Goal: Transaction & Acquisition: Book appointment/travel/reservation

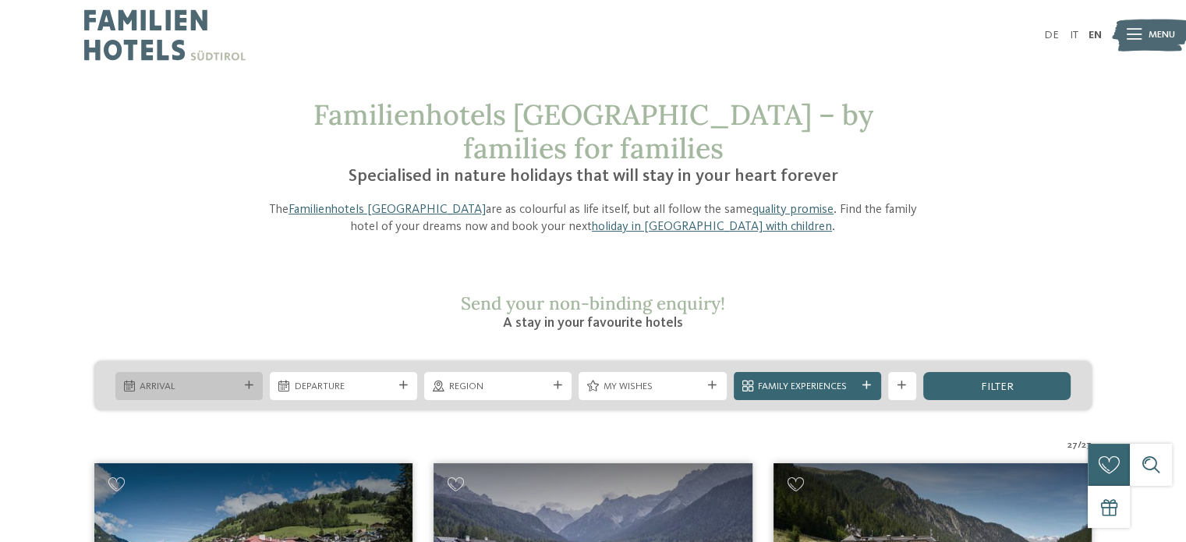
click at [202, 380] on span "Arrival" at bounding box center [189, 387] width 98 height 14
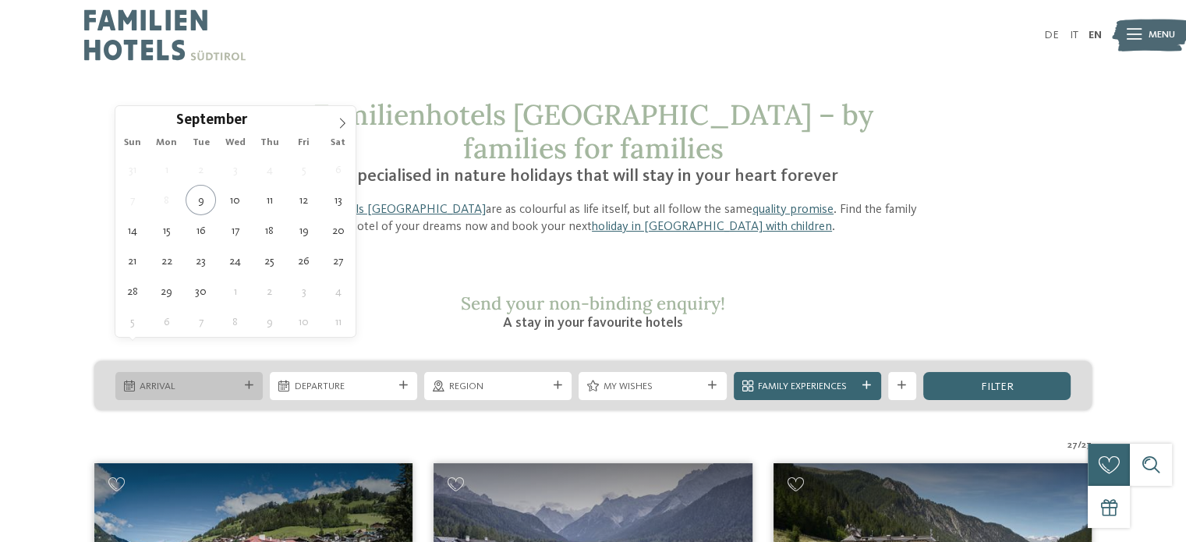
click at [199, 380] on span "Arrival" at bounding box center [189, 387] width 98 height 14
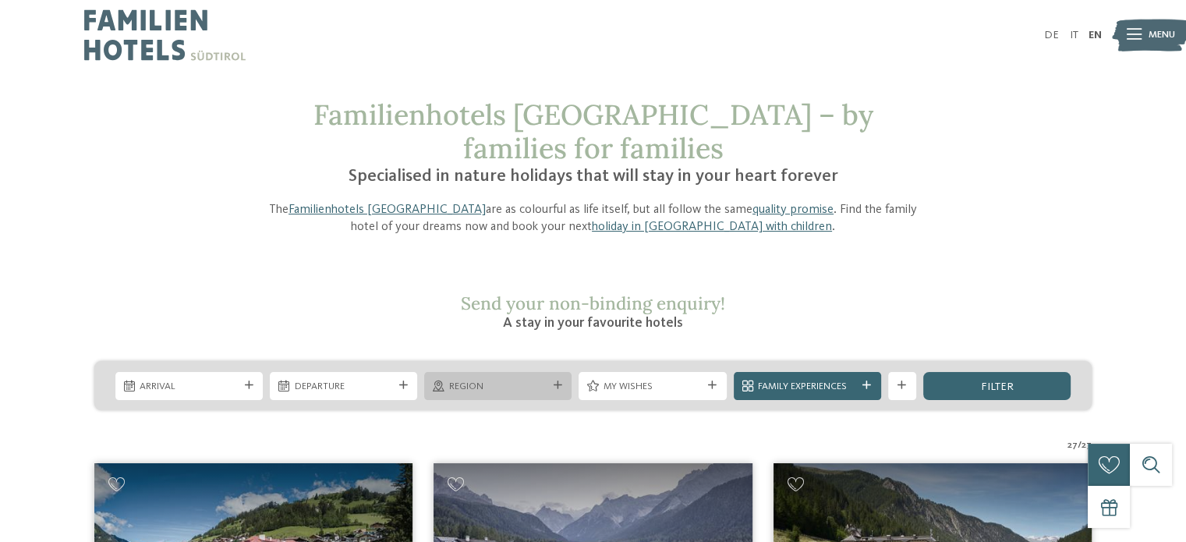
click at [519, 380] on span "Region" at bounding box center [498, 387] width 98 height 14
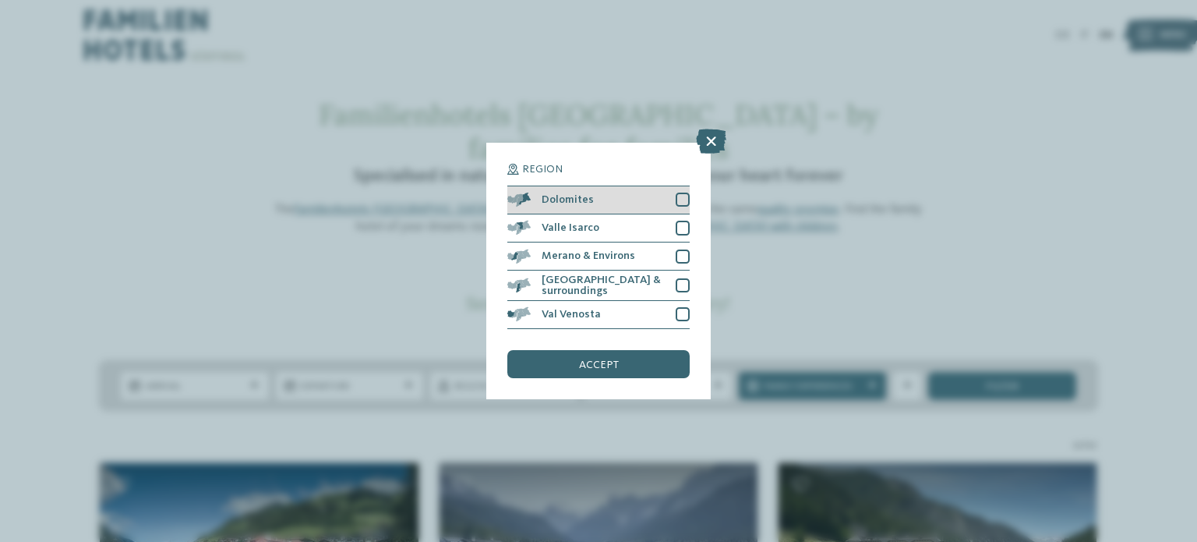
click at [681, 202] on div at bounding box center [683, 200] width 14 height 14
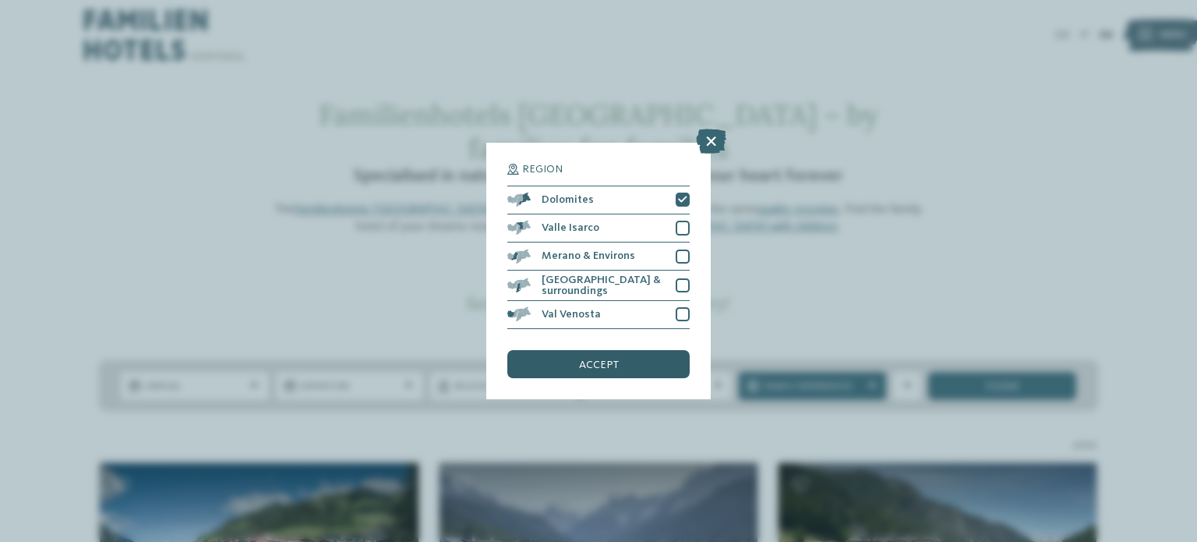
click at [594, 361] on span "accept" at bounding box center [599, 364] width 40 height 11
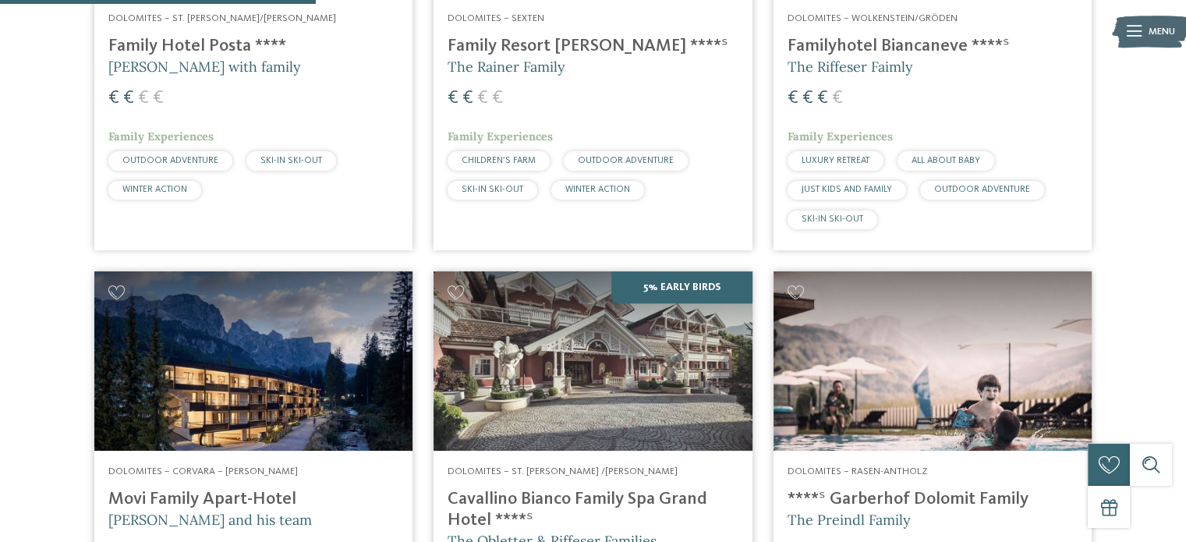
scroll to position [574, 0]
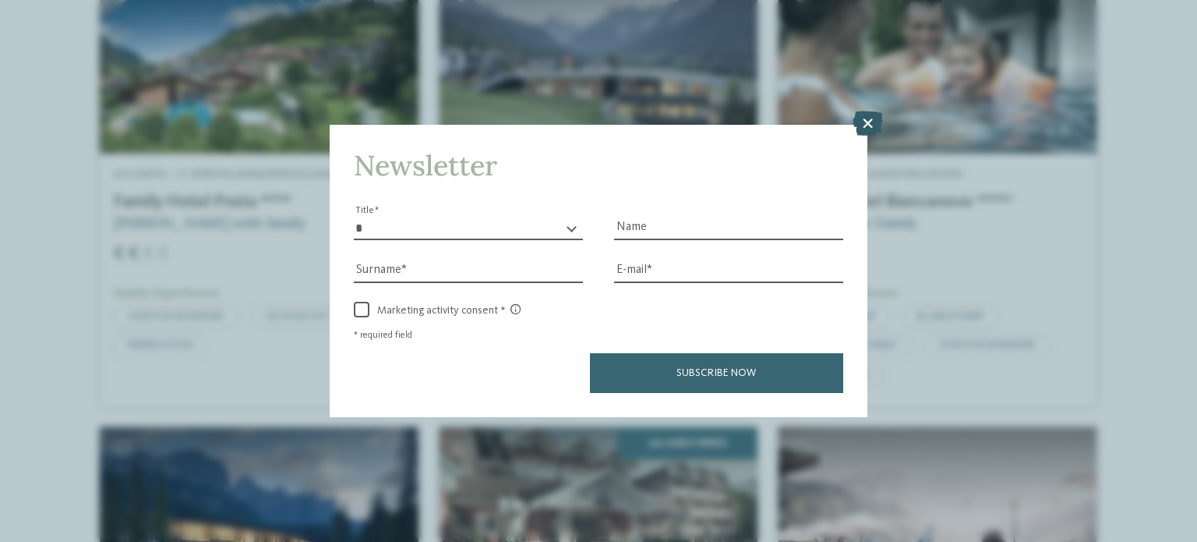
click at [866, 124] on icon at bounding box center [868, 123] width 30 height 25
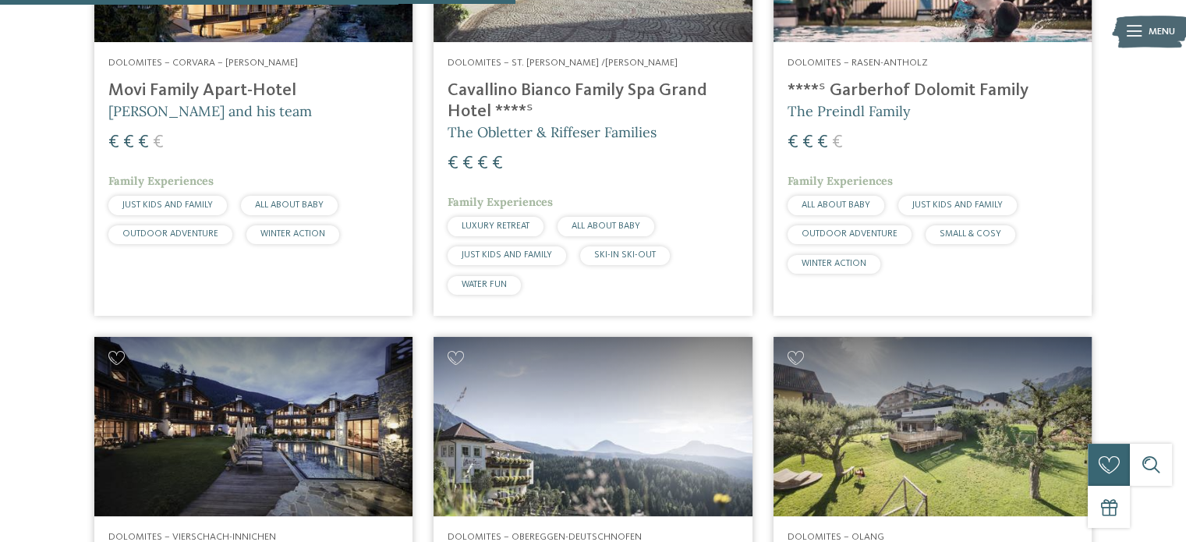
scroll to position [1325, 0]
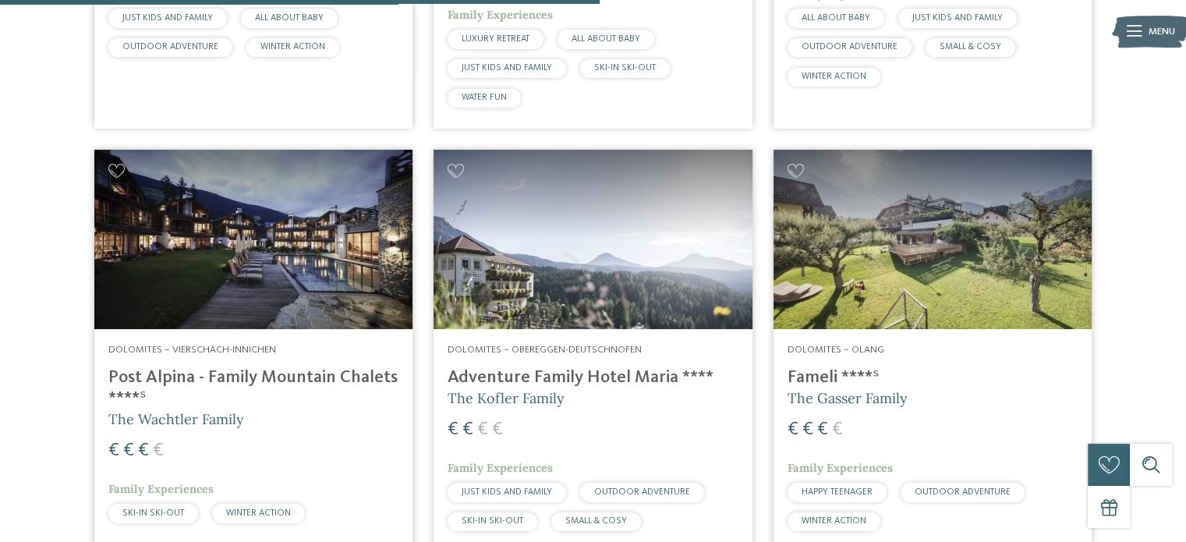
click at [229, 217] on img at bounding box center [253, 239] width 318 height 179
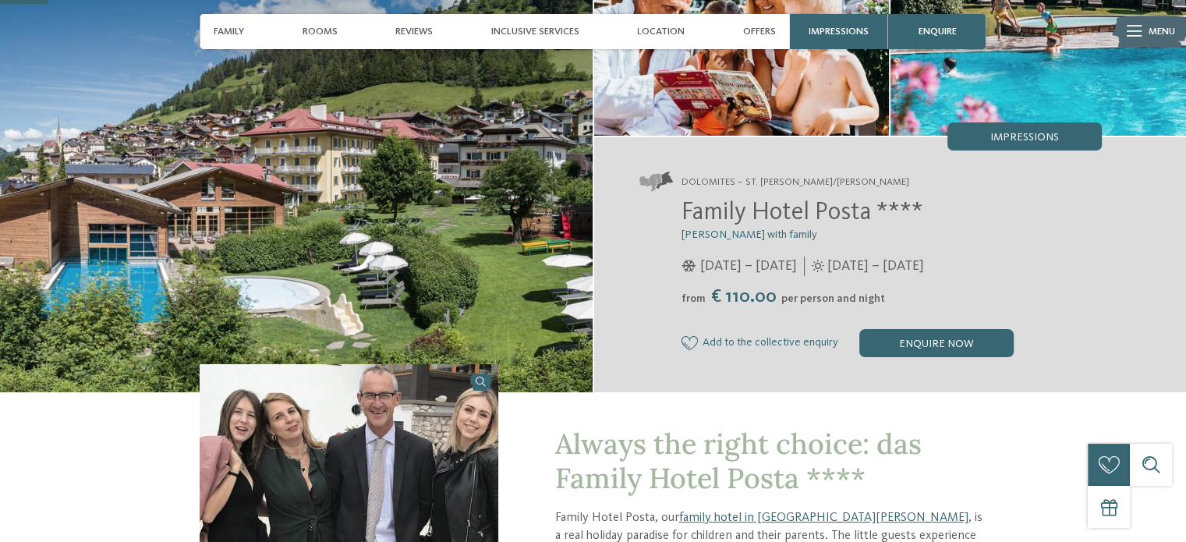
click at [337, 207] on img at bounding box center [296, 153] width 592 height 478
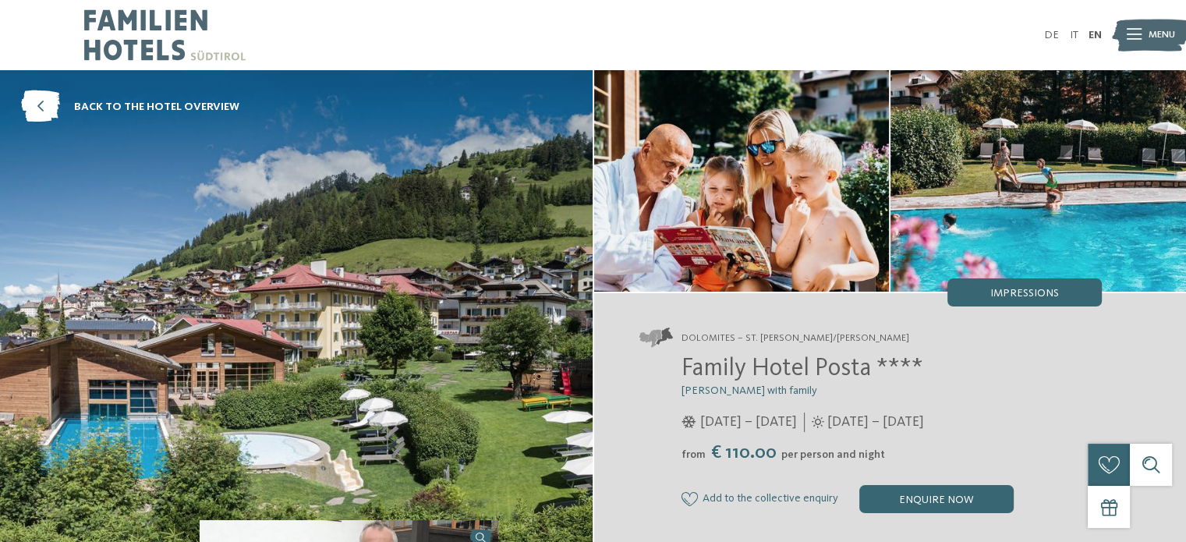
click at [702, 199] on img at bounding box center [741, 180] width 295 height 221
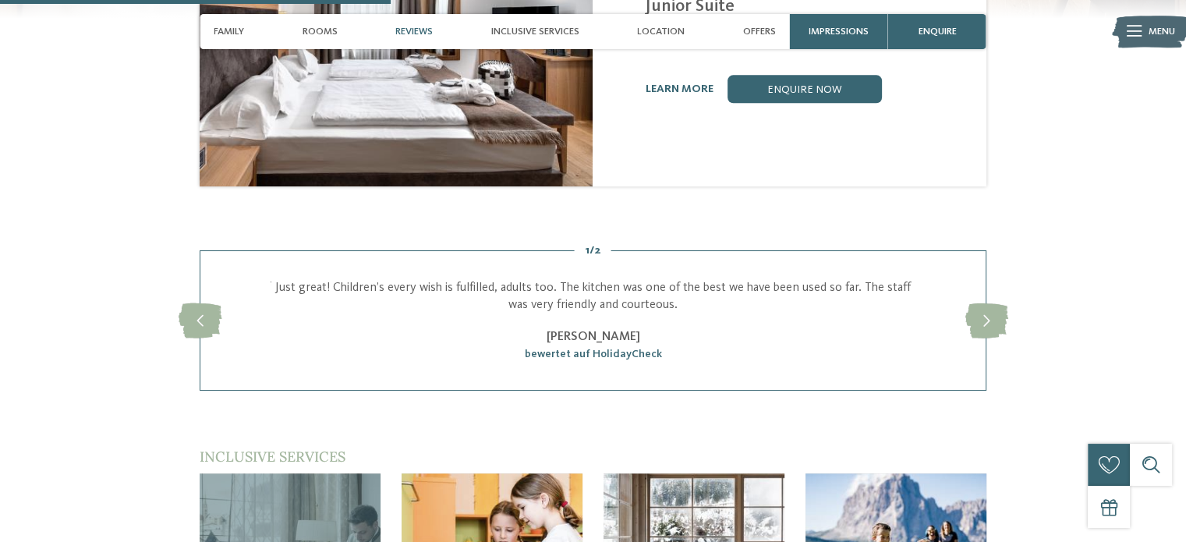
scroll to position [1871, 0]
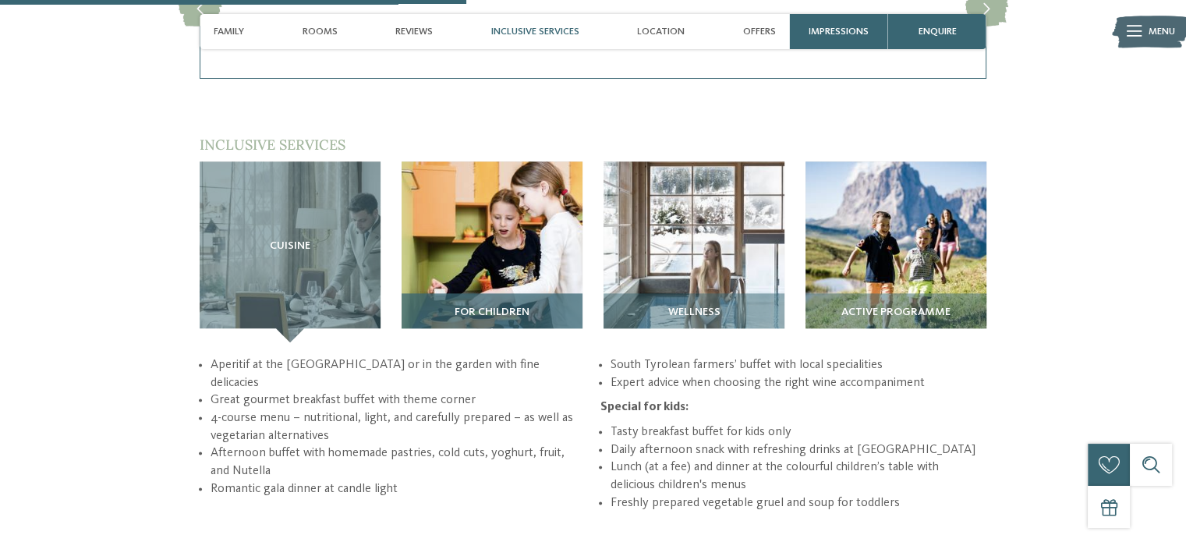
click at [478, 306] on span "For children" at bounding box center [491, 312] width 75 height 12
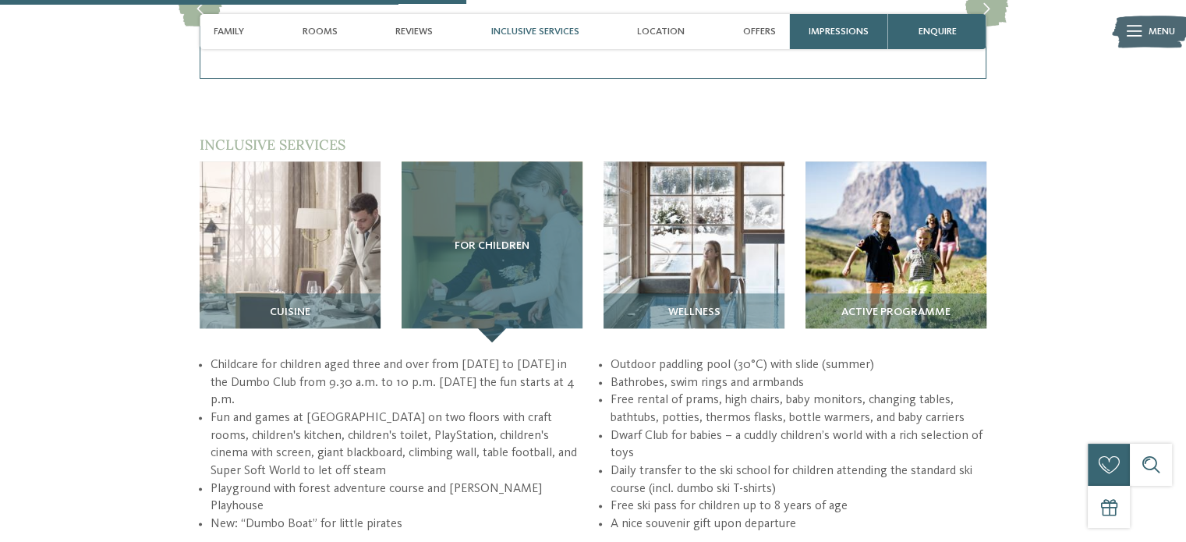
click at [471, 207] on div "For children" at bounding box center [491, 251] width 181 height 181
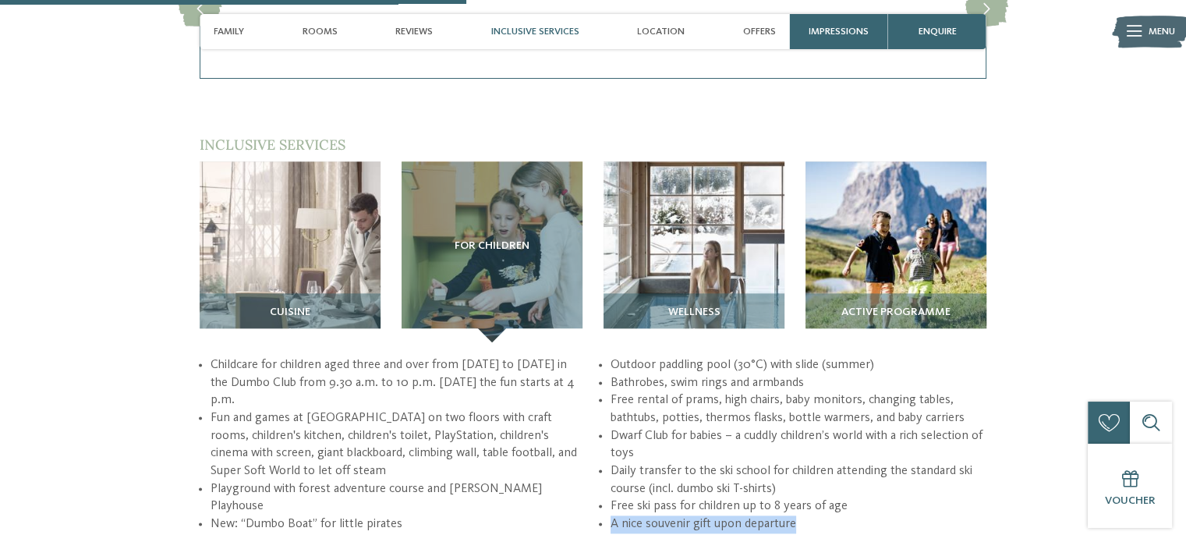
drag, startPoint x: 610, startPoint y: 470, endPoint x: 834, endPoint y: 469, distance: 223.7
click at [834, 469] on div "Childcare for children aged three and over from Monday to Saturday in the Dumbo…" at bounding box center [593, 444] width 787 height 177
click at [875, 515] on li "A nice souvenir gift upon departure" at bounding box center [798, 524] width 376 height 18
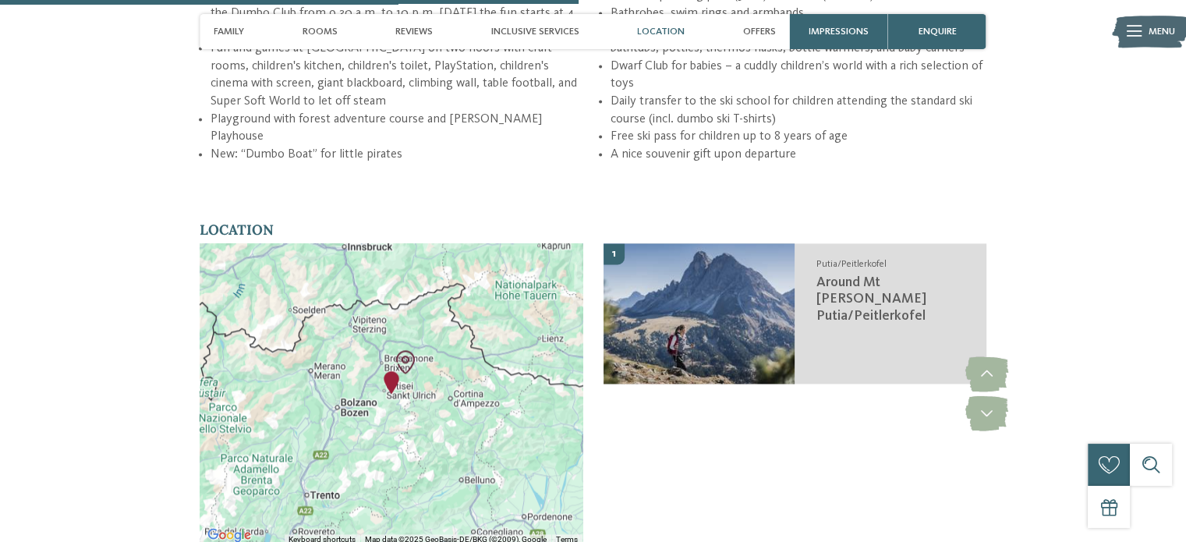
scroll to position [2339, 0]
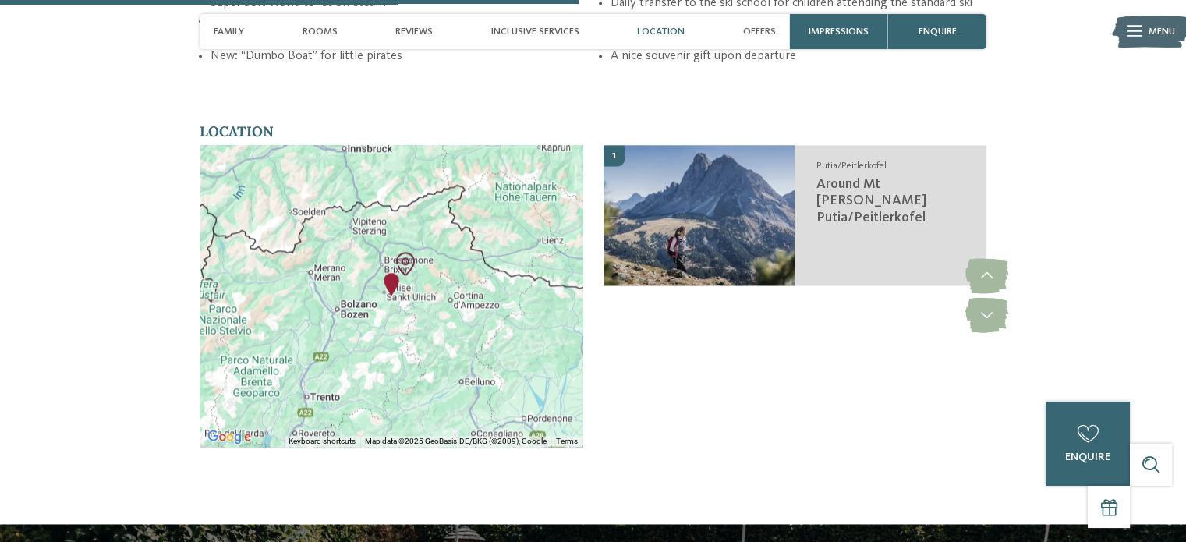
click at [462, 331] on div at bounding box center [391, 296] width 383 height 302
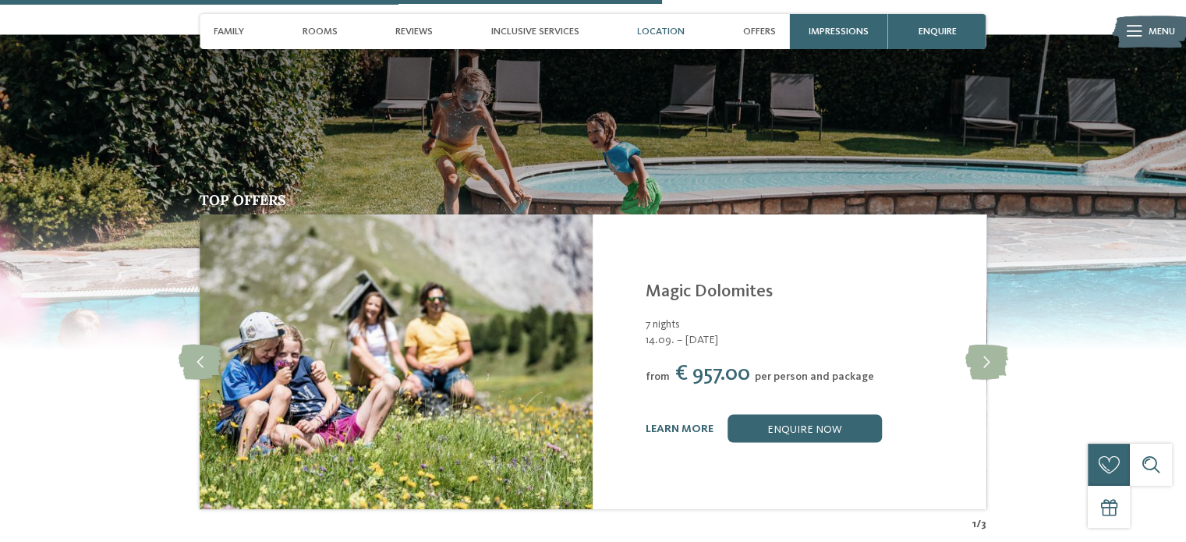
scroll to position [2962, 0]
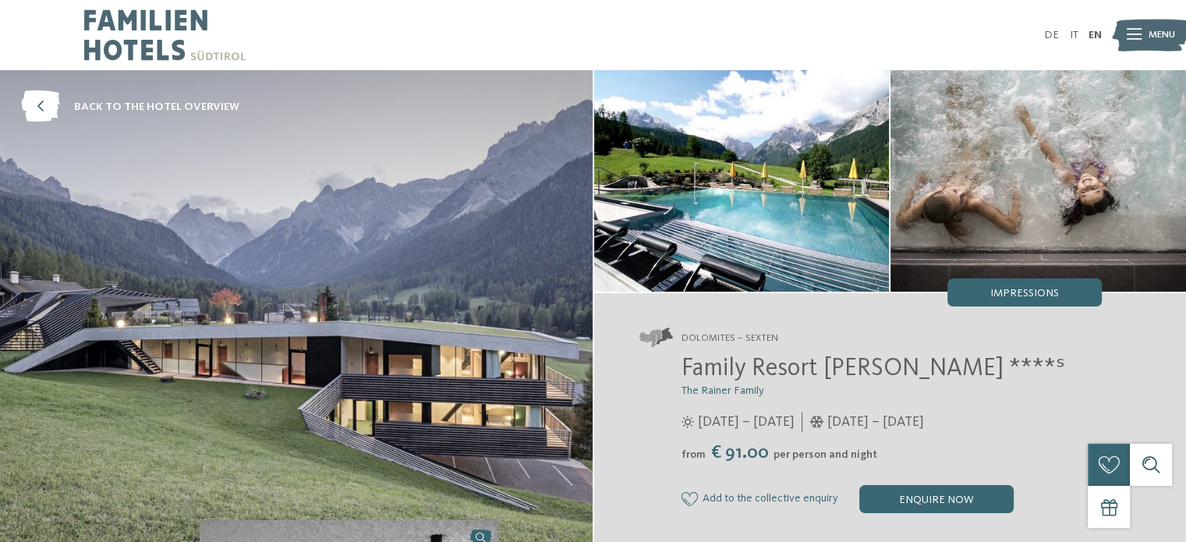
click at [332, 315] on img at bounding box center [296, 309] width 592 height 478
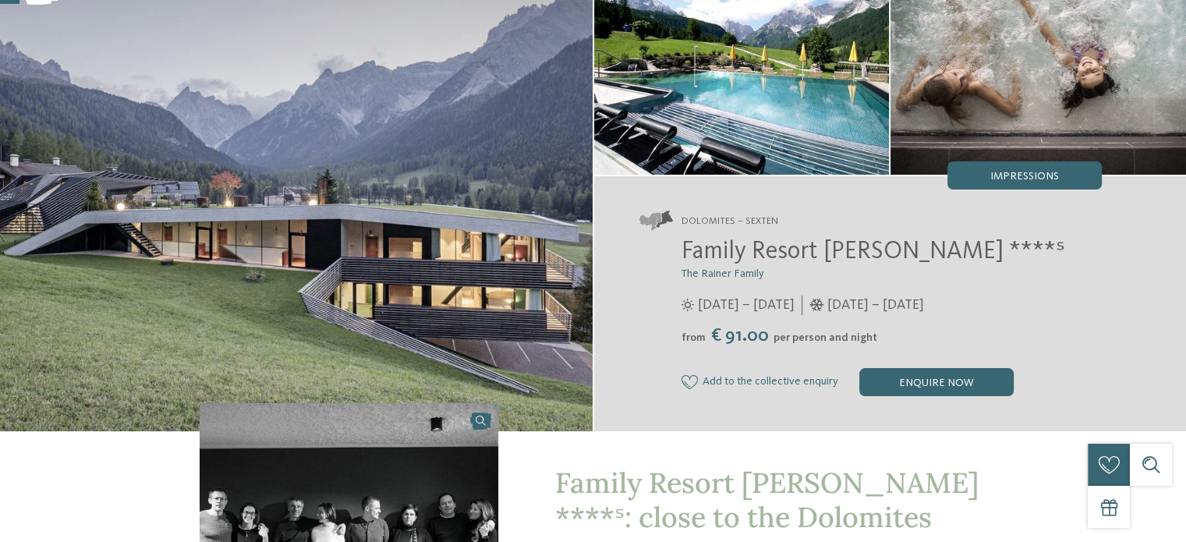
scroll to position [156, 0]
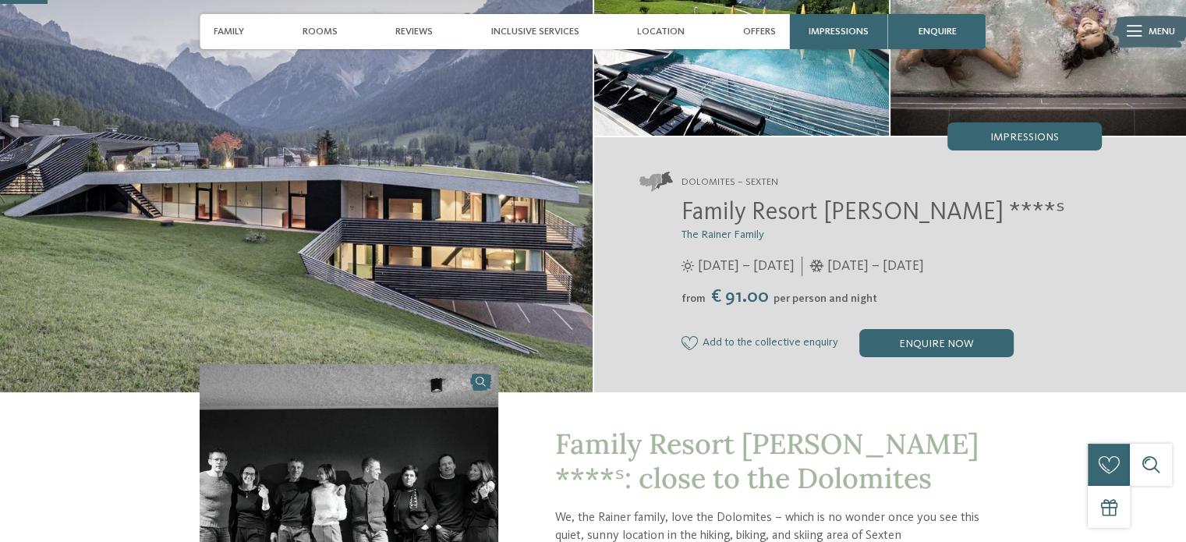
click at [793, 9] on img at bounding box center [741, 24] width 295 height 221
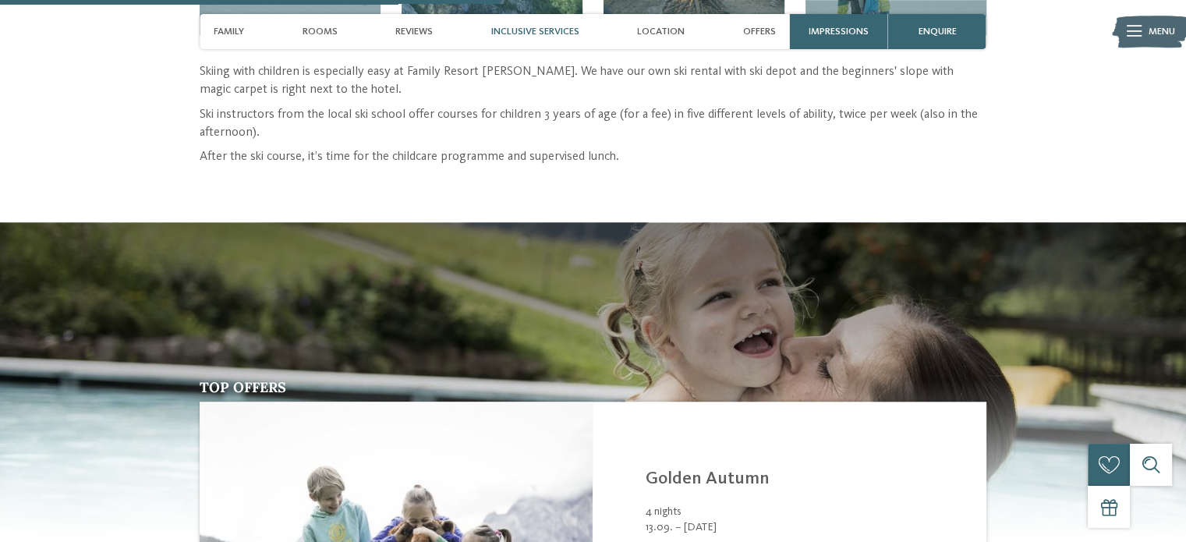
scroll to position [1637, 0]
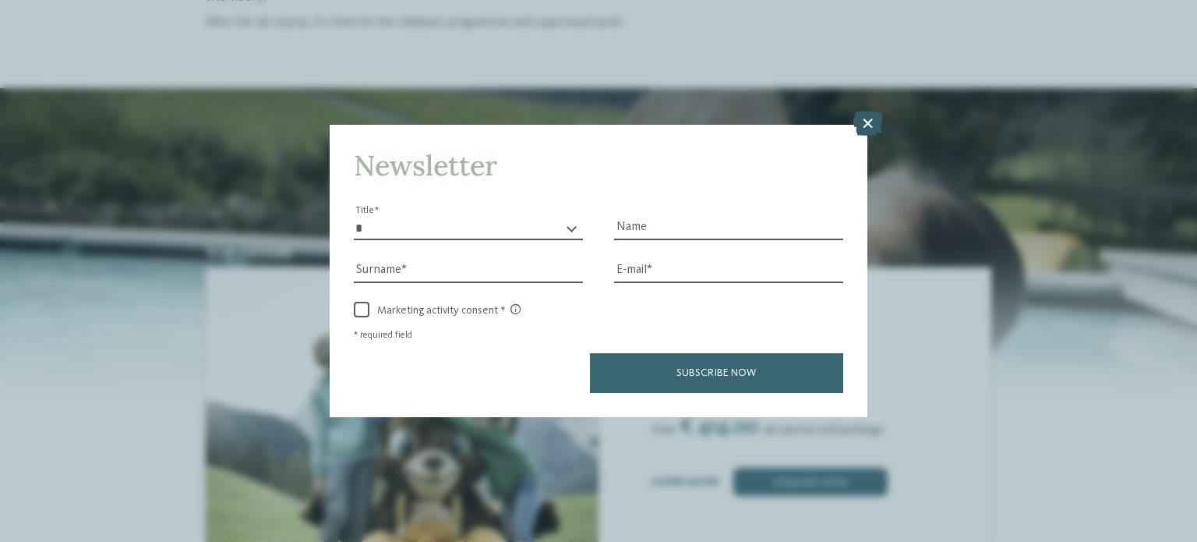
click at [872, 126] on icon at bounding box center [868, 123] width 30 height 25
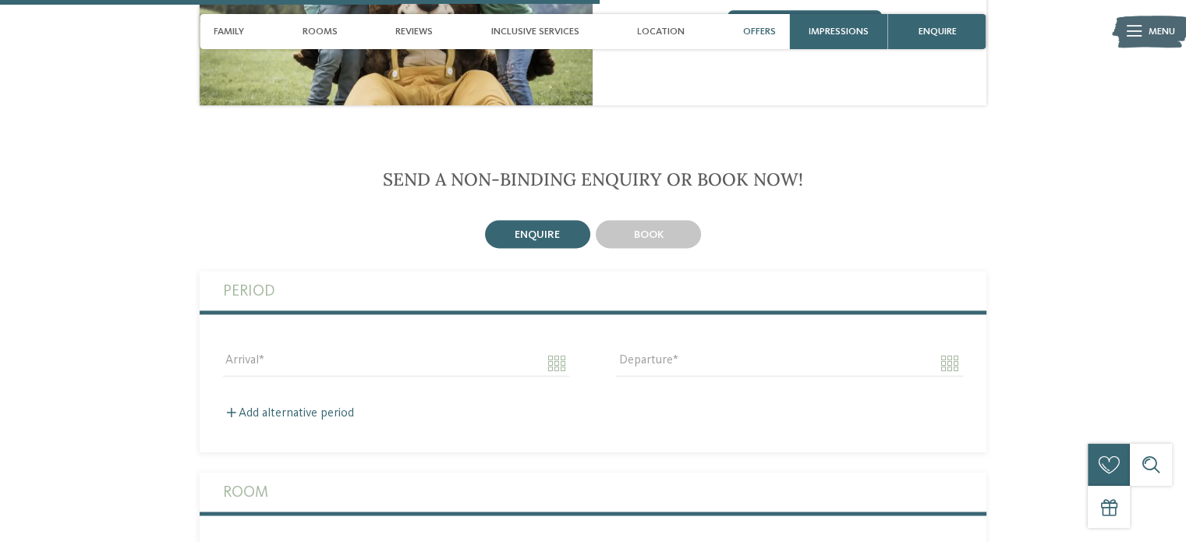
scroll to position [1949, 0]
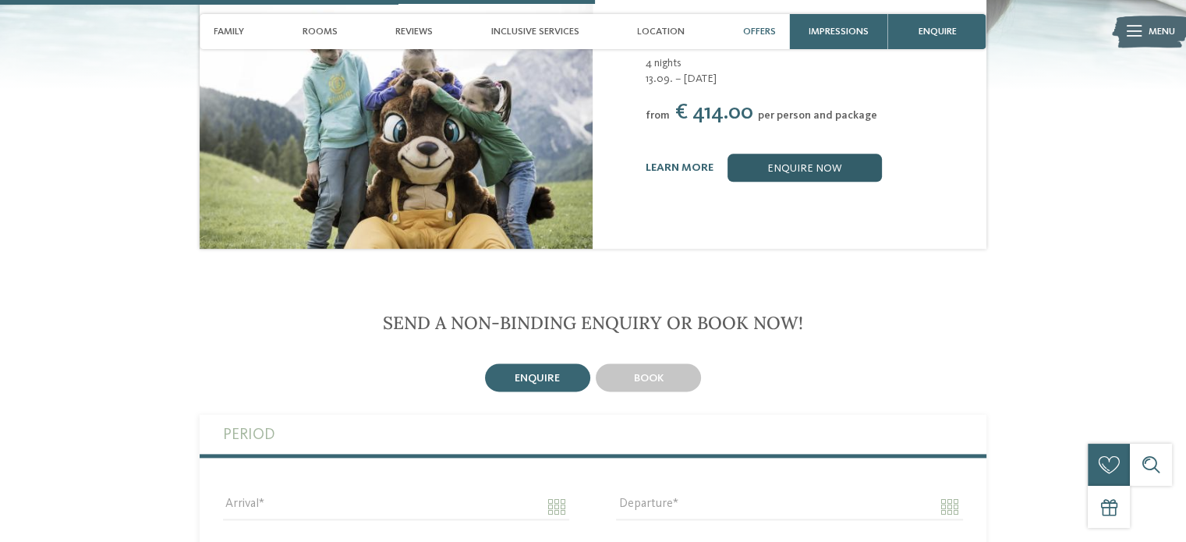
click at [812, 168] on link "enquire now" at bounding box center [804, 168] width 154 height 28
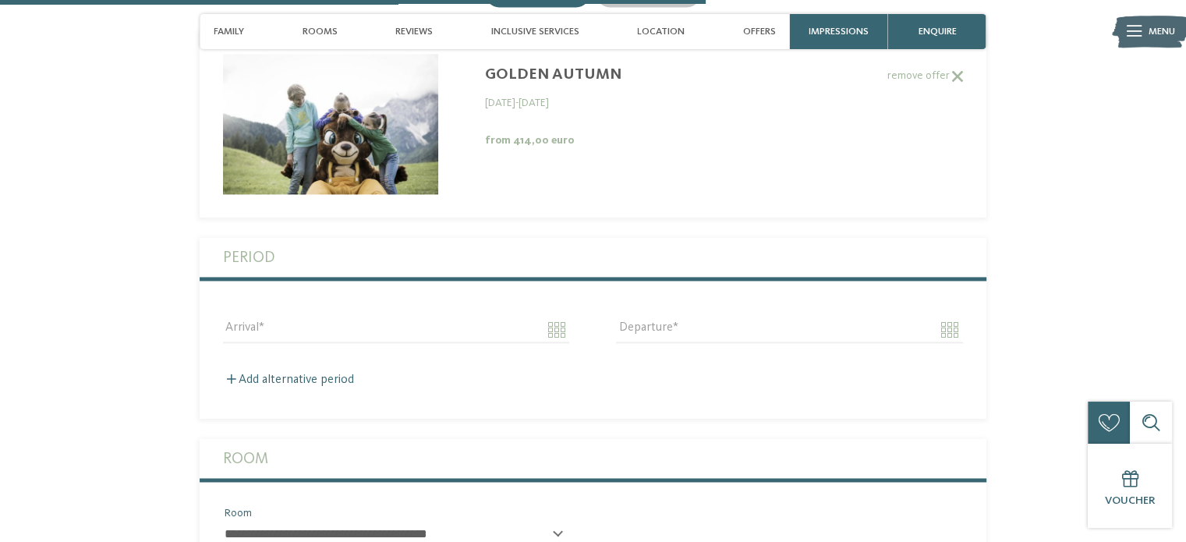
scroll to position [2457, 0]
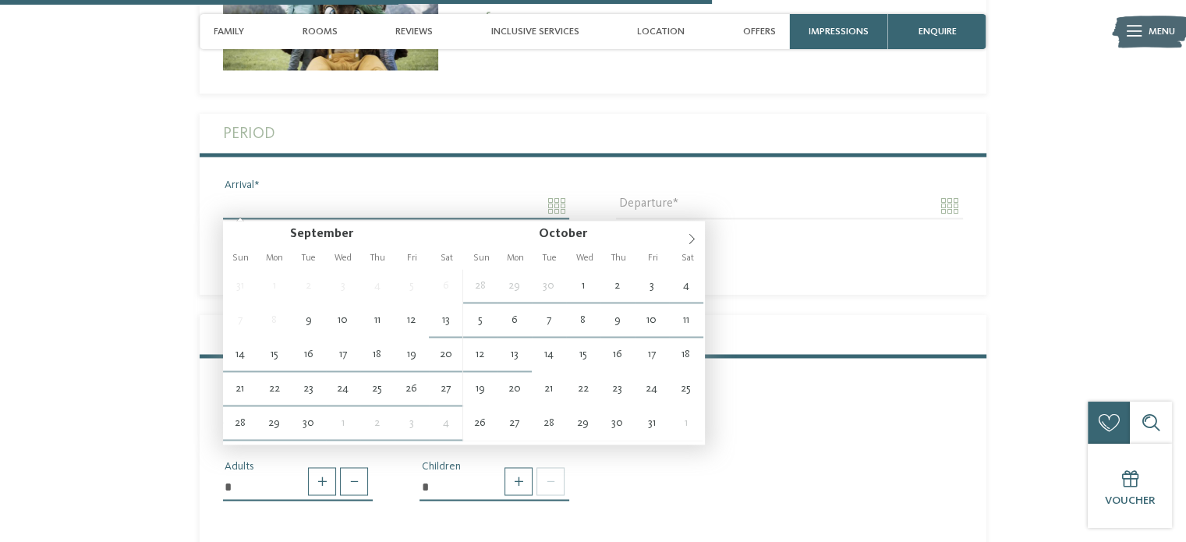
click at [561, 202] on input "Arrival" at bounding box center [396, 206] width 346 height 27
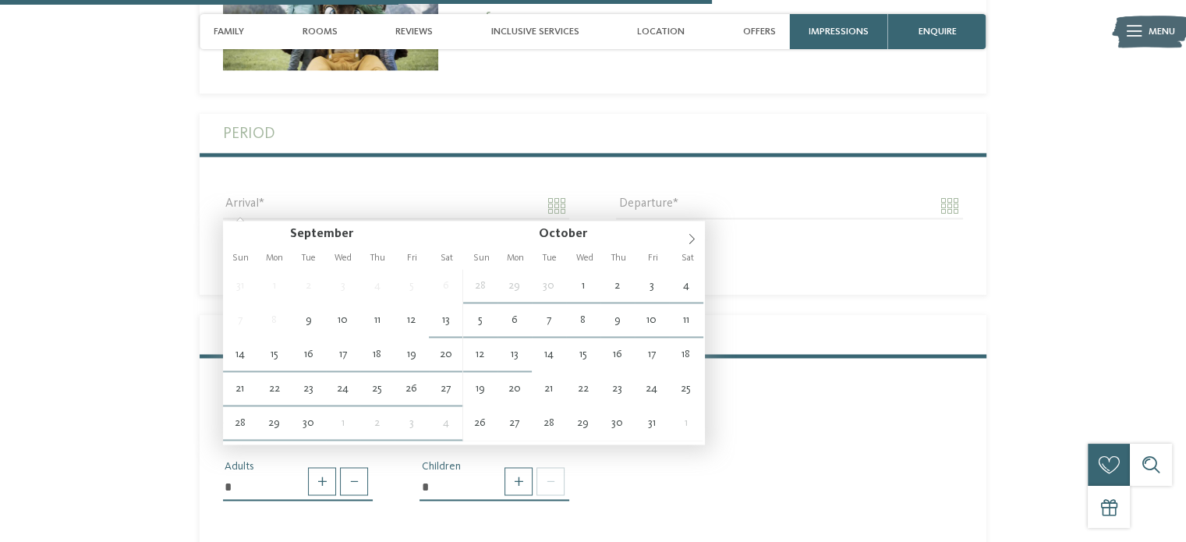
type input "**********"
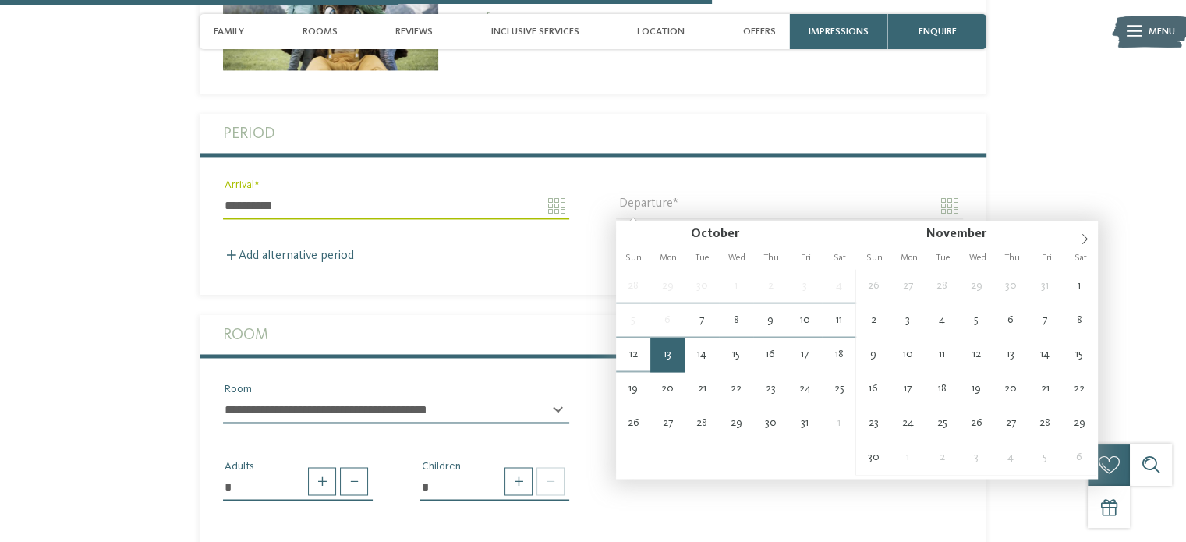
type input "**********"
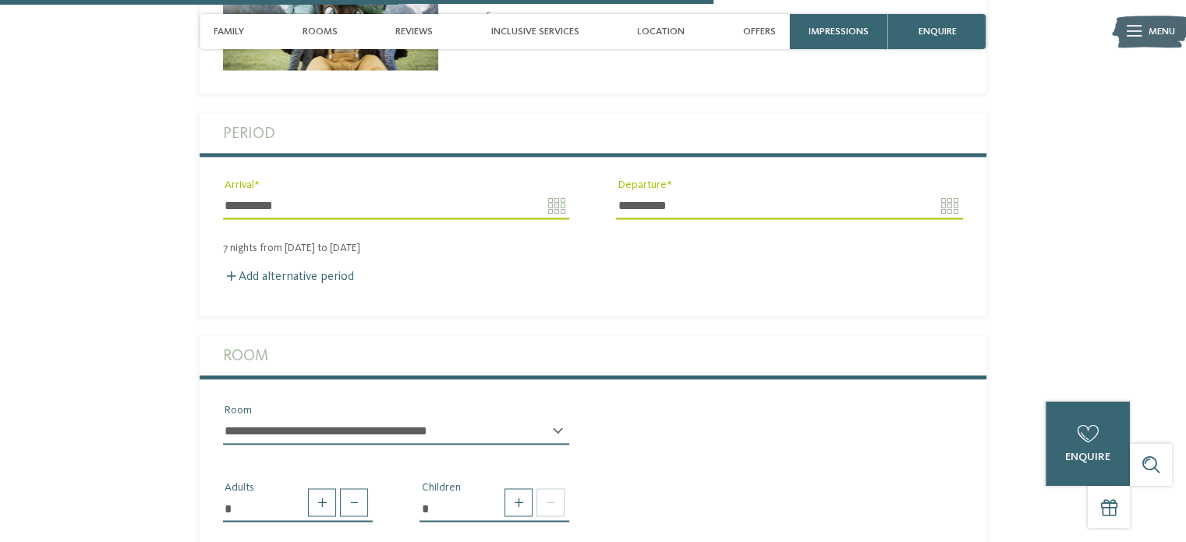
scroll to position [2613, 0]
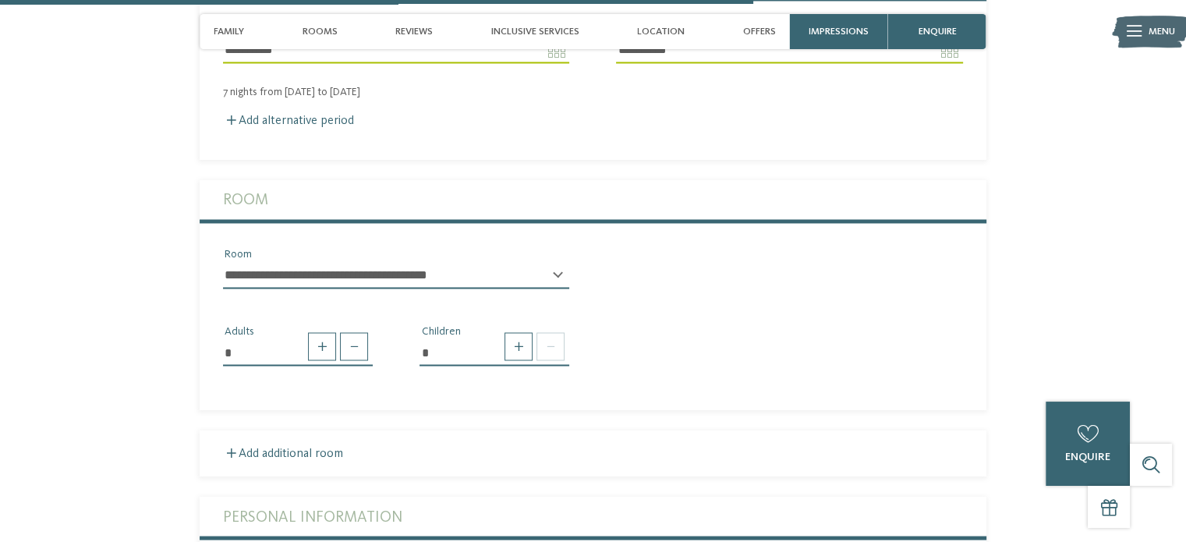
click at [527, 275] on select "**********" at bounding box center [396, 275] width 346 height 27
select select "*****"
click at [223, 262] on select "**********" at bounding box center [396, 275] width 346 height 27
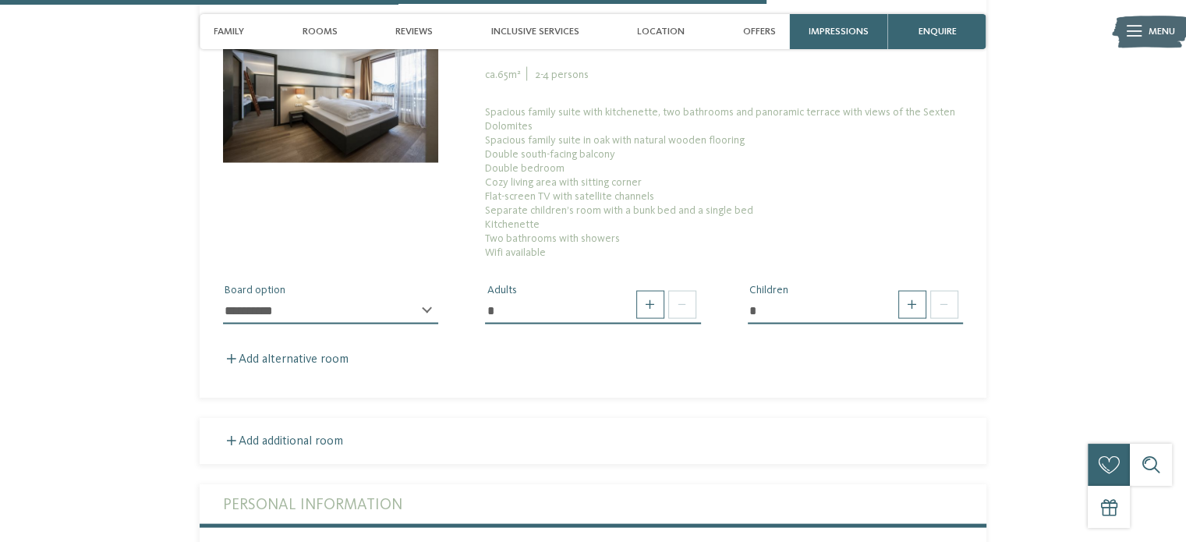
scroll to position [2925, 0]
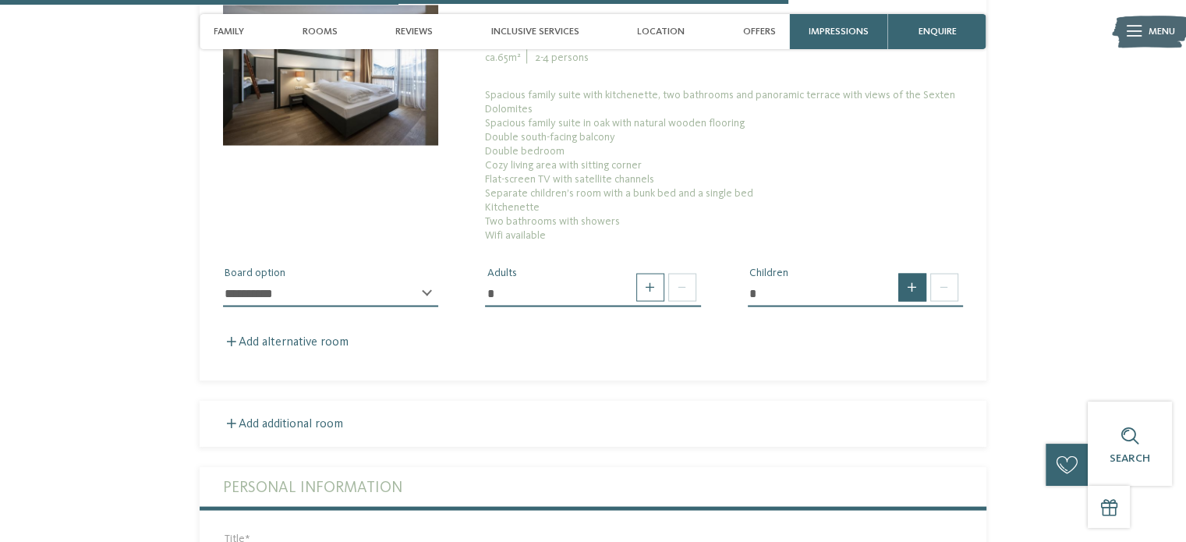
click at [911, 295] on span at bounding box center [912, 287] width 28 height 28
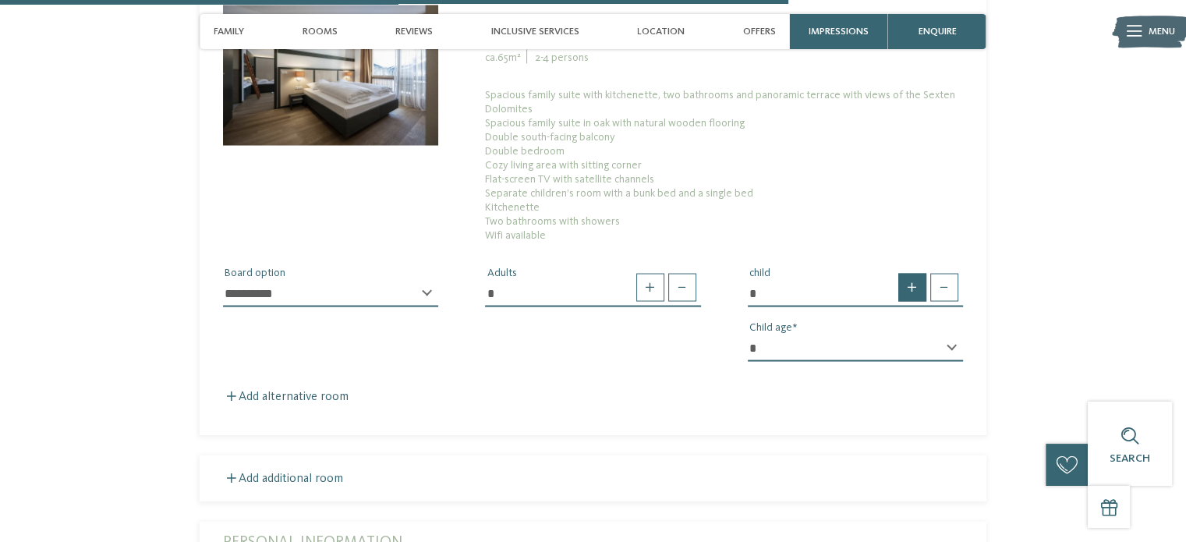
click at [910, 295] on span at bounding box center [912, 287] width 28 height 28
type input "*"
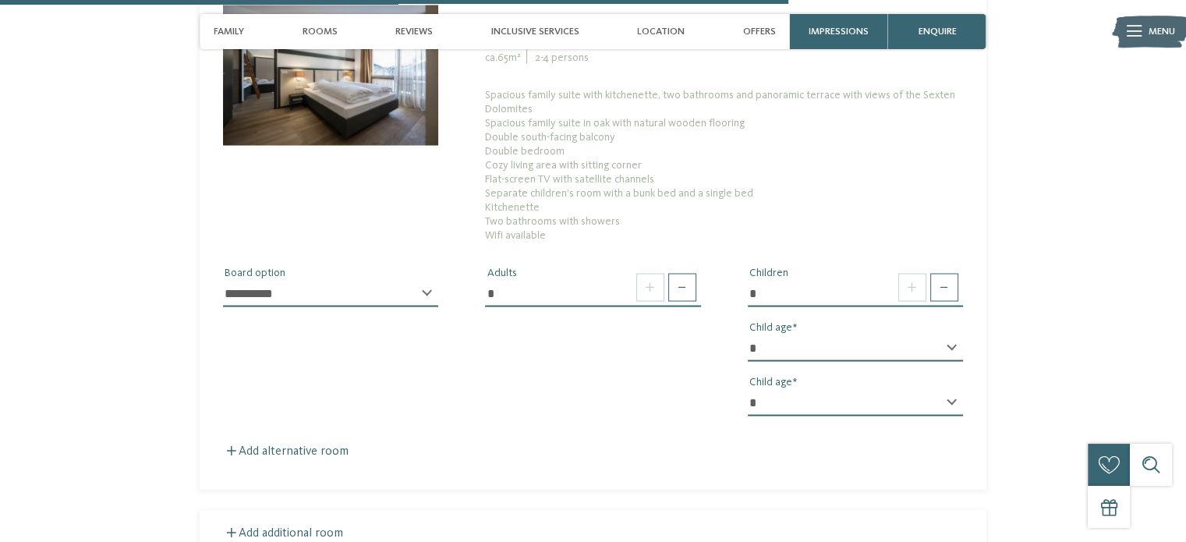
click at [957, 348] on select "* * * * * * * * * * * ** ** ** ** ** ** ** **" at bounding box center [855, 347] width 215 height 27
select select "*"
click at [748, 335] on select "* * * * * * * * * * * ** ** ** ** ** ** ** **" at bounding box center [855, 347] width 215 height 27
click at [858, 402] on select "* * * * * * * * * * * ** ** ** ** ** ** ** **" at bounding box center [855, 402] width 215 height 27
select select "*"
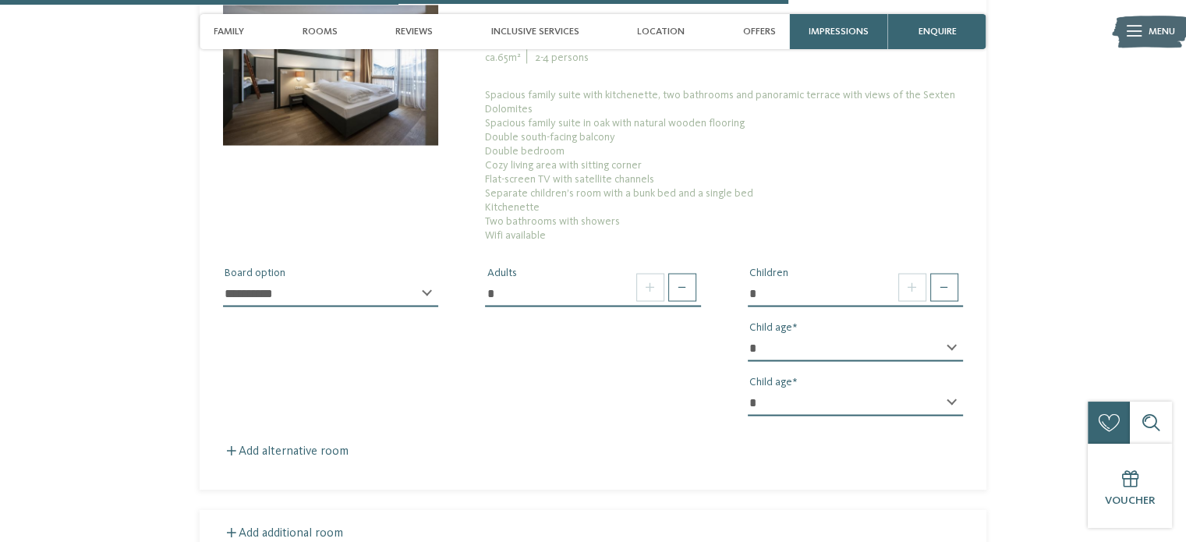
click at [748, 390] on select "* * * * * * * * * * * ** ** ** ** ** ** ** **" at bounding box center [855, 402] width 215 height 27
click at [636, 414] on div "**********" at bounding box center [593, 335] width 787 height 186
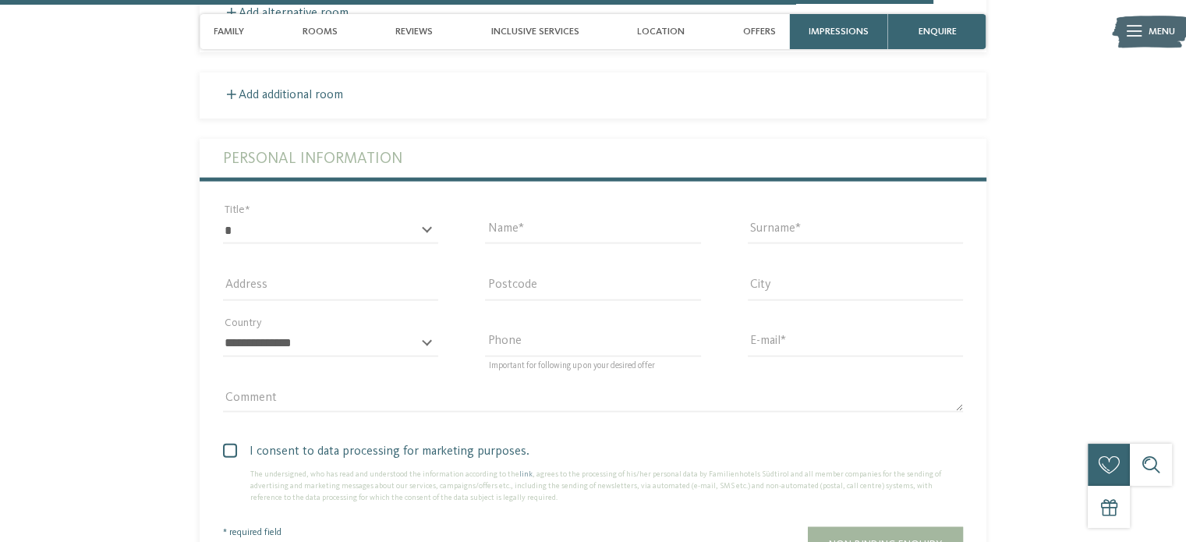
scroll to position [3549, 0]
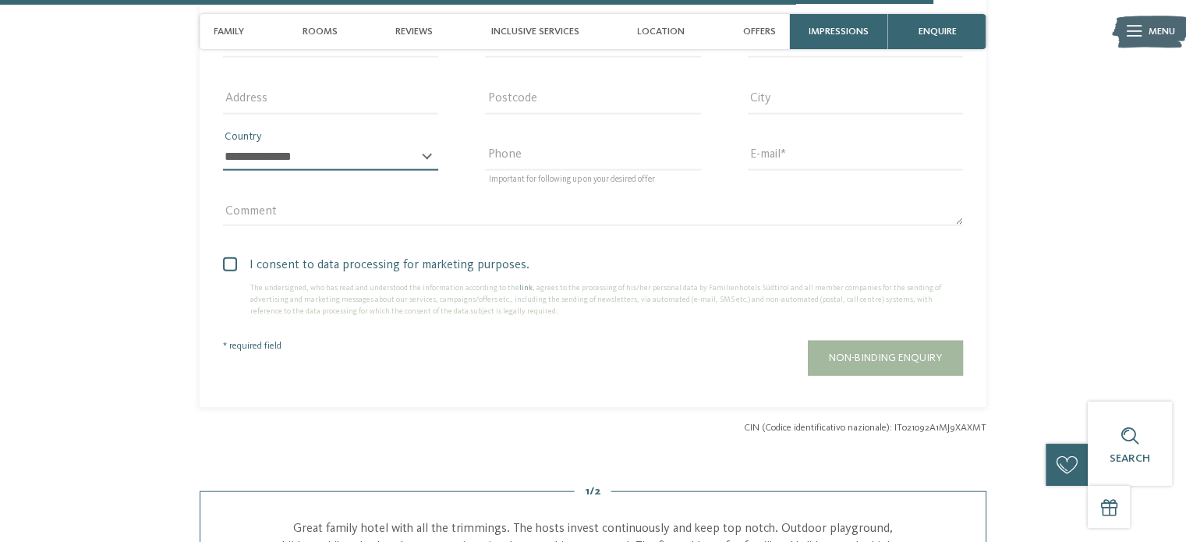
click at [398, 149] on select "**********" at bounding box center [330, 157] width 215 height 27
click at [568, 184] on span "Important for following up on your desired offer" at bounding box center [572, 179] width 166 height 9
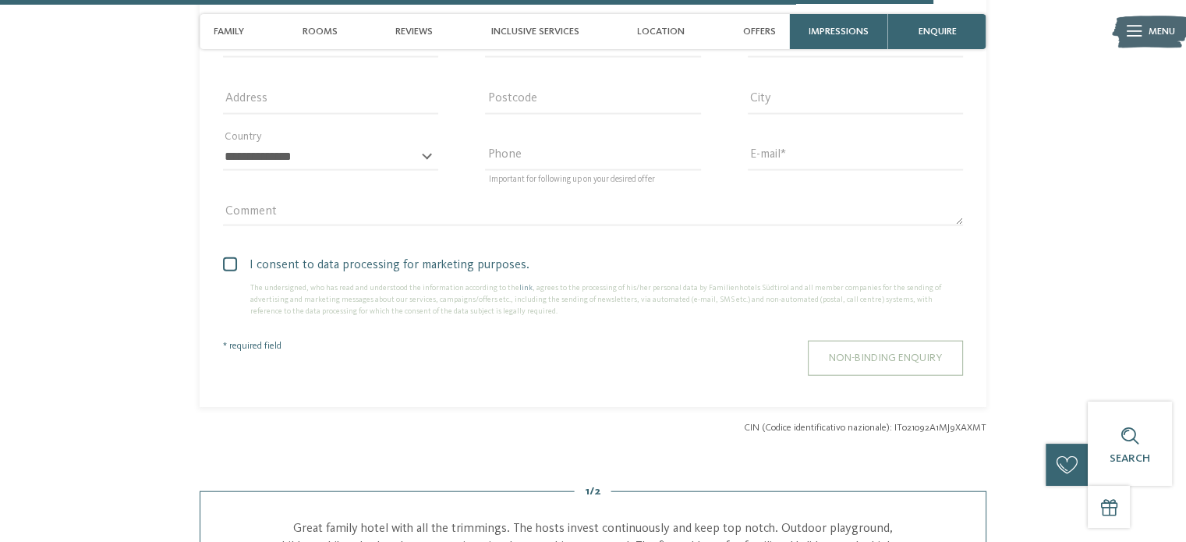
click at [920, 369] on button "Non-binding enquiry" at bounding box center [885, 358] width 155 height 35
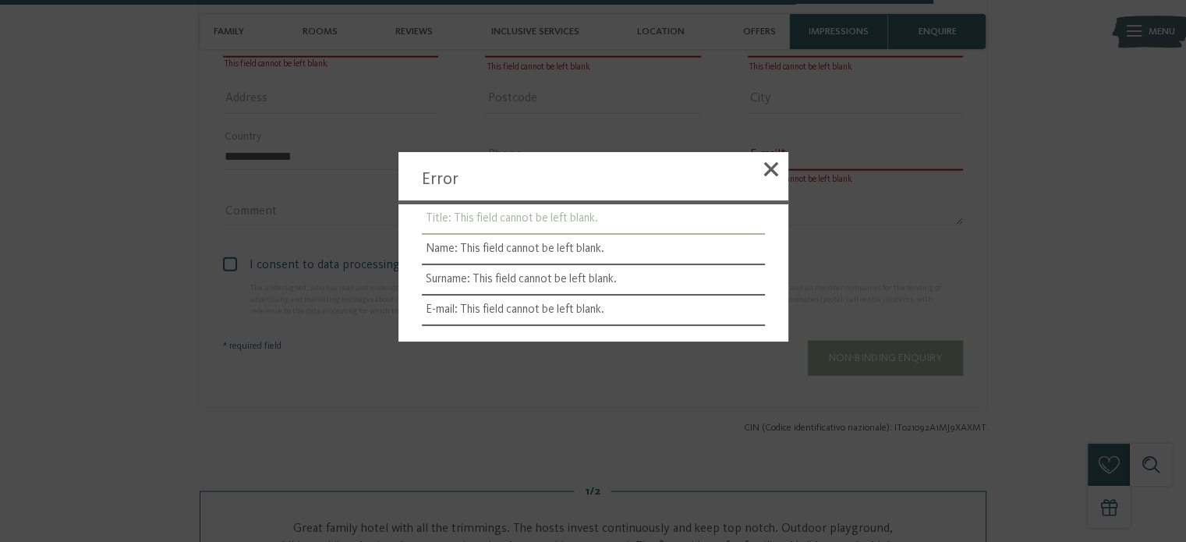
click at [545, 214] on li "Title: This field cannot be left blank." at bounding box center [593, 219] width 343 height 30
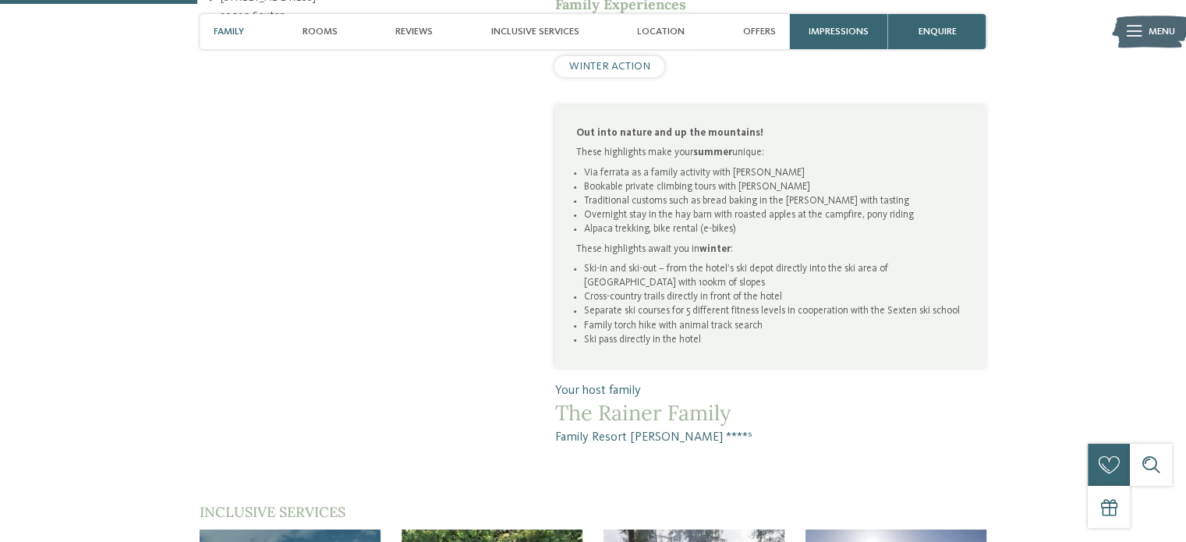
scroll to position [714, 0]
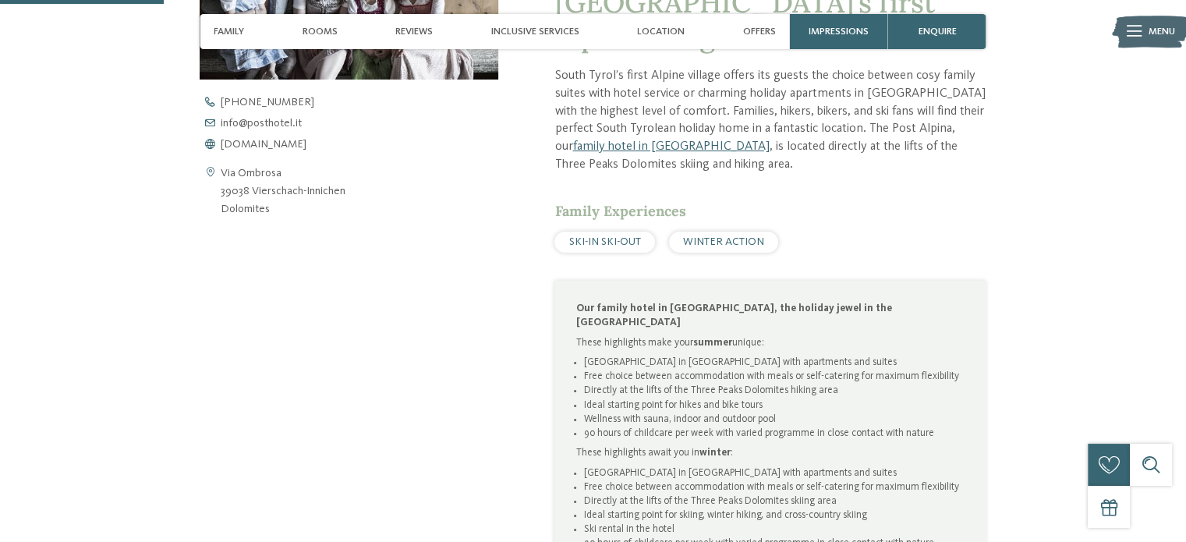
scroll to position [702, 0]
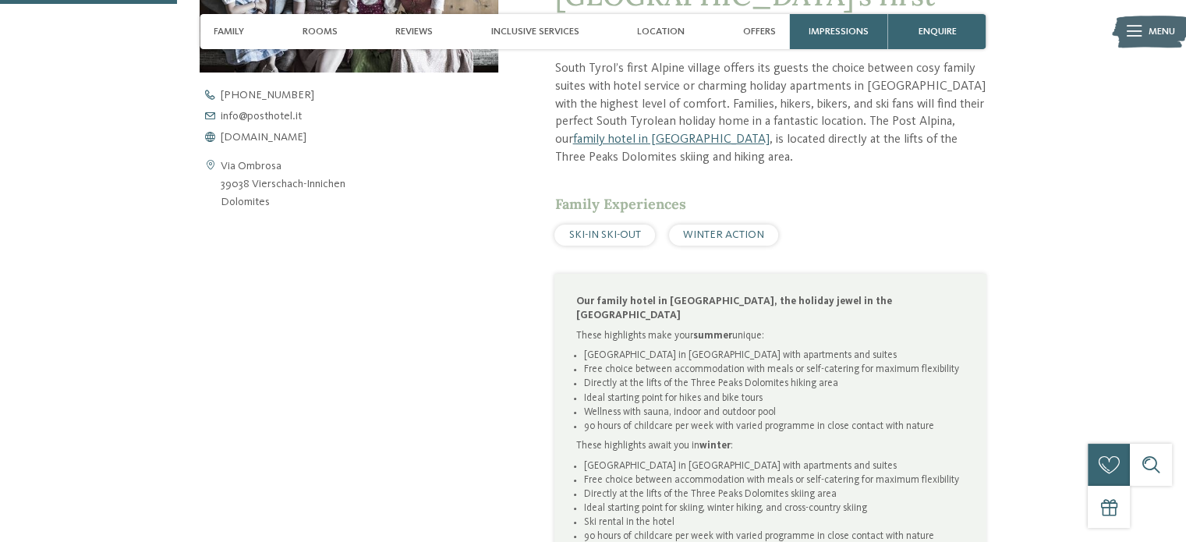
click at [599, 229] on span "SKI-IN SKI-OUT" at bounding box center [605, 234] width 72 height 11
drag, startPoint x: 574, startPoint y: 204, endPoint x: 642, endPoint y: 202, distance: 67.9
click at [642, 225] on div "SKI-IN SKI-OUT" at bounding box center [604, 235] width 100 height 21
click at [666, 225] on div "SKI-IN SKI-OUT WINTER ACTION" at bounding box center [769, 235] width 431 height 21
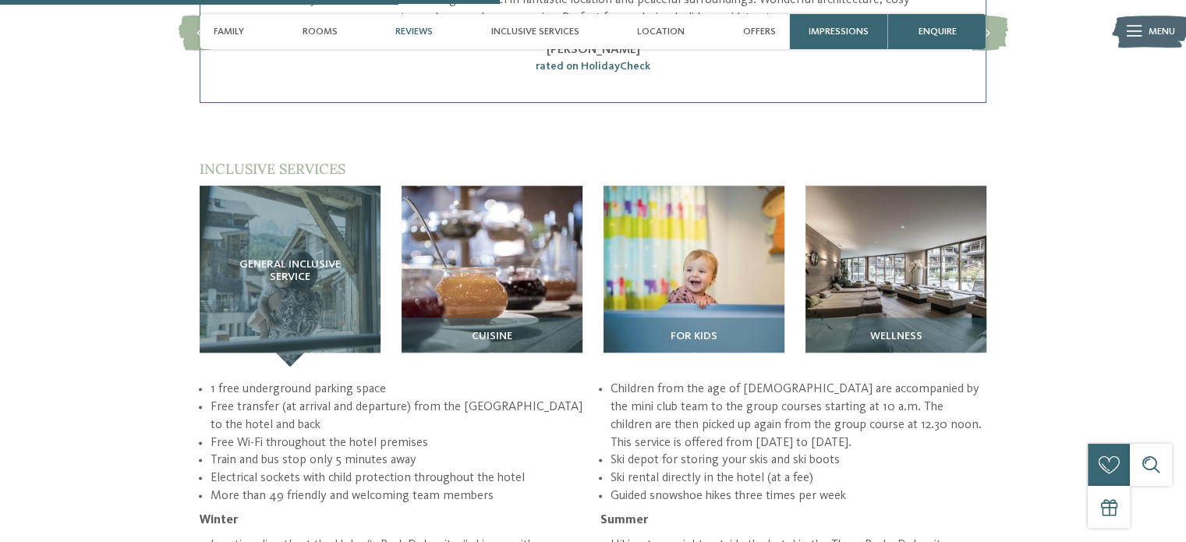
scroll to position [2027, 0]
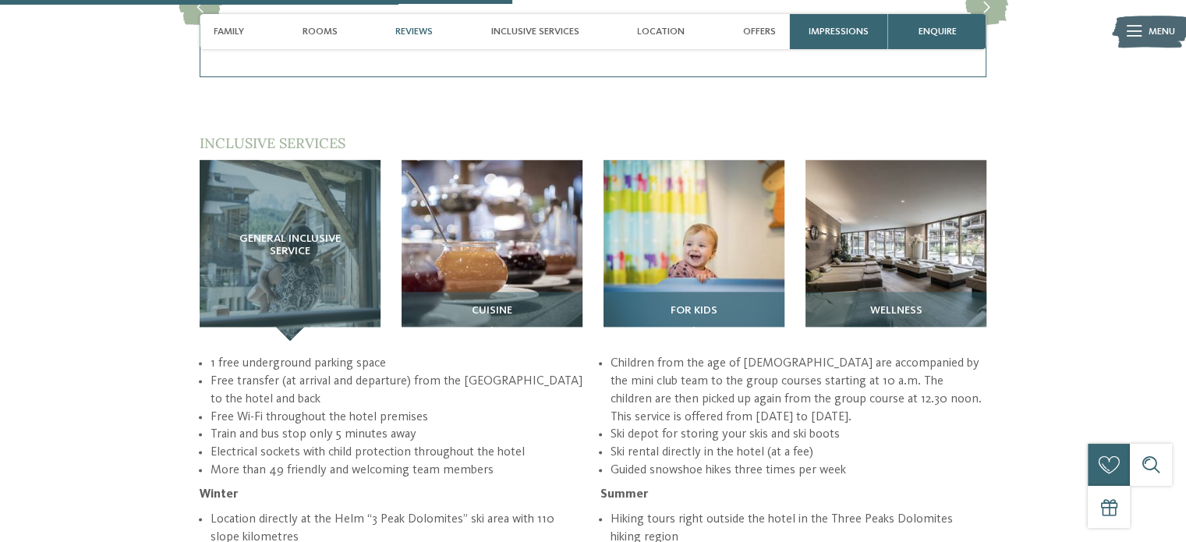
click at [688, 305] on span "For kids" at bounding box center [693, 311] width 47 height 12
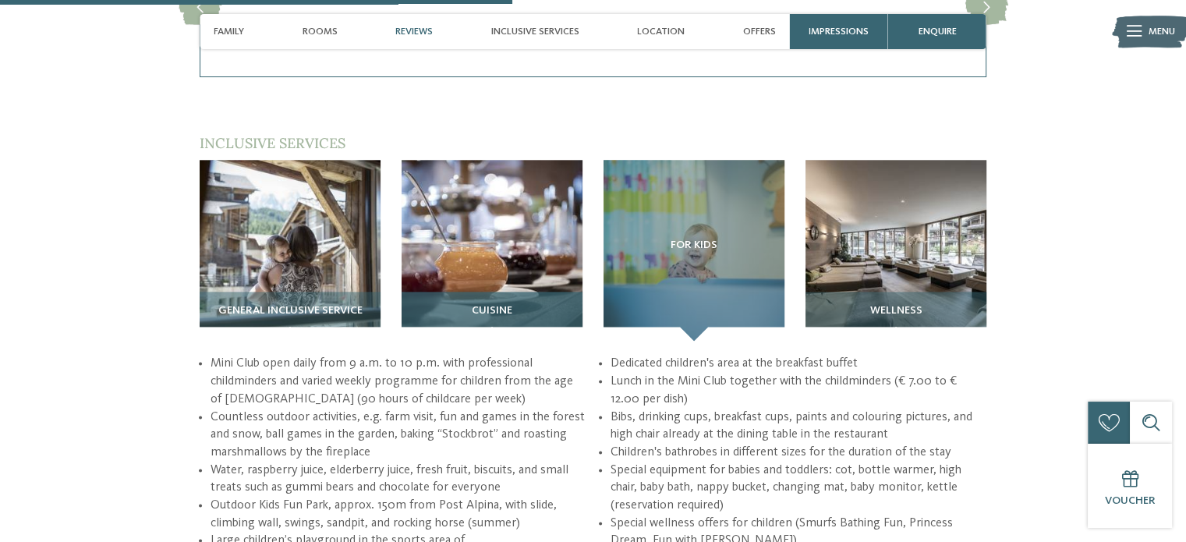
click at [490, 305] on span "Cuisine" at bounding box center [492, 311] width 41 height 12
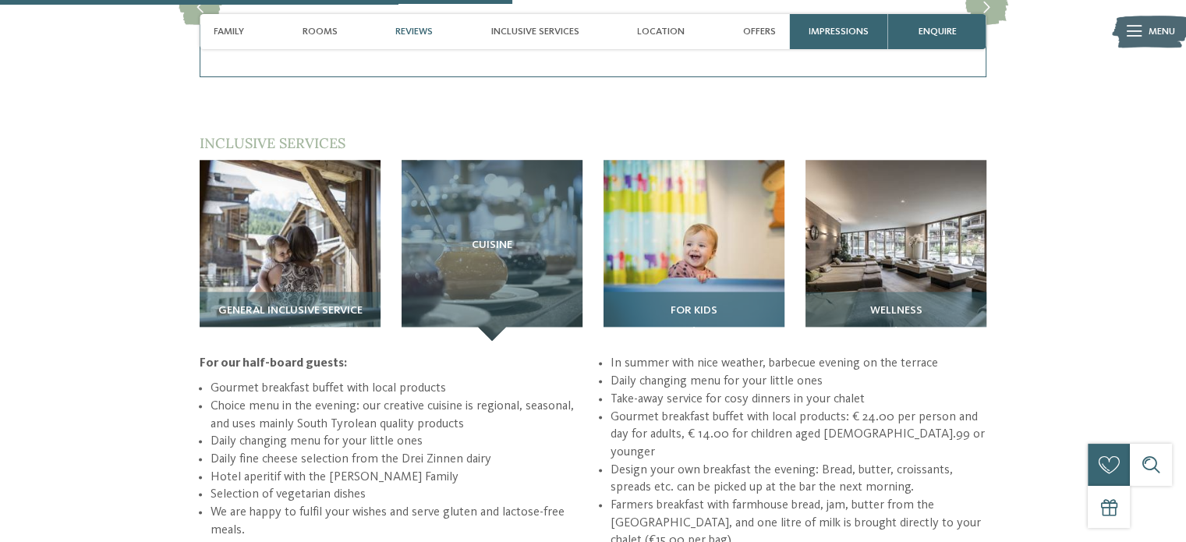
click at [700, 305] on span "For kids" at bounding box center [693, 311] width 47 height 12
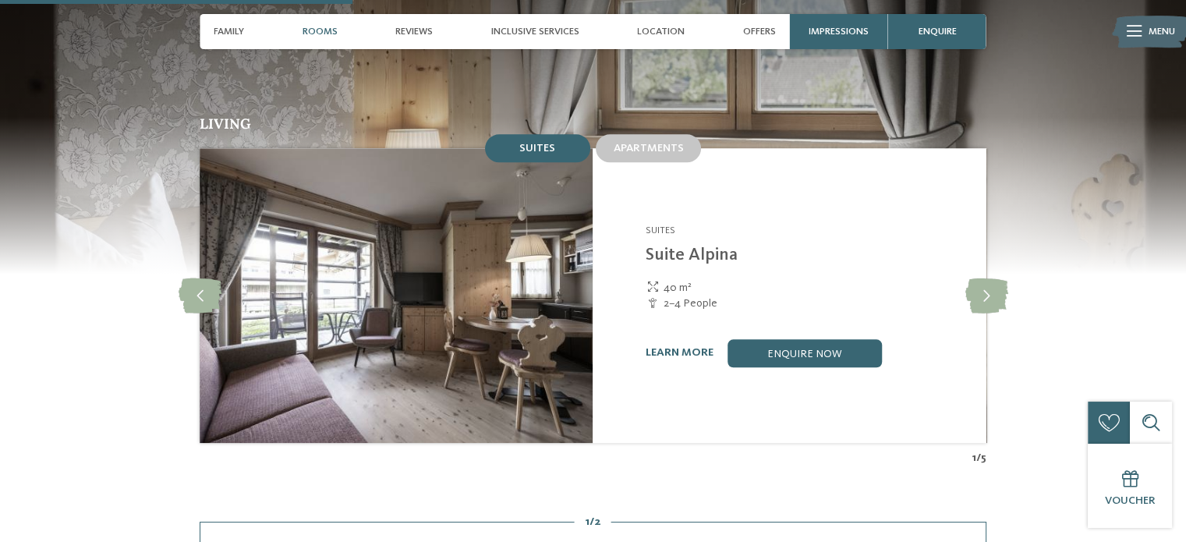
scroll to position [1325, 0]
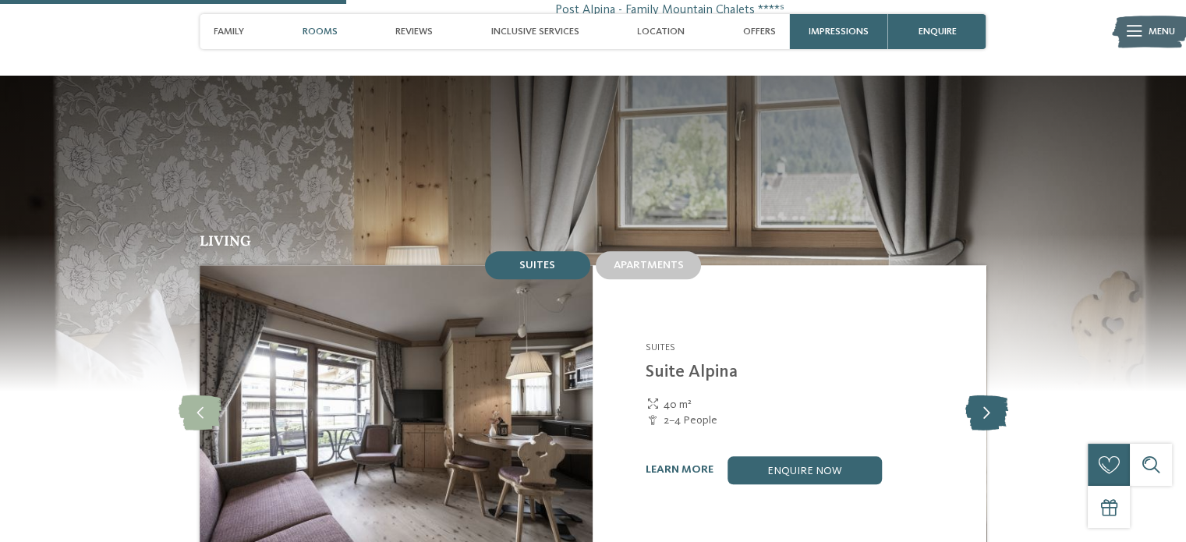
click at [994, 394] on icon at bounding box center [985, 411] width 43 height 35
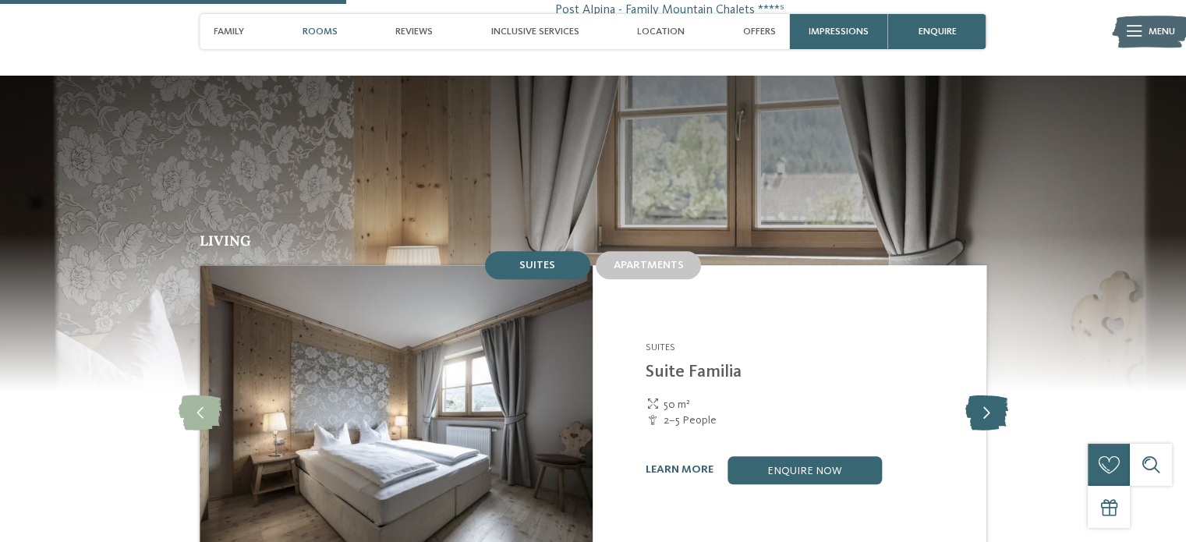
click at [993, 394] on icon at bounding box center [985, 411] width 43 height 35
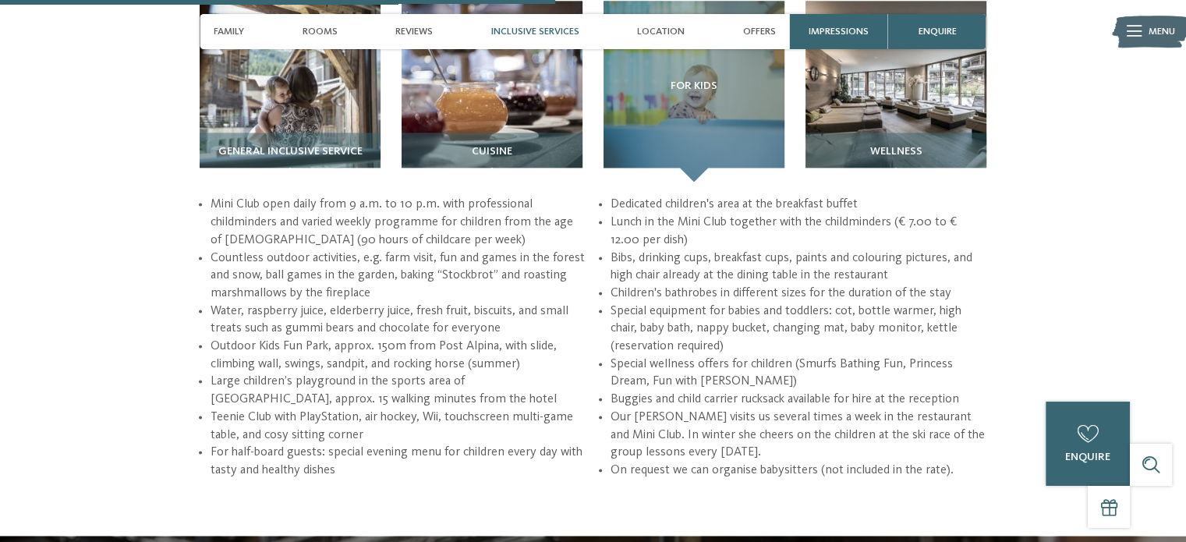
scroll to position [2105, 0]
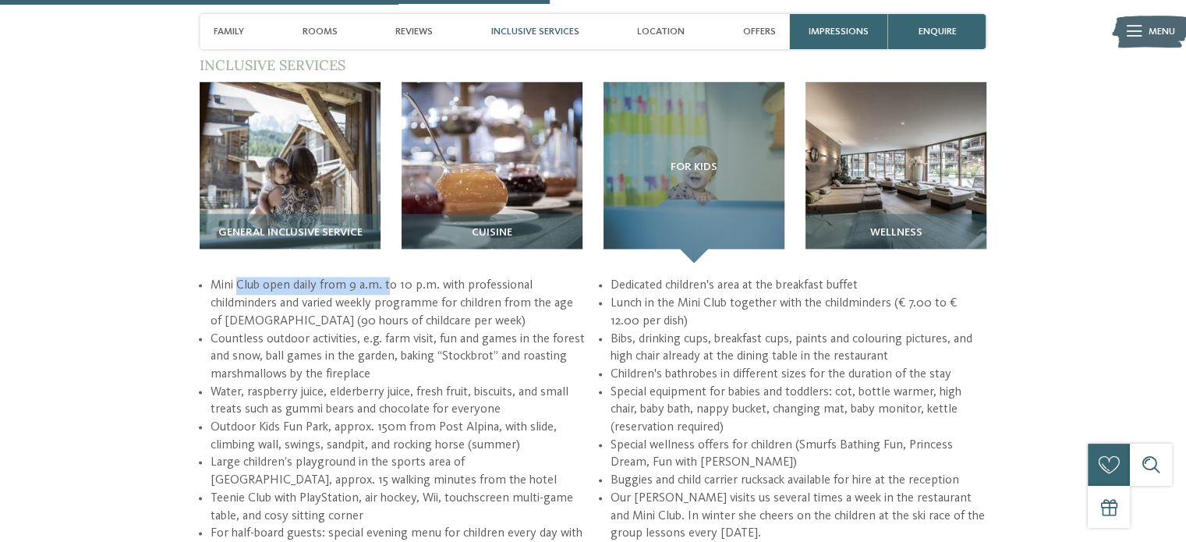
drag, startPoint x: 237, startPoint y: 239, endPoint x: 387, endPoint y: 242, distance: 149.7
click at [387, 277] on li "Mini Club open daily from 9 a.m. to 10 p.m. with professional childminders and …" at bounding box center [398, 303] width 376 height 53
drag, startPoint x: 497, startPoint y: 258, endPoint x: 511, endPoint y: 273, distance: 20.4
click at [497, 277] on li "Mini Club open daily from 9 a.m. to 10 p.m. with professional childminders and …" at bounding box center [398, 303] width 376 height 53
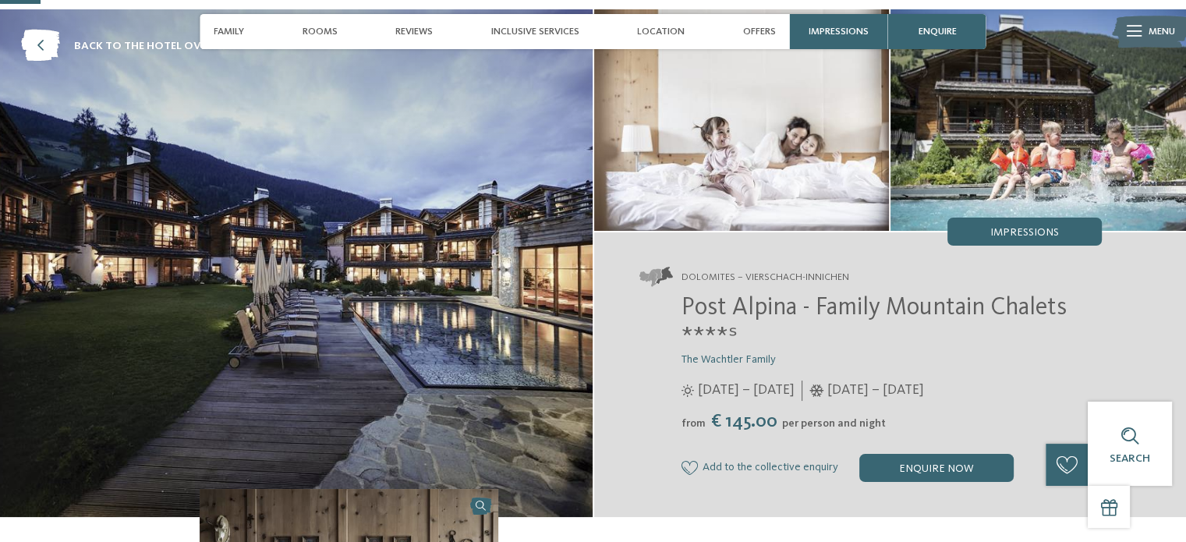
scroll to position [0, 0]
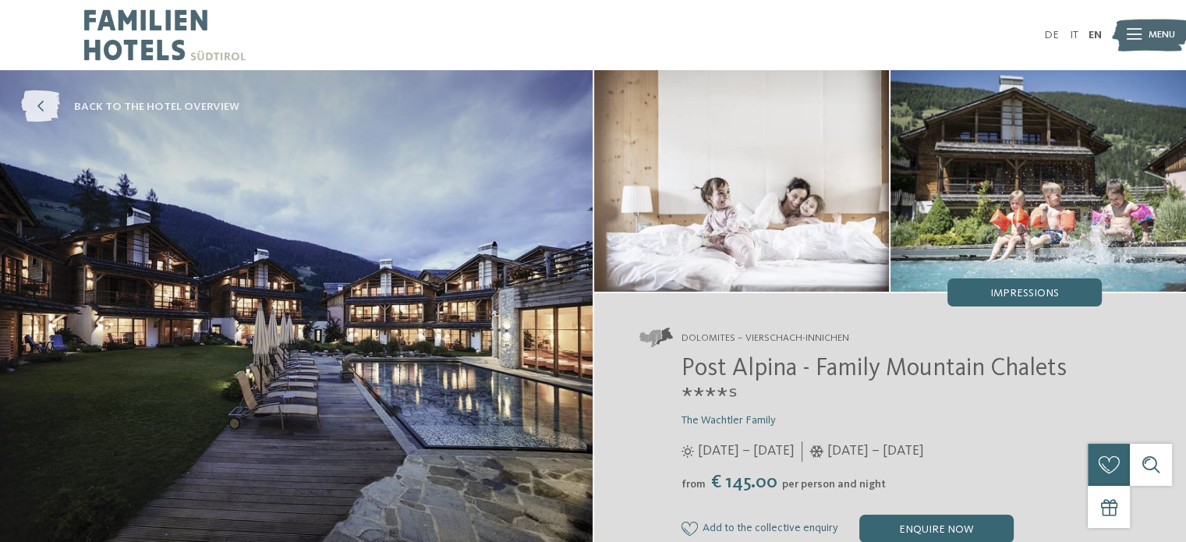
drag, startPoint x: 36, startPoint y: 99, endPoint x: 65, endPoint y: 109, distance: 31.3
click at [36, 99] on icon at bounding box center [40, 107] width 39 height 32
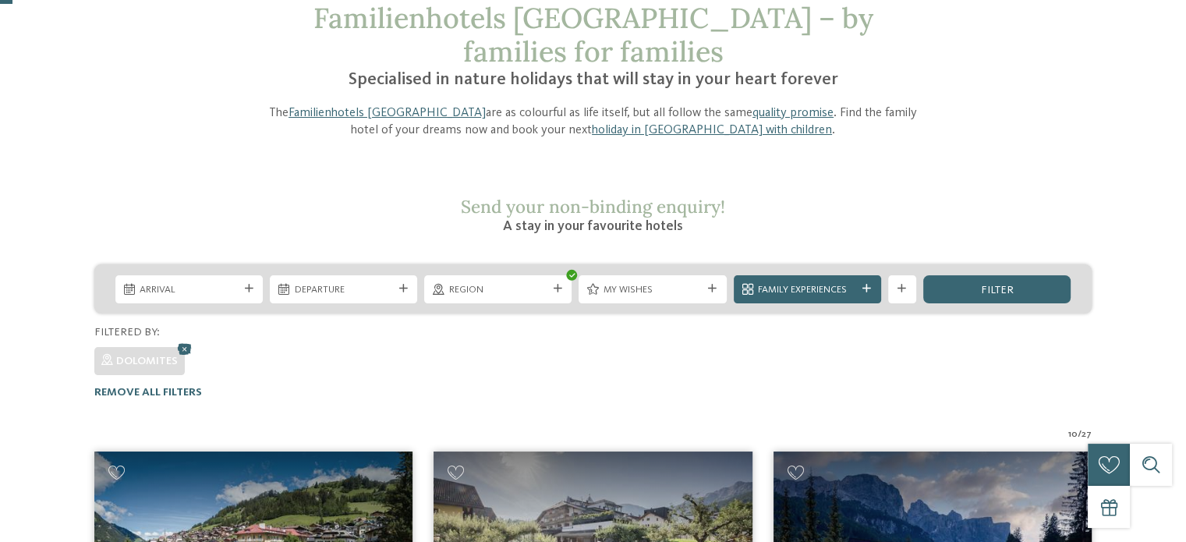
scroll to position [28, 0]
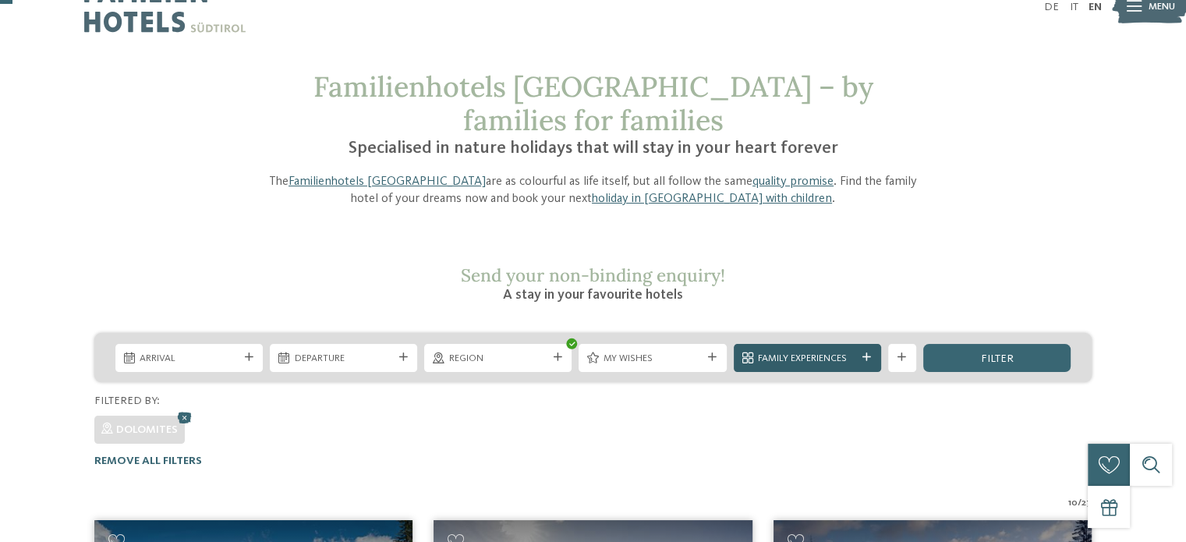
click at [839, 352] on span "Family Experiences" at bounding box center [807, 359] width 98 height 14
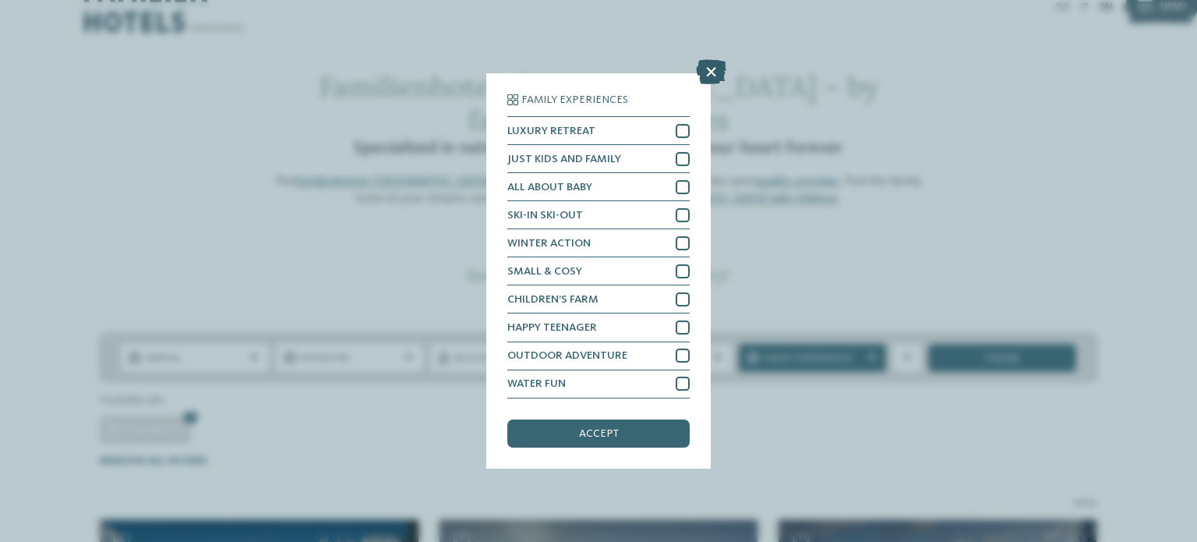
click at [723, 72] on icon at bounding box center [711, 72] width 30 height 25
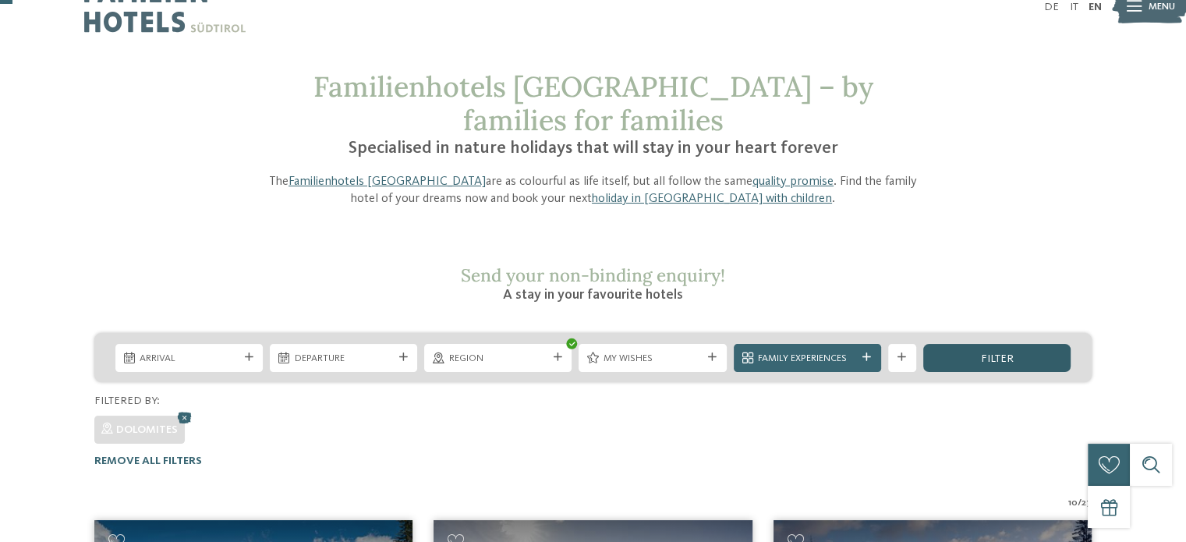
click at [971, 344] on div "filter" at bounding box center [996, 358] width 147 height 28
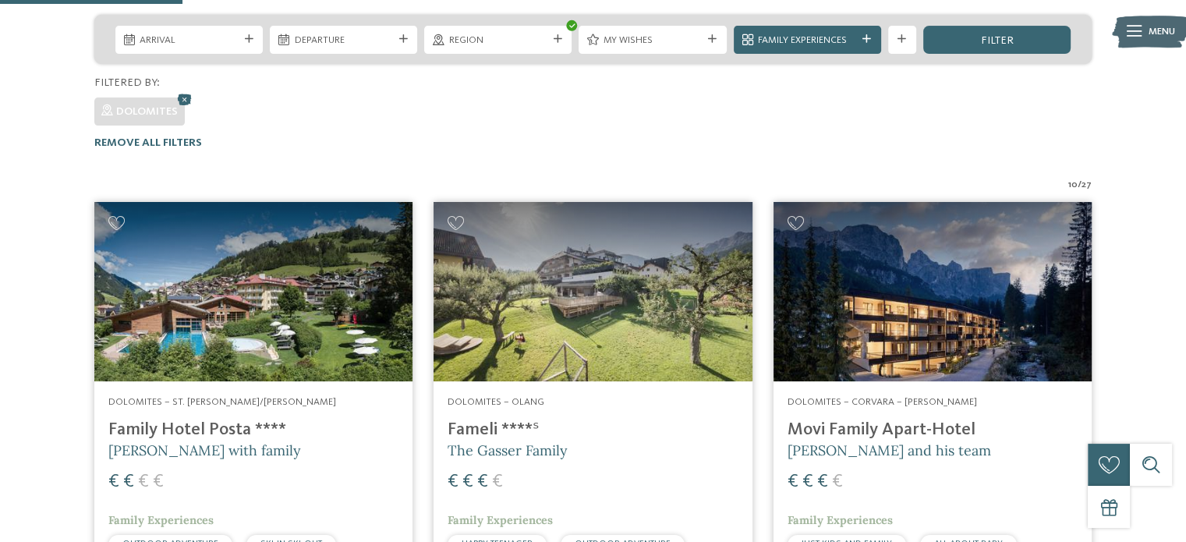
scroll to position [262, 0]
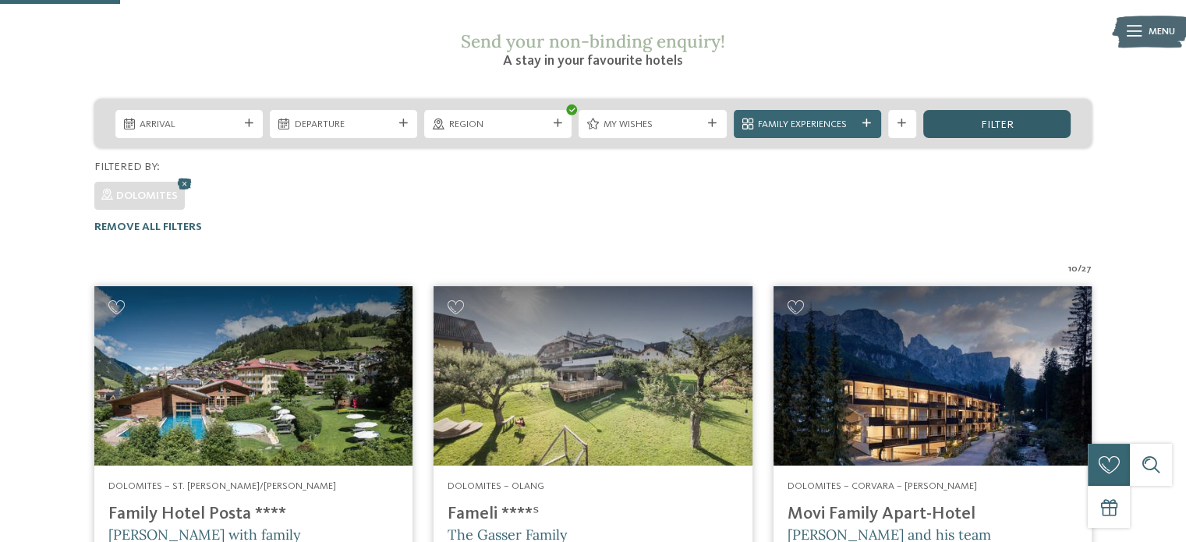
click at [1034, 110] on div "filter" at bounding box center [996, 124] width 147 height 28
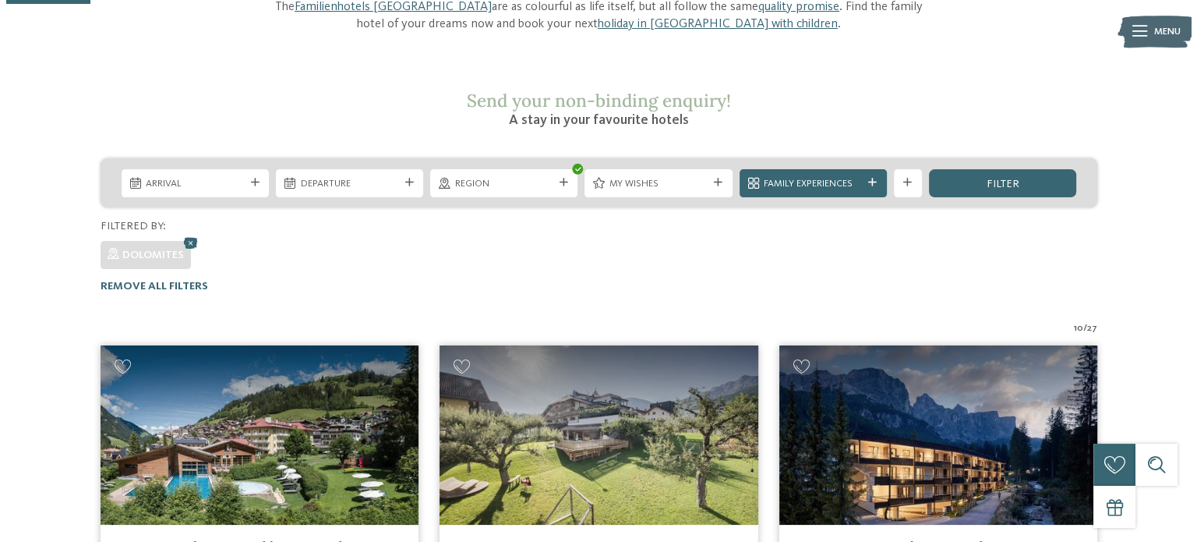
scroll to position [184, 0]
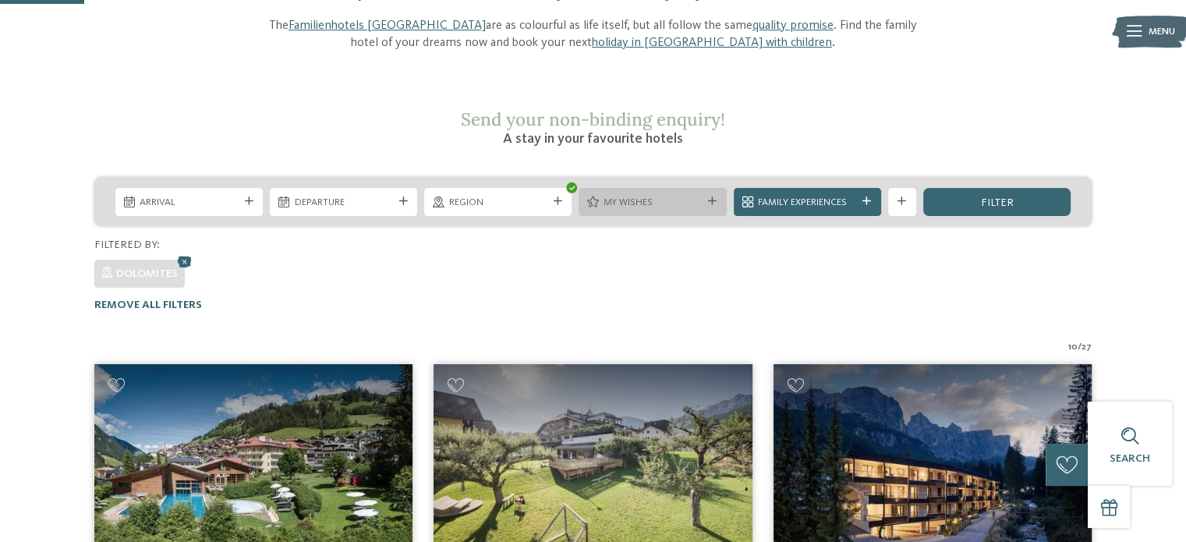
click at [686, 196] on span "My wishes" at bounding box center [652, 203] width 98 height 14
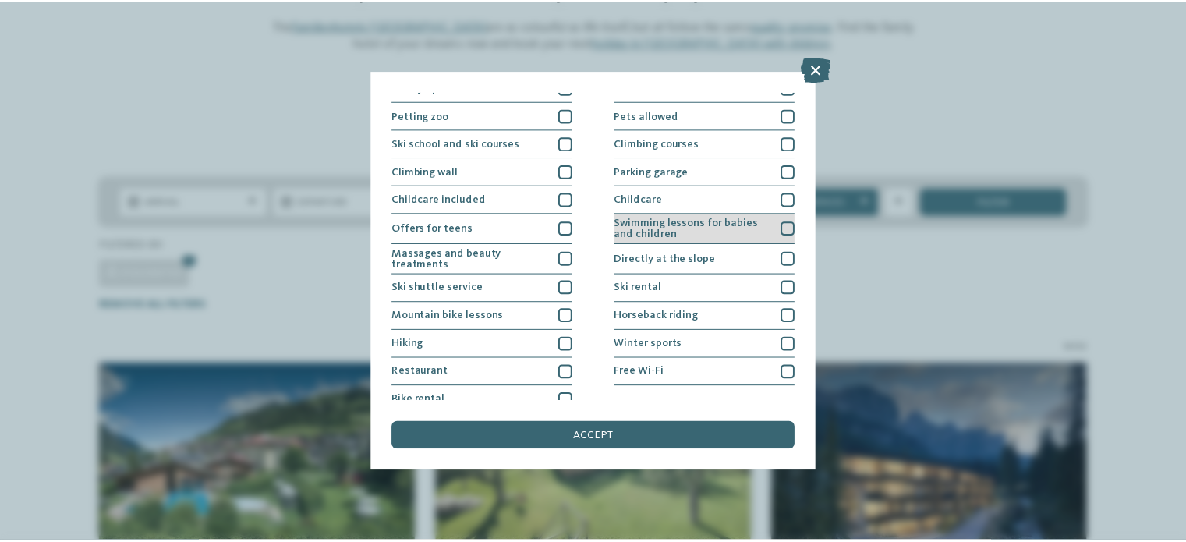
scroll to position [193, 0]
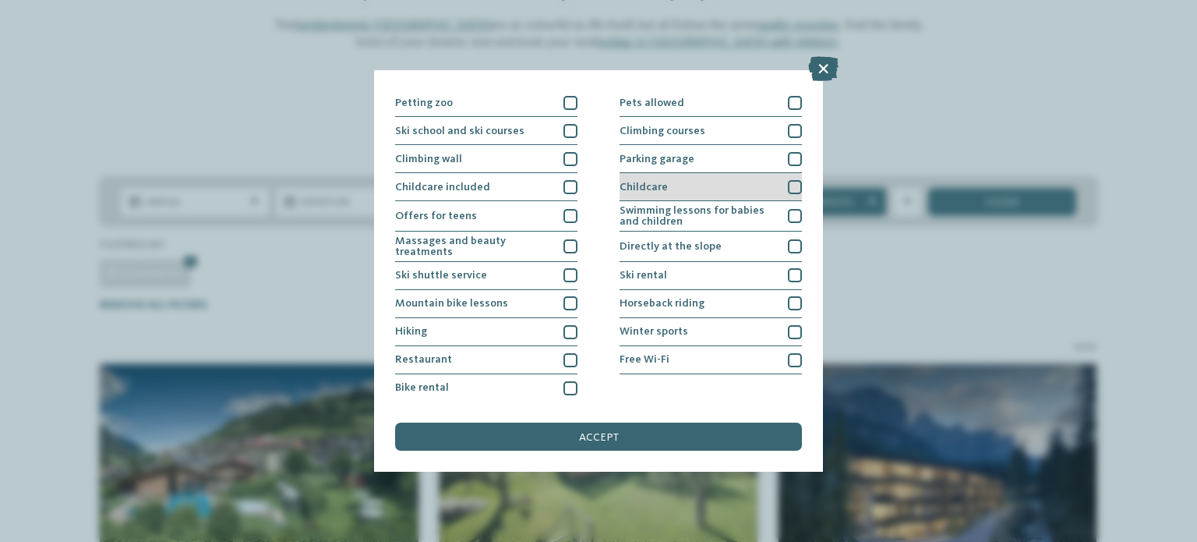
click at [790, 186] on div at bounding box center [795, 187] width 14 height 14
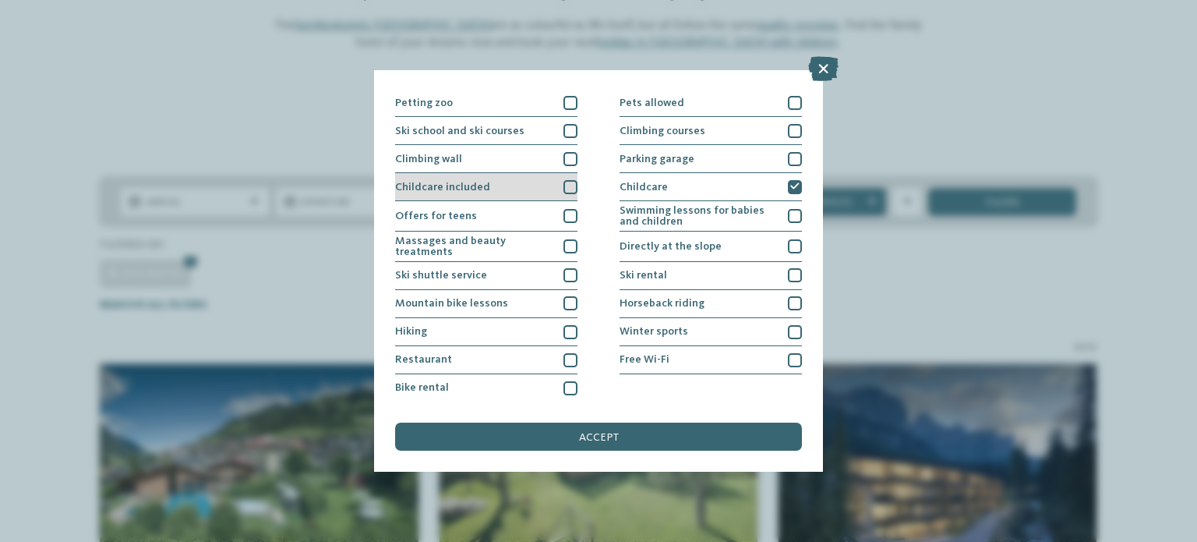
click at [564, 187] on div at bounding box center [571, 187] width 14 height 14
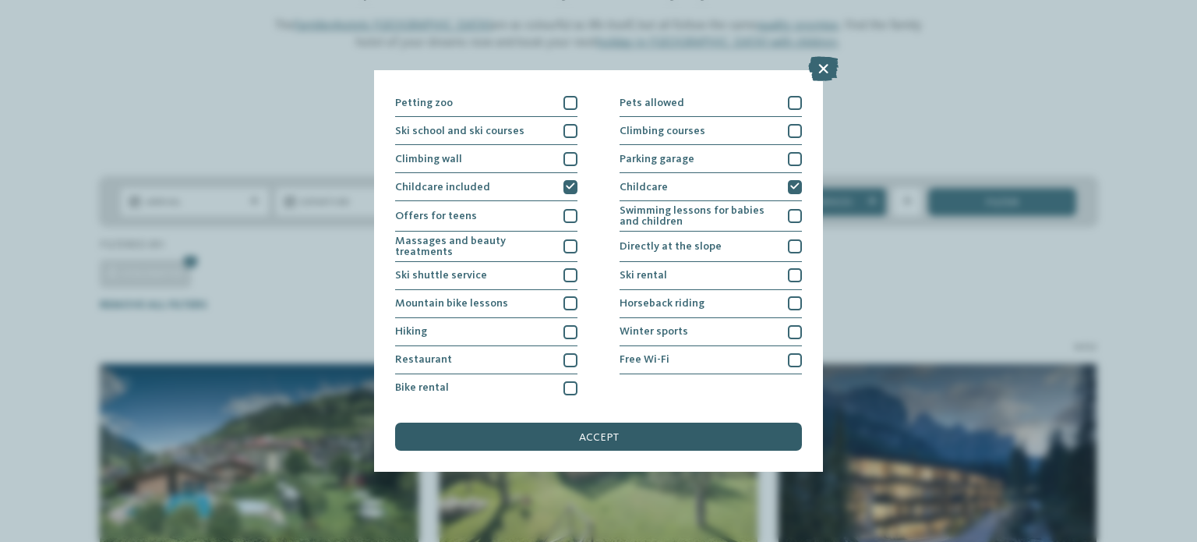
click at [598, 439] on span "accept" at bounding box center [599, 437] width 40 height 11
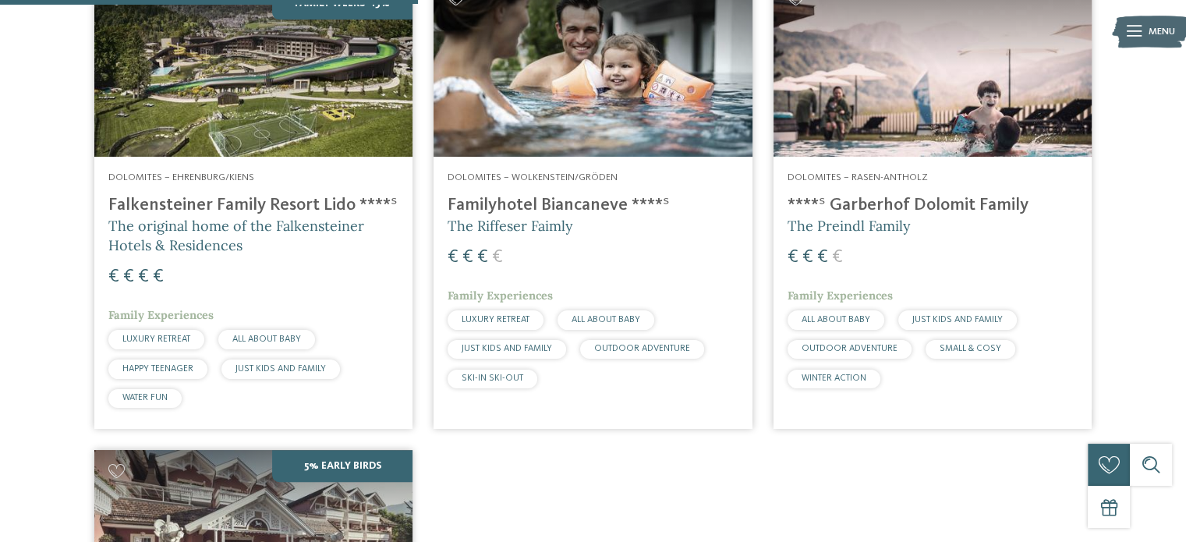
scroll to position [496, 0]
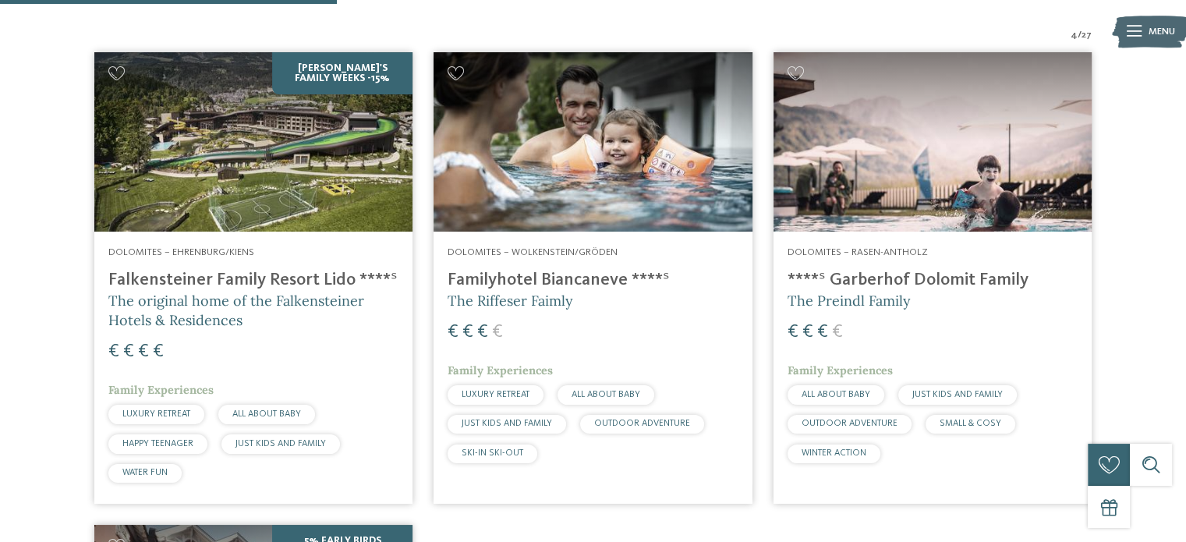
click at [923, 270] on h4 "****ˢ Garberhof Dolomit Family" at bounding box center [932, 280] width 290 height 21
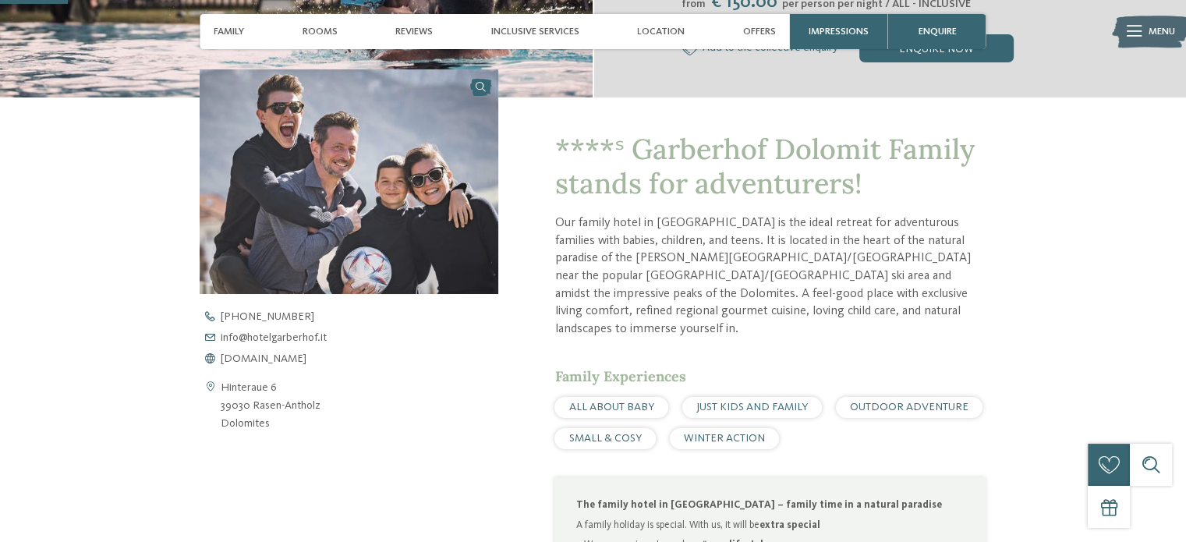
scroll to position [546, 0]
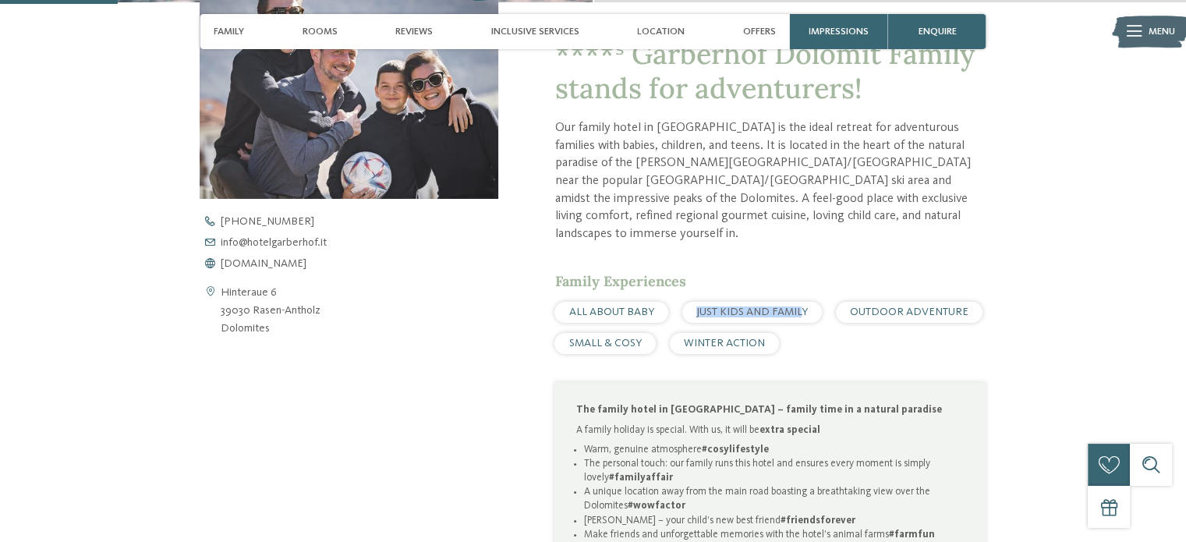
drag, startPoint x: 693, startPoint y: 302, endPoint x: 798, endPoint y: 300, distance: 105.3
click at [798, 302] on div "JUST KIDS AND FAMILY" at bounding box center [752, 312] width 140 height 21
click at [892, 306] on span "OUTDOOR ADVENTURE" at bounding box center [909, 311] width 118 height 11
click at [627, 338] on span "SMALL & COSY" at bounding box center [605, 343] width 73 height 11
click at [689, 338] on span "WINTER ACTION" at bounding box center [724, 343] width 81 height 11
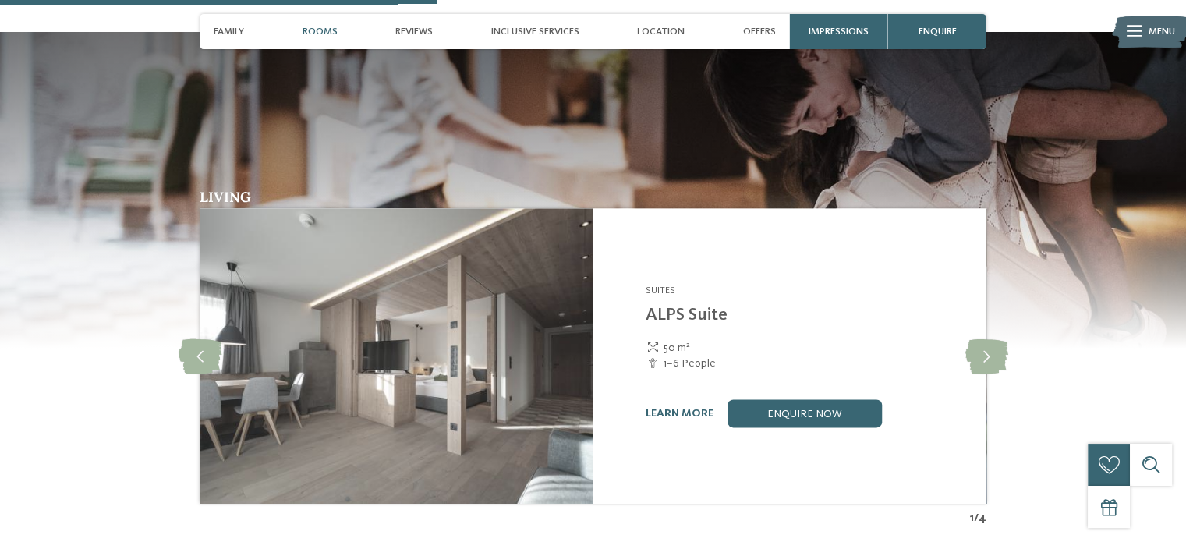
scroll to position [2105, 0]
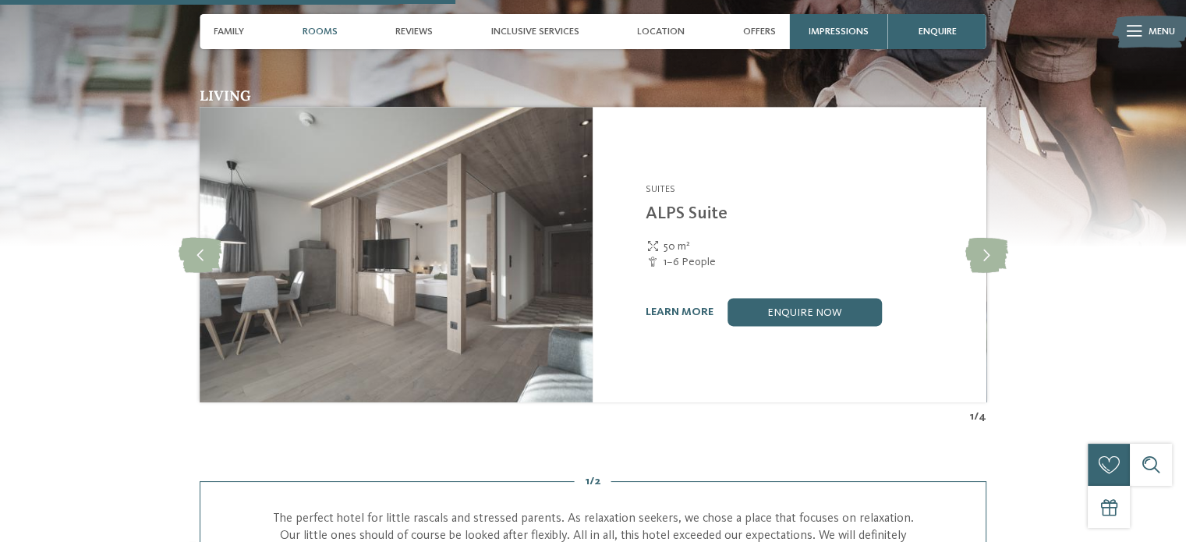
click at [676, 306] on link "learn more" at bounding box center [679, 311] width 68 height 11
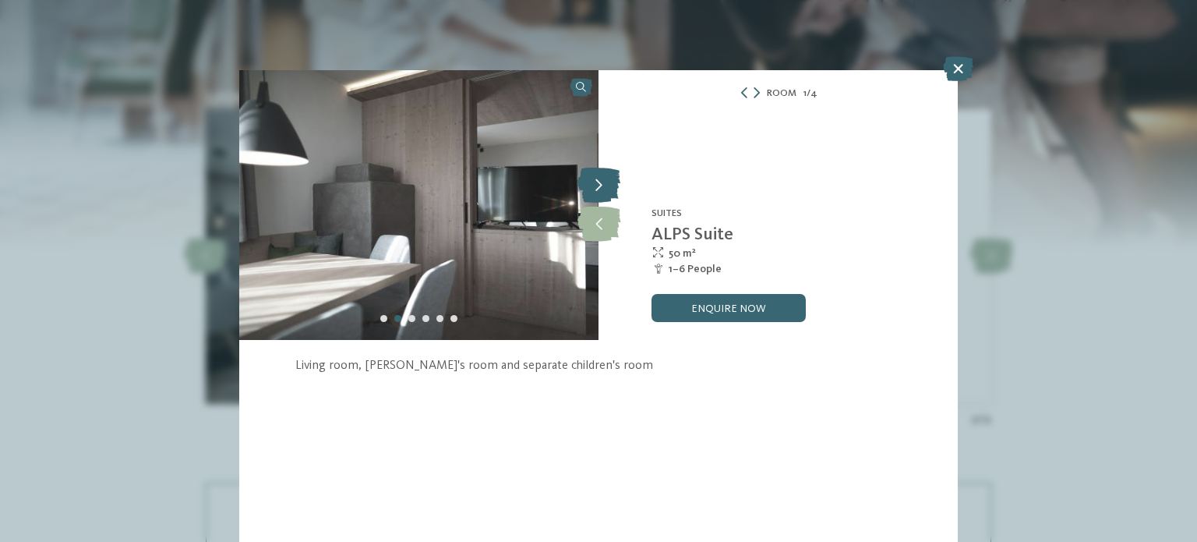
click at [604, 189] on icon at bounding box center [599, 185] width 43 height 35
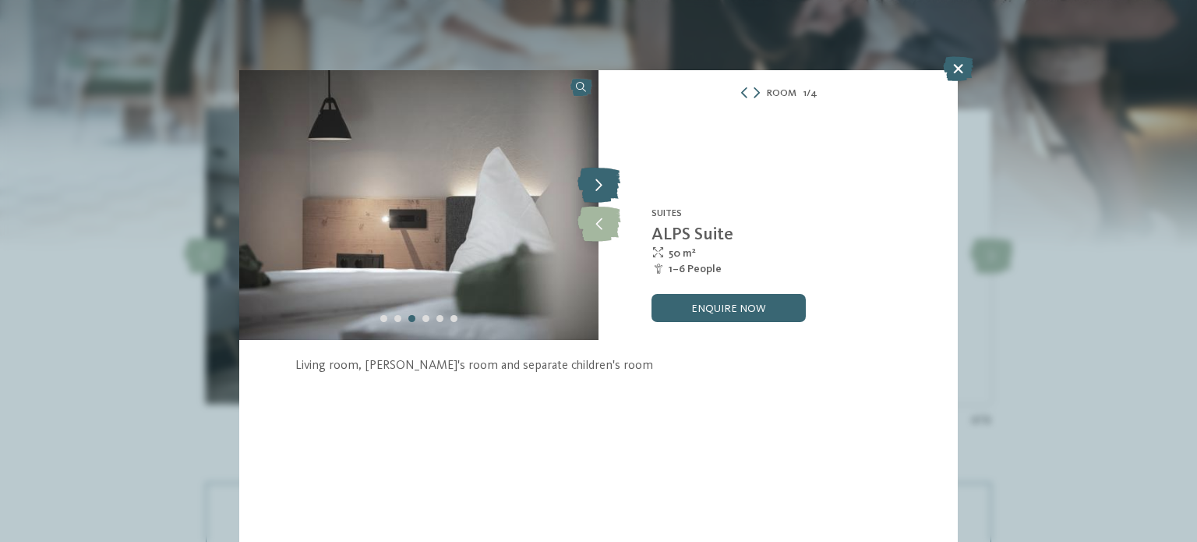
click at [605, 189] on icon at bounding box center [599, 185] width 43 height 35
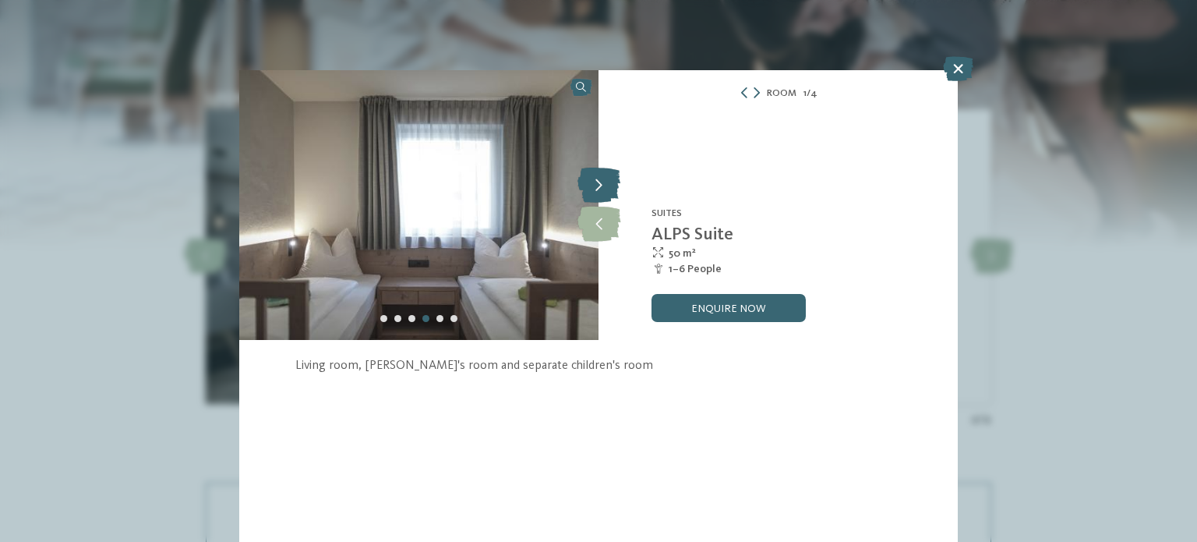
click at [605, 189] on icon at bounding box center [599, 185] width 43 height 35
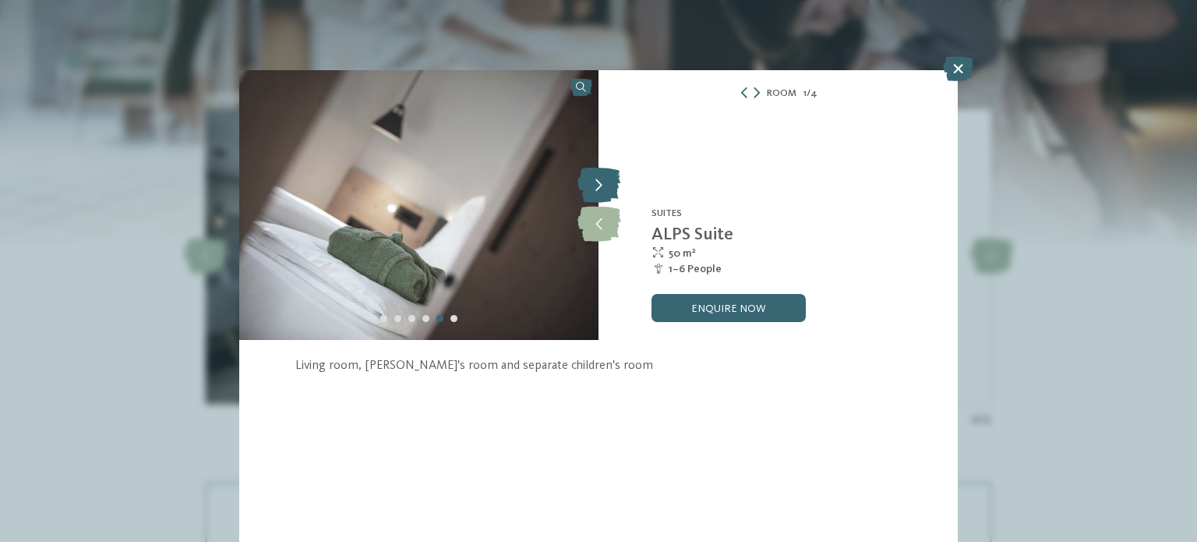
click at [605, 189] on icon at bounding box center [599, 185] width 43 height 35
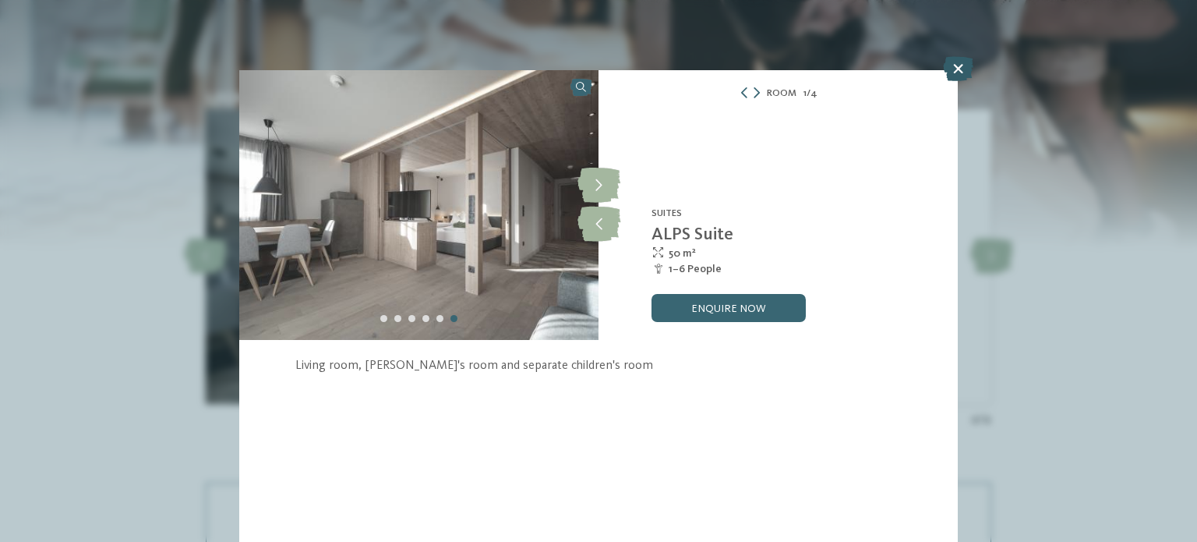
click at [960, 71] on icon at bounding box center [958, 68] width 30 height 25
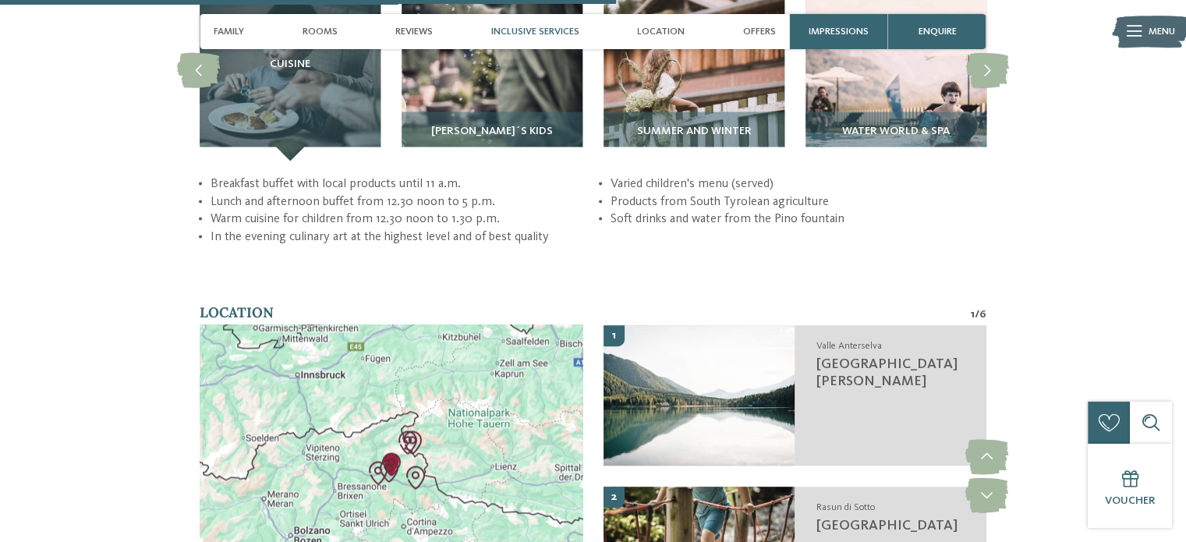
scroll to position [2884, 0]
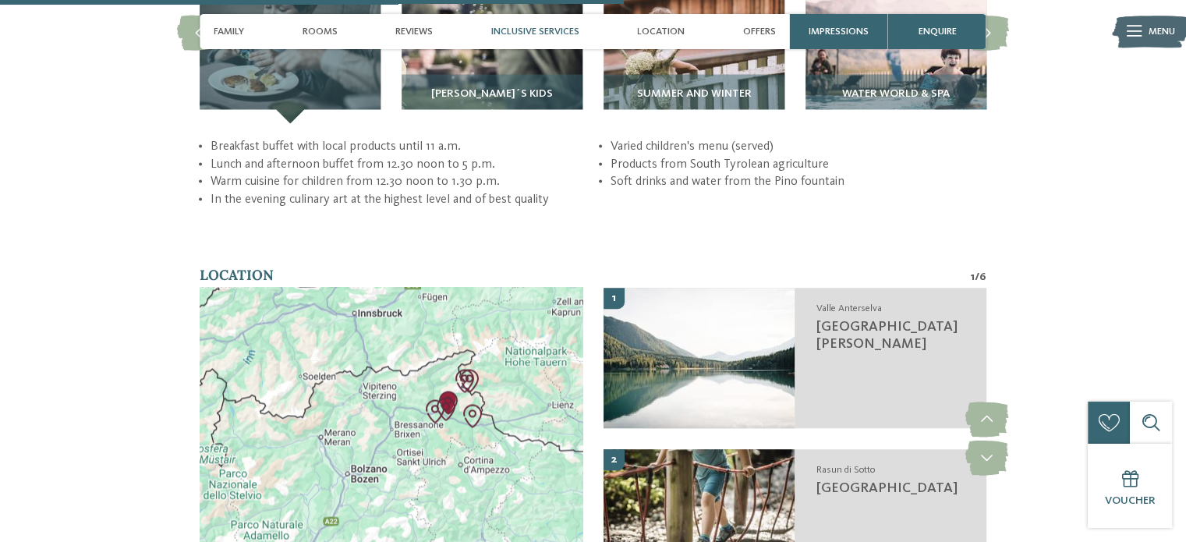
drag, startPoint x: 387, startPoint y: 449, endPoint x: 447, endPoint y: 423, distance: 66.0
click at [447, 423] on div at bounding box center [391, 438] width 383 height 302
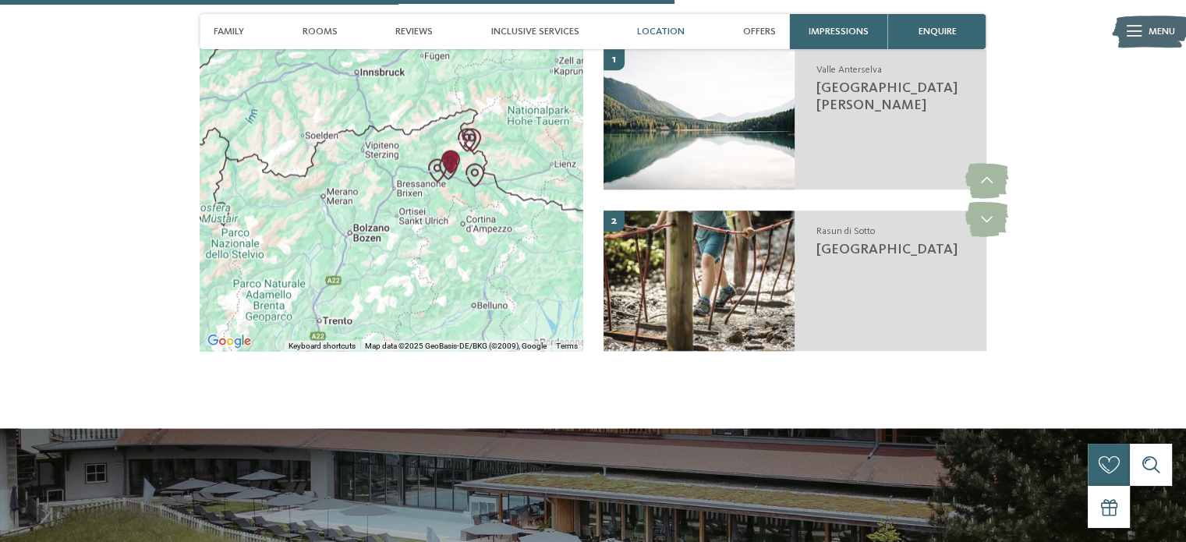
scroll to position [3352, 0]
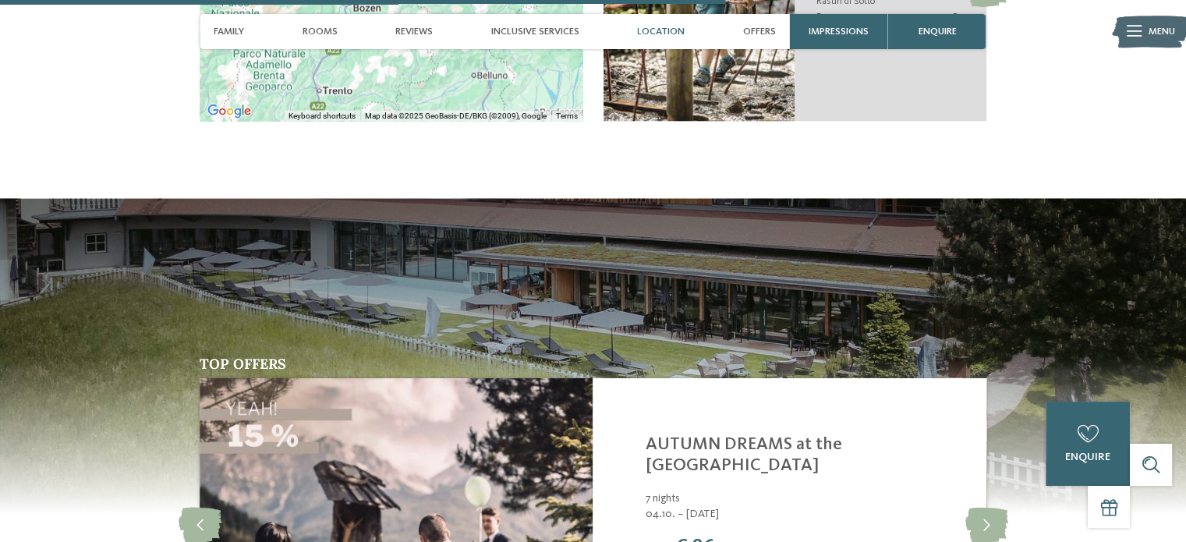
click at [529, 270] on img at bounding box center [593, 356] width 1186 height 316
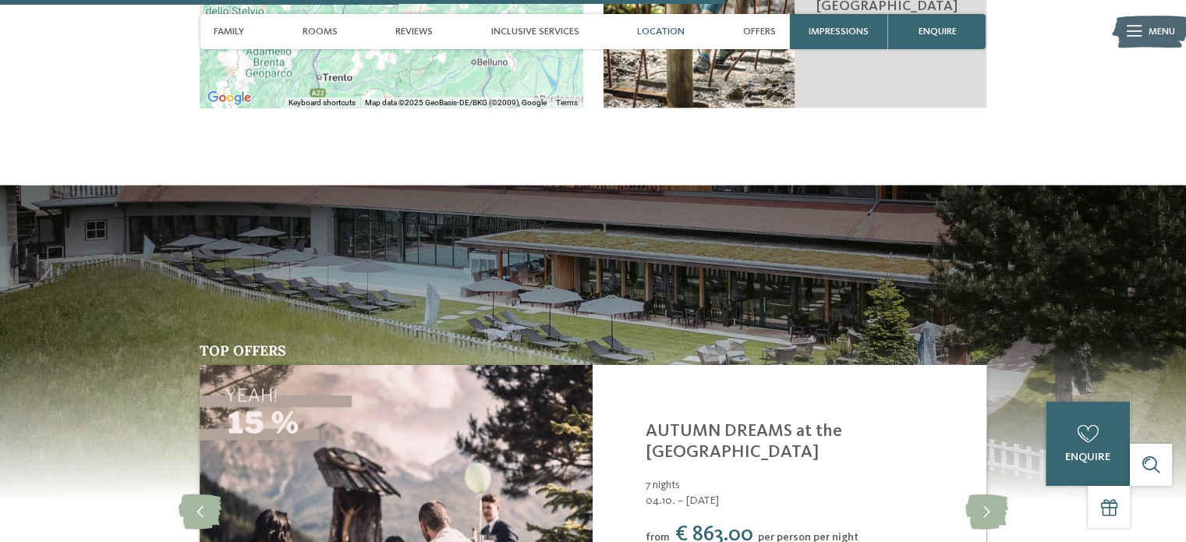
scroll to position [3664, 0]
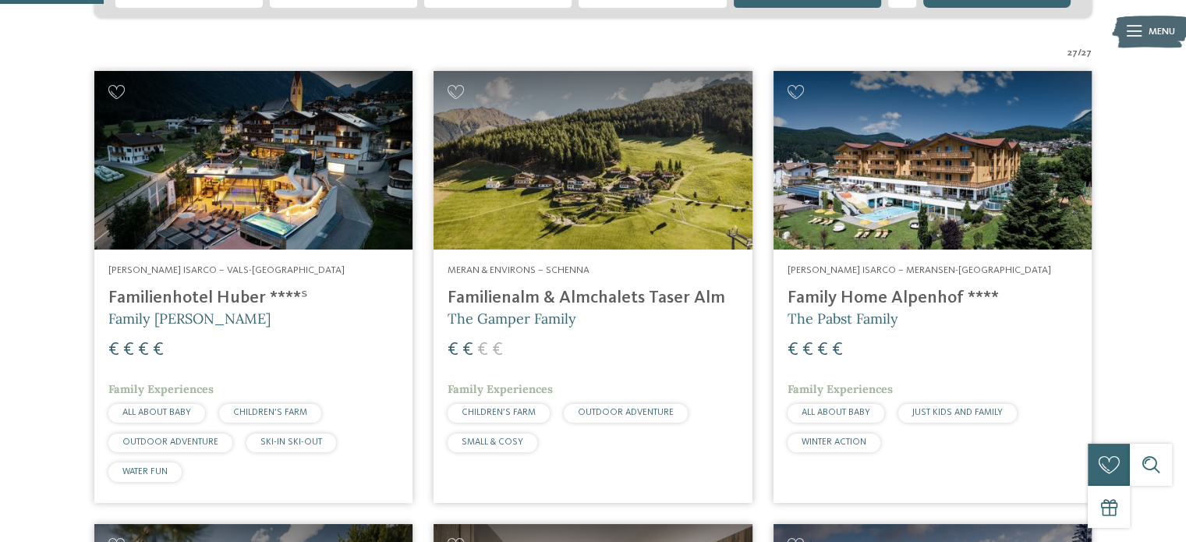
scroll to position [253, 0]
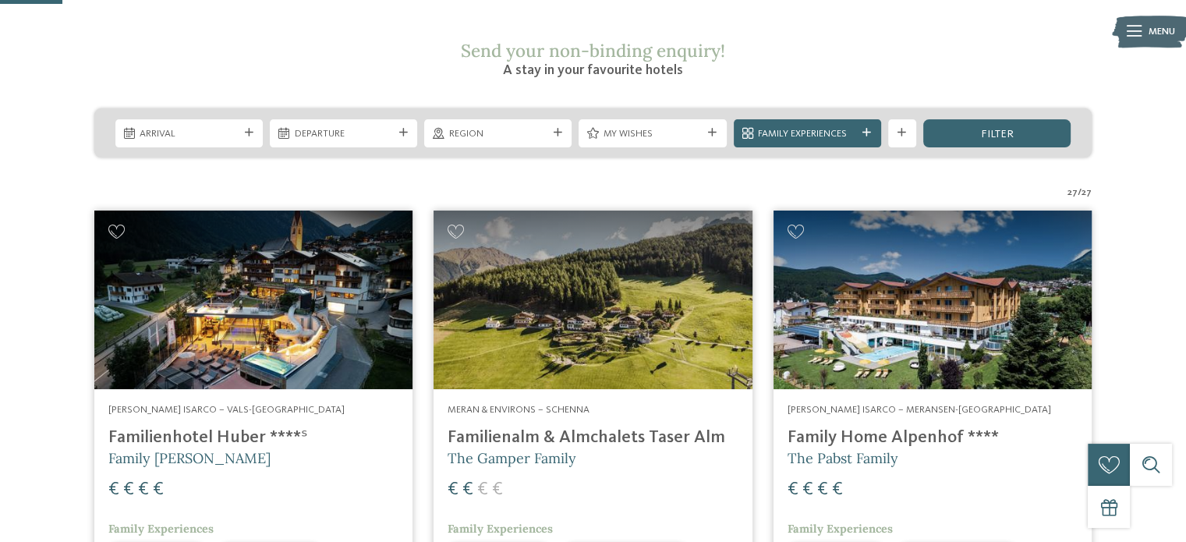
click at [192, 127] on span "Arrival" at bounding box center [189, 134] width 98 height 14
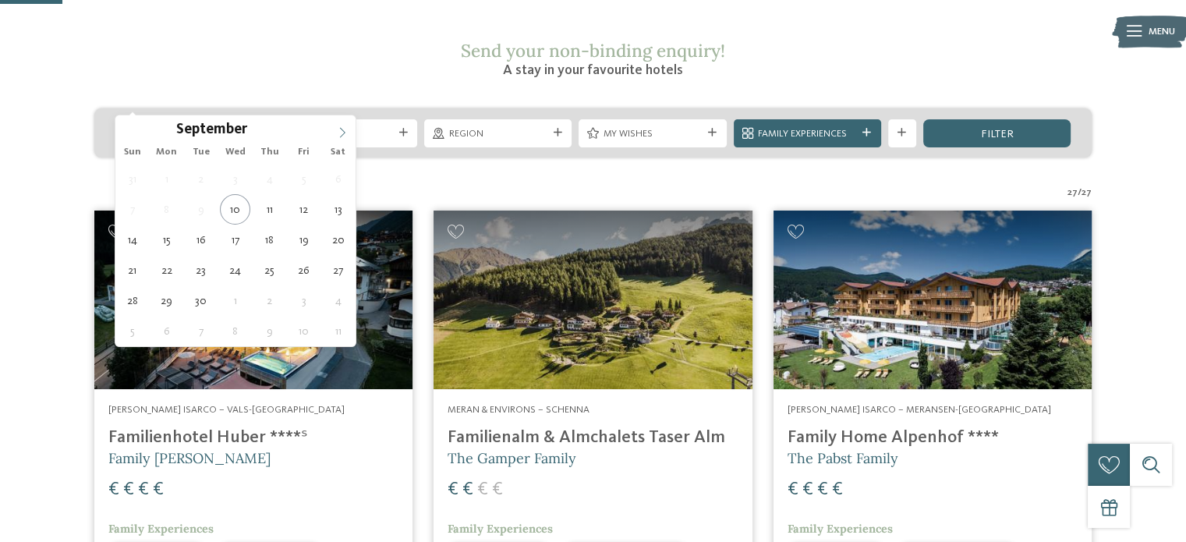
click at [337, 128] on span at bounding box center [342, 128] width 27 height 27
click at [341, 130] on icon at bounding box center [342, 132] width 11 height 11
click at [339, 131] on icon at bounding box center [342, 132] width 11 height 11
type div "[DATE]"
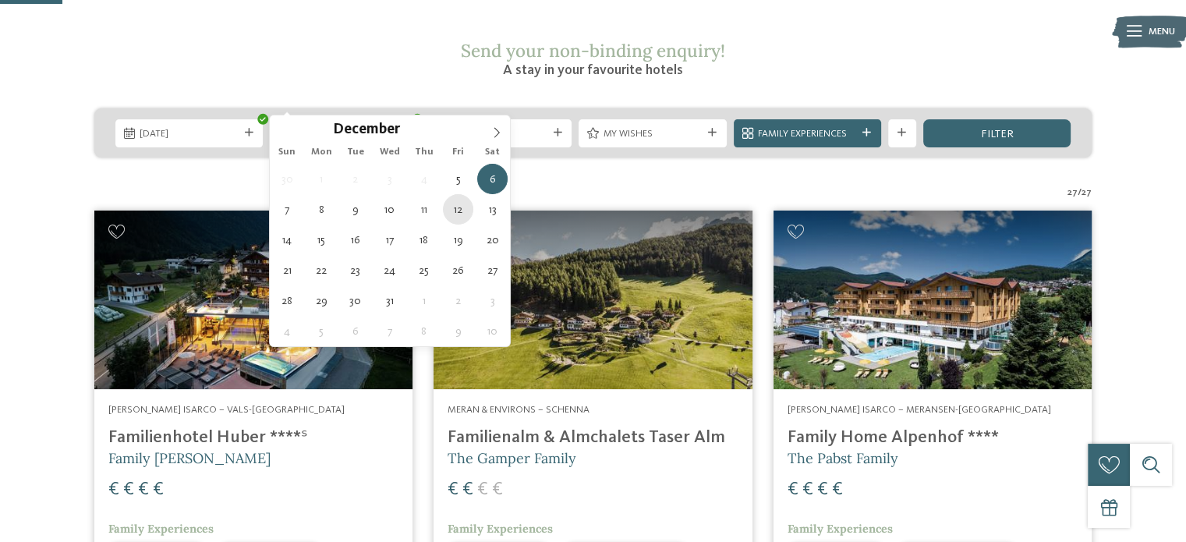
type div "[DATE]"
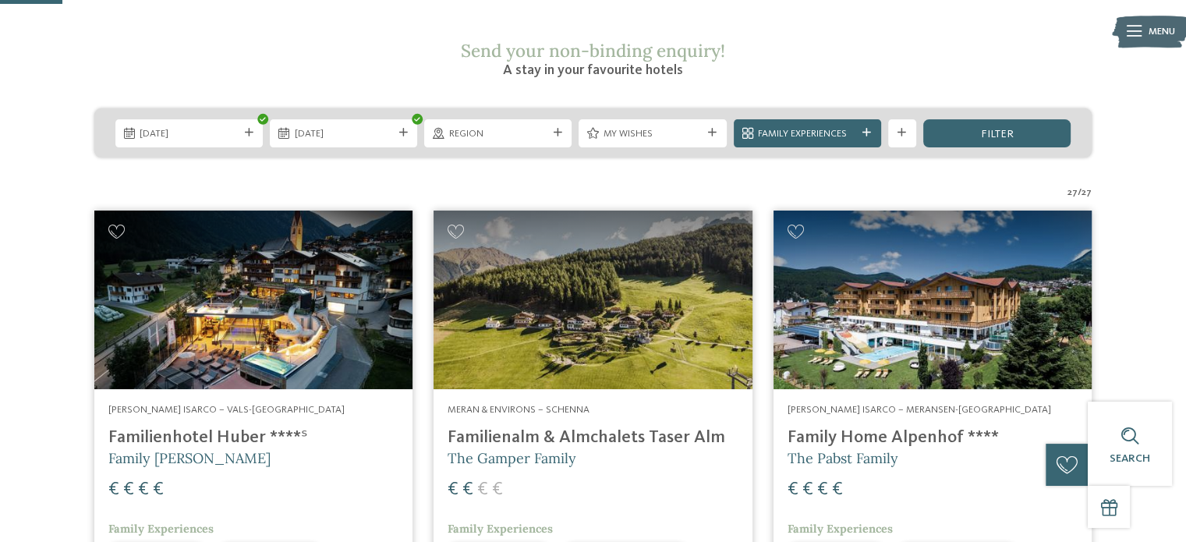
click at [536, 127] on span "Region" at bounding box center [498, 134] width 98 height 14
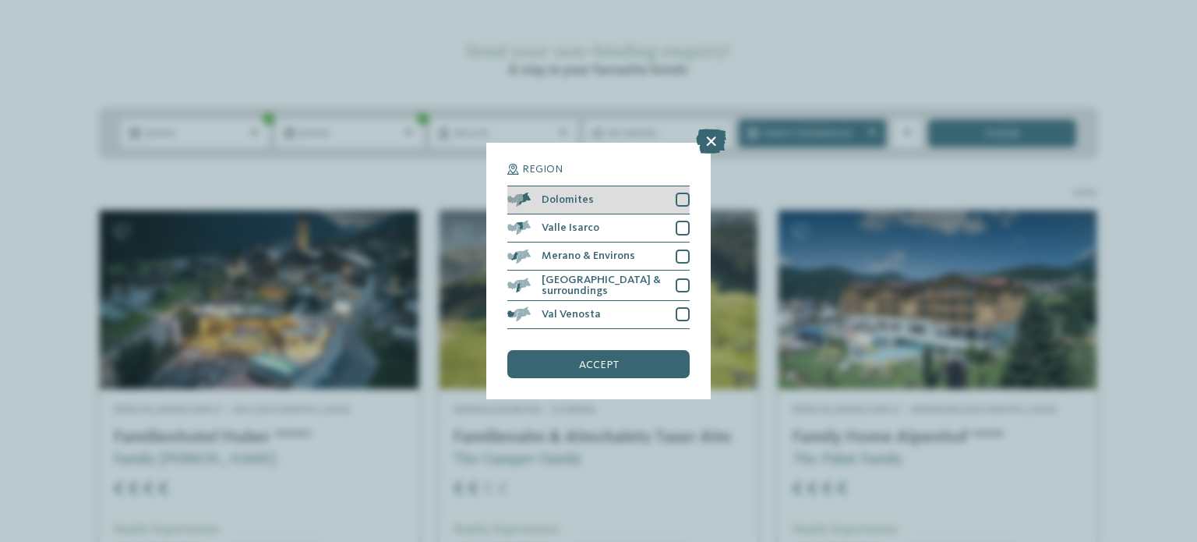
click at [682, 203] on div at bounding box center [683, 200] width 14 height 14
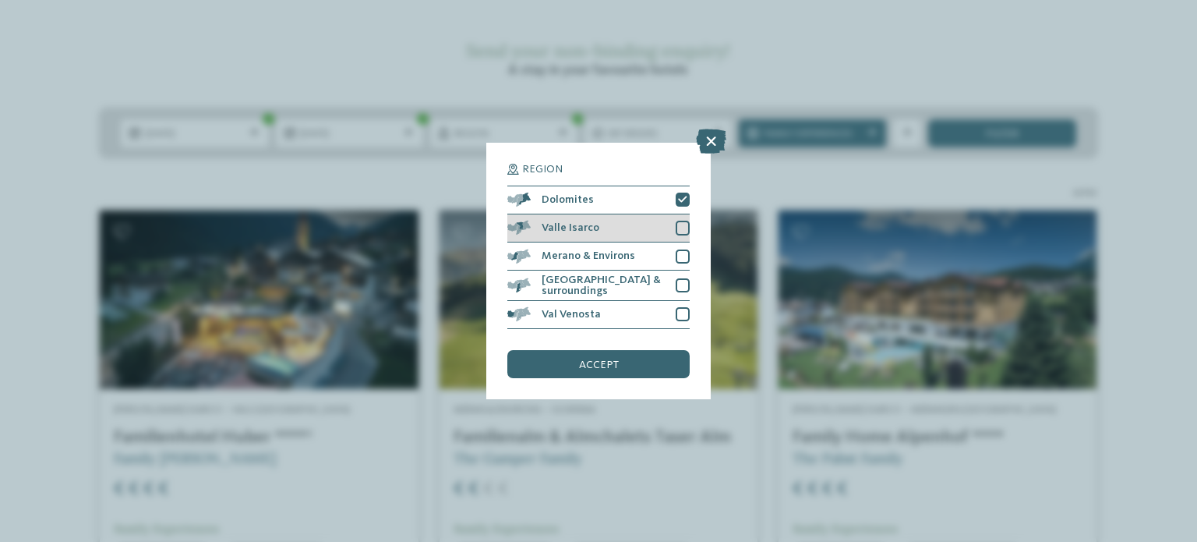
click at [683, 228] on div at bounding box center [683, 228] width 14 height 14
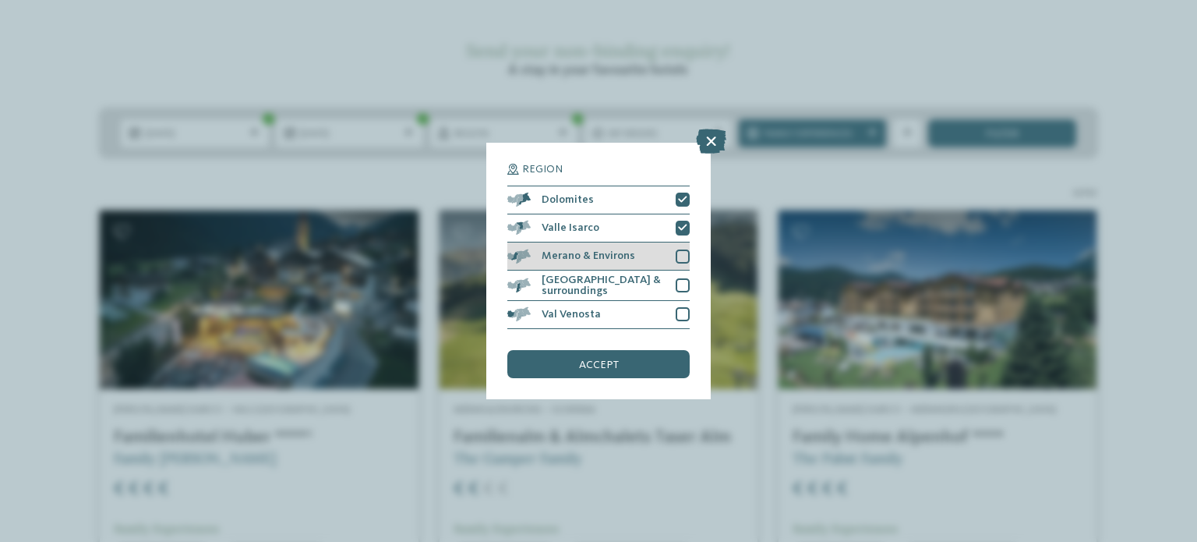
click at [679, 250] on div at bounding box center [683, 256] width 14 height 14
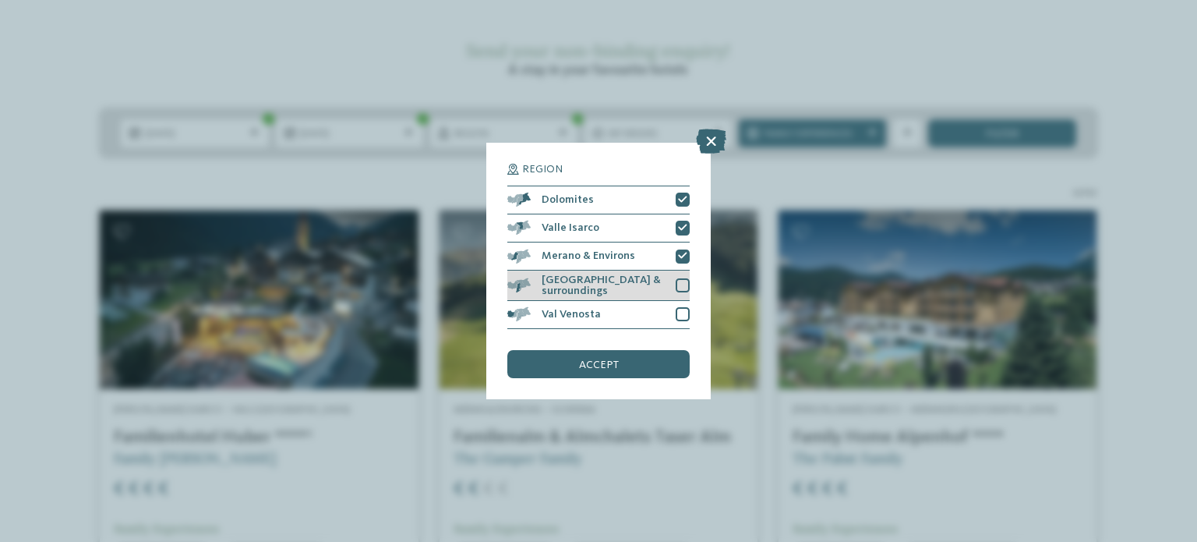
click at [682, 284] on div at bounding box center [683, 285] width 14 height 14
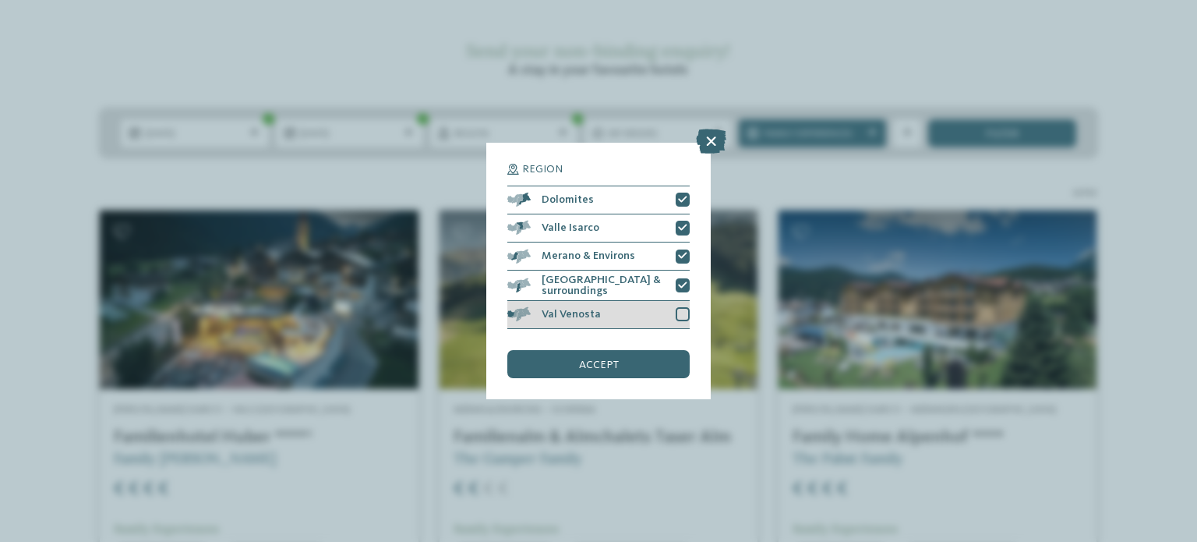
click at [683, 313] on div at bounding box center [683, 314] width 14 height 14
click at [581, 366] on span "accept" at bounding box center [599, 364] width 40 height 11
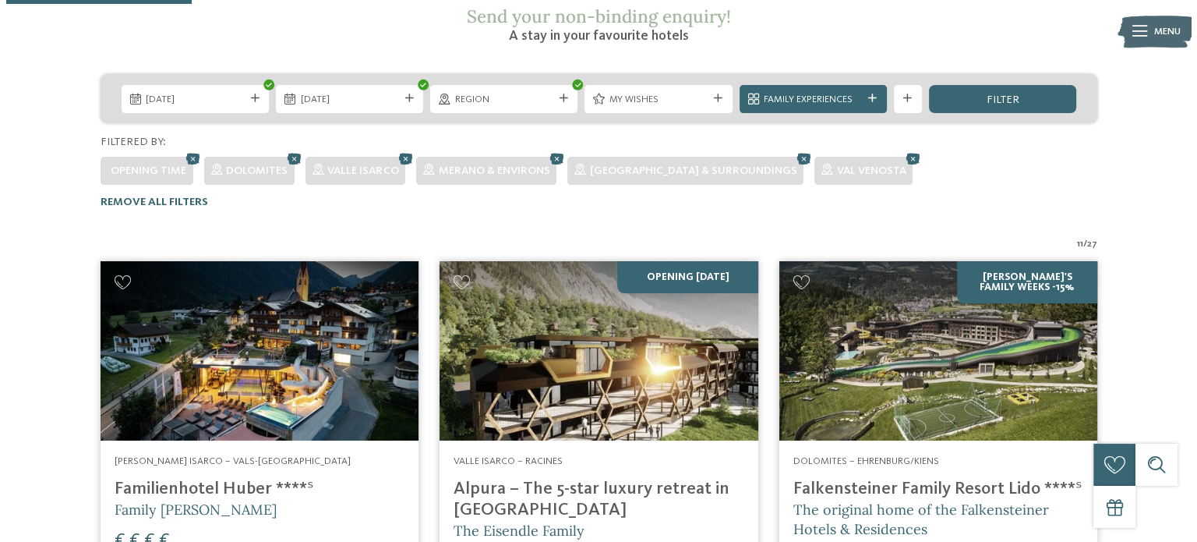
scroll to position [106, 0]
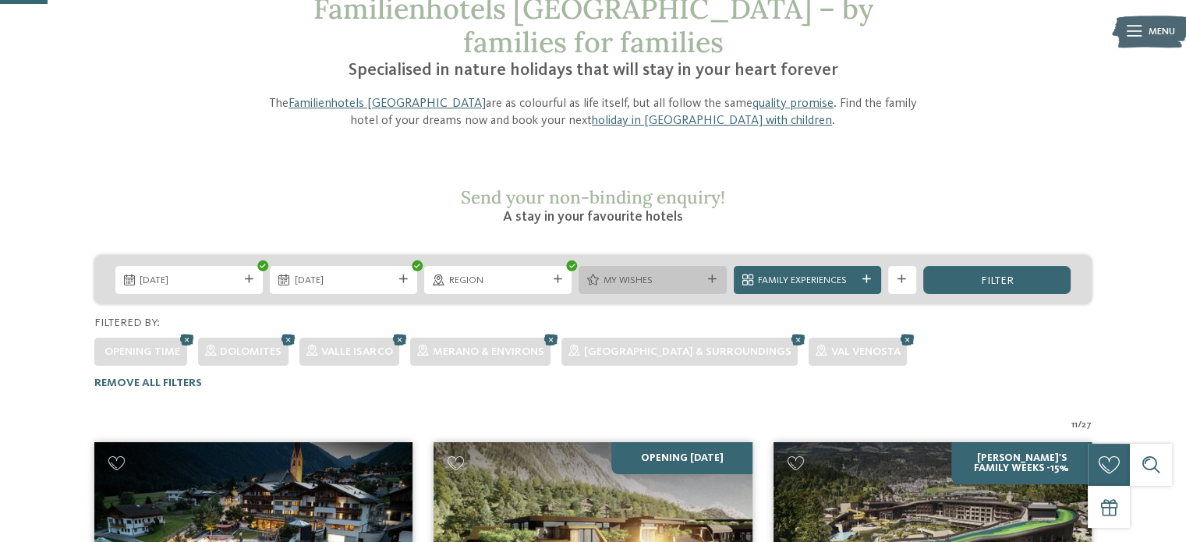
click at [686, 274] on span "My wishes" at bounding box center [652, 281] width 98 height 14
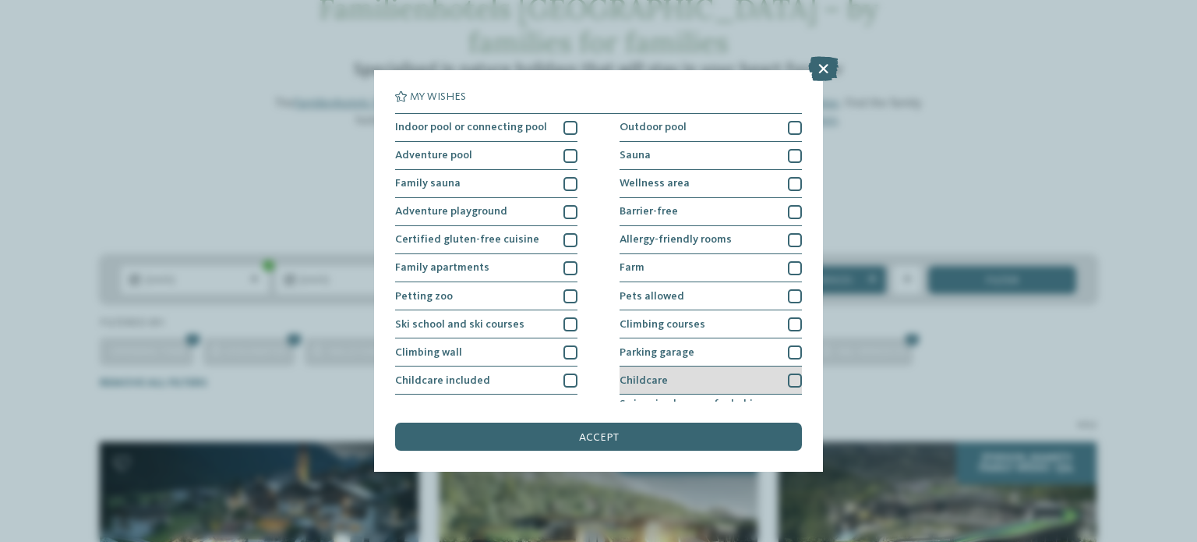
click at [788, 379] on div at bounding box center [795, 380] width 14 height 14
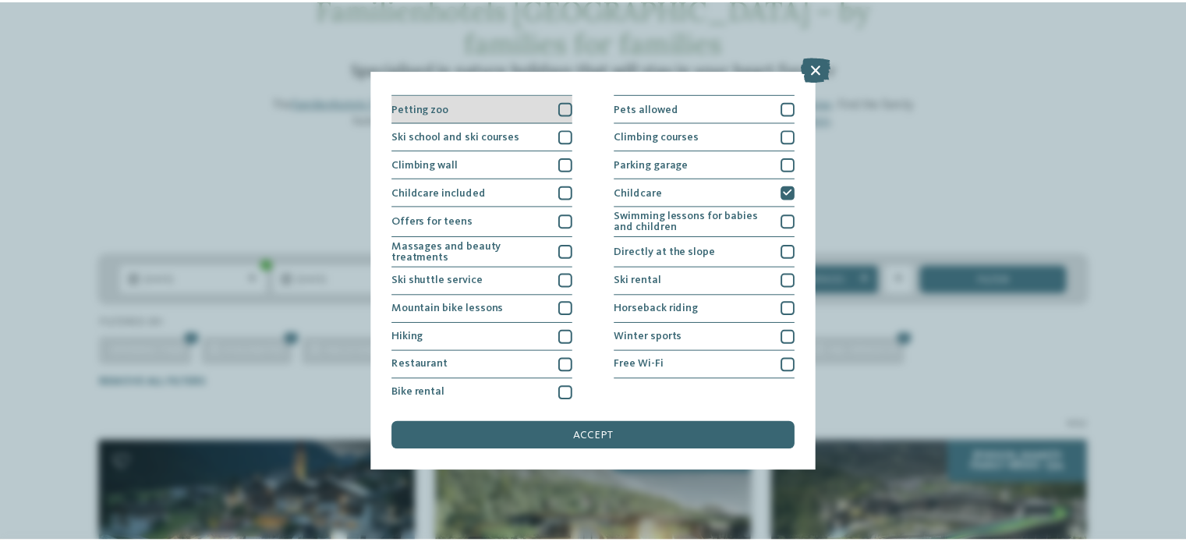
scroll to position [193, 0]
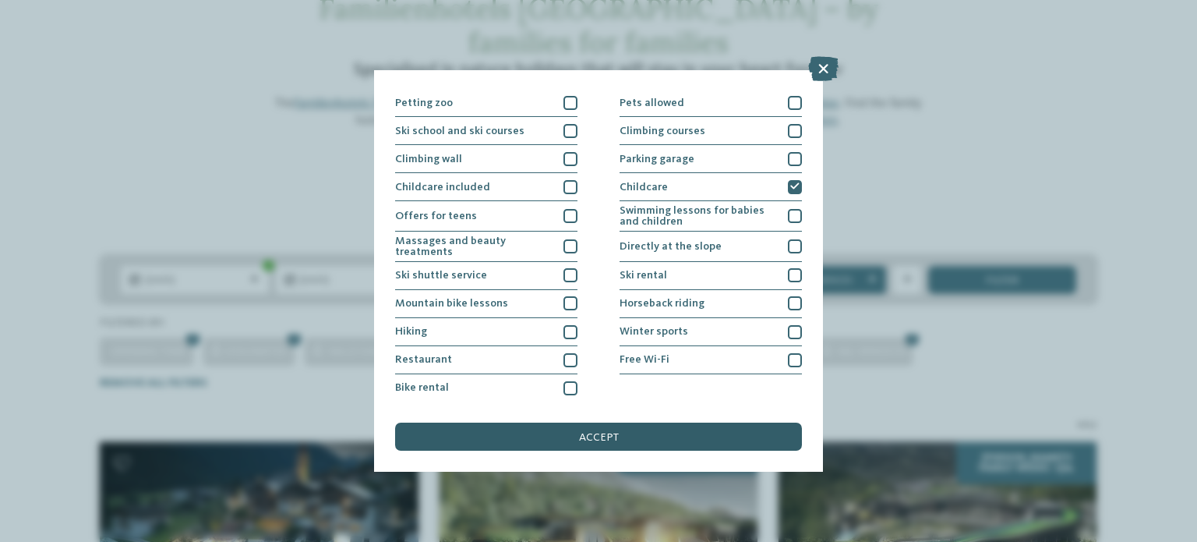
click at [611, 425] on div "accept" at bounding box center [598, 437] width 407 height 28
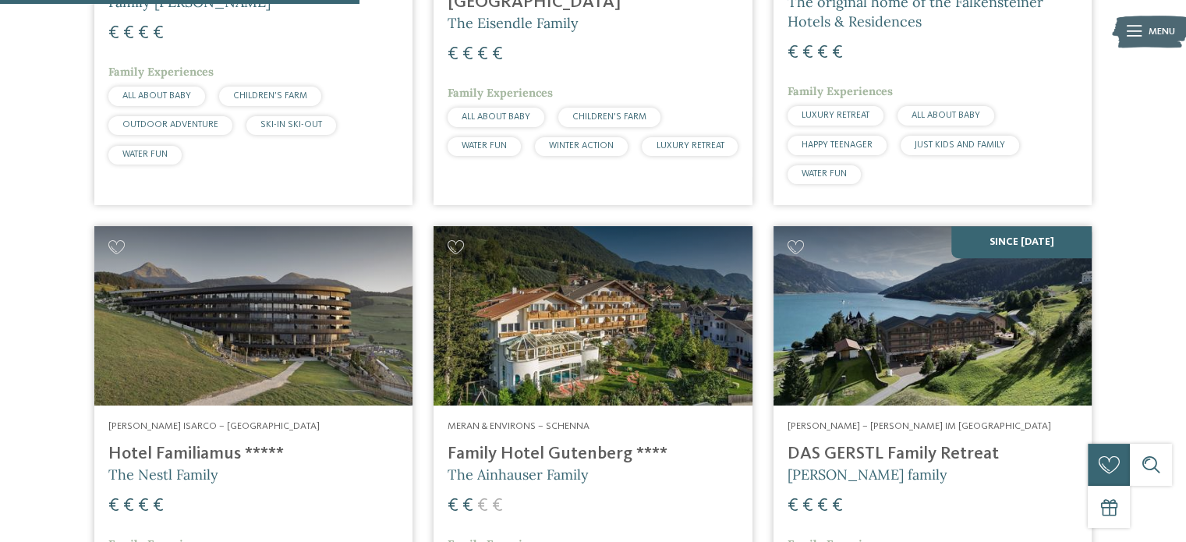
scroll to position [886, 0]
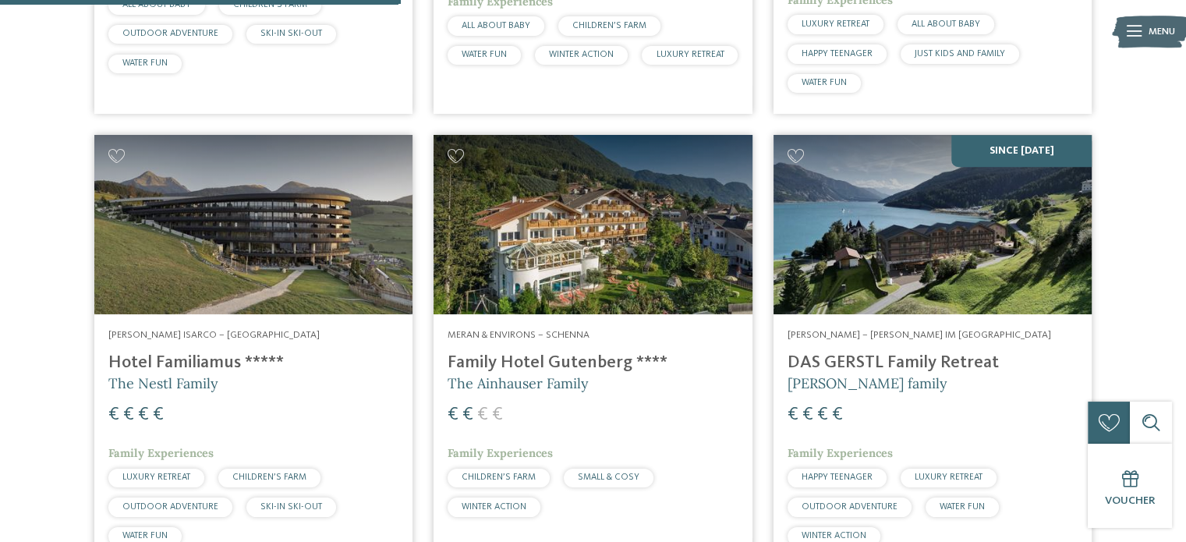
copy h4 "Hotel Familiamus"
drag, startPoint x: 92, startPoint y: 323, endPoint x: 239, endPoint y: 328, distance: 146.7
click at [239, 328] on article "[PERSON_NAME] Isarco – [GEOGRAPHIC_DATA] Hotel Familiamus ***** The Nestl Famil…" at bounding box center [252, 351] width 339 height 453
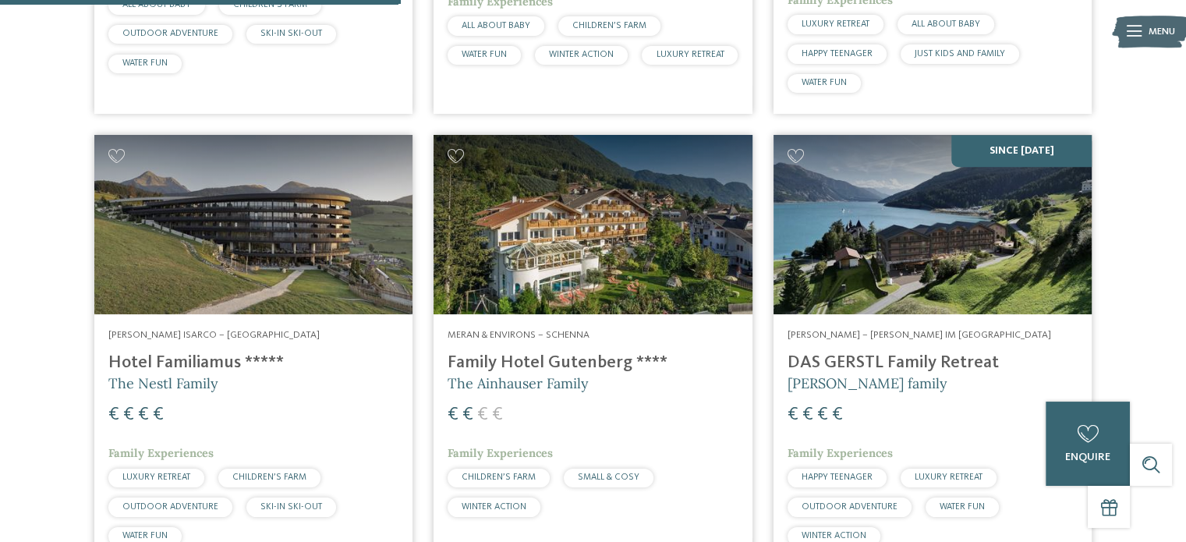
click at [834, 352] on h4 "DAS GERSTL Family Retreat" at bounding box center [932, 362] width 290 height 21
click at [858, 255] on img at bounding box center [932, 224] width 318 height 179
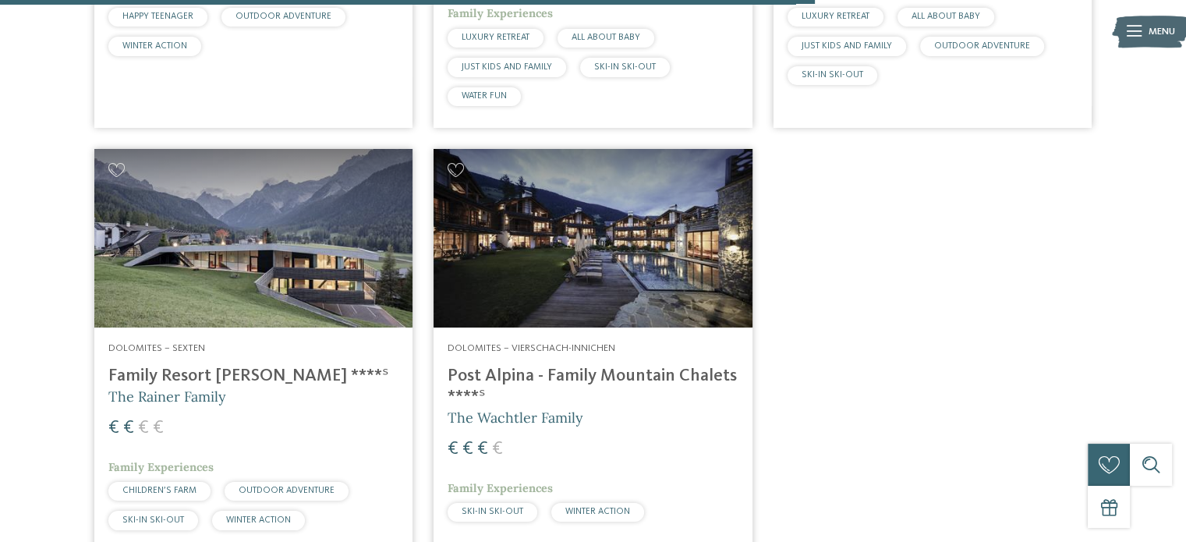
scroll to position [1802, 0]
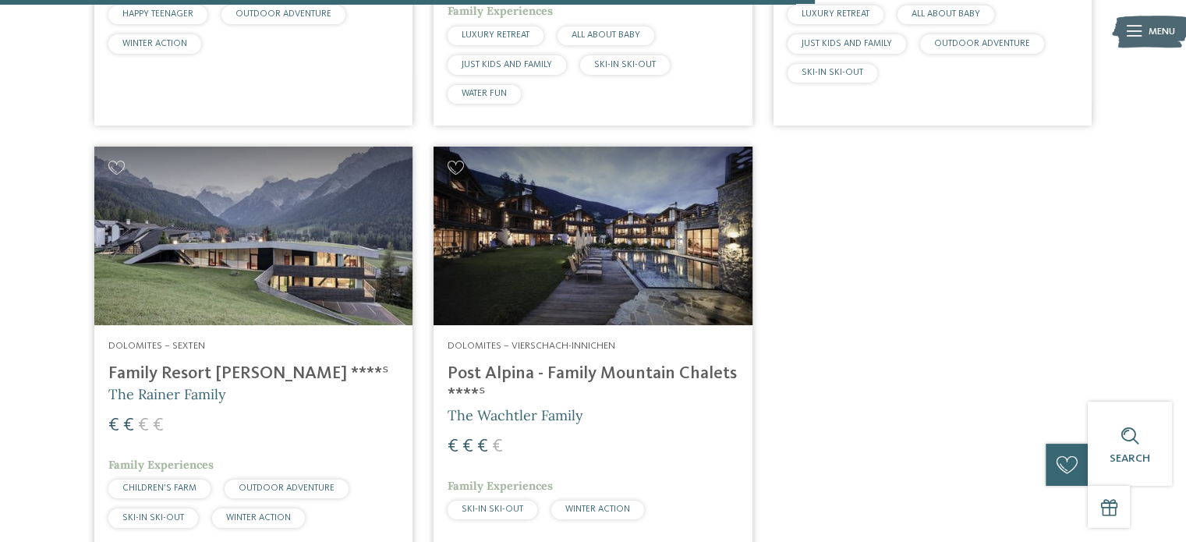
click at [228, 363] on h4 "Family Resort [PERSON_NAME] ****ˢ" at bounding box center [253, 373] width 290 height 21
click at [551, 363] on h4 "Post Alpina - Family Mountain Chalets ****ˢ" at bounding box center [592, 384] width 290 height 42
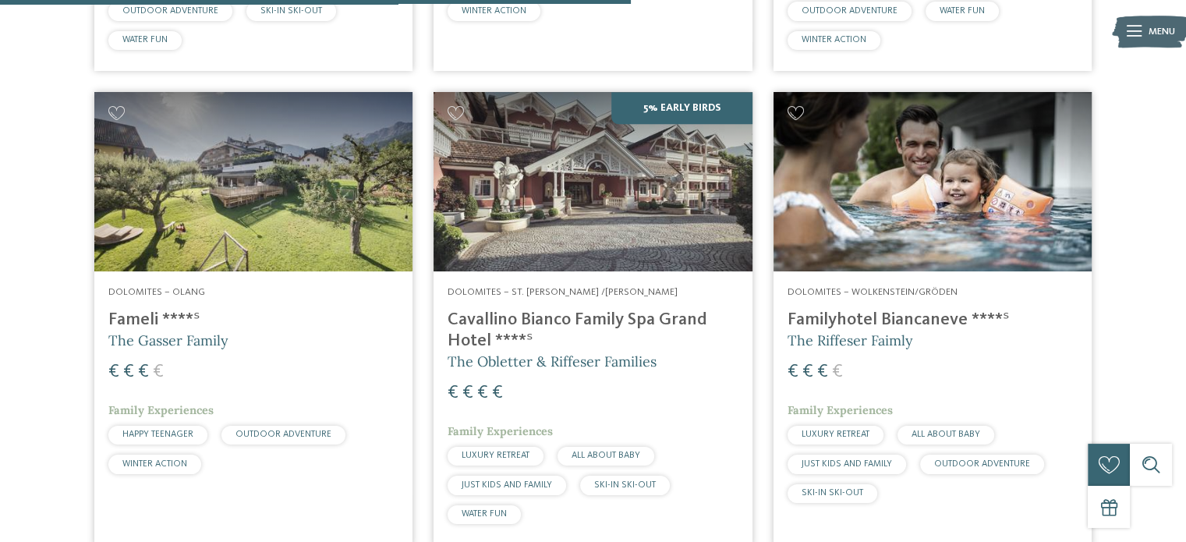
scroll to position [1379, 0]
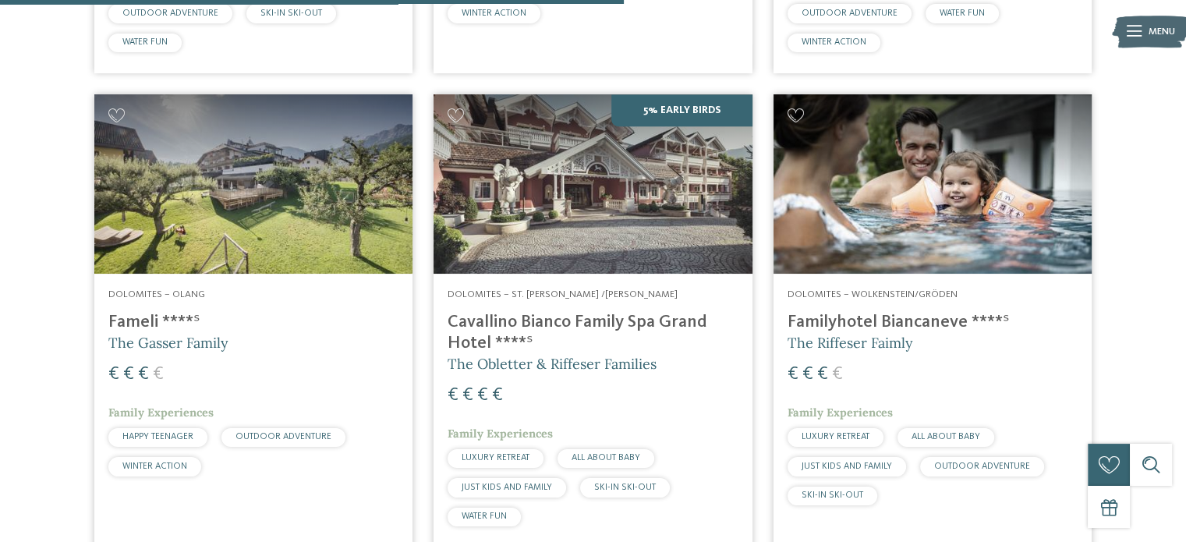
click at [812, 312] on h4 "Familyhotel Biancaneve ****ˢ" at bounding box center [932, 322] width 290 height 21
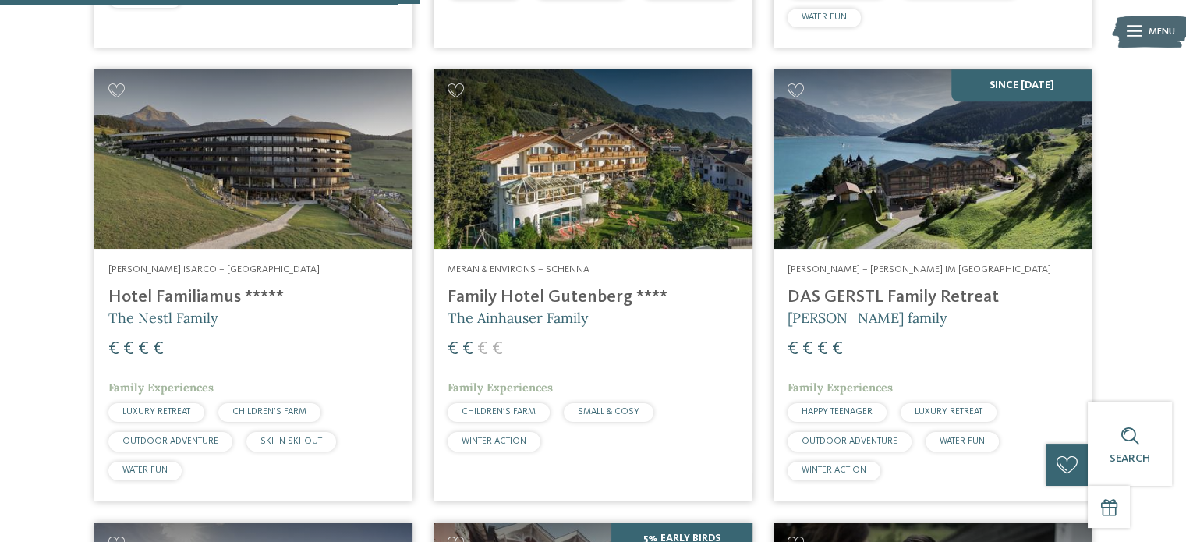
scroll to position [927, 0]
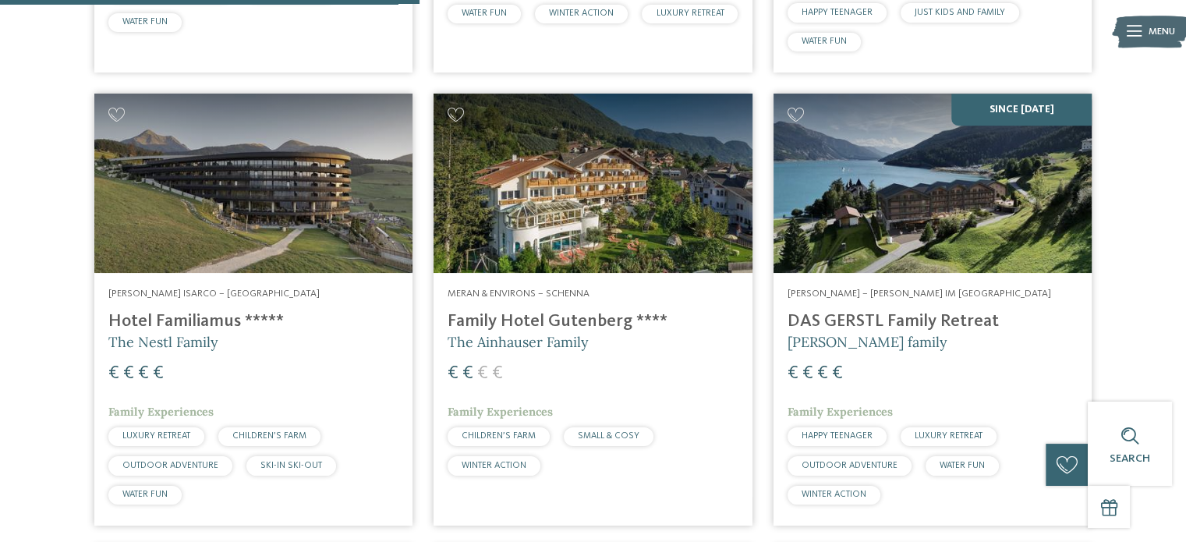
click at [535, 311] on h4 "Family Hotel Gutenberg ****" at bounding box center [592, 321] width 290 height 21
click at [348, 364] on div "[PERSON_NAME] Isarco – [GEOGRAPHIC_DATA] Hotel Familiamus ***** The Nestl Famil…" at bounding box center [253, 399] width 318 height 253
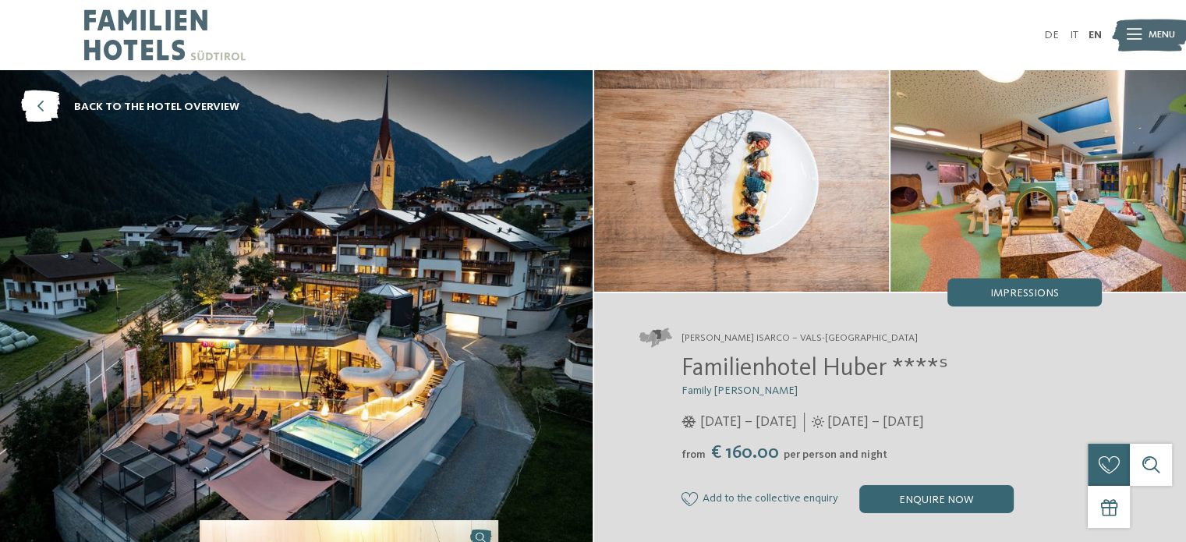
click at [333, 312] on img at bounding box center [296, 309] width 592 height 478
click at [1017, 210] on img at bounding box center [1037, 180] width 295 height 221
click at [1017, 286] on div "Impressions" at bounding box center [1024, 292] width 154 height 28
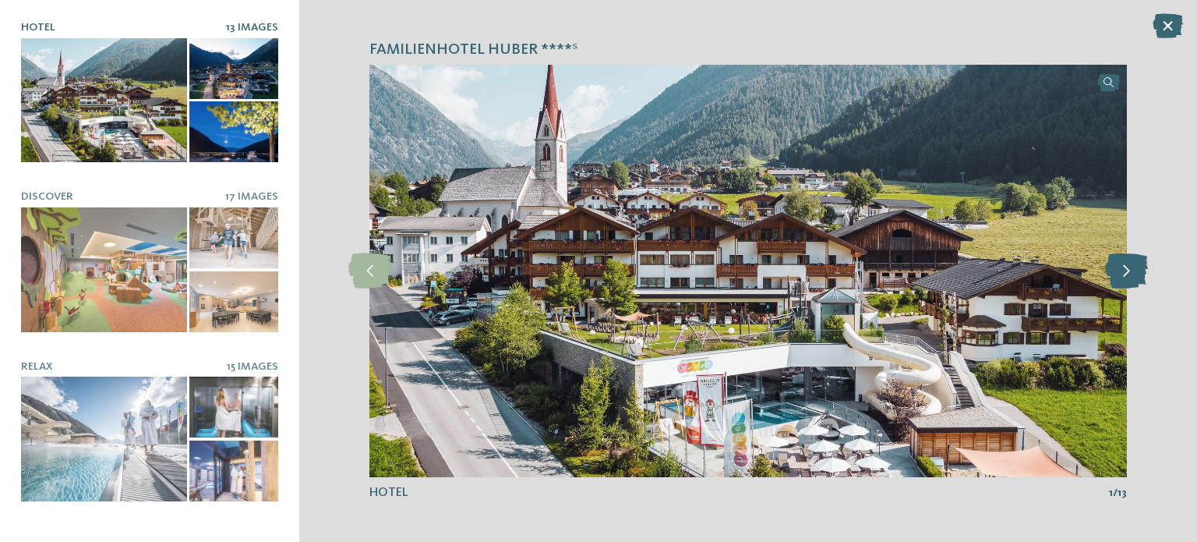
click at [1132, 274] on icon at bounding box center [1126, 270] width 43 height 35
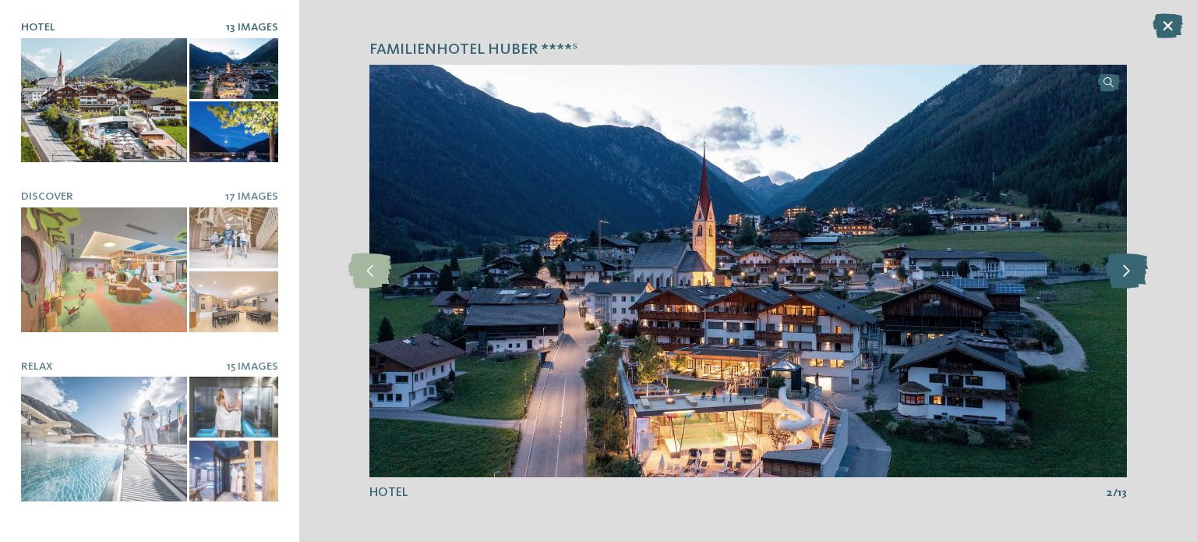
click at [1132, 273] on icon at bounding box center [1126, 270] width 43 height 35
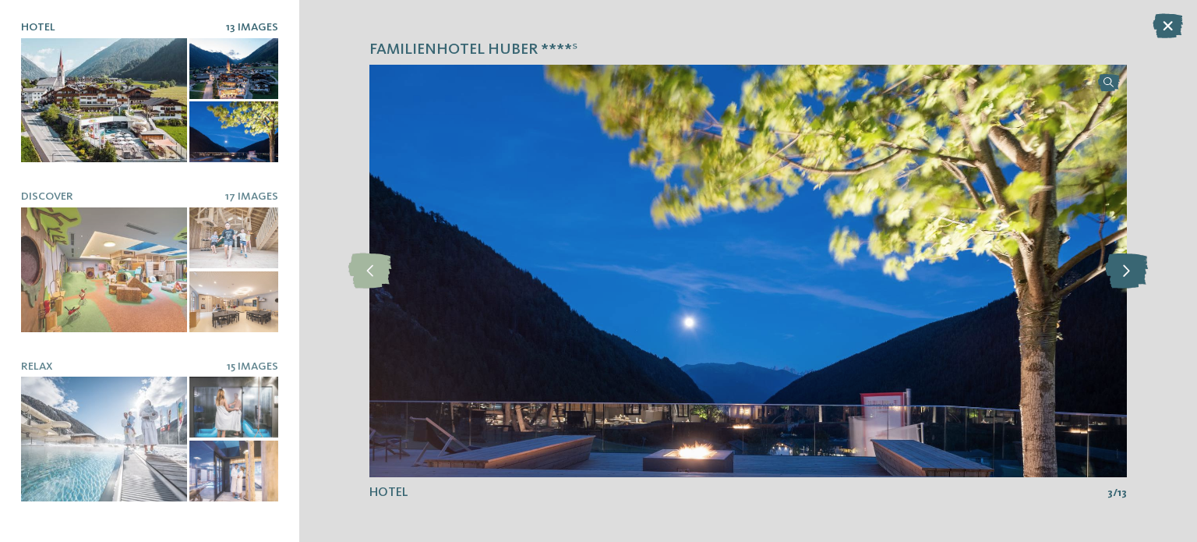
click at [1132, 273] on icon at bounding box center [1126, 270] width 43 height 35
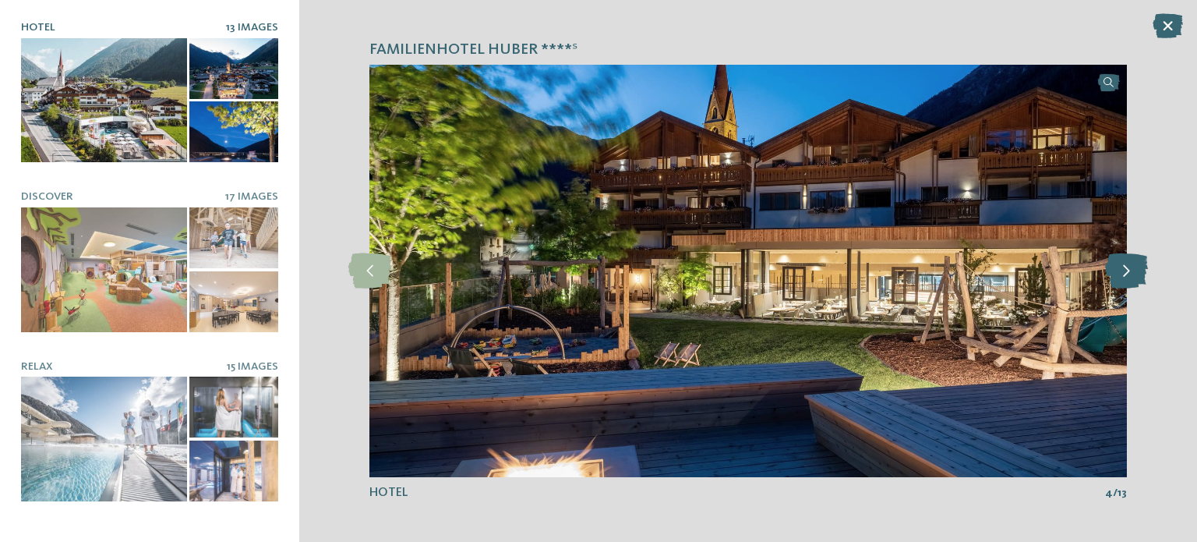
click at [1130, 267] on icon at bounding box center [1126, 270] width 43 height 35
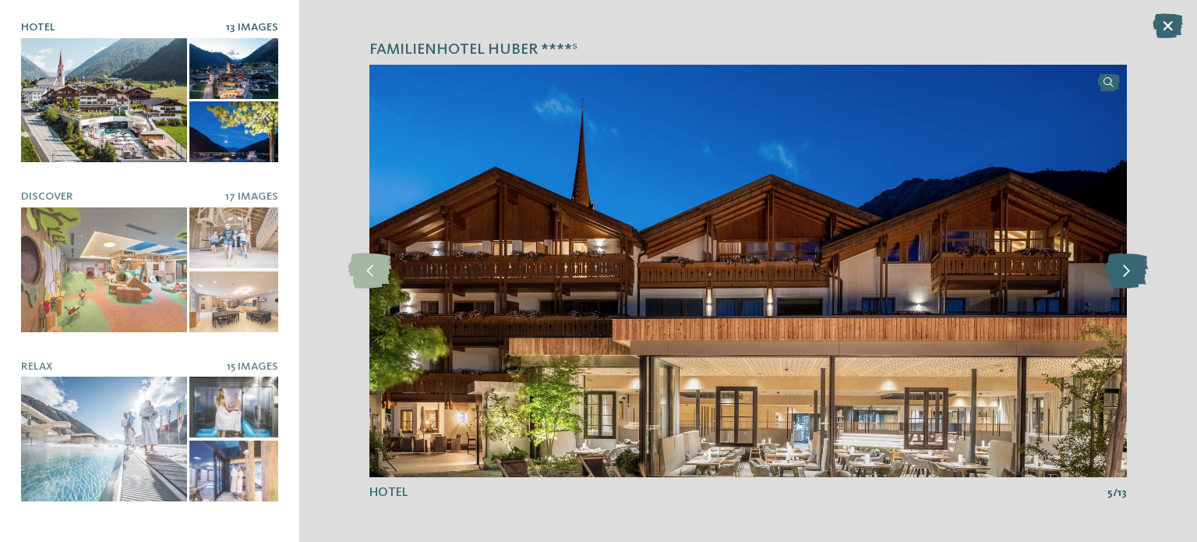
click at [1130, 267] on icon at bounding box center [1126, 270] width 43 height 35
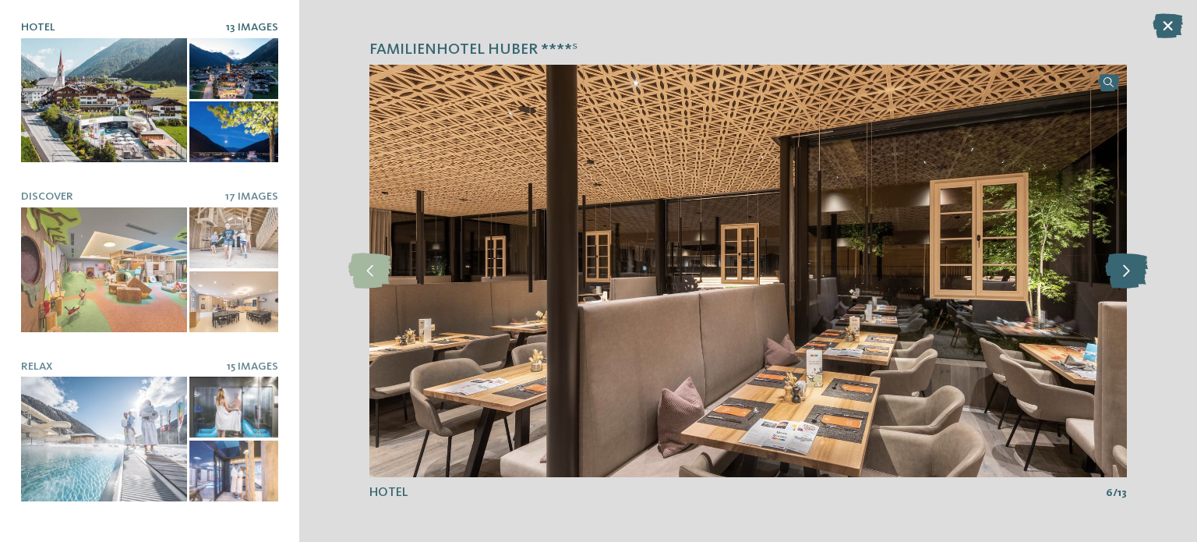
click at [1130, 267] on icon at bounding box center [1126, 270] width 43 height 35
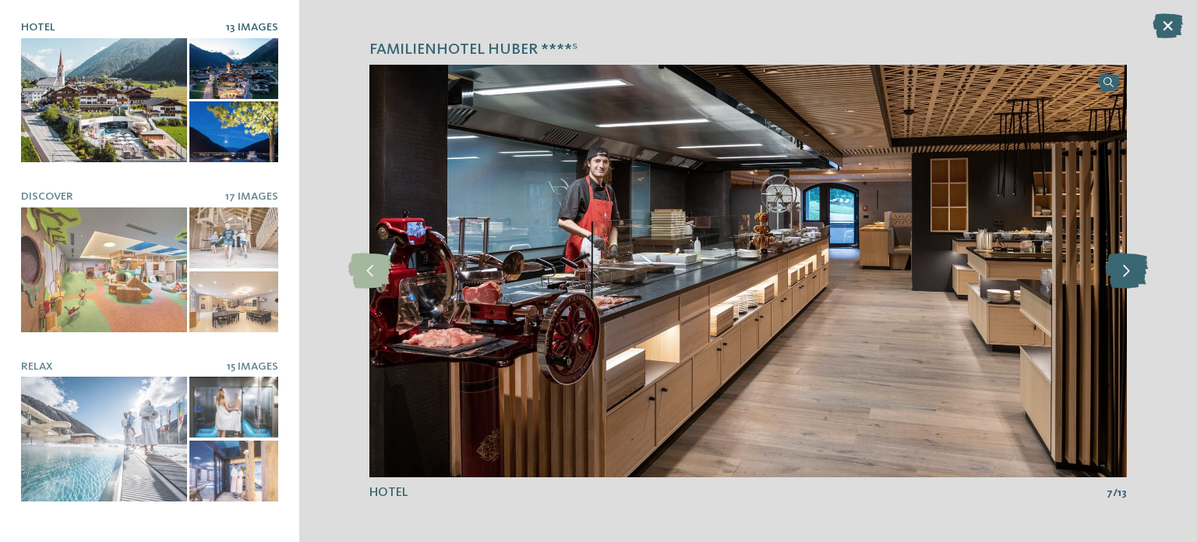
click at [1130, 267] on icon at bounding box center [1126, 270] width 43 height 35
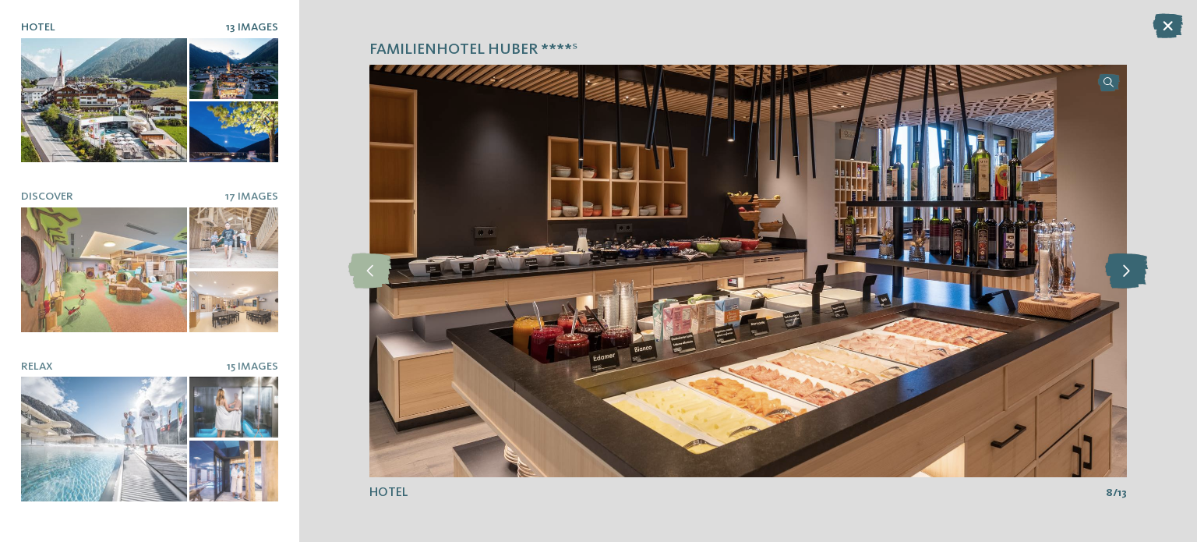
click at [1130, 267] on icon at bounding box center [1126, 270] width 43 height 35
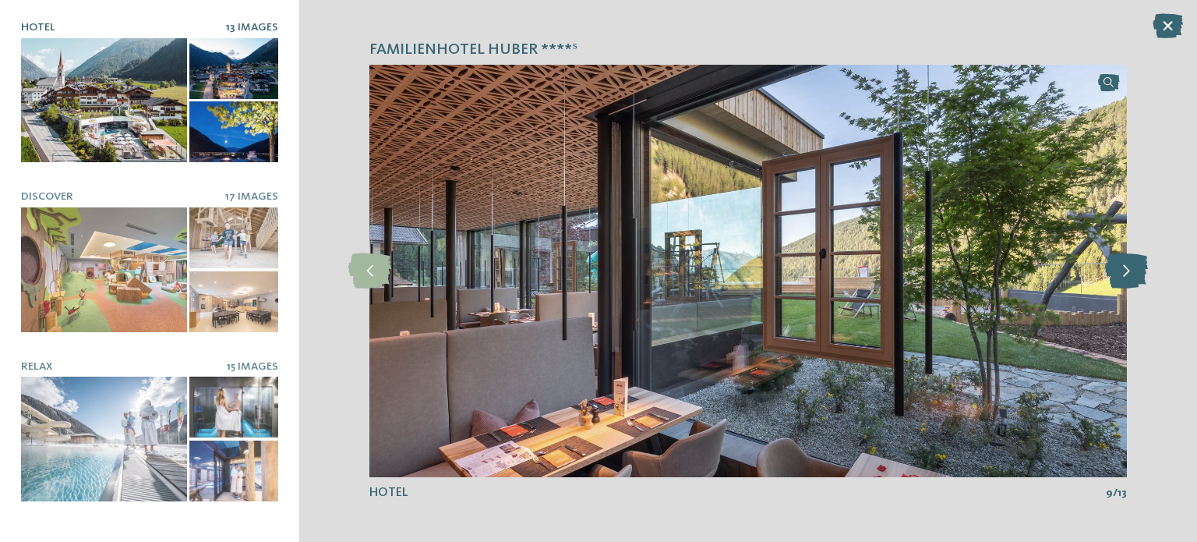
click at [1130, 267] on icon at bounding box center [1126, 270] width 43 height 35
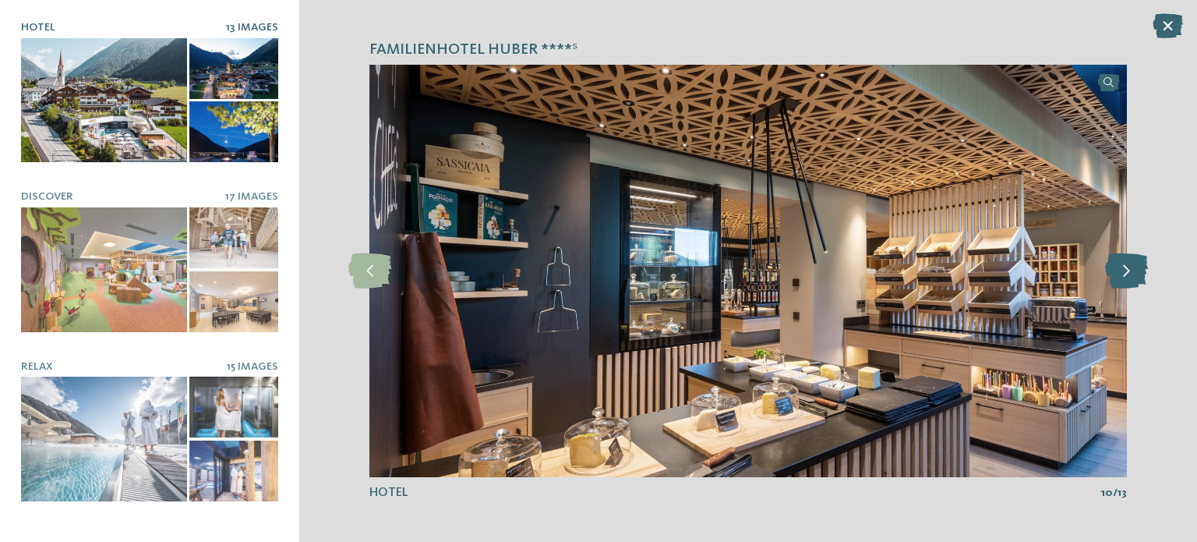
click at [1130, 267] on icon at bounding box center [1126, 270] width 43 height 35
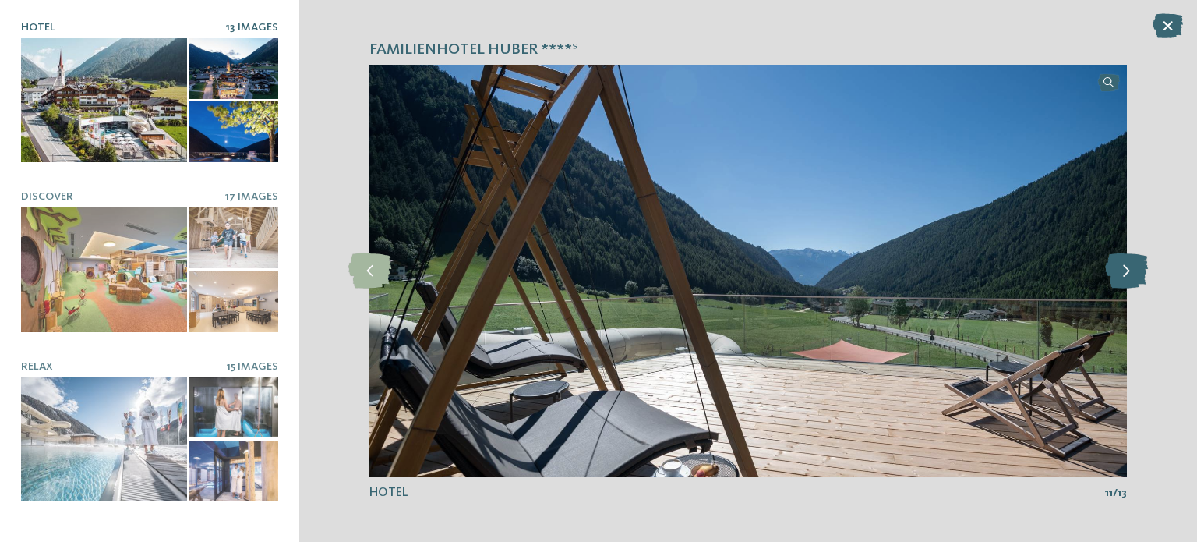
click at [1130, 267] on icon at bounding box center [1126, 270] width 43 height 35
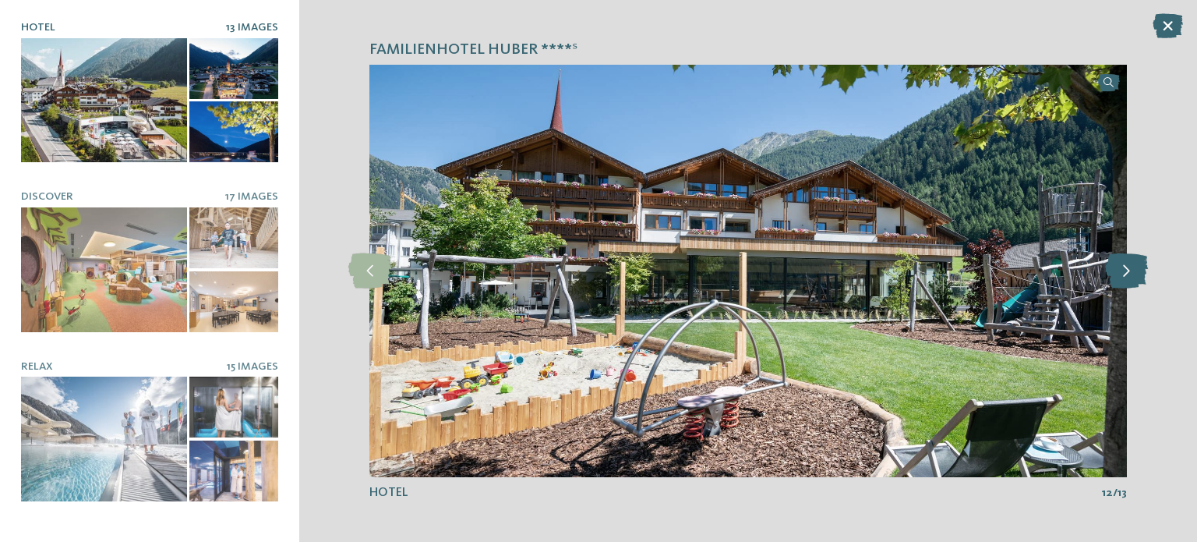
click at [1130, 267] on icon at bounding box center [1126, 270] width 43 height 35
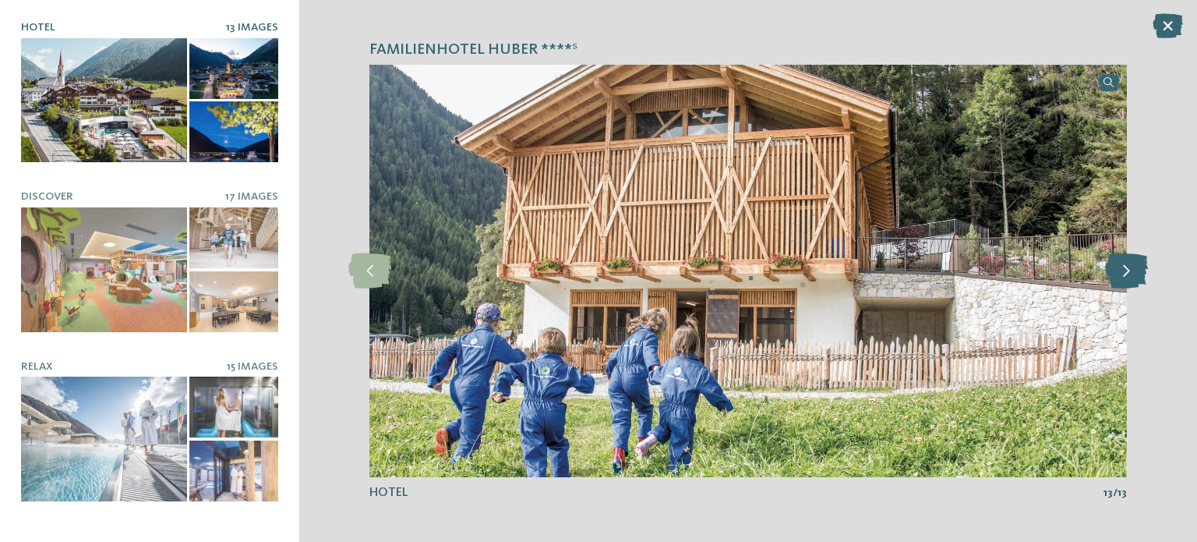
click at [1130, 267] on icon at bounding box center [1126, 270] width 43 height 35
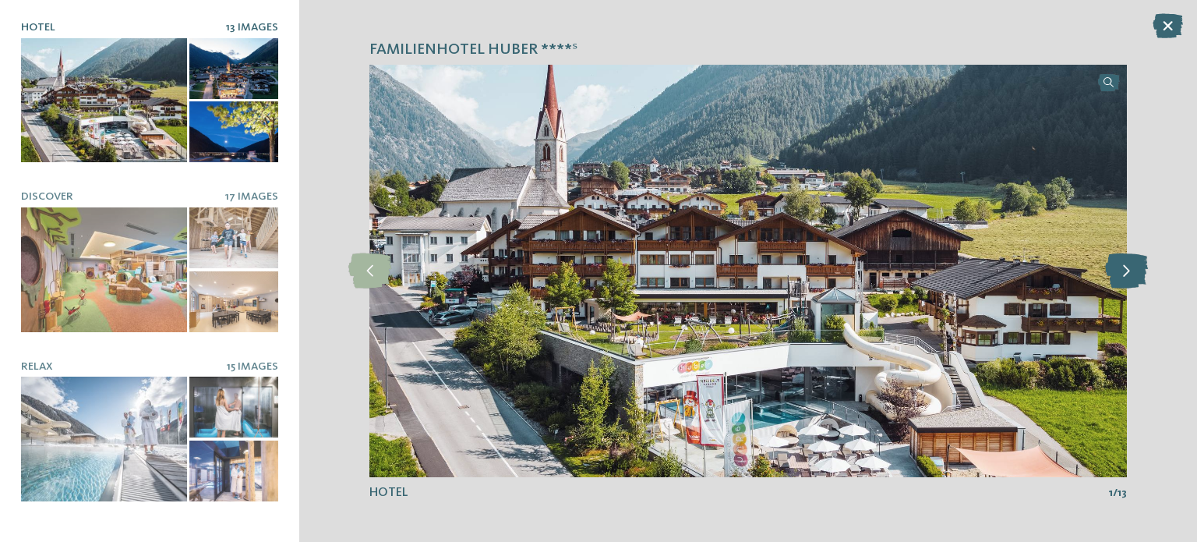
click at [1130, 267] on icon at bounding box center [1126, 270] width 43 height 35
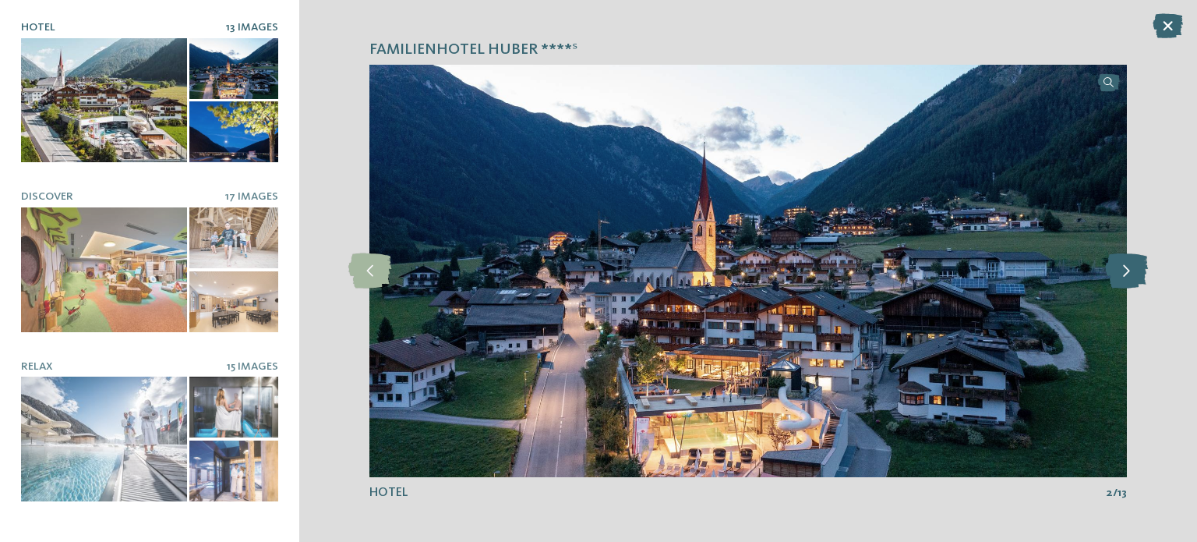
click at [1130, 267] on icon at bounding box center [1126, 270] width 43 height 35
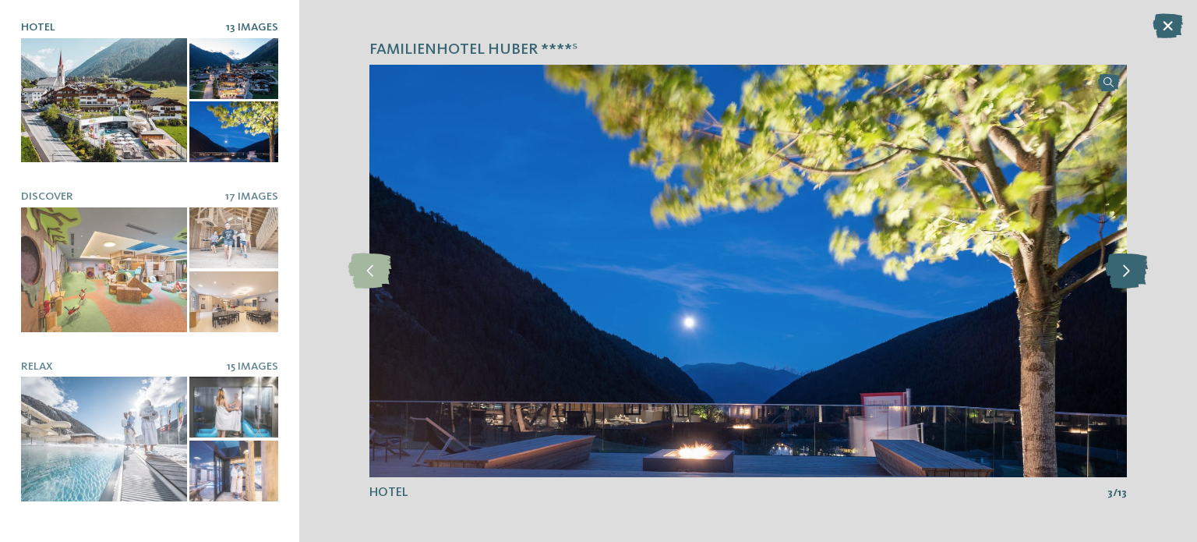
click at [1130, 267] on icon at bounding box center [1126, 270] width 43 height 35
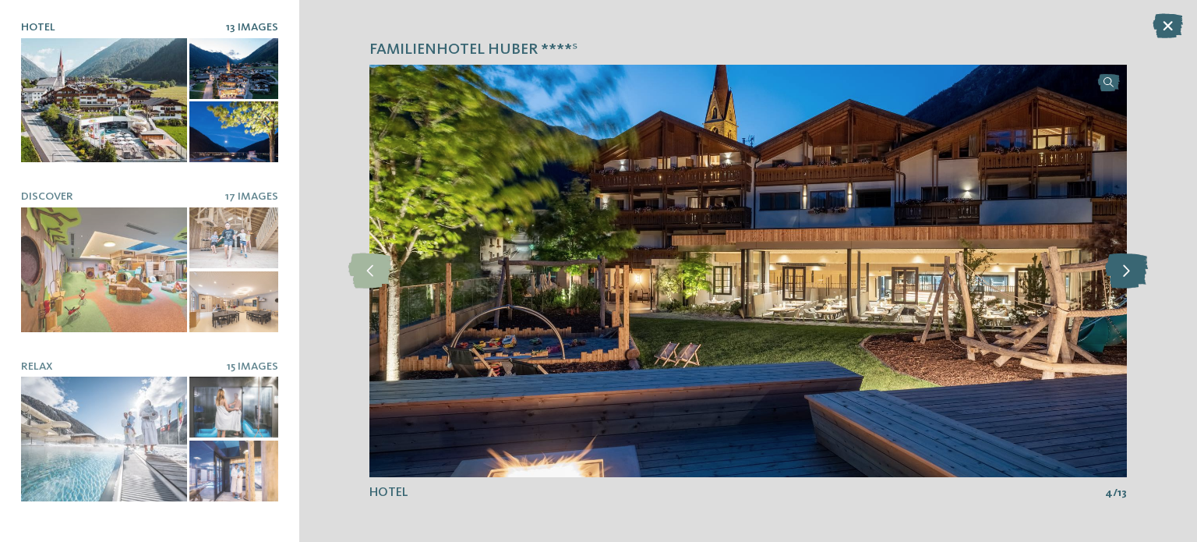
click at [1130, 267] on icon at bounding box center [1126, 270] width 43 height 35
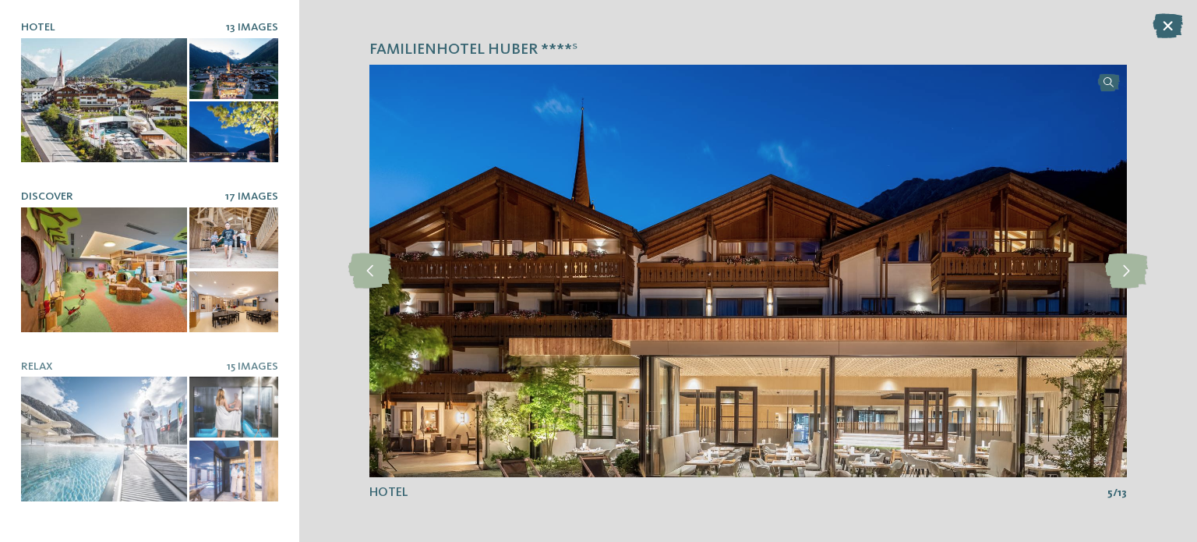
click at [122, 254] on div at bounding box center [104, 269] width 166 height 125
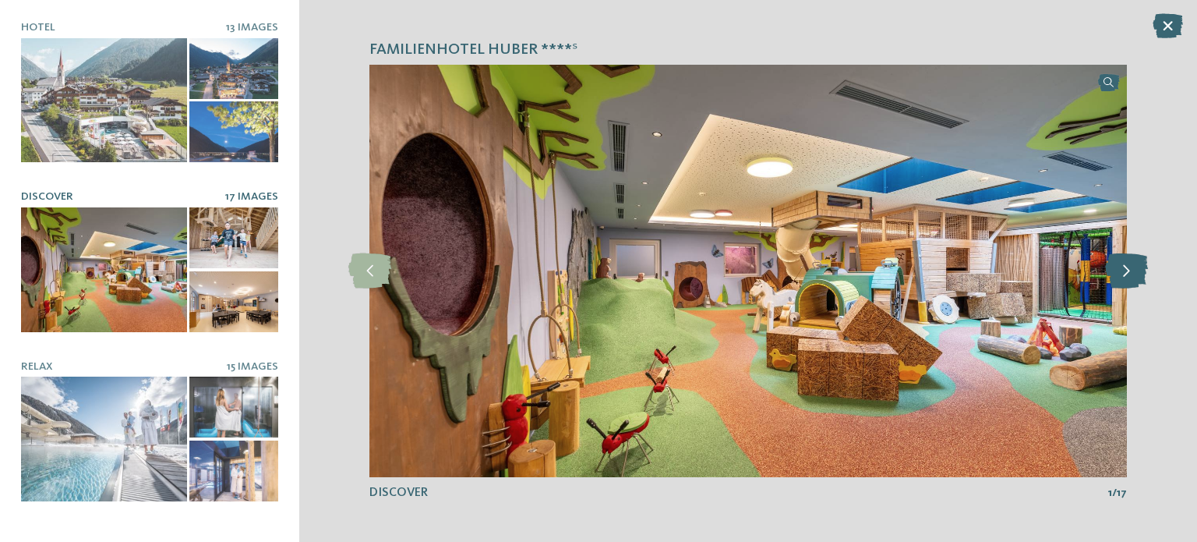
click at [1125, 267] on icon at bounding box center [1126, 270] width 43 height 35
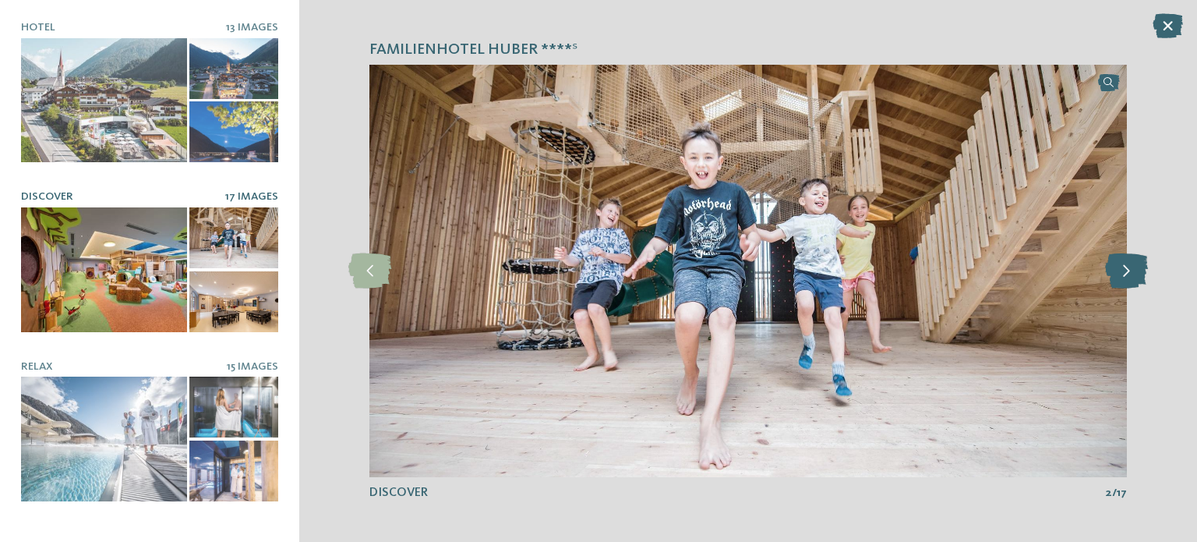
click at [1125, 267] on icon at bounding box center [1126, 270] width 43 height 35
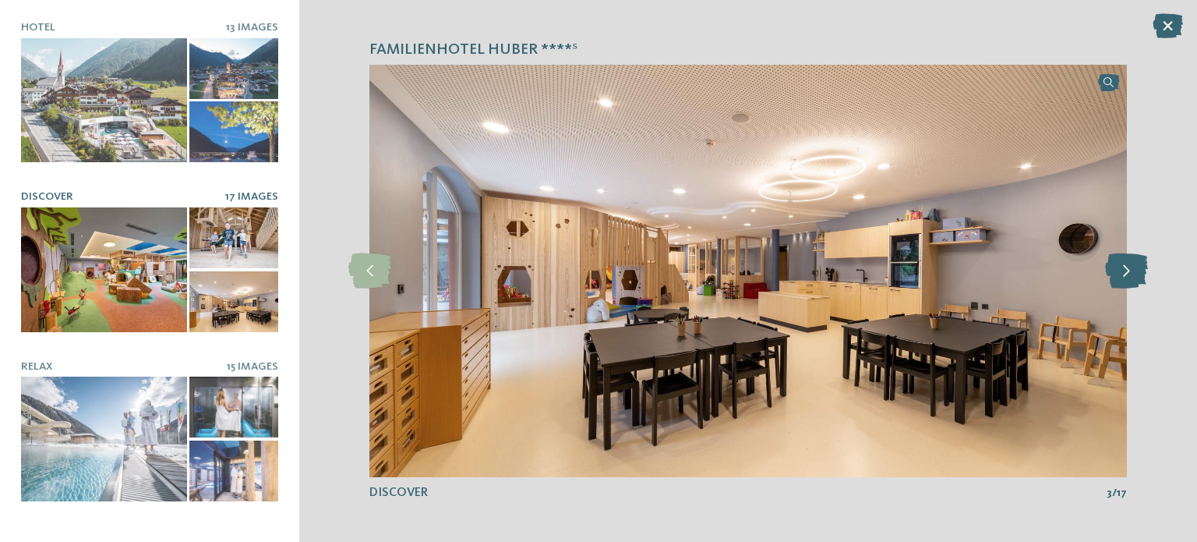
click at [1125, 267] on icon at bounding box center [1126, 270] width 43 height 35
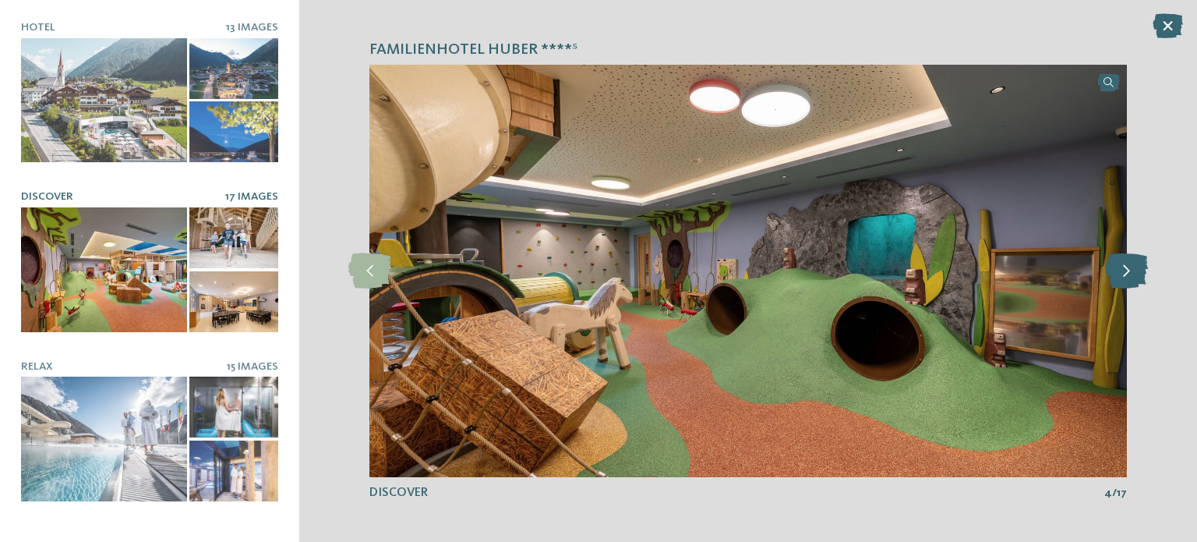
click at [1125, 267] on icon at bounding box center [1126, 270] width 43 height 35
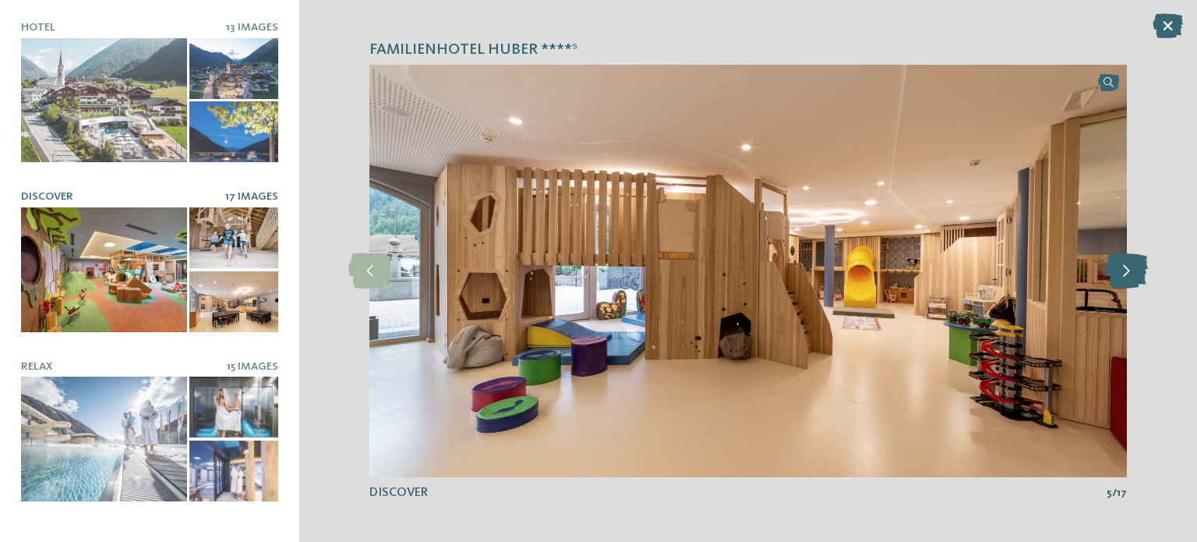
click at [1125, 265] on icon at bounding box center [1126, 270] width 43 height 35
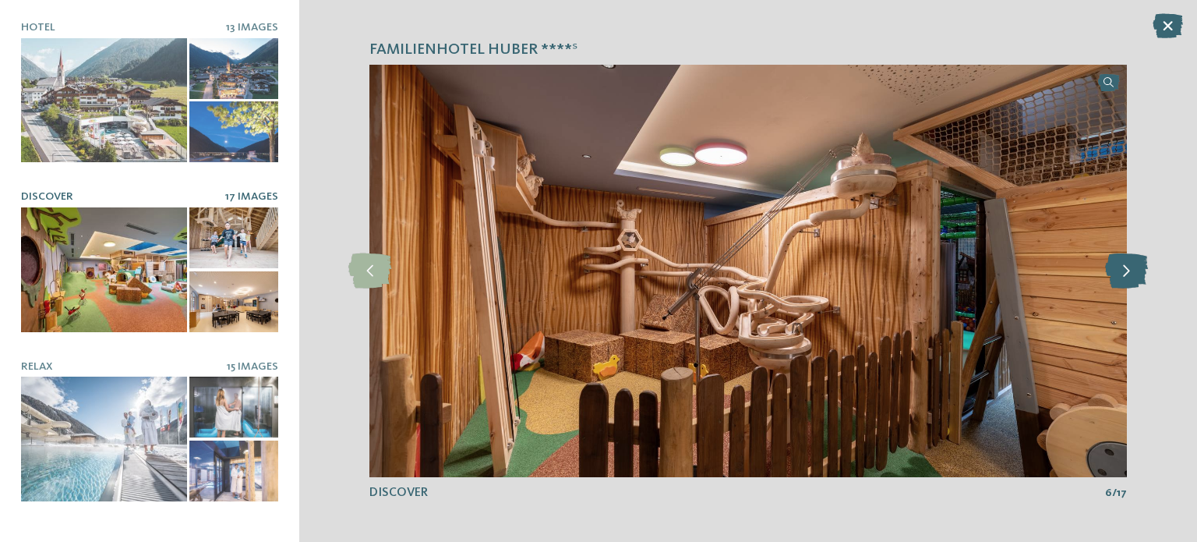
click at [1124, 261] on icon at bounding box center [1126, 270] width 43 height 35
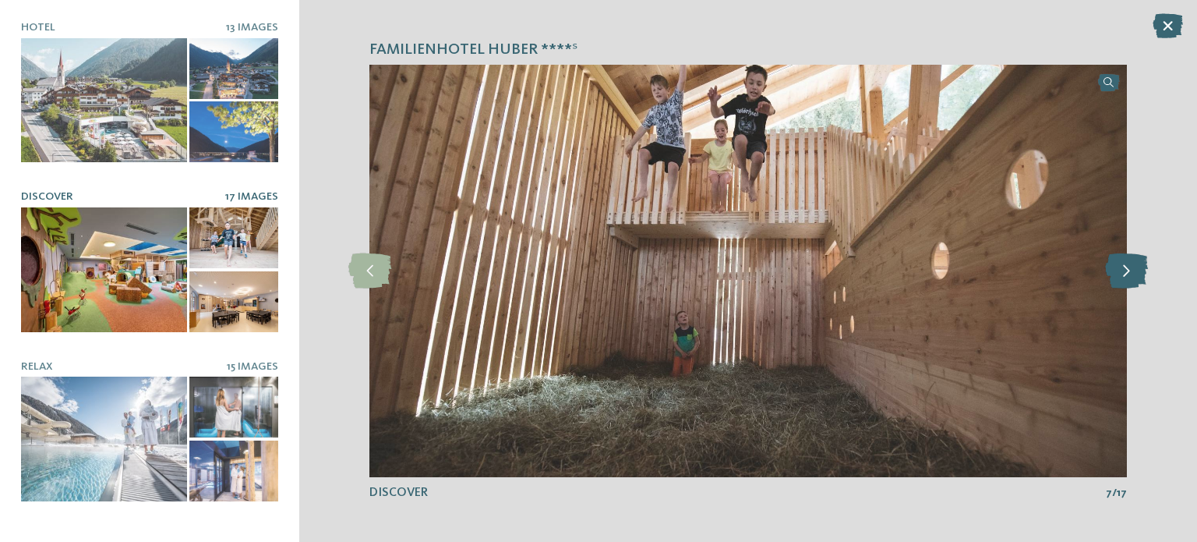
click at [1124, 261] on icon at bounding box center [1126, 270] width 43 height 35
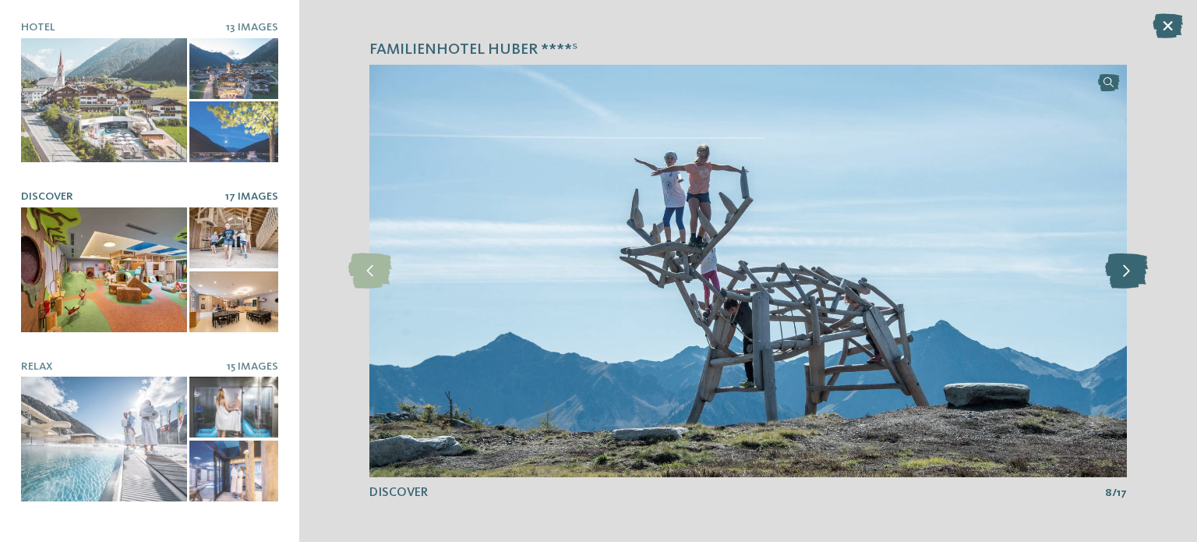
click at [1123, 261] on icon at bounding box center [1126, 270] width 43 height 35
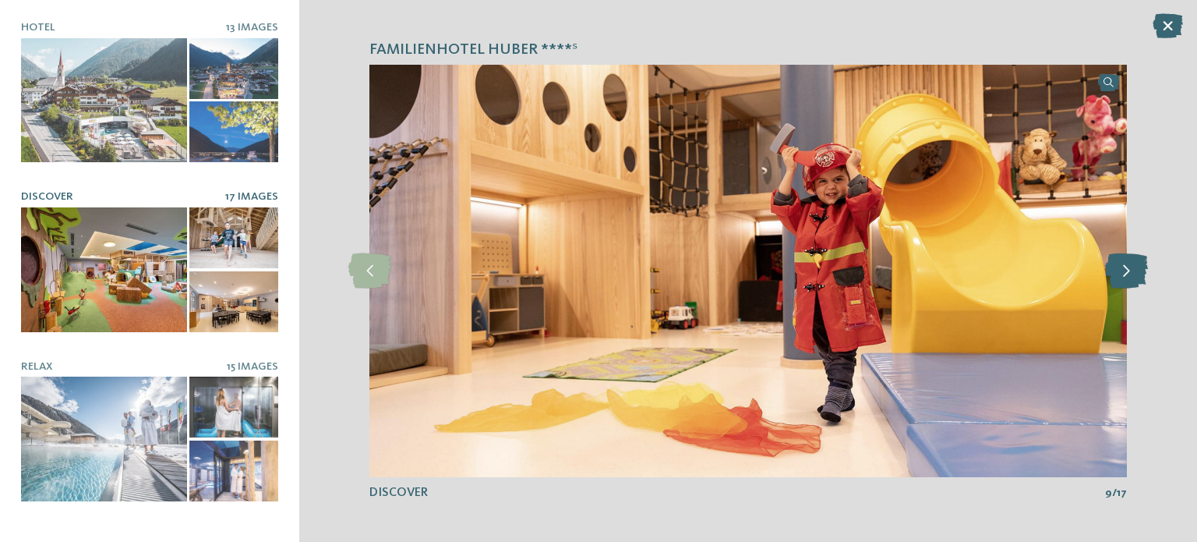
click at [1123, 259] on icon at bounding box center [1126, 270] width 43 height 35
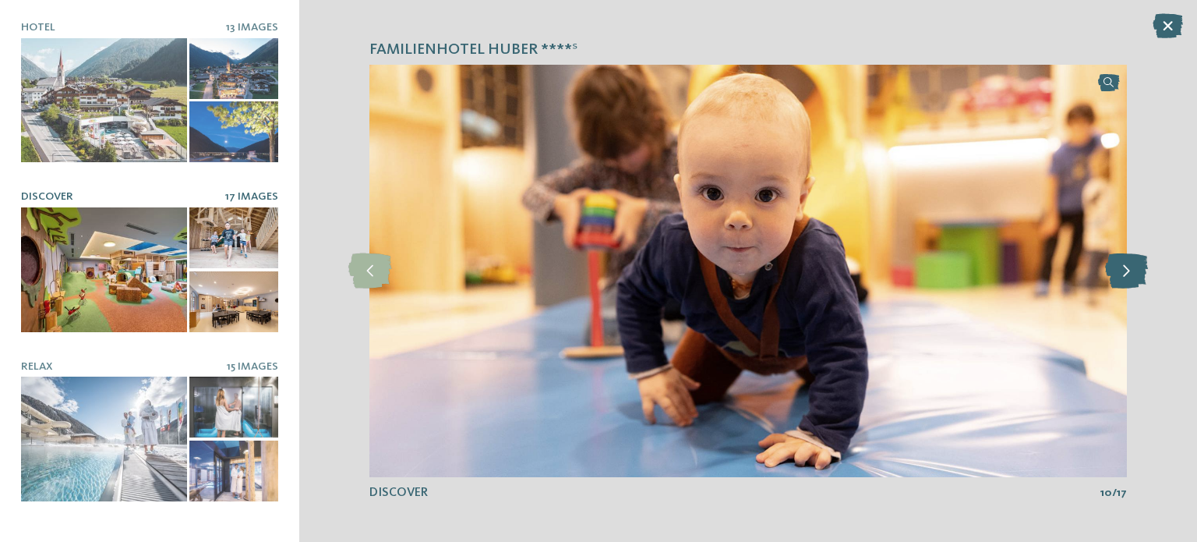
click at [1123, 259] on icon at bounding box center [1126, 270] width 43 height 35
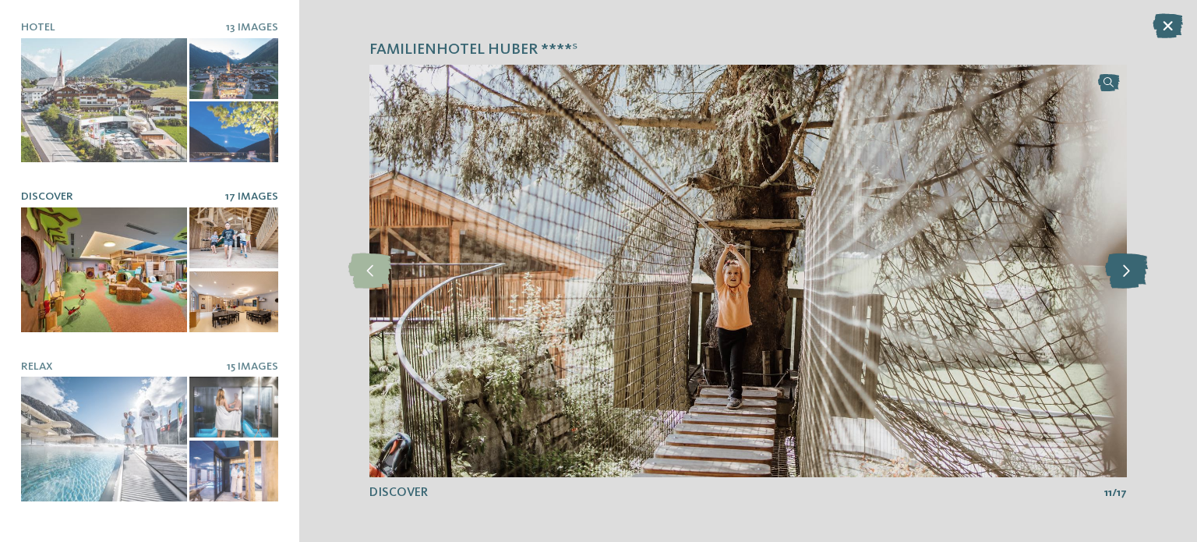
click at [1123, 258] on icon at bounding box center [1126, 270] width 43 height 35
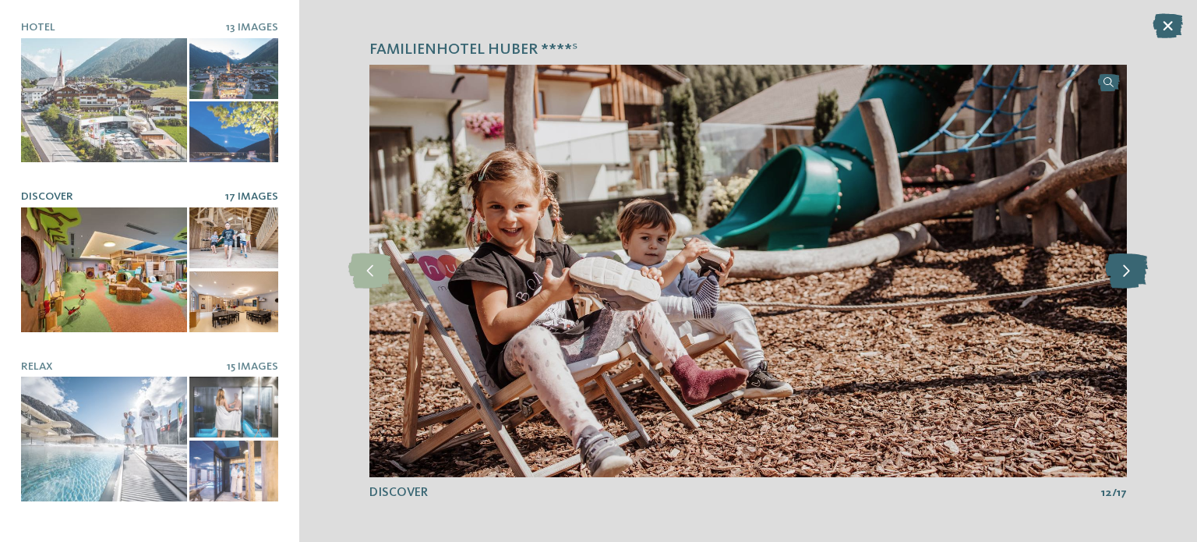
click at [1123, 256] on icon at bounding box center [1126, 270] width 43 height 35
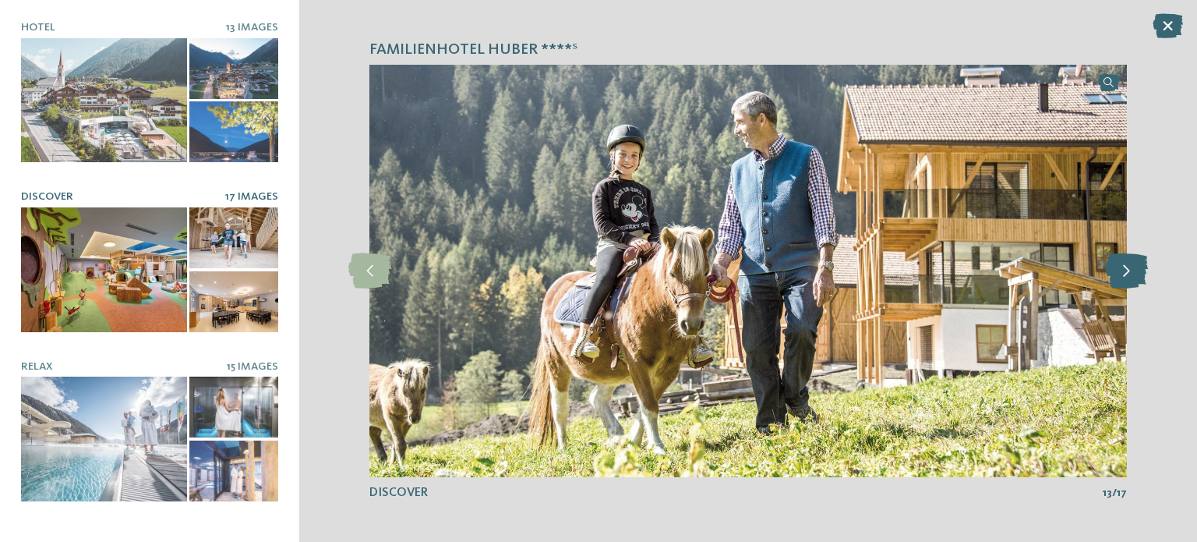
click at [1123, 265] on icon at bounding box center [1126, 270] width 43 height 35
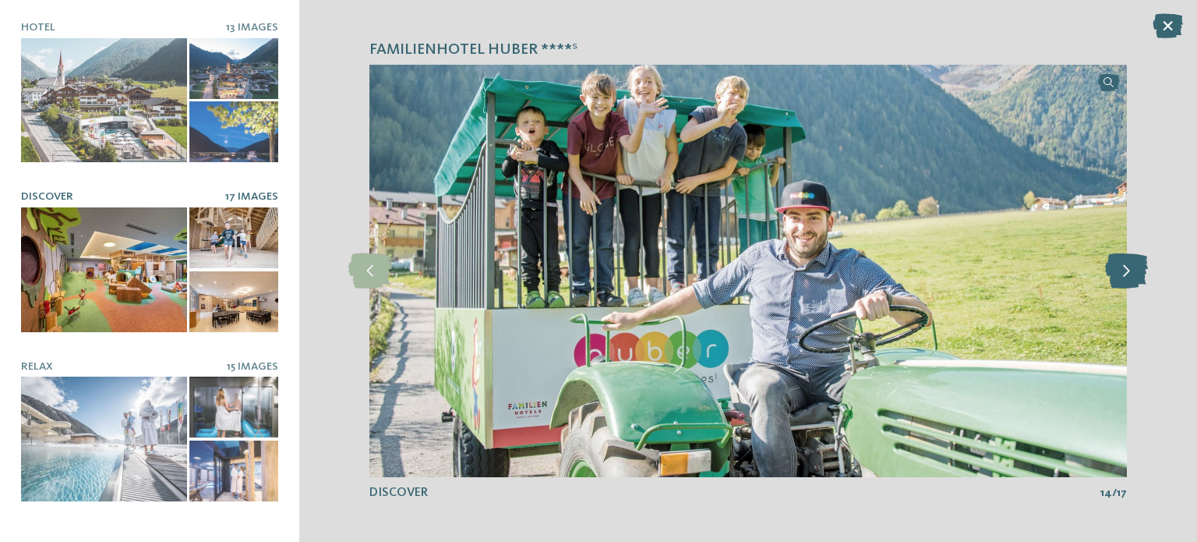
click at [1123, 265] on icon at bounding box center [1126, 270] width 43 height 35
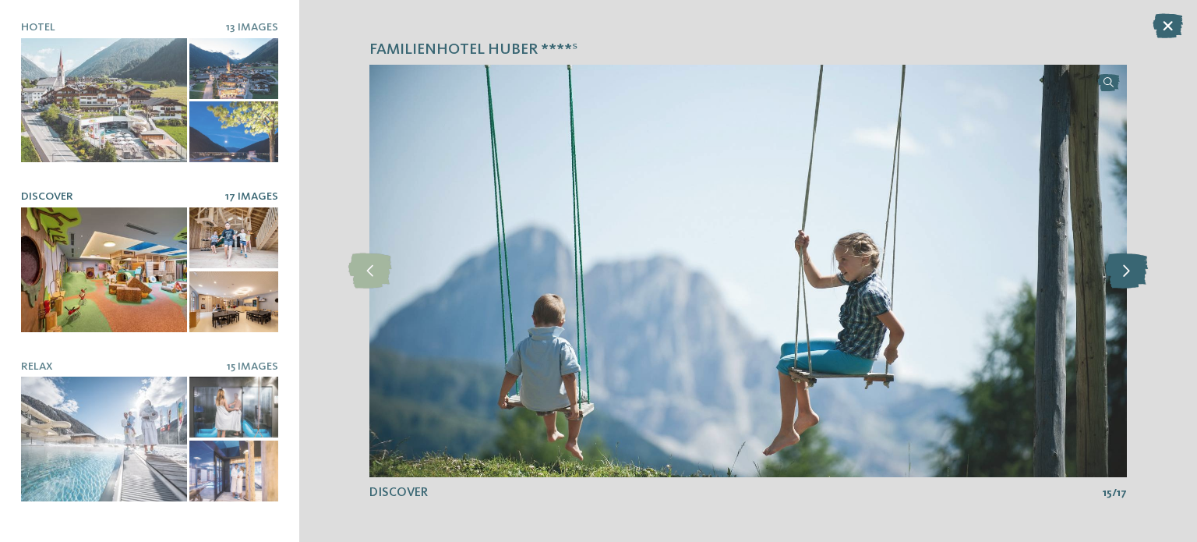
click at [1123, 264] on icon at bounding box center [1126, 270] width 43 height 35
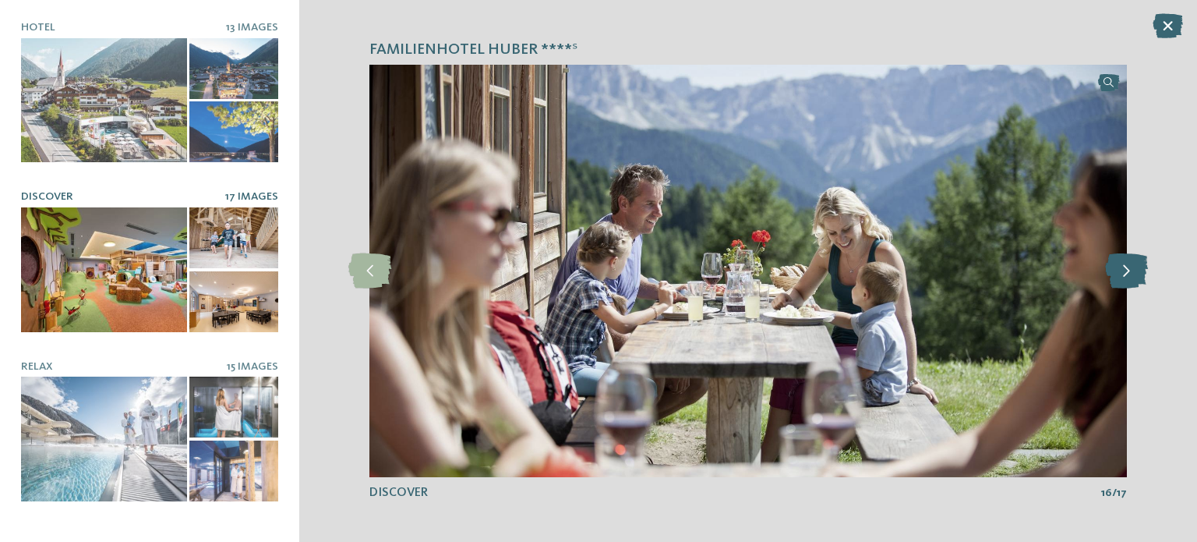
click at [1122, 261] on icon at bounding box center [1126, 270] width 43 height 35
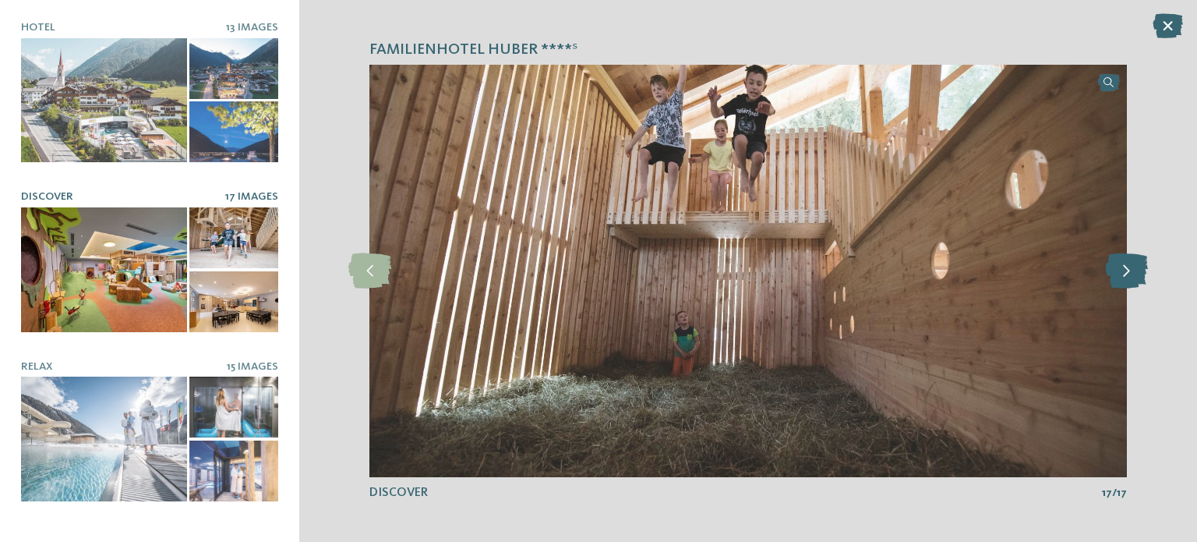
click at [1122, 261] on icon at bounding box center [1126, 270] width 43 height 35
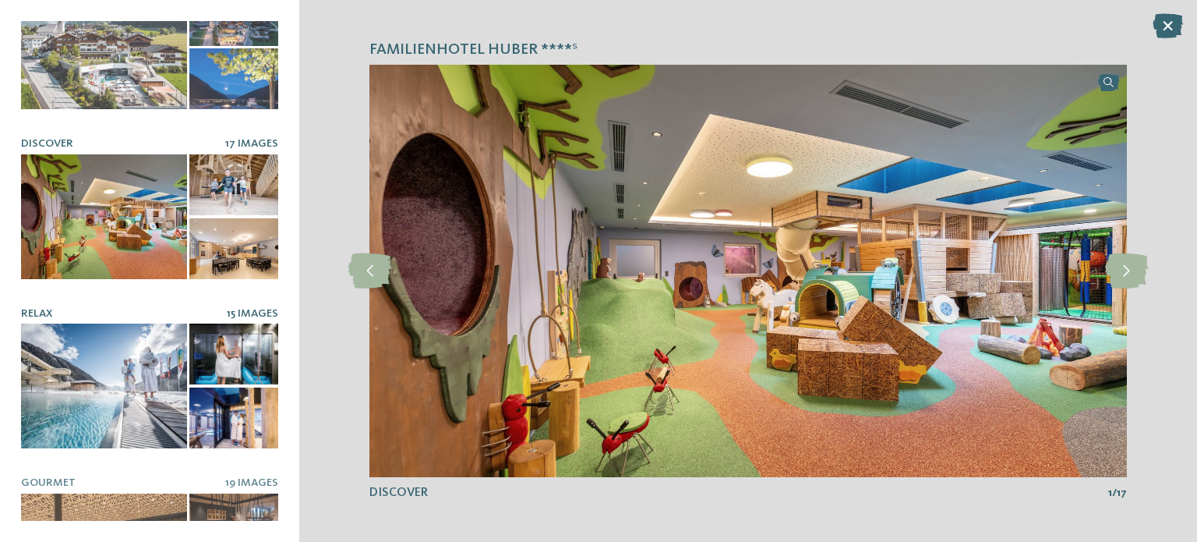
scroll to position [156, 0]
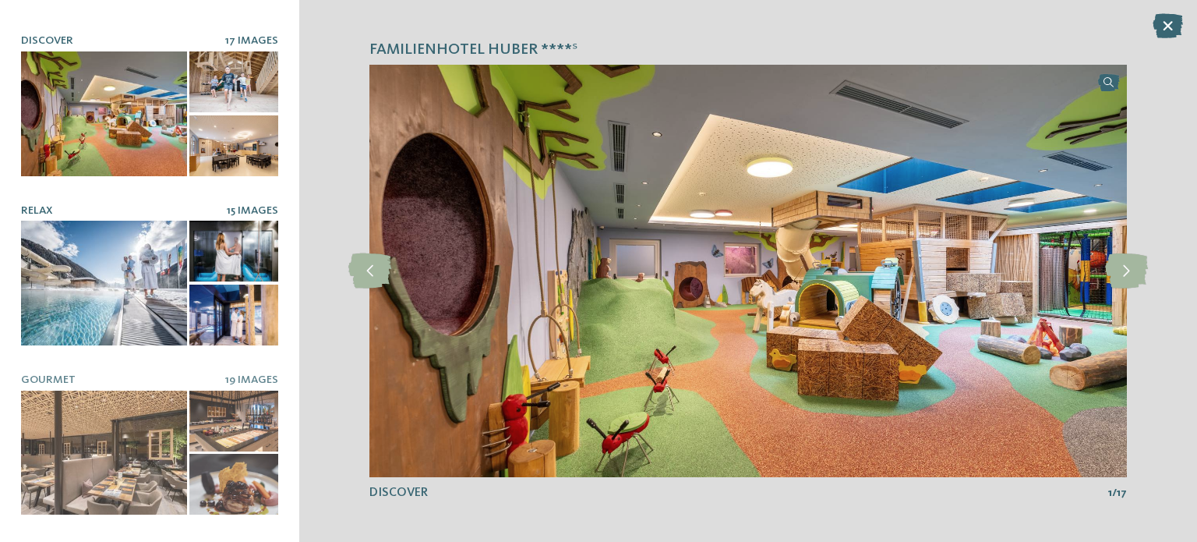
click at [90, 267] on div at bounding box center [104, 283] width 166 height 125
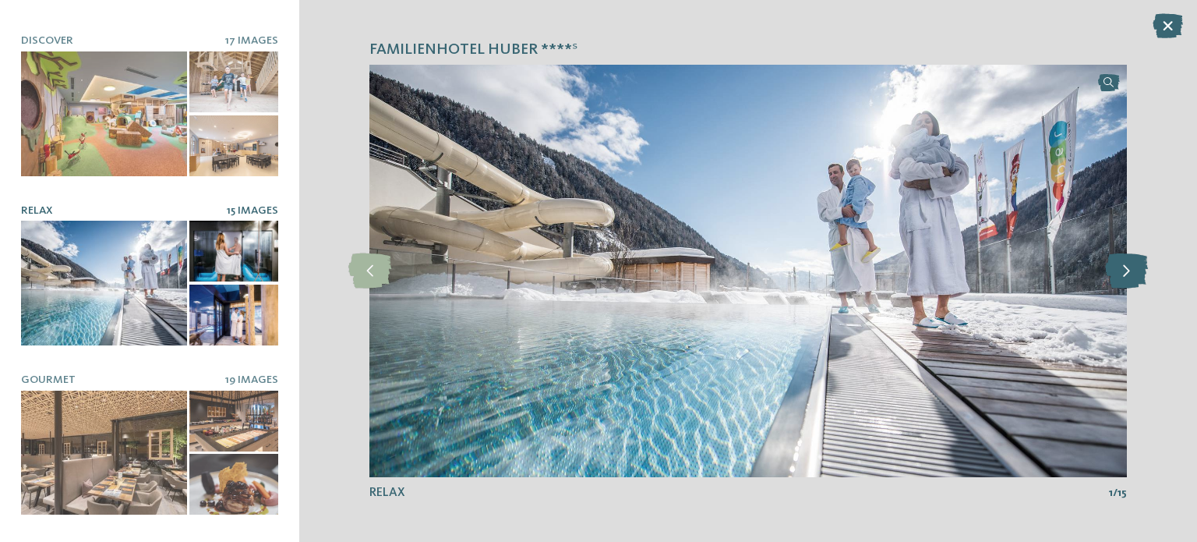
click at [1138, 271] on icon at bounding box center [1126, 270] width 43 height 35
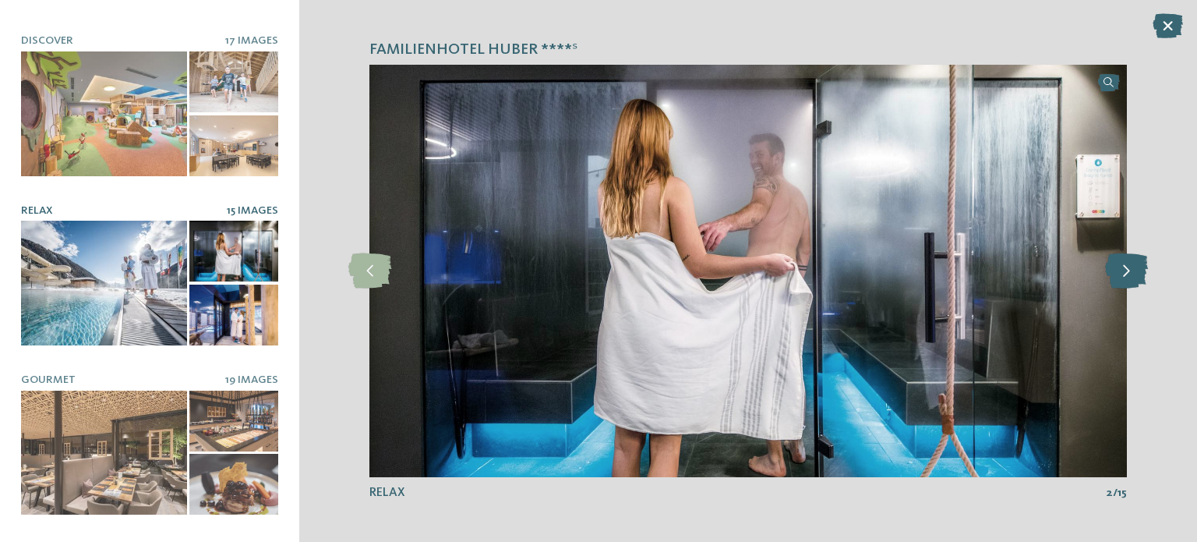
click at [1138, 272] on icon at bounding box center [1126, 270] width 43 height 35
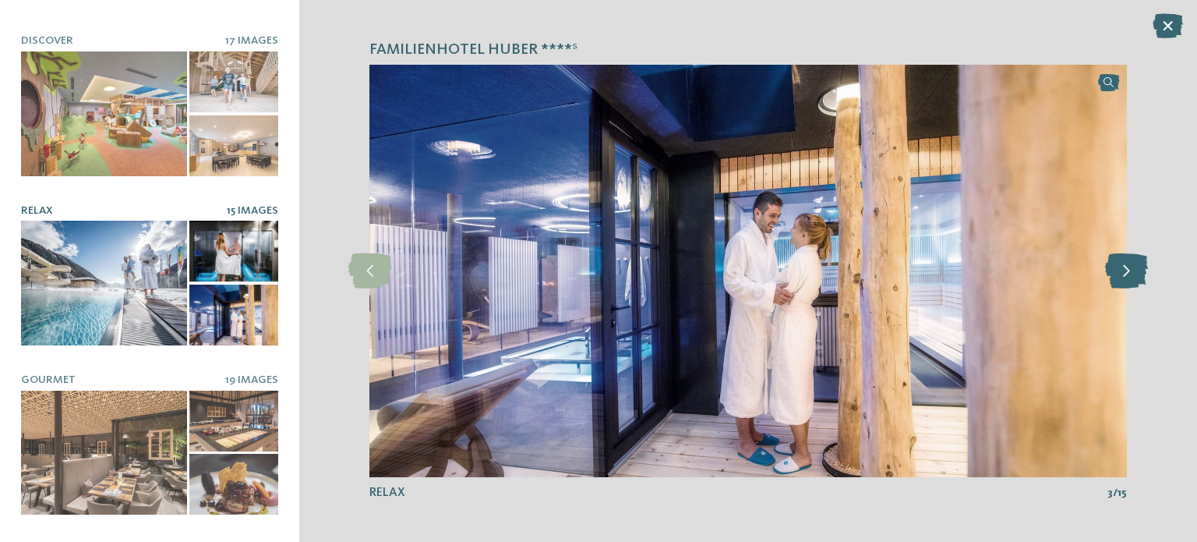
click at [1138, 271] on icon at bounding box center [1126, 270] width 43 height 35
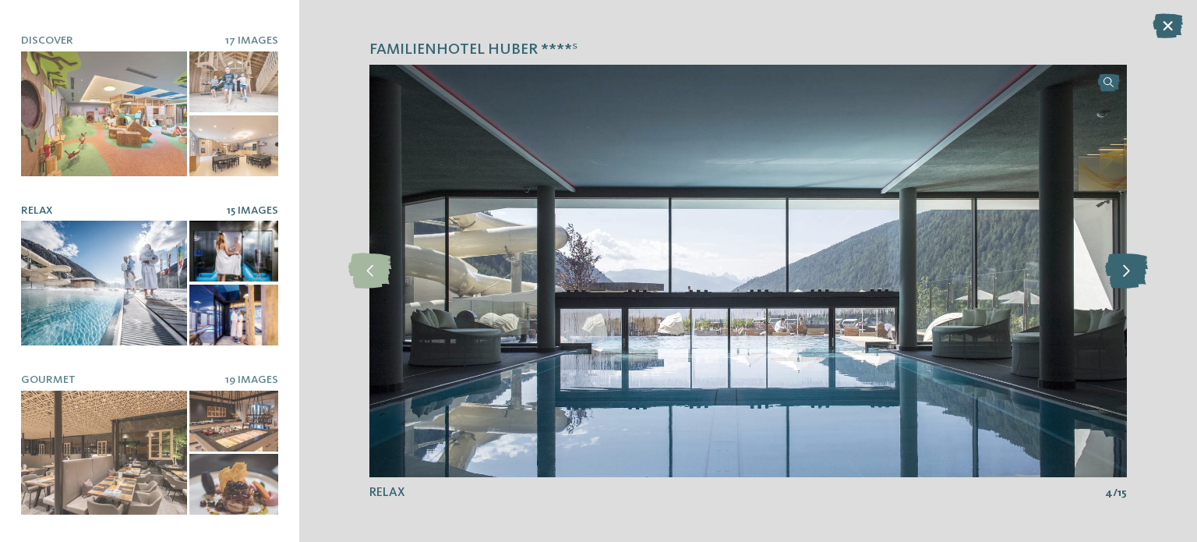
click at [1138, 271] on icon at bounding box center [1126, 270] width 43 height 35
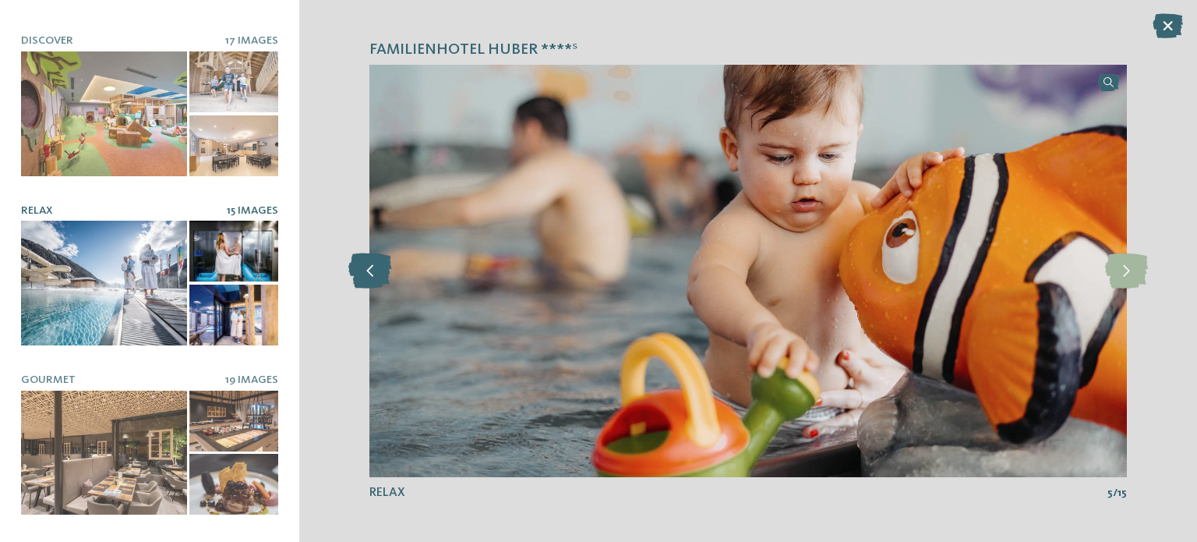
click at [380, 269] on icon at bounding box center [369, 270] width 43 height 35
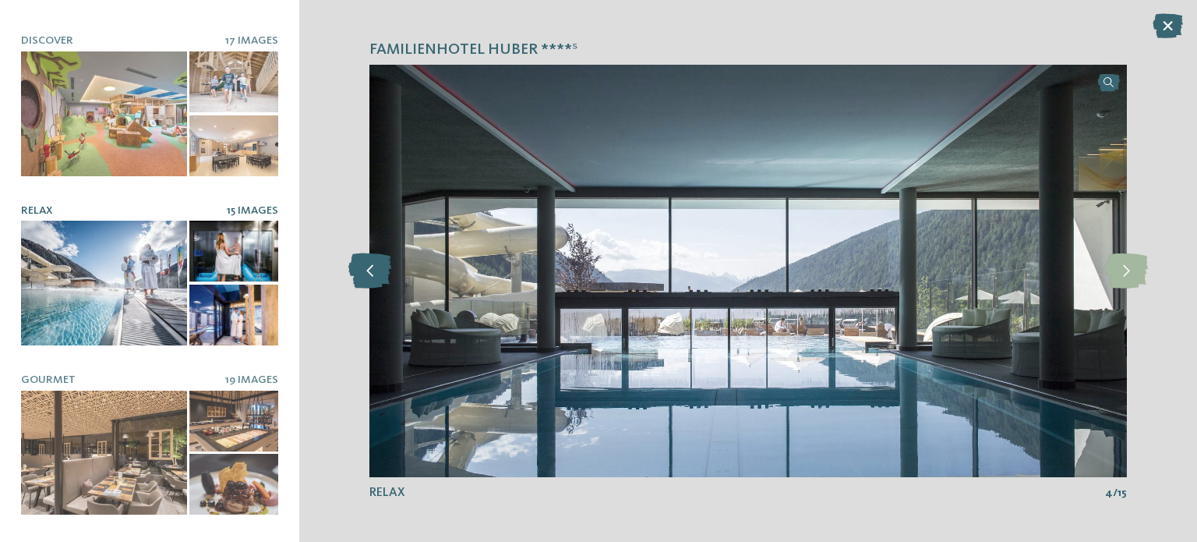
click at [380, 269] on icon at bounding box center [369, 270] width 43 height 35
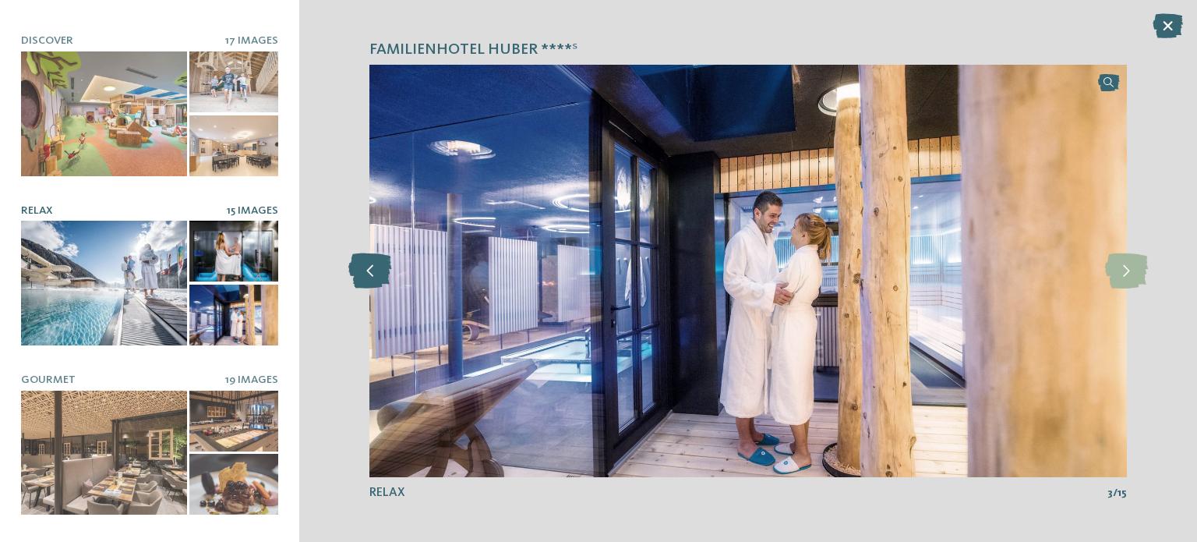
click at [380, 270] on icon at bounding box center [369, 270] width 43 height 35
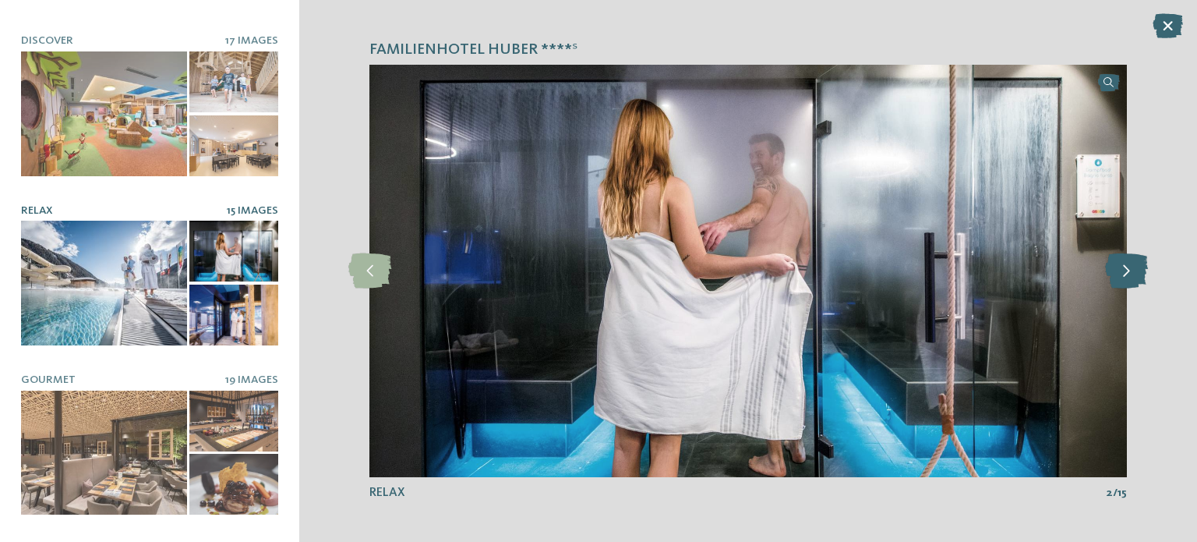
click at [1138, 272] on icon at bounding box center [1126, 270] width 43 height 35
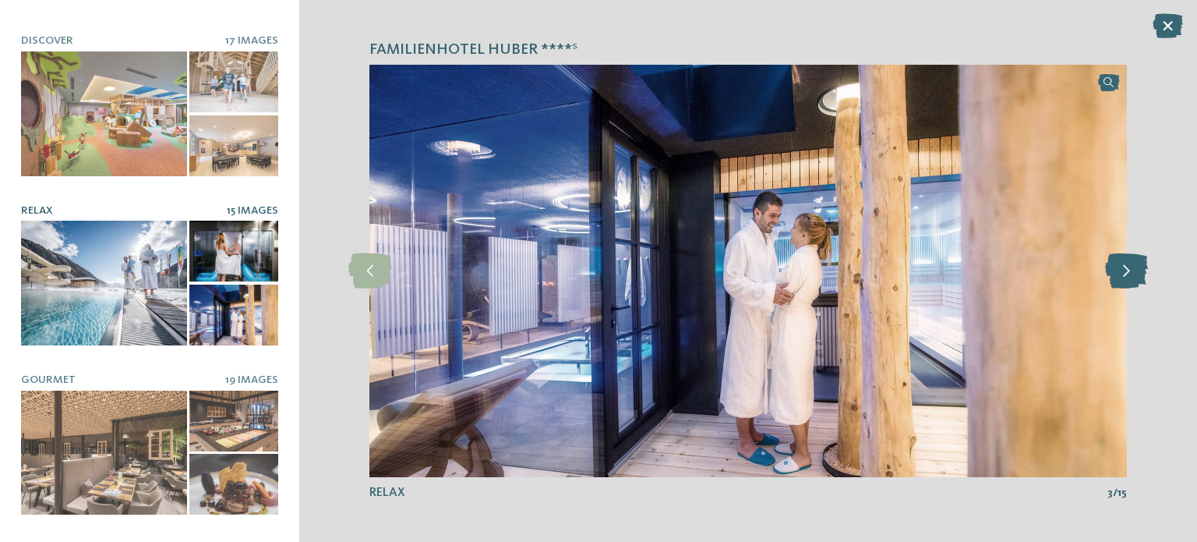
click at [1138, 272] on icon at bounding box center [1126, 270] width 43 height 35
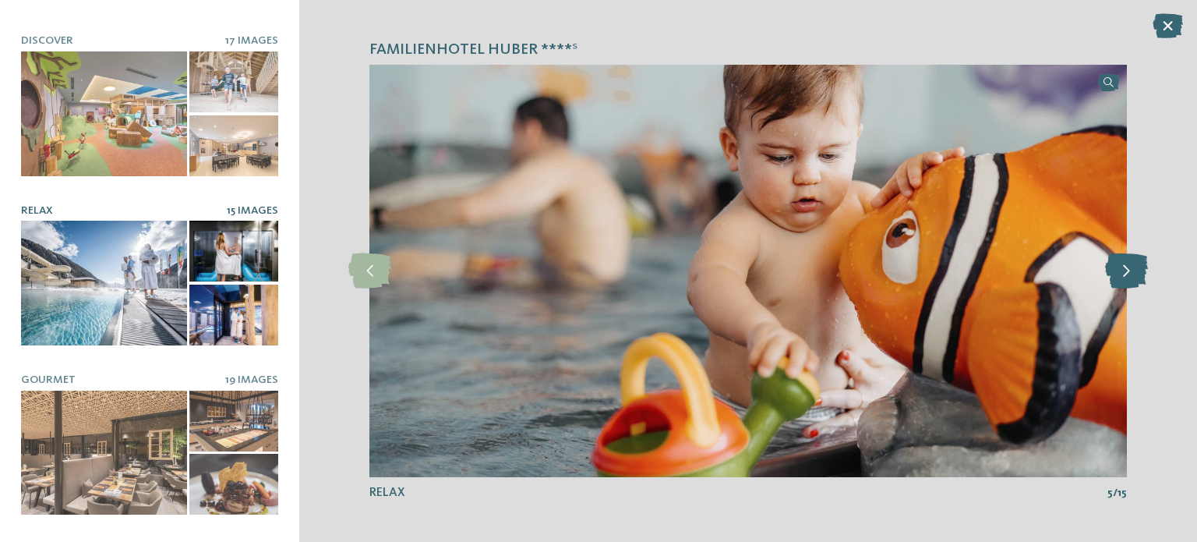
click at [1138, 272] on icon at bounding box center [1126, 270] width 43 height 35
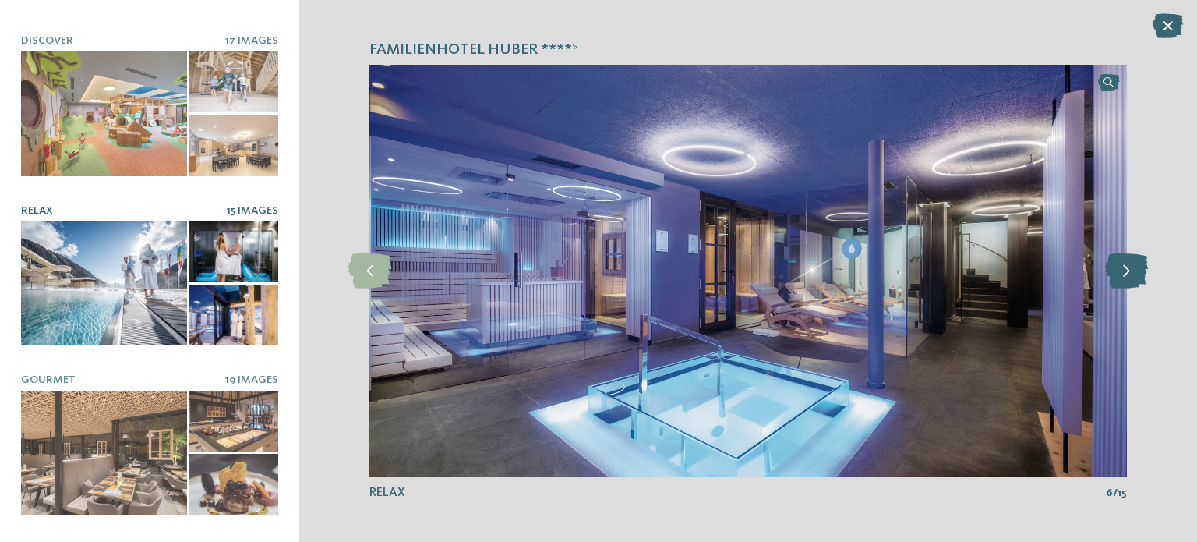
click at [1138, 272] on icon at bounding box center [1126, 270] width 43 height 35
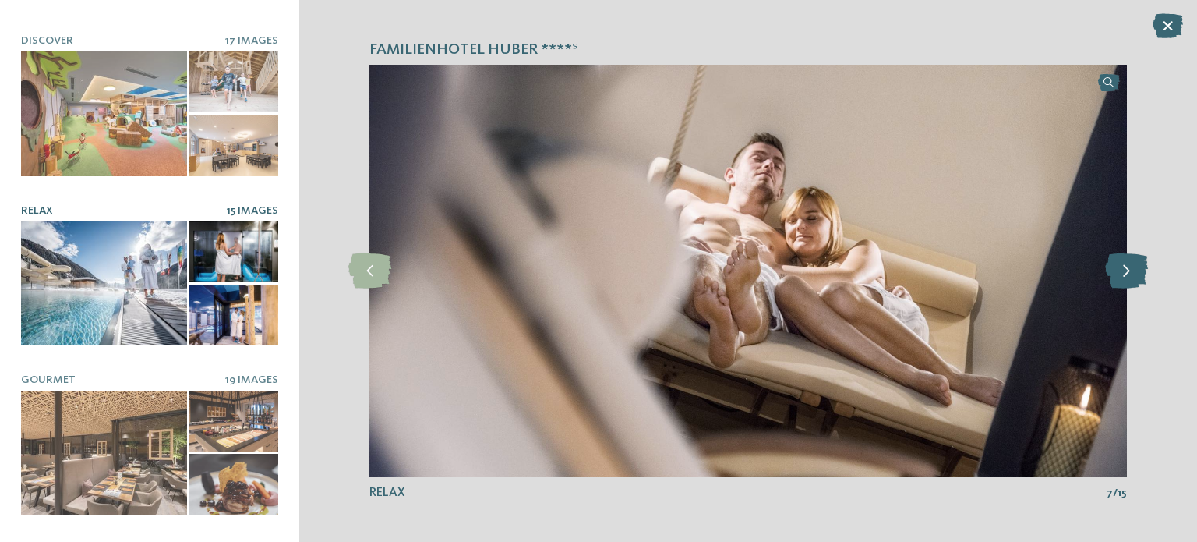
click at [1138, 272] on icon at bounding box center [1126, 270] width 43 height 35
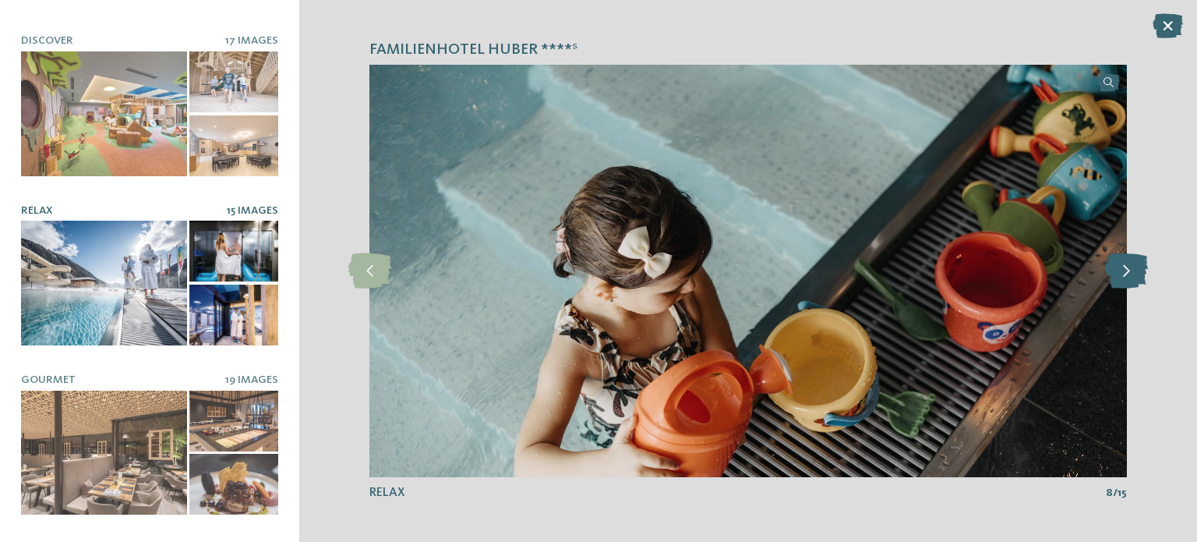
click at [1137, 271] on icon at bounding box center [1126, 270] width 43 height 35
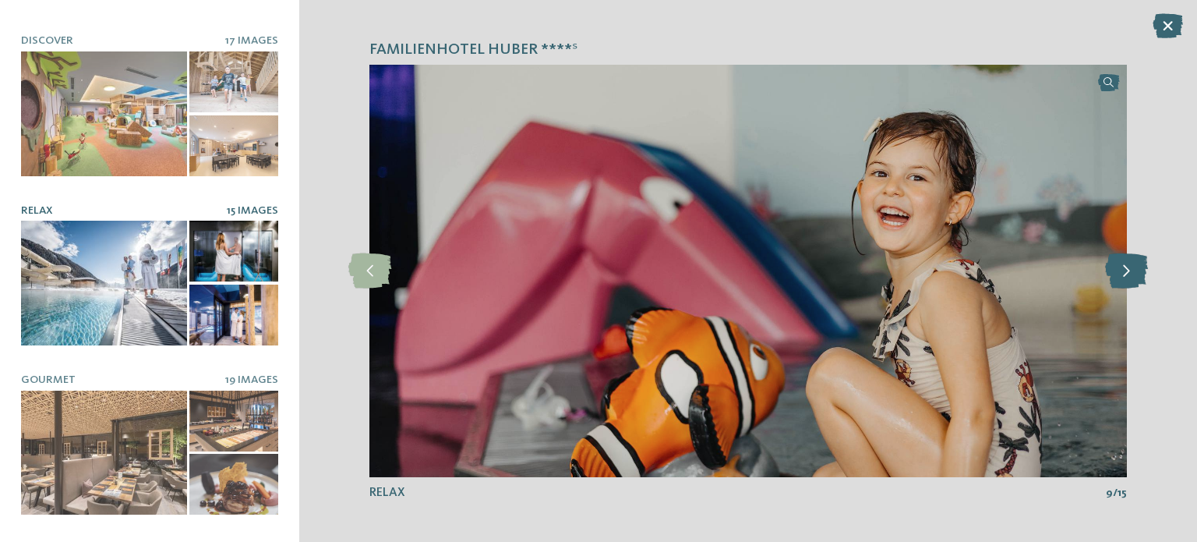
click at [1137, 271] on icon at bounding box center [1126, 270] width 43 height 35
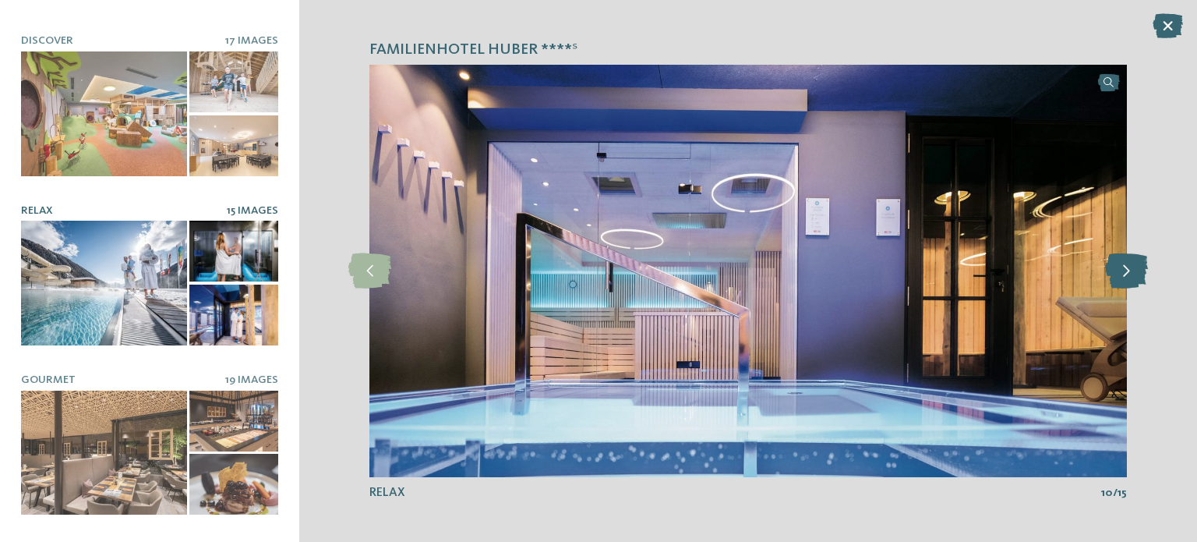
click at [1137, 271] on icon at bounding box center [1126, 270] width 43 height 35
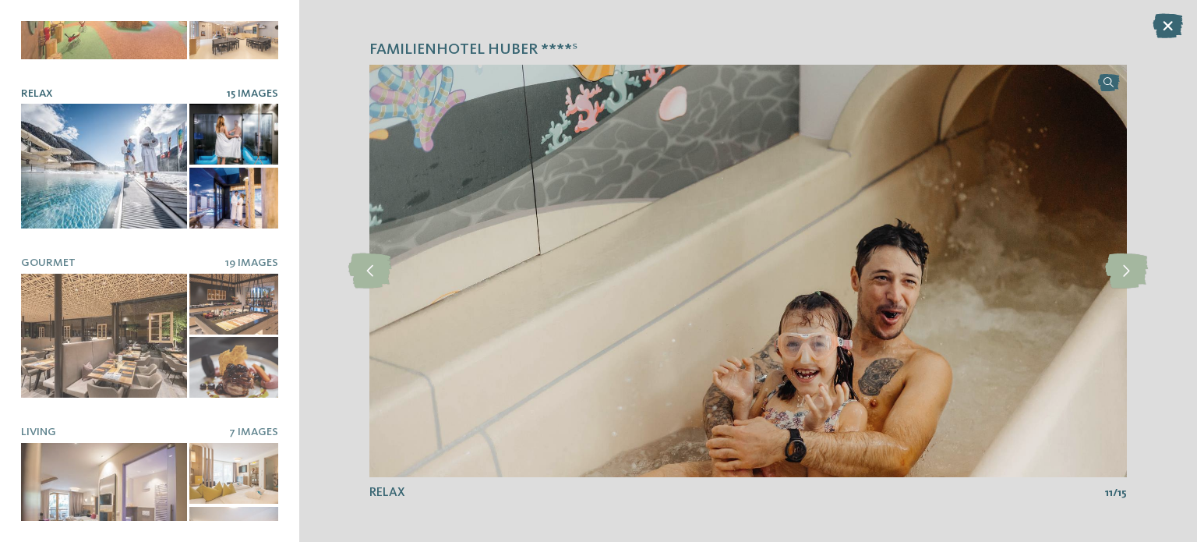
scroll to position [312, 0]
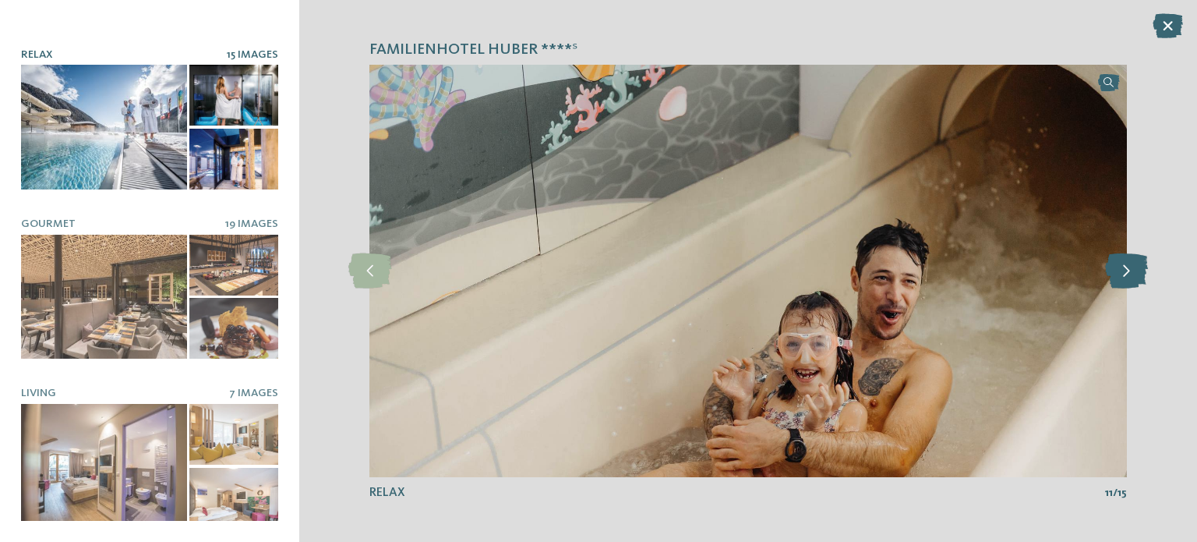
click at [1122, 280] on icon at bounding box center [1126, 270] width 43 height 35
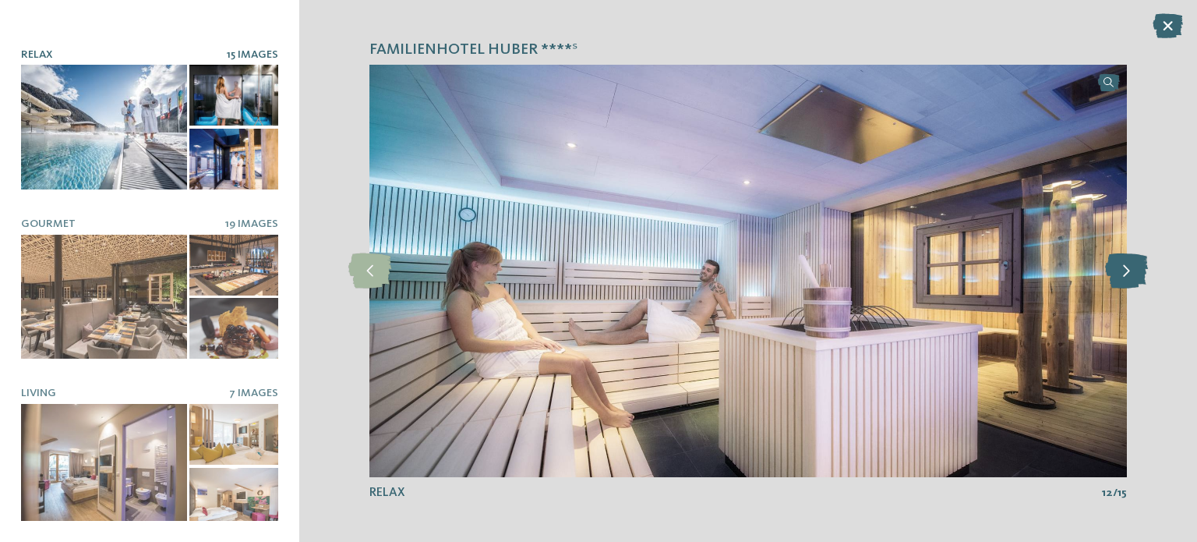
click at [1122, 280] on icon at bounding box center [1126, 270] width 43 height 35
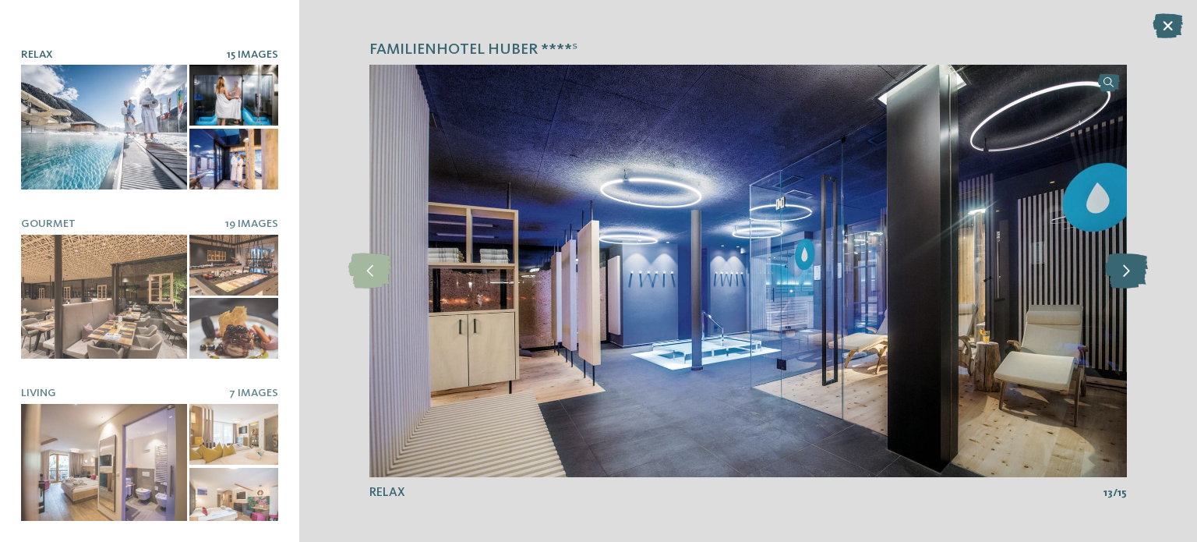
click at [1122, 280] on icon at bounding box center [1126, 270] width 43 height 35
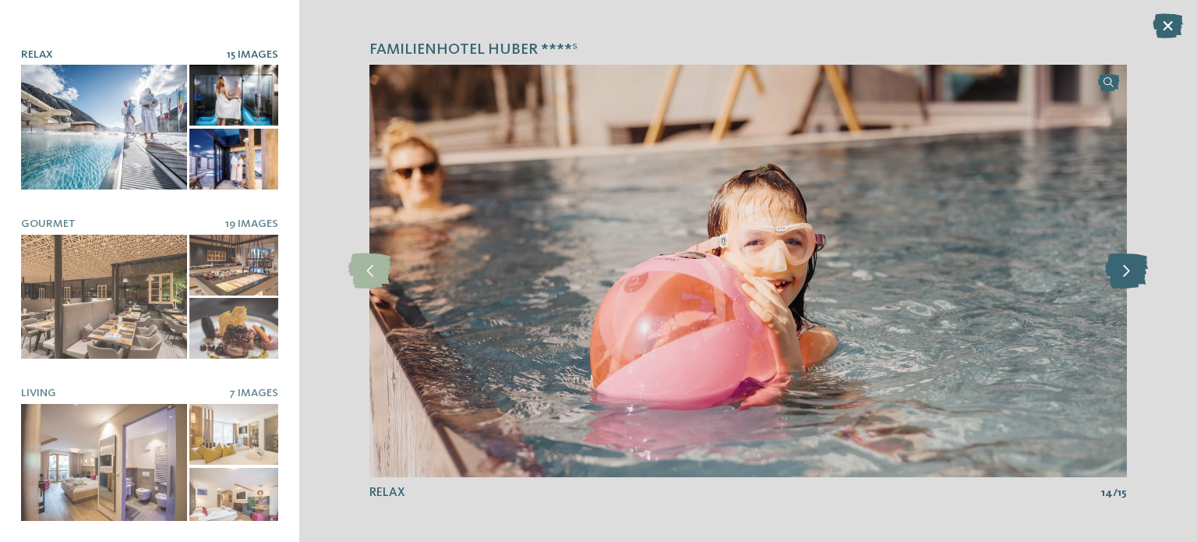
click at [1122, 280] on icon at bounding box center [1126, 270] width 43 height 35
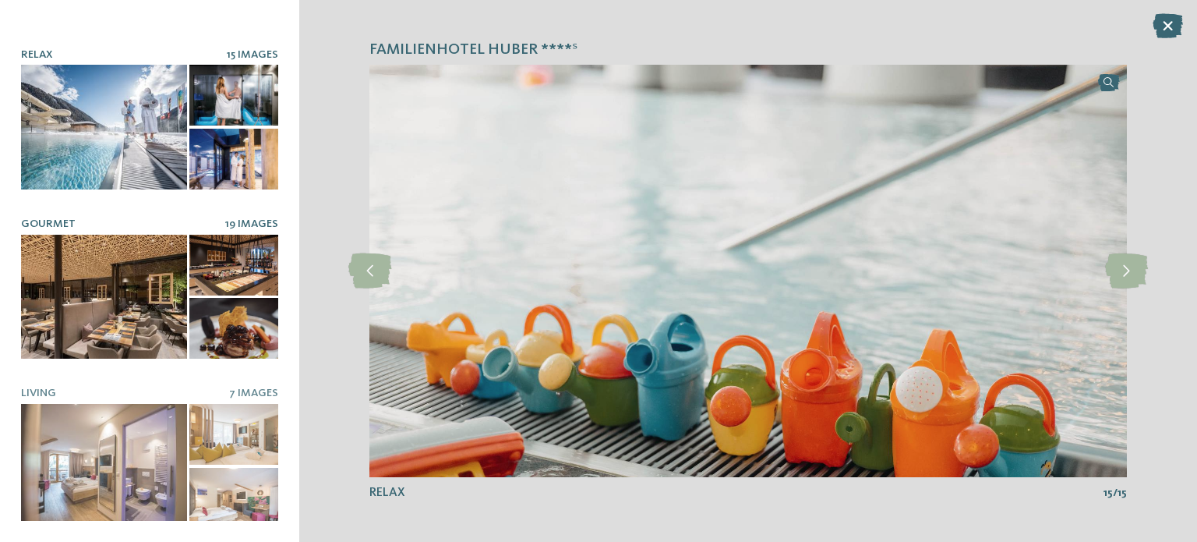
click at [78, 302] on div at bounding box center [104, 297] width 166 height 125
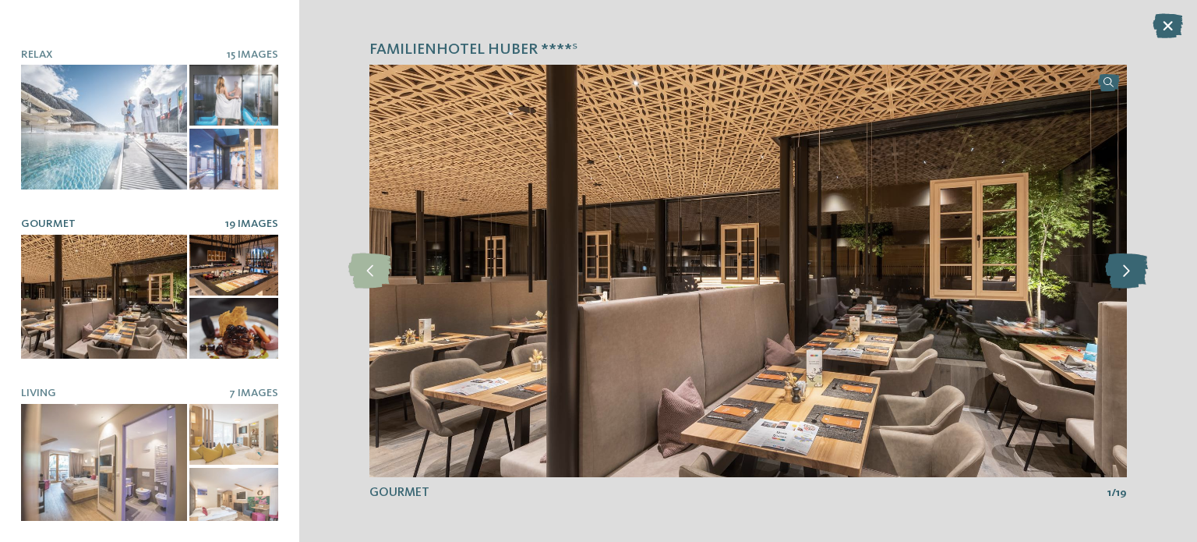
click at [1125, 267] on icon at bounding box center [1126, 270] width 43 height 35
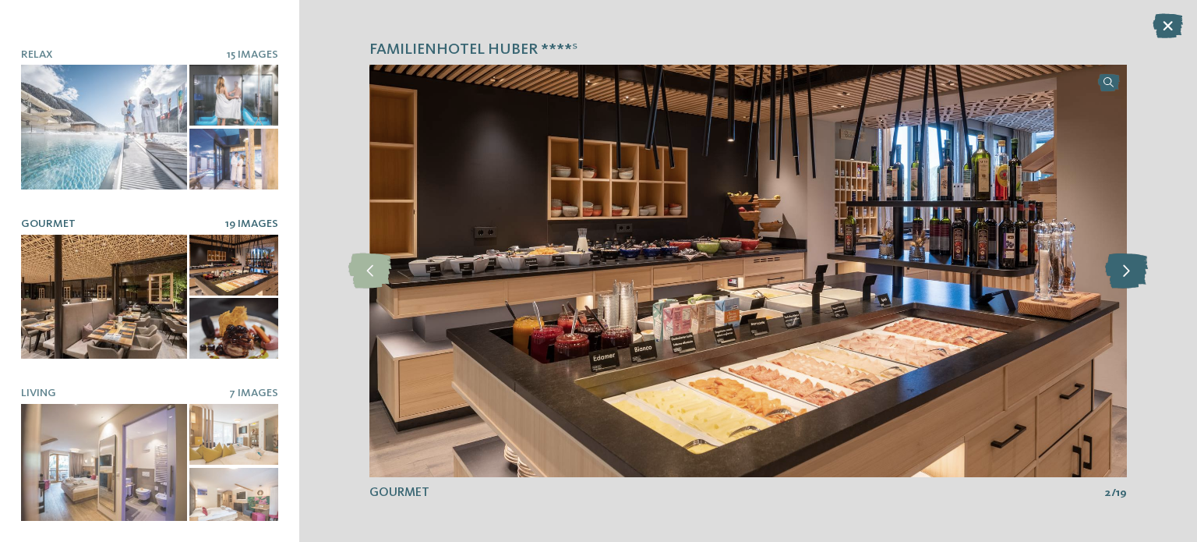
click at [1126, 267] on icon at bounding box center [1126, 270] width 43 height 35
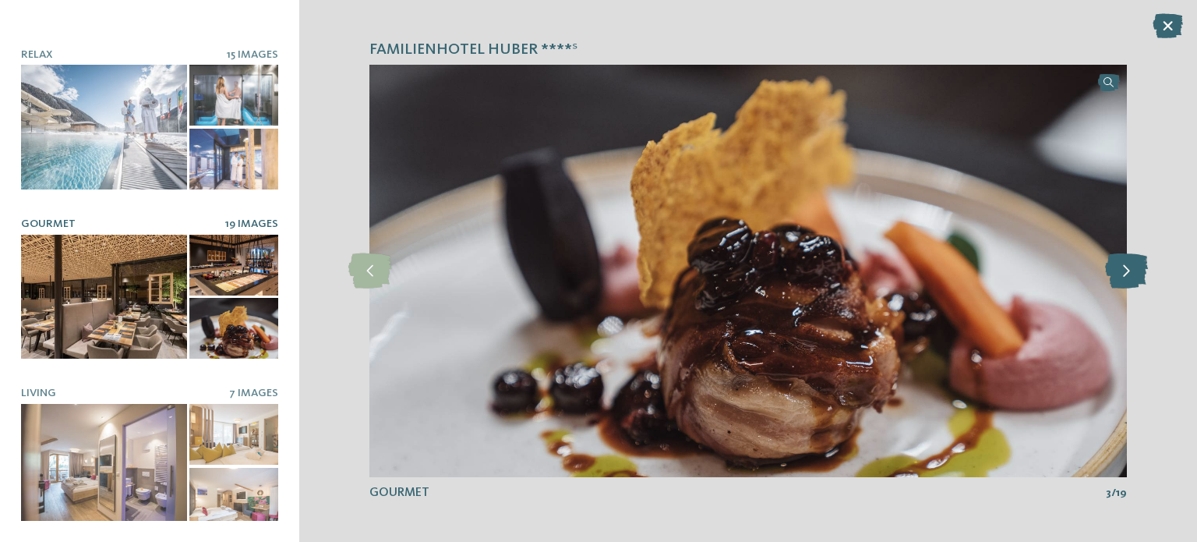
click at [1126, 267] on icon at bounding box center [1126, 270] width 43 height 35
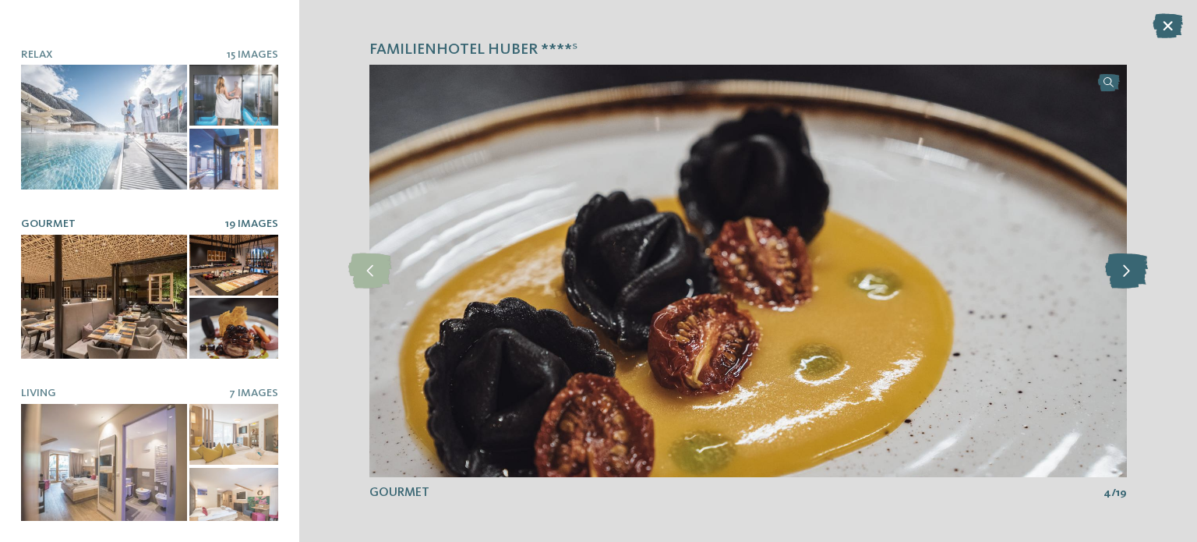
click at [1127, 267] on icon at bounding box center [1126, 270] width 43 height 35
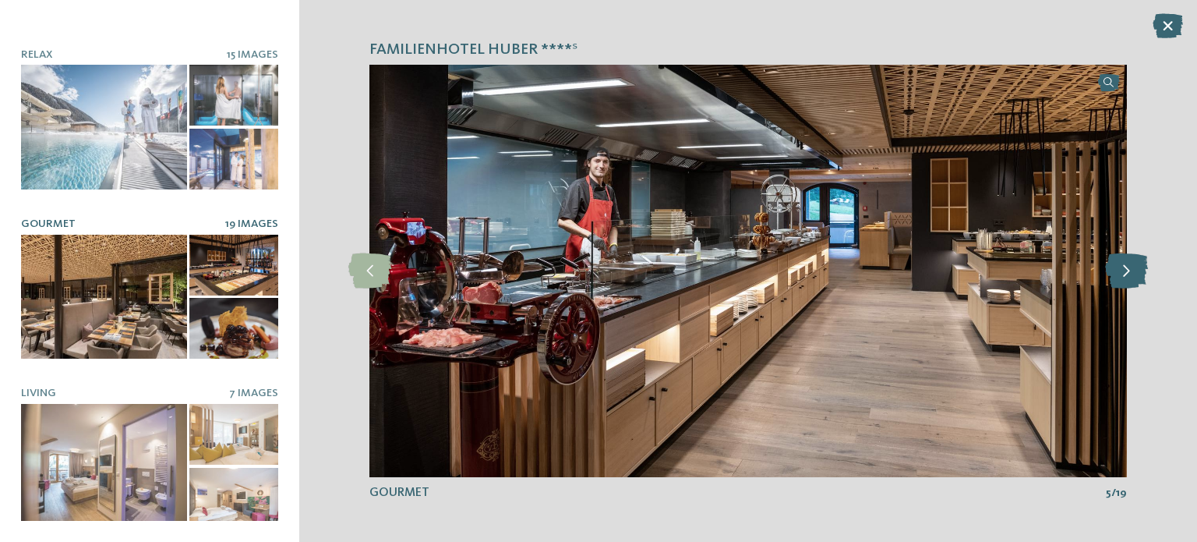
click at [1127, 267] on icon at bounding box center [1126, 270] width 43 height 35
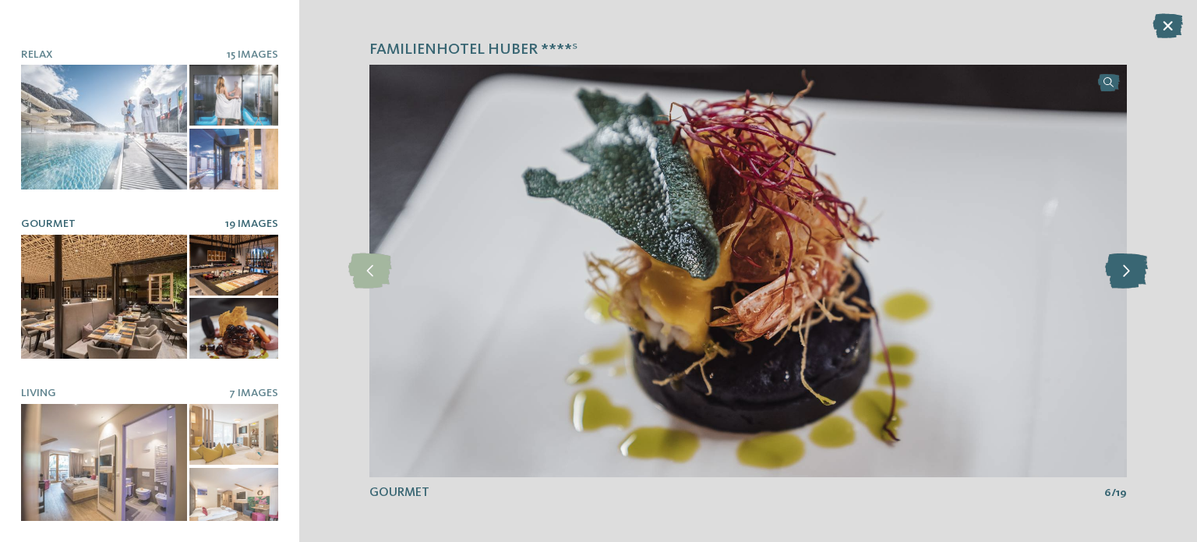
click at [1127, 267] on icon at bounding box center [1126, 270] width 43 height 35
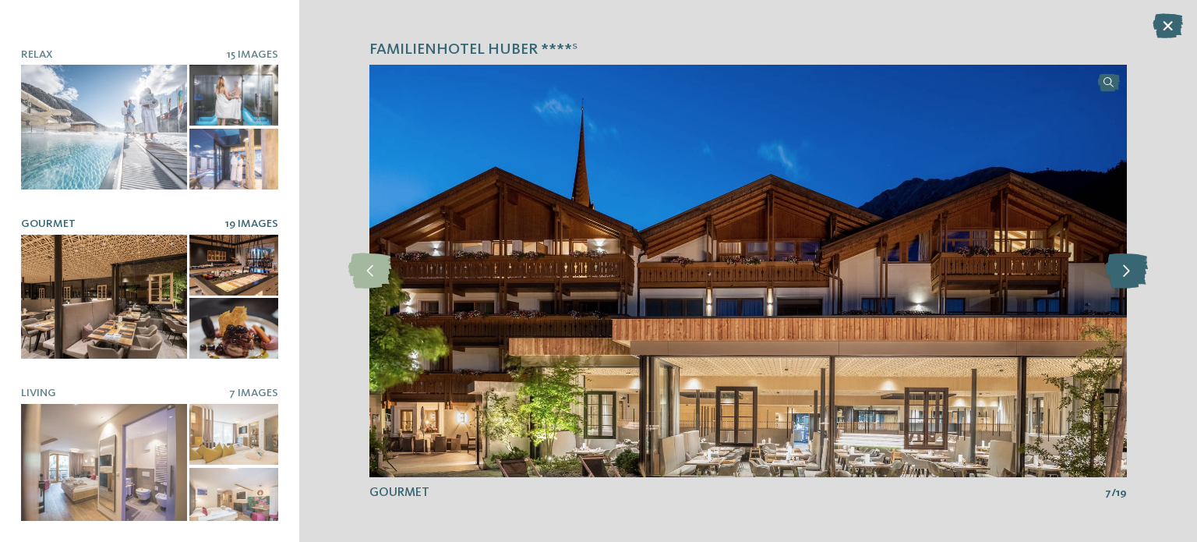
click at [1128, 267] on icon at bounding box center [1126, 270] width 43 height 35
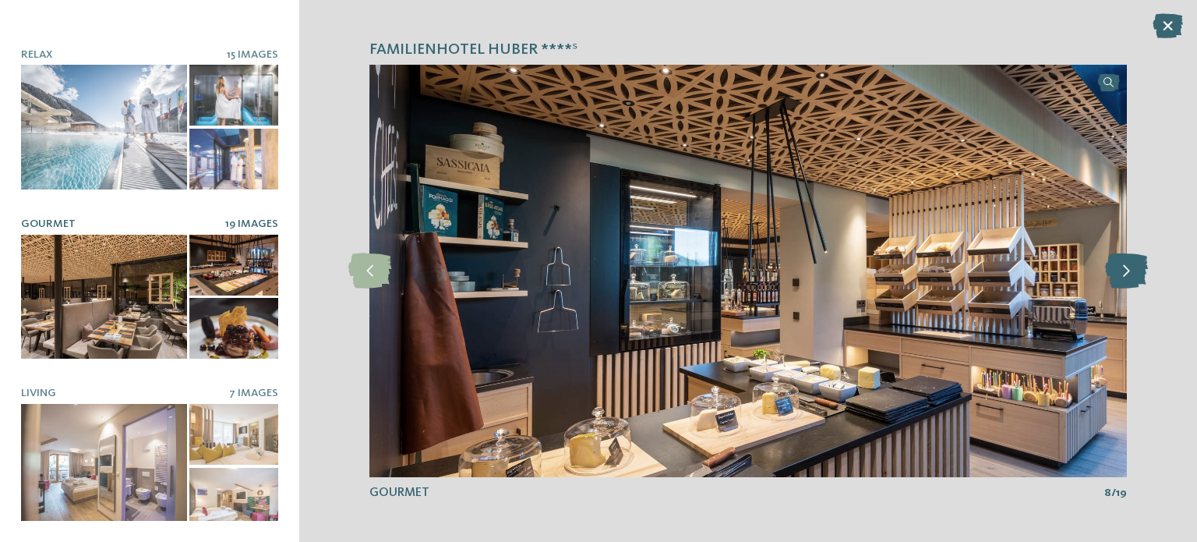
click at [1128, 267] on icon at bounding box center [1126, 270] width 43 height 35
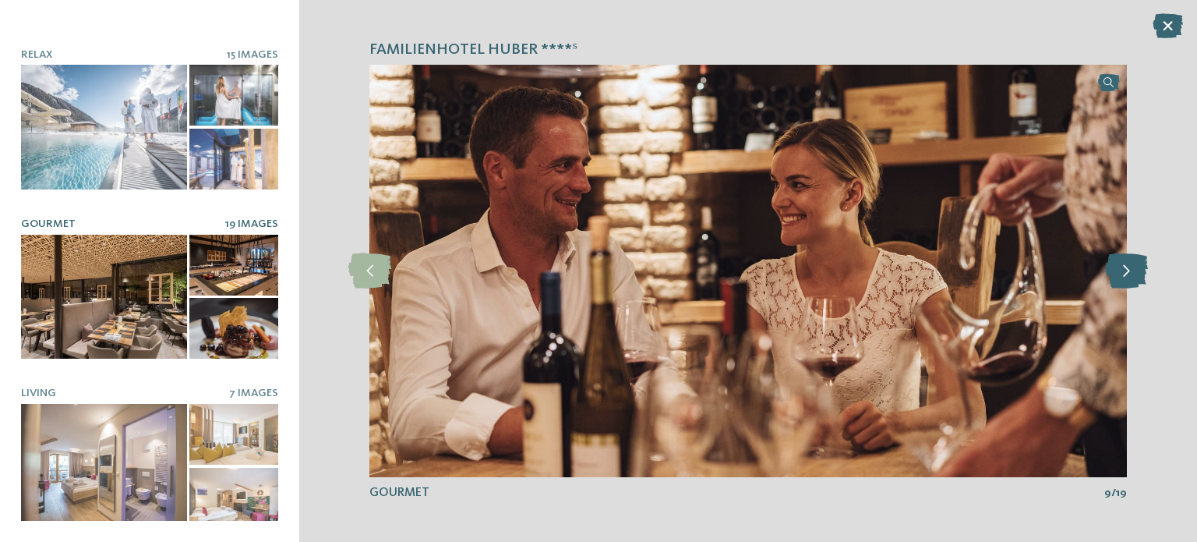
click at [1128, 267] on icon at bounding box center [1126, 270] width 43 height 35
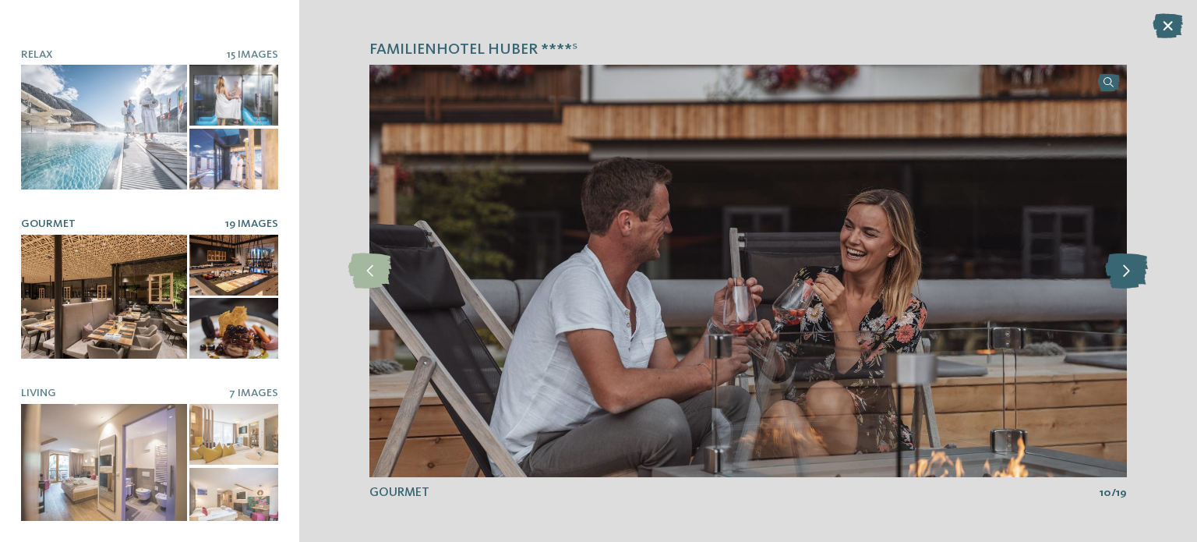
click at [1128, 265] on icon at bounding box center [1126, 270] width 43 height 35
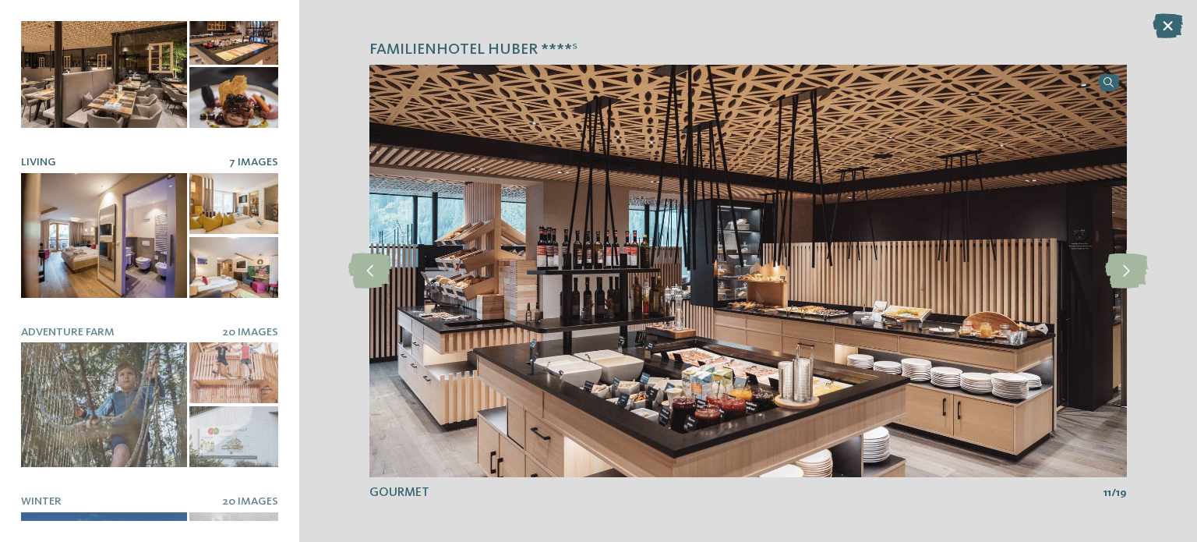
scroll to position [546, 0]
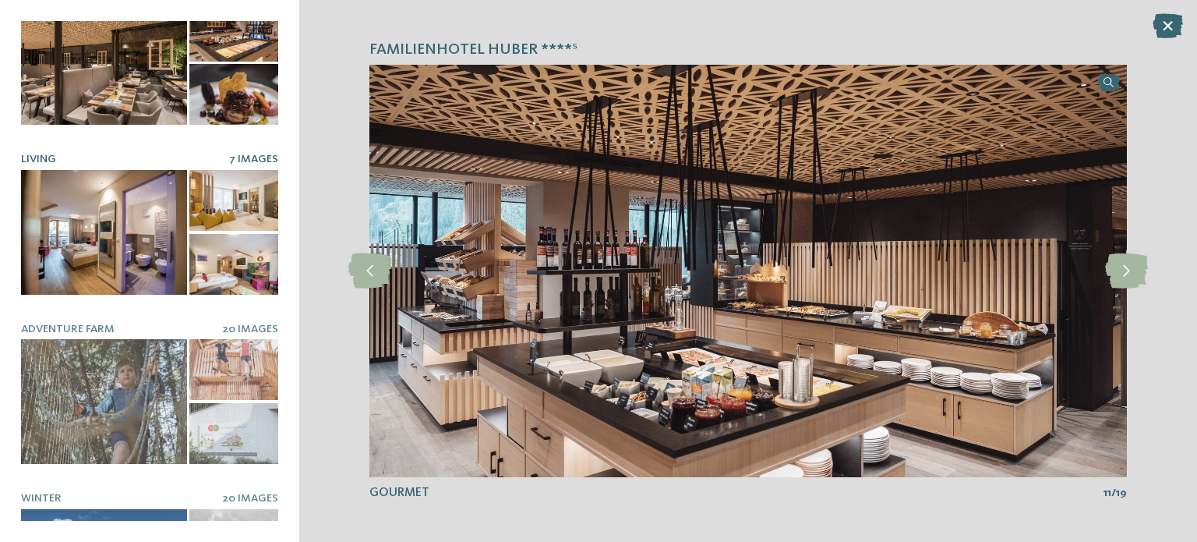
drag, startPoint x: 90, startPoint y: 203, endPoint x: 150, endPoint y: 218, distance: 61.6
click at [91, 203] on div at bounding box center [104, 232] width 166 height 125
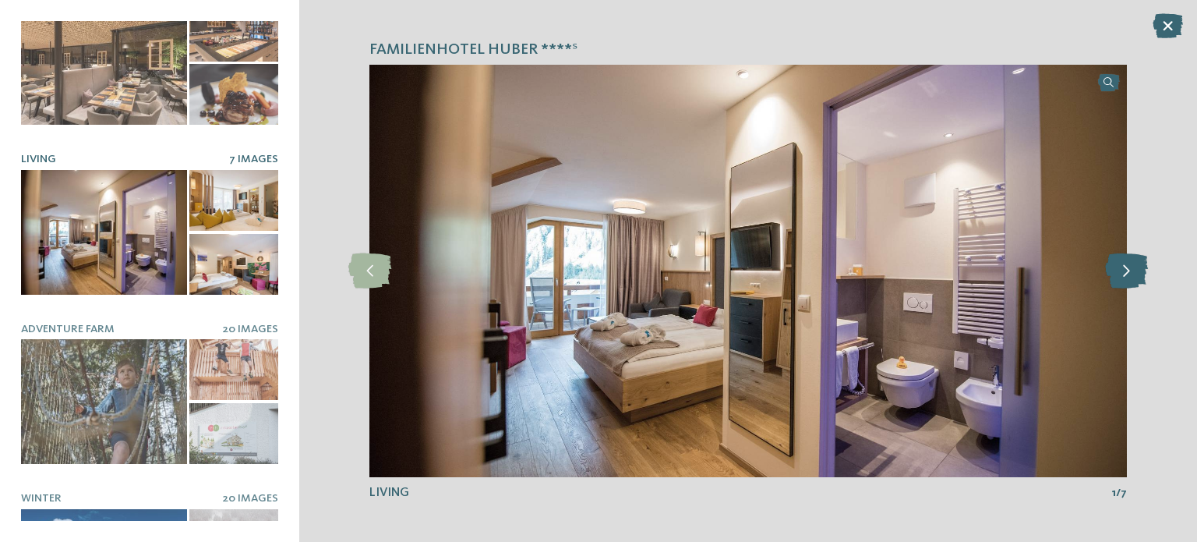
click at [1136, 270] on icon at bounding box center [1126, 270] width 43 height 35
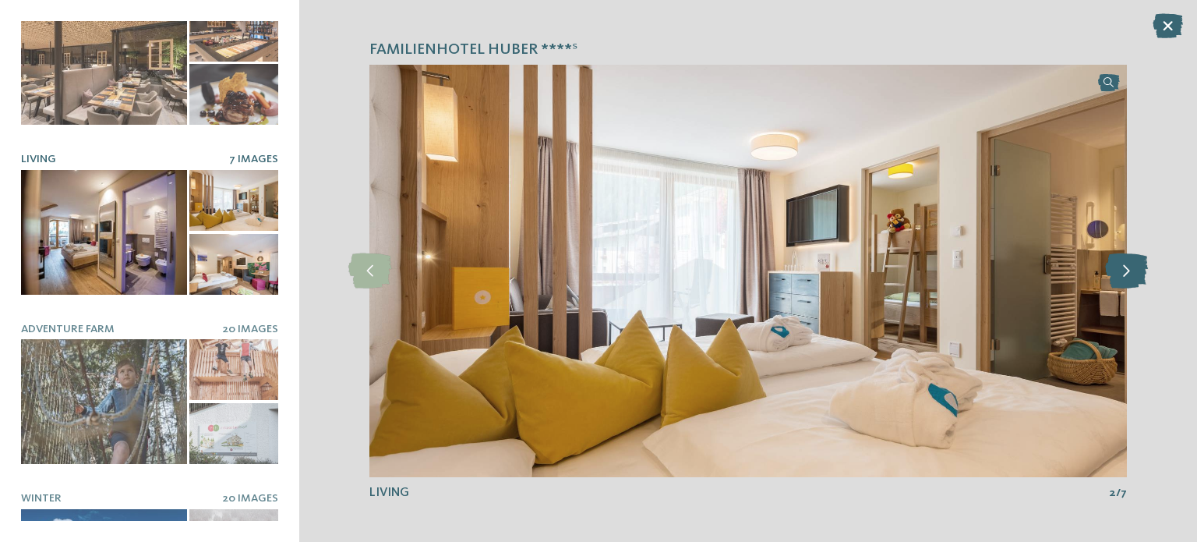
click at [1136, 270] on icon at bounding box center [1126, 270] width 43 height 35
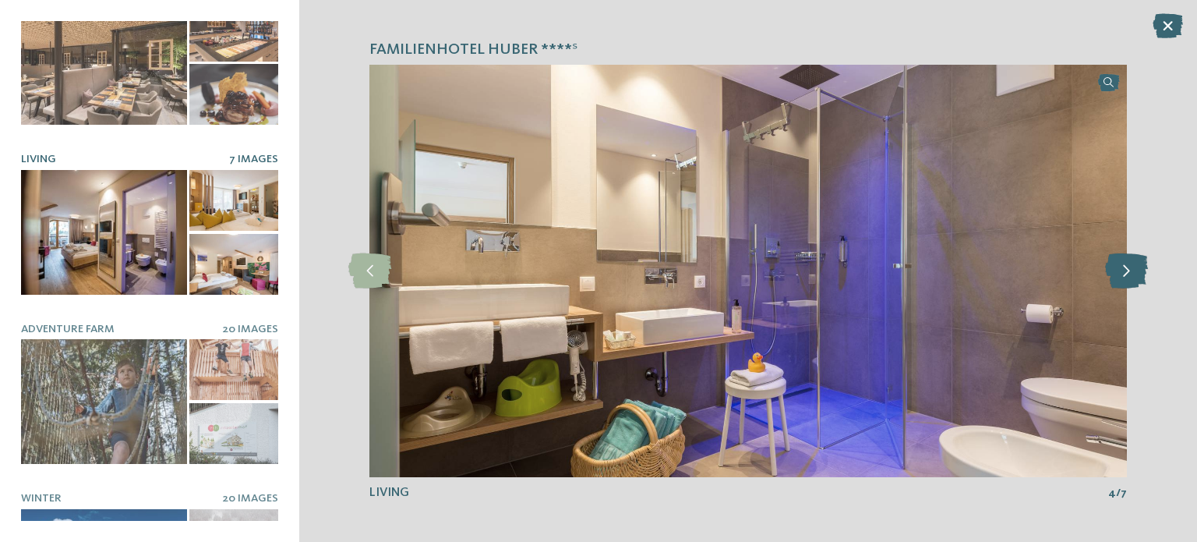
click at [1136, 270] on icon at bounding box center [1126, 270] width 43 height 35
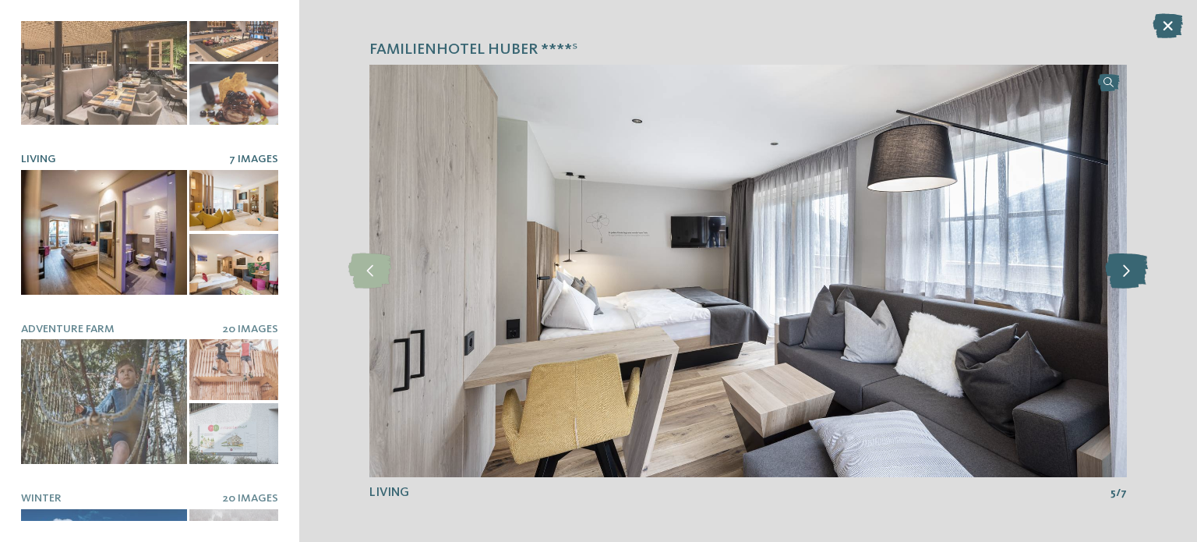
click at [1136, 270] on icon at bounding box center [1126, 270] width 43 height 35
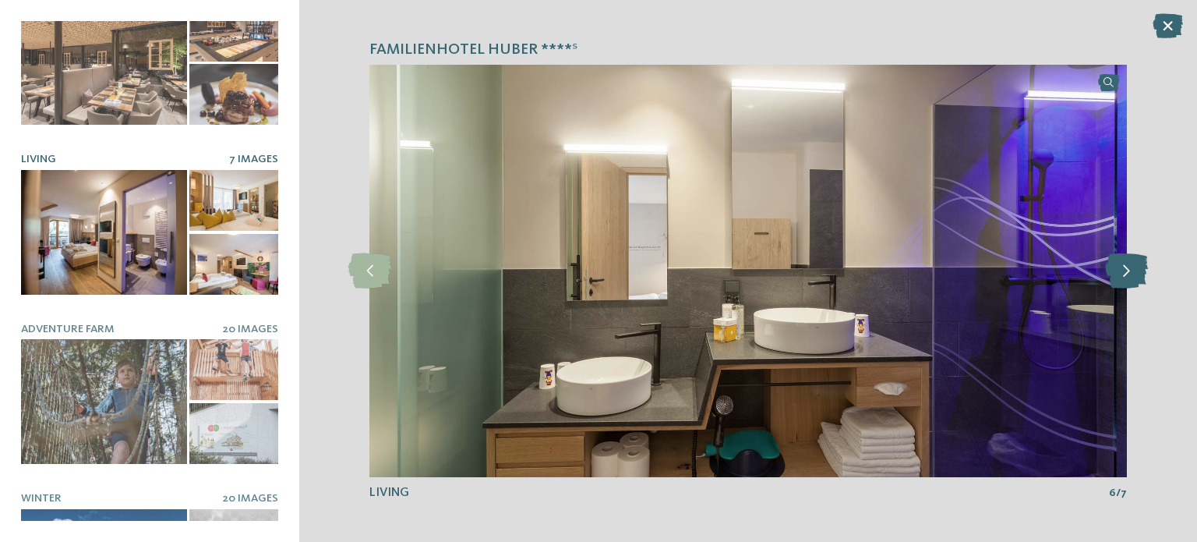
click at [1136, 270] on icon at bounding box center [1126, 270] width 43 height 35
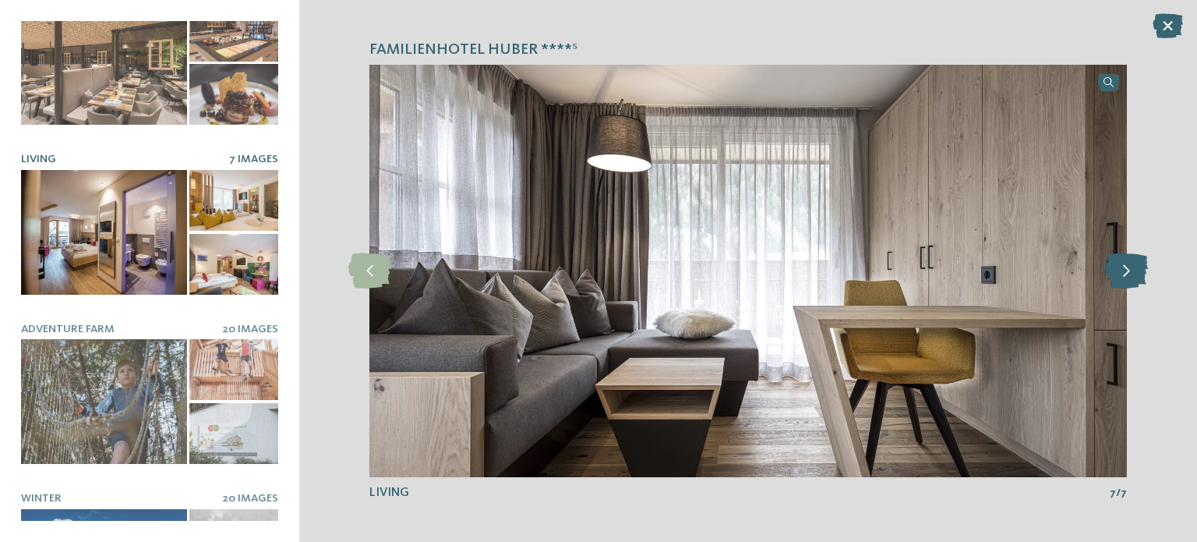
click at [1137, 271] on icon at bounding box center [1126, 270] width 43 height 35
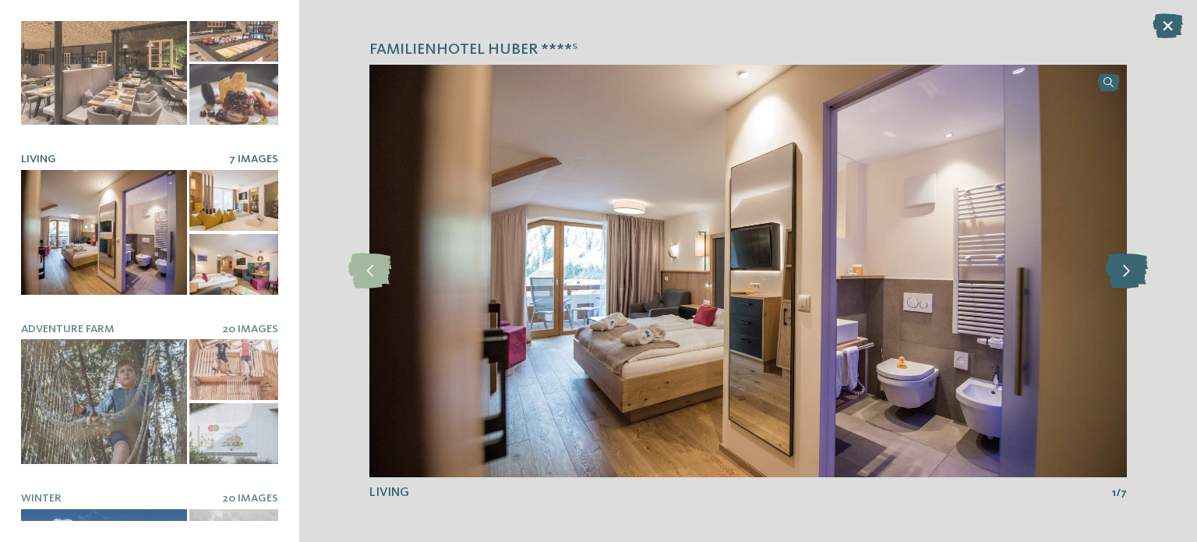
click at [1137, 271] on icon at bounding box center [1126, 270] width 43 height 35
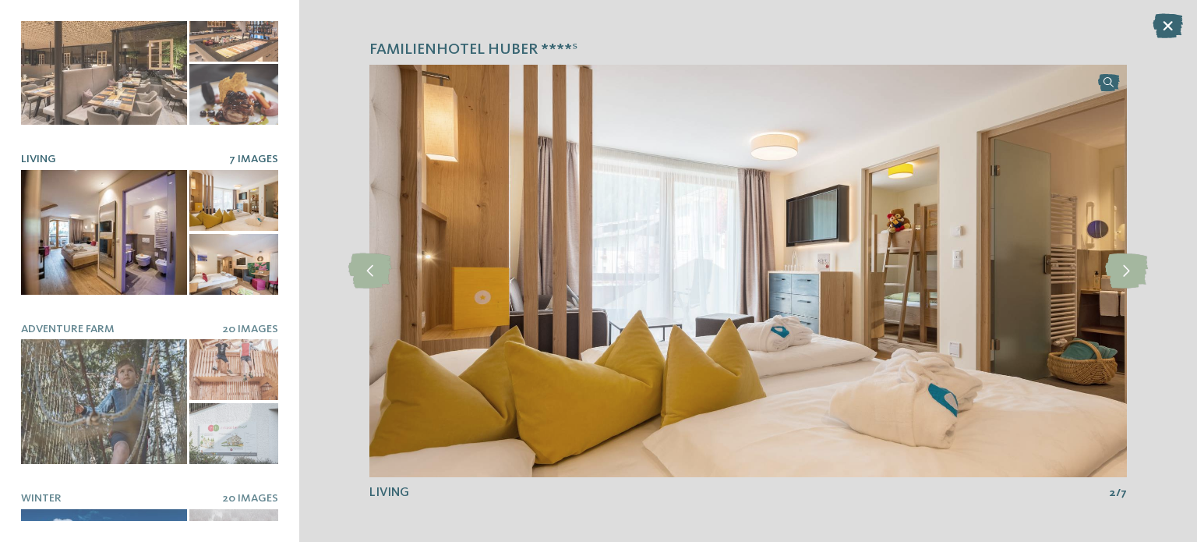
drag, startPoint x: 1137, startPoint y: 271, endPoint x: 973, endPoint y: 277, distance: 163.8
click at [1088, 274] on div "slide 2 of 7" at bounding box center [749, 271] width 758 height 412
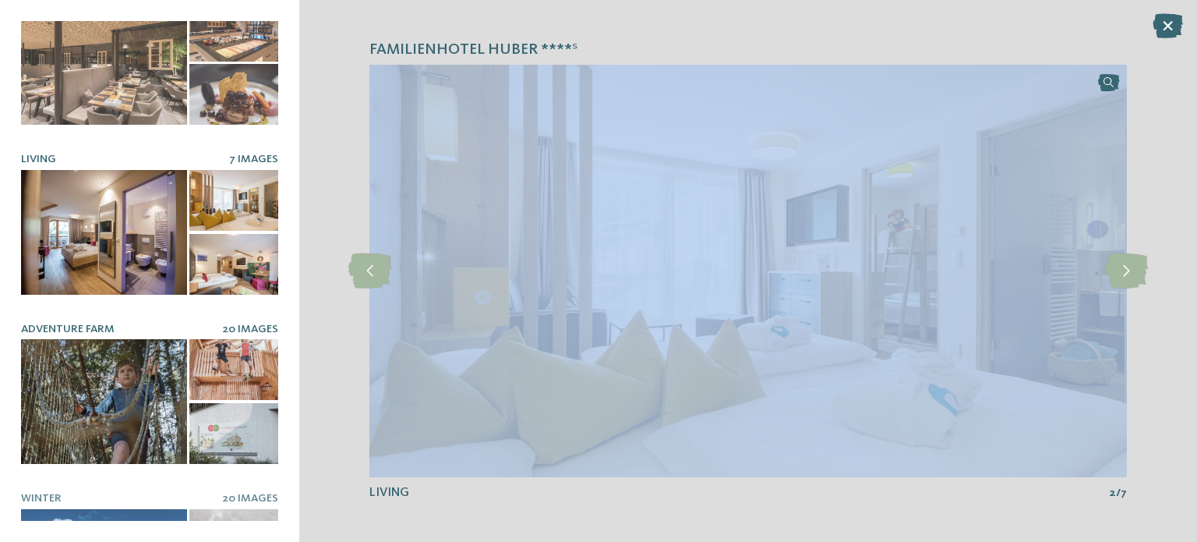
scroll to position [702, 0]
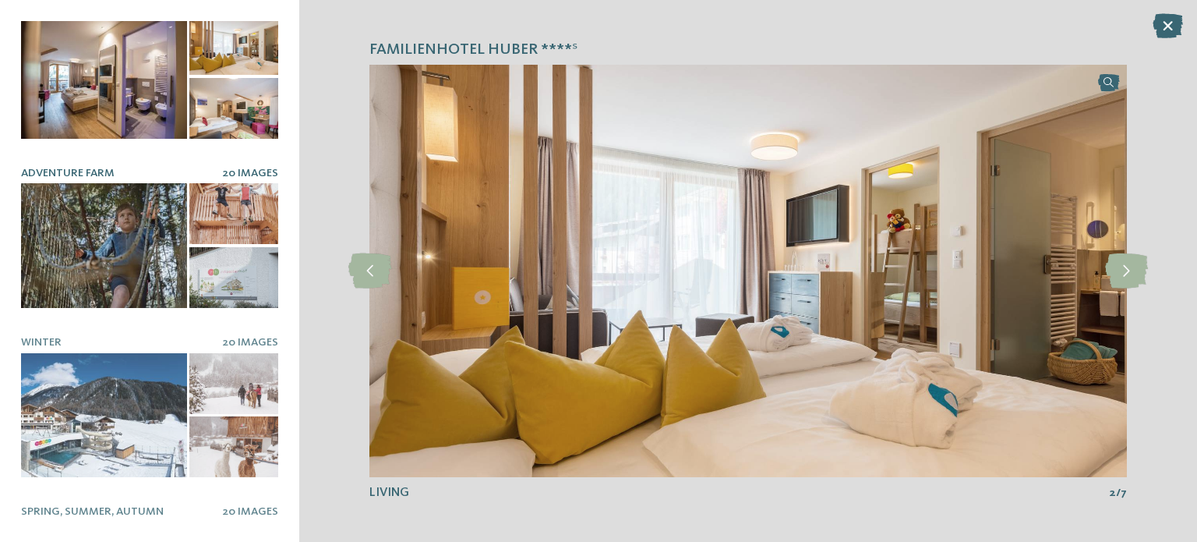
click at [97, 242] on div at bounding box center [104, 245] width 166 height 125
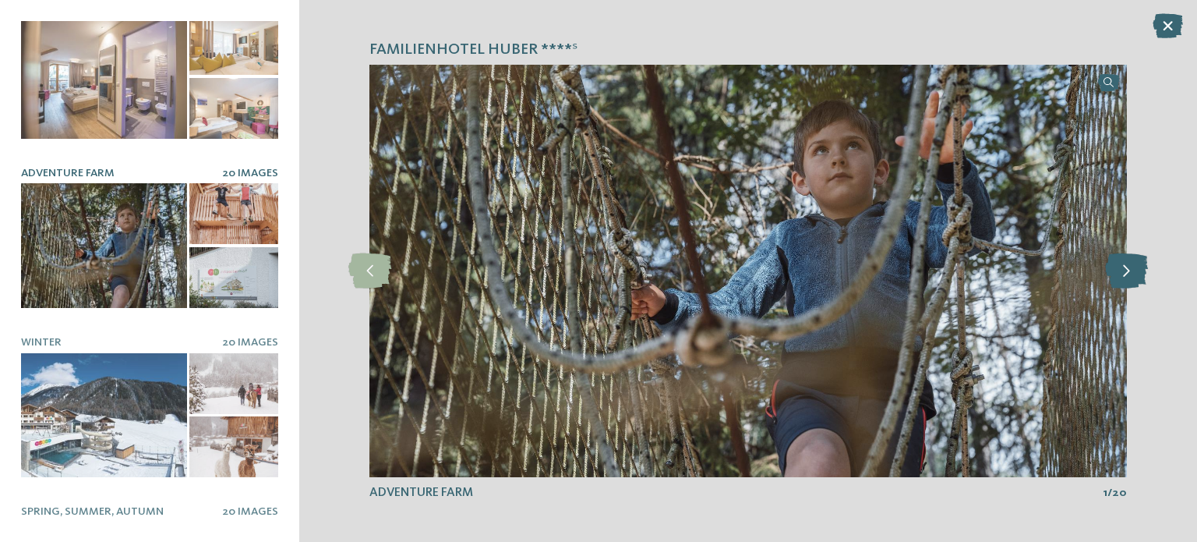
click at [1129, 274] on icon at bounding box center [1126, 270] width 43 height 35
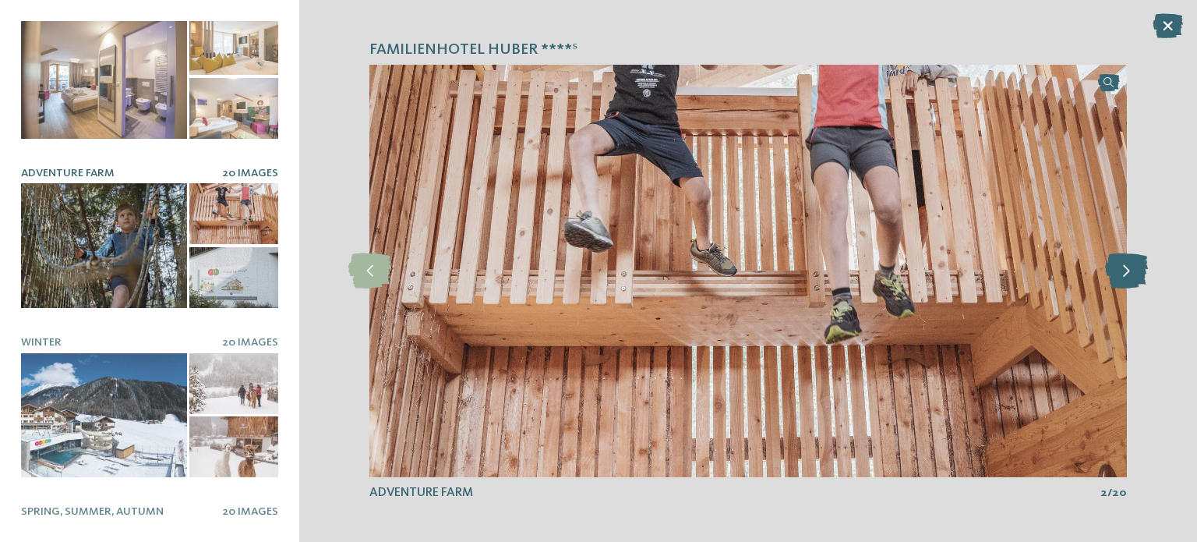
click at [1129, 274] on icon at bounding box center [1126, 270] width 43 height 35
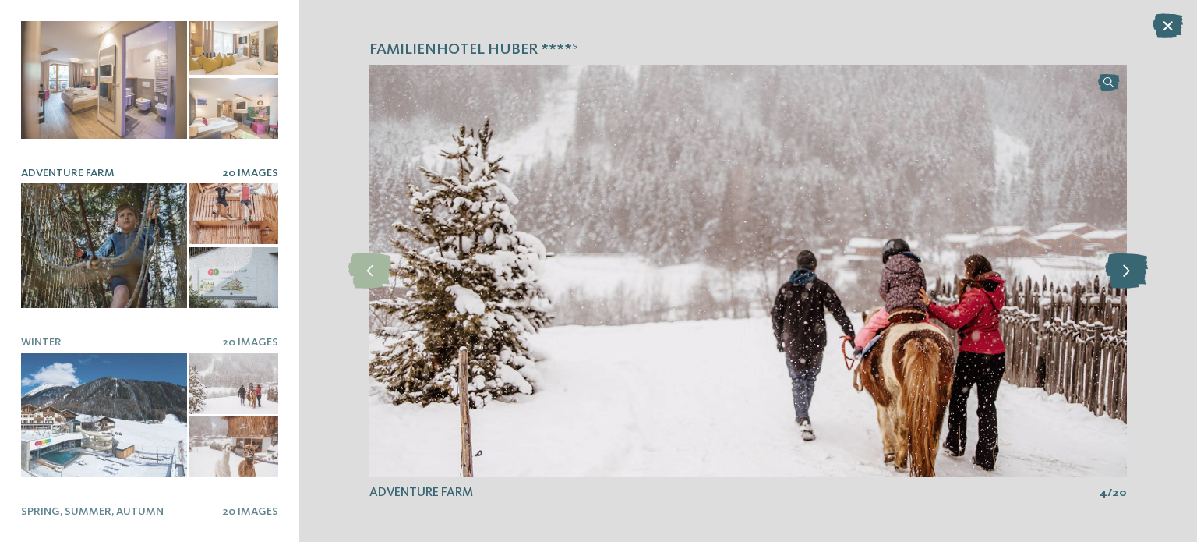
click at [1129, 274] on icon at bounding box center [1126, 270] width 43 height 35
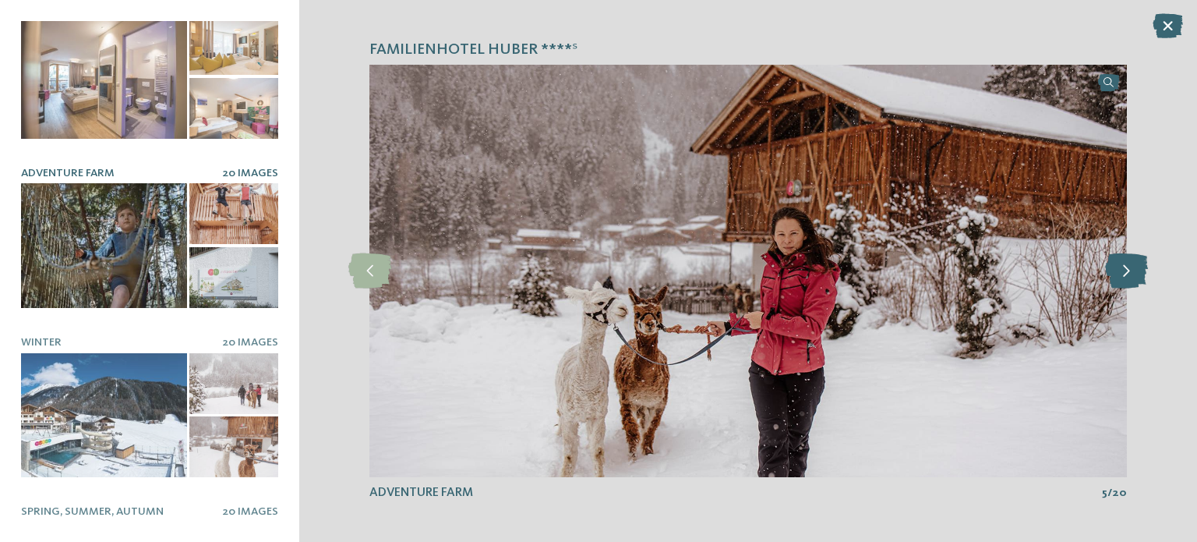
click at [1129, 274] on icon at bounding box center [1126, 270] width 43 height 35
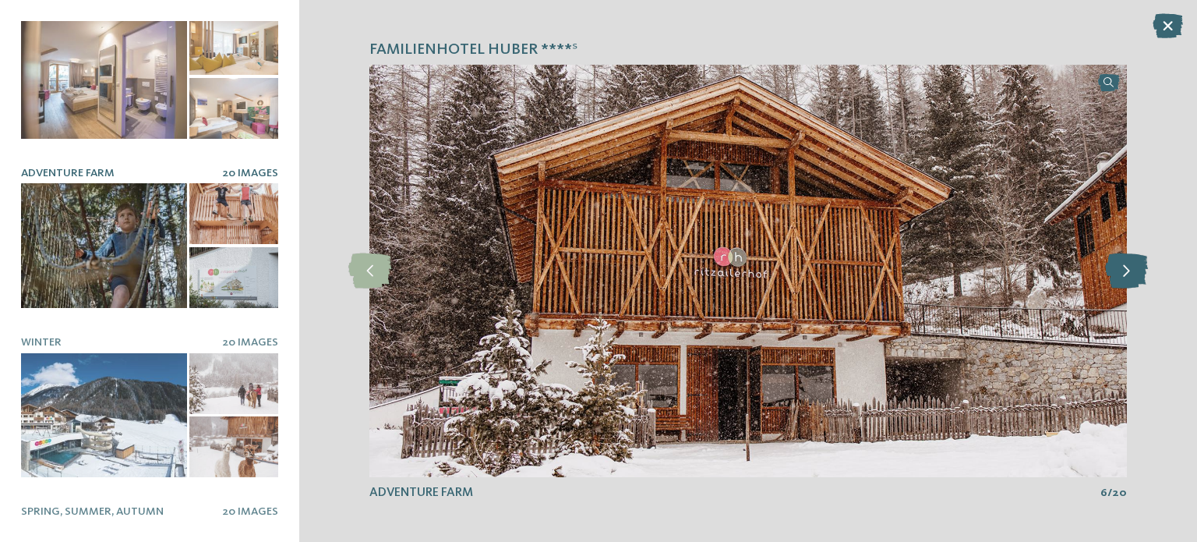
click at [1129, 274] on icon at bounding box center [1126, 270] width 43 height 35
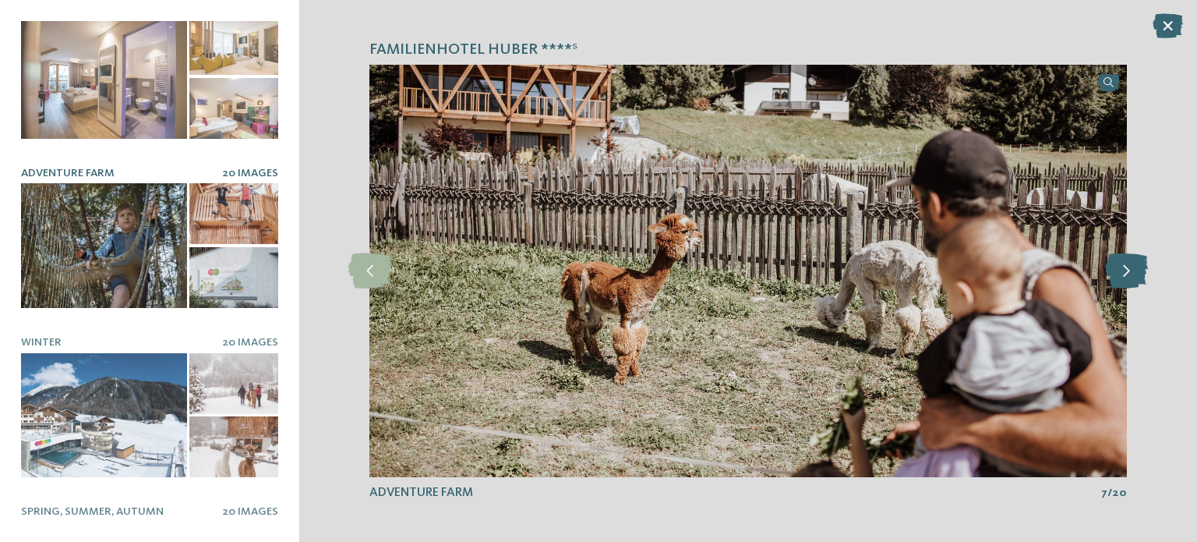
click at [1129, 274] on icon at bounding box center [1126, 270] width 43 height 35
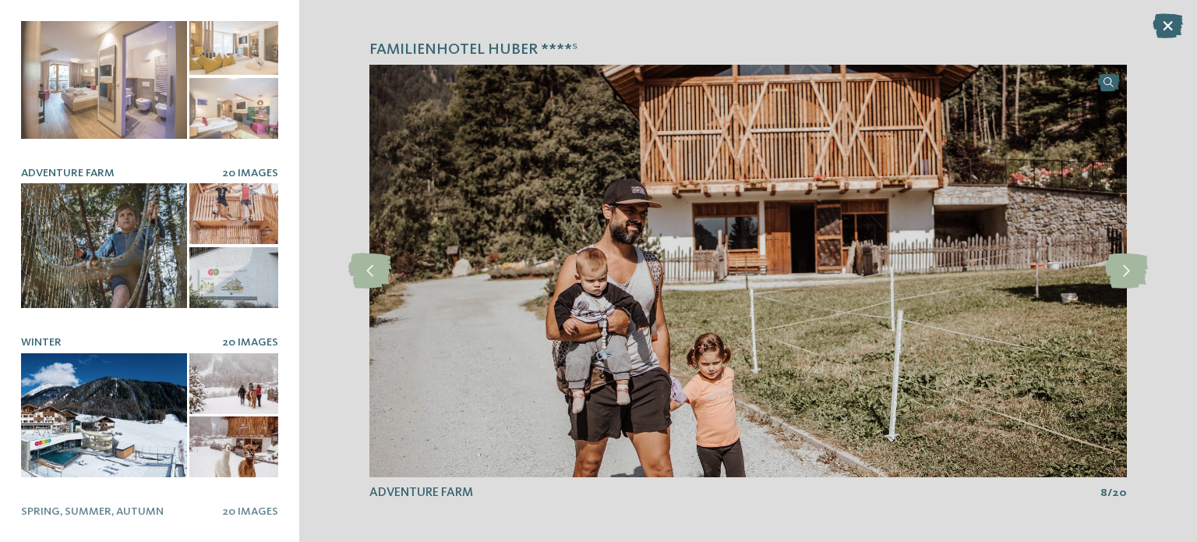
click at [103, 397] on div at bounding box center [104, 415] width 166 height 125
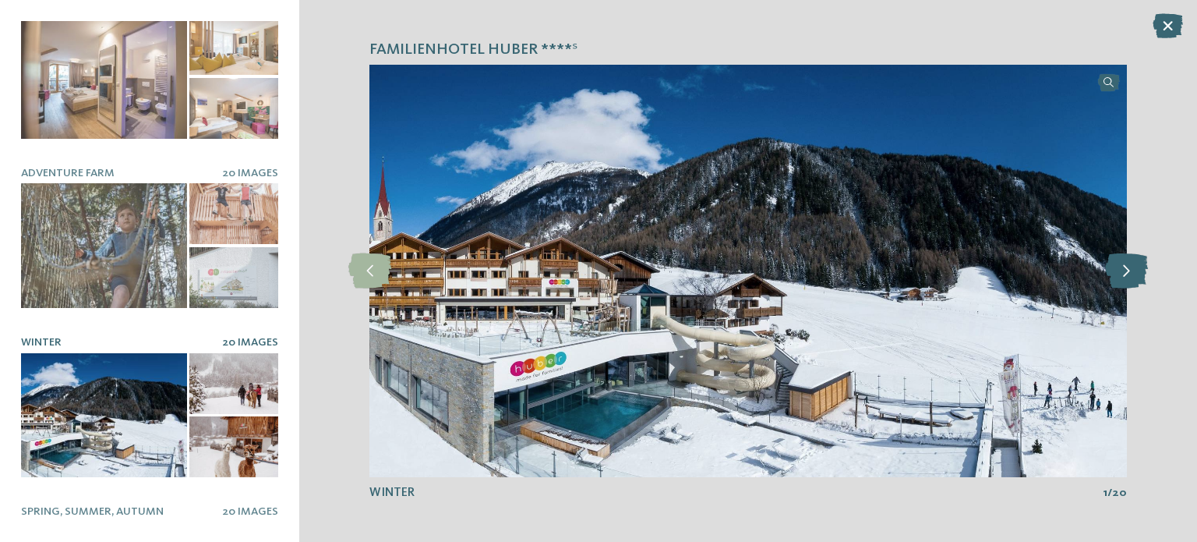
click at [1123, 266] on icon at bounding box center [1126, 270] width 43 height 35
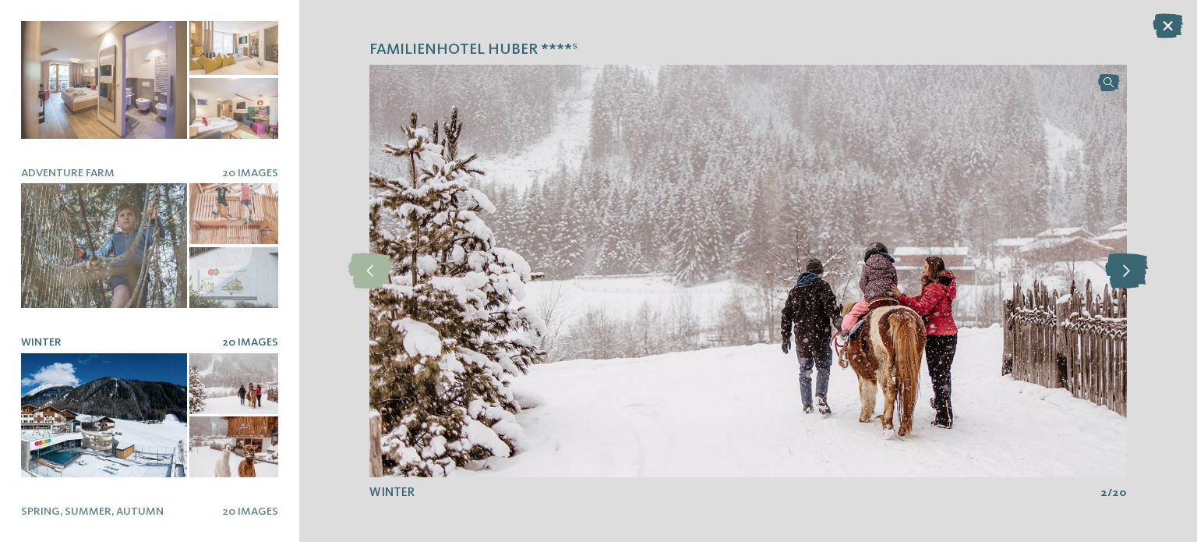
click at [1123, 265] on icon at bounding box center [1126, 270] width 43 height 35
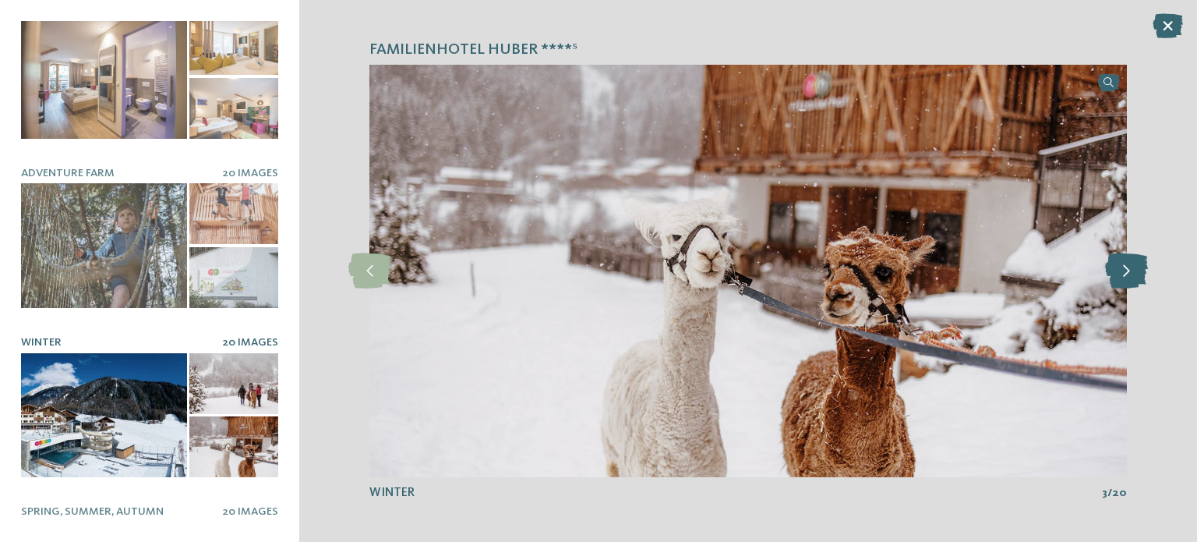
click at [1123, 263] on icon at bounding box center [1126, 270] width 43 height 35
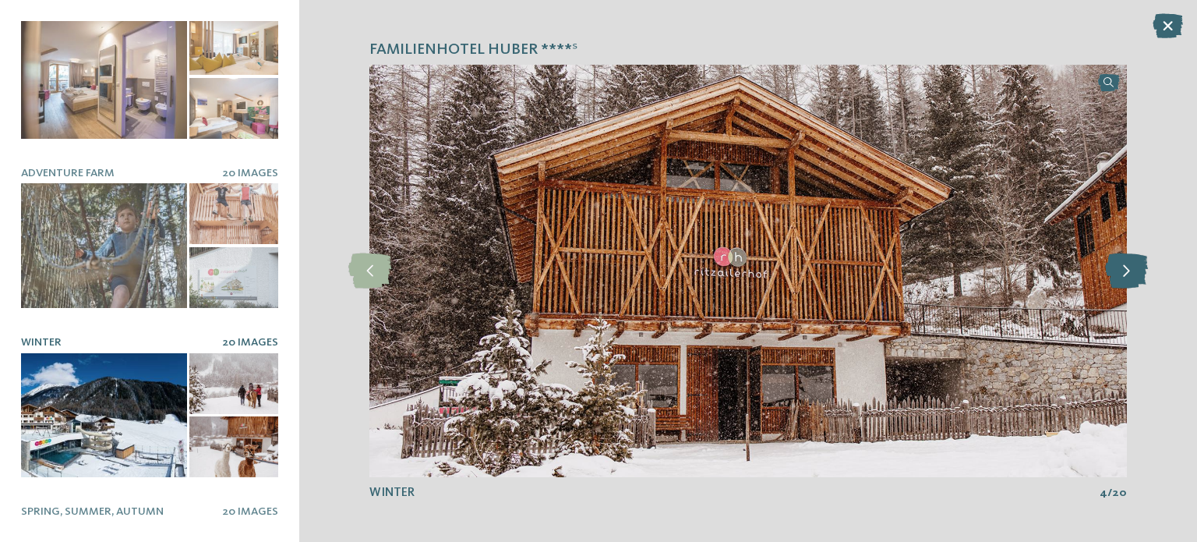
click at [1123, 263] on icon at bounding box center [1126, 270] width 43 height 35
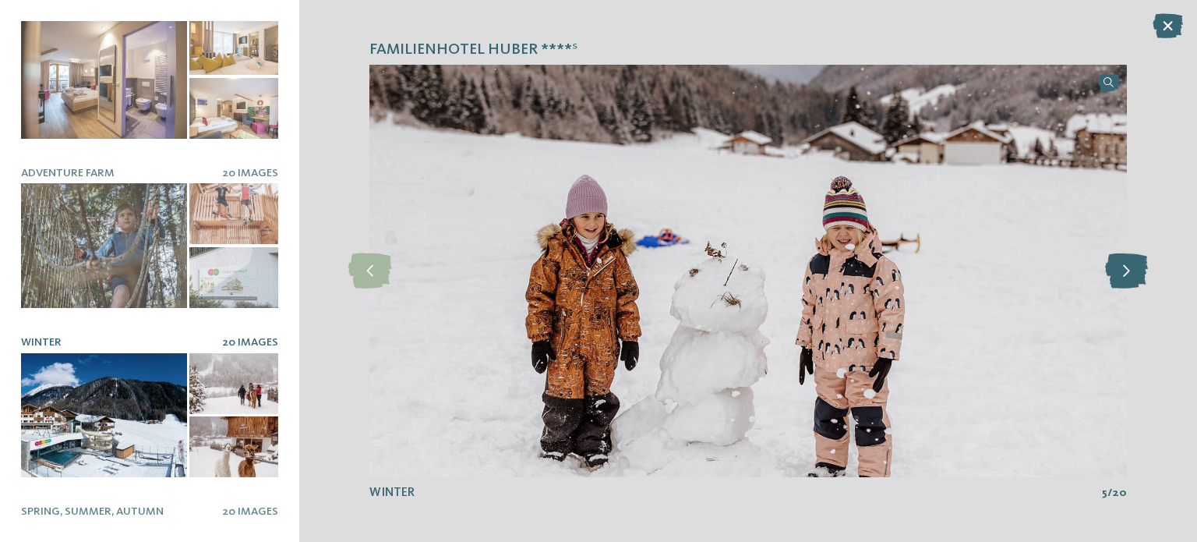
click at [1123, 263] on icon at bounding box center [1126, 270] width 43 height 35
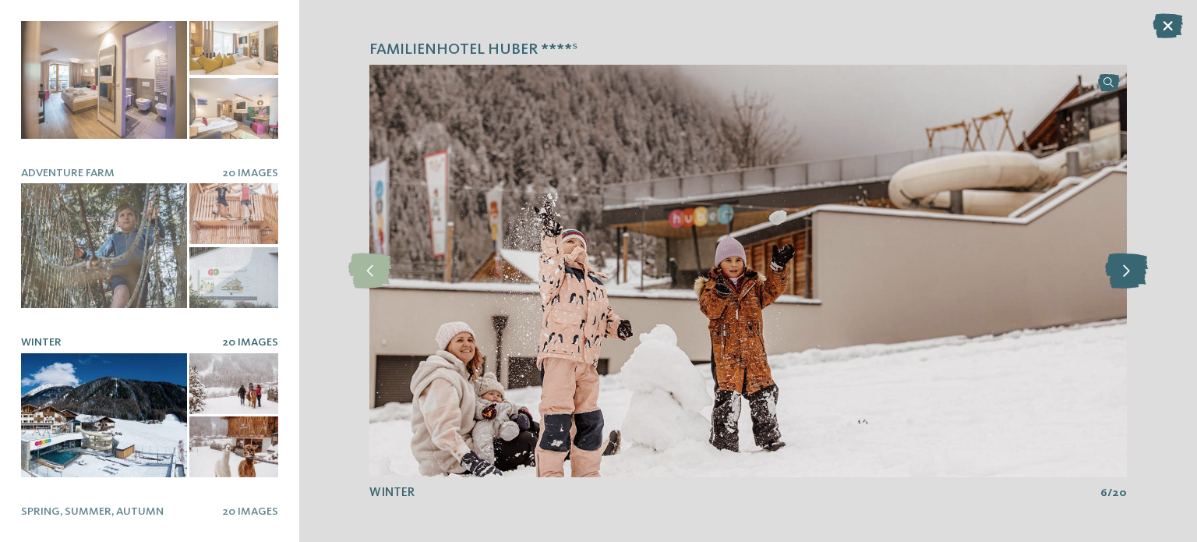
click at [1123, 263] on icon at bounding box center [1126, 270] width 43 height 35
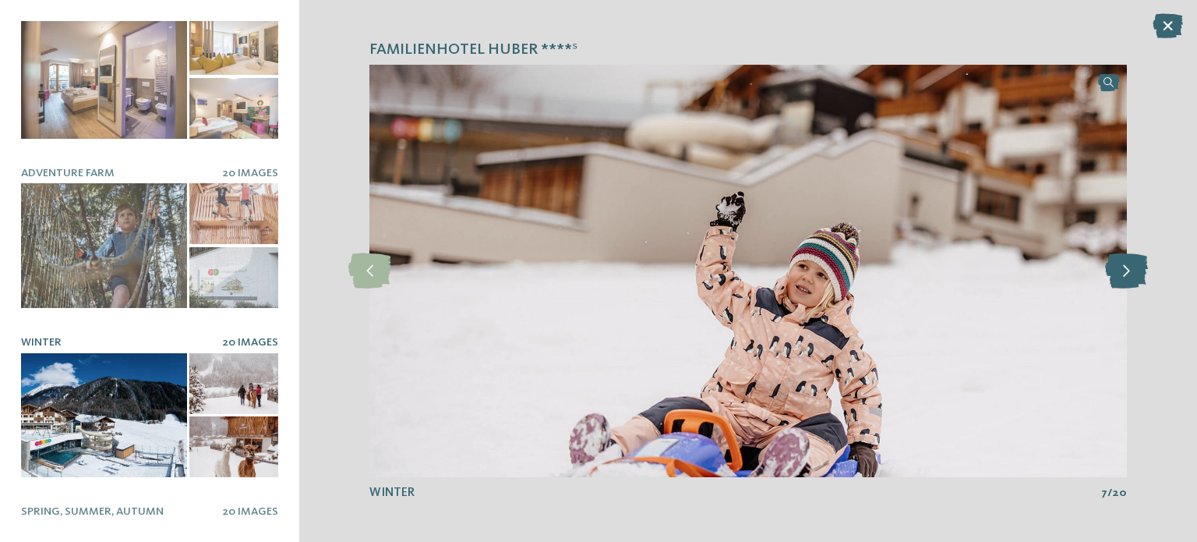
click at [1121, 261] on icon at bounding box center [1126, 270] width 43 height 35
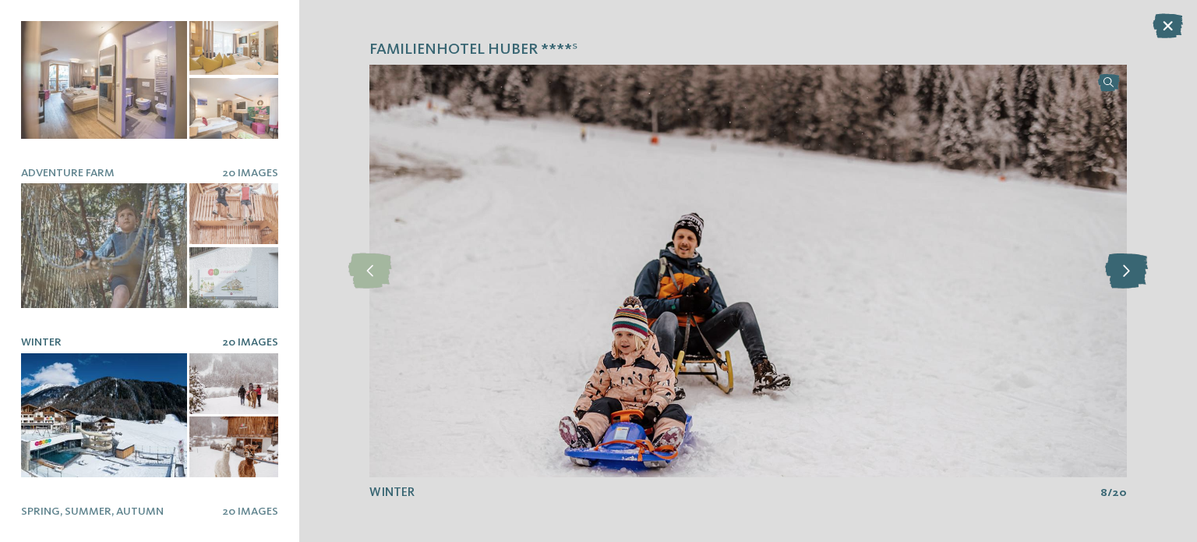
click at [1121, 261] on icon at bounding box center [1126, 270] width 43 height 35
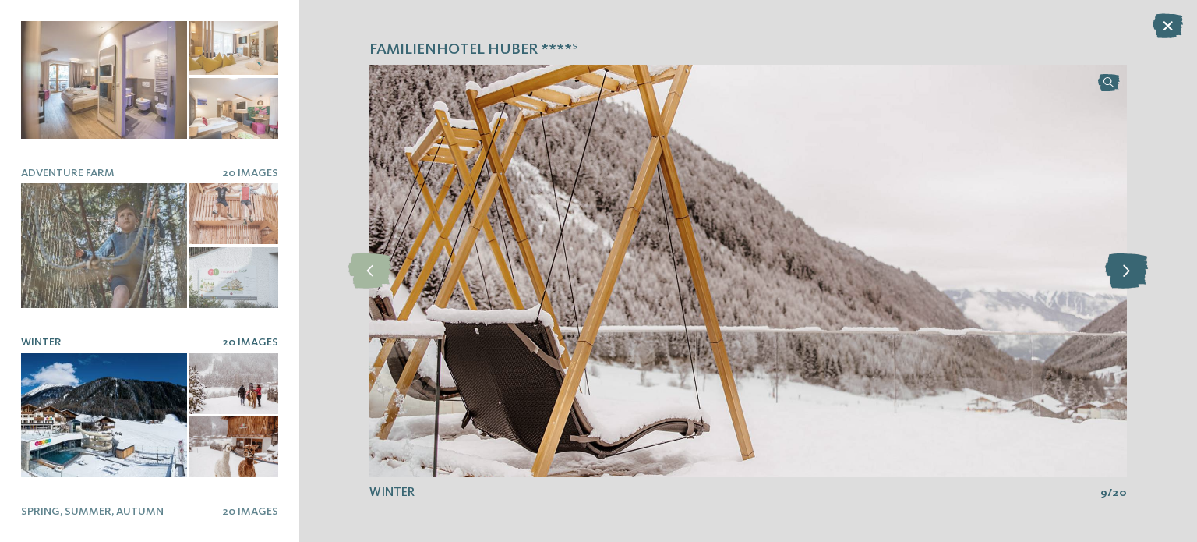
click at [1121, 261] on icon at bounding box center [1126, 270] width 43 height 35
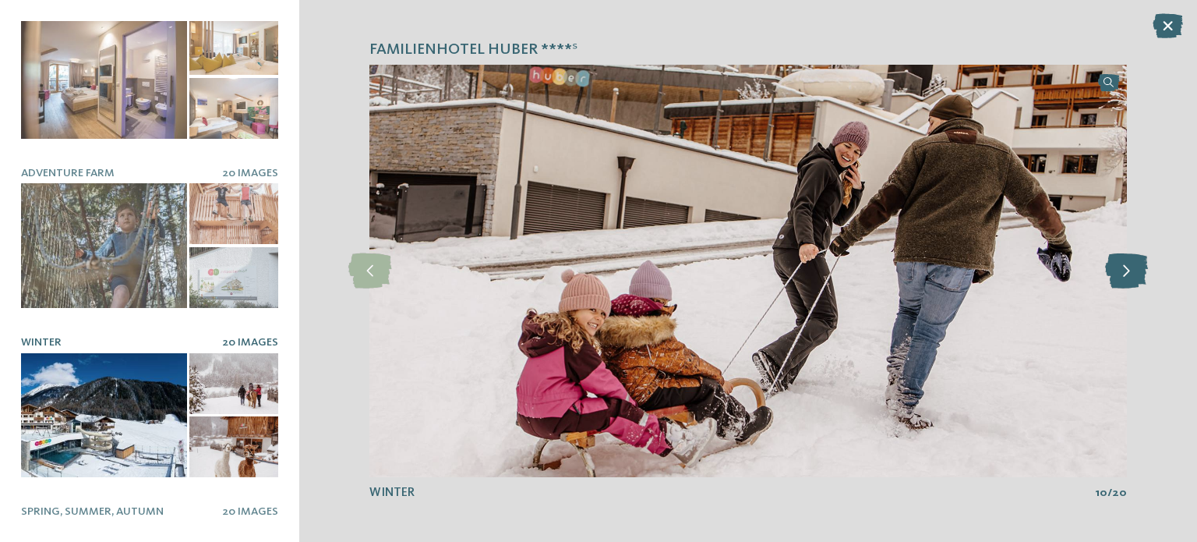
click at [1120, 261] on icon at bounding box center [1126, 270] width 43 height 35
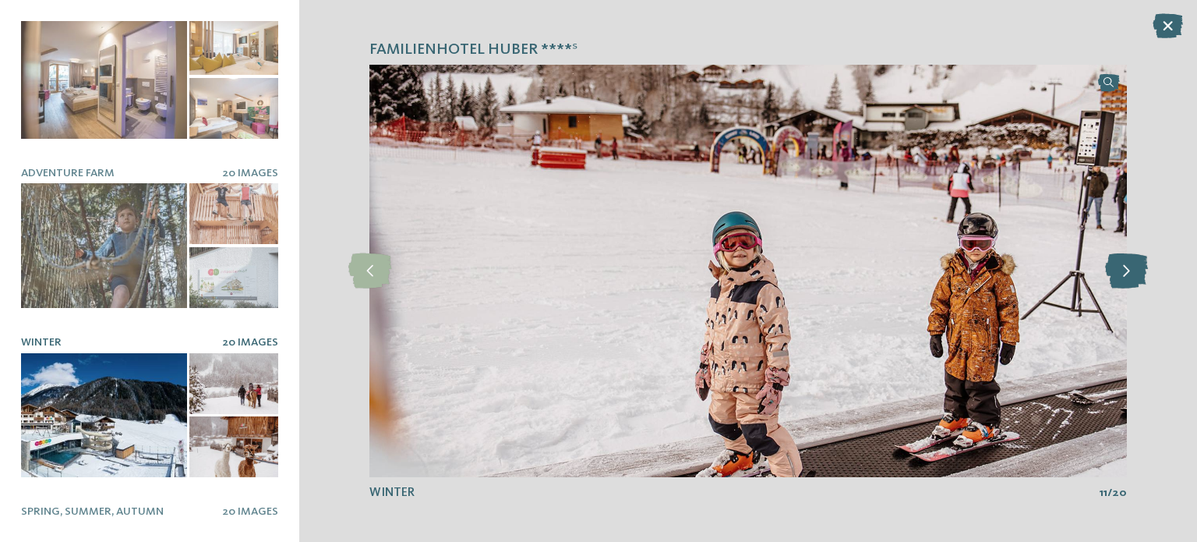
click at [1120, 260] on icon at bounding box center [1126, 270] width 43 height 35
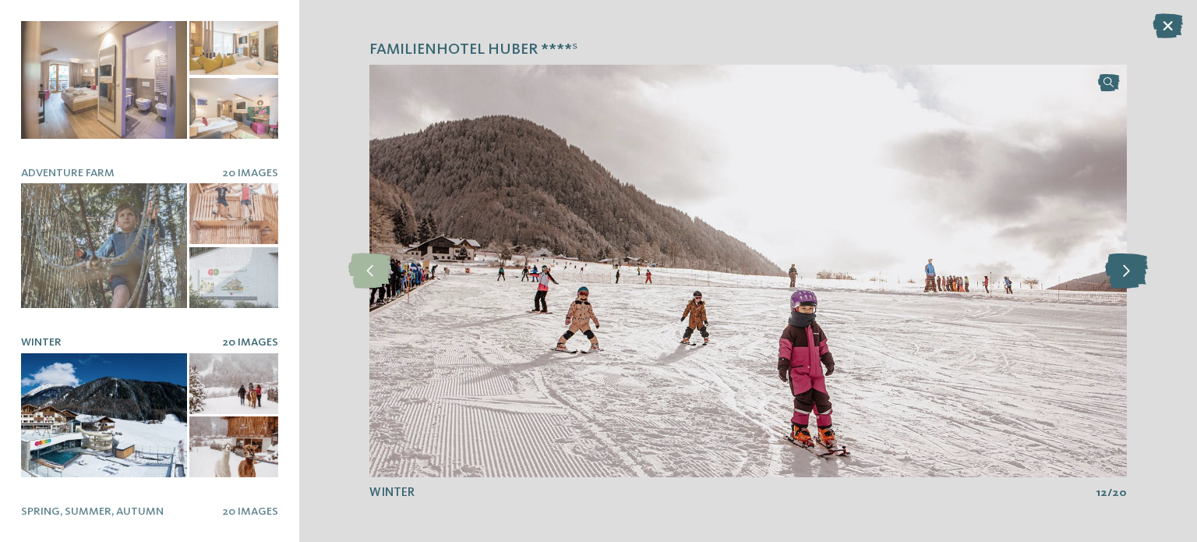
click at [1119, 259] on icon at bounding box center [1126, 270] width 43 height 35
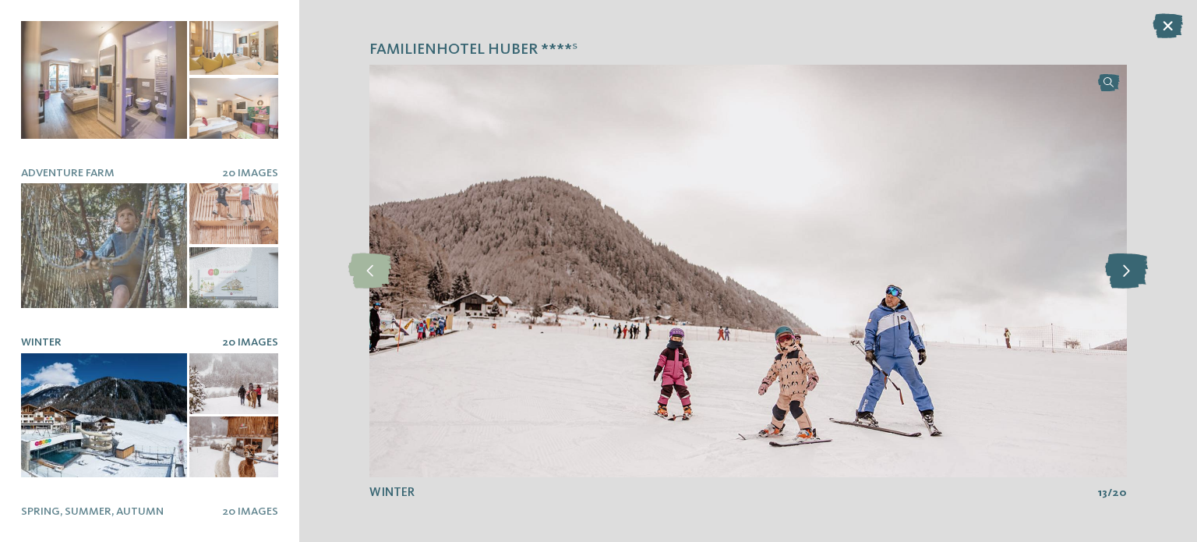
click at [1119, 259] on icon at bounding box center [1126, 270] width 43 height 35
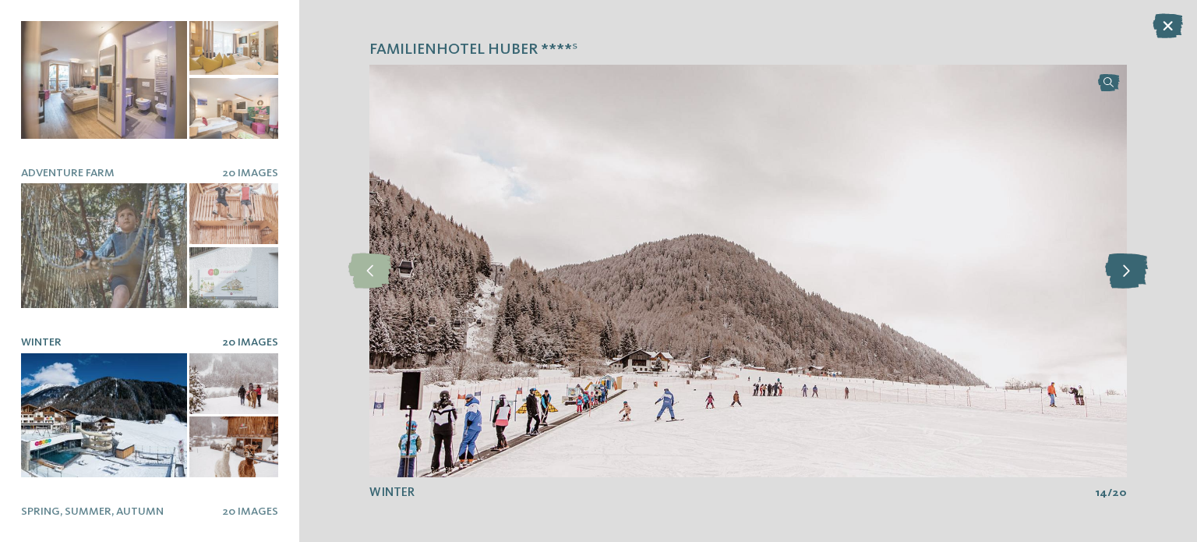
click at [1119, 258] on icon at bounding box center [1126, 270] width 43 height 35
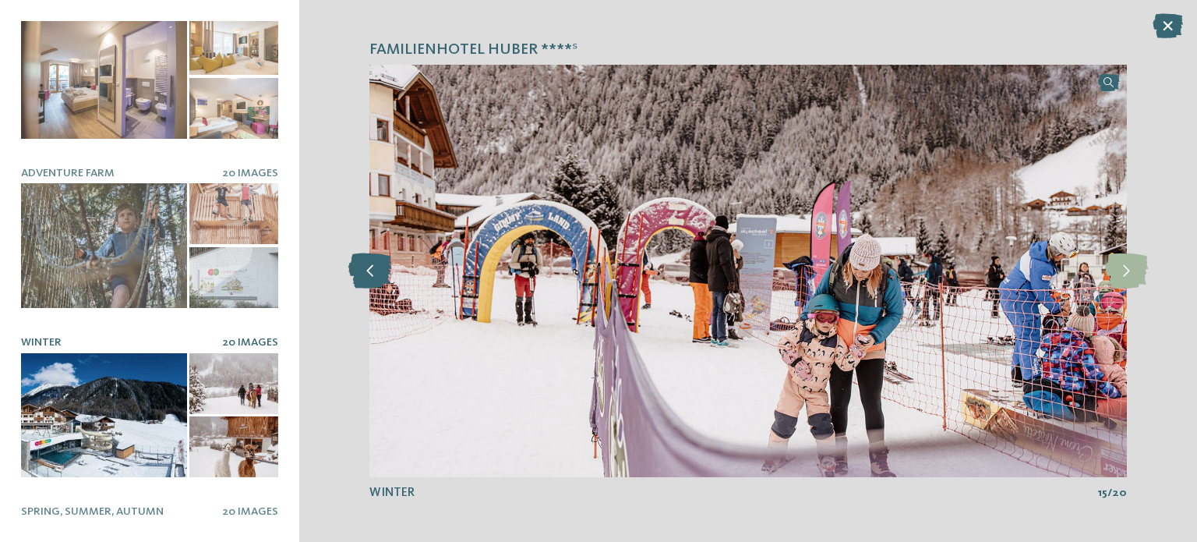
click at [373, 272] on icon at bounding box center [369, 270] width 43 height 35
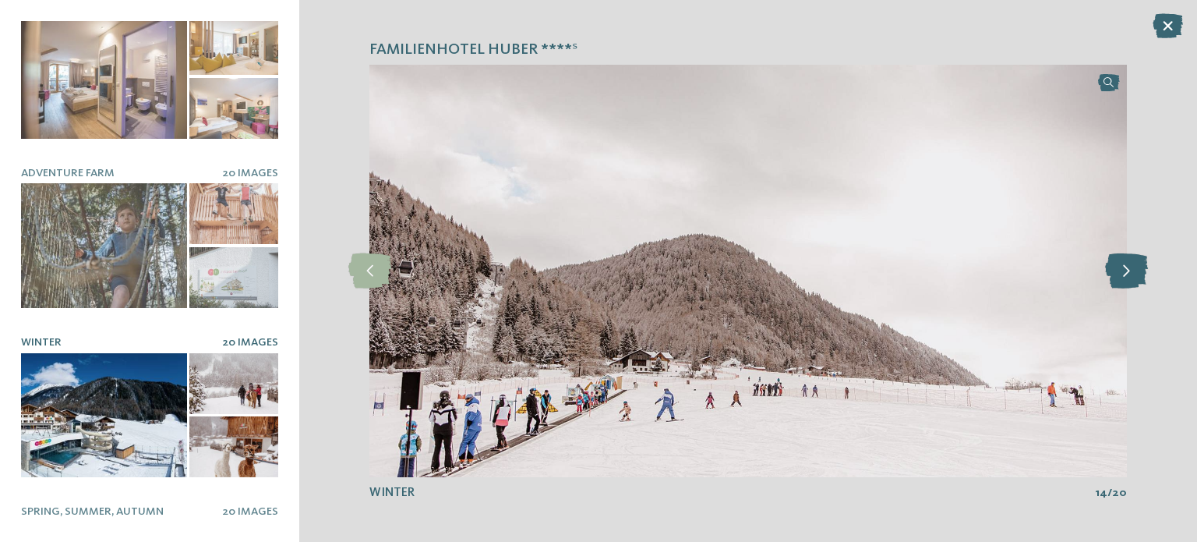
click at [1134, 274] on icon at bounding box center [1126, 270] width 43 height 35
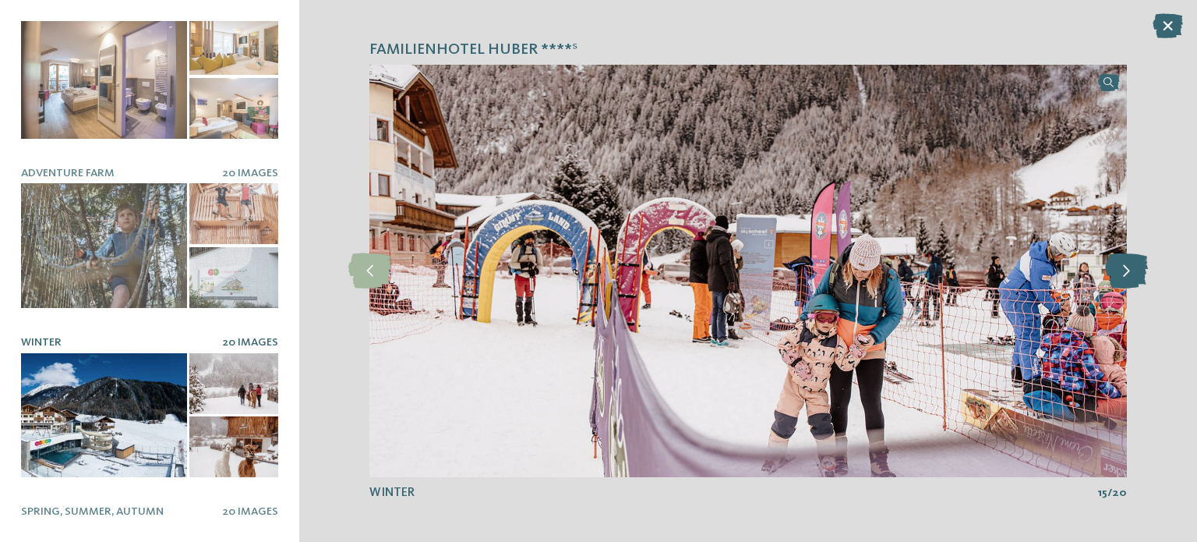
click at [1134, 274] on icon at bounding box center [1126, 270] width 43 height 35
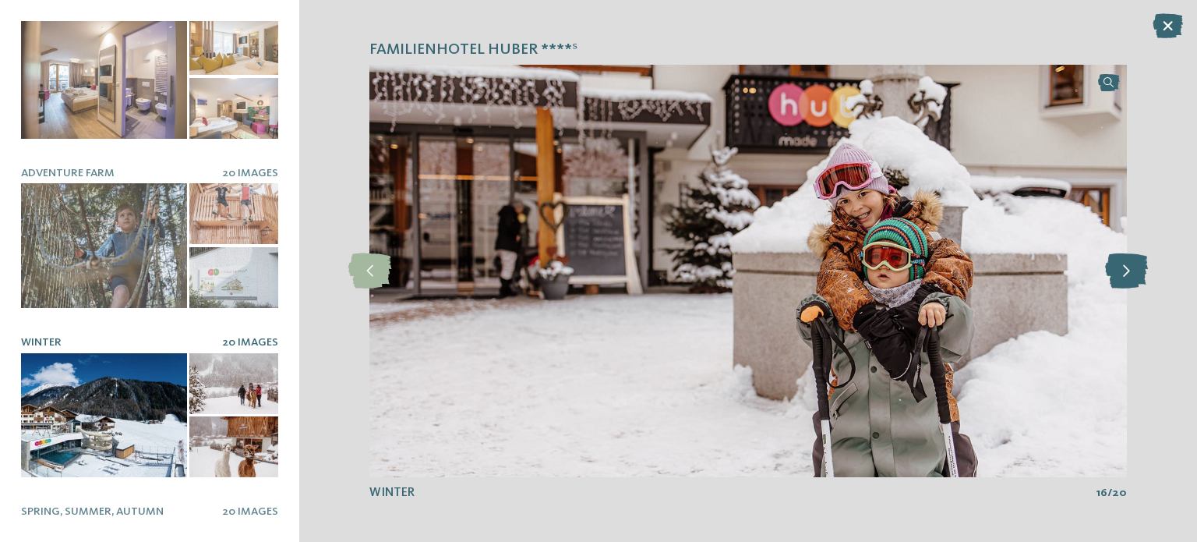
click at [1134, 274] on icon at bounding box center [1126, 270] width 43 height 35
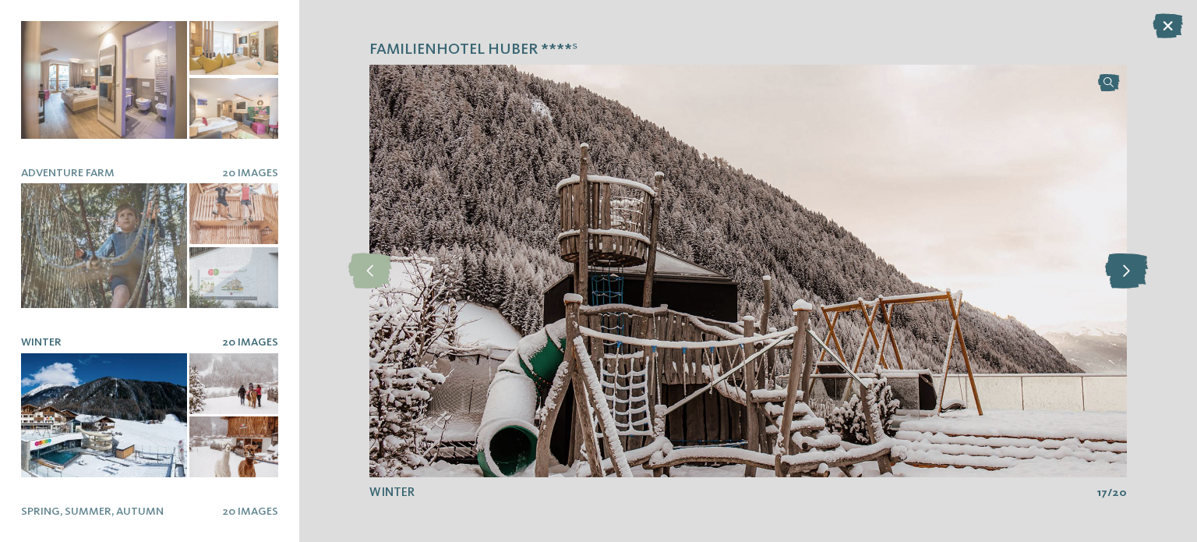
click at [1132, 271] on icon at bounding box center [1126, 270] width 43 height 35
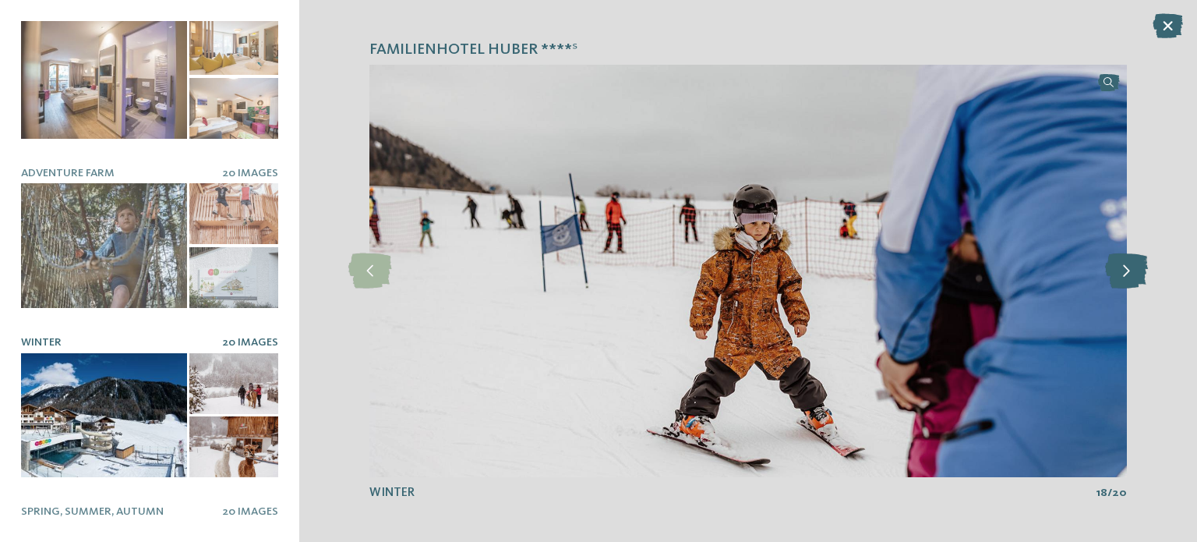
click at [1132, 268] on icon at bounding box center [1126, 270] width 43 height 35
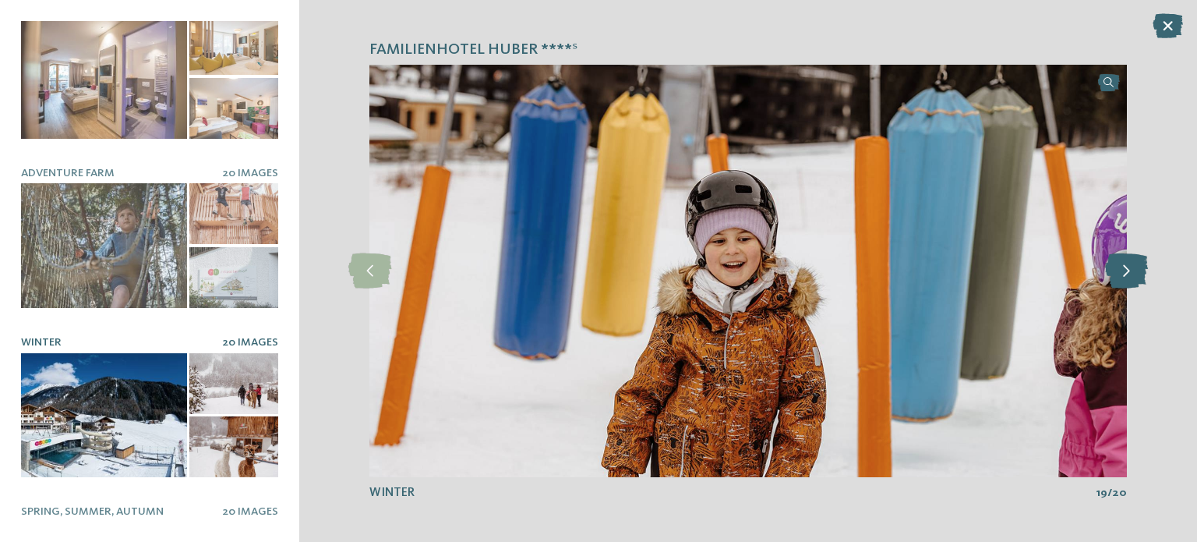
click at [1132, 268] on icon at bounding box center [1126, 270] width 43 height 35
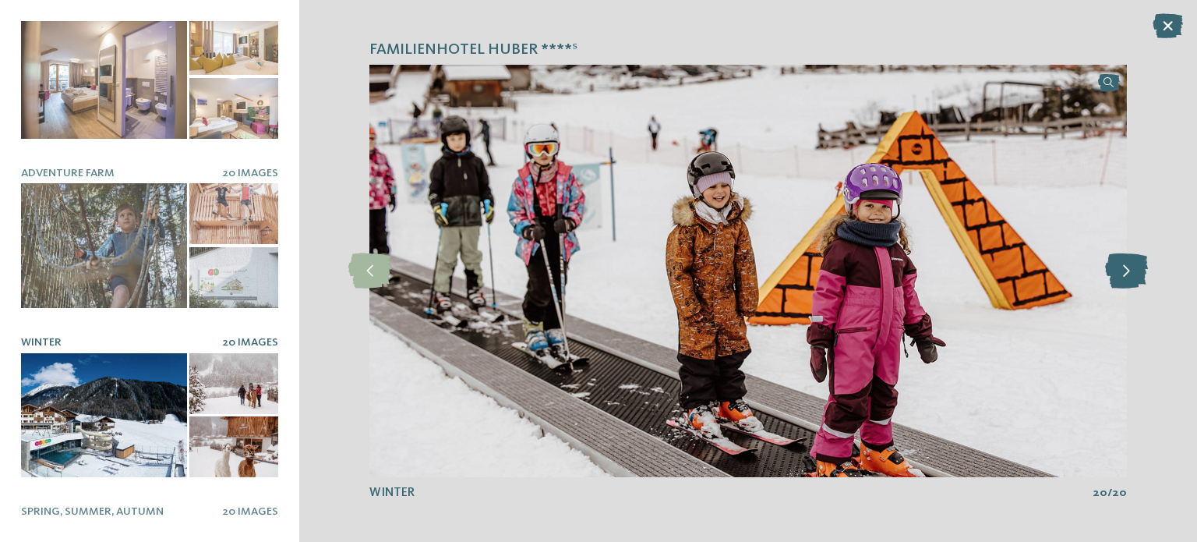
click at [1132, 268] on icon at bounding box center [1126, 270] width 43 height 35
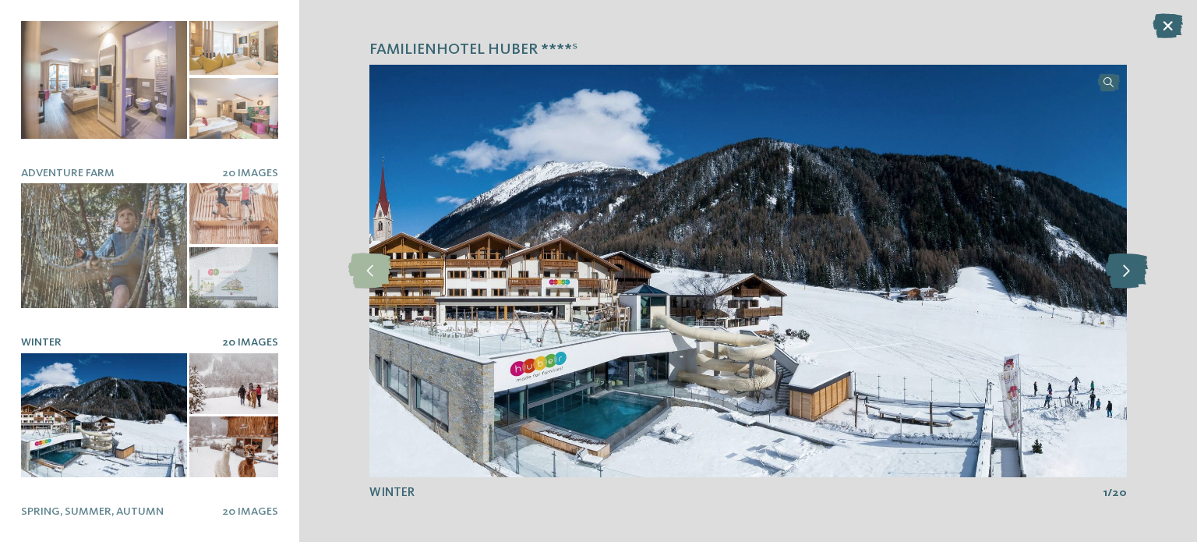
click at [1132, 268] on icon at bounding box center [1126, 270] width 43 height 35
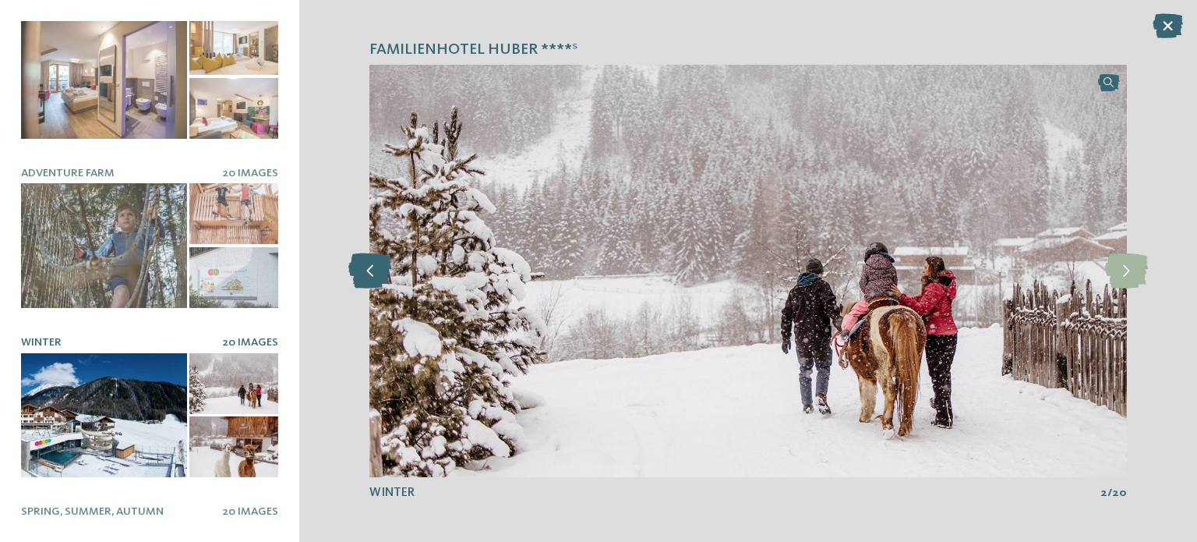
click at [371, 261] on icon at bounding box center [369, 270] width 43 height 35
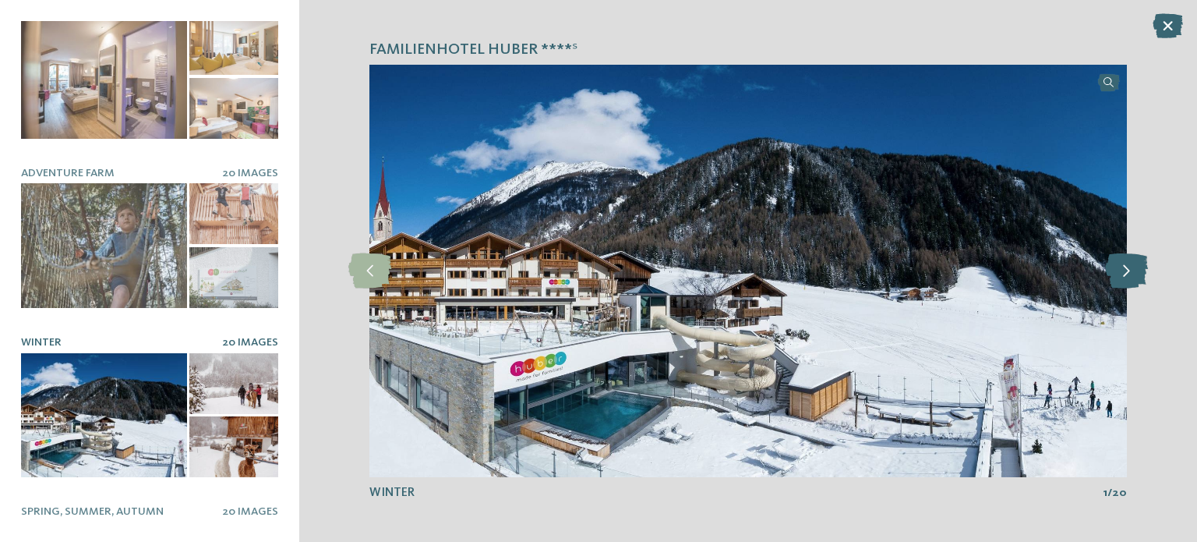
click at [1141, 265] on icon at bounding box center [1126, 270] width 43 height 35
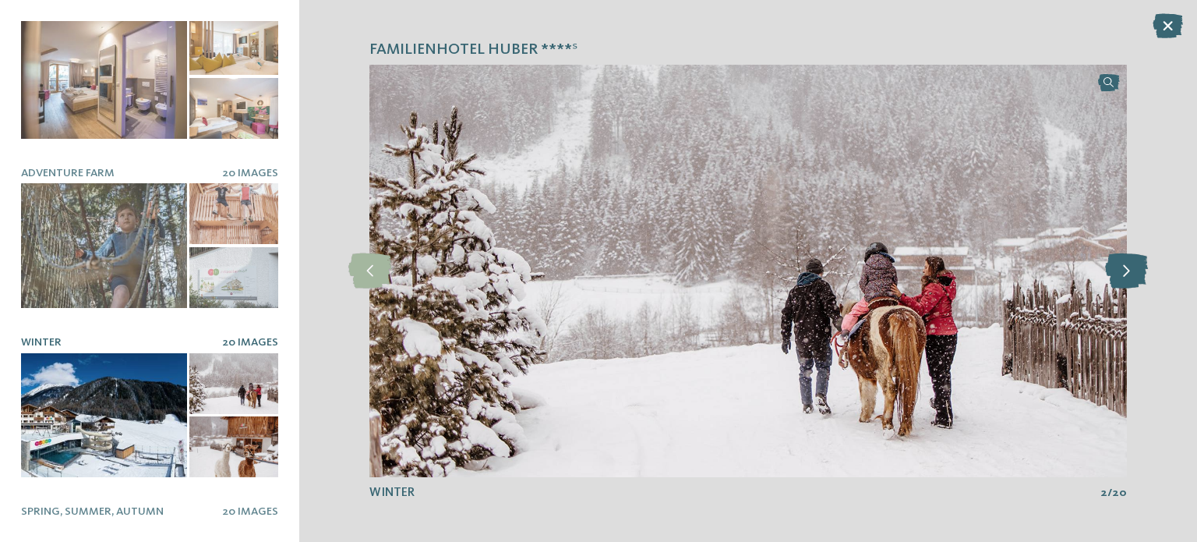
click at [1141, 265] on icon at bounding box center [1126, 270] width 43 height 35
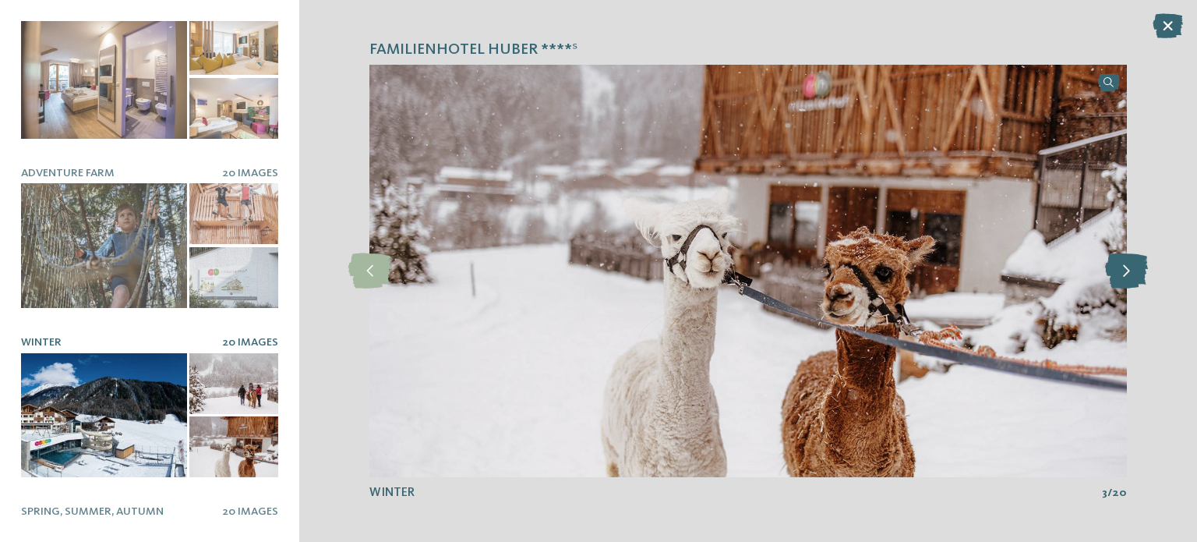
click at [1141, 265] on icon at bounding box center [1126, 270] width 43 height 35
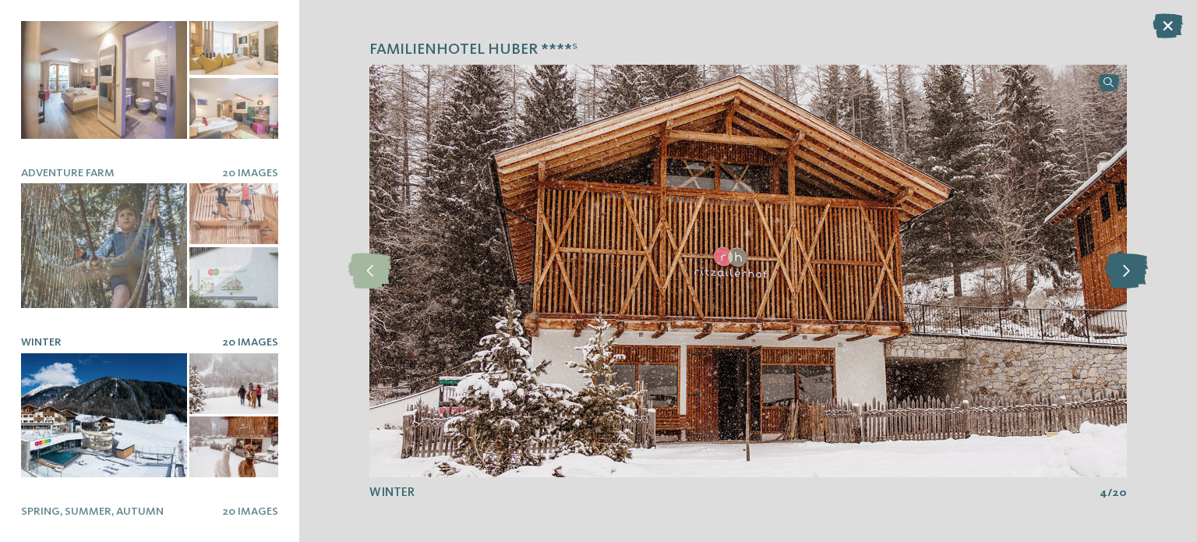
click at [1141, 265] on icon at bounding box center [1126, 270] width 43 height 35
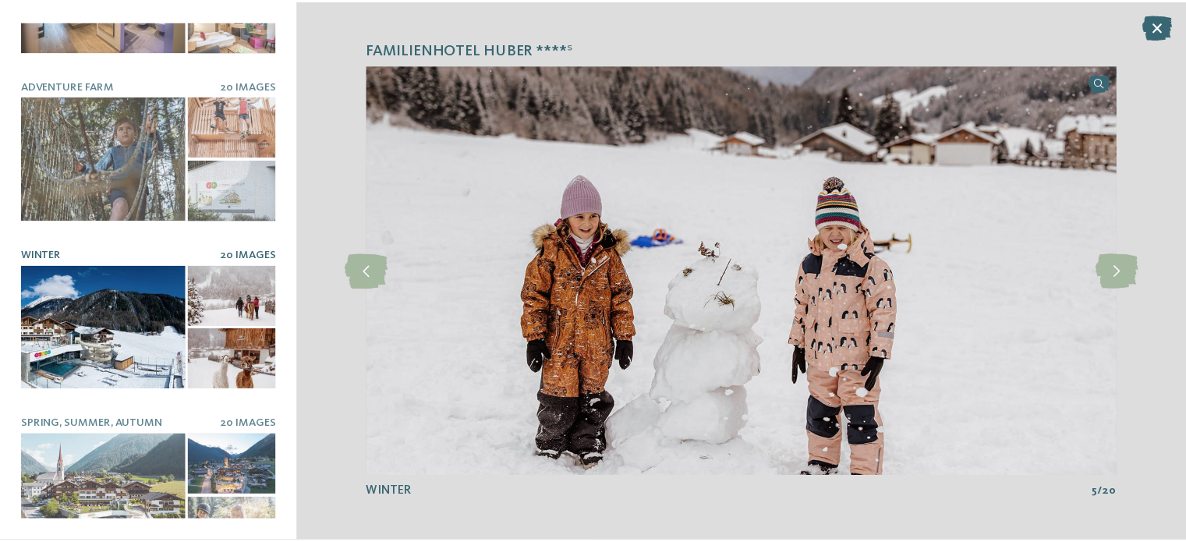
scroll to position [795, 0]
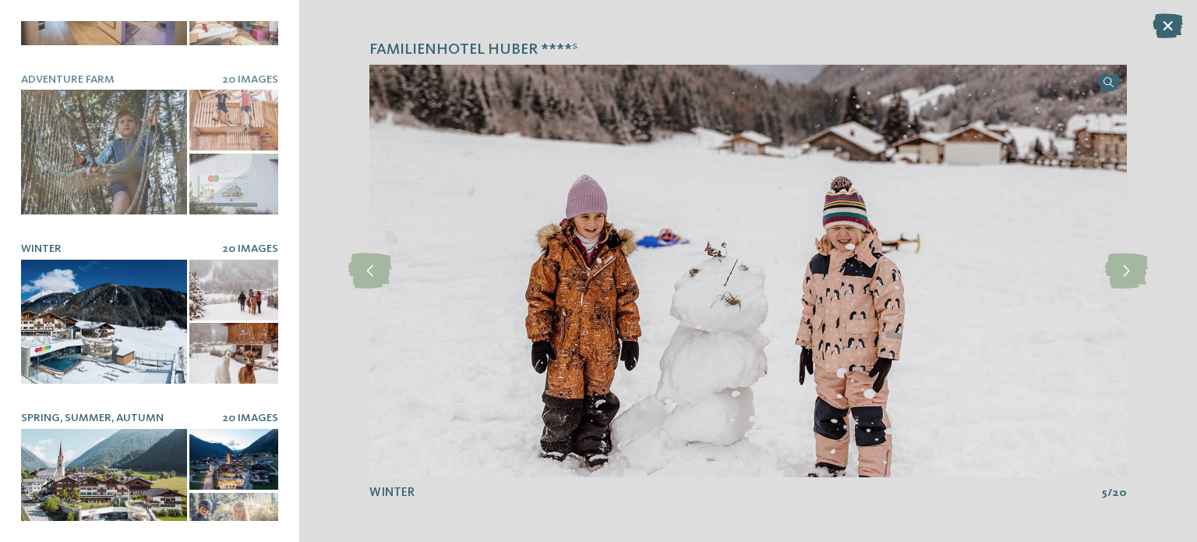
click at [93, 436] on div at bounding box center [104, 491] width 166 height 125
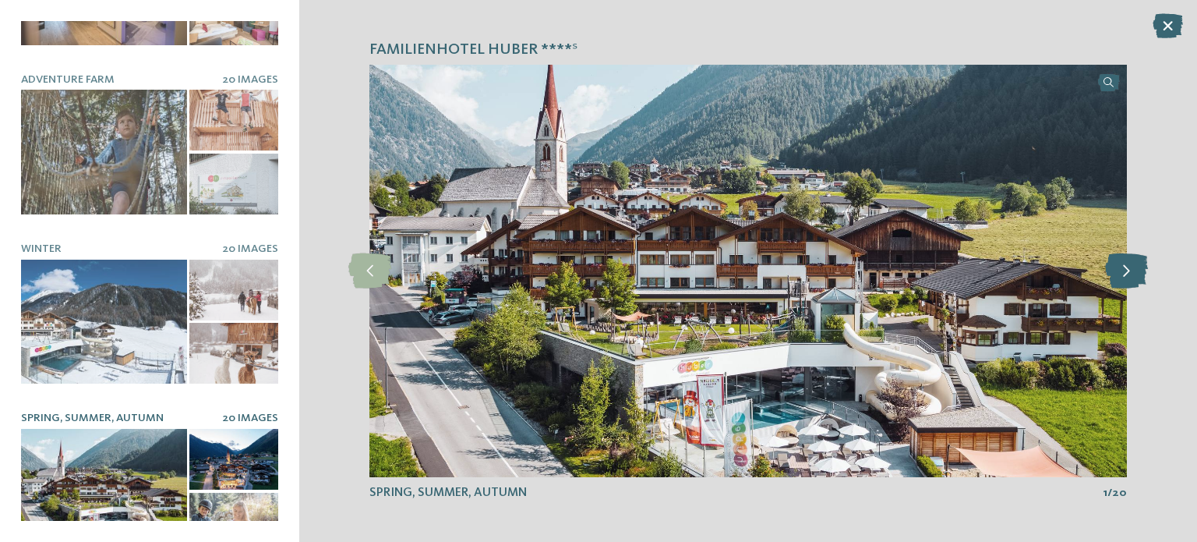
click at [1126, 272] on icon at bounding box center [1126, 270] width 43 height 35
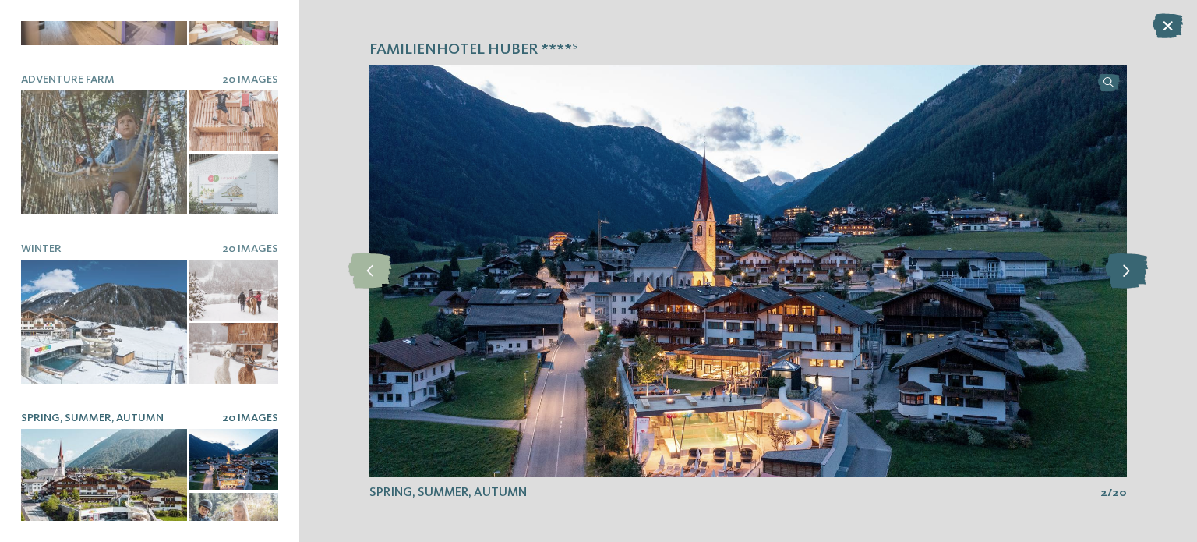
click at [1127, 268] on icon at bounding box center [1126, 270] width 43 height 35
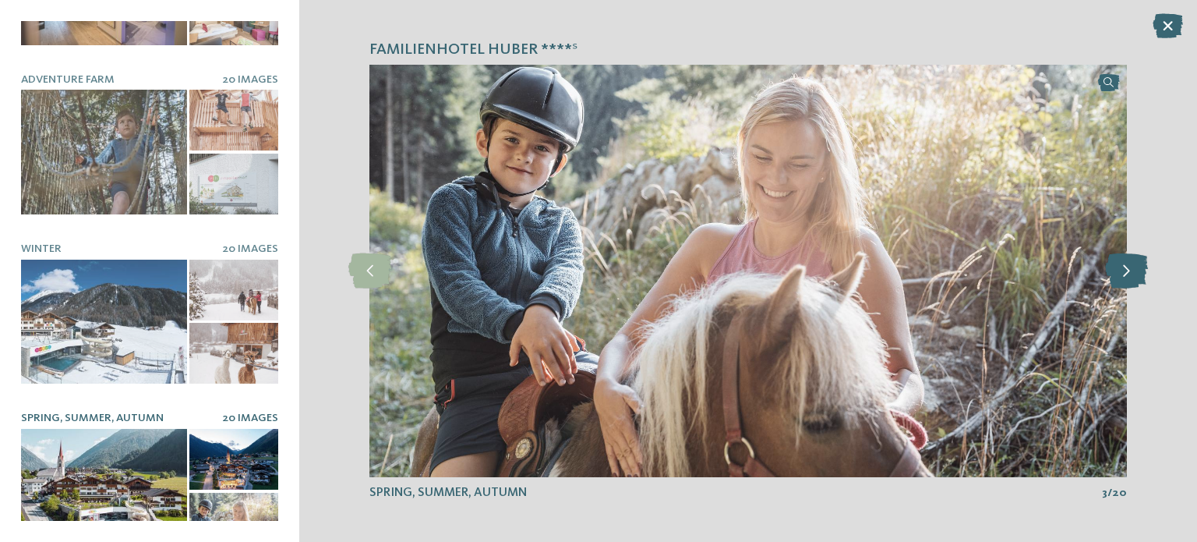
click at [1127, 268] on icon at bounding box center [1126, 270] width 43 height 35
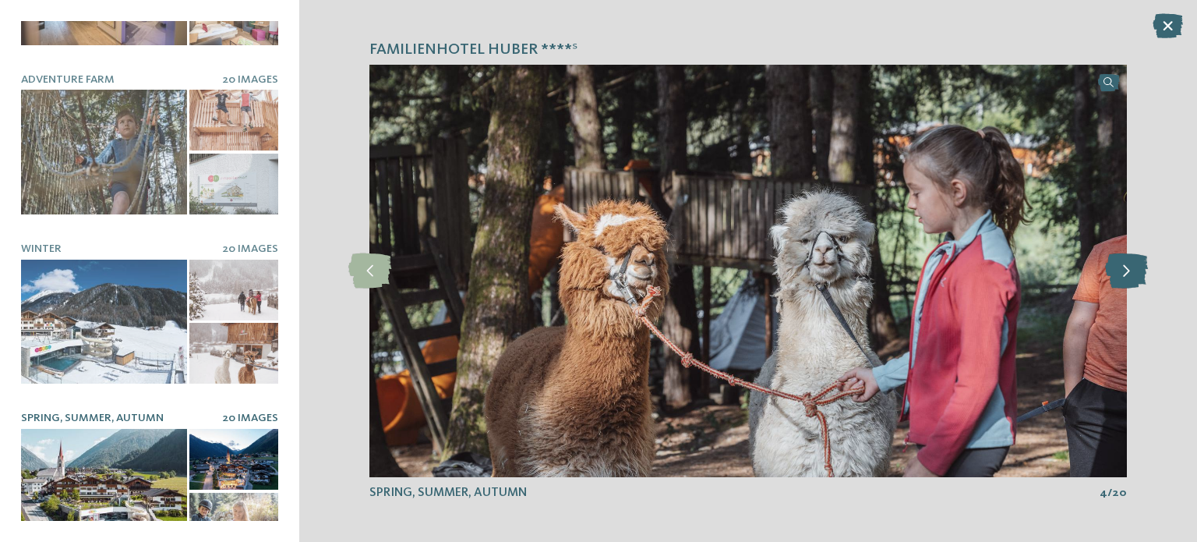
click at [1127, 268] on icon at bounding box center [1126, 270] width 43 height 35
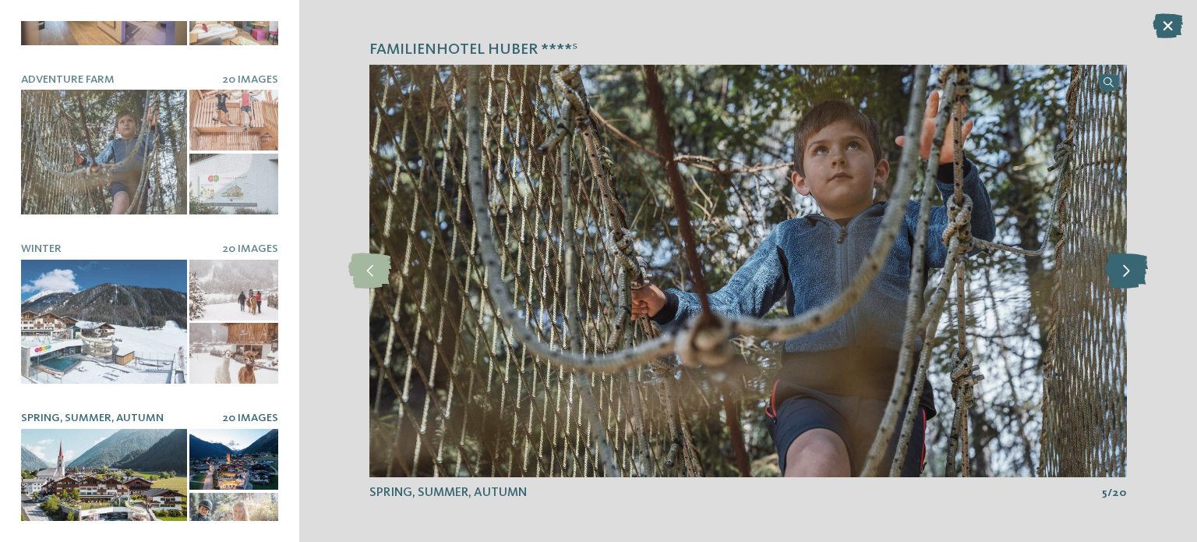
click at [1127, 267] on icon at bounding box center [1126, 270] width 43 height 35
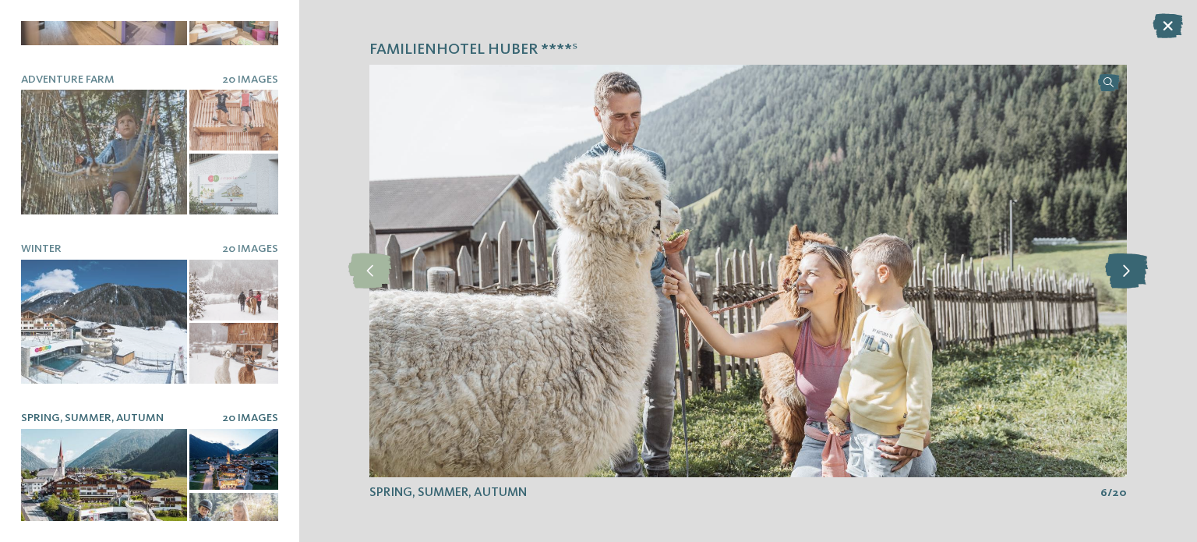
click at [1124, 263] on icon at bounding box center [1126, 270] width 43 height 35
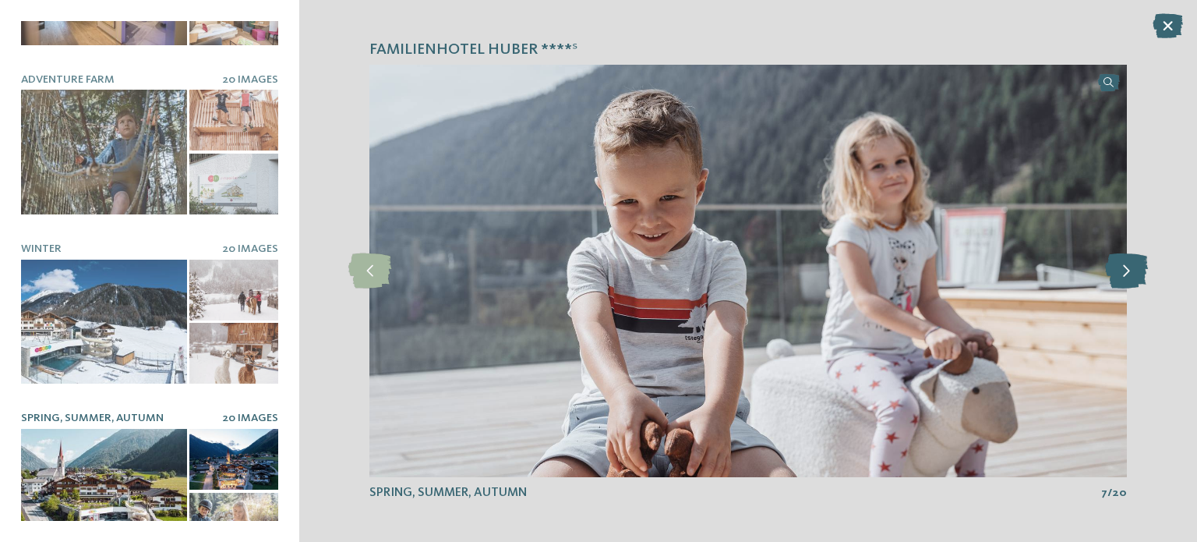
click at [1122, 259] on icon at bounding box center [1126, 270] width 43 height 35
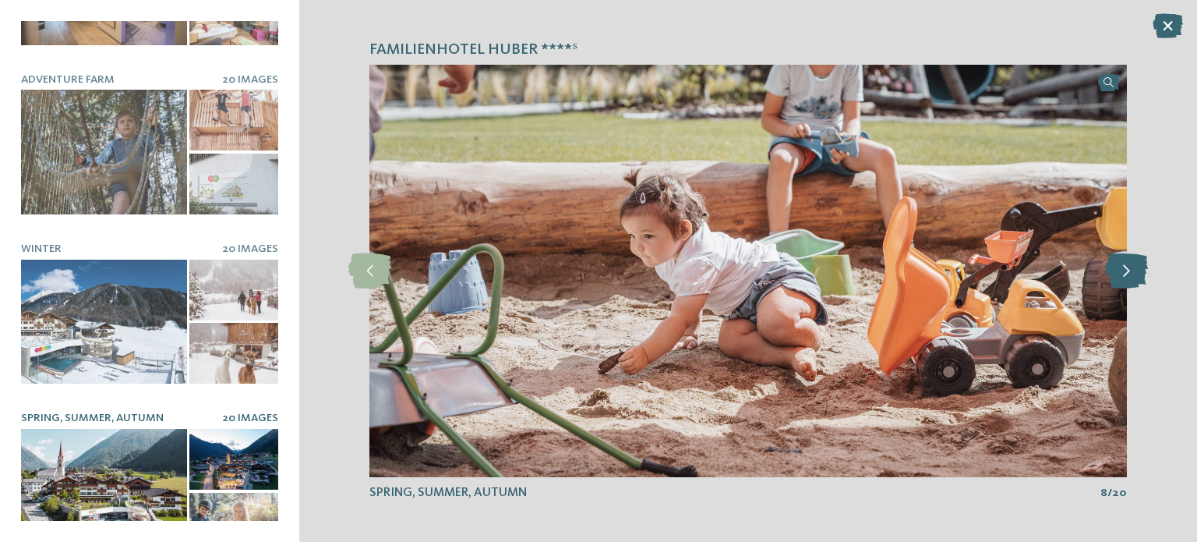
click at [1122, 259] on icon at bounding box center [1126, 270] width 43 height 35
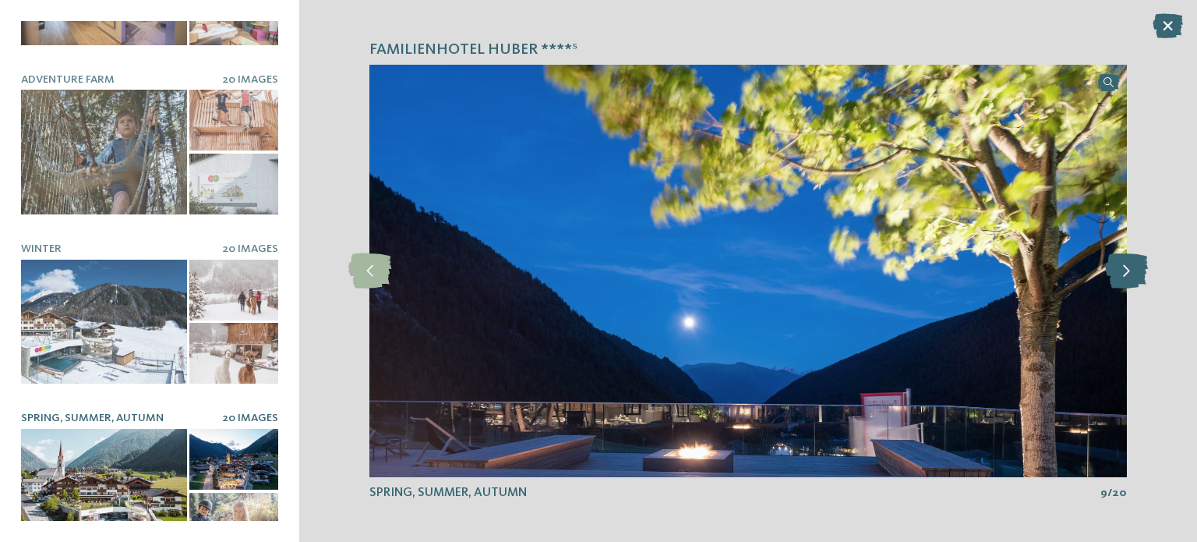
click at [1122, 259] on icon at bounding box center [1126, 270] width 43 height 35
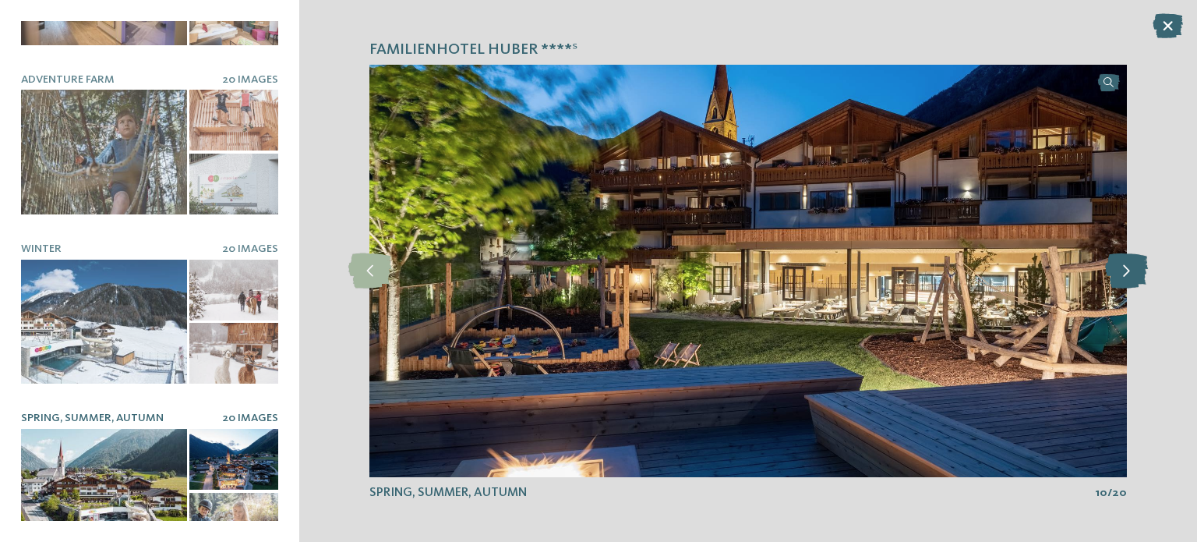
click at [1122, 259] on icon at bounding box center [1126, 270] width 43 height 35
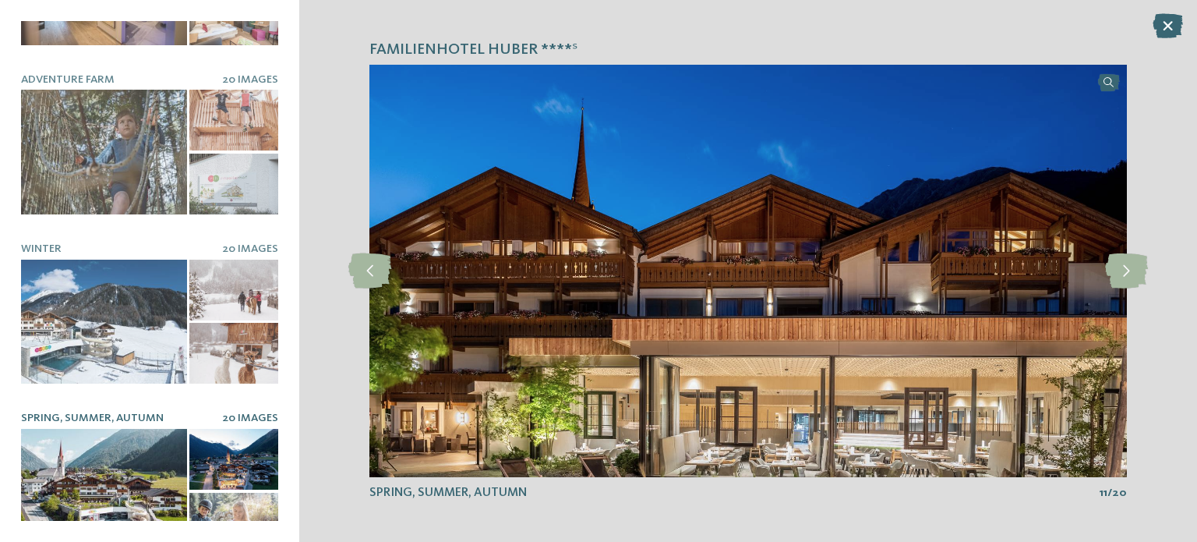
drag, startPoint x: 1170, startPoint y: 21, endPoint x: 1082, endPoint y: 65, distance: 98.3
click at [1170, 22] on icon at bounding box center [1168, 25] width 30 height 25
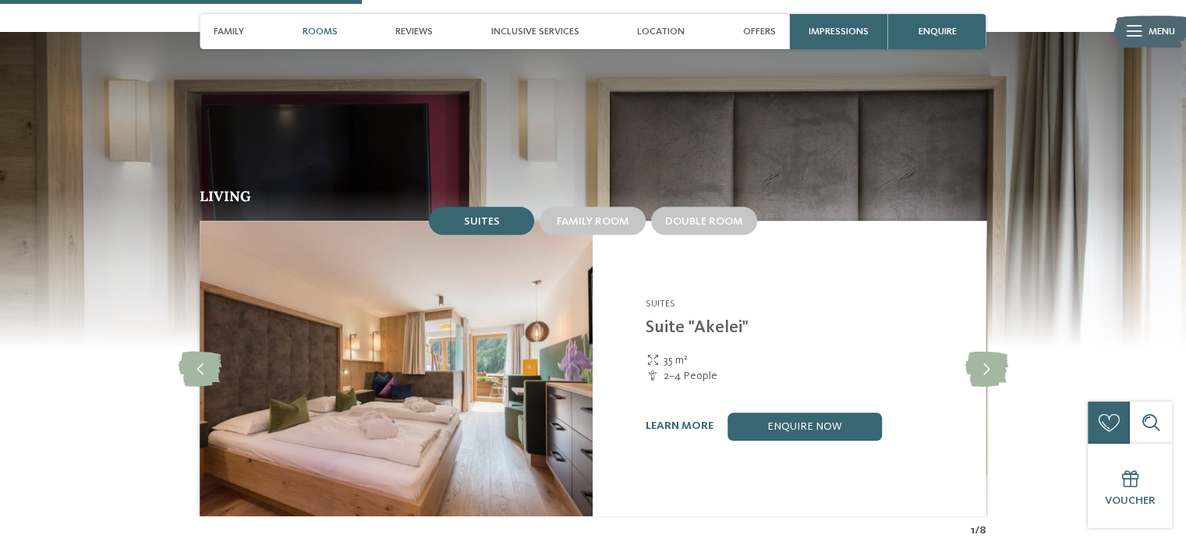
scroll to position [1559, 0]
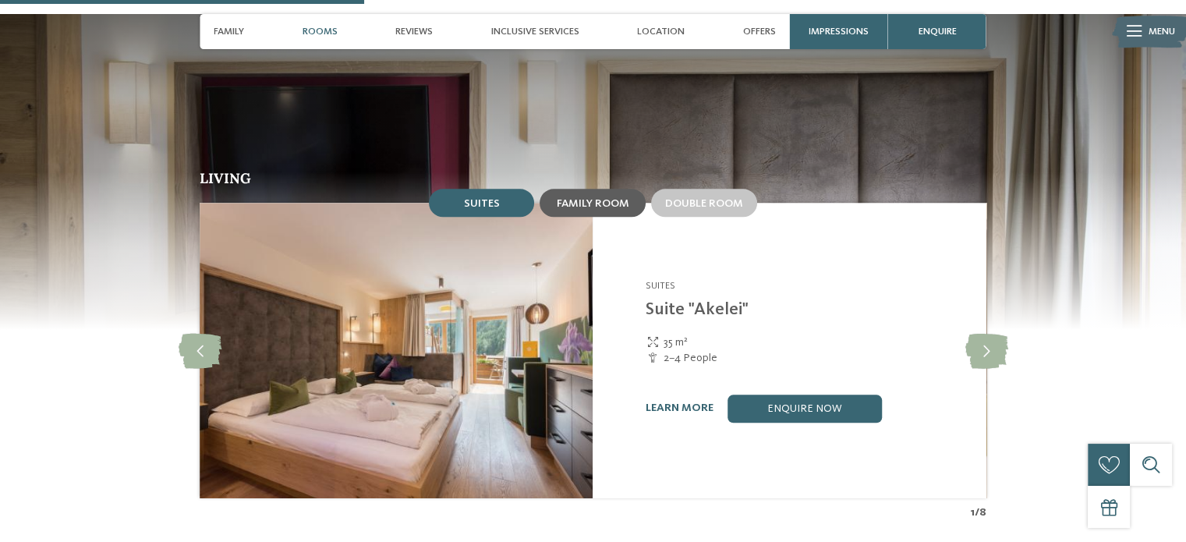
click at [585, 198] on span "Family room" at bounding box center [593, 203] width 73 height 11
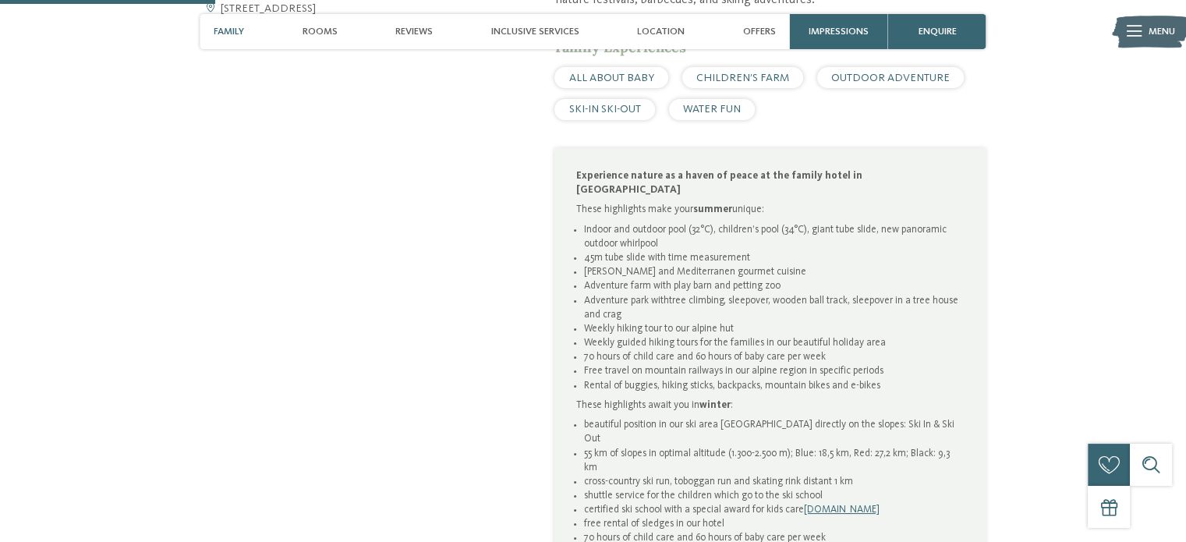
scroll to position [780, 0]
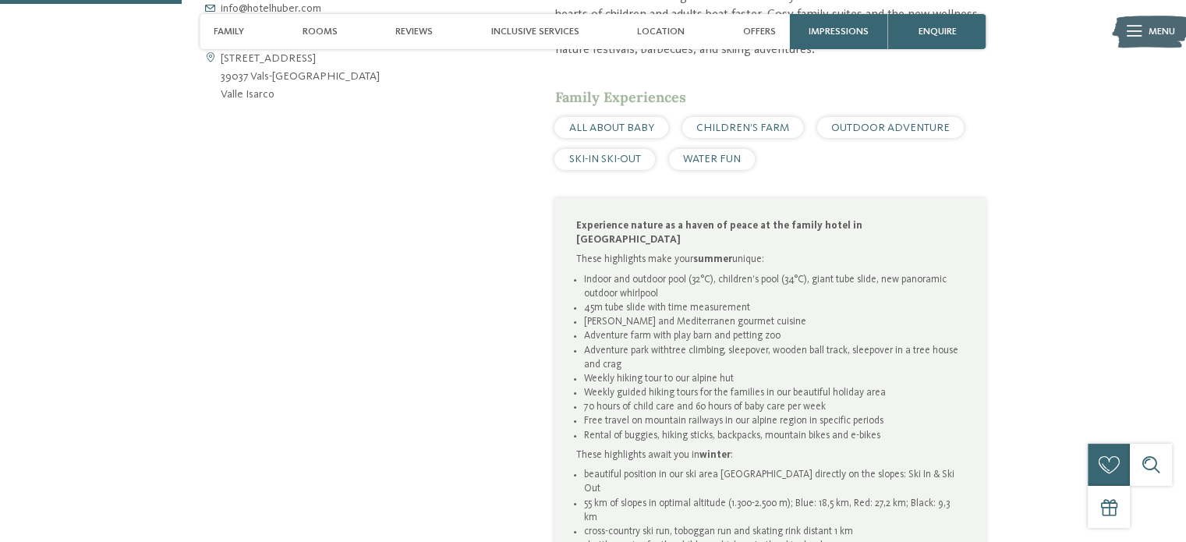
click at [748, 122] on span "CHILDREN’S FARM" at bounding box center [742, 127] width 93 height 11
drag, startPoint x: 885, startPoint y: 93, endPoint x: 866, endPoint y: 104, distance: 22.1
click at [886, 122] on span "OUTDOOR ADVENTURE" at bounding box center [890, 127] width 118 height 11
click at [617, 154] on span "SKI-IN SKI-OUT" at bounding box center [605, 159] width 72 height 11
drag, startPoint x: 691, startPoint y: 126, endPoint x: 692, endPoint y: 161, distance: 35.1
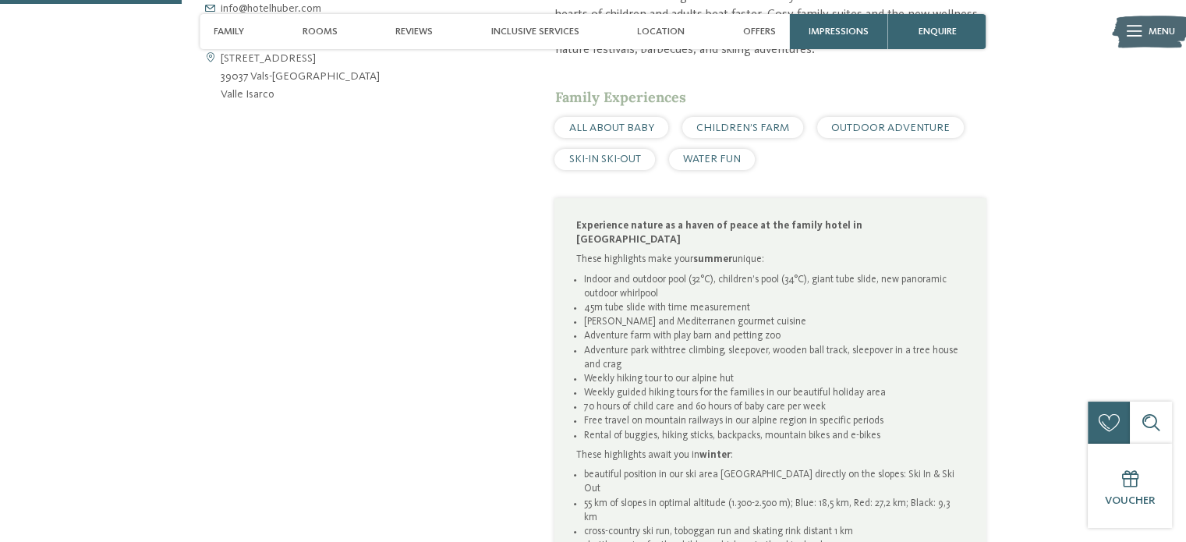
click at [691, 154] on span "WATER FUN" at bounding box center [712, 159] width 58 height 11
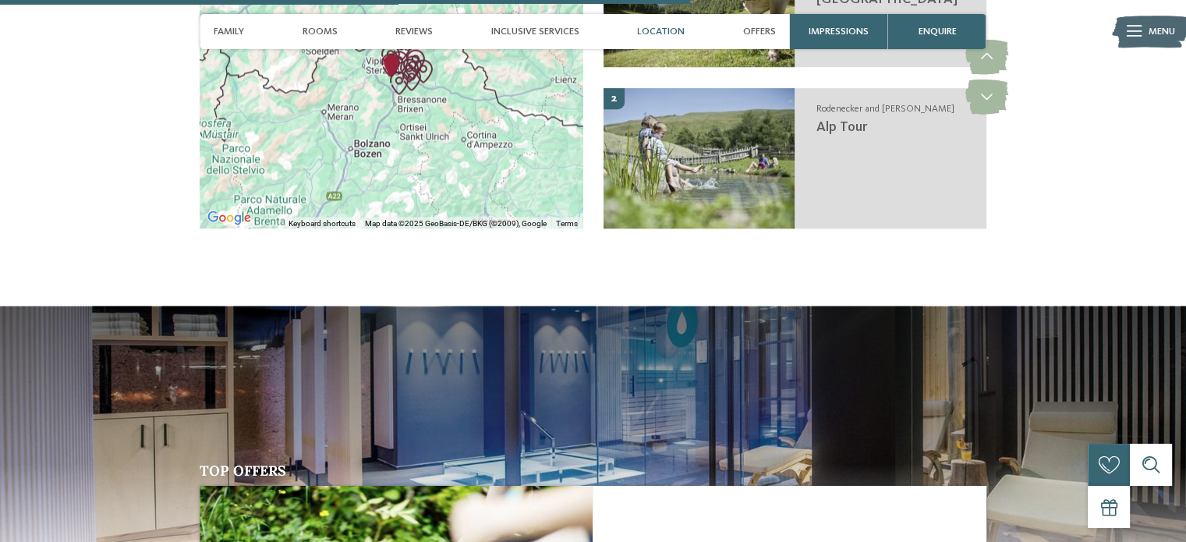
scroll to position [3118, 0]
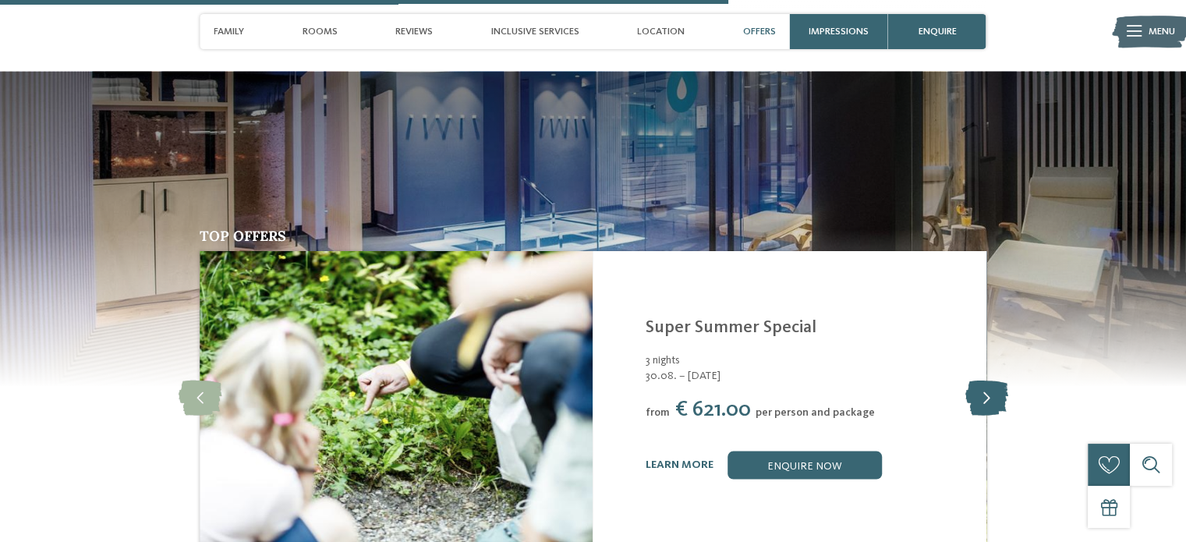
click at [998, 380] on icon at bounding box center [985, 397] width 43 height 35
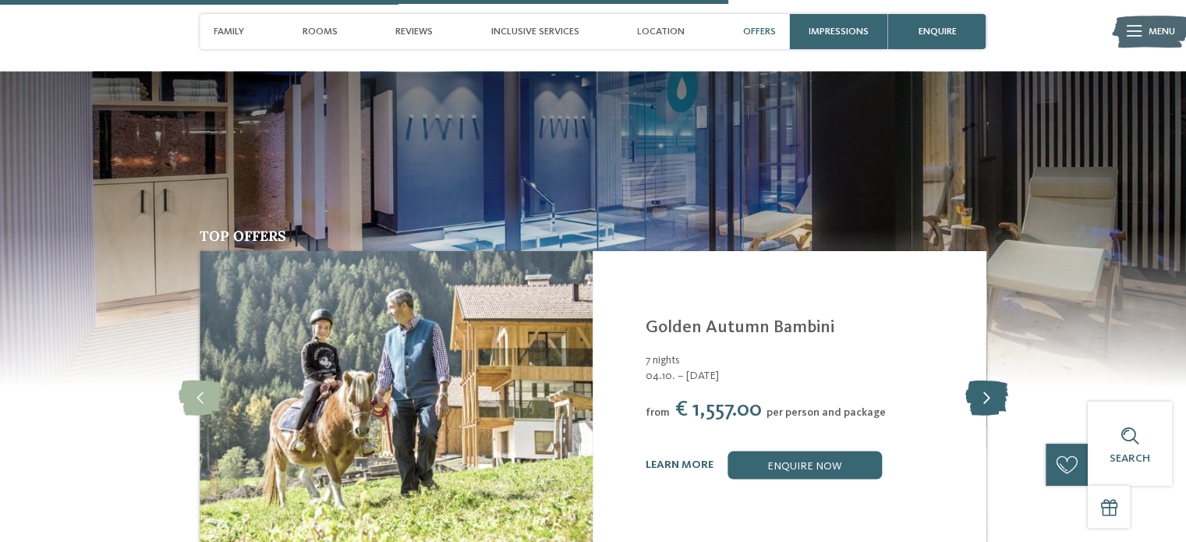
click at [985, 380] on icon at bounding box center [985, 397] width 43 height 35
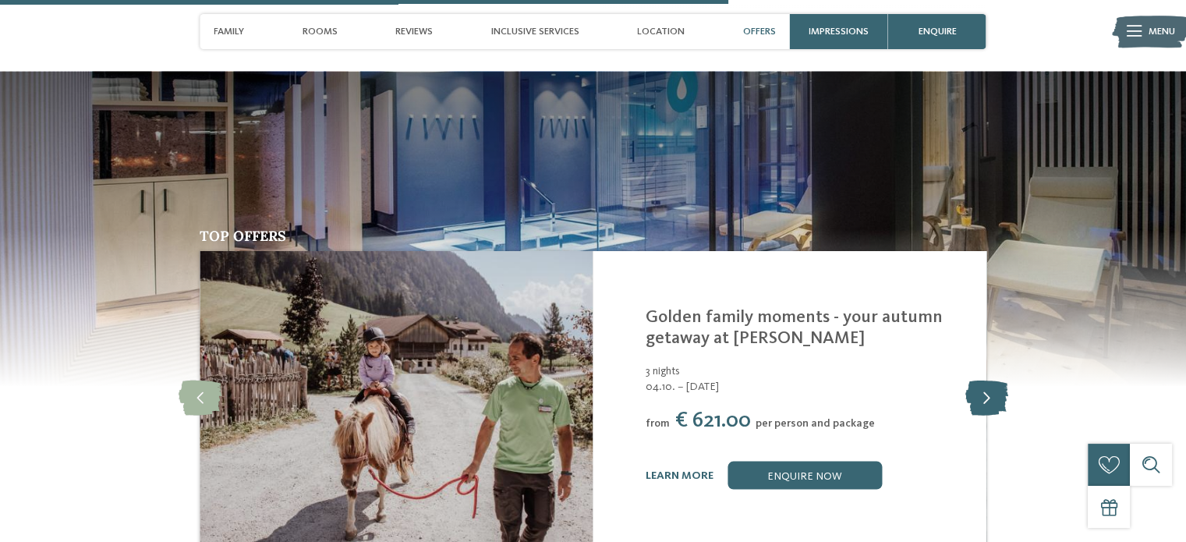
click at [985, 380] on icon at bounding box center [985, 397] width 43 height 35
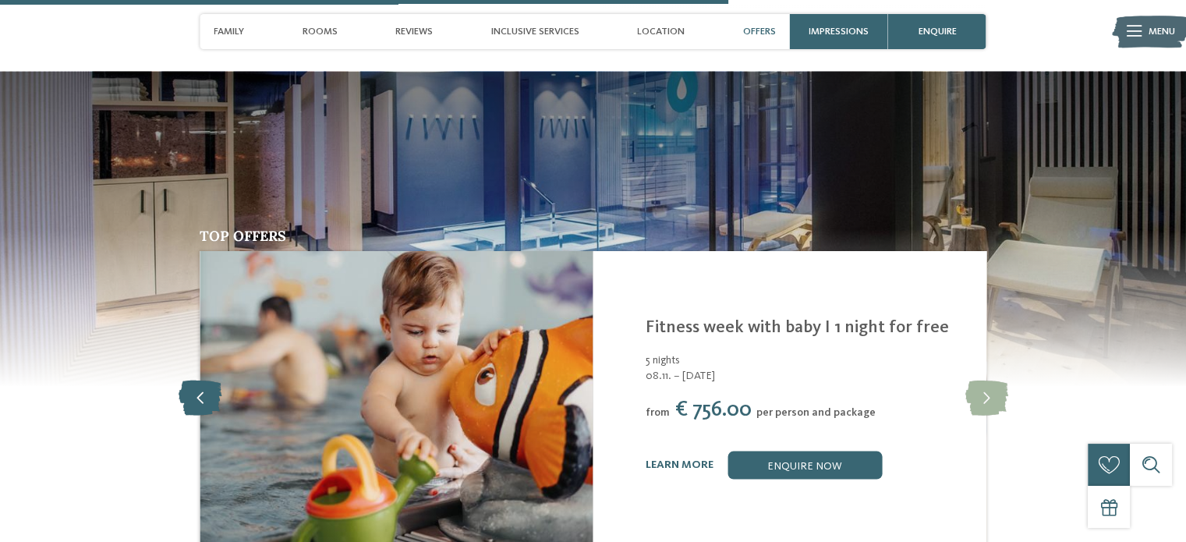
click at [198, 380] on icon at bounding box center [200, 397] width 43 height 35
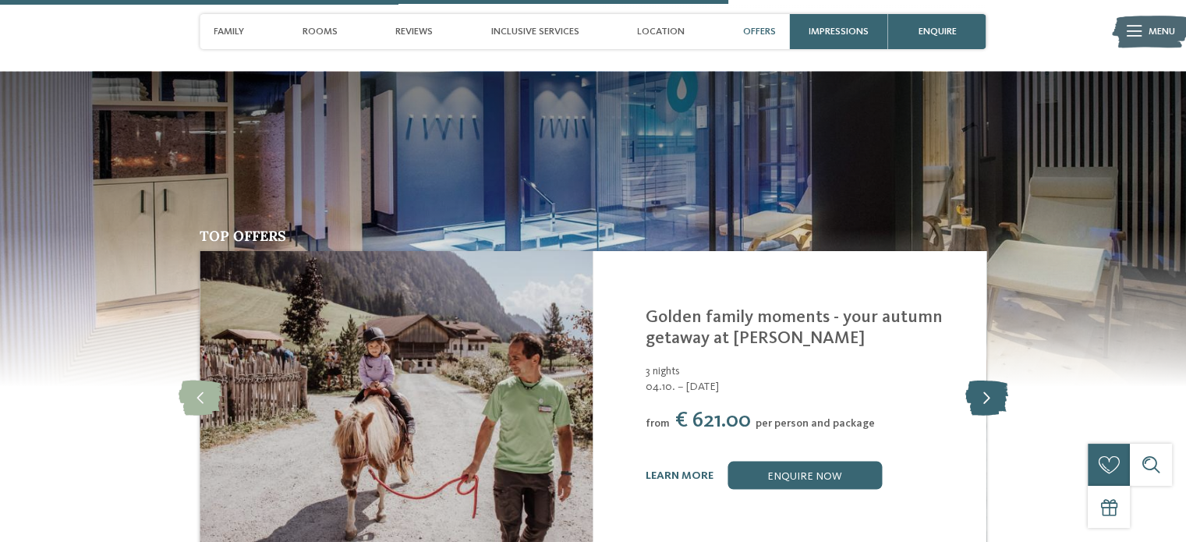
click at [979, 380] on icon at bounding box center [985, 397] width 43 height 35
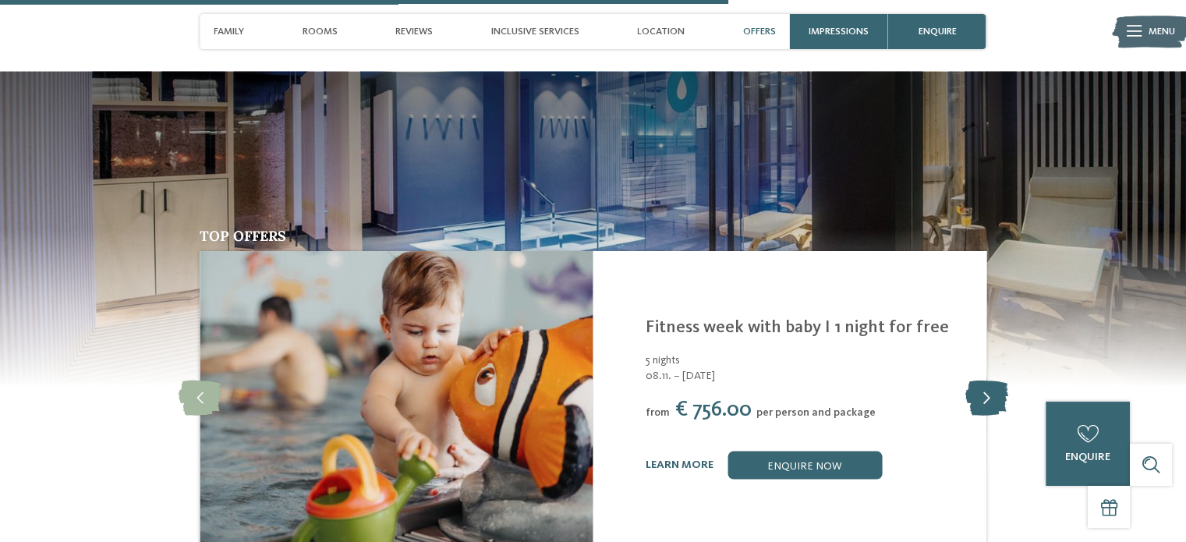
click at [978, 380] on icon at bounding box center [985, 397] width 43 height 35
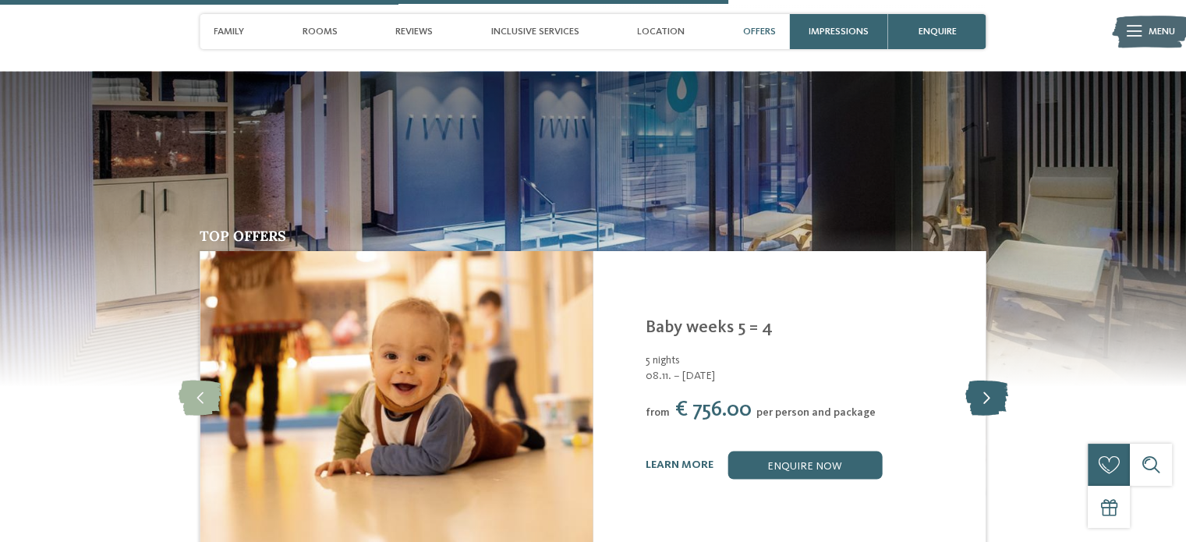
click at [978, 380] on icon at bounding box center [985, 397] width 43 height 35
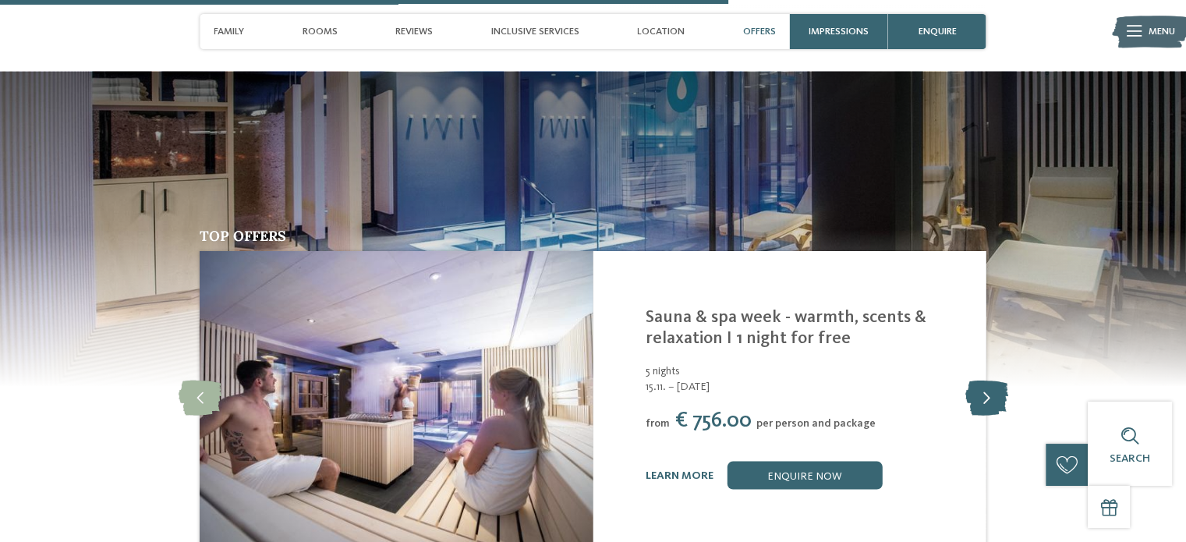
click at [978, 380] on icon at bounding box center [985, 397] width 43 height 35
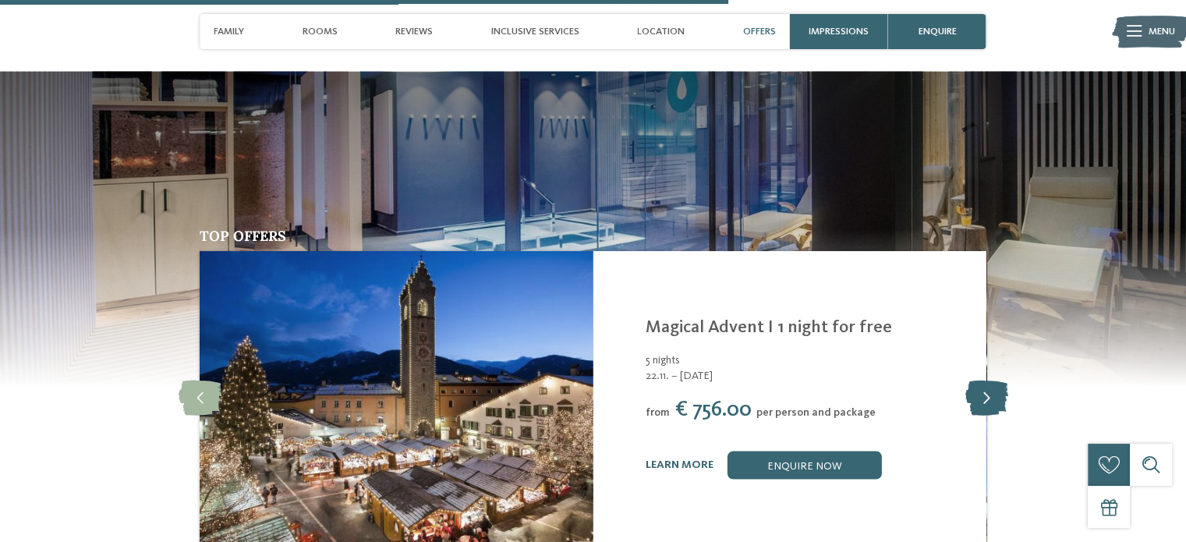
click at [978, 380] on icon at bounding box center [985, 397] width 43 height 35
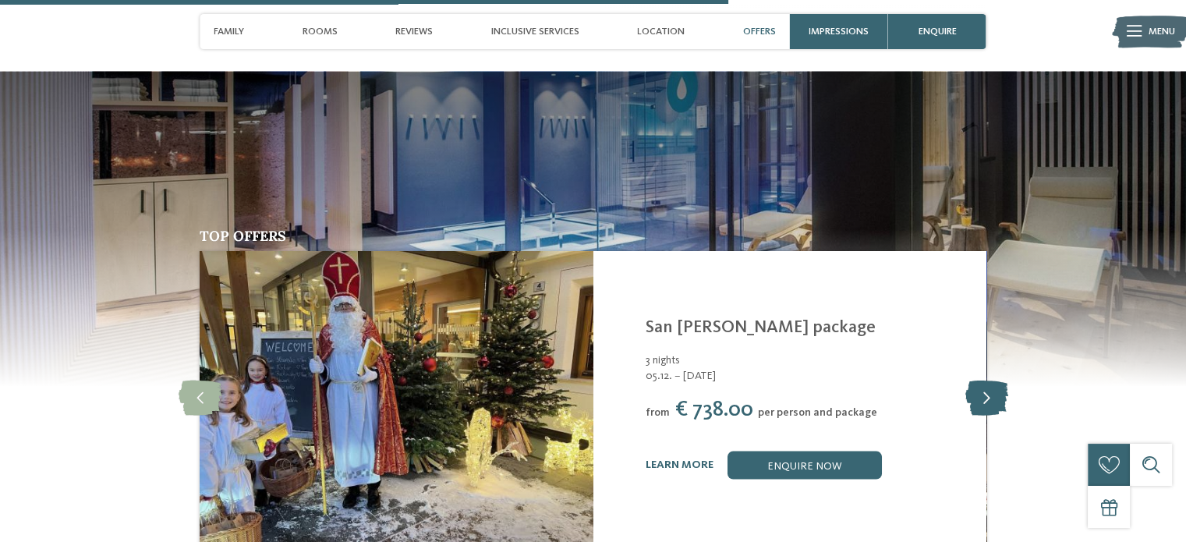
click at [978, 380] on icon at bounding box center [985, 397] width 43 height 35
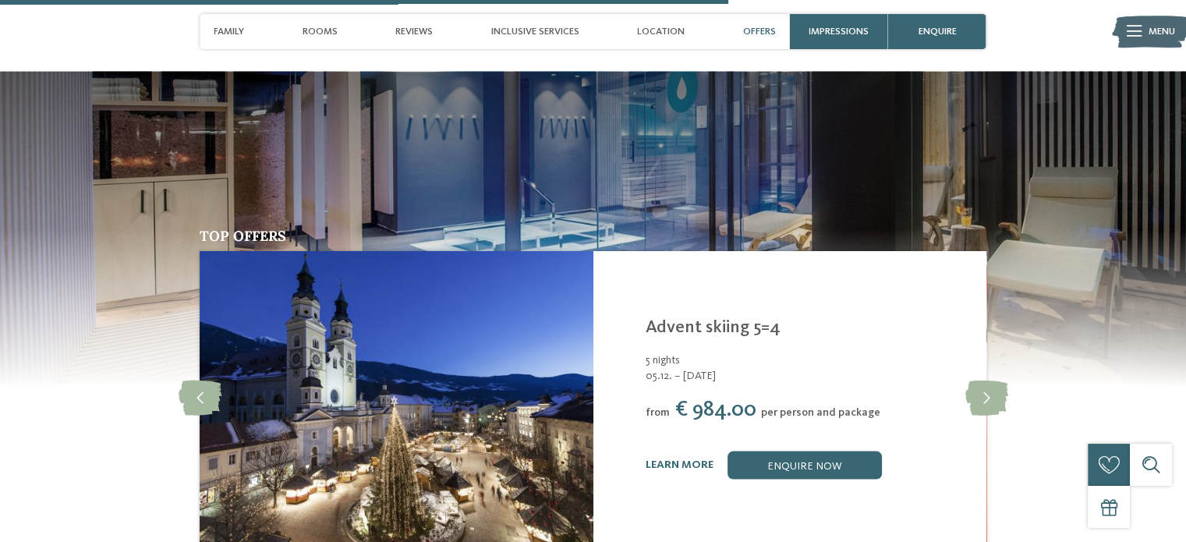
drag, startPoint x: 699, startPoint y: 389, endPoint x: 722, endPoint y: 408, distance: 30.0
click at [699, 459] on link "learn more" at bounding box center [679, 464] width 68 height 11
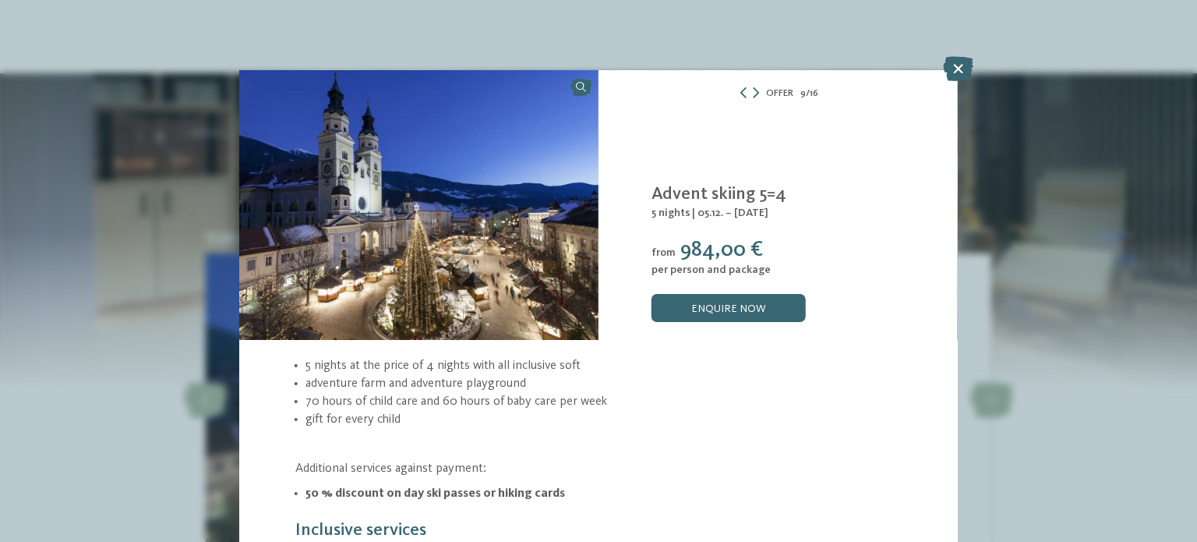
click at [752, 92] on div "Offer 9 / 16" at bounding box center [778, 93] width 359 height 18
click at [753, 93] on icon at bounding box center [756, 92] width 6 height 11
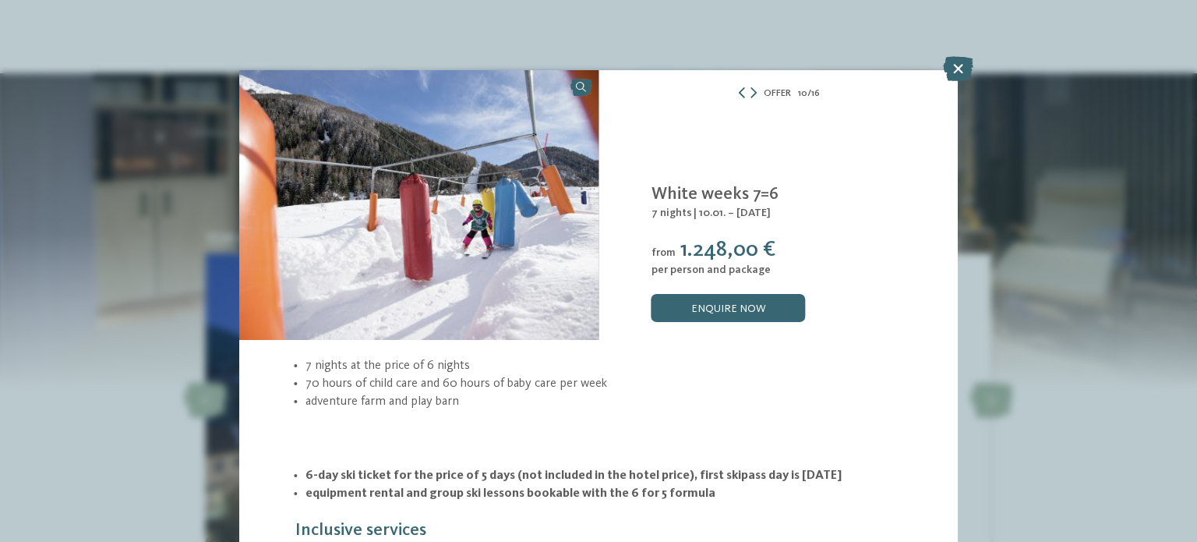
click at [739, 91] on icon at bounding box center [742, 92] width 11 height 11
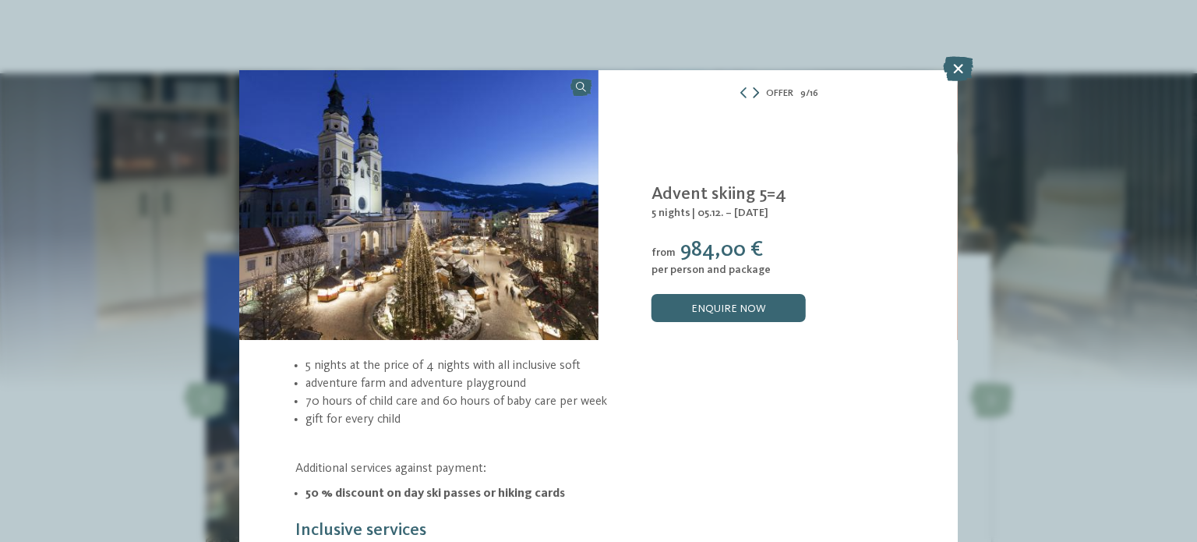
click at [753, 96] on icon at bounding box center [756, 92] width 6 height 11
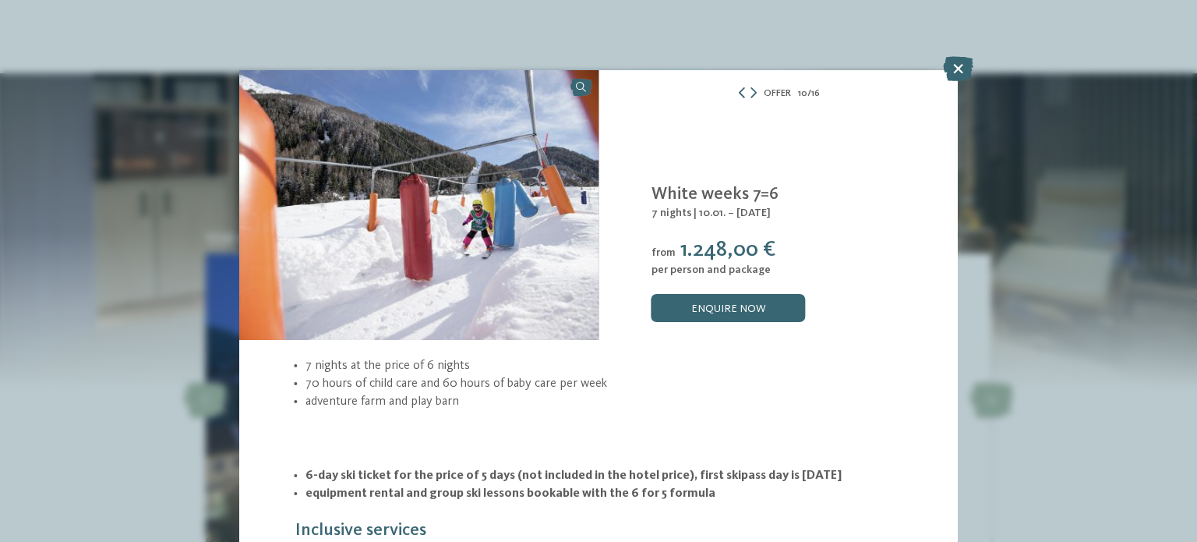
click at [737, 90] on icon at bounding box center [742, 92] width 11 height 11
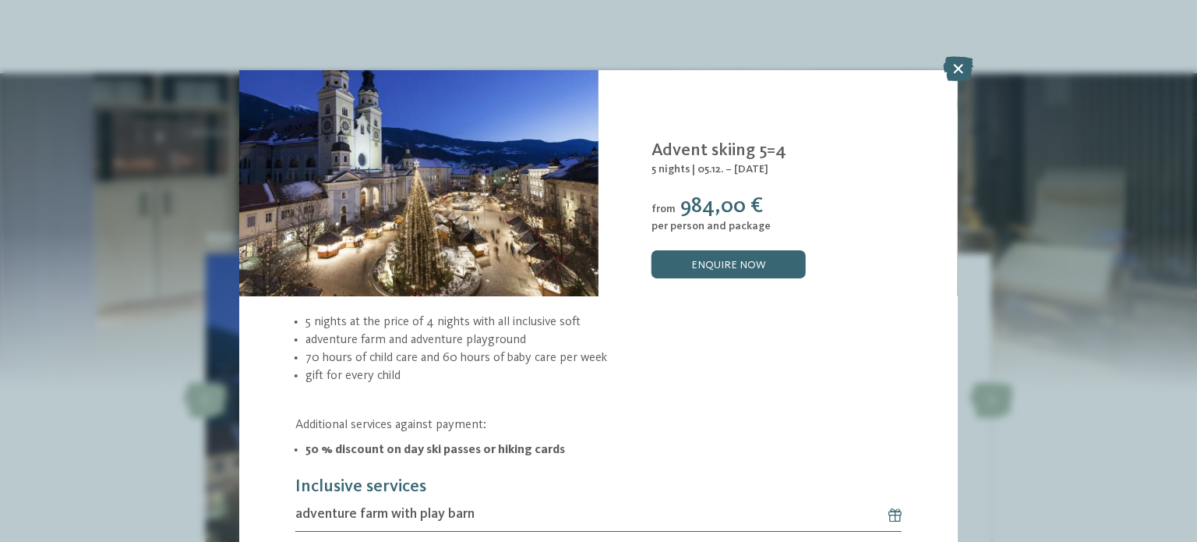
scroll to position [78, 0]
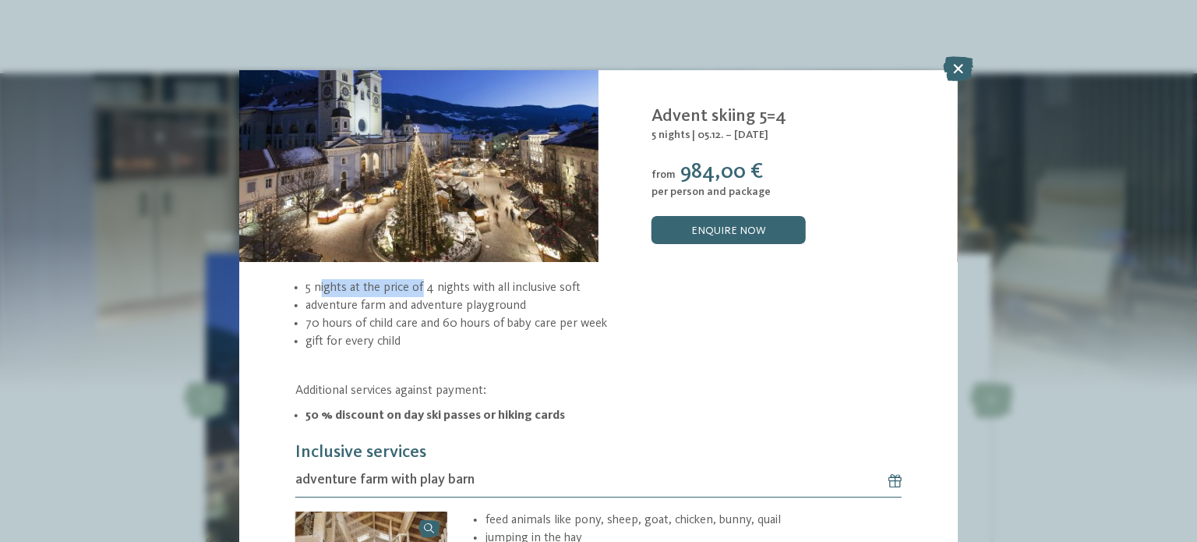
drag, startPoint x: 318, startPoint y: 286, endPoint x: 421, endPoint y: 289, distance: 103.0
click at [421, 289] on li "5 nights at the price of 4 nights with all inclusive soft" at bounding box center [604, 288] width 596 height 18
click at [493, 288] on li "5 nights at the price of 4 nights with all inclusive soft" at bounding box center [604, 288] width 596 height 18
drag, startPoint x: 340, startPoint y: 306, endPoint x: 476, endPoint y: 307, distance: 136.4
click at [440, 307] on li "adventure farm and adventure playground" at bounding box center [604, 306] width 596 height 18
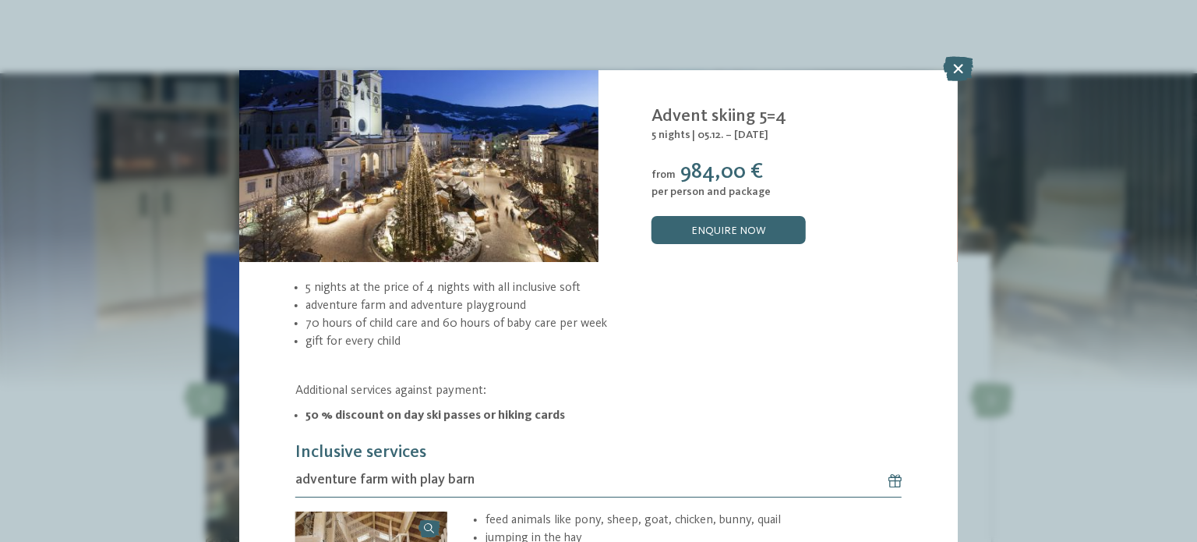
drag, startPoint x: 527, startPoint y: 310, endPoint x: 504, endPoint y: 317, distance: 24.2
click at [527, 311] on li "adventure farm and adventure playground" at bounding box center [604, 306] width 596 height 18
drag, startPoint x: 352, startPoint y: 320, endPoint x: 409, endPoint y: 322, distance: 57.0
click at [409, 322] on li "70 hours of child care and 60 hours of baby care per week" at bounding box center [604, 324] width 596 height 18
click at [453, 322] on li "70 hours of child care and 60 hours of baby care per week" at bounding box center [604, 324] width 596 height 18
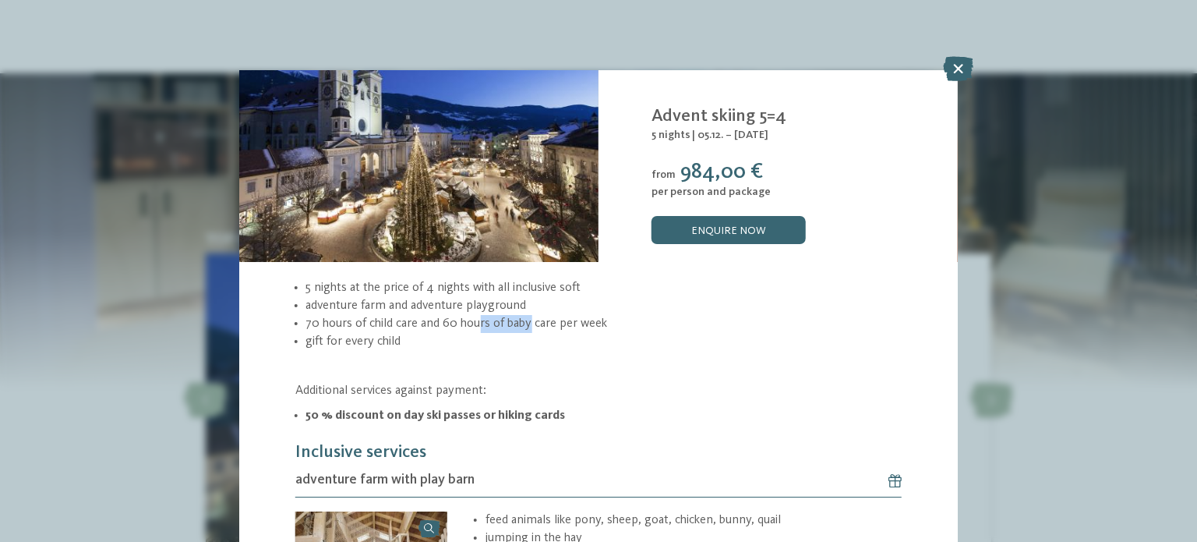
drag, startPoint x: 479, startPoint y: 314, endPoint x: 527, endPoint y: 320, distance: 48.0
click at [527, 320] on li "70 hours of child care and 60 hours of baby care per week" at bounding box center [604, 324] width 596 height 18
click at [518, 333] on li "gift for every child" at bounding box center [604, 342] width 596 height 18
click at [431, 333] on li "gift for every child" at bounding box center [604, 342] width 596 height 18
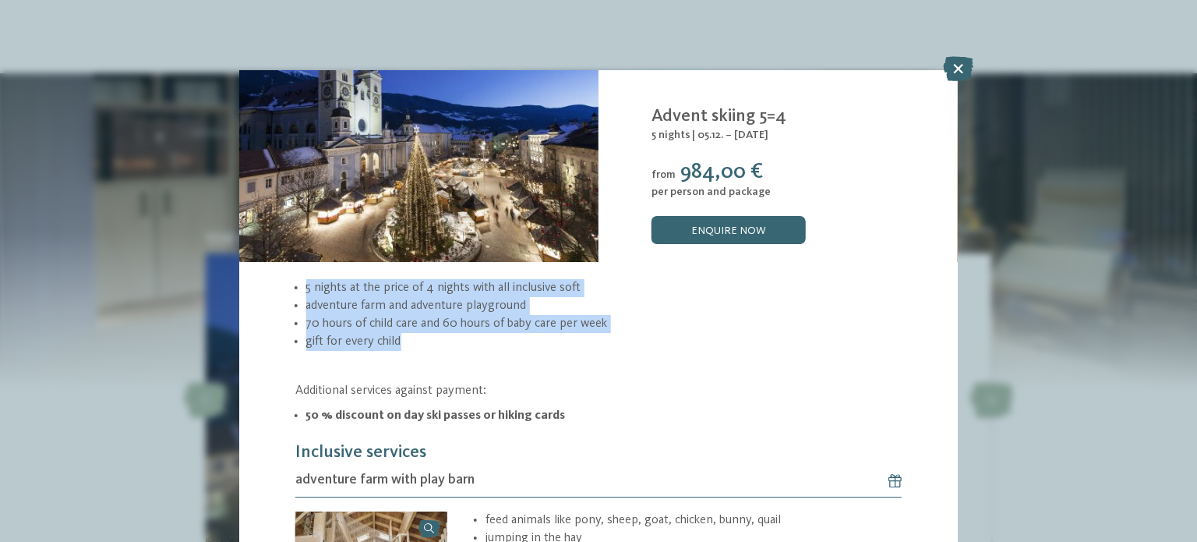
drag, startPoint x: 409, startPoint y: 336, endPoint x: 291, endPoint y: 284, distance: 128.8
copy ul "5 nights at the price of 4 nights with all inclusive soft adventure farm and ad…"
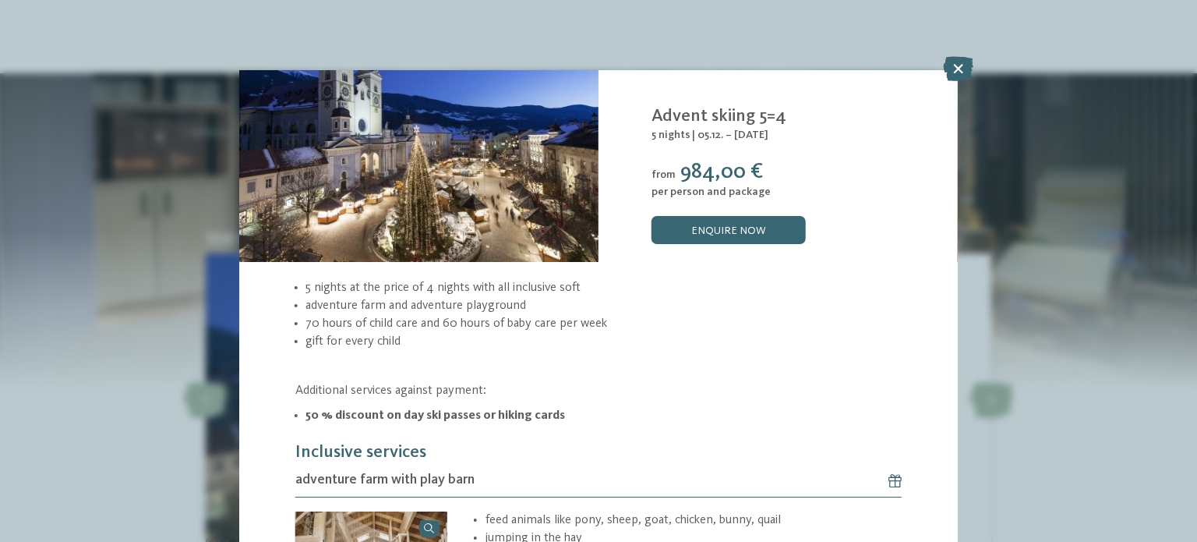
click at [698, 375] on div "5 nights at the price of 4 nights with all inclusive soft adventure farm and ad…" at bounding box center [598, 351] width 607 height 145
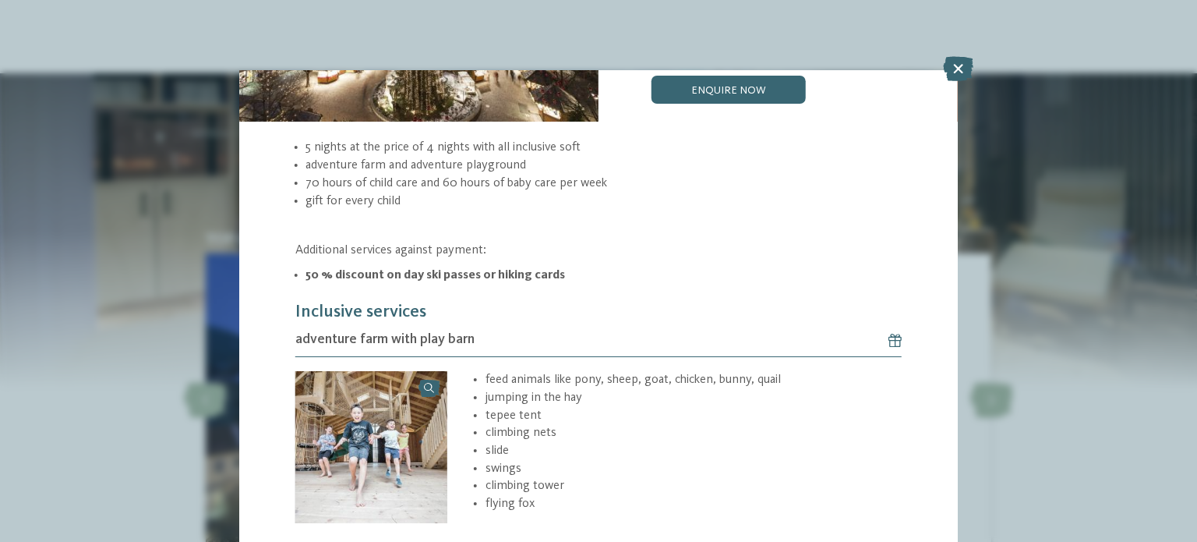
scroll to position [234, 0]
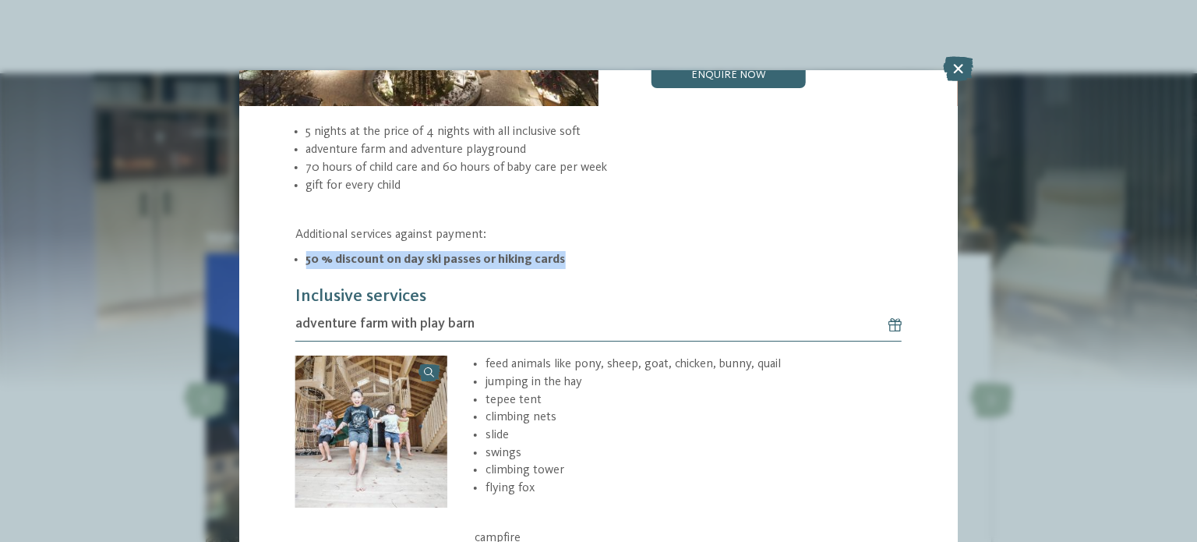
drag, startPoint x: 304, startPoint y: 248, endPoint x: 593, endPoint y: 252, distance: 289.3
click at [593, 252] on ul "50 % discount on day ski passes or hiking cards" at bounding box center [598, 260] width 607 height 18
click at [625, 251] on li "50 % discount on day ski passes or hiking cards" at bounding box center [604, 260] width 596 height 18
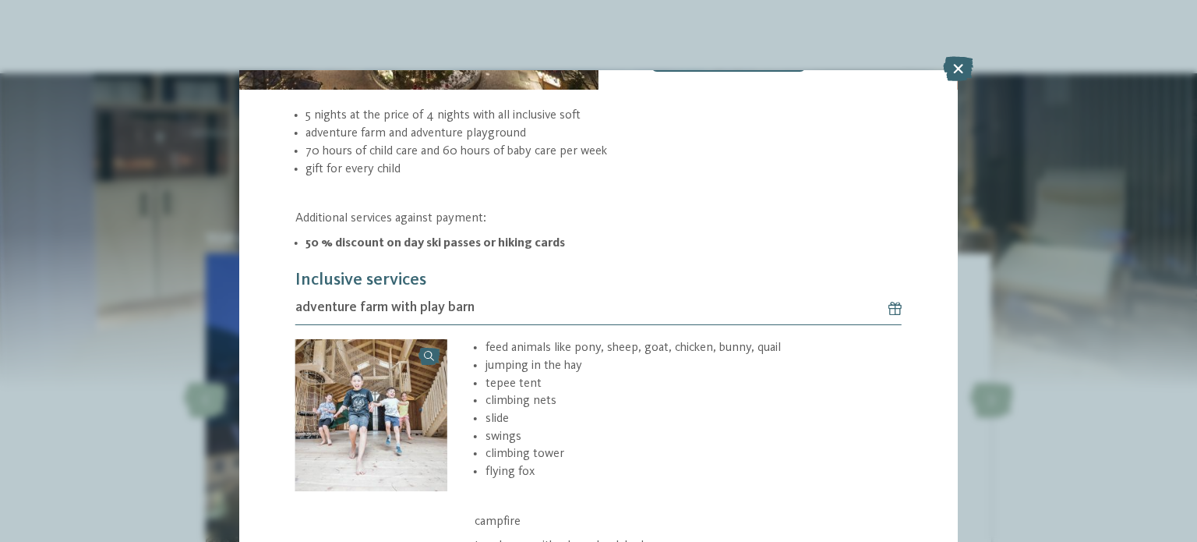
scroll to position [312, 0]
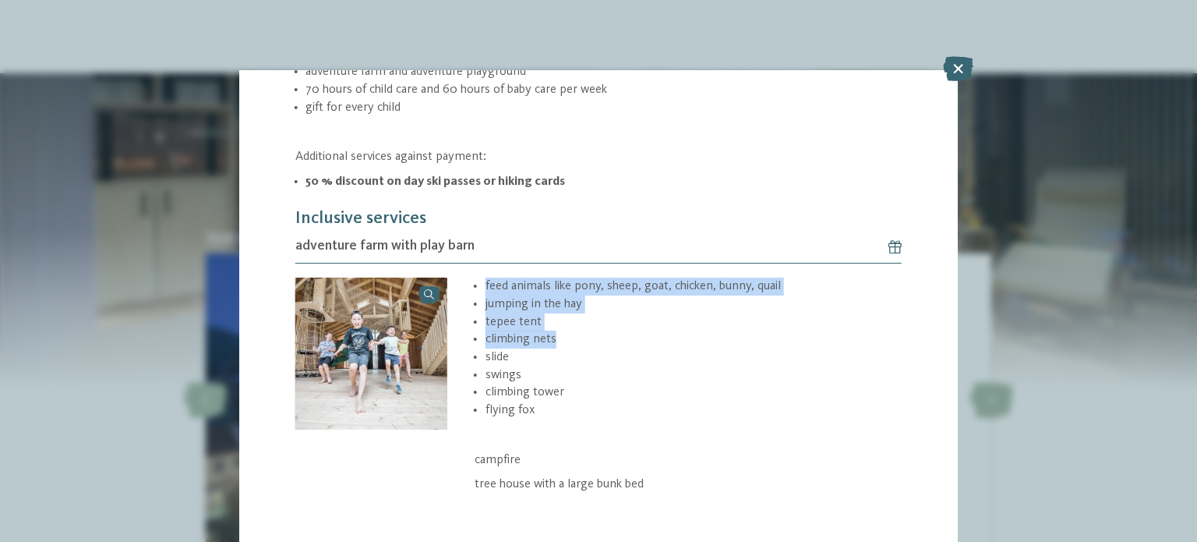
drag, startPoint x: 496, startPoint y: 281, endPoint x: 790, endPoint y: 343, distance: 301.1
click at [790, 343] on ul "feed animals like pony, sheep, goat, chicken, bunny, quail jumping in the hay t…" at bounding box center [688, 349] width 427 height 142
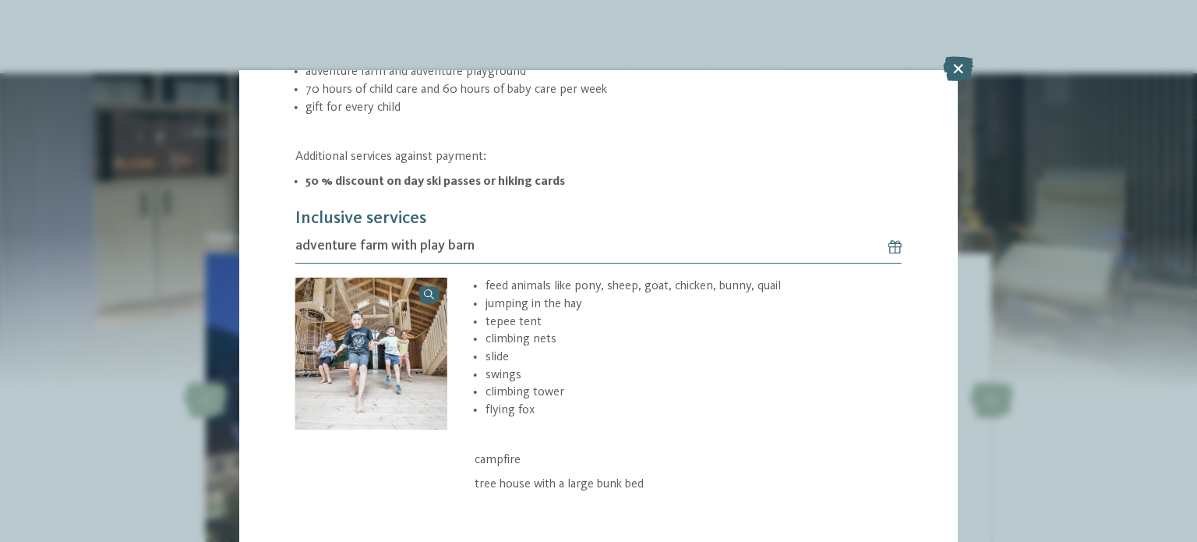
click at [782, 351] on li "slide" at bounding box center [694, 357] width 416 height 18
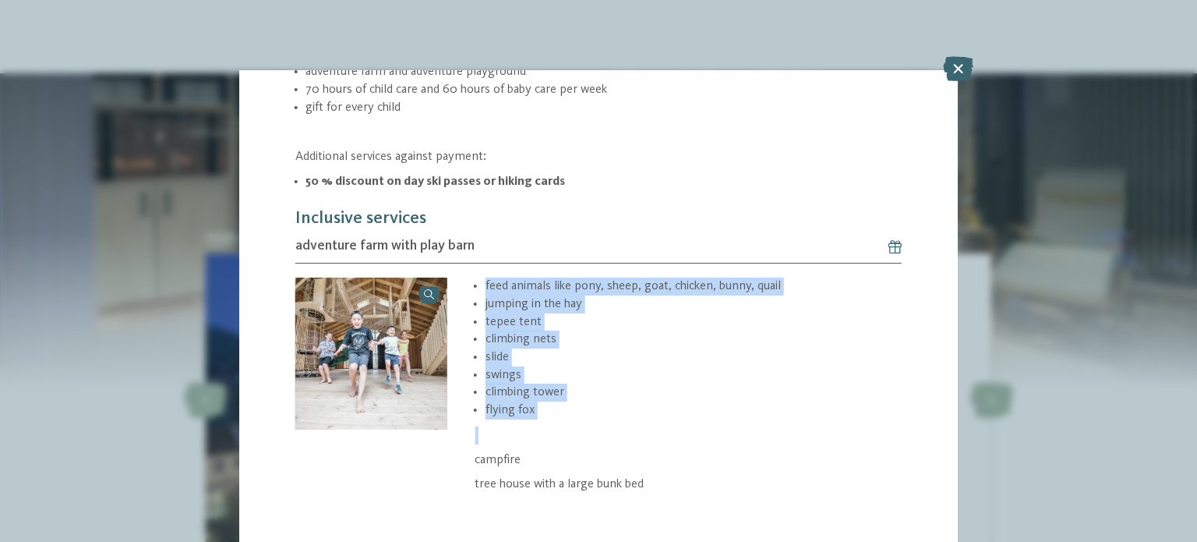
drag, startPoint x: 483, startPoint y: 278, endPoint x: 611, endPoint y: 437, distance: 203.4
click at [611, 437] on div "feed animals like pony, sheep, goat, chicken, bunny, quail jumping in the hay t…" at bounding box center [688, 423] width 427 height 290
copy div "feed animals like pony, sheep, goat, chicken, bunny, quail jumping in the hay t…"
drag, startPoint x: 649, startPoint y: 483, endPoint x: 462, endPoint y: 286, distance: 271.9
click at [462, 286] on div "feed animals like pony, sheep, goat, chicken, bunny, quail jumping in the hay t…" at bounding box center [674, 423] width 455 height 290
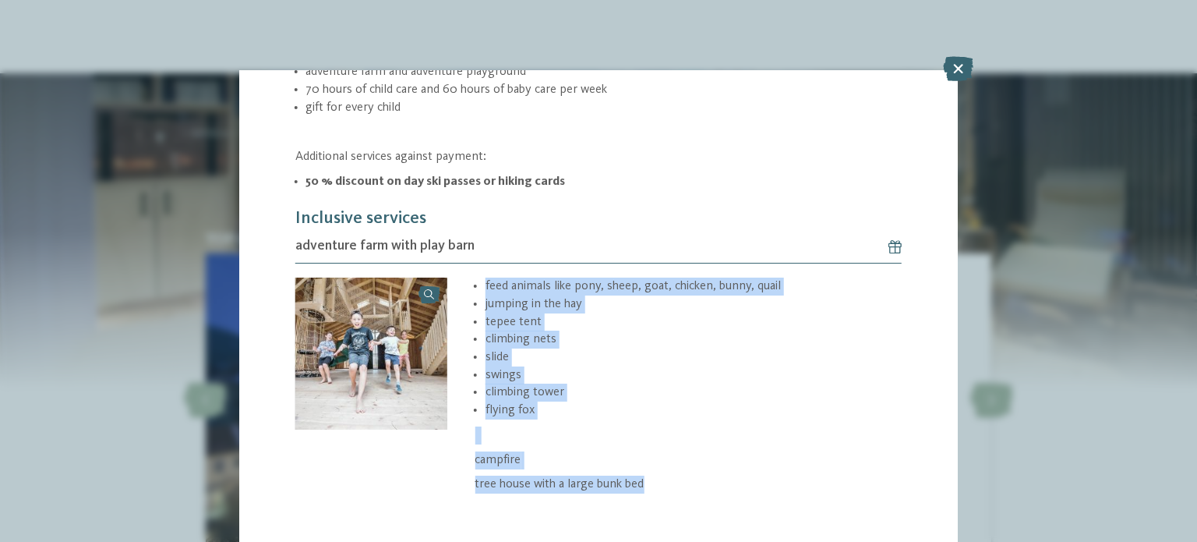
copy div "feed animals like pony, sheep, goat, chicken, bunny, quail jumping in the hay t…"
click at [624, 417] on div "feed animals like pony, sheep, goat, chicken, bunny, quail jumping in the hay t…" at bounding box center [688, 423] width 427 height 290
click at [610, 426] on p at bounding box center [688, 435] width 427 height 18
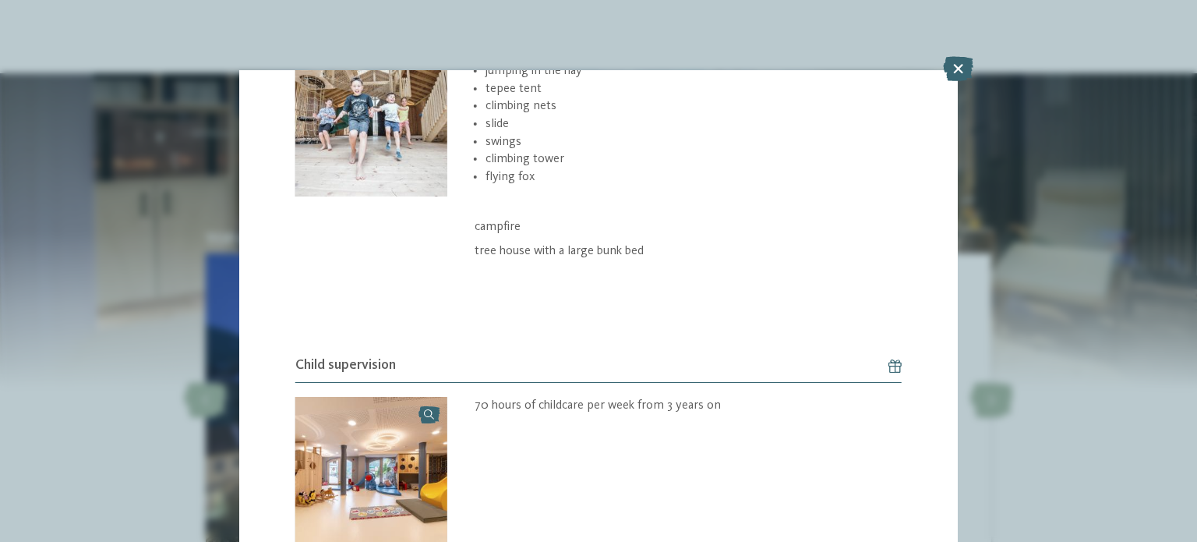
scroll to position [624, 0]
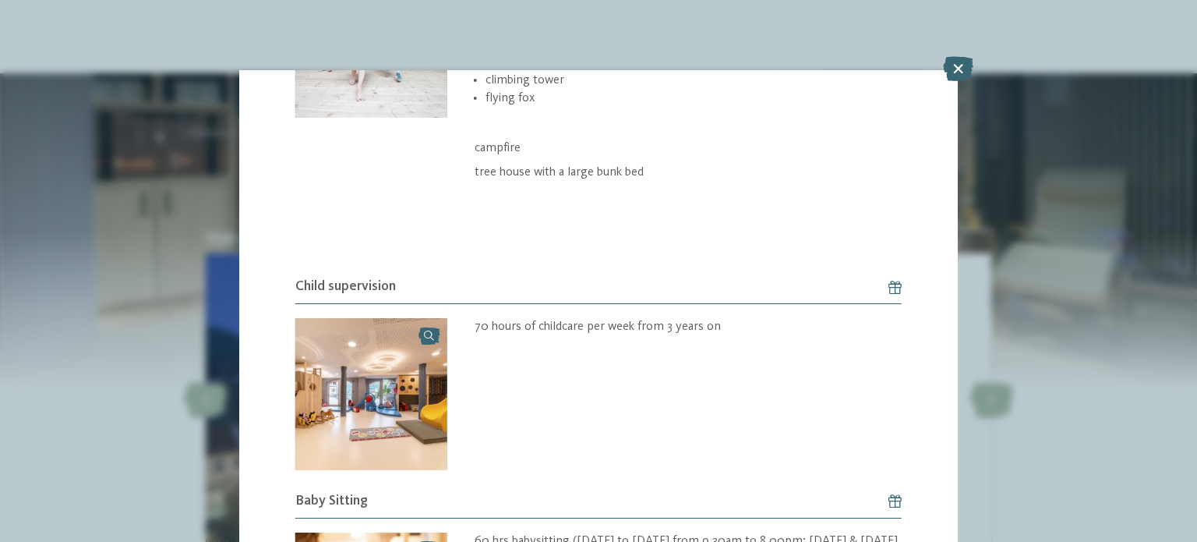
click at [430, 334] on link at bounding box center [371, 394] width 152 height 152
click at [346, 401] on img at bounding box center [371, 394] width 152 height 152
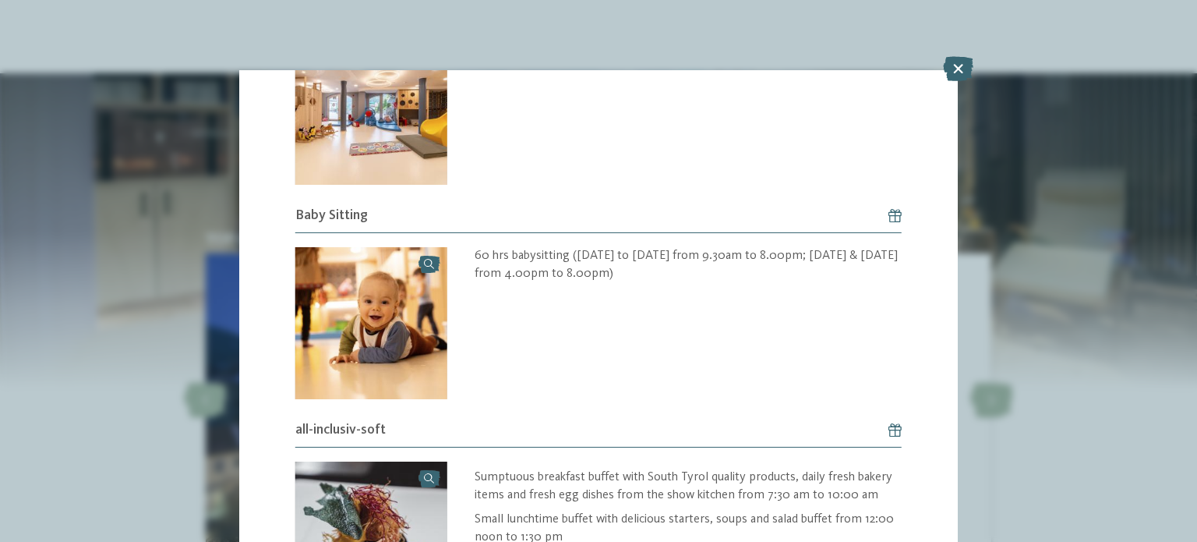
scroll to position [936, 0]
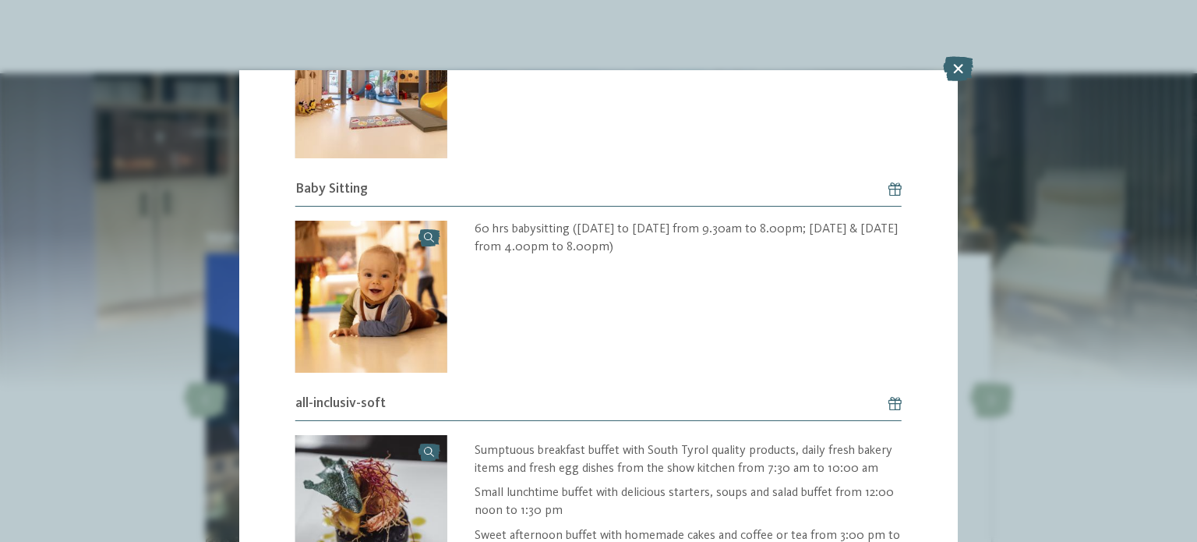
click at [433, 232] on link at bounding box center [371, 297] width 152 height 152
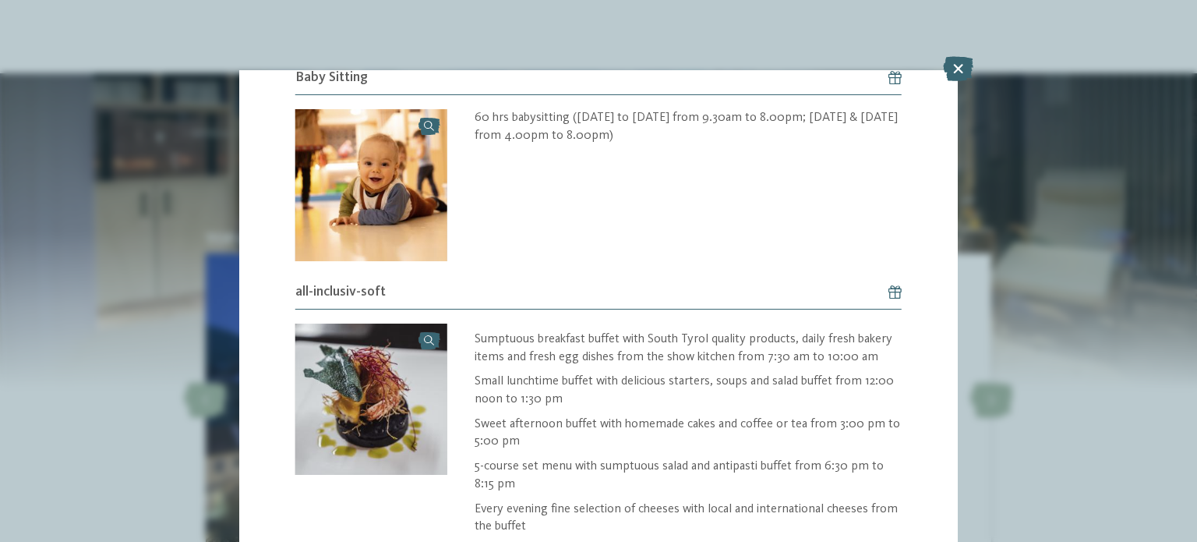
scroll to position [1091, 0]
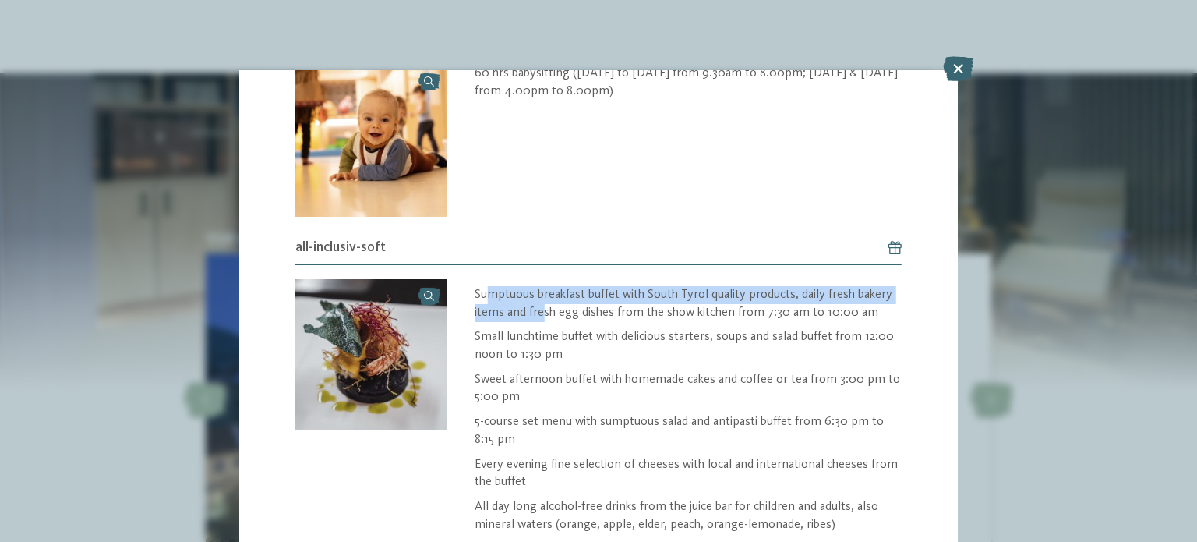
drag, startPoint x: 484, startPoint y: 280, endPoint x: 543, endPoint y: 312, distance: 66.6
click at [543, 312] on p "Sumptuous breakfast buffet with South Tyrol quality products, daily fresh baker…" at bounding box center [688, 303] width 427 height 35
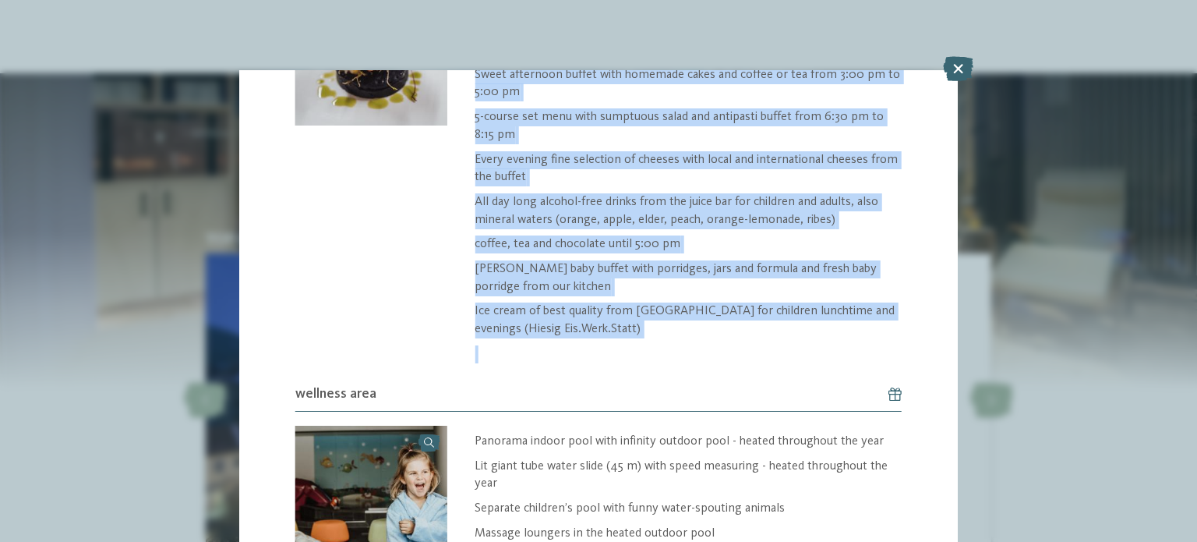
scroll to position [1403, 0]
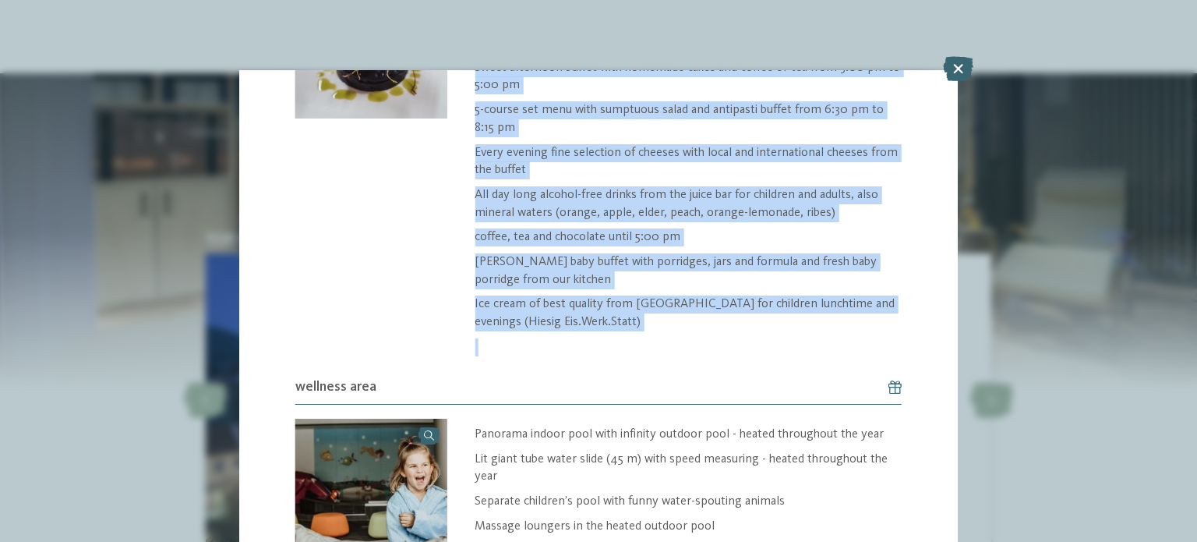
drag, startPoint x: 475, startPoint y: 284, endPoint x: 661, endPoint y: 345, distance: 196.2
click at [661, 345] on div "Sumptuous breakfast buffet with South Tyrol quality products, daily fresh baker…" at bounding box center [688, 165] width 427 height 382
copy div "Sumptuous breakfast buffet with South Tyrol quality products, daily fresh baker…"
click at [648, 316] on p "Ice cream of best quality from South Tyrol for children lunchtime and evenings …" at bounding box center [688, 312] width 427 height 35
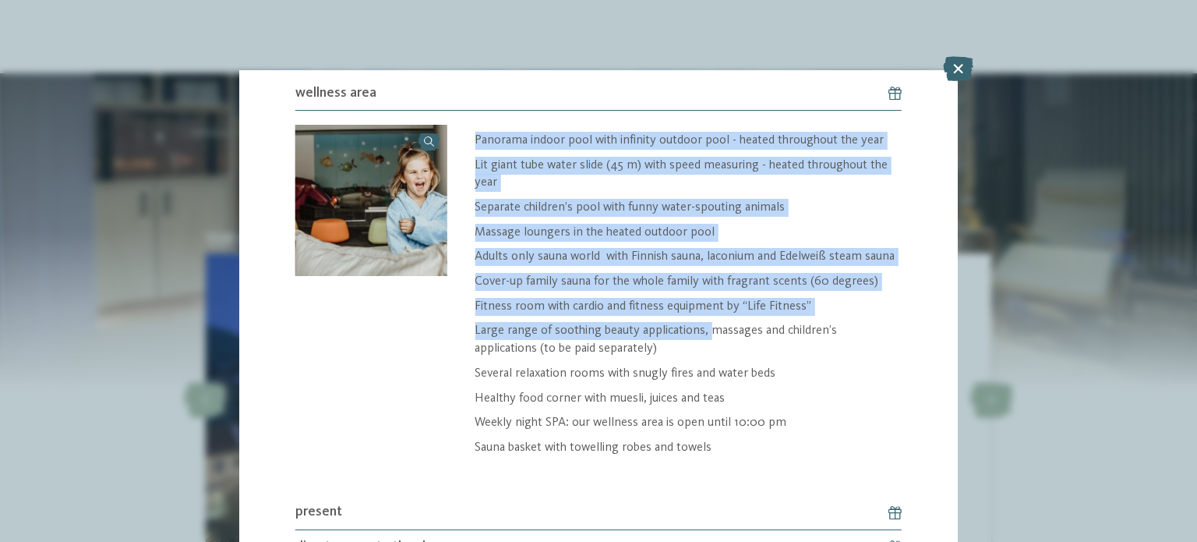
scroll to position [1793, 0]
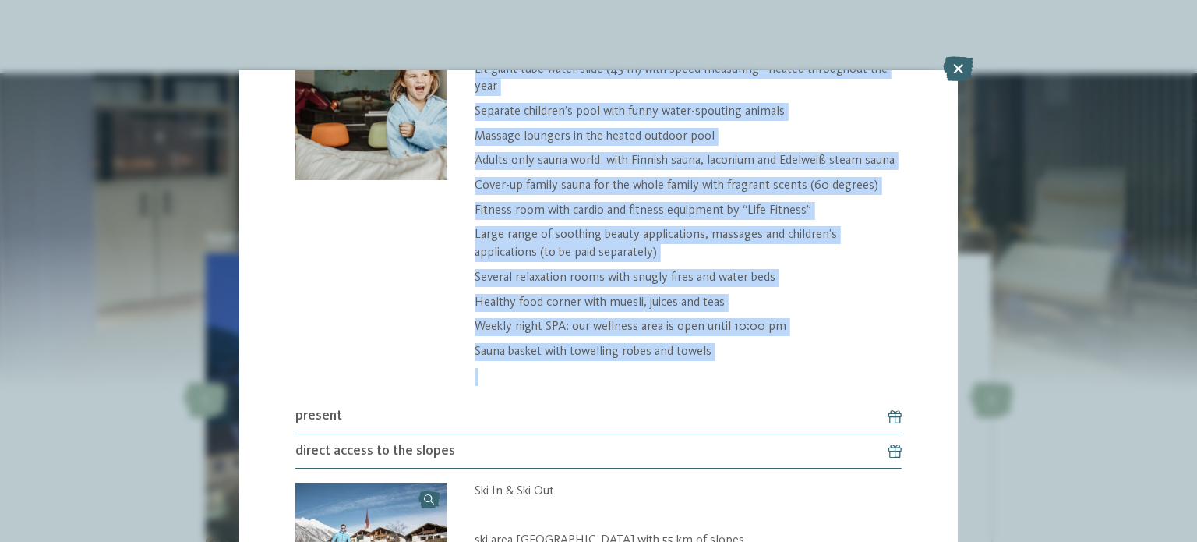
drag, startPoint x: 465, startPoint y: 181, endPoint x: 727, endPoint y: 349, distance: 312.1
click at [730, 358] on div "Panorama indoor pool with infinity outdoor pool - heated throughout the year Li…" at bounding box center [674, 207] width 455 height 357
copy div "Panorama indoor pool with infinity outdoor pool - heated throughout the year Li…"
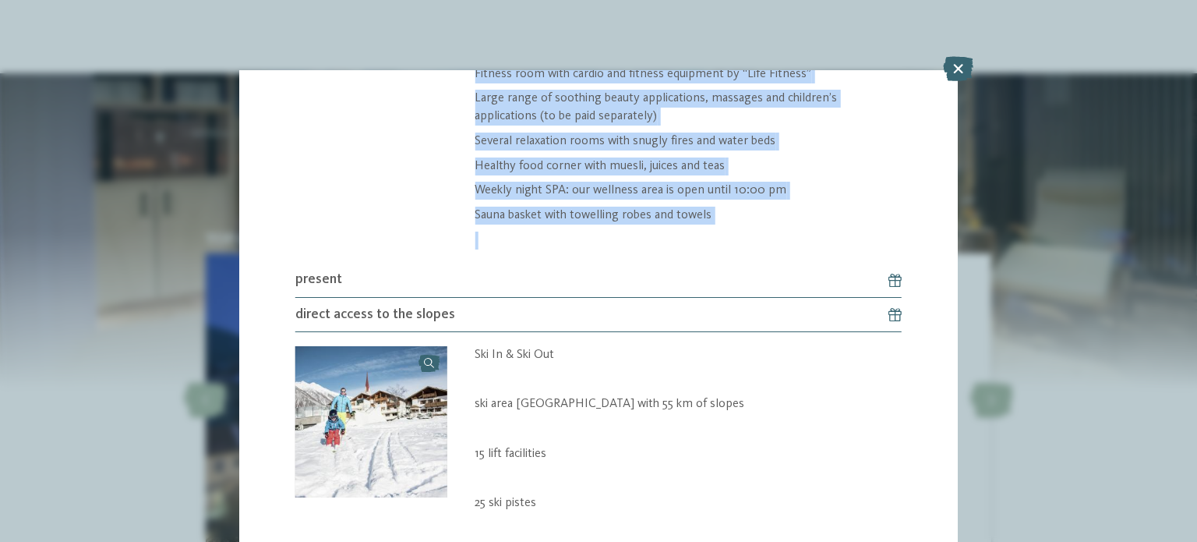
scroll to position [1949, 0]
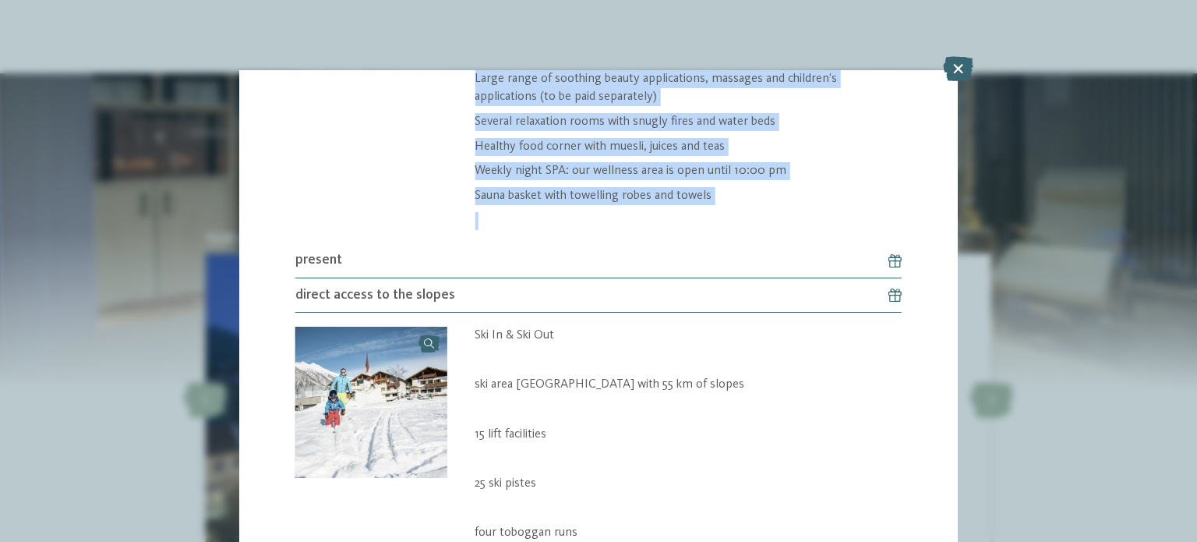
click at [430, 336] on link at bounding box center [371, 403] width 152 height 152
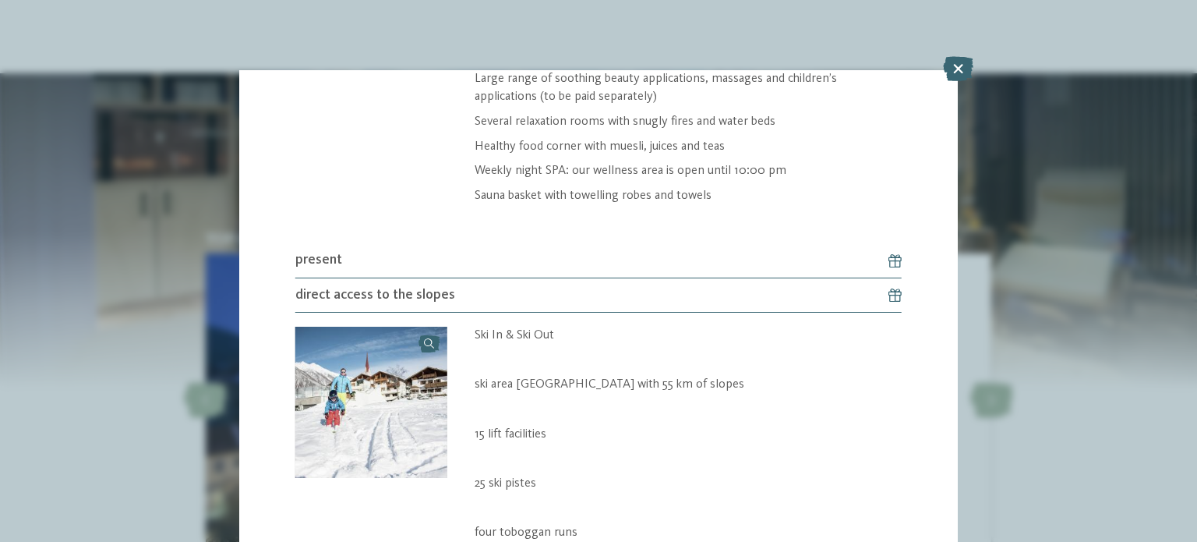
click at [605, 426] on p "15 lift facilities" at bounding box center [688, 435] width 427 height 18
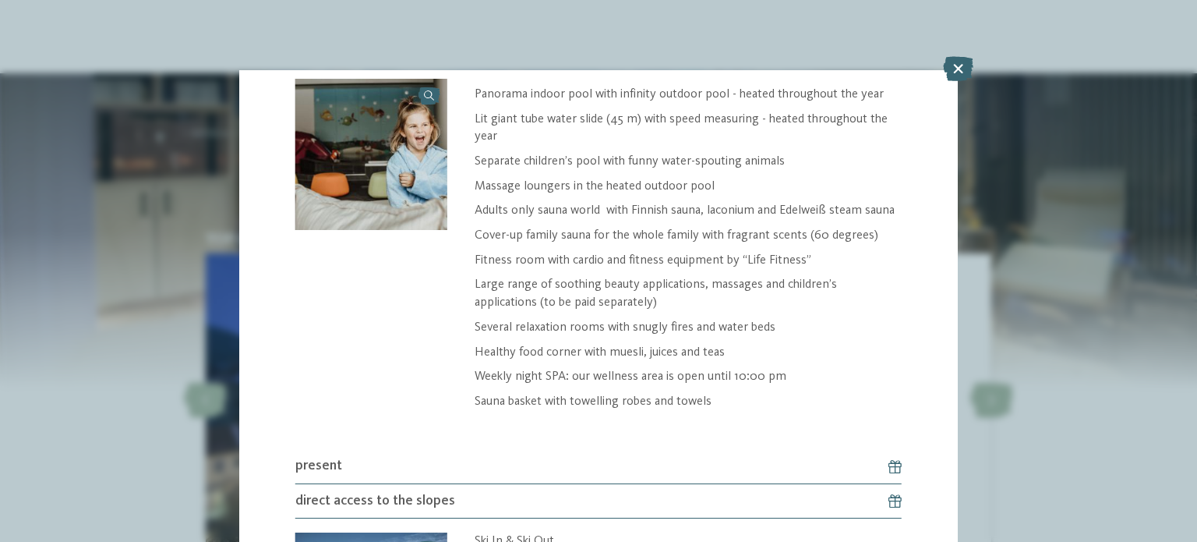
scroll to position [1674, 0]
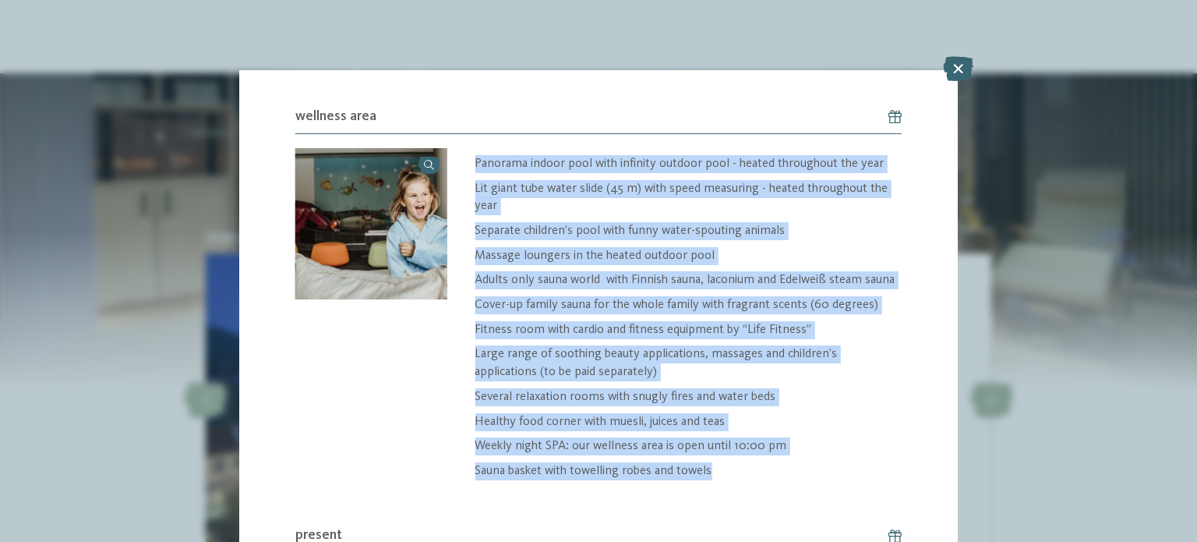
drag, startPoint x: 474, startPoint y: 154, endPoint x: 755, endPoint y: 461, distance: 416.1
click at [755, 461] on div "Panorama indoor pool with infinity outdoor pool - heated throughout the year Li…" at bounding box center [688, 330] width 427 height 350
copy div "Panorama indoor pool with infinity outdoor pool - heated throughout the year Li…"
click at [606, 413] on p "Healthy food corner with muesli, juices and teas" at bounding box center [688, 422] width 427 height 18
click at [850, 388] on p "Several relaxation rooms with snugly fires and water beds" at bounding box center [688, 397] width 427 height 18
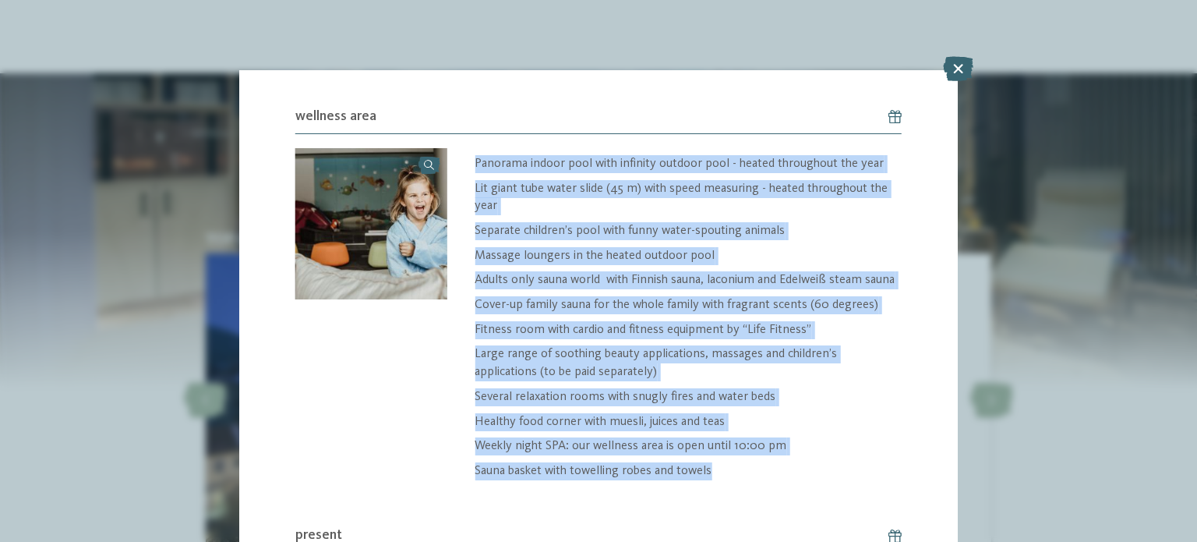
click at [765, 413] on p "Healthy food corner with muesli, juices and teas" at bounding box center [688, 422] width 427 height 18
click at [702, 413] on p "Healthy food corner with muesli, juices and teas" at bounding box center [688, 422] width 427 height 18
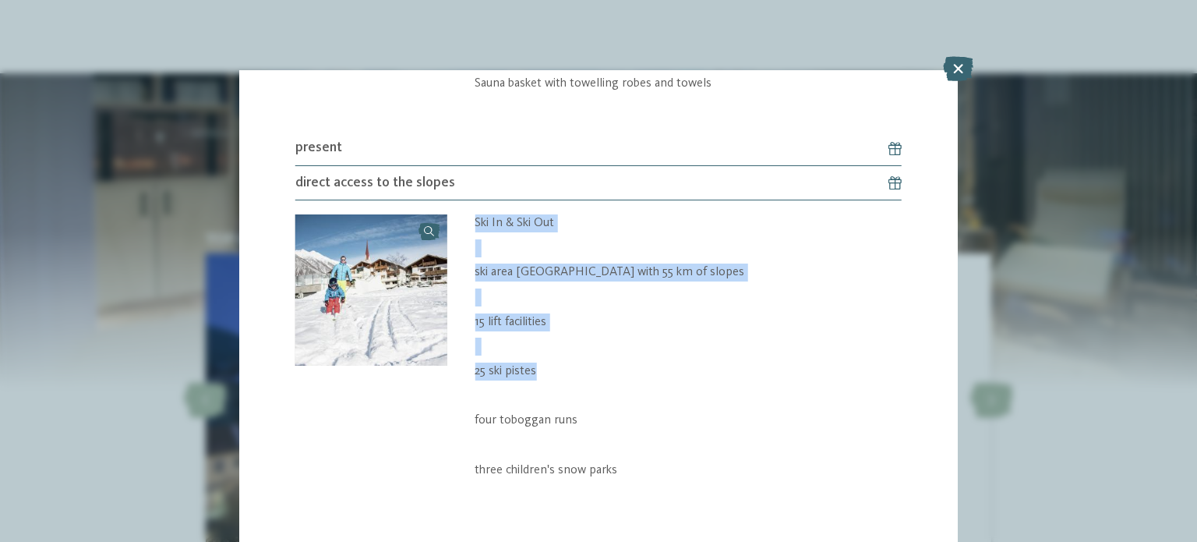
scroll to position [2064, 0]
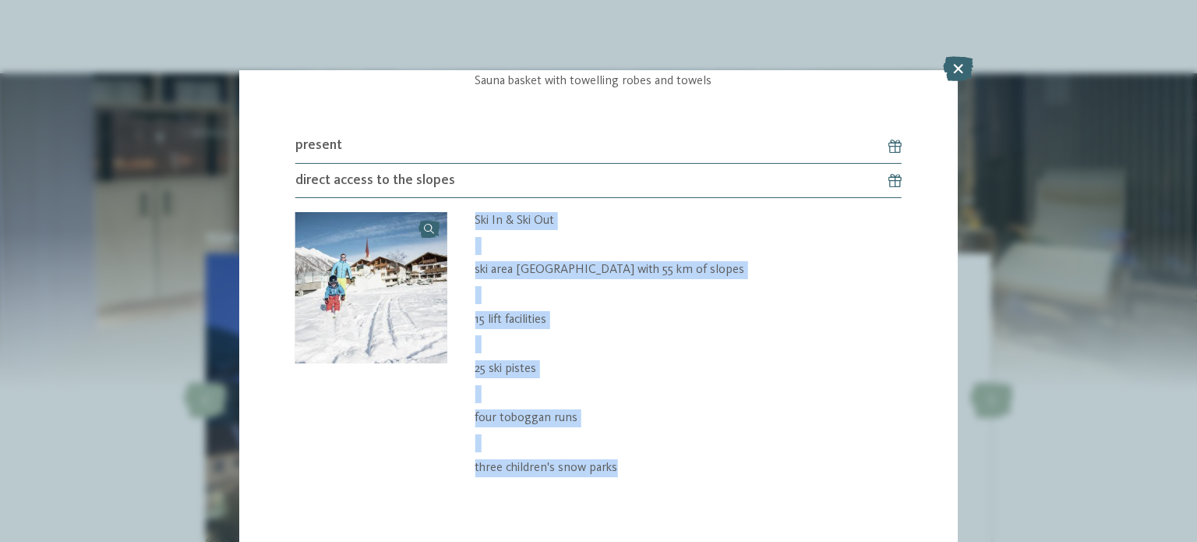
drag, startPoint x: 468, startPoint y: 246, endPoint x: 636, endPoint y: 458, distance: 270.2
click at [636, 458] on div "Ski In & Ski Out ski area Gitschberg Jochtal with 55 km of slopes 15 lift facil…" at bounding box center [674, 356] width 455 height 289
copy div "Ski In & Ski Out ski area Gitschberg Jochtal with 55 km of slopes 15 lift facil…"
click at [732, 312] on p "15 lift facilities" at bounding box center [688, 320] width 427 height 18
click at [832, 212] on p "Ski In & Ski Out" at bounding box center [688, 221] width 427 height 18
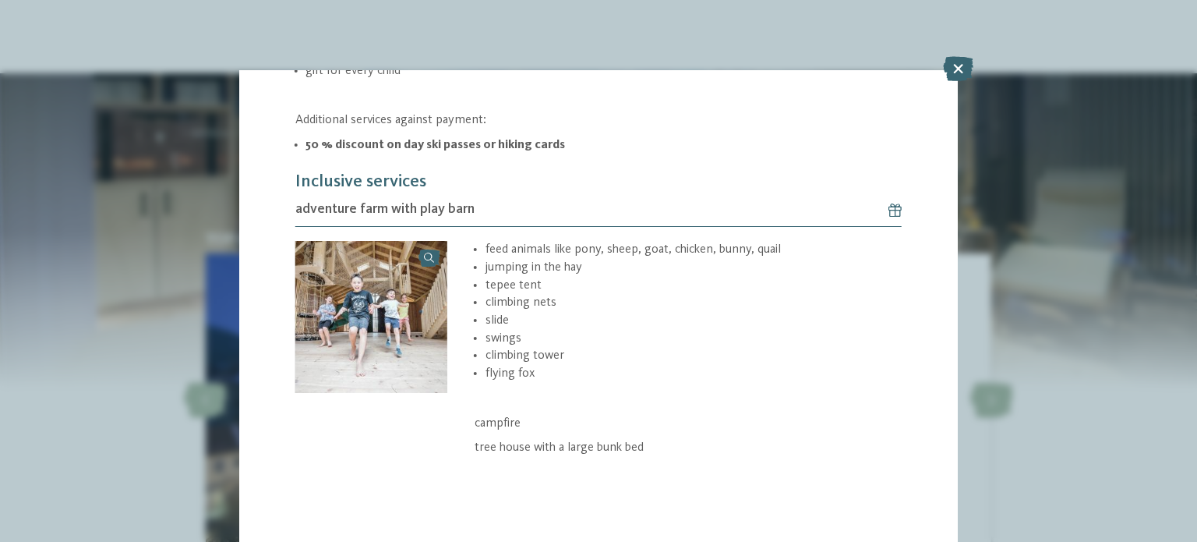
scroll to position [0, 0]
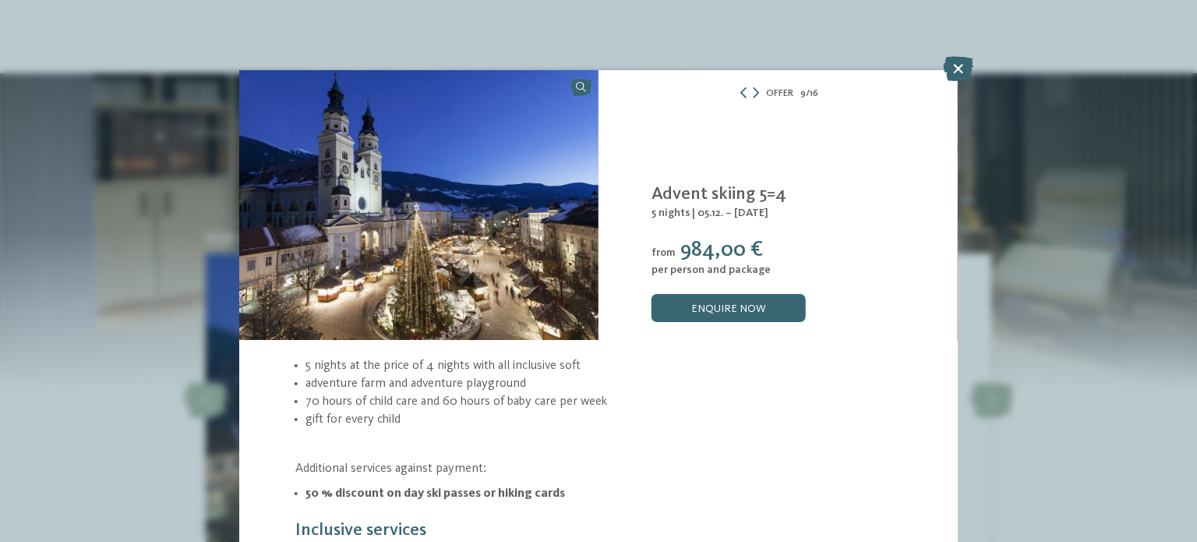
click at [753, 97] on icon at bounding box center [756, 92] width 6 height 11
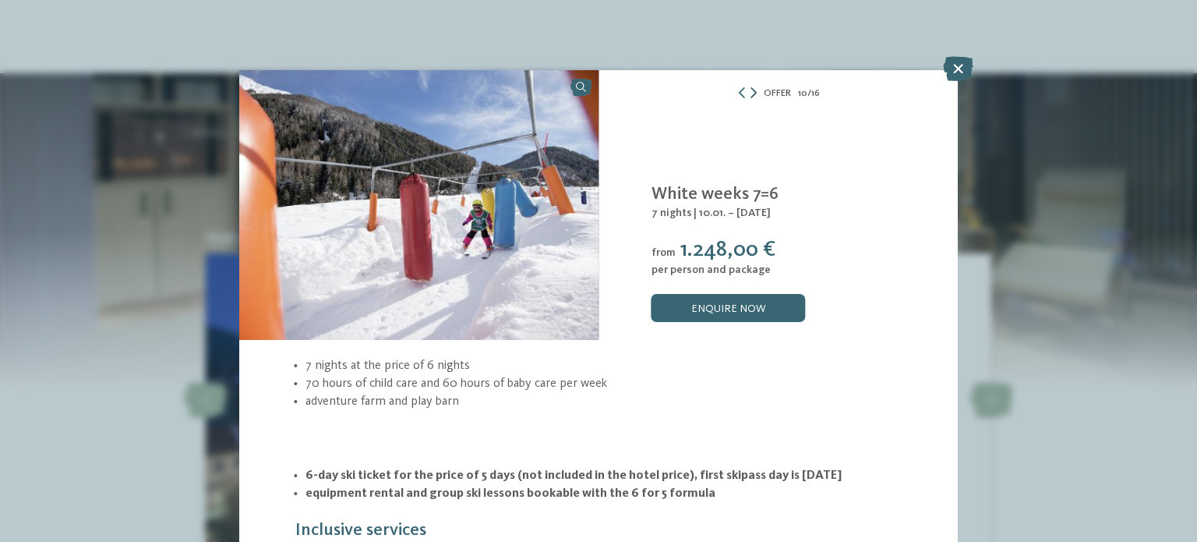
click at [751, 93] on icon at bounding box center [754, 92] width 6 height 11
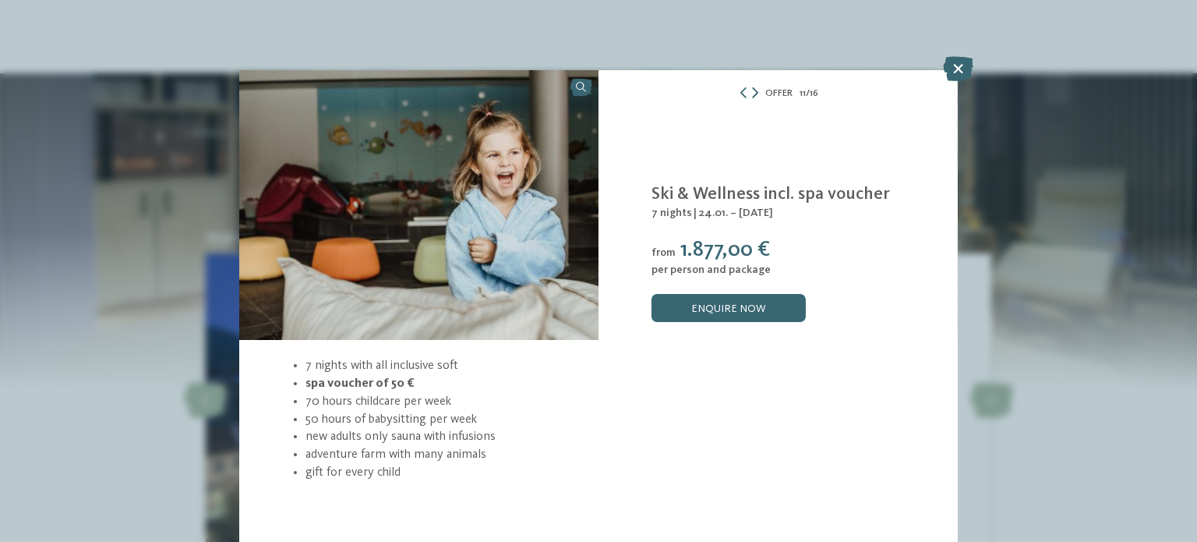
click at [752, 93] on icon at bounding box center [755, 92] width 6 height 11
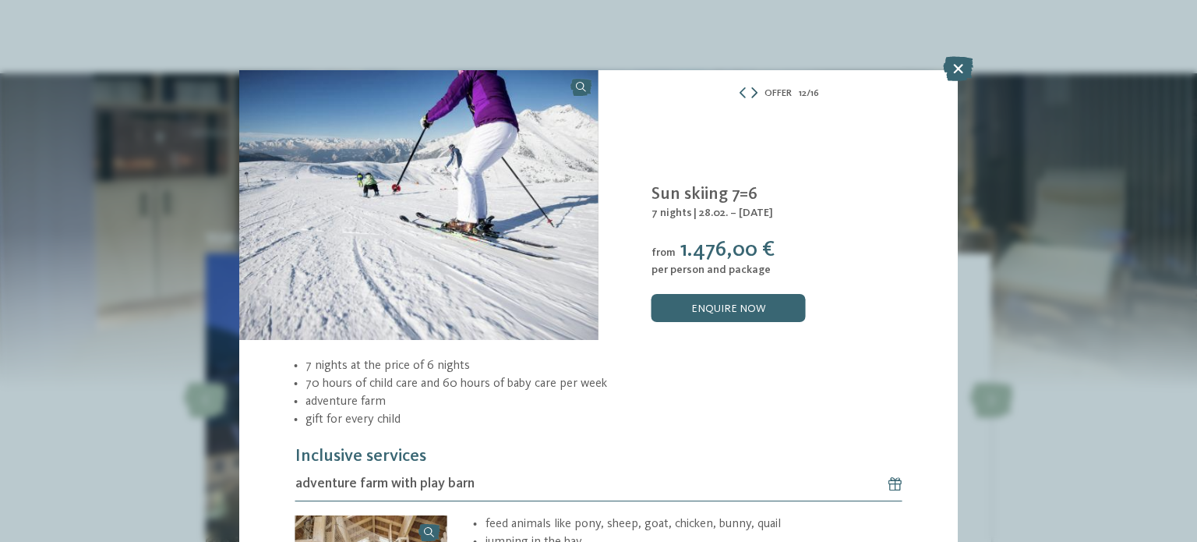
click at [752, 93] on icon at bounding box center [755, 92] width 6 height 11
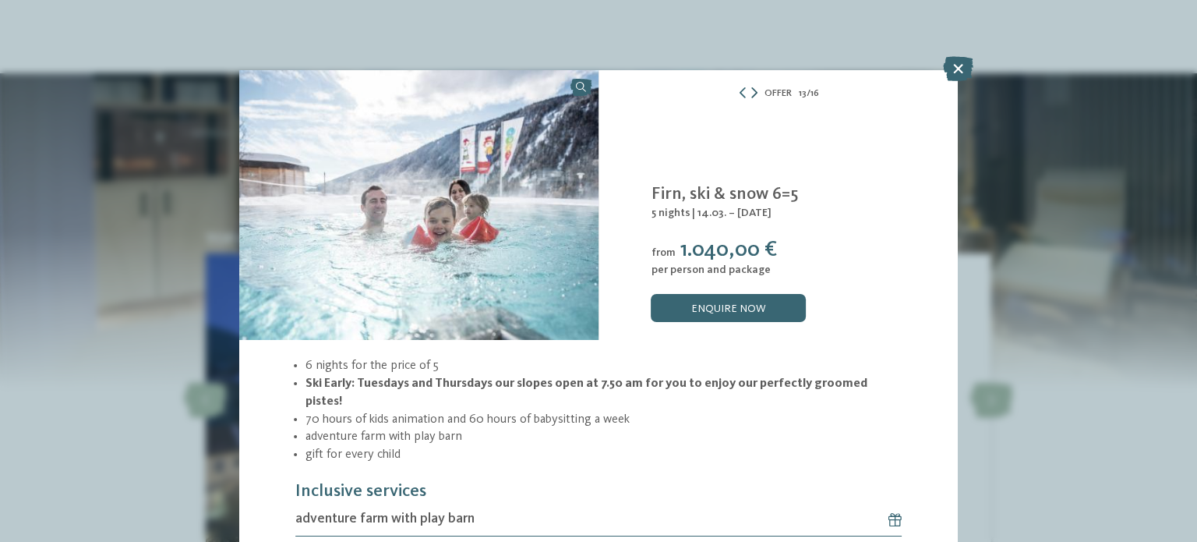
click at [752, 93] on icon at bounding box center [755, 92] width 6 height 11
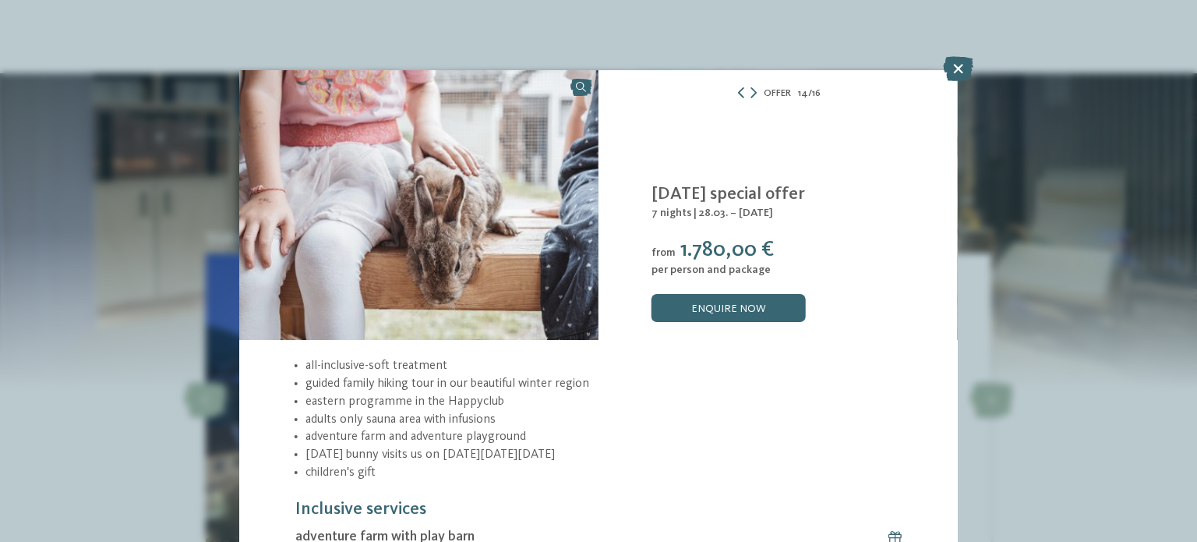
click at [736, 92] on icon at bounding box center [741, 92] width 11 height 11
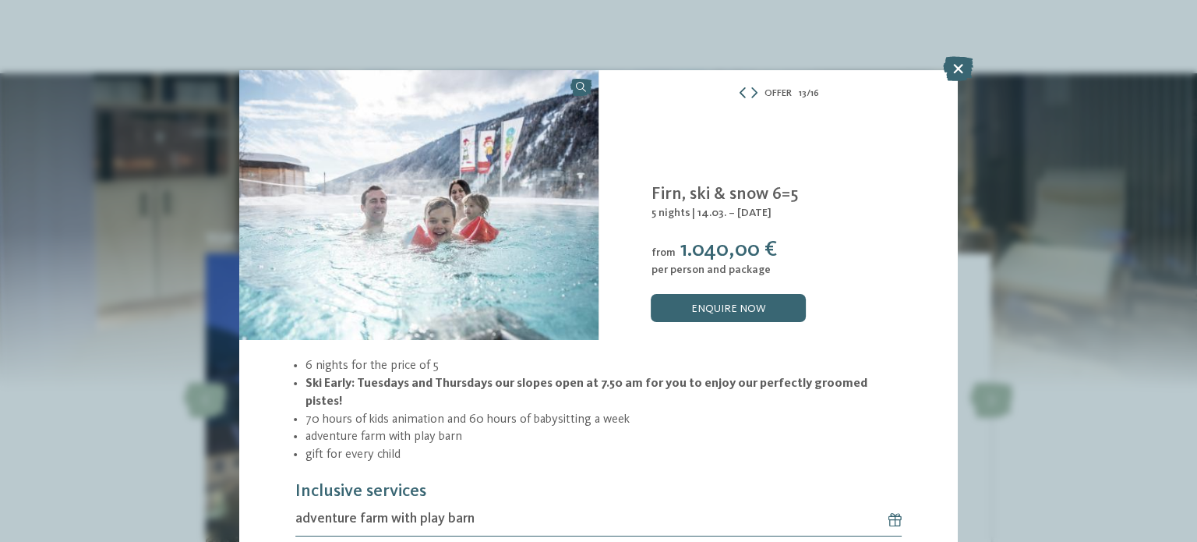
click at [737, 92] on icon at bounding box center [742, 92] width 11 height 11
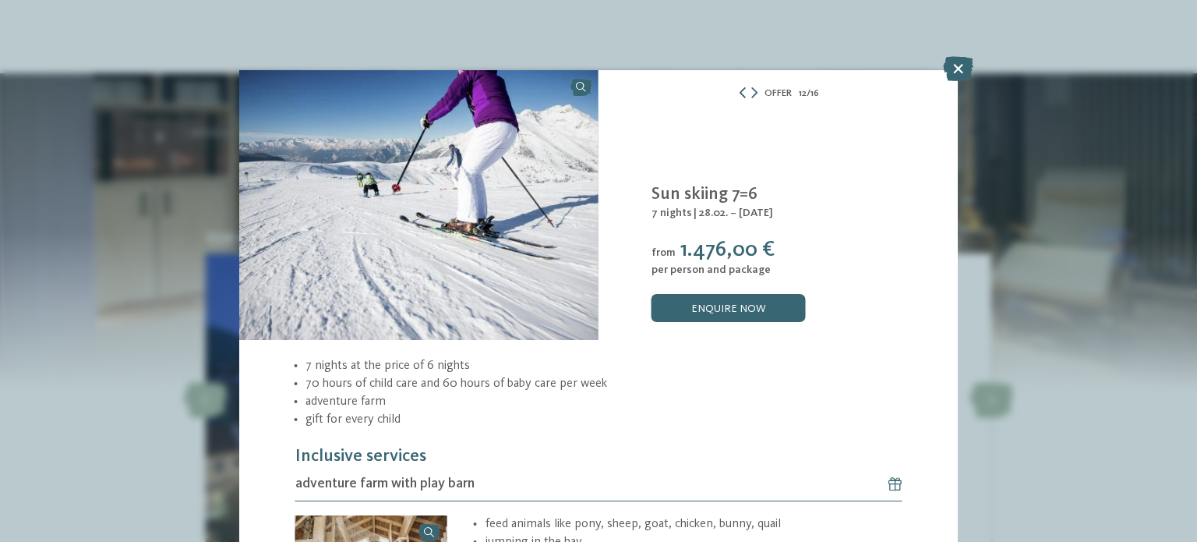
click at [737, 92] on icon at bounding box center [742, 92] width 11 height 11
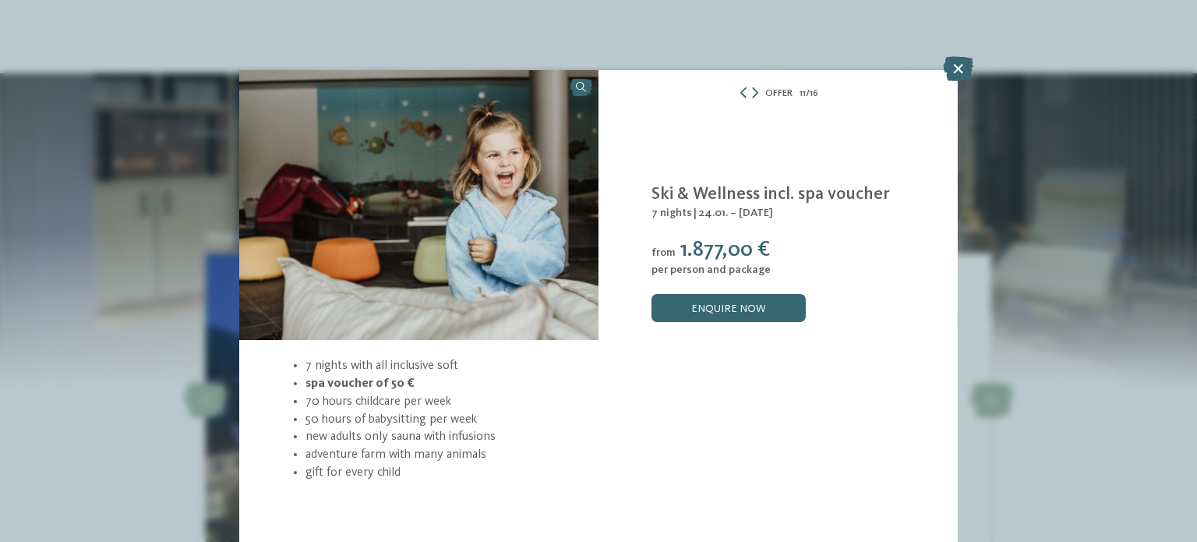
click at [738, 92] on icon at bounding box center [743, 92] width 11 height 11
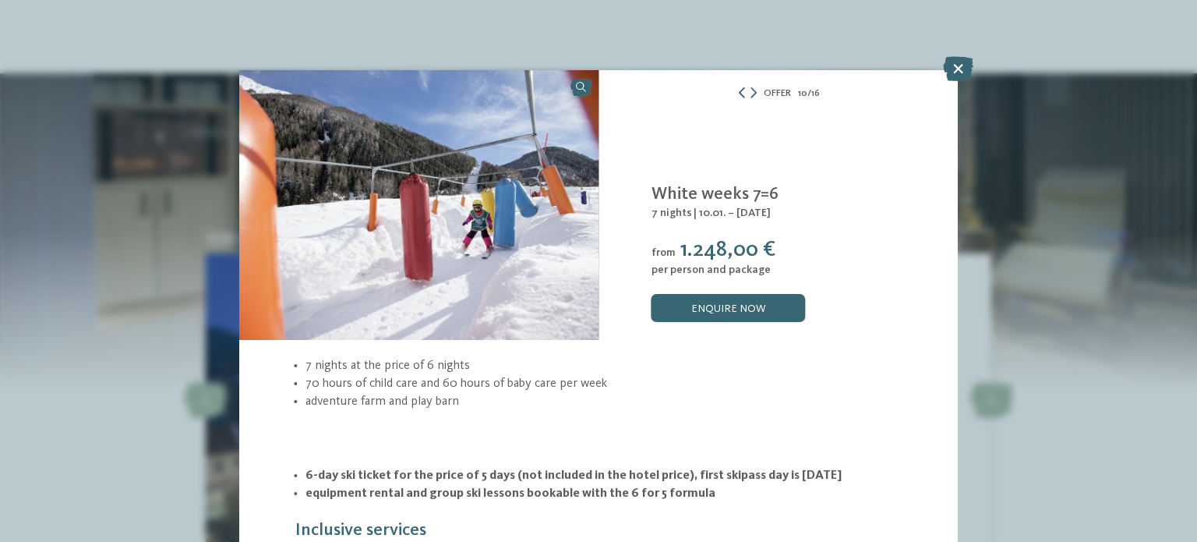
click at [737, 92] on icon at bounding box center [742, 92] width 11 height 11
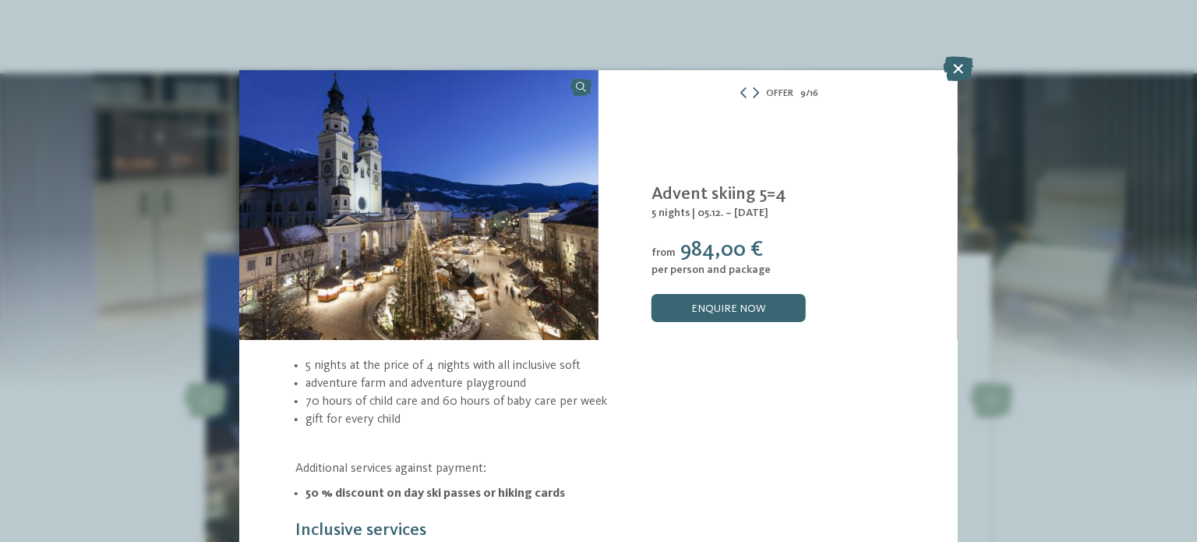
click at [669, 213] on span "5 nights" at bounding box center [671, 212] width 39 height 11
click at [955, 68] on icon at bounding box center [958, 68] width 30 height 25
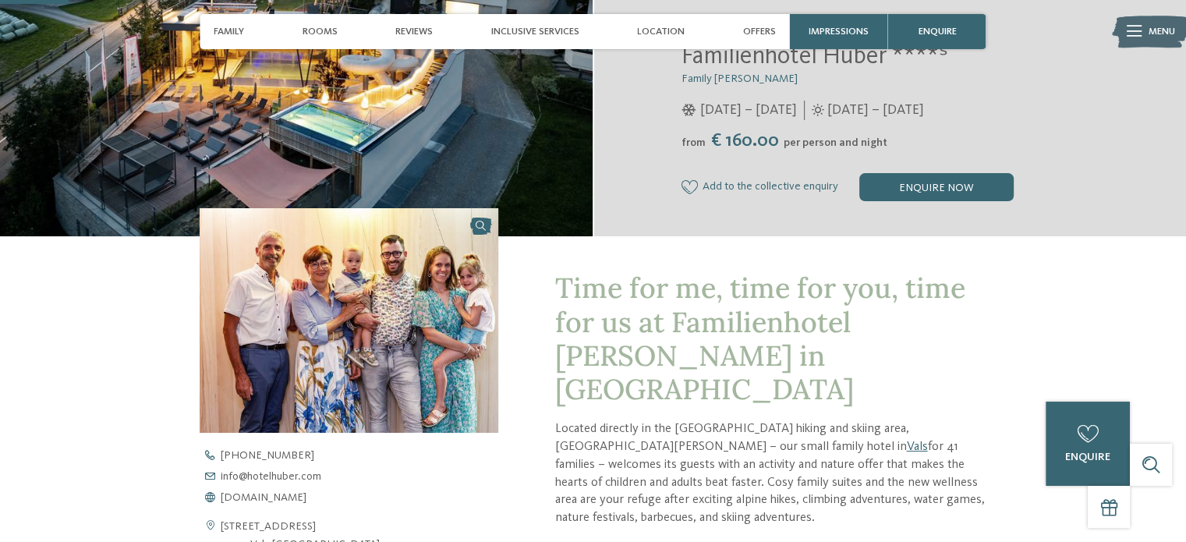
scroll to position [156, 0]
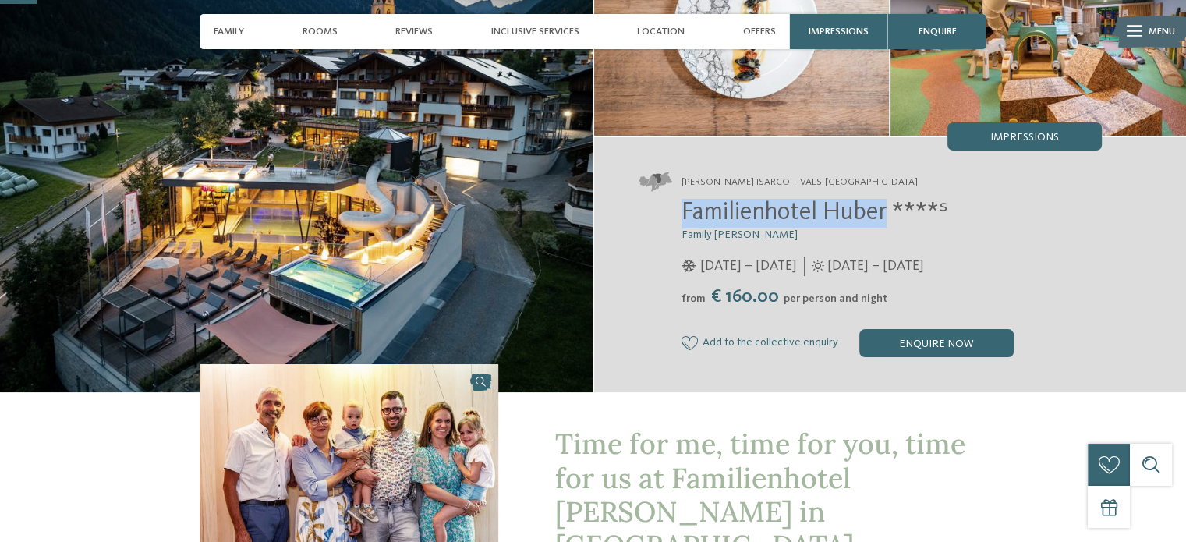
drag, startPoint x: 680, startPoint y: 209, endPoint x: 889, endPoint y: 205, distance: 209.0
click at [889, 205] on div "Familienhotel Huber ****ˢ Family Stolz 05/12/2025 – 12/04/2026 01/05 – 05/12/20…" at bounding box center [870, 278] width 462 height 158
copy span "Familienhotel Huber"
click at [811, 236] on h3 "Family Stolz" at bounding box center [891, 234] width 420 height 13
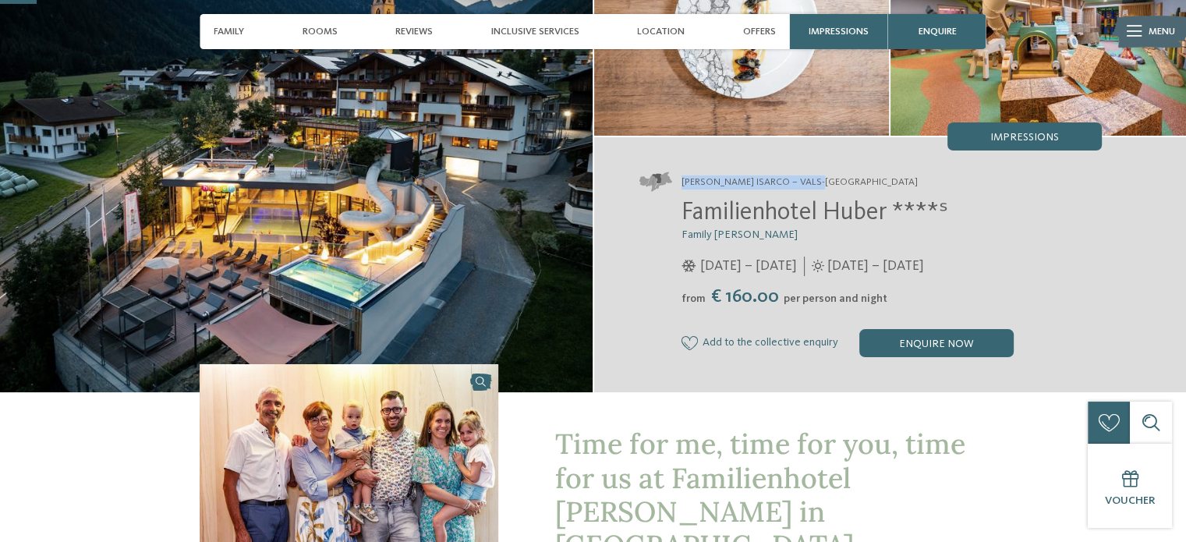
drag, startPoint x: 683, startPoint y: 180, endPoint x: 826, endPoint y: 178, distance: 143.5
click at [826, 178] on span "Valle Isarco – Vals-Mühlbach" at bounding box center [799, 182] width 236 height 14
copy span "Valle Isarco – Vals-Mühlbach"
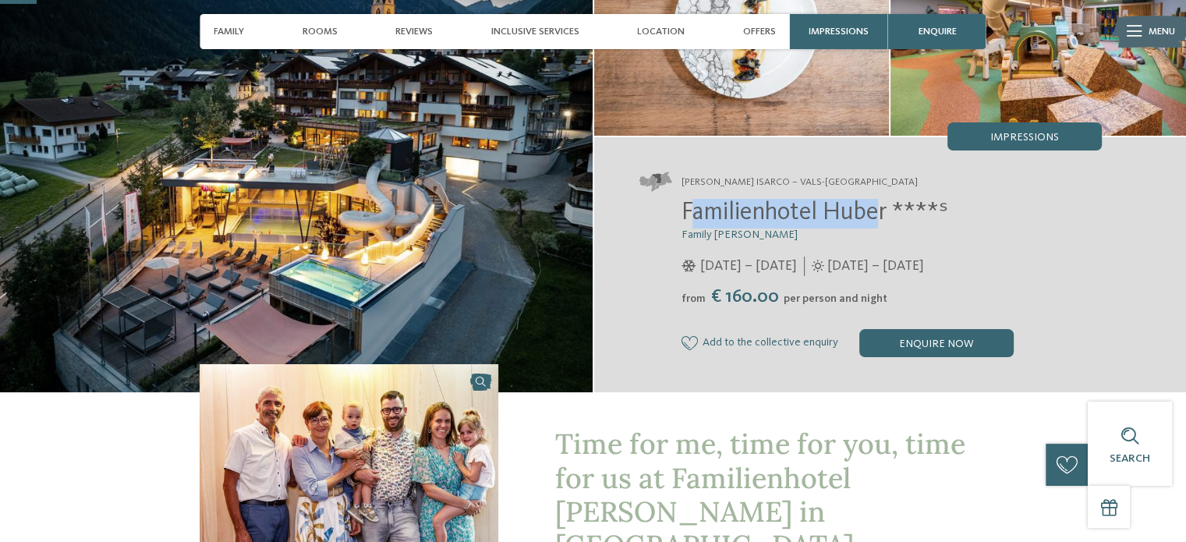
drag, startPoint x: 688, startPoint y: 213, endPoint x: 876, endPoint y: 208, distance: 188.7
click at [876, 208] on span "Familienhotel Huber ****ˢ" at bounding box center [814, 212] width 267 height 25
drag, startPoint x: 865, startPoint y: 210, endPoint x: 669, endPoint y: 214, distance: 196.5
click at [669, 214] on div "Familienhotel Huber ****ˢ Family Stolz 05/12/2025 – 12/04/2026 01/05 – 05/12/20…" at bounding box center [870, 278] width 462 height 158
copy span "Familienhotel Huber"
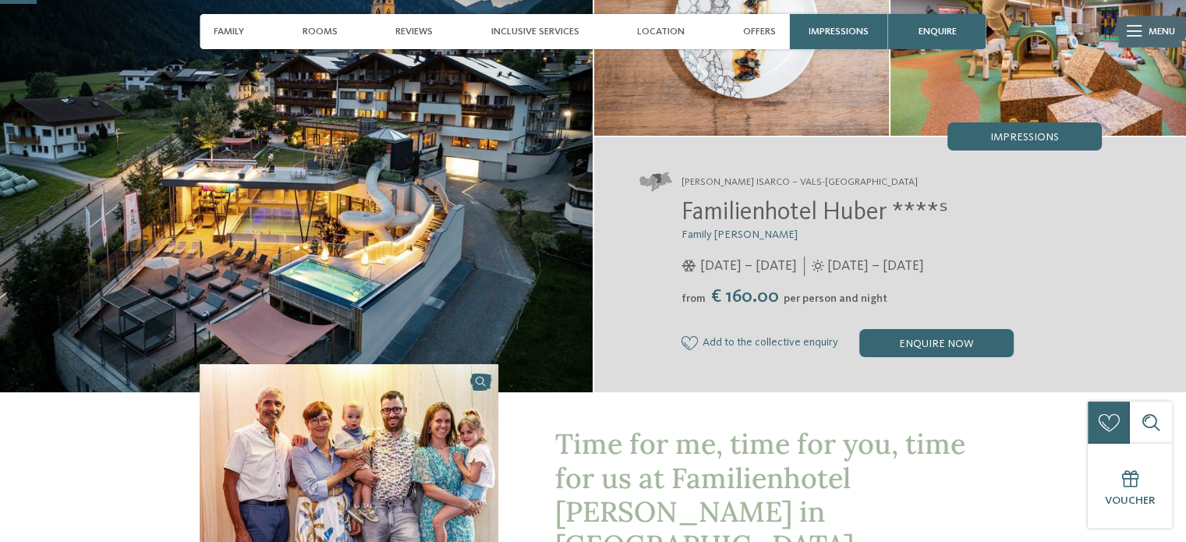
click at [663, 263] on div "Familienhotel Huber ****ˢ Family Stolz 05/12/2025 – 12/04/2026 01/05 – 05/12/20…" at bounding box center [870, 278] width 462 height 158
click at [334, 199] on img at bounding box center [296, 153] width 592 height 478
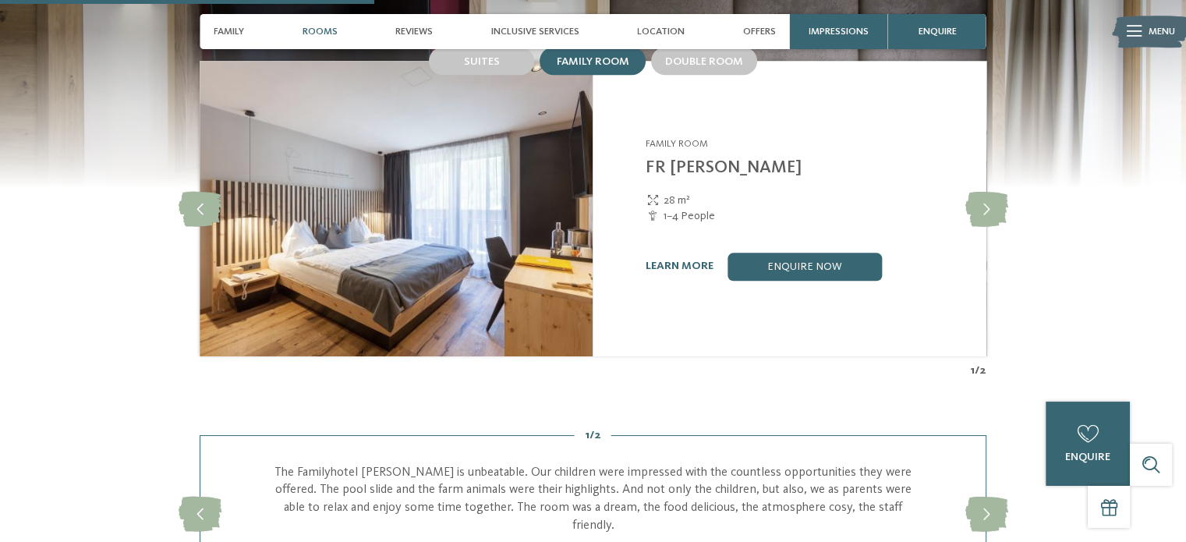
scroll to position [1703, 0]
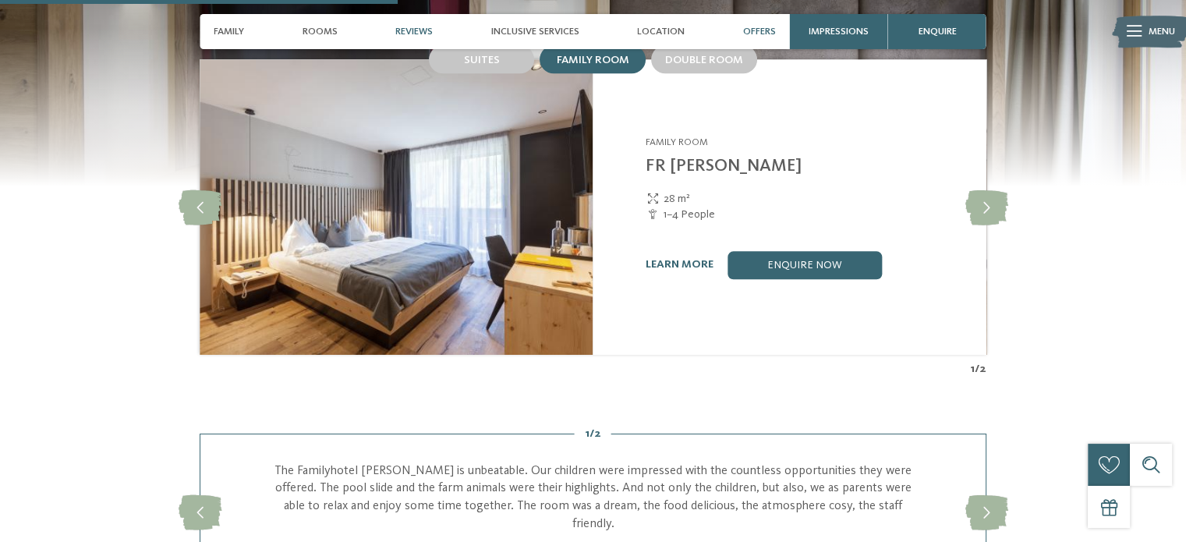
click at [756, 32] on span "Offers" at bounding box center [759, 32] width 33 height 12
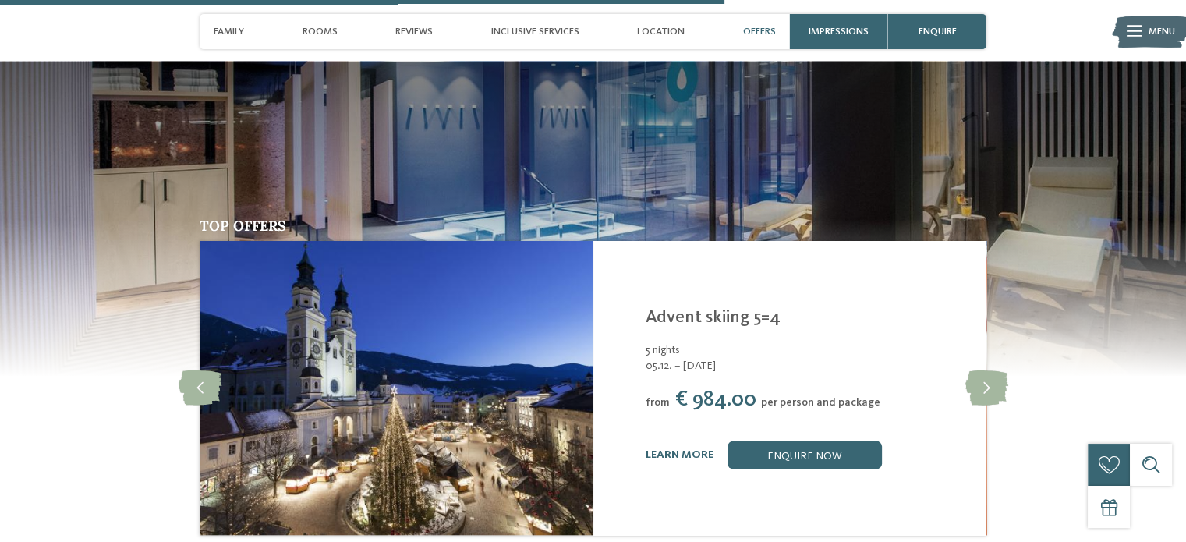
scroll to position [3148, 0]
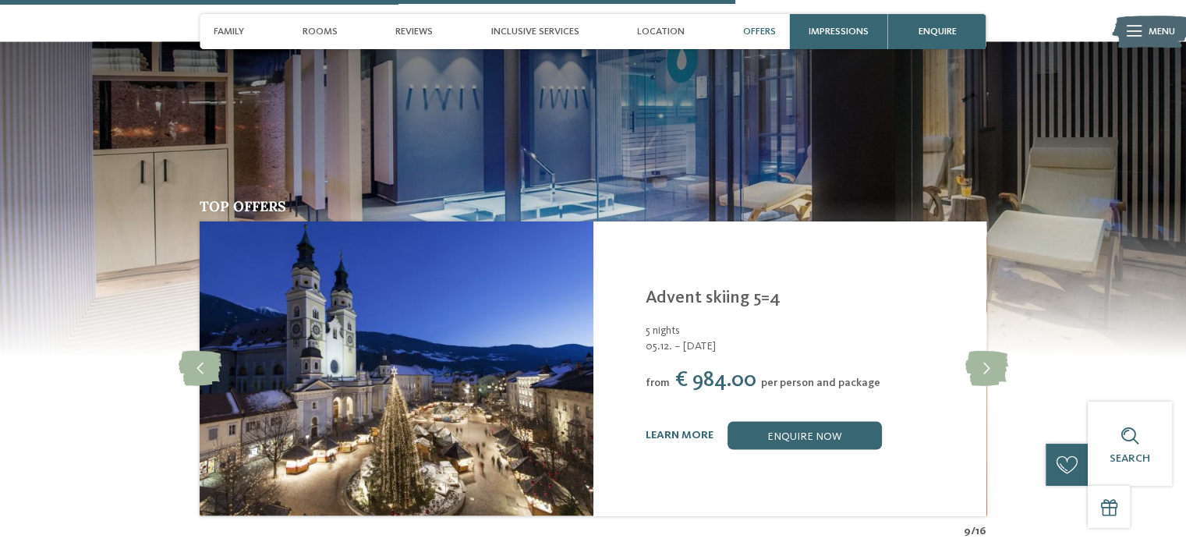
drag, startPoint x: 651, startPoint y: 211, endPoint x: 771, endPoint y: 208, distance: 120.1
click at [771, 221] on div "Familienhotel Huber **** Vals-Mühlbach - Valle Isarco Advent skiing 5=4 5 night…" at bounding box center [788, 368] width 393 height 295
click at [790, 288] on h3 "Advent skiing 5=4" at bounding box center [806, 298] width 323 height 21
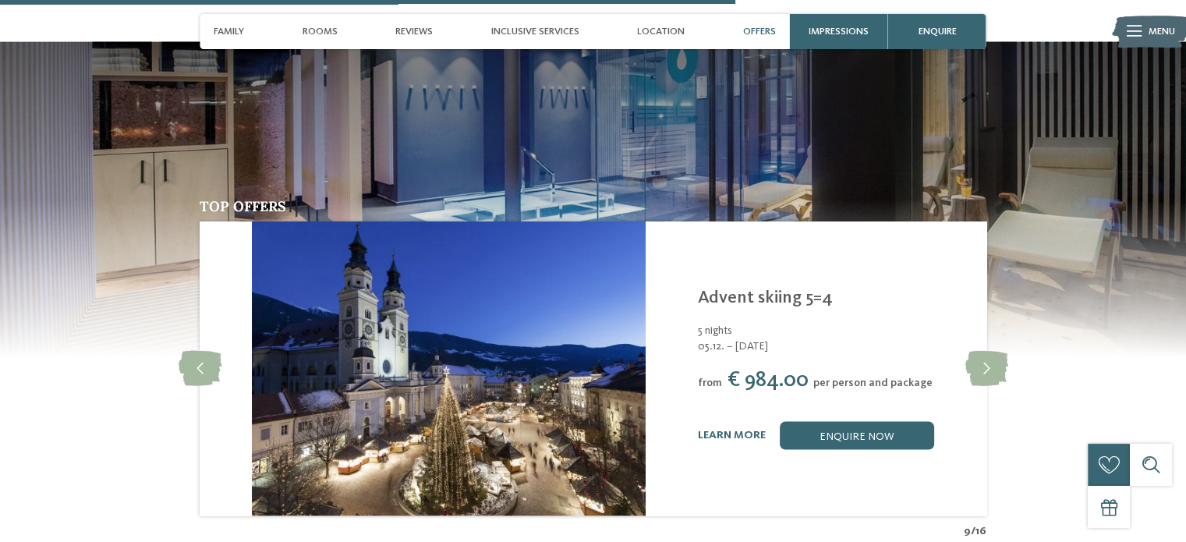
drag, startPoint x: 642, startPoint y: 267, endPoint x: 690, endPoint y: 279, distance: 49.0
click at [690, 279] on div "Familienhotel Huber **** Vals-Mühlbach - Valle Isarco Advent skiing 5=4 5 night…" at bounding box center [841, 368] width 393 height 295
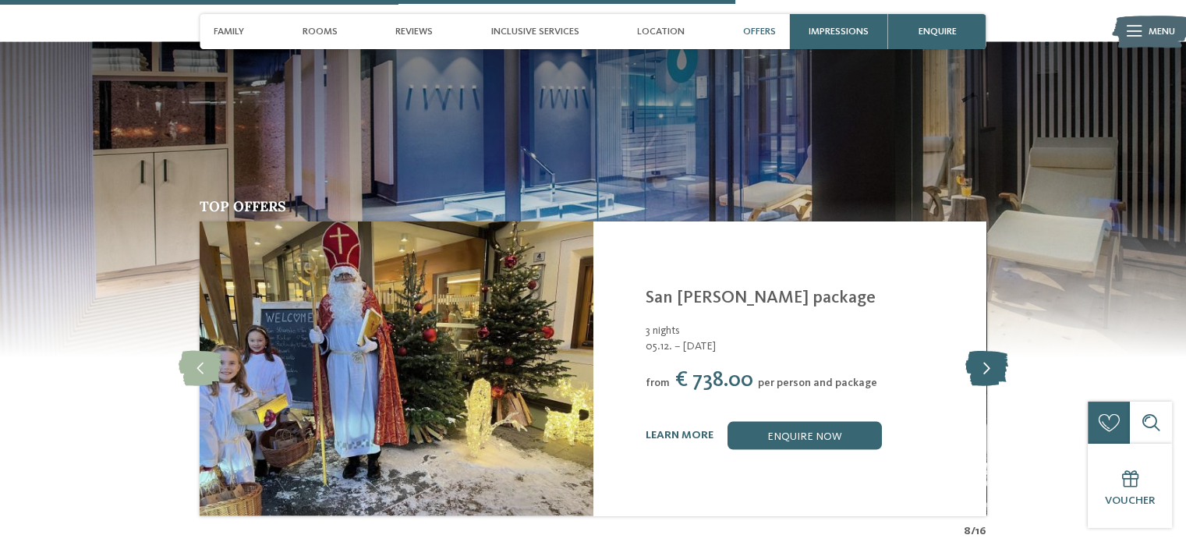
click at [984, 351] on icon at bounding box center [985, 368] width 43 height 35
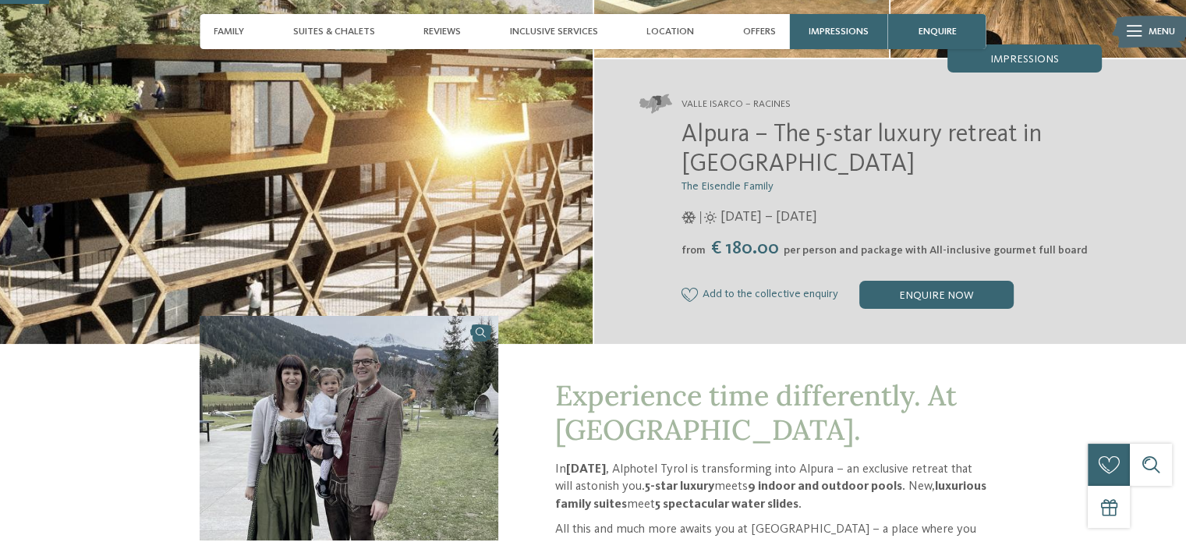
scroll to position [78, 0]
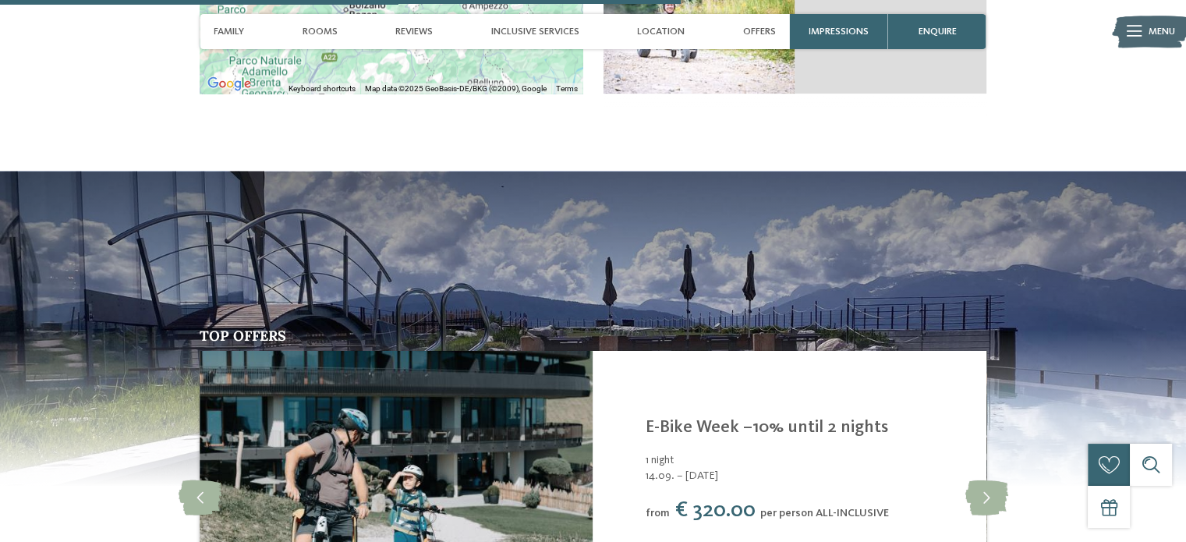
scroll to position [3274, 0]
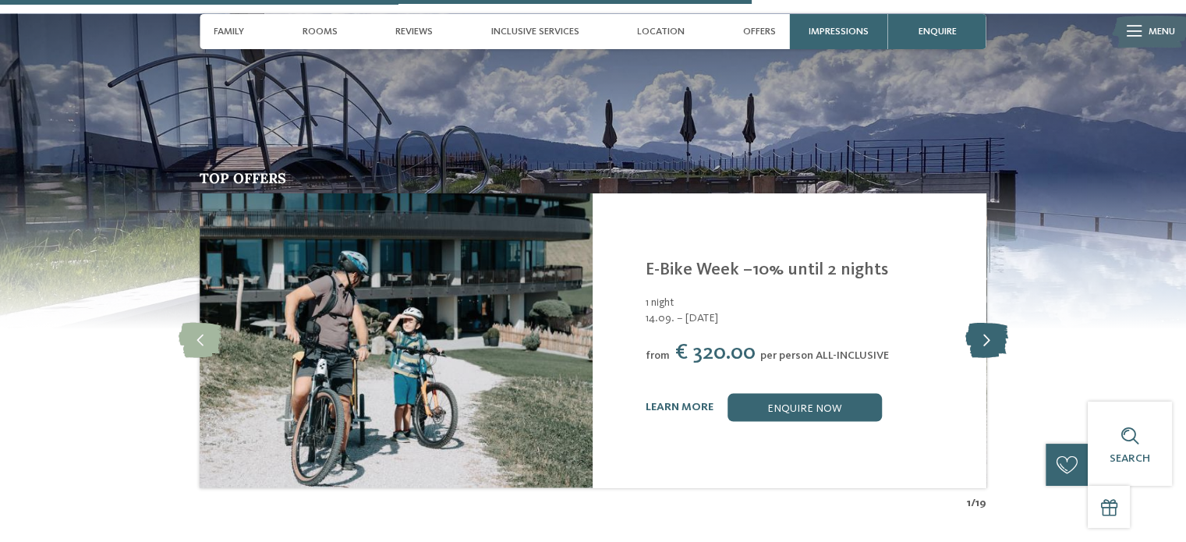
click at [990, 323] on icon at bounding box center [985, 340] width 43 height 35
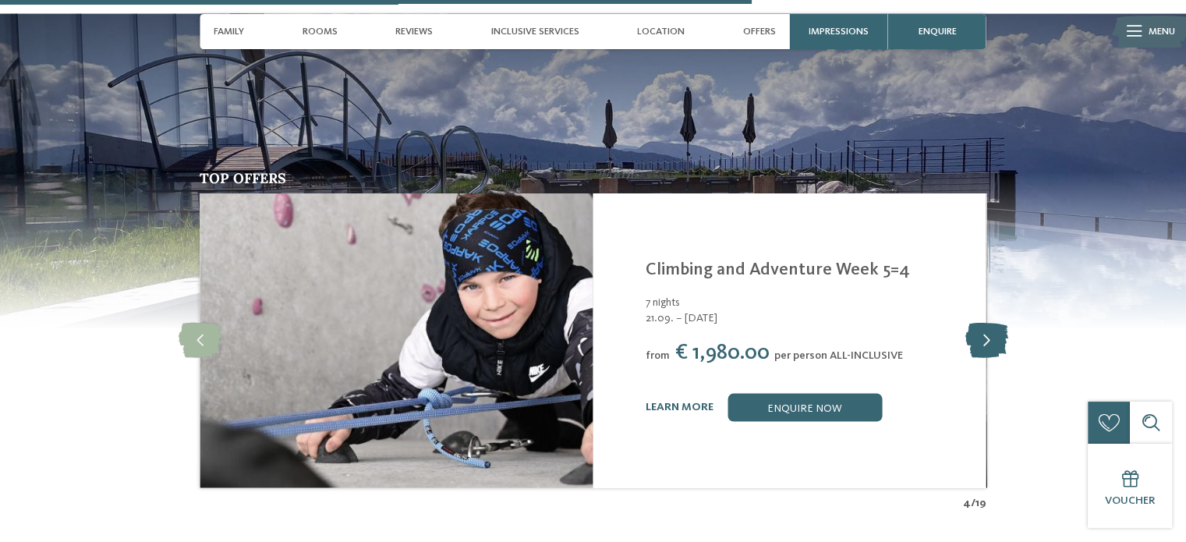
click at [990, 323] on icon at bounding box center [985, 340] width 43 height 35
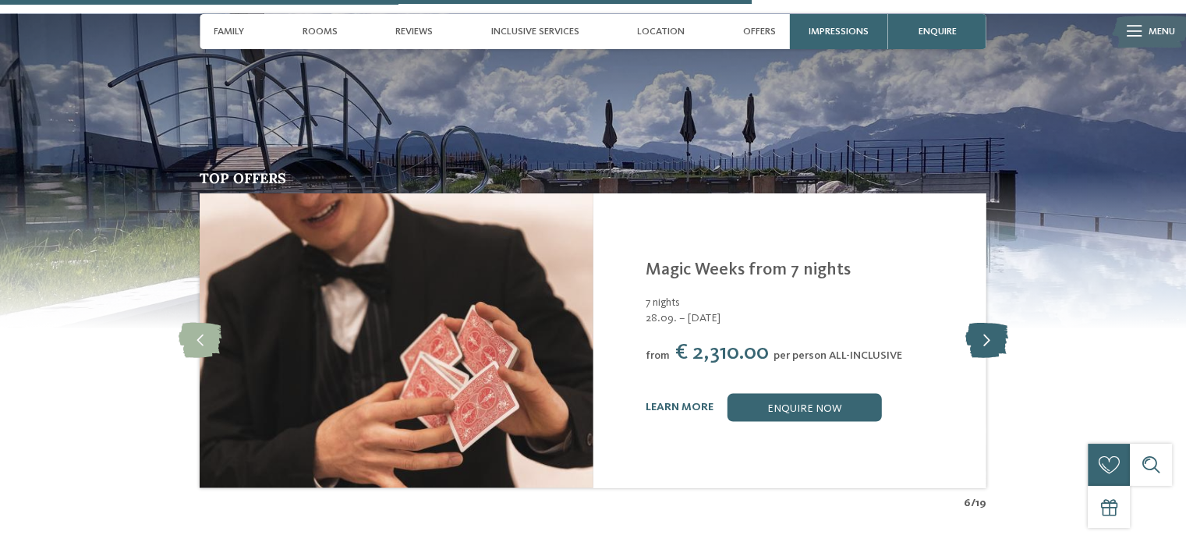
click at [990, 323] on icon at bounding box center [985, 340] width 43 height 35
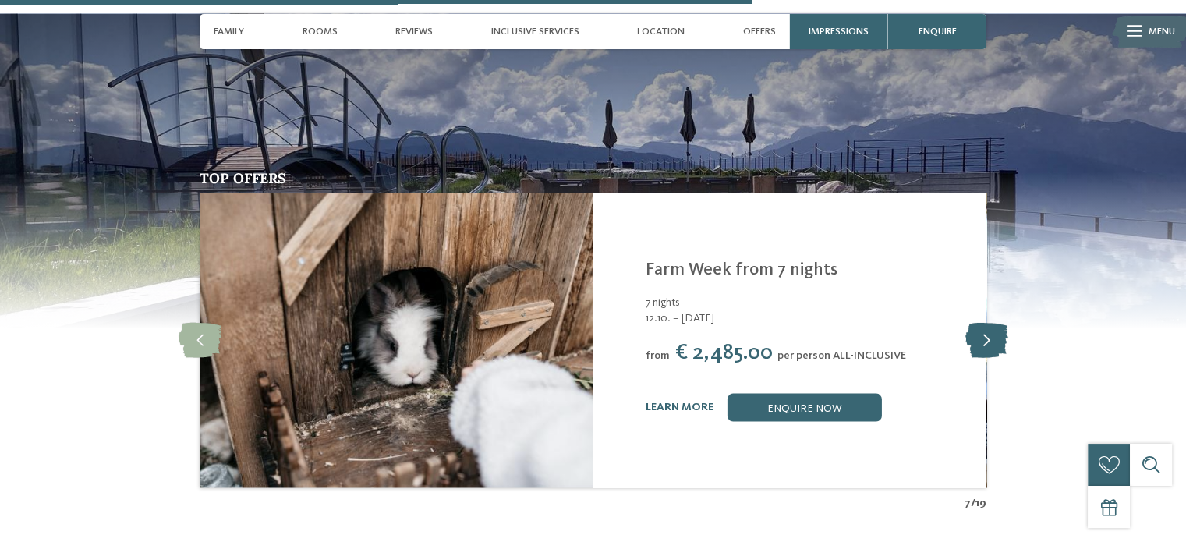
click at [990, 323] on icon at bounding box center [985, 340] width 43 height 35
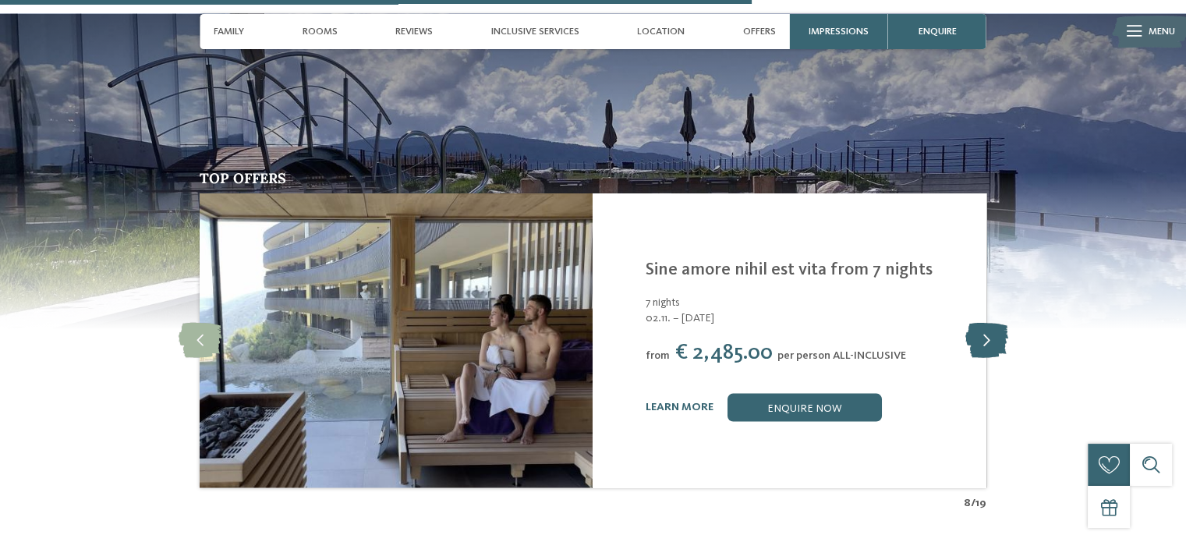
click at [990, 323] on icon at bounding box center [985, 340] width 43 height 35
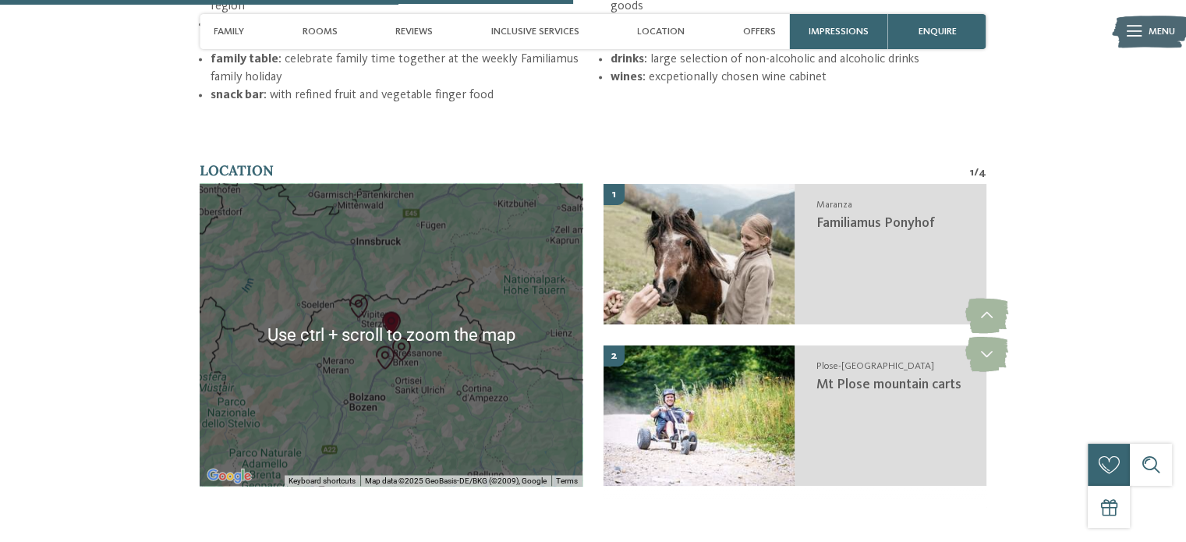
scroll to position [2884, 0]
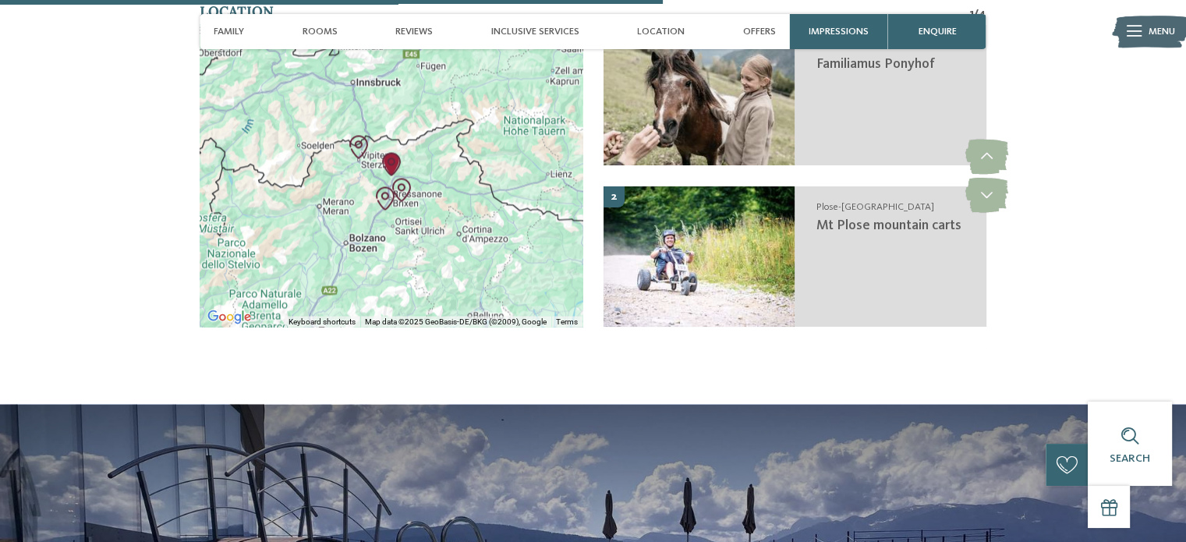
click at [383, 180] on img "Minerals museum" at bounding box center [385, 198] width 36 height 36
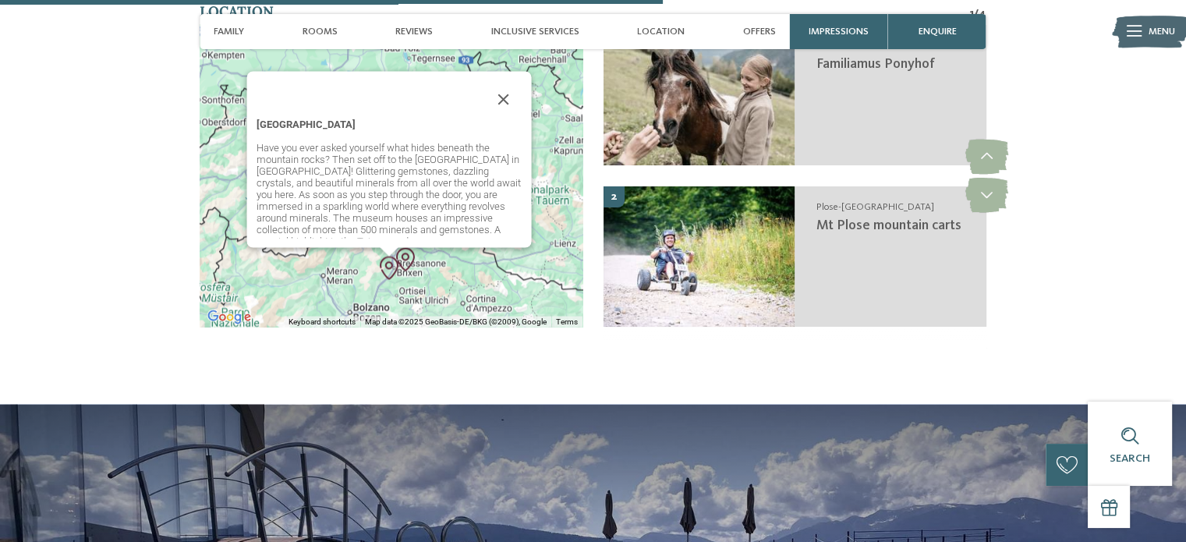
click at [499, 235] on div "Minerals museum Have you ever asked yourself what hides beneath the mountain ro…" at bounding box center [391, 175] width 383 height 302
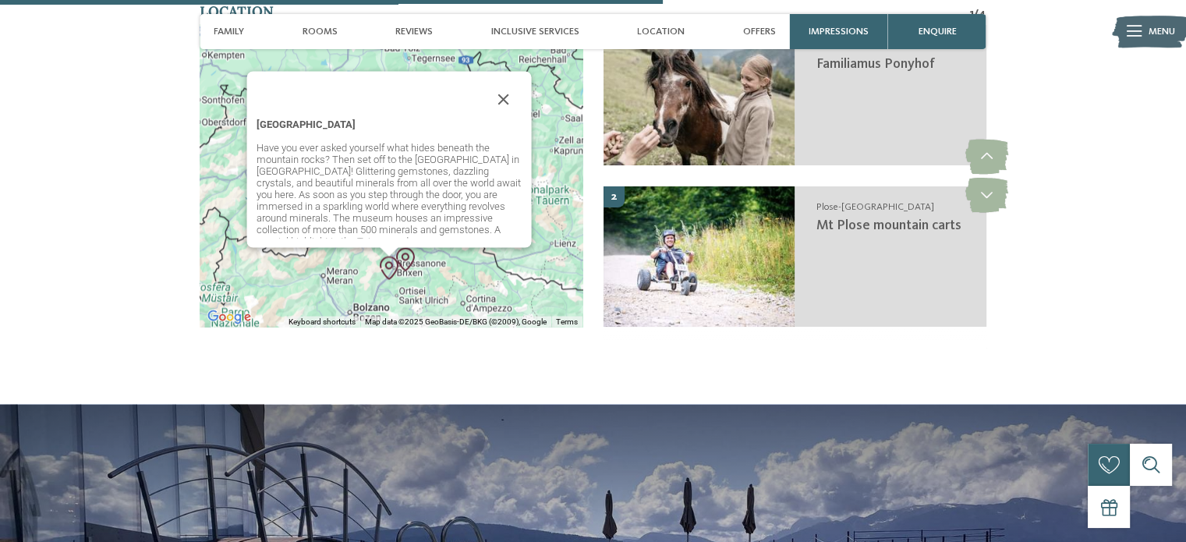
click at [550, 215] on div "Minerals museum Have you ever asked yourself what hides beneath the mountain ro…" at bounding box center [391, 175] width 383 height 302
drag, startPoint x: 498, startPoint y: 64, endPoint x: 522, endPoint y: 93, distance: 37.6
click at [499, 80] on button "Close" at bounding box center [502, 98] width 37 height 37
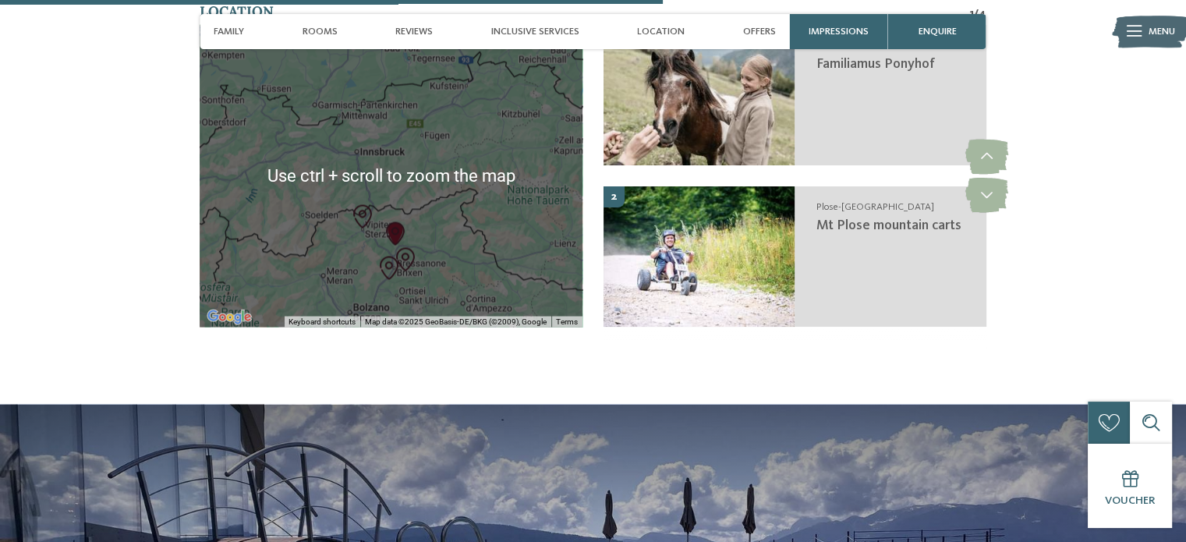
click at [303, 205] on div "To navigate, press the arrow keys." at bounding box center [391, 175] width 383 height 302
click at [304, 205] on div "To navigate, press the arrow keys." at bounding box center [391, 175] width 383 height 302
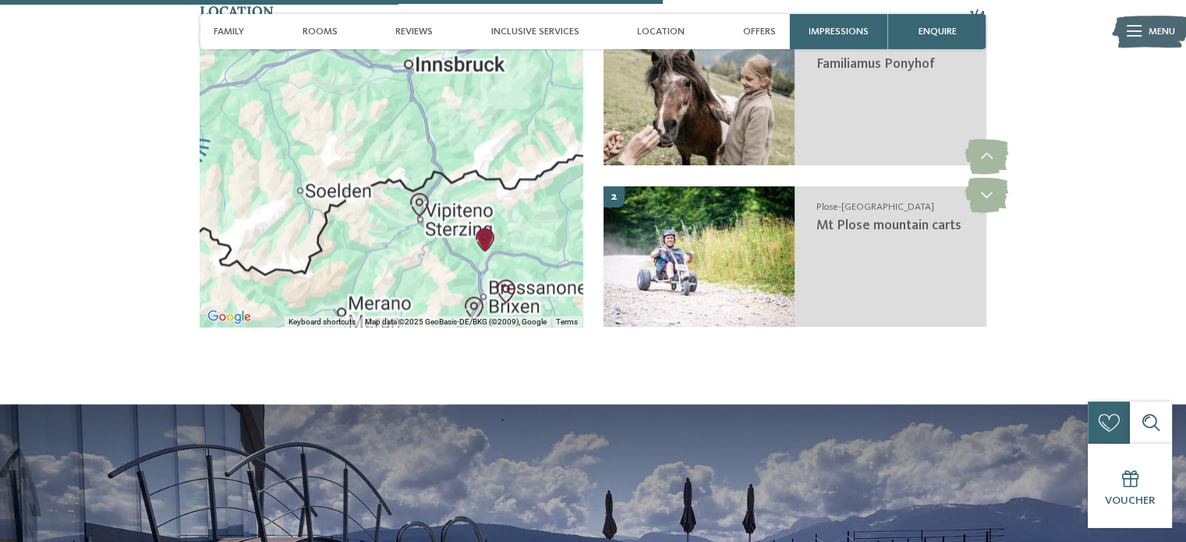
click at [377, 214] on div at bounding box center [391, 175] width 383 height 302
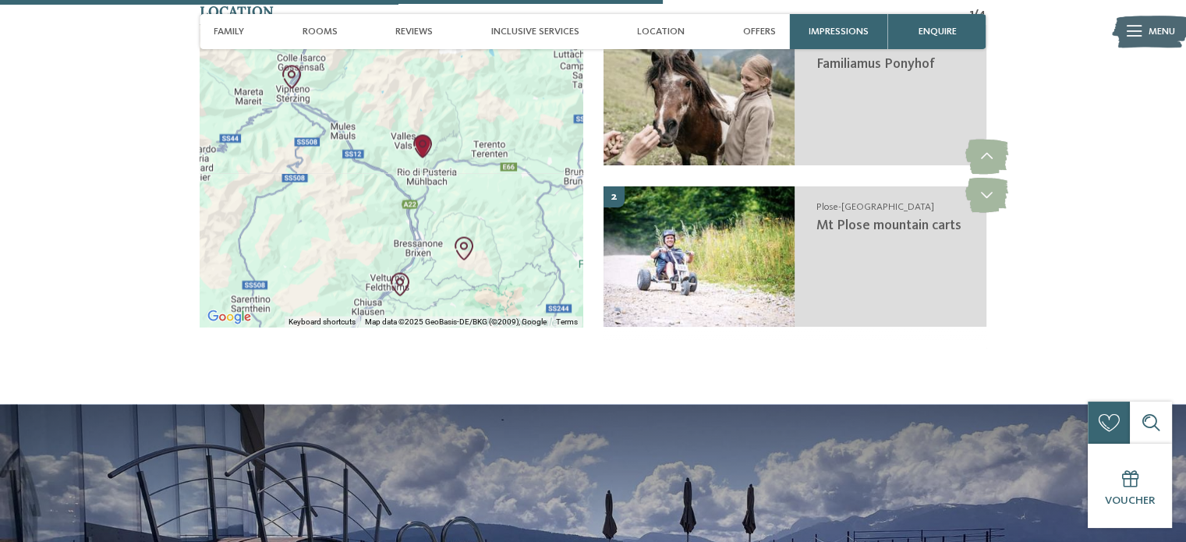
drag, startPoint x: 399, startPoint y: 230, endPoint x: 218, endPoint y: 128, distance: 207.7
click at [218, 128] on div at bounding box center [391, 175] width 383 height 302
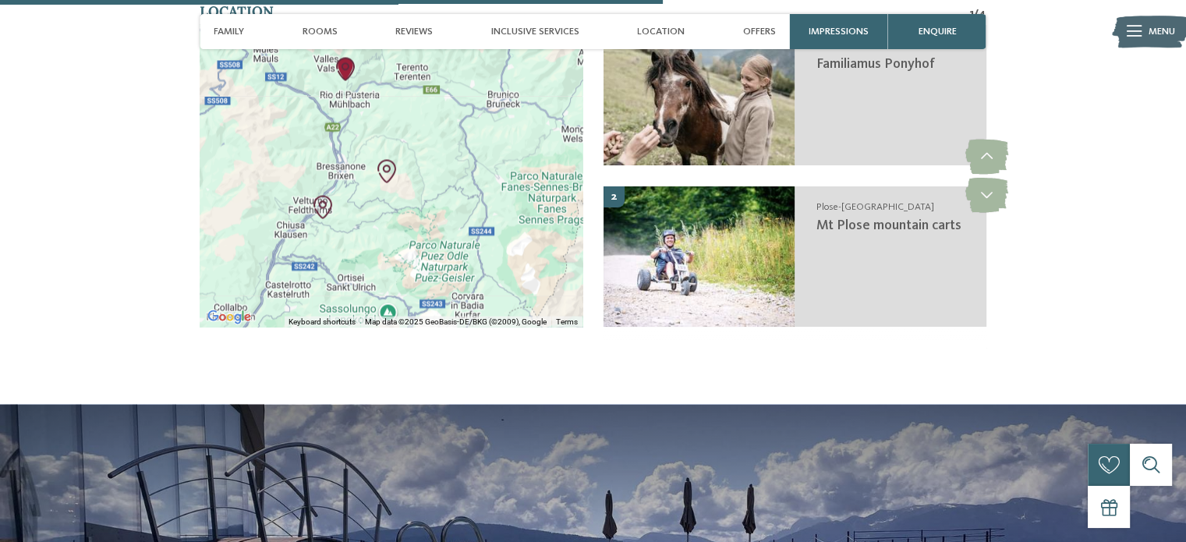
drag, startPoint x: 423, startPoint y: 186, endPoint x: 355, endPoint y: 98, distance: 111.2
click at [355, 99] on div at bounding box center [391, 175] width 383 height 302
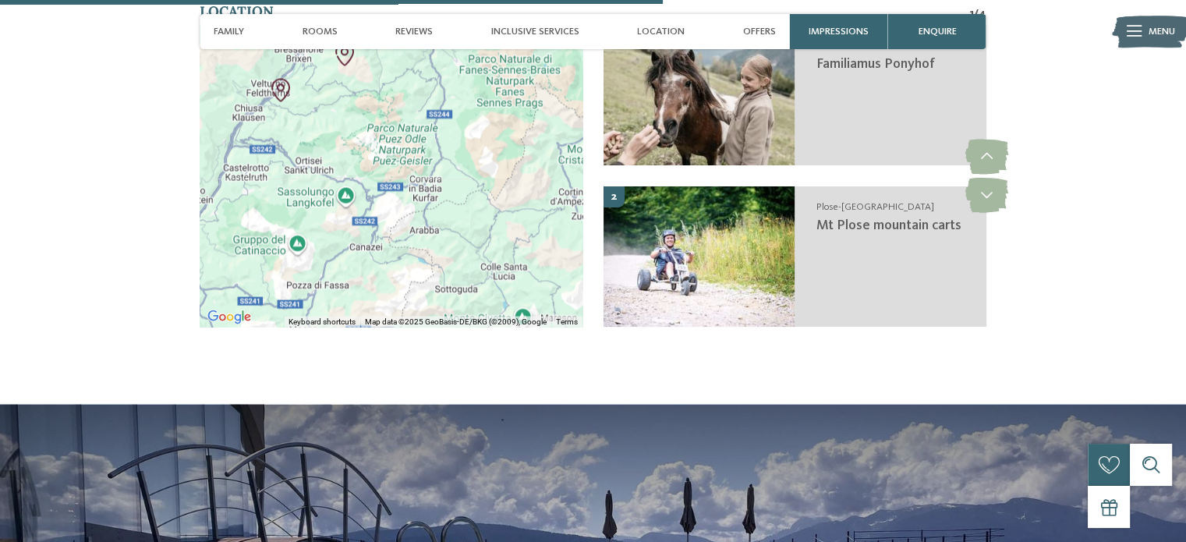
drag, startPoint x: 439, startPoint y: 232, endPoint x: 397, endPoint y: 122, distance: 117.0
click at [397, 122] on div at bounding box center [391, 175] width 383 height 302
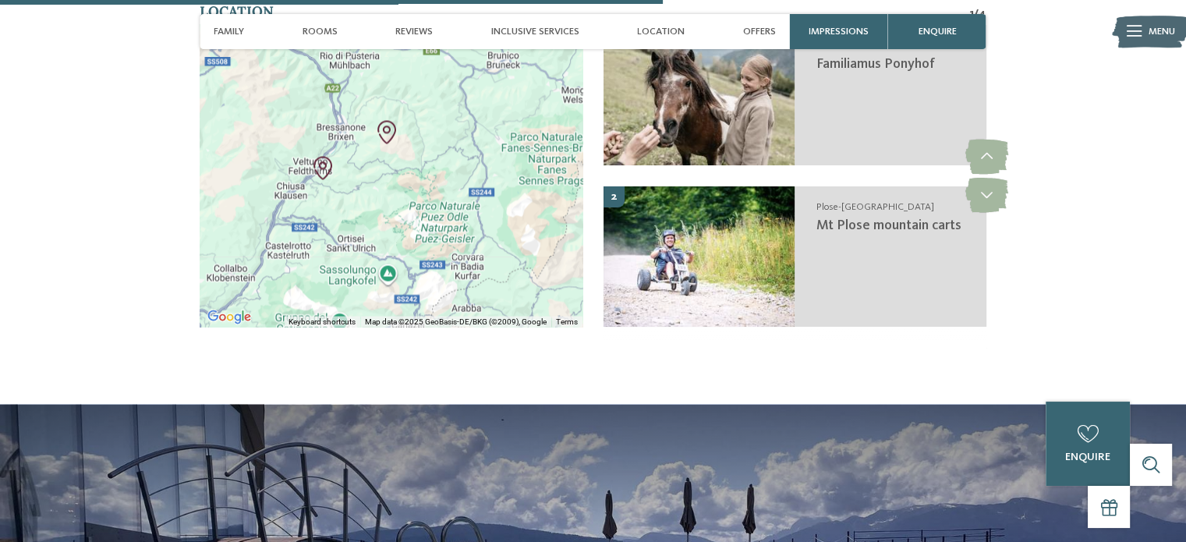
drag, startPoint x: 443, startPoint y: 136, endPoint x: 497, endPoint y: 230, distance: 108.3
click at [497, 230] on div at bounding box center [391, 175] width 383 height 302
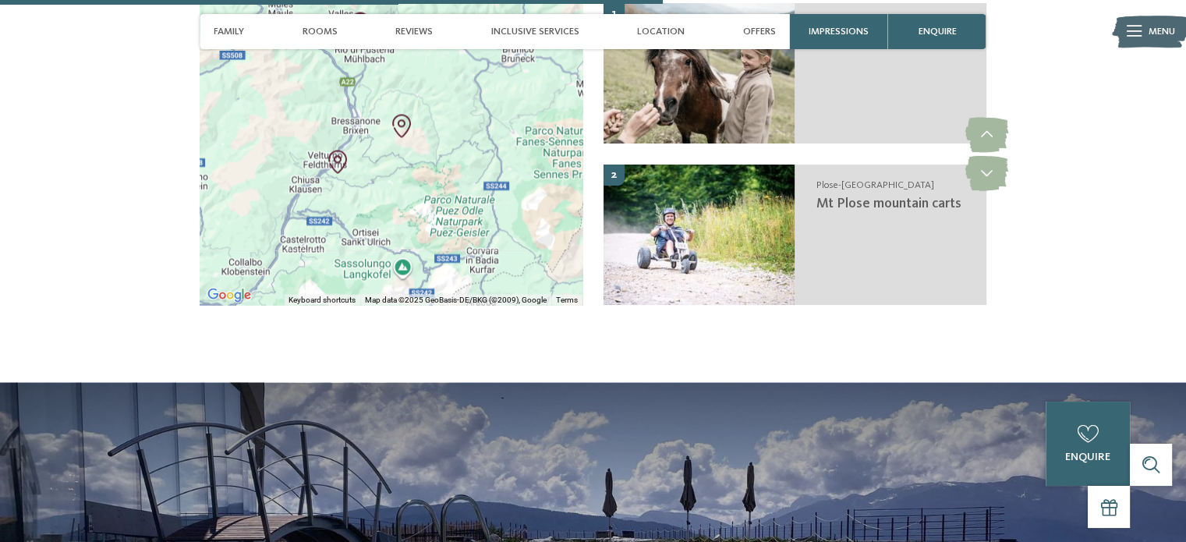
scroll to position [3040, 0]
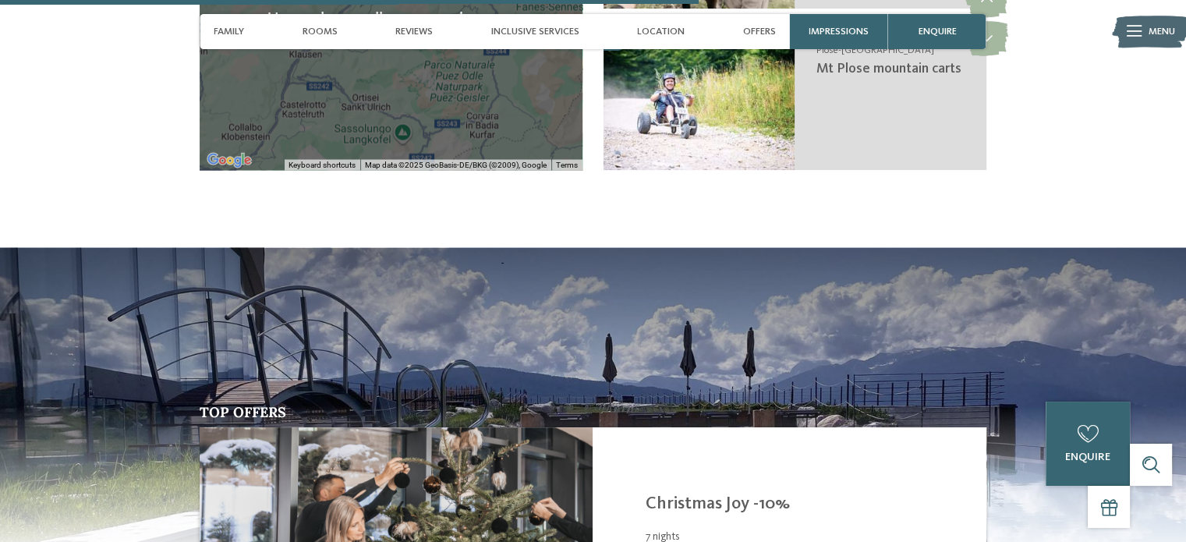
drag, startPoint x: 405, startPoint y: 164, endPoint x: 415, endPoint y: 235, distance: 72.3
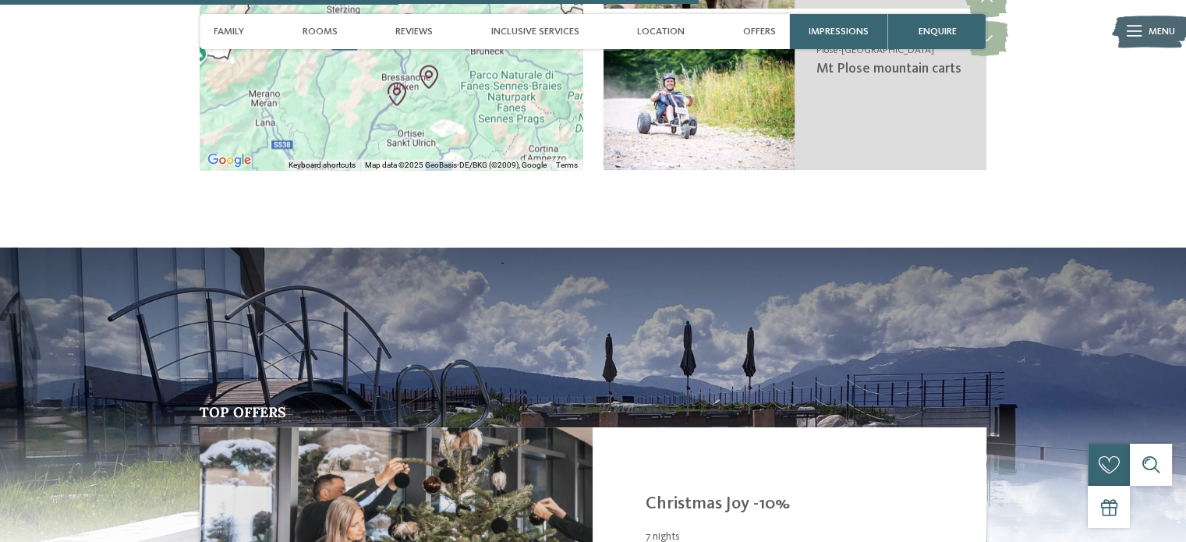
drag, startPoint x: 430, startPoint y: 85, endPoint x: 446, endPoint y: 109, distance: 28.8
click at [446, 109] on div at bounding box center [391, 19] width 383 height 302
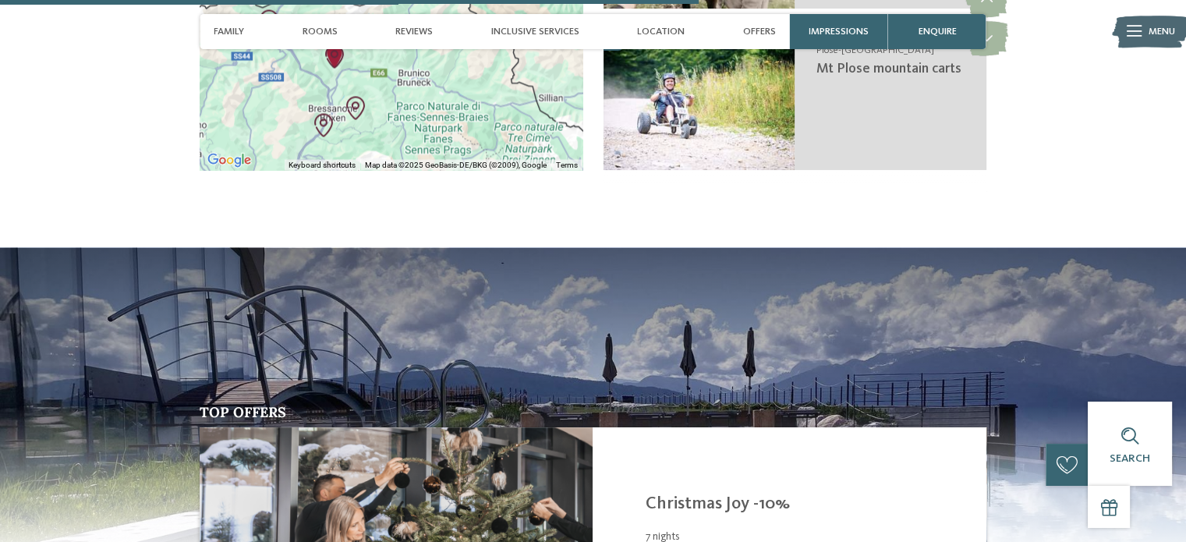
drag, startPoint x: 407, startPoint y: 99, endPoint x: 340, endPoint y: 124, distance: 71.5
click at [340, 124] on div at bounding box center [391, 19] width 383 height 302
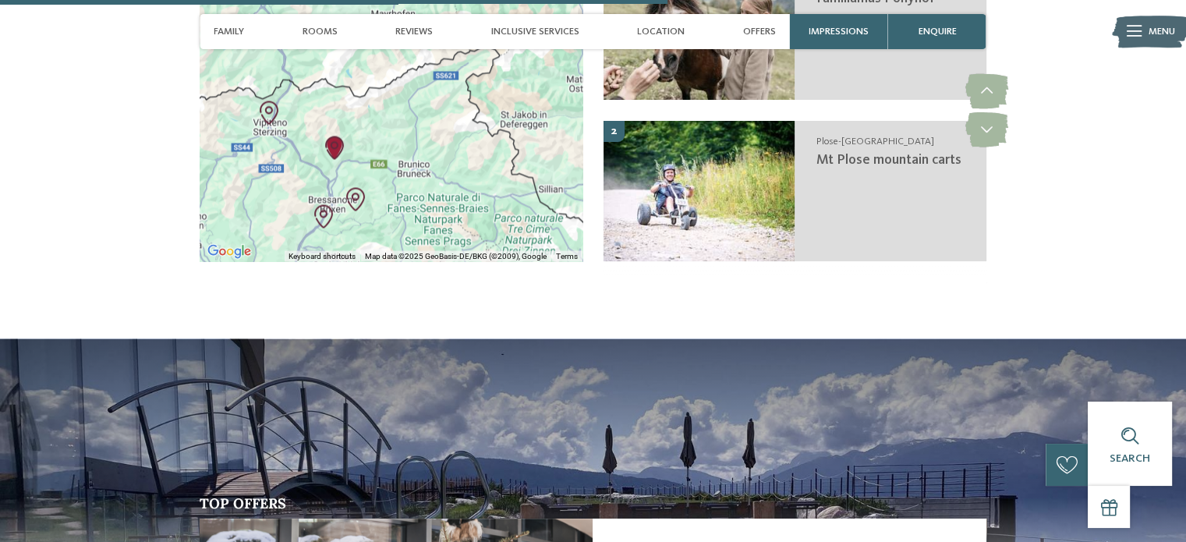
scroll to position [2884, 0]
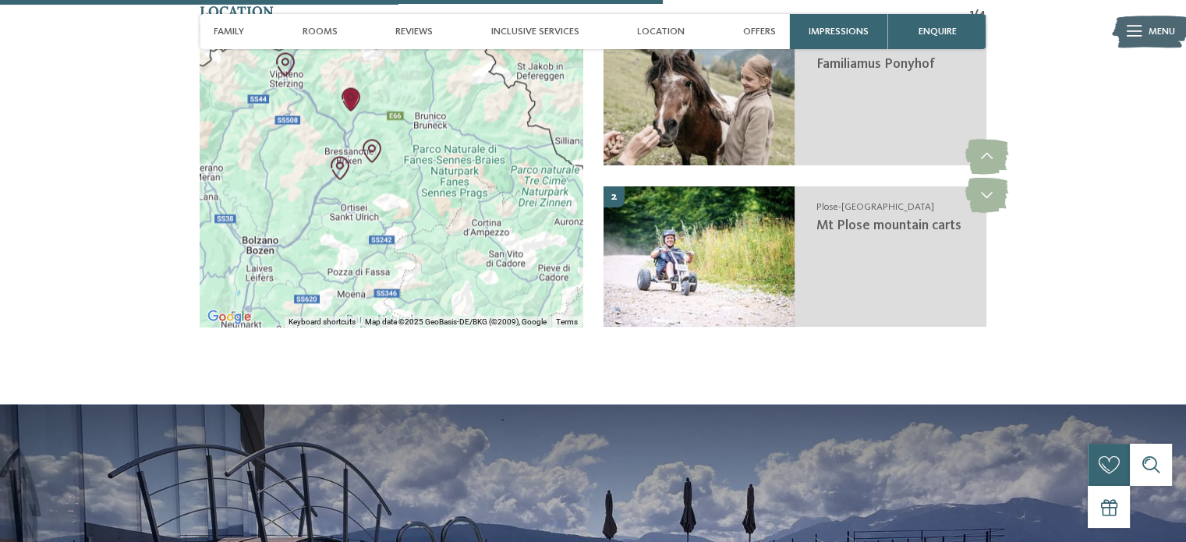
drag, startPoint x: 318, startPoint y: 193, endPoint x: 328, endPoint y: 97, distance: 96.4
click at [328, 97] on div at bounding box center [391, 175] width 383 height 302
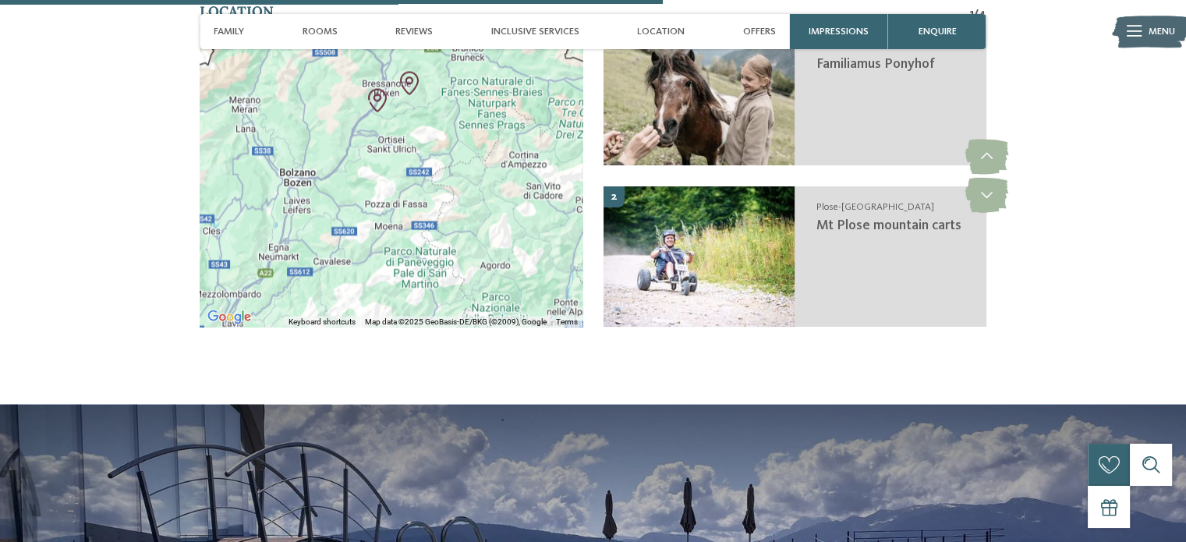
drag, startPoint x: 373, startPoint y: 219, endPoint x: 418, endPoint y: 143, distance: 88.4
click at [418, 143] on div at bounding box center [391, 175] width 383 height 302
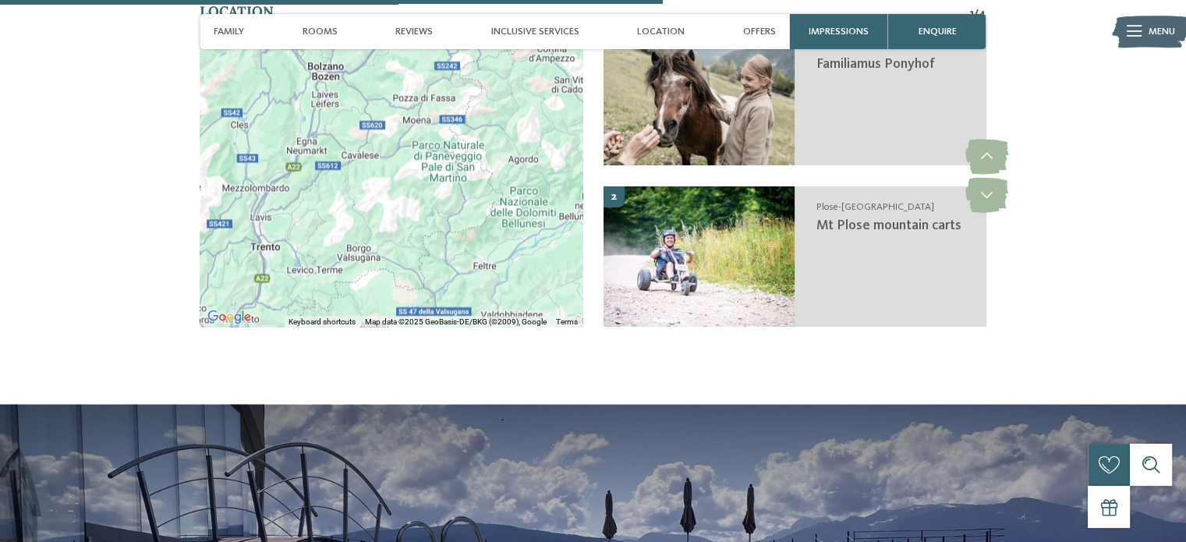
drag, startPoint x: 418, startPoint y: 218, endPoint x: 442, endPoint y: 110, distance: 111.0
click at [442, 110] on div at bounding box center [391, 175] width 383 height 302
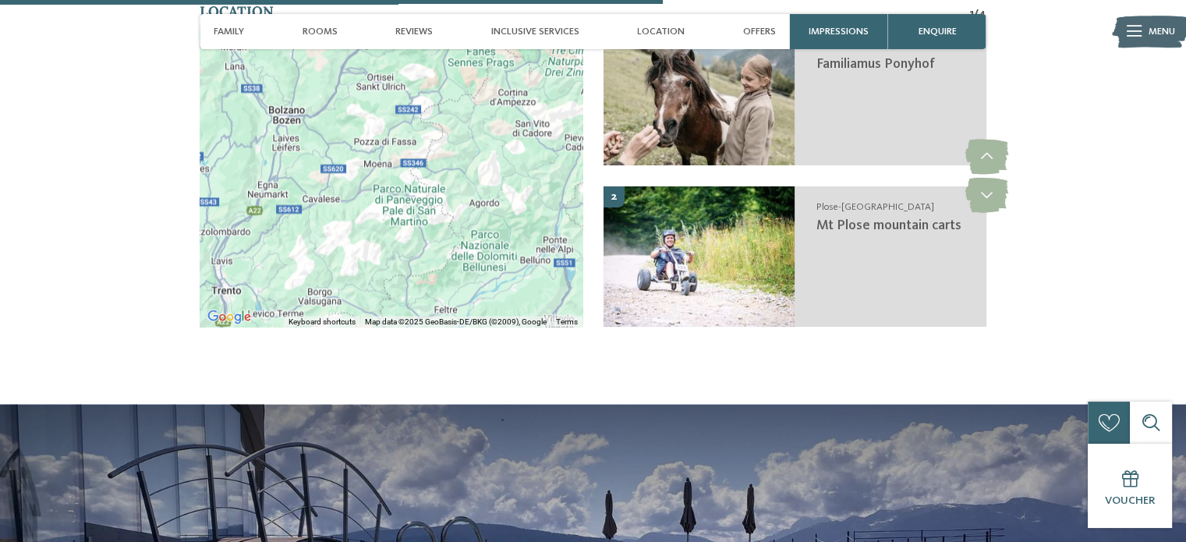
drag, startPoint x: 362, startPoint y: 221, endPoint x: 315, endPoint y: 278, distance: 73.7
click at [315, 278] on div at bounding box center [391, 175] width 383 height 302
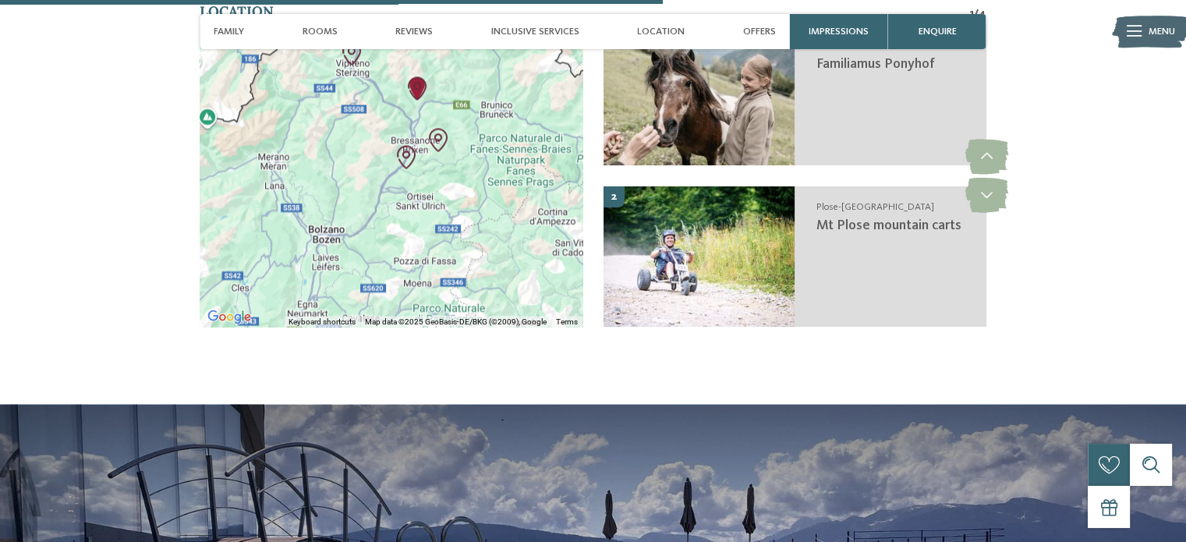
drag, startPoint x: 438, startPoint y: 168, endPoint x: 505, endPoint y: 246, distance: 102.8
click at [508, 259] on div at bounding box center [391, 175] width 383 height 302
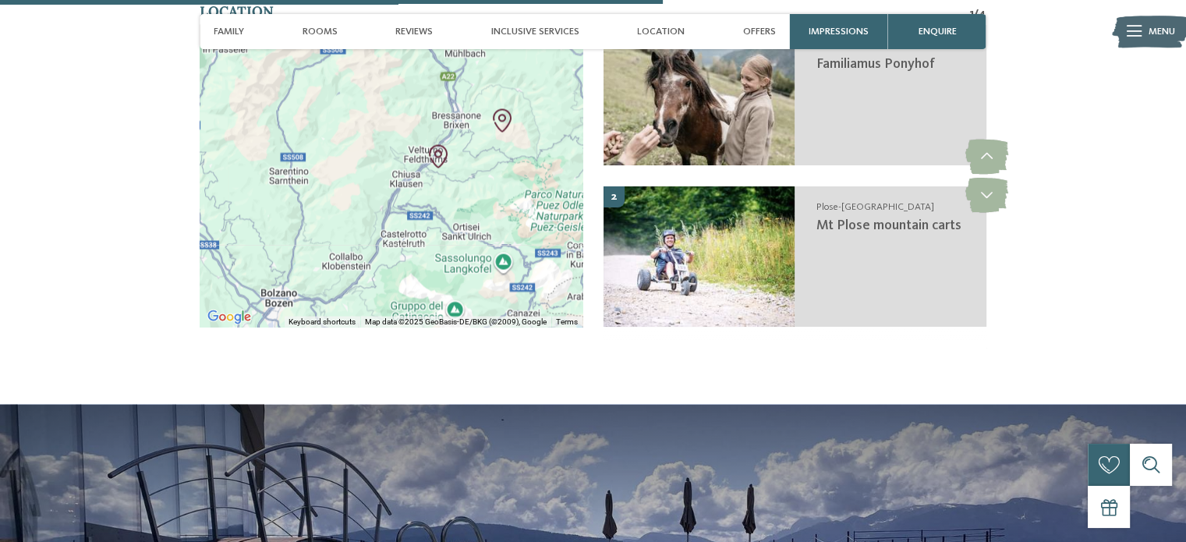
drag, startPoint x: 482, startPoint y: 143, endPoint x: 464, endPoint y: 216, distance: 74.7
click at [464, 216] on div at bounding box center [391, 175] width 383 height 302
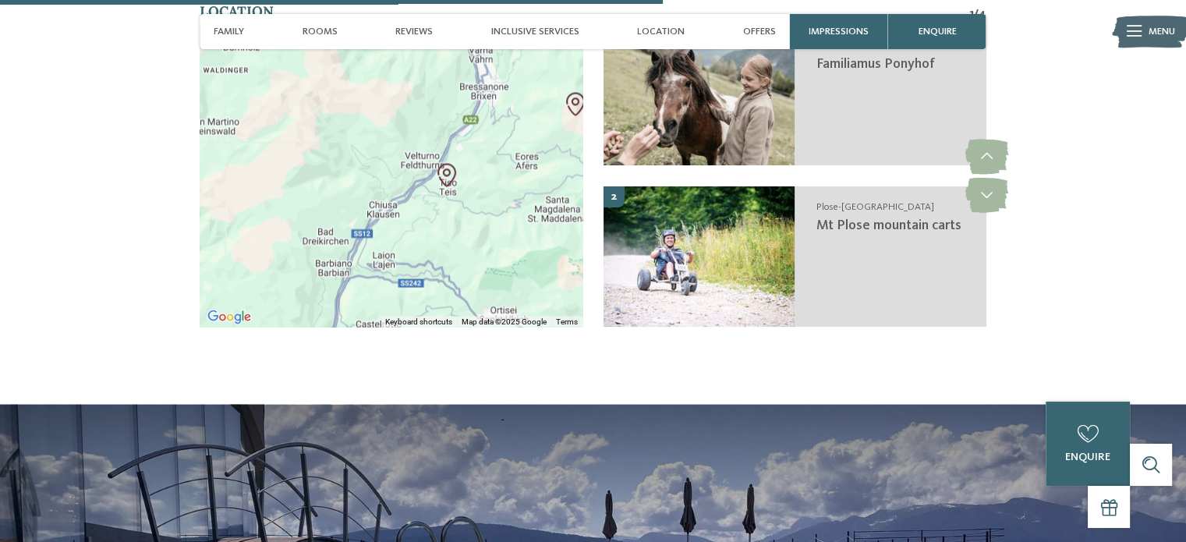
drag, startPoint x: 432, startPoint y: 162, endPoint x: 455, endPoint y: 274, distance: 114.7
click at [458, 267] on div at bounding box center [391, 175] width 383 height 302
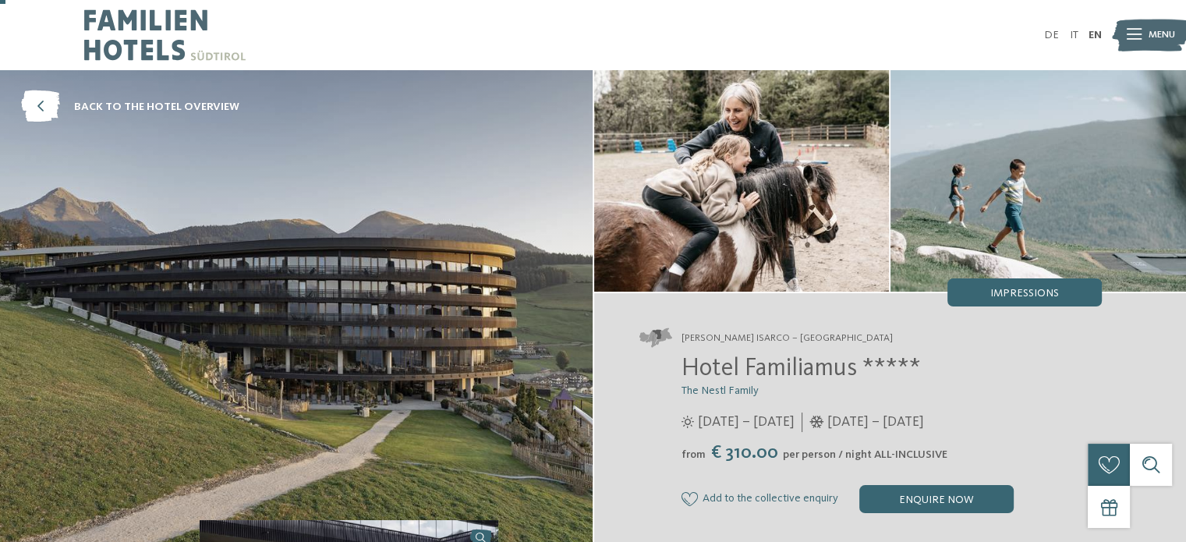
scroll to position [156, 0]
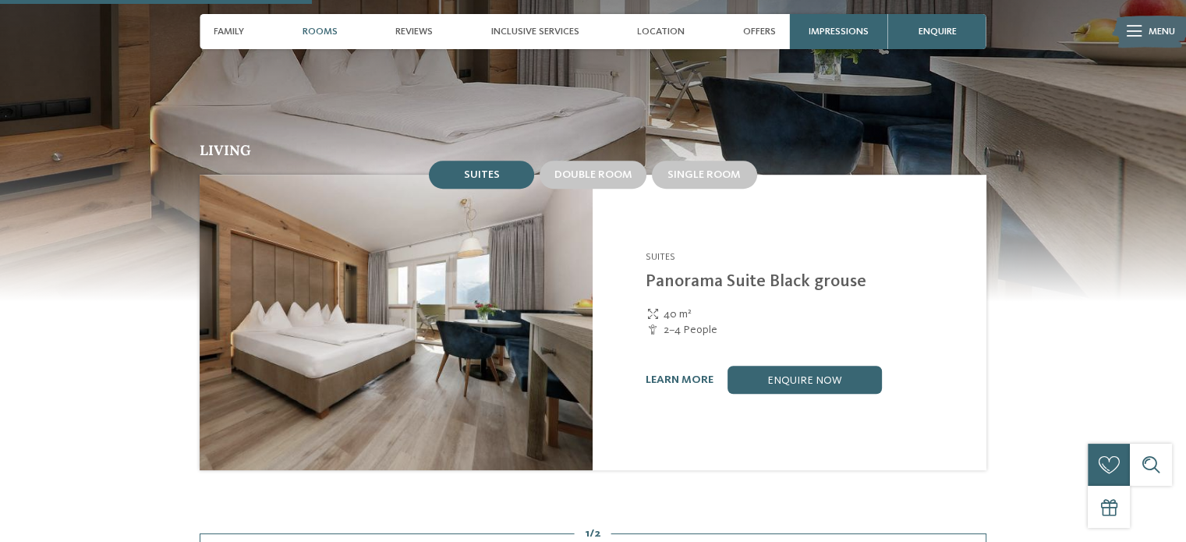
scroll to position [702, 0]
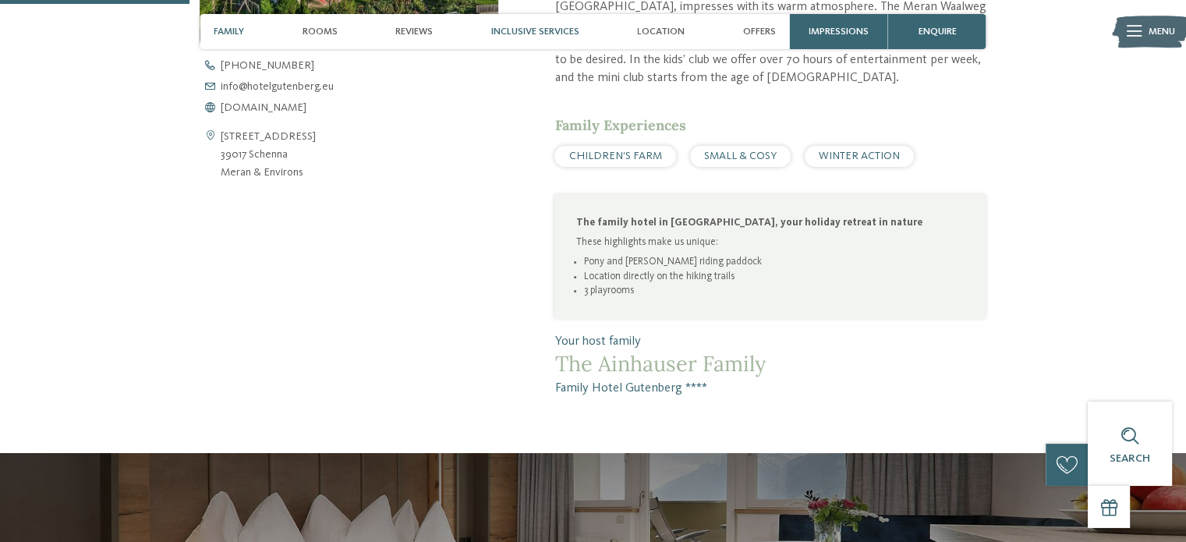
click at [536, 29] on span "Inclusive services" at bounding box center [535, 32] width 88 height 12
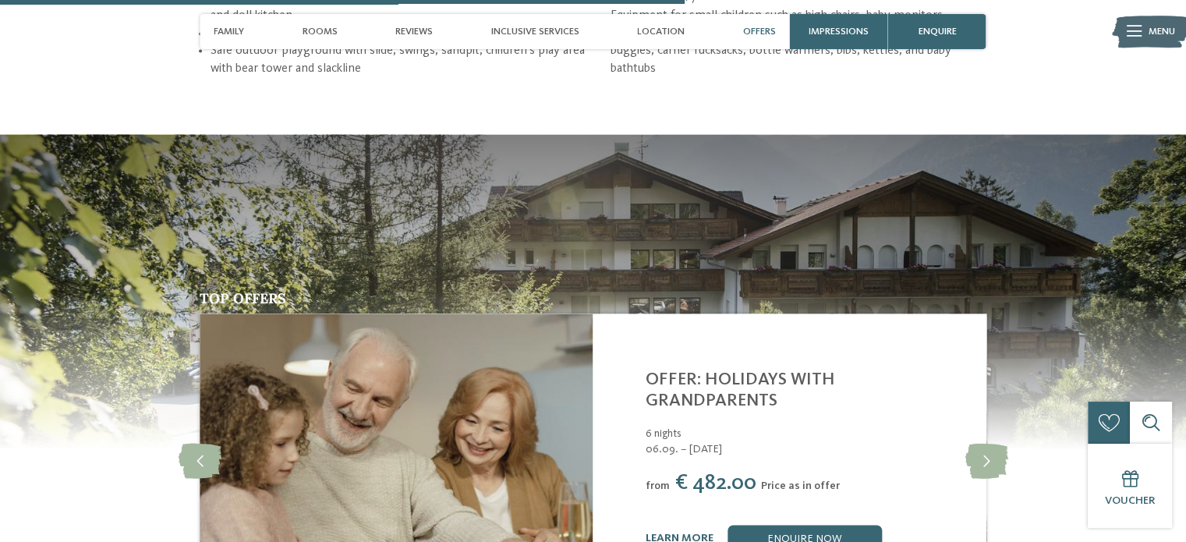
scroll to position [2534, 0]
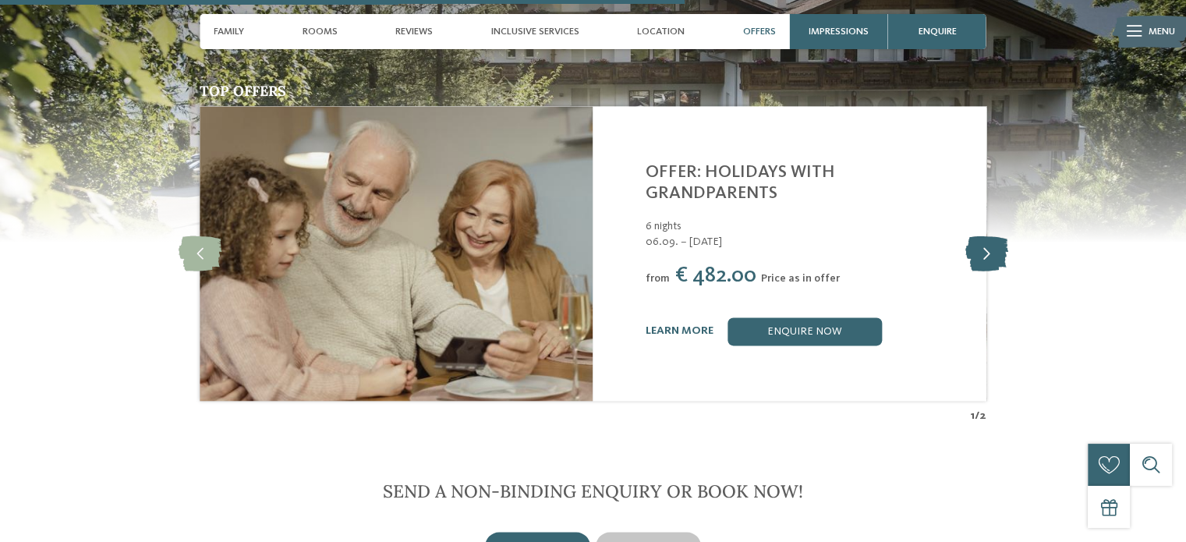
click at [998, 236] on icon at bounding box center [985, 253] width 43 height 35
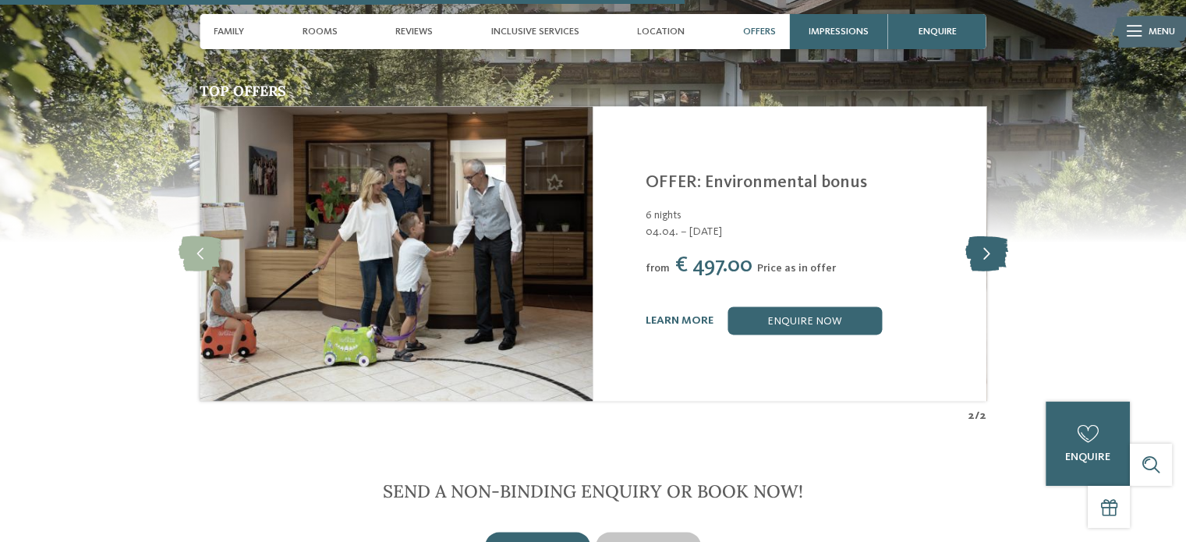
click at [998, 236] on icon at bounding box center [985, 253] width 43 height 35
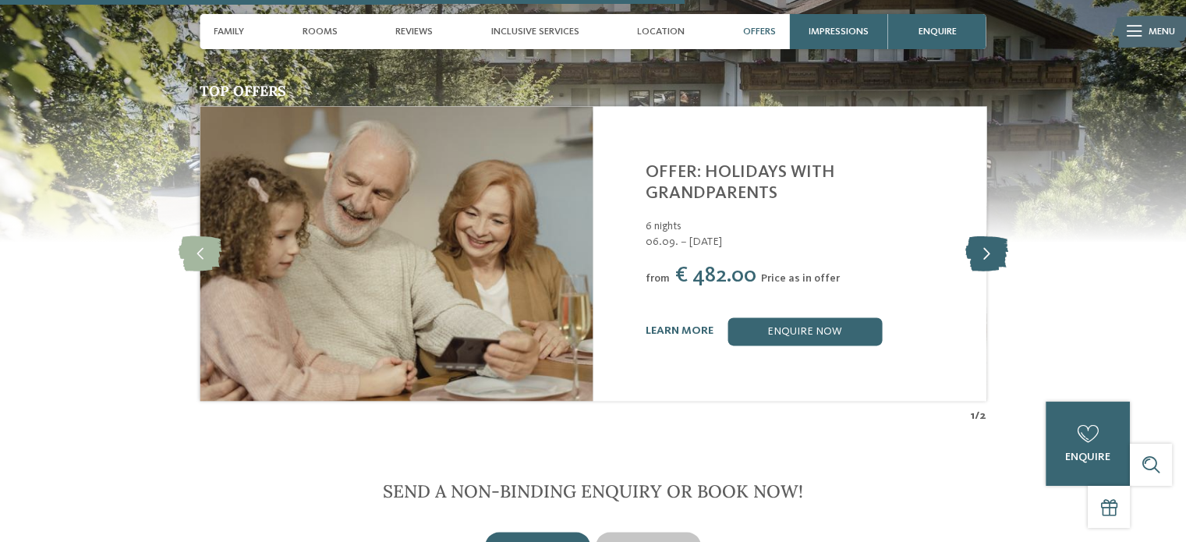
click at [998, 236] on icon at bounding box center [985, 253] width 43 height 35
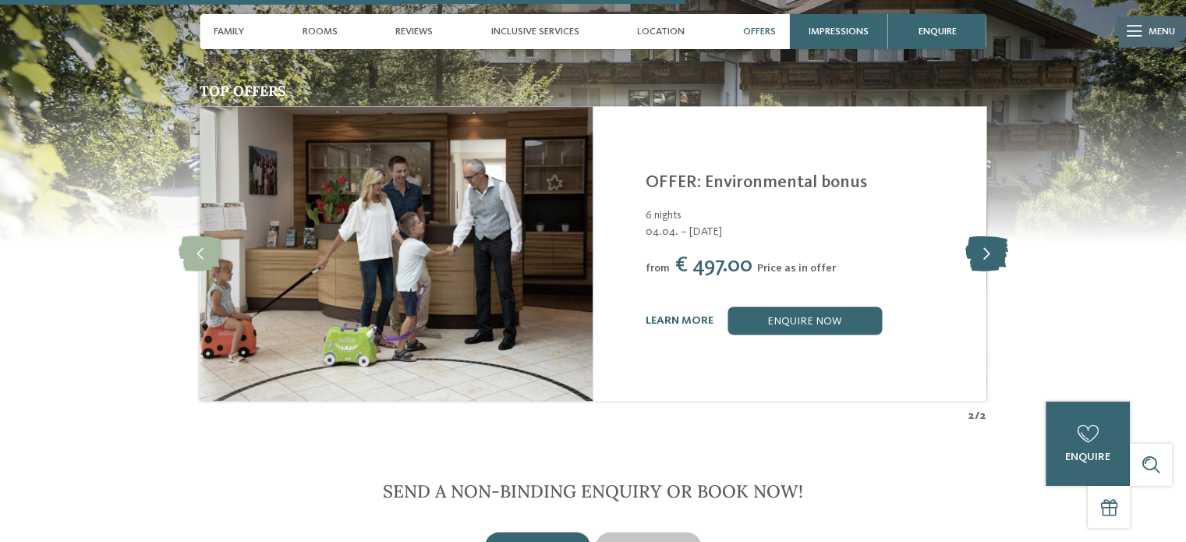
click at [998, 236] on icon at bounding box center [985, 253] width 43 height 35
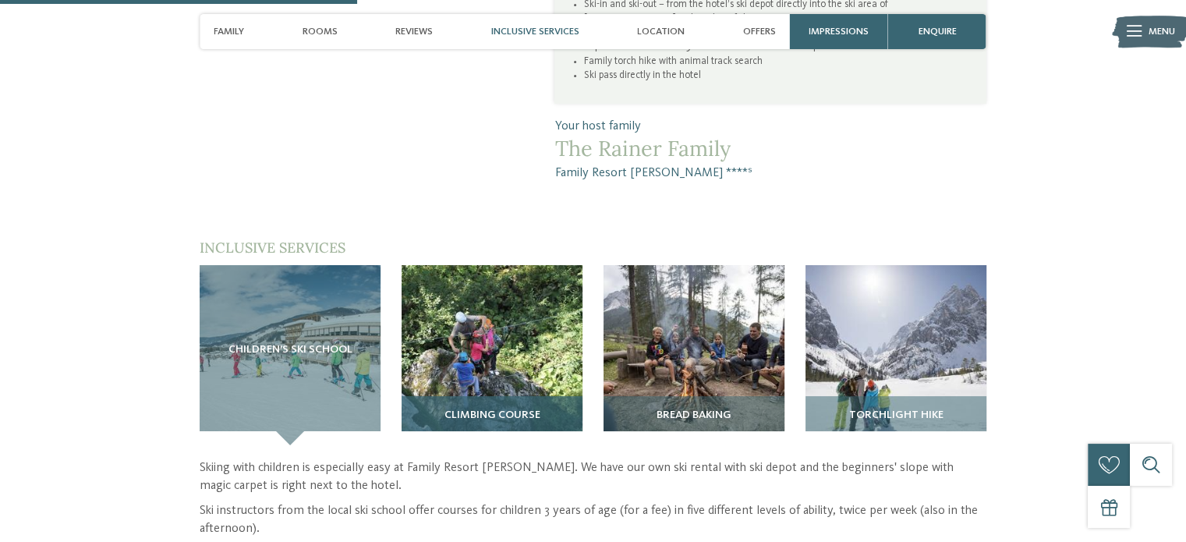
scroll to position [1169, 0]
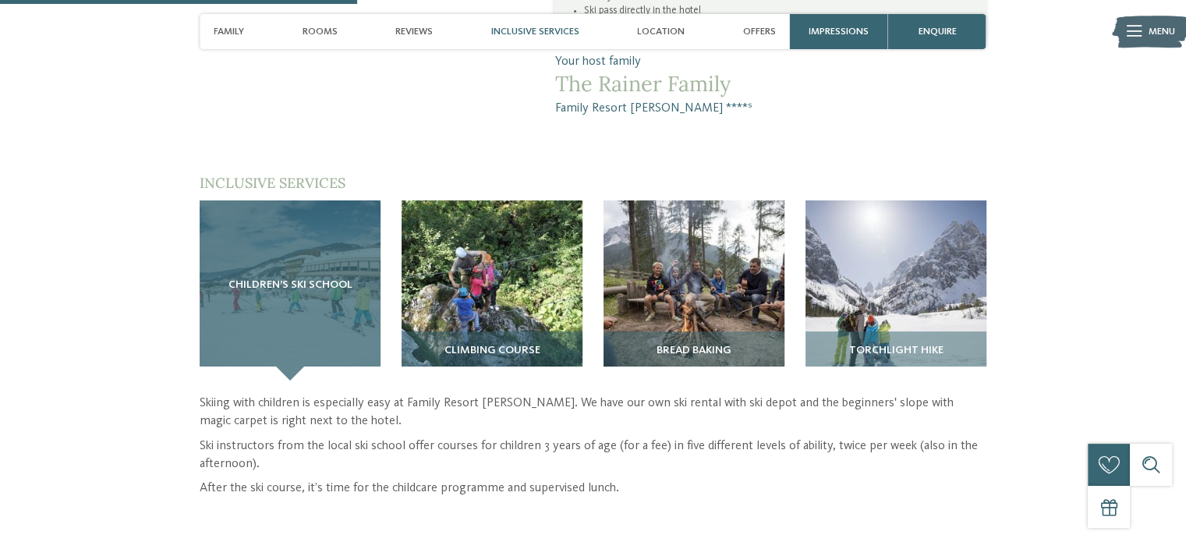
click at [289, 280] on span "Children’s ski school" at bounding box center [290, 285] width 124 height 12
click at [253, 284] on span "Children’s ski school" at bounding box center [290, 285] width 124 height 12
click at [368, 327] on div "Children’s ski school" at bounding box center [290, 290] width 181 height 181
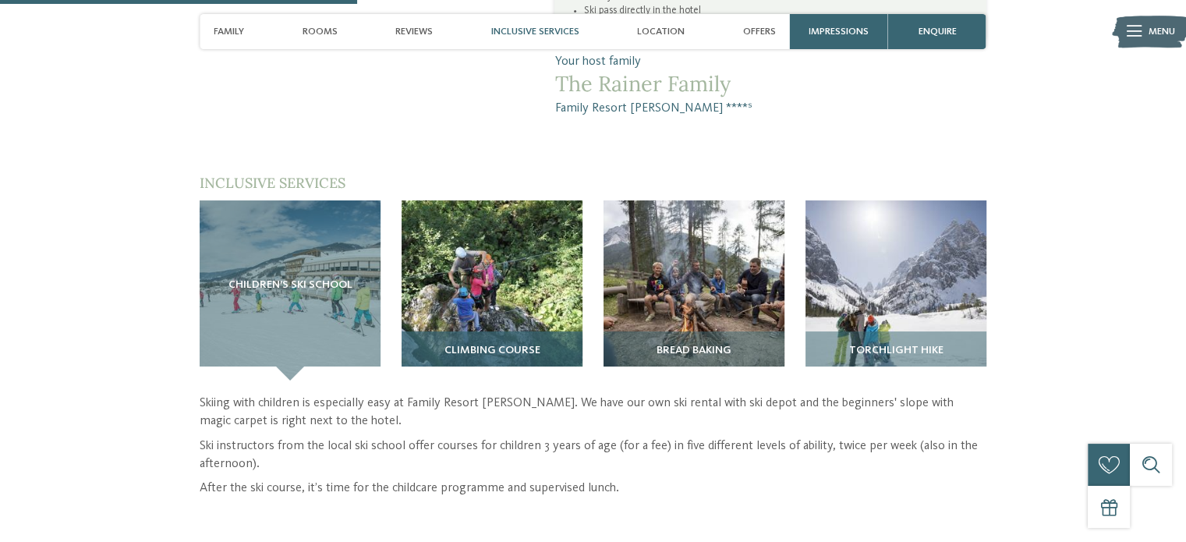
click at [496, 293] on img at bounding box center [491, 290] width 181 height 181
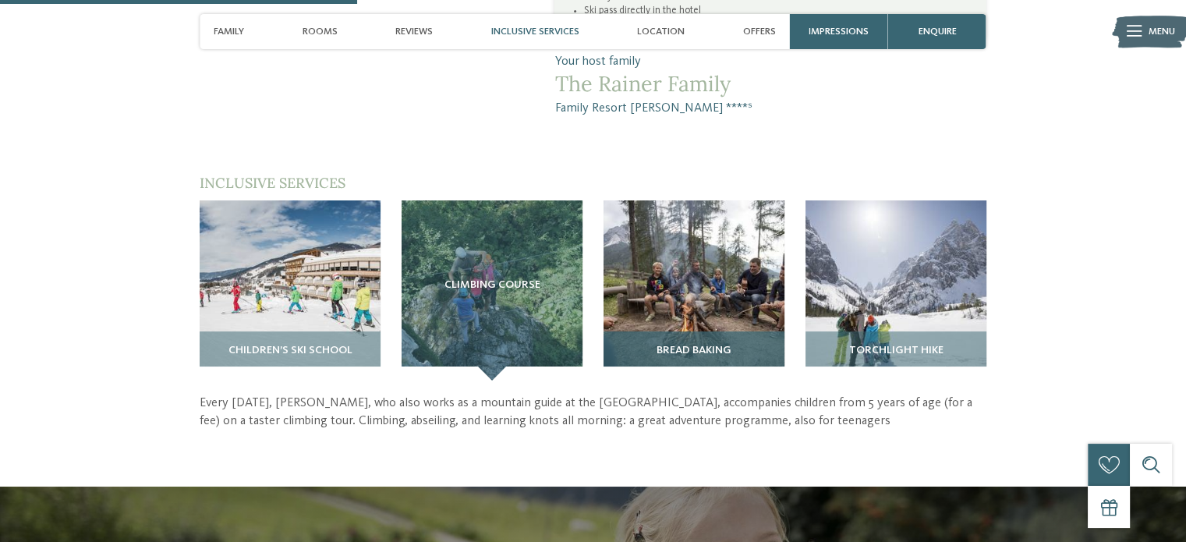
click at [649, 287] on img at bounding box center [693, 290] width 181 height 181
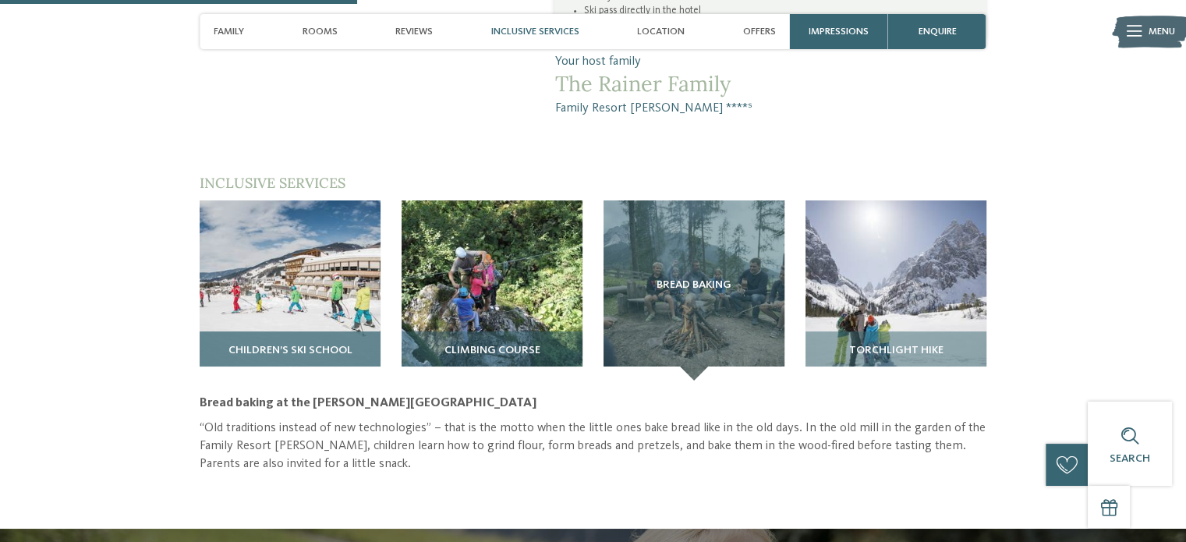
click at [327, 295] on img at bounding box center [290, 290] width 181 height 181
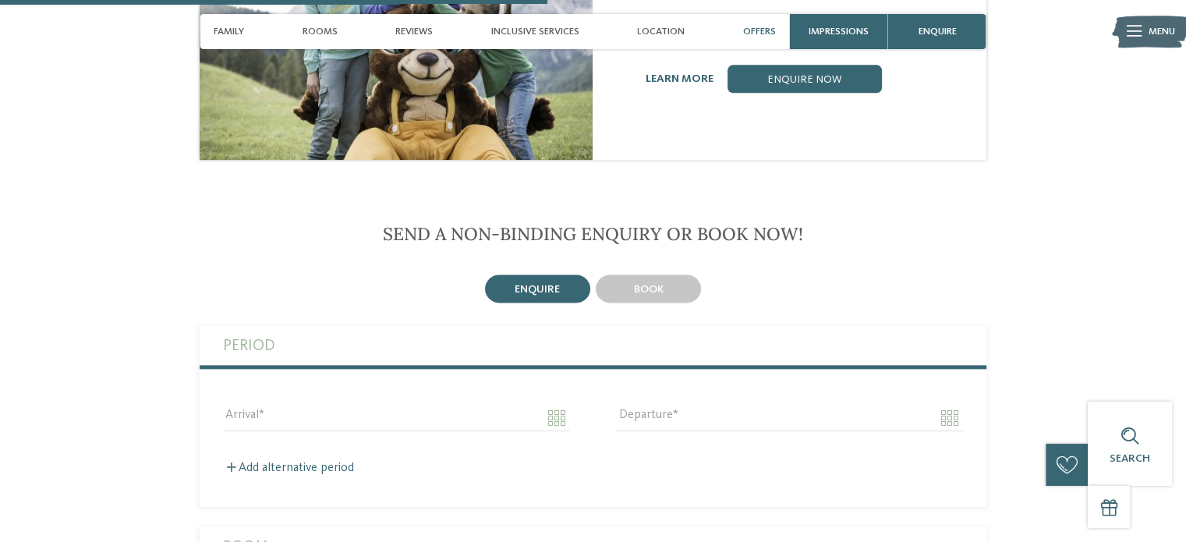
scroll to position [2105, 0]
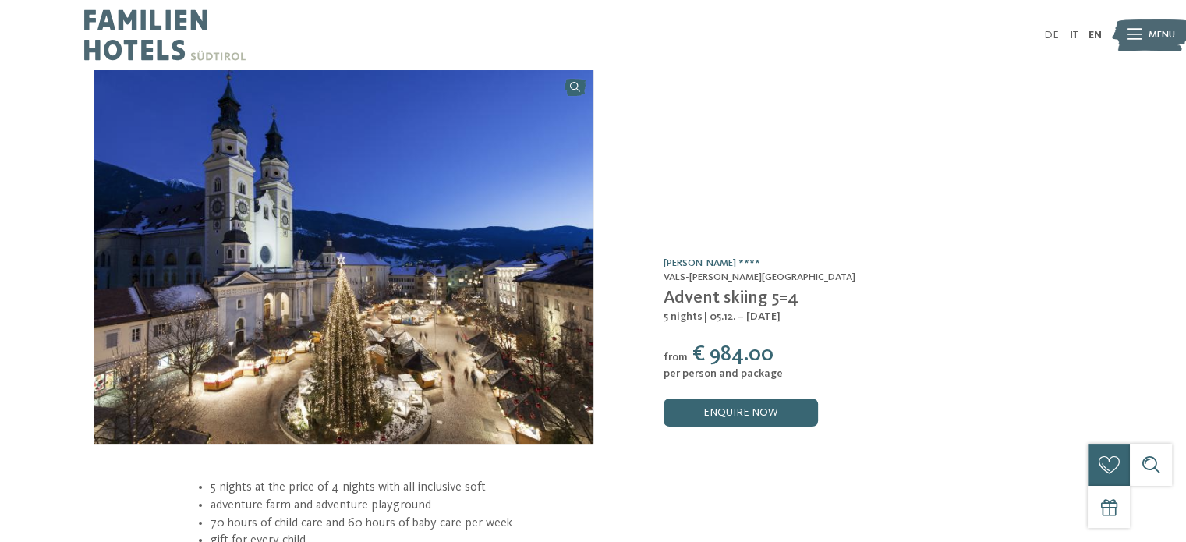
click at [377, 242] on img at bounding box center [343, 256] width 499 height 373
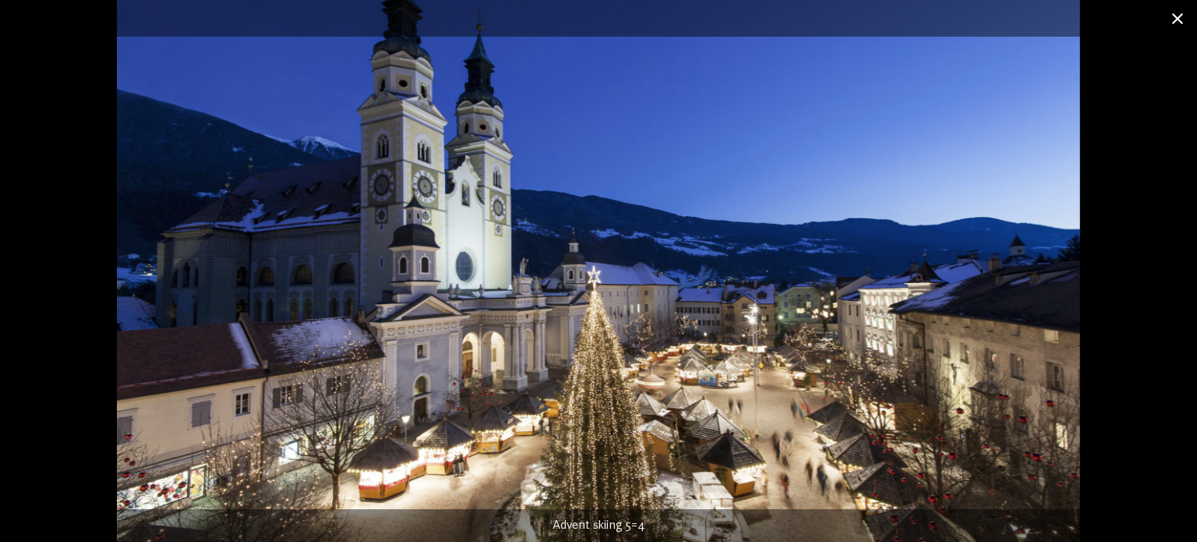
click at [1178, 19] on span at bounding box center [1177, 18] width 39 height 37
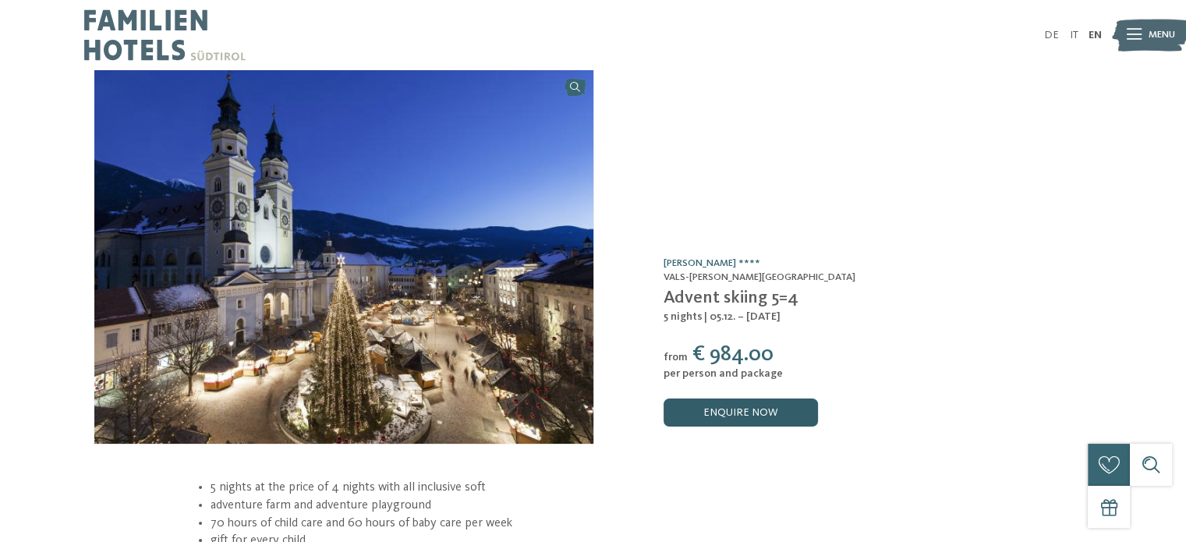
drag, startPoint x: 706, startPoint y: 409, endPoint x: 723, endPoint y: 411, distance: 17.3
click at [707, 409] on link "enquire now" at bounding box center [740, 412] width 154 height 28
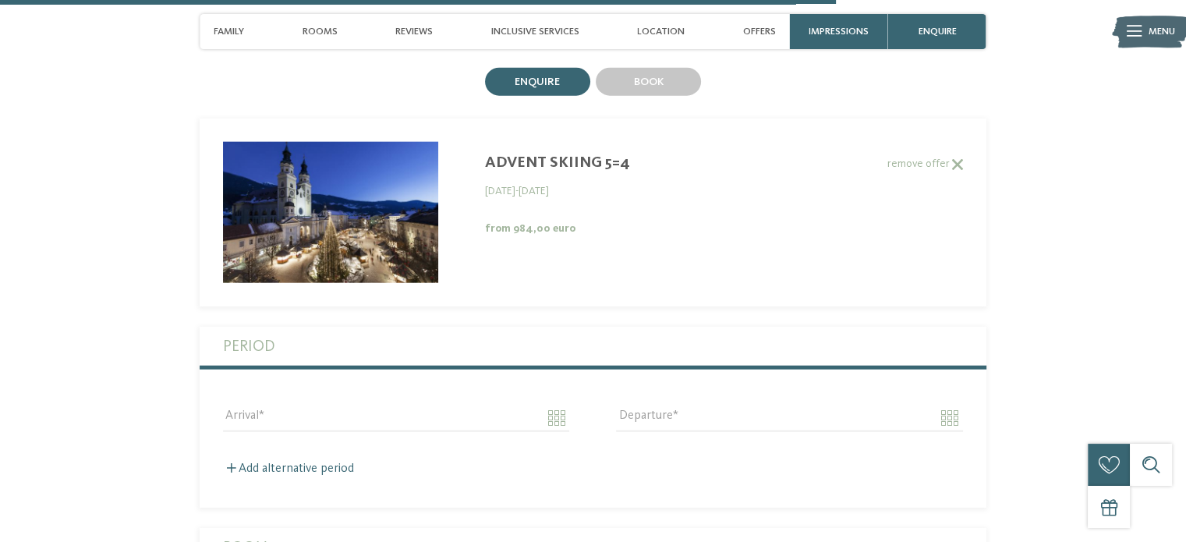
scroll to position [3787, 0]
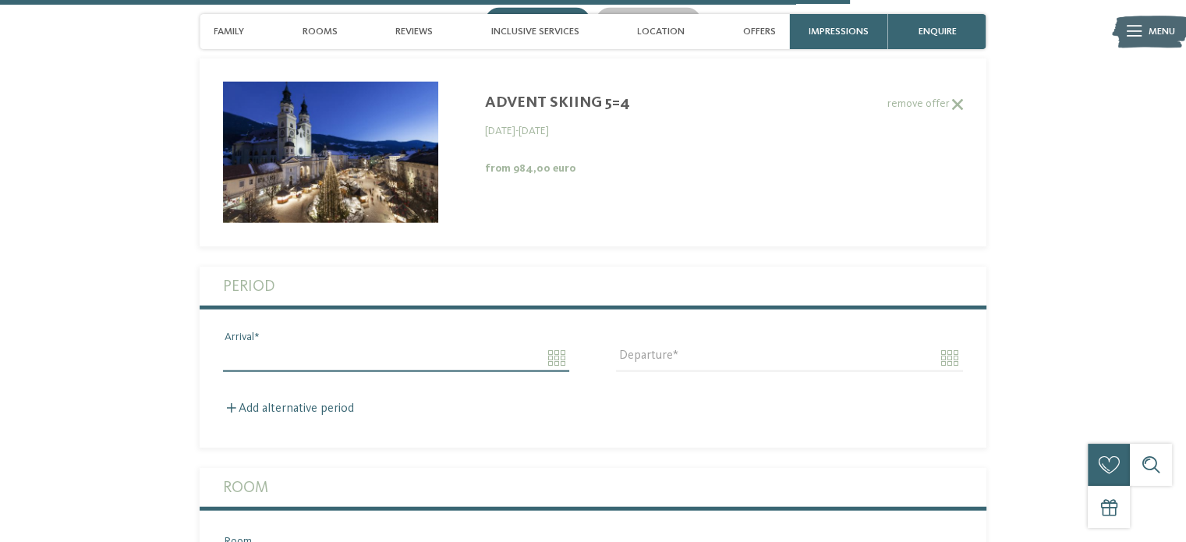
click at [560, 345] on input "Arrival" at bounding box center [396, 358] width 346 height 27
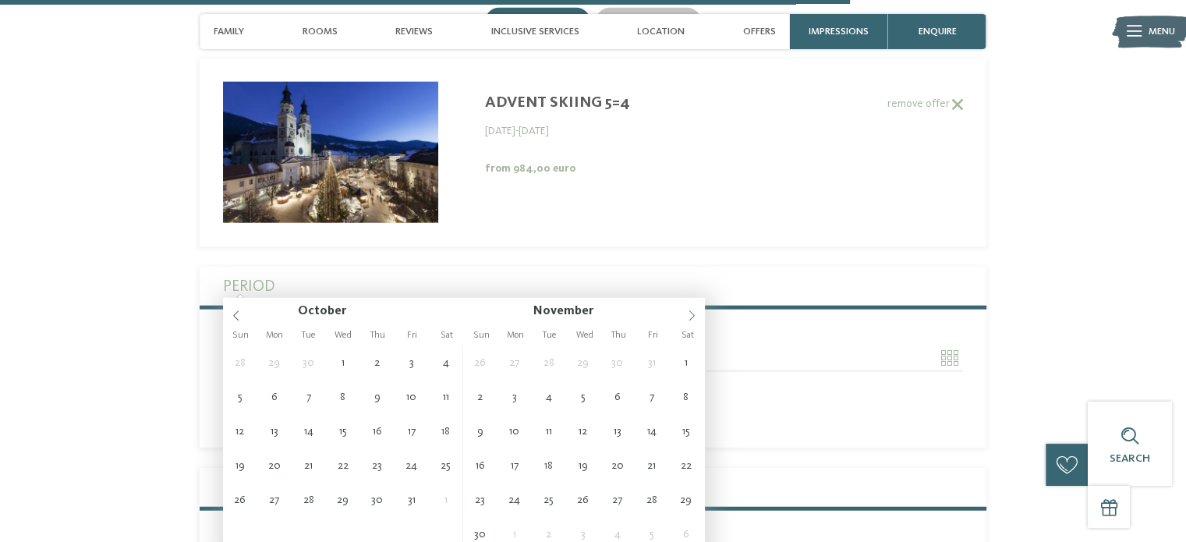
click at [690, 314] on icon at bounding box center [691, 315] width 11 height 11
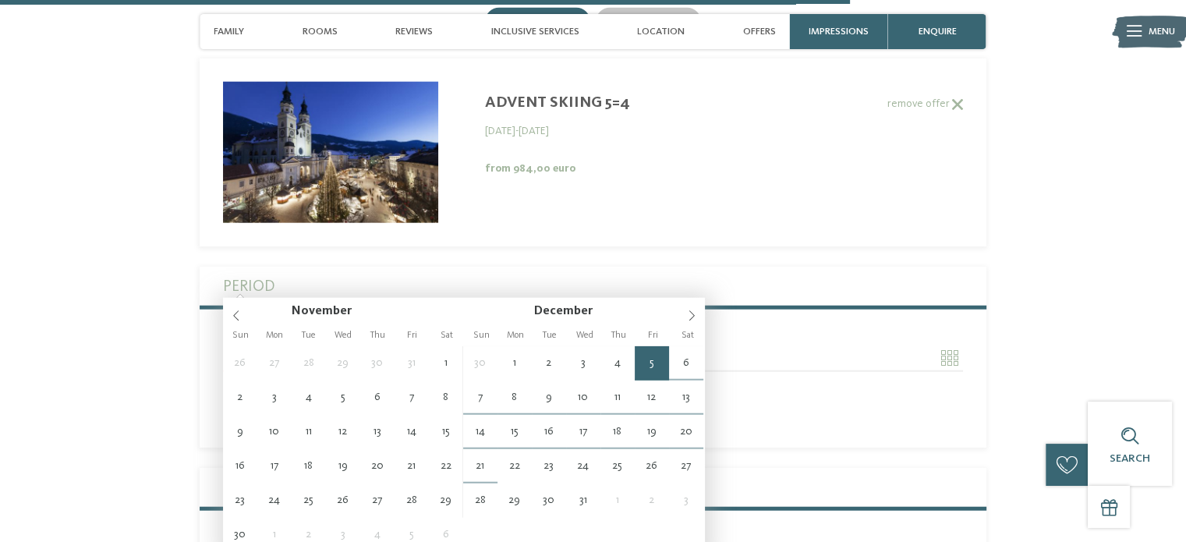
type input "**********"
type input "****"
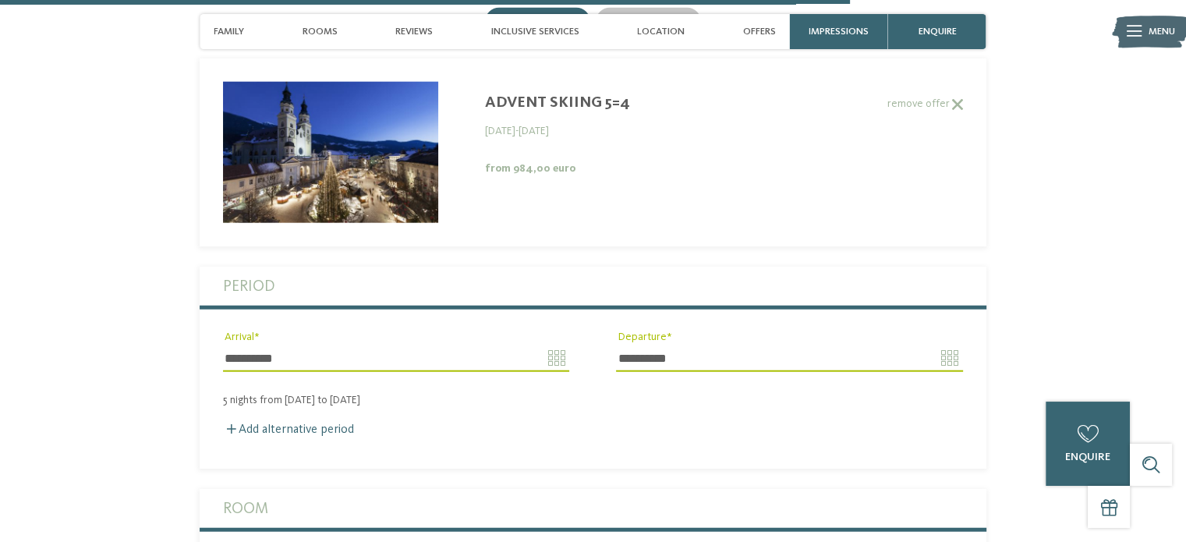
click at [956, 345] on input "**********" at bounding box center [789, 358] width 346 height 27
click at [575, 365] on fieldset "**********" at bounding box center [593, 368] width 787 height 202
drag, startPoint x: 963, startPoint y: 284, endPoint x: 947, endPoint y: 281, distance: 15.8
click at [962, 330] on div "**********" at bounding box center [788, 358] width 393 height 56
click at [942, 345] on input "**********" at bounding box center [789, 358] width 346 height 27
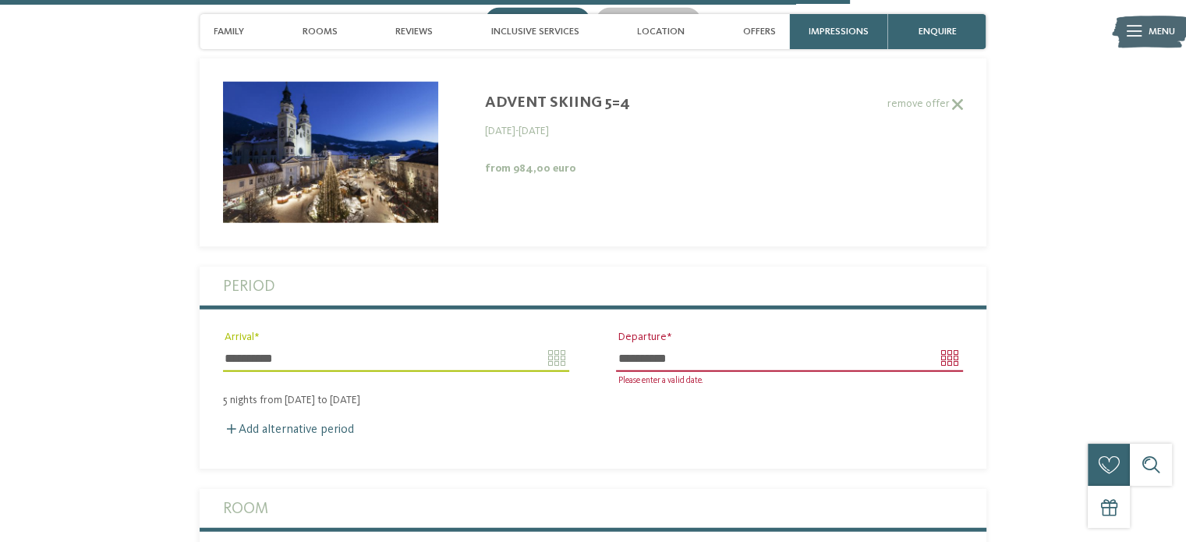
click at [955, 345] on input "**********" at bounding box center [789, 358] width 346 height 27
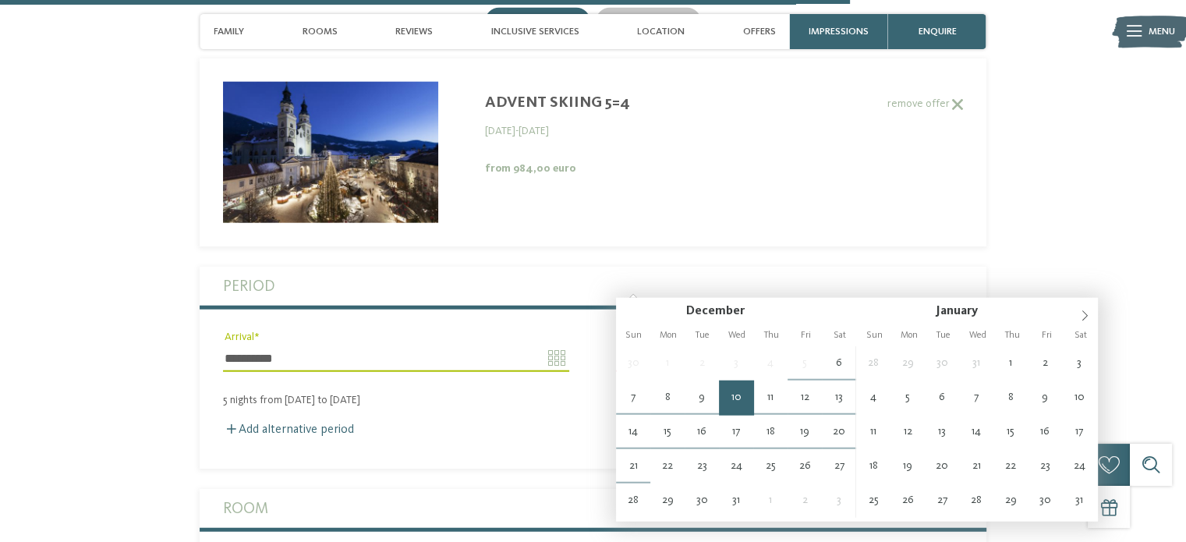
type input "**********"
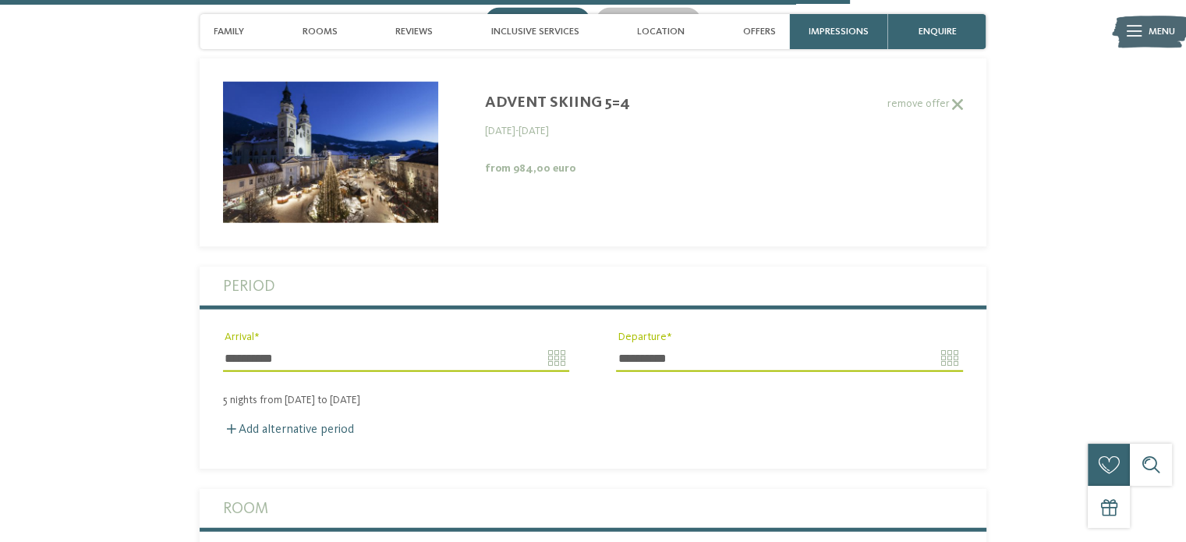
click at [651, 423] on div "Add alternative period" at bounding box center [593, 430] width 740 height 15
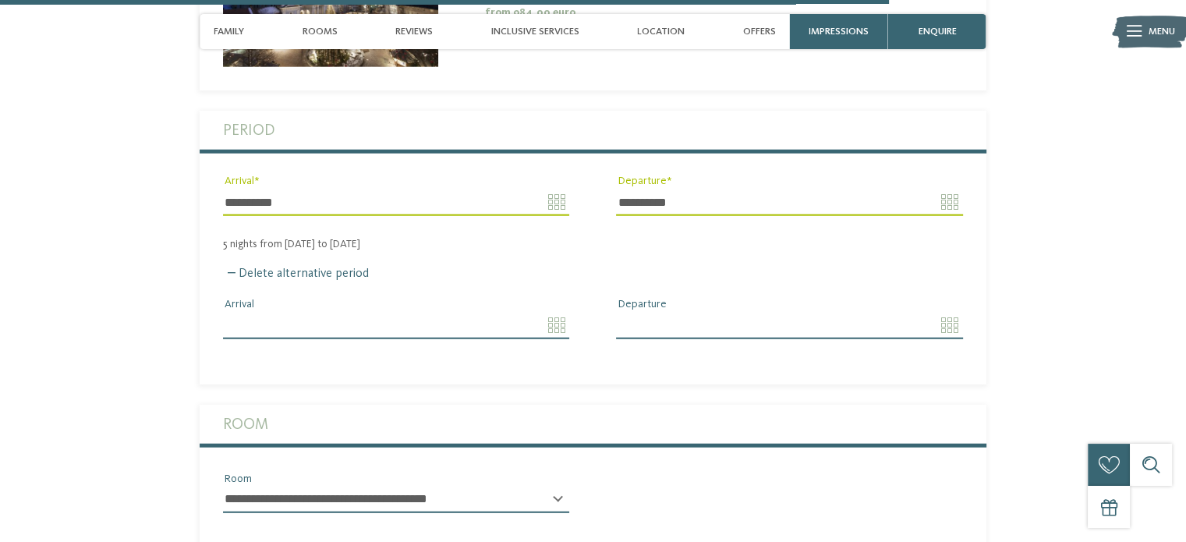
scroll to position [4177, 0]
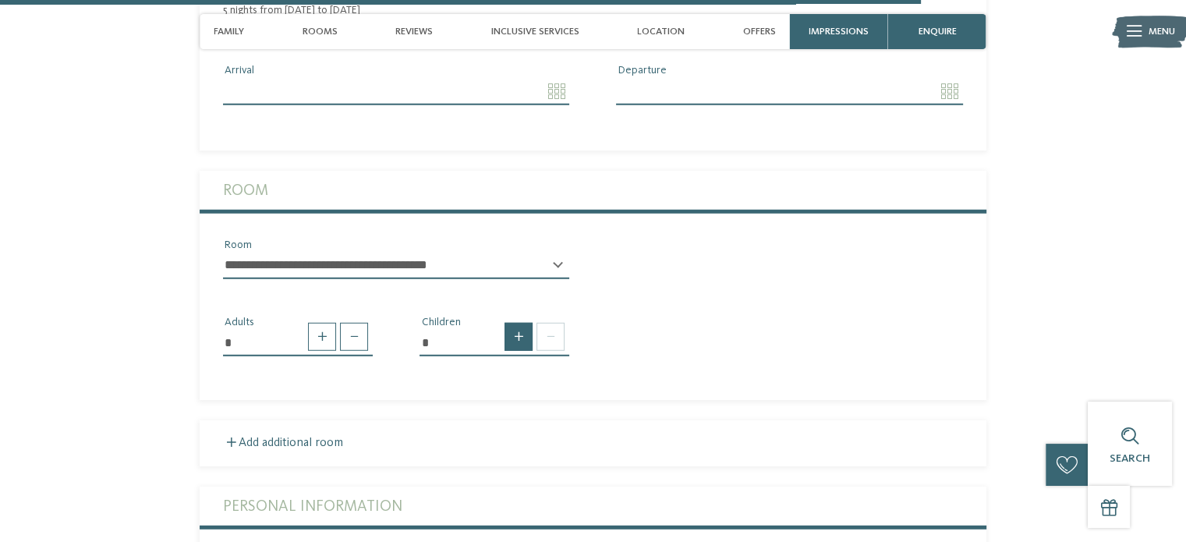
click at [525, 323] on span at bounding box center [518, 337] width 28 height 28
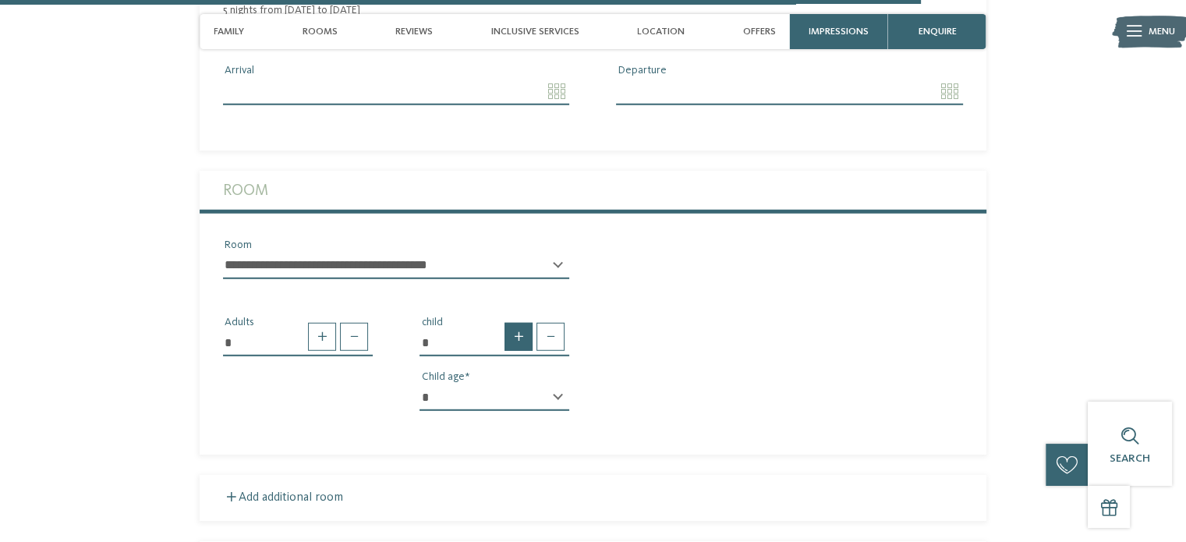
click at [525, 323] on span at bounding box center [518, 337] width 28 height 28
type input "*"
click at [558, 384] on div "* * * * * * * * * * * ** ** ** ** ** ** ** ** Child age" at bounding box center [494, 403] width 150 height 39
click at [557, 384] on select "* * * * * * * * * * * ** ** ** ** ** ** ** **" at bounding box center [494, 397] width 150 height 27
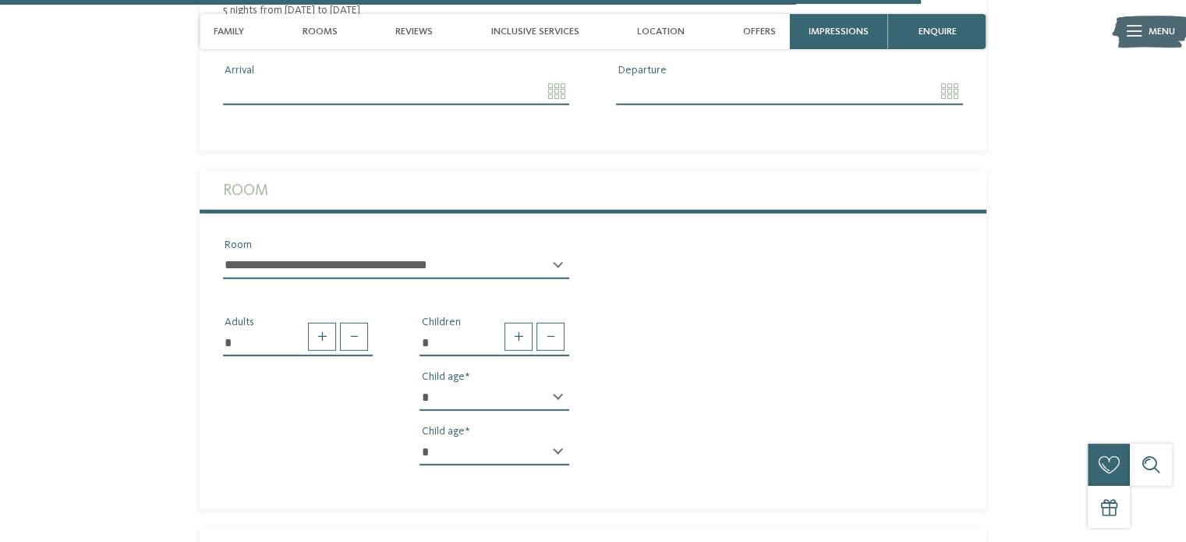
select select "*"
click at [419, 384] on select "* * * * * * * * * * * ** ** ** ** ** ** ** **" at bounding box center [494, 397] width 150 height 27
click at [561, 439] on select "* * * * * * * * * * * ** ** ** ** ** ** ** **" at bounding box center [494, 452] width 150 height 27
select select "*"
click at [419, 439] on select "* * * * * * * * * * * ** ** ** ** ** ** ** **" at bounding box center [494, 452] width 150 height 27
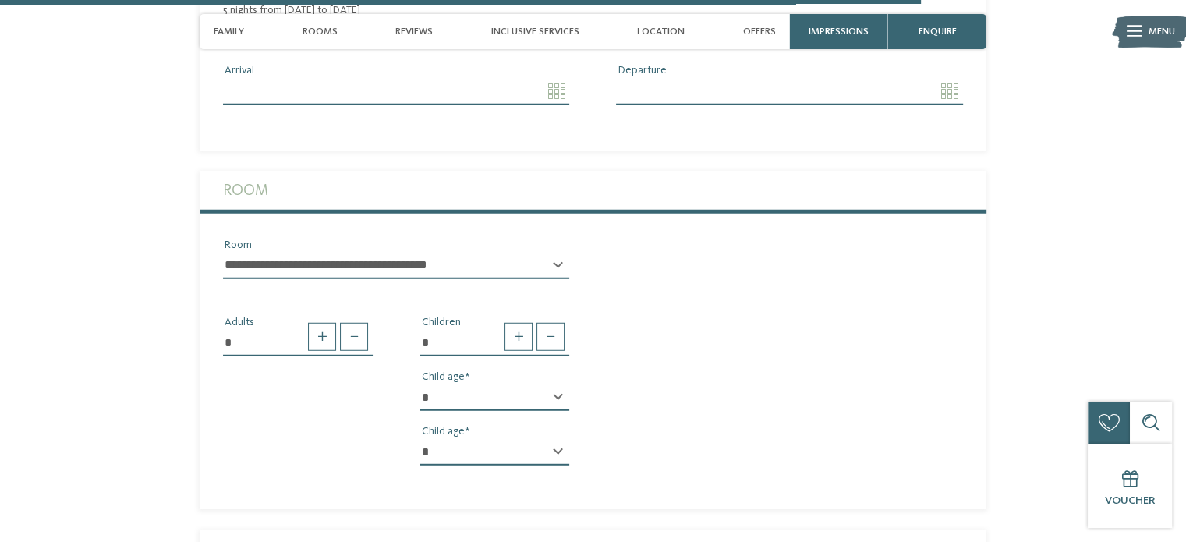
click at [301, 345] on div "* Adults * Children * * * * * * * * * * * ** ** ** ** ** ** ** ** Child age * *…" at bounding box center [593, 385] width 787 height 186
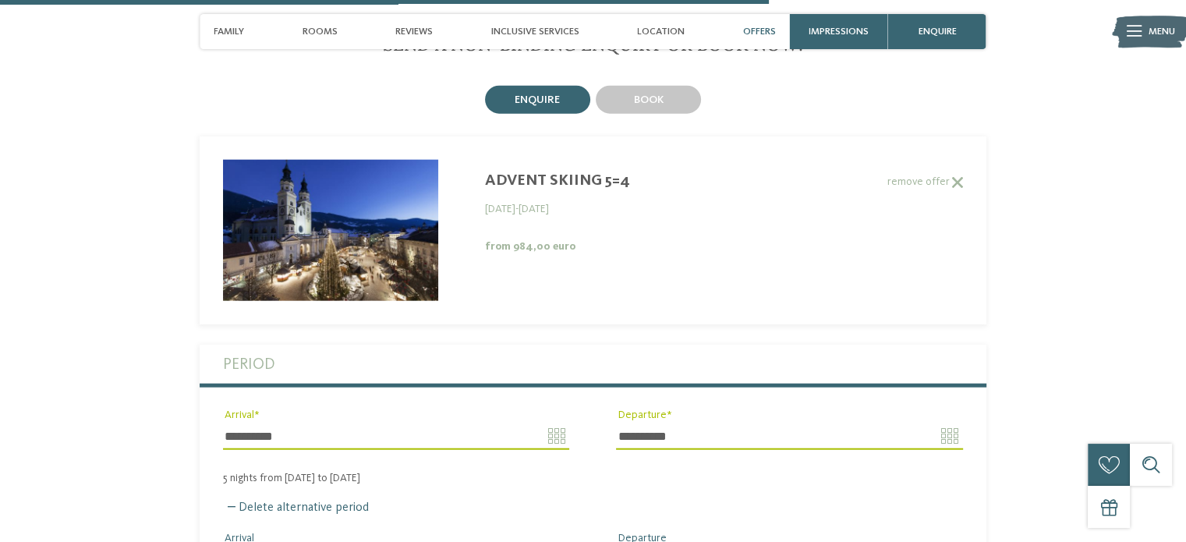
scroll to position [3397, 0]
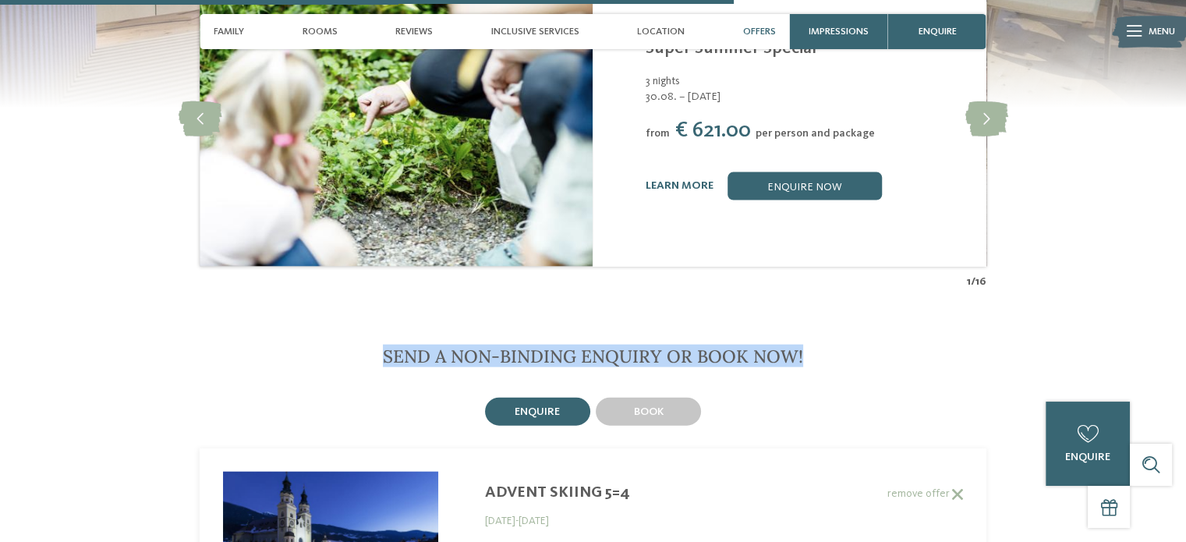
drag, startPoint x: 384, startPoint y: 274, endPoint x: 884, endPoint y: 263, distance: 499.8
copy span "Send a non-binding enquiry or book now!"
click at [898, 345] on h2 "Send a non-binding enquiry or book now!" at bounding box center [593, 355] width 787 height 21
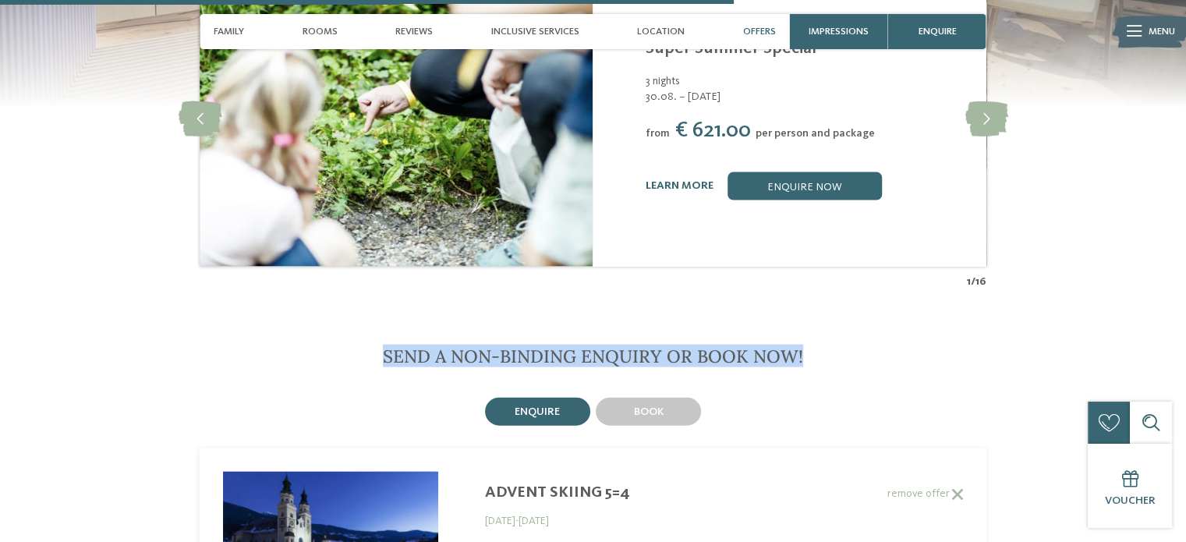
click at [851, 345] on h2 "Send a non-binding enquiry or book now!" at bounding box center [593, 355] width 787 height 21
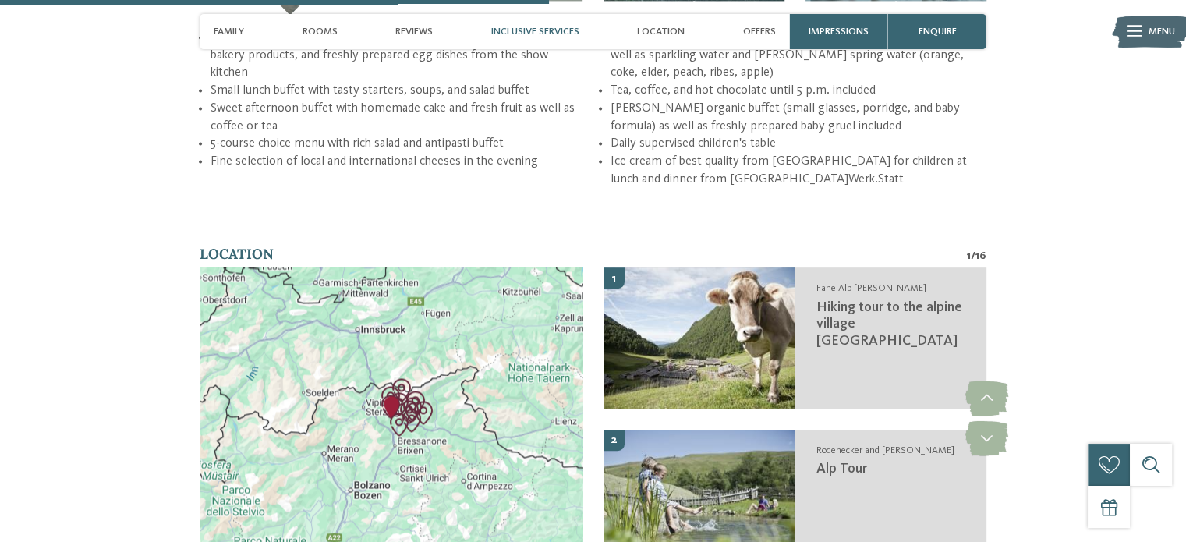
scroll to position [2540, 0]
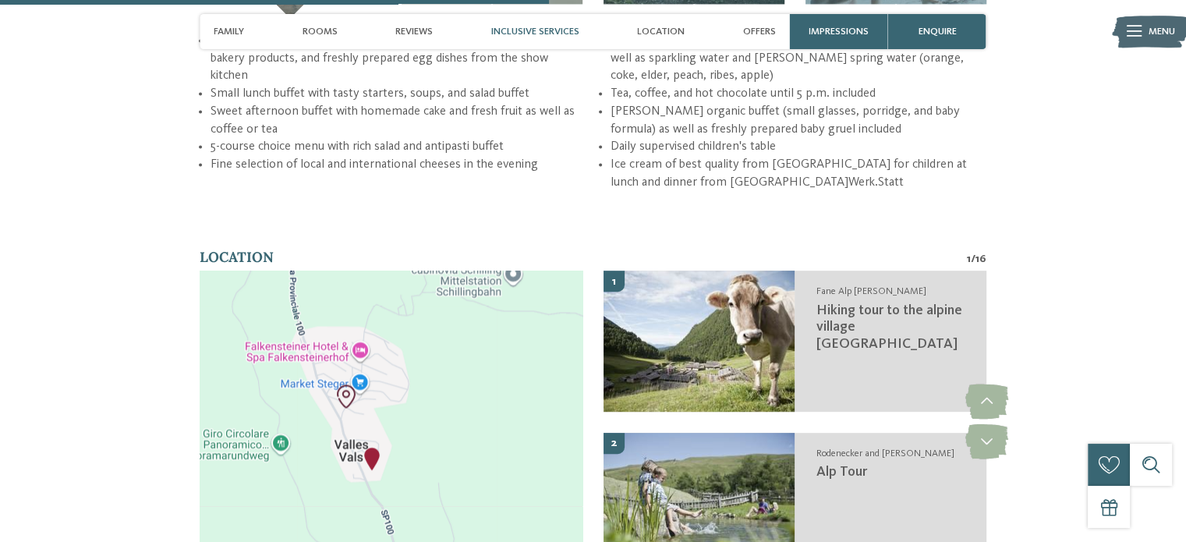
drag, startPoint x: 469, startPoint y: 302, endPoint x: 334, endPoint y: 448, distance: 198.6
click at [334, 448] on div at bounding box center [391, 422] width 383 height 302
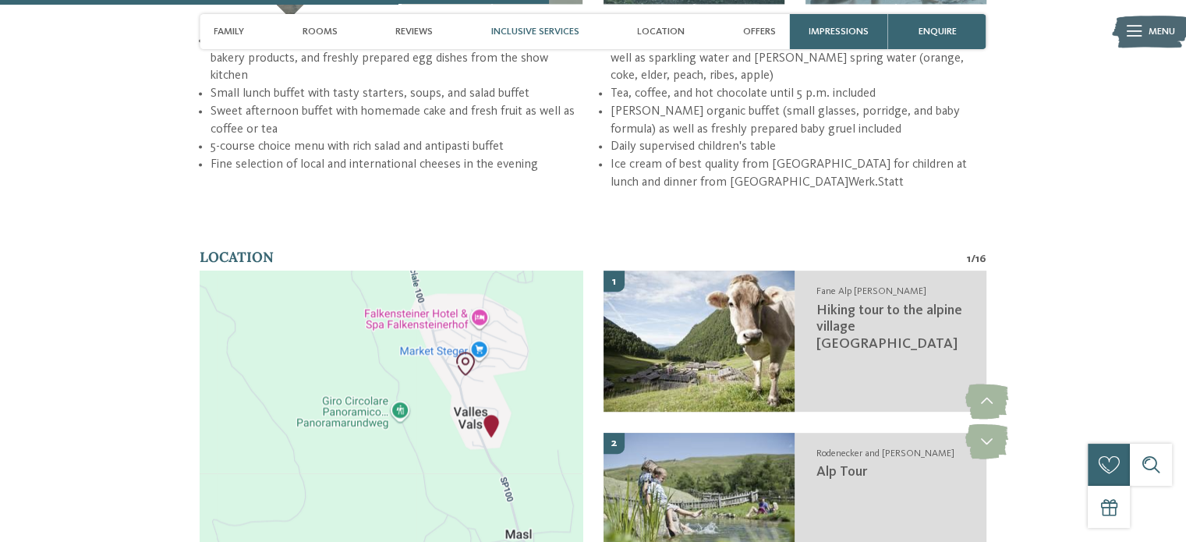
drag, startPoint x: 427, startPoint y: 357, endPoint x: 561, endPoint y: 268, distance: 160.9
click at [561, 271] on div at bounding box center [391, 422] width 383 height 302
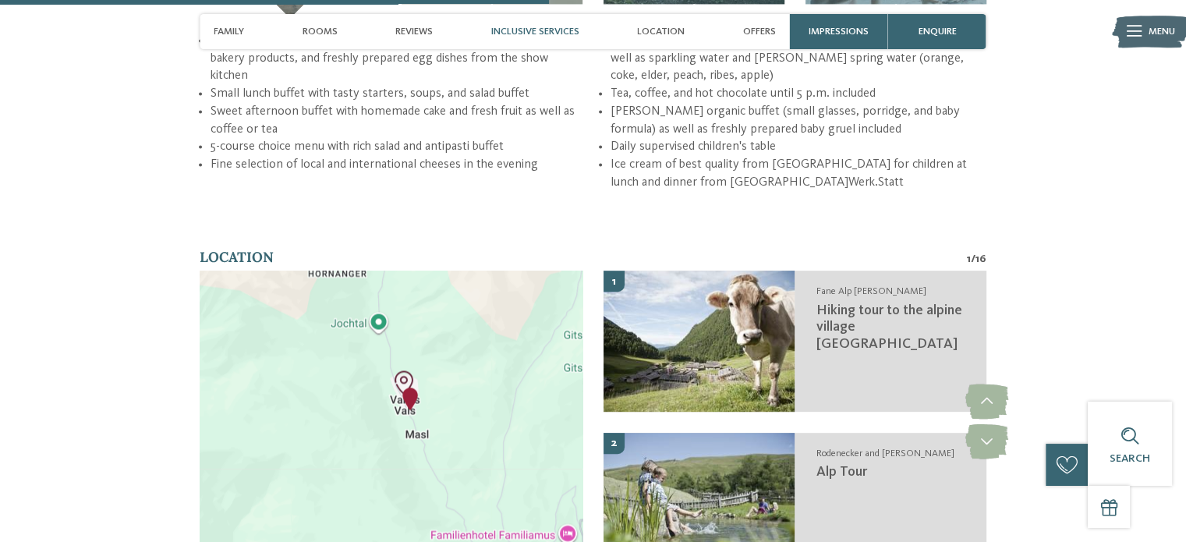
drag, startPoint x: 471, startPoint y: 363, endPoint x: 394, endPoint y: 355, distance: 76.8
click at [394, 355] on div at bounding box center [391, 422] width 383 height 302
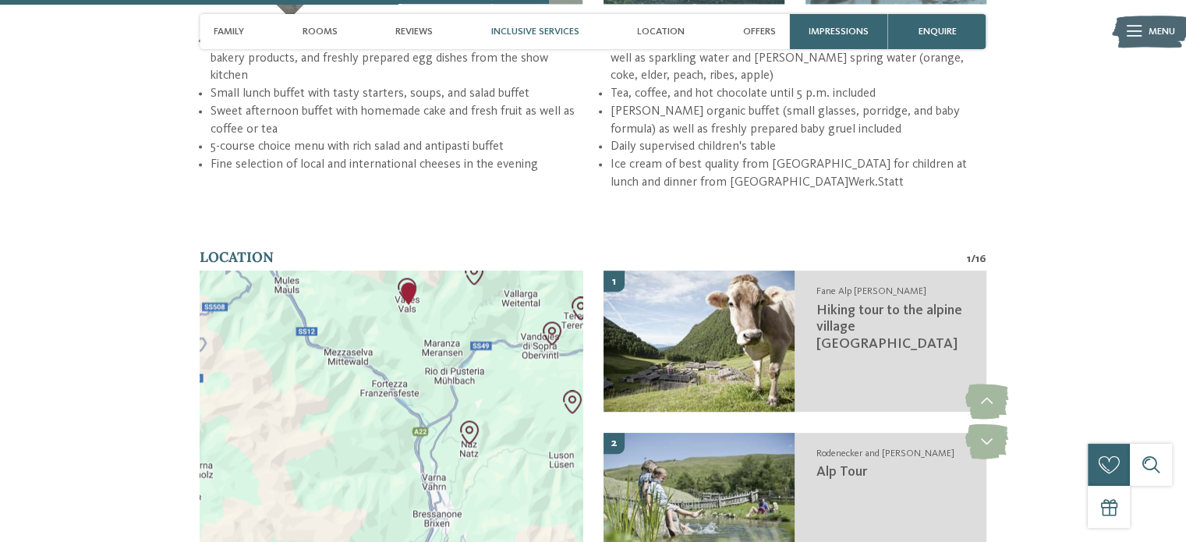
drag, startPoint x: 417, startPoint y: 391, endPoint x: 418, endPoint y: 263, distance: 127.9
click at [418, 271] on div at bounding box center [391, 422] width 383 height 302
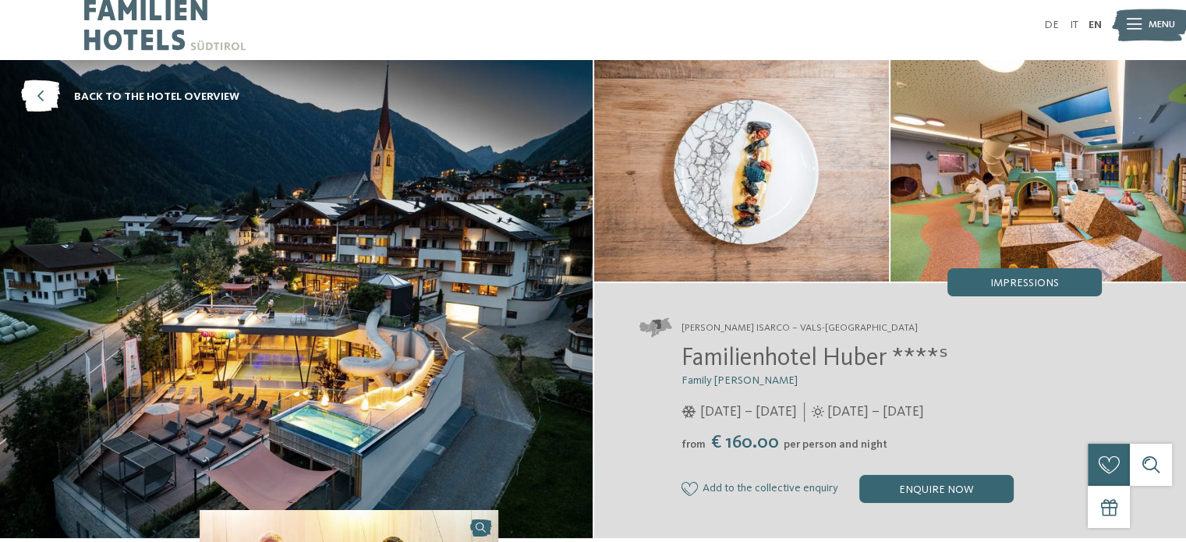
scroll to position [0, 0]
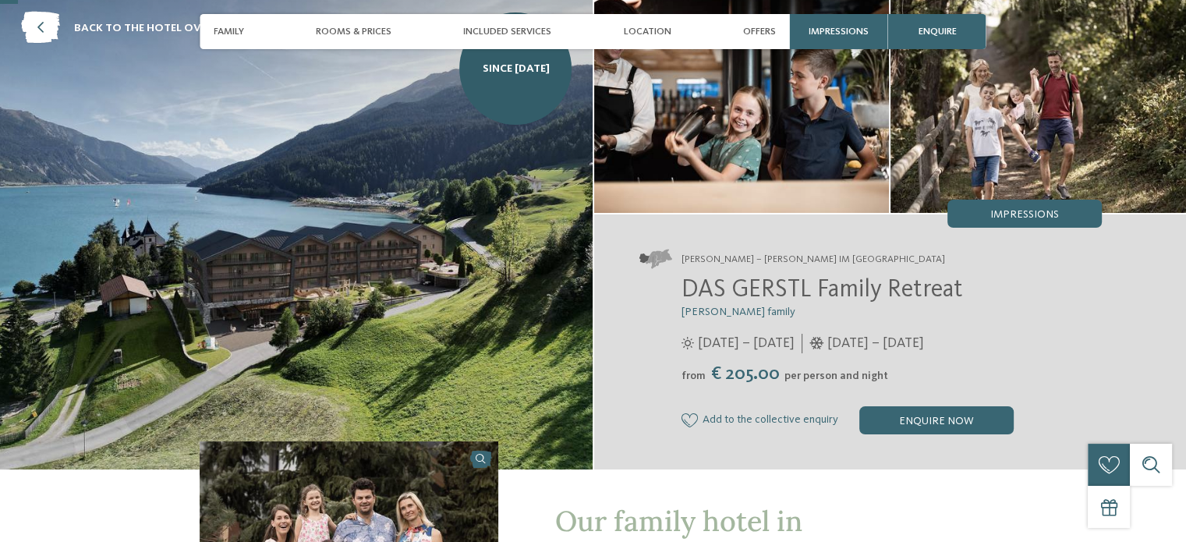
scroll to position [101, 0]
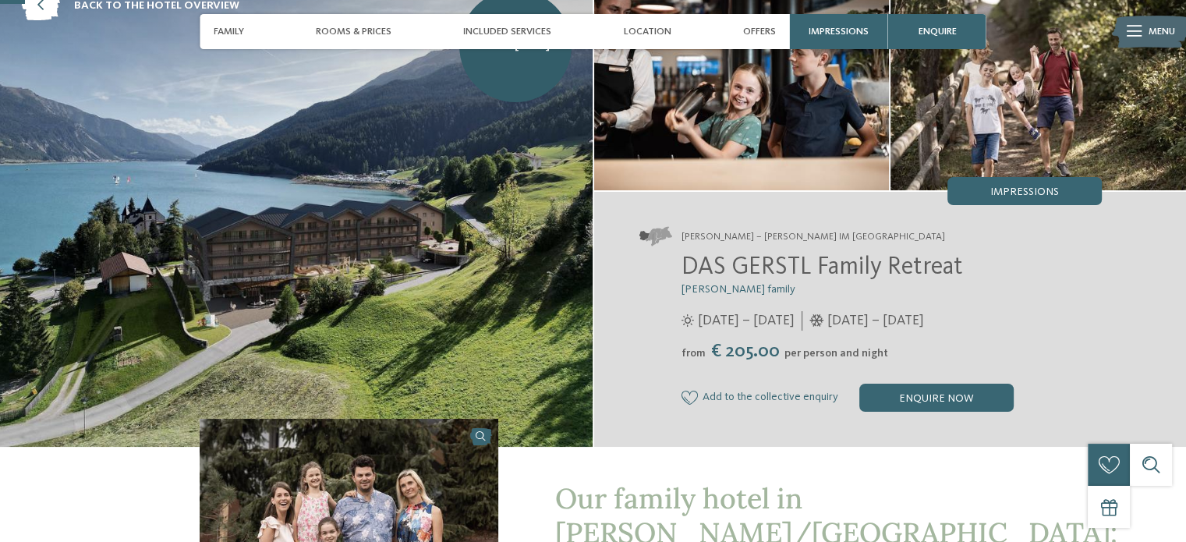
click at [485, 442] on img at bounding box center [349, 531] width 299 height 225
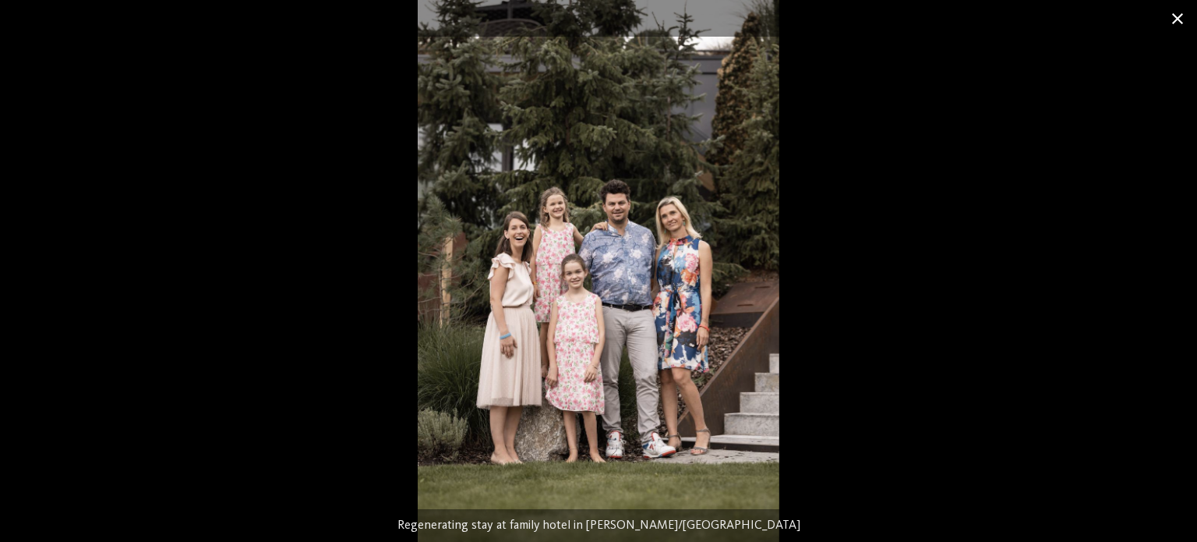
click at [1178, 19] on span at bounding box center [1177, 18] width 39 height 37
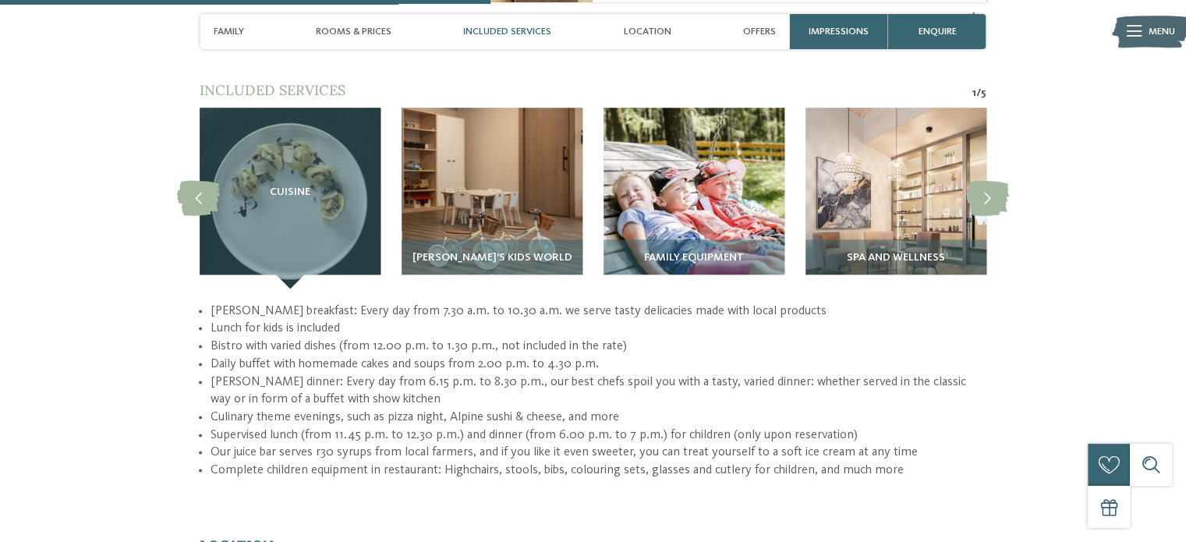
scroll to position [1993, 0]
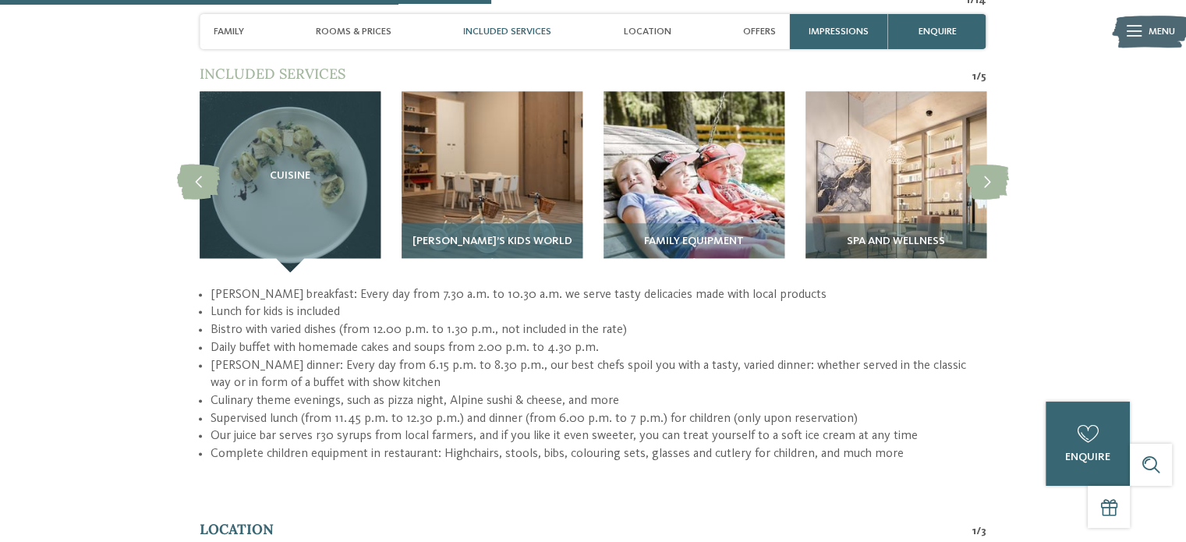
click at [489, 235] on span "GERSTI’s Kids World" at bounding box center [492, 241] width 160 height 12
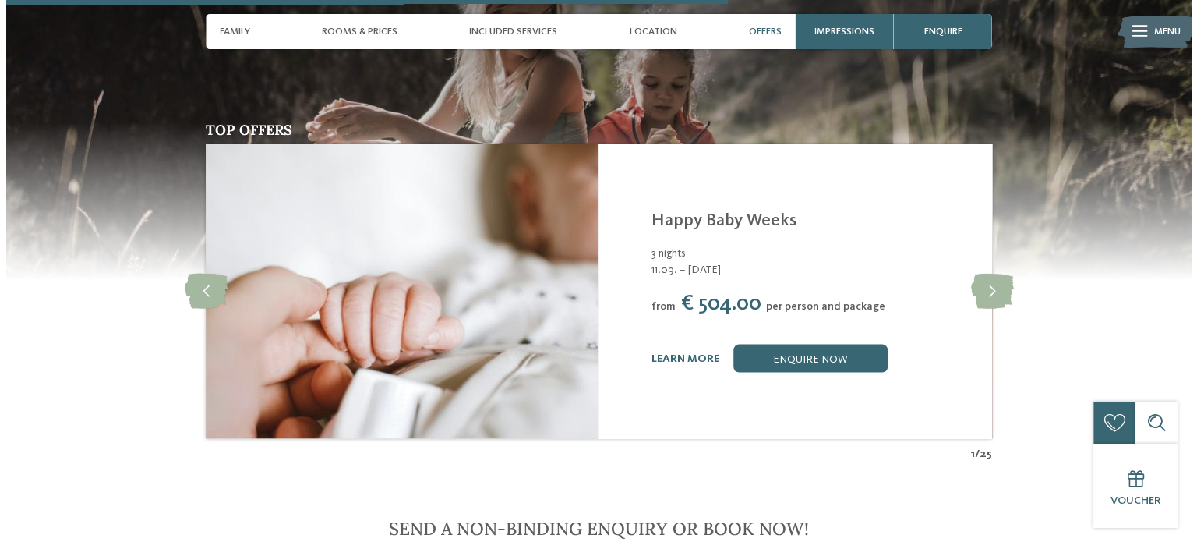
scroll to position [2894, 0]
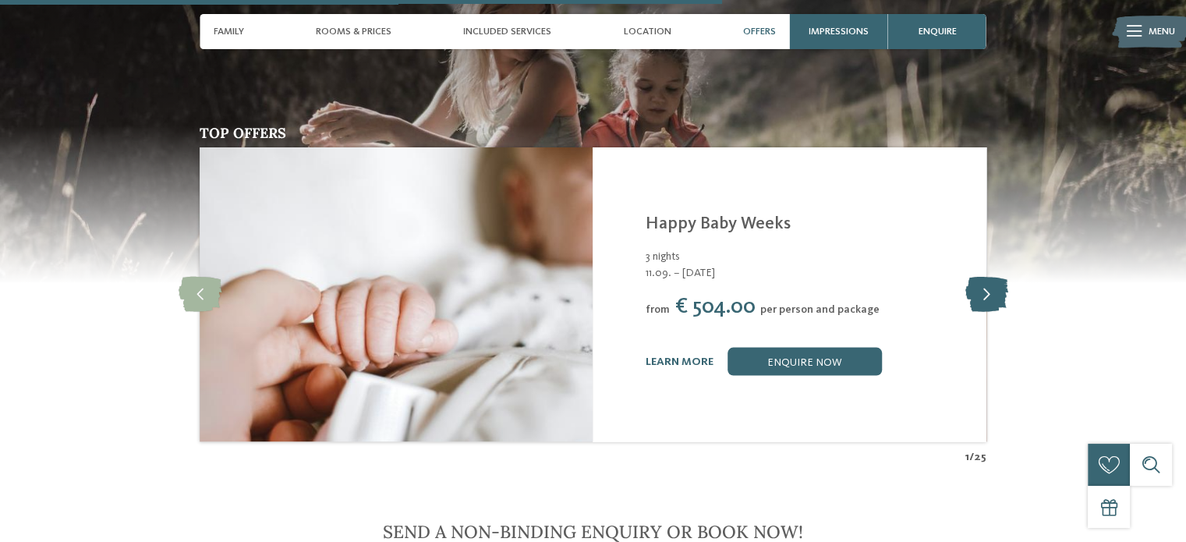
click at [983, 277] on icon at bounding box center [985, 294] width 43 height 35
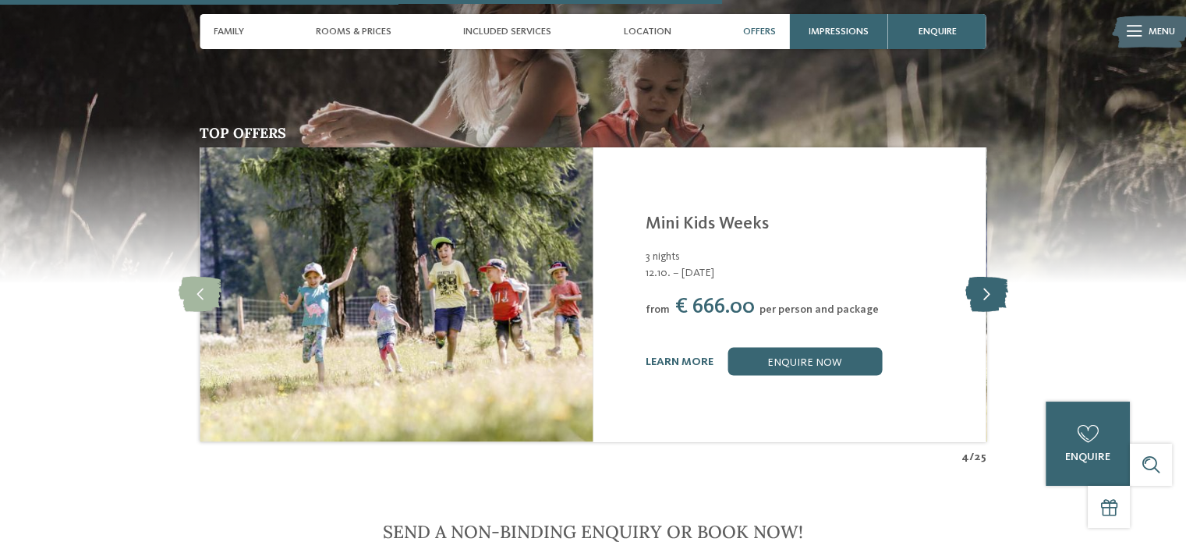
click at [983, 277] on icon at bounding box center [985, 294] width 43 height 35
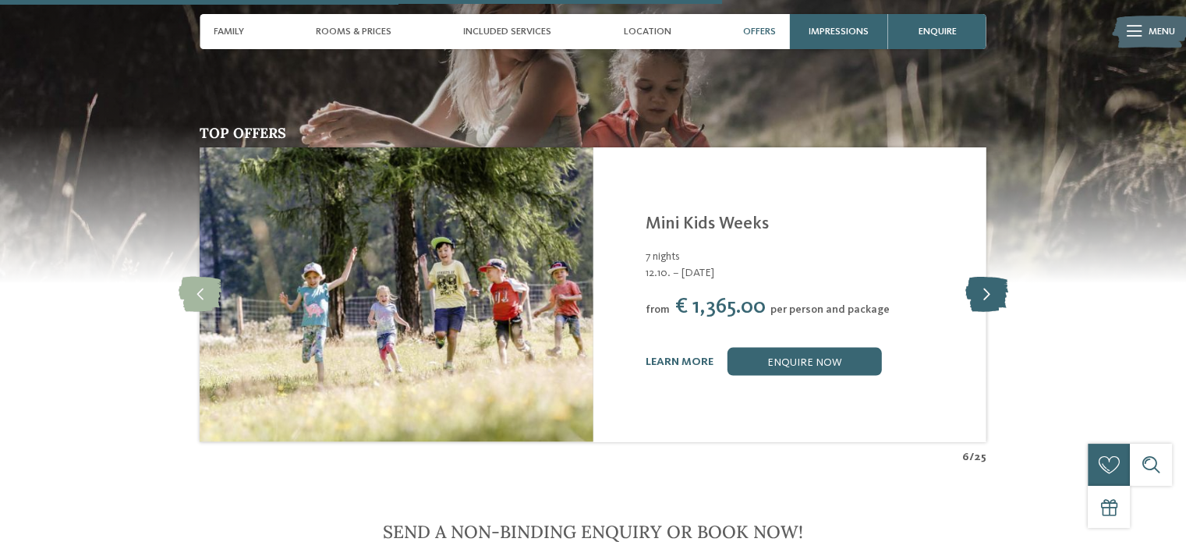
click at [983, 277] on icon at bounding box center [985, 294] width 43 height 35
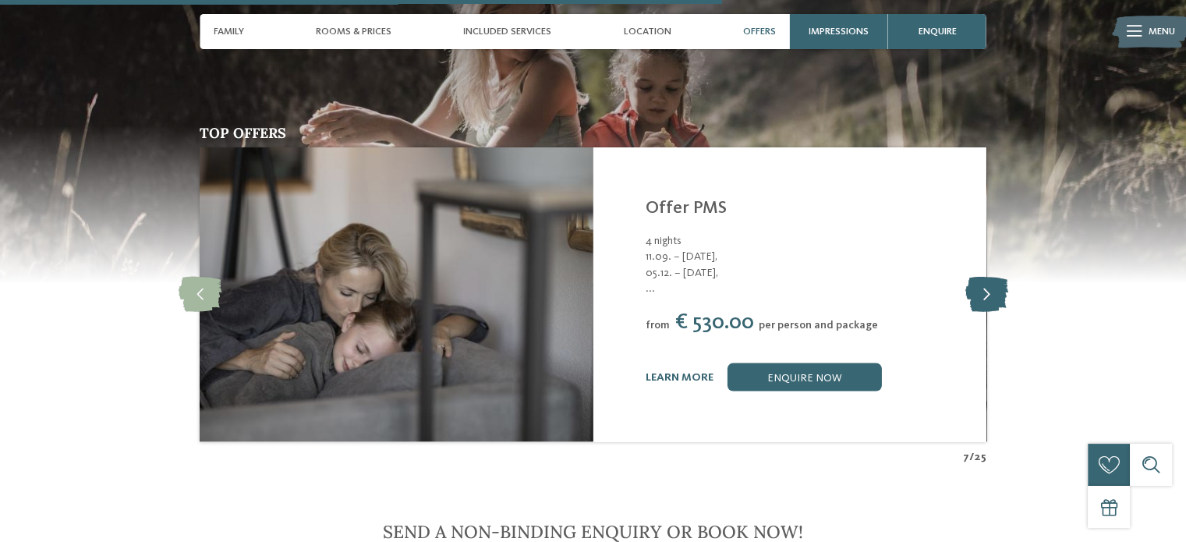
click at [983, 277] on icon at bounding box center [985, 294] width 43 height 35
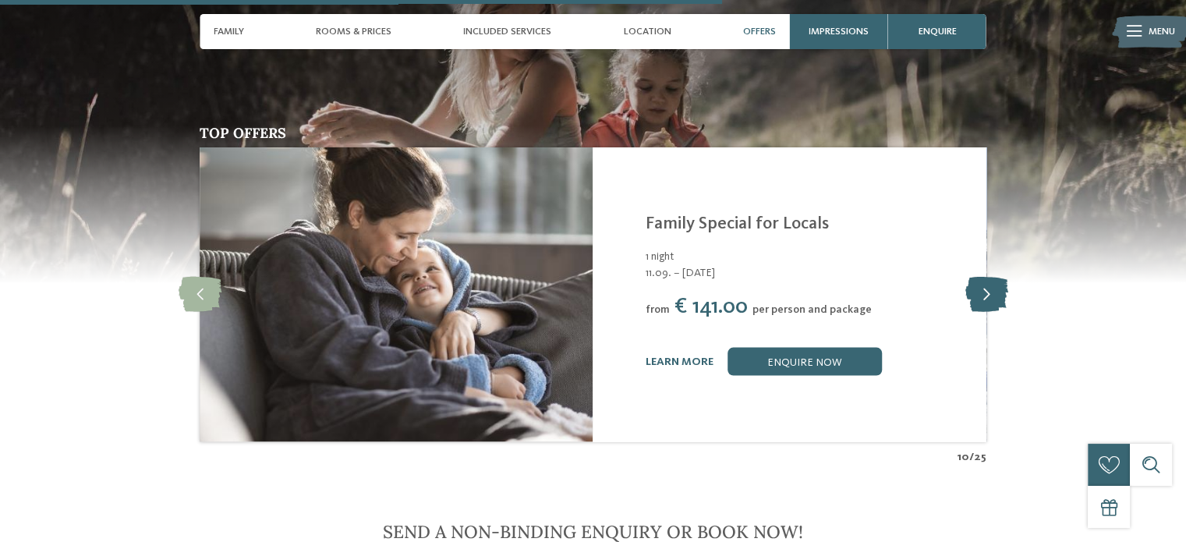
click at [983, 277] on icon at bounding box center [985, 294] width 43 height 35
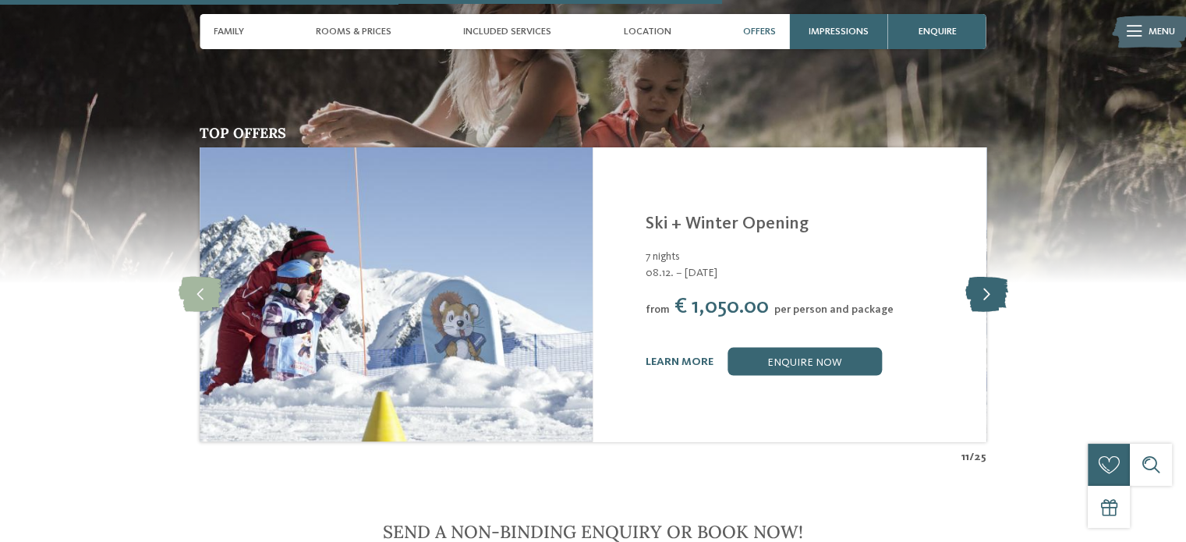
click at [983, 277] on icon at bounding box center [985, 294] width 43 height 35
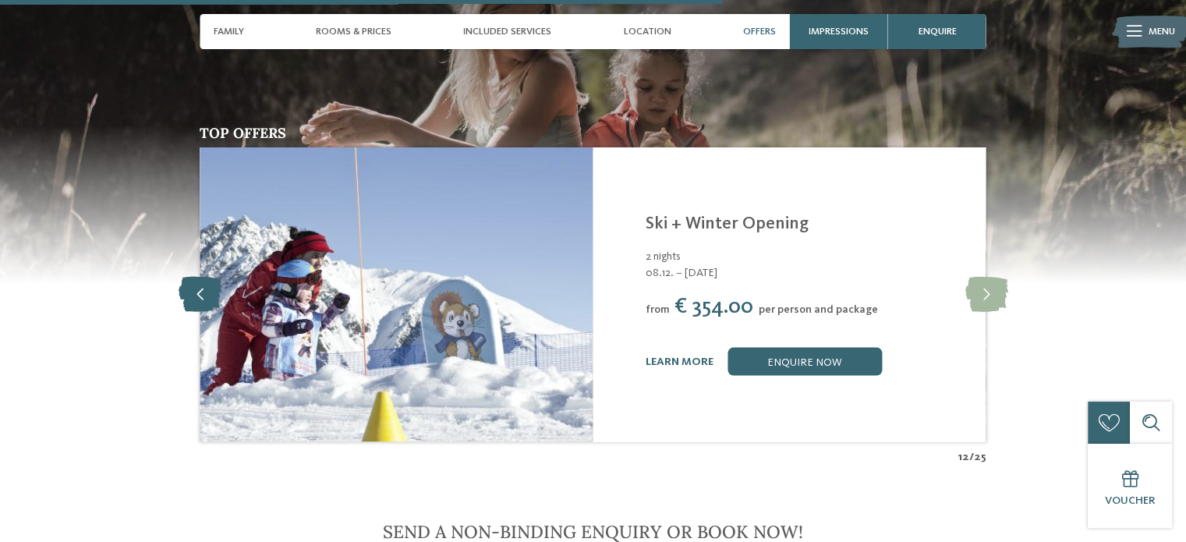
click at [199, 277] on icon at bounding box center [200, 294] width 43 height 35
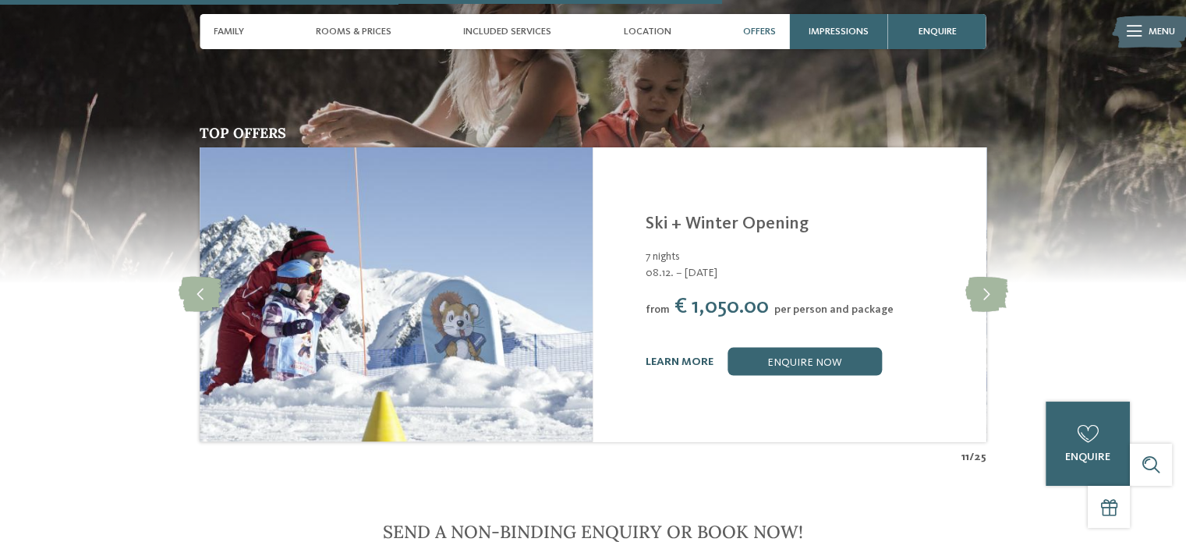
click at [677, 355] on link "learn more" at bounding box center [679, 360] width 68 height 11
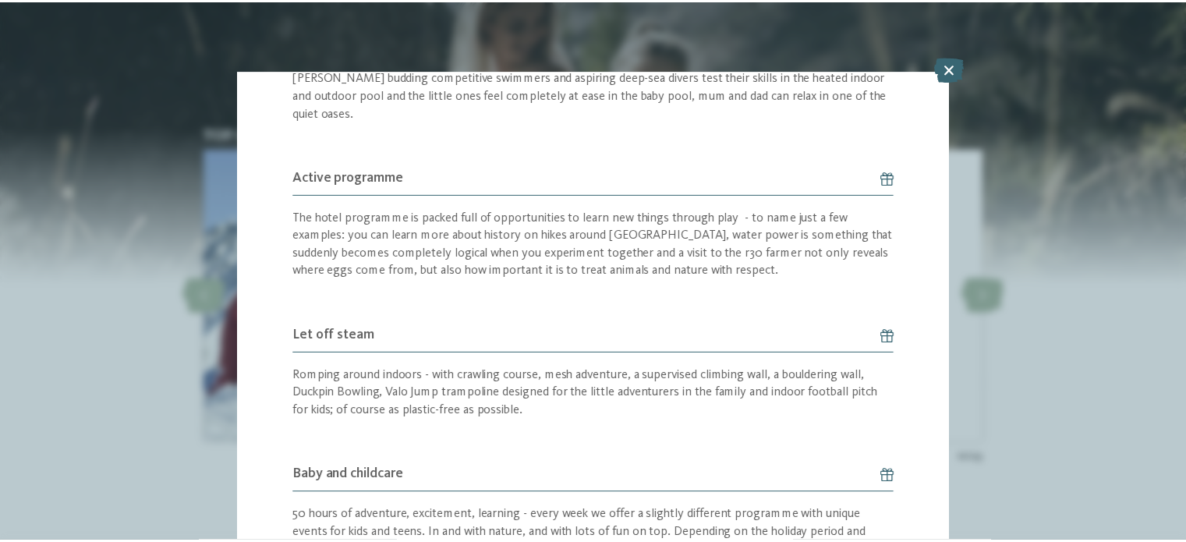
scroll to position [877, 0]
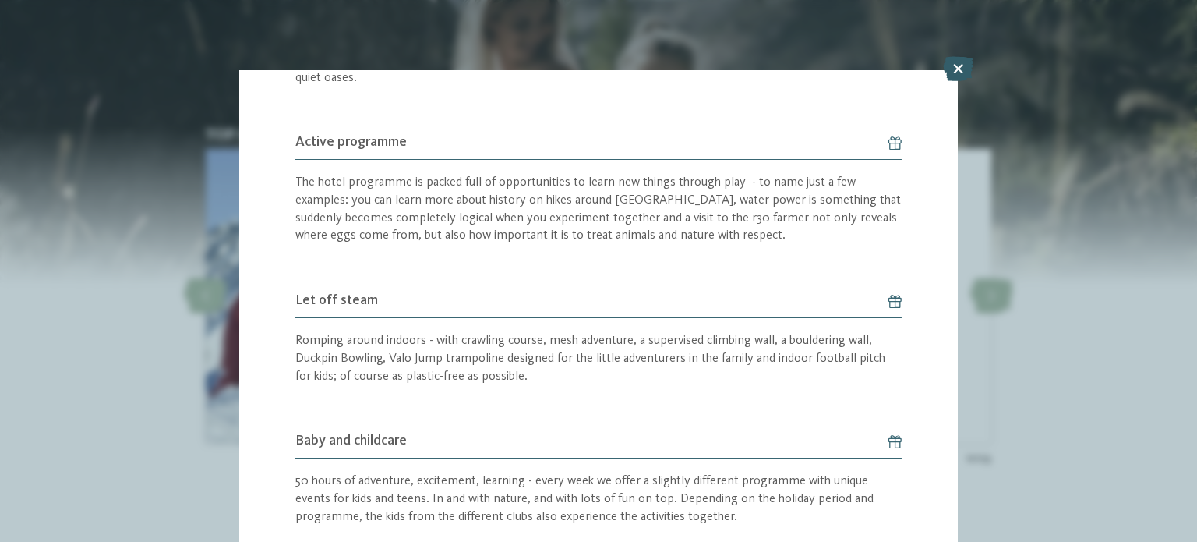
click at [954, 68] on icon at bounding box center [958, 68] width 30 height 25
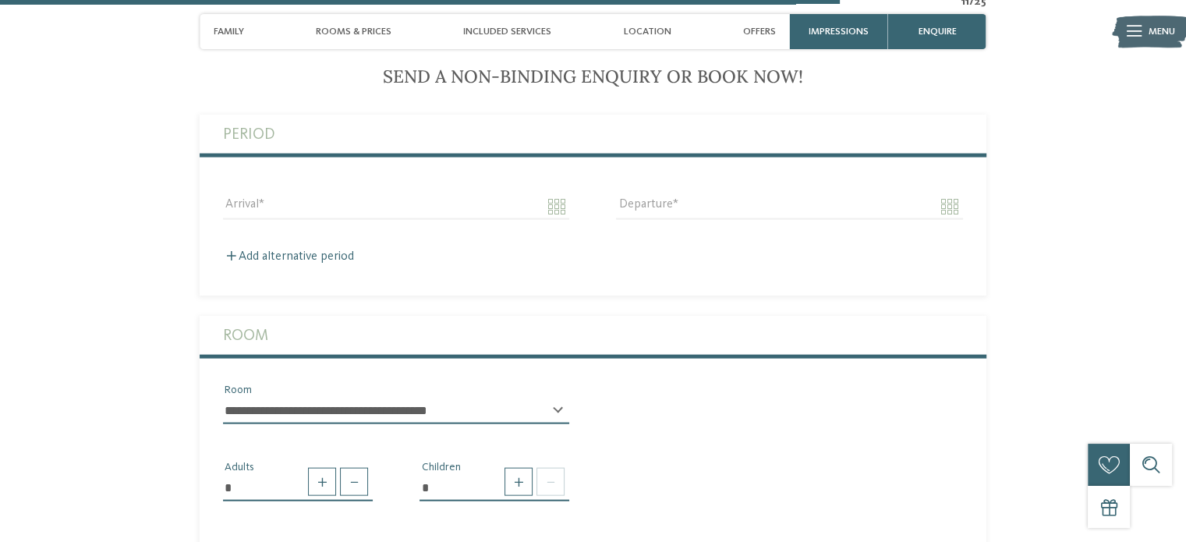
scroll to position [3365, 0]
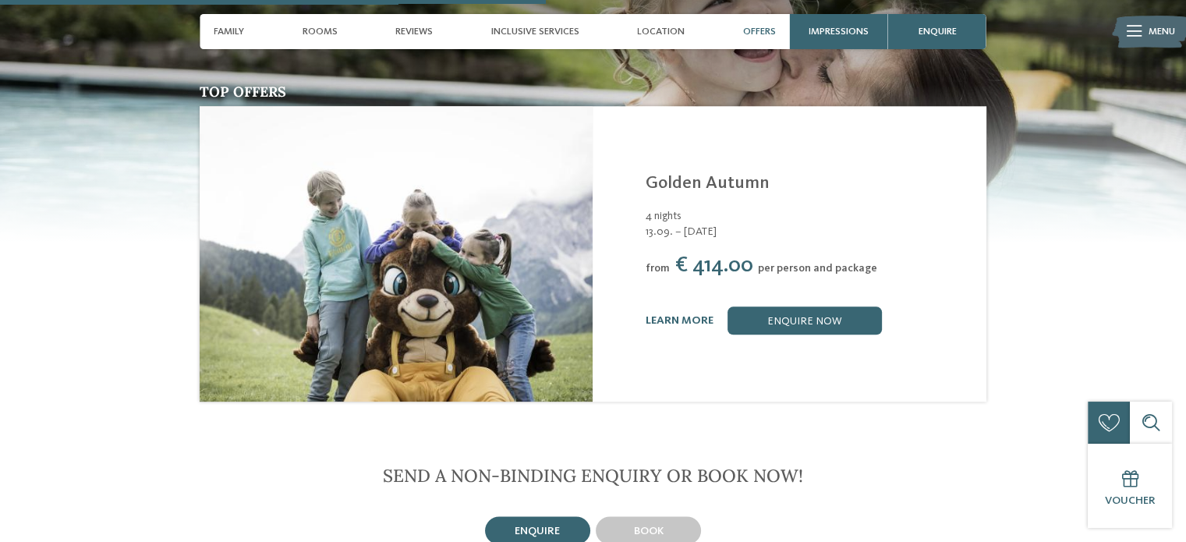
scroll to position [1790, 0]
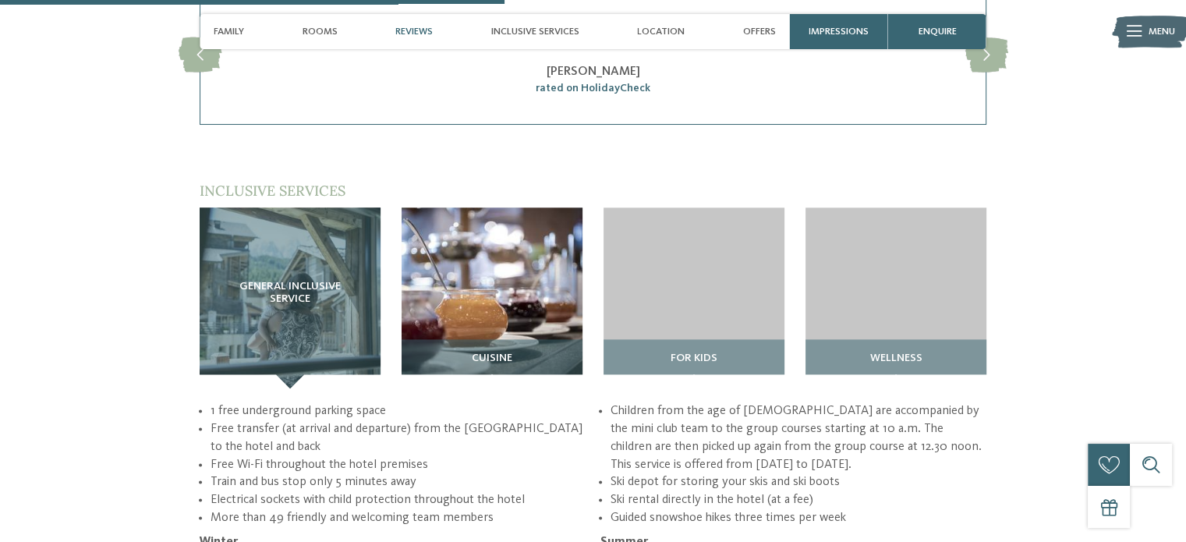
scroll to position [1997, 0]
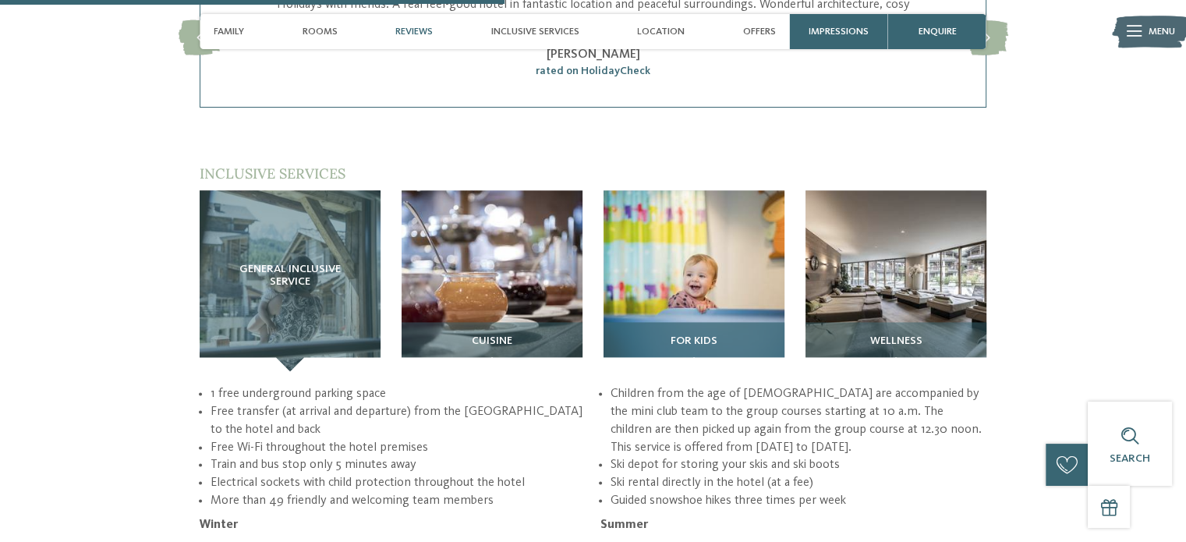
click at [669, 335] on h3 "For kids" at bounding box center [693, 341] width 167 height 12
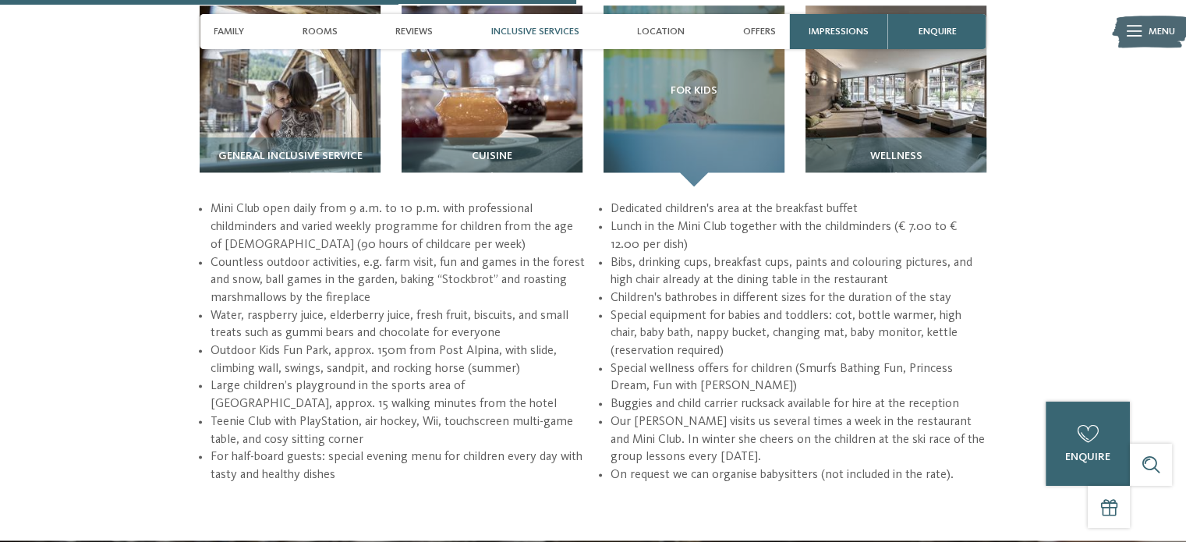
scroll to position [2226, 0]
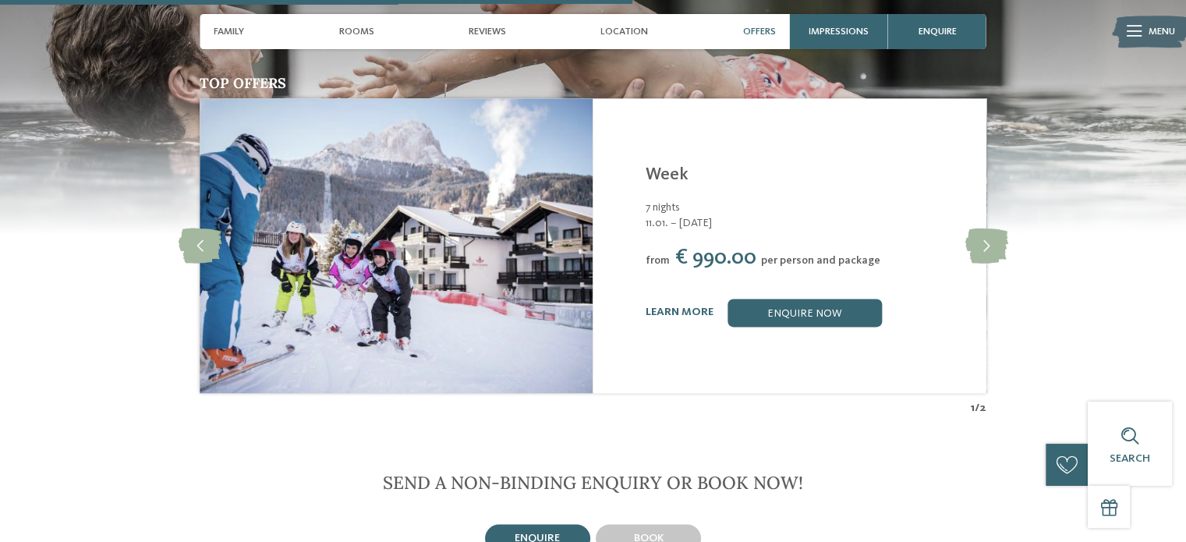
scroll to position [2139, 0]
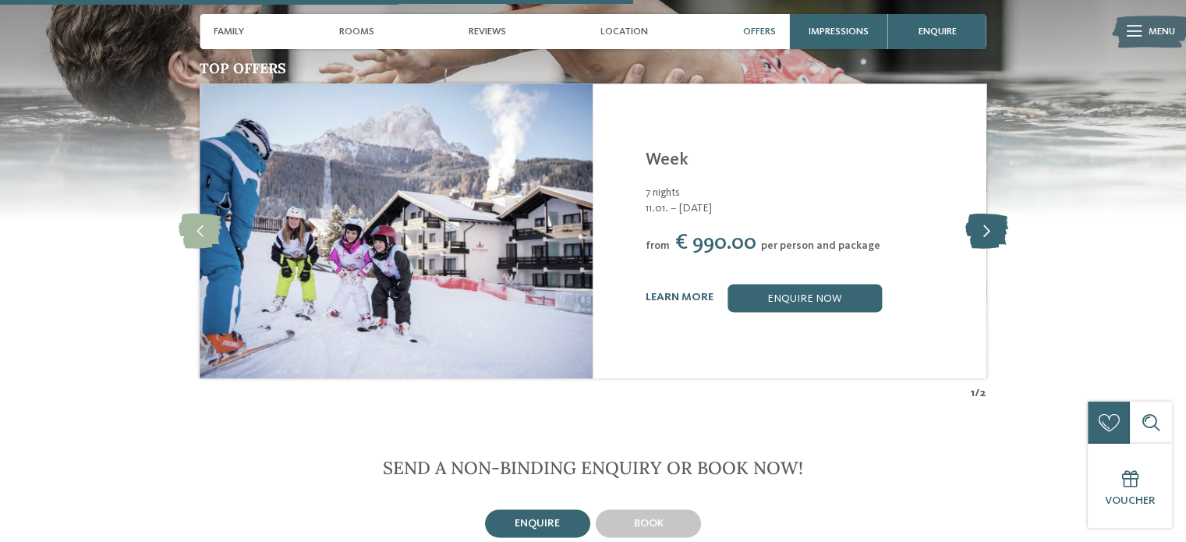
click at [983, 230] on icon at bounding box center [985, 230] width 43 height 35
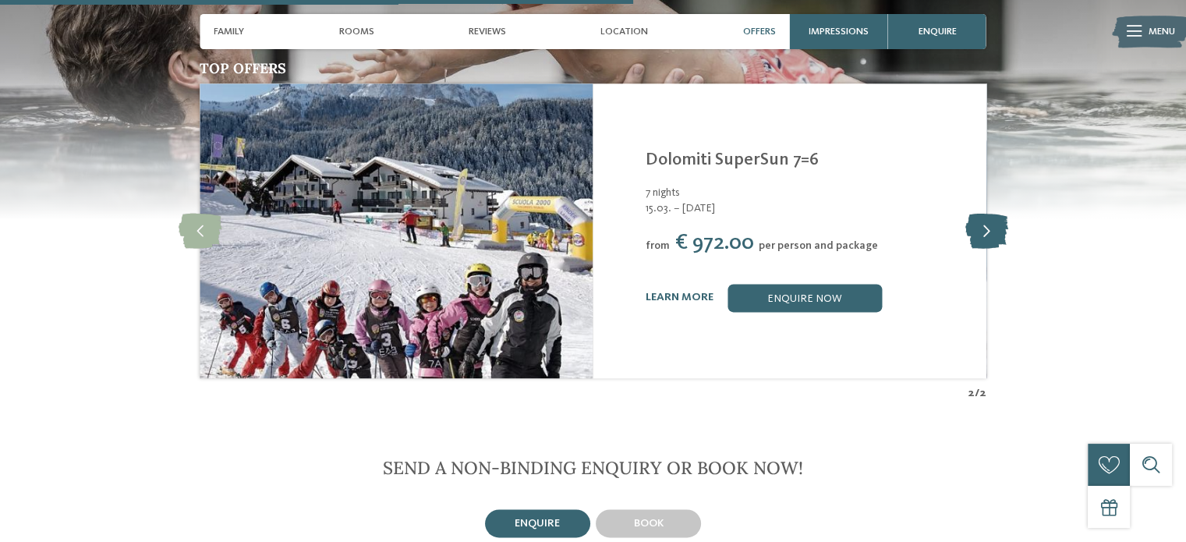
click at [983, 230] on icon at bounding box center [985, 230] width 43 height 35
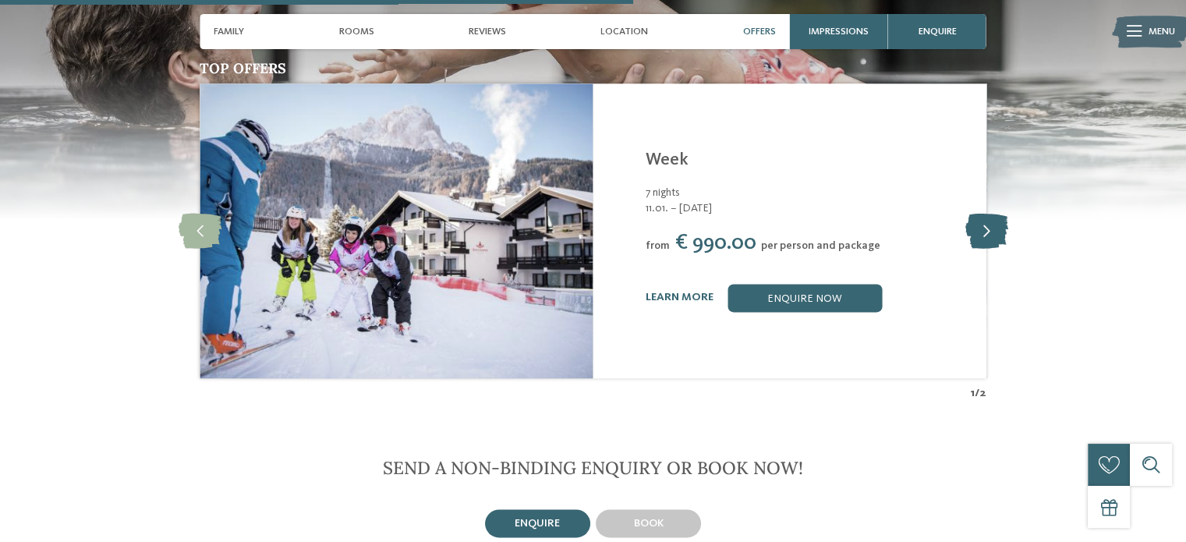
click at [983, 230] on icon at bounding box center [985, 230] width 43 height 35
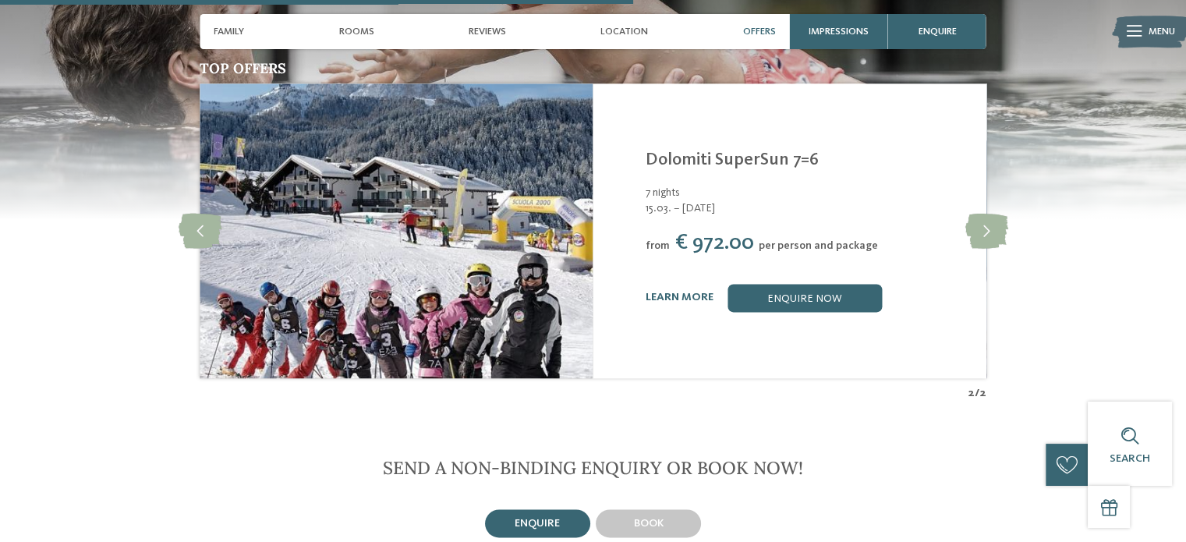
click at [780, 284] on div "Familyhotel Biancaneve ****S Wolkenstein/[PERSON_NAME] - Dolomites Dolomiti Sup…" at bounding box center [806, 231] width 323 height 162
click at [786, 302] on link "enquire now" at bounding box center [804, 298] width 154 height 28
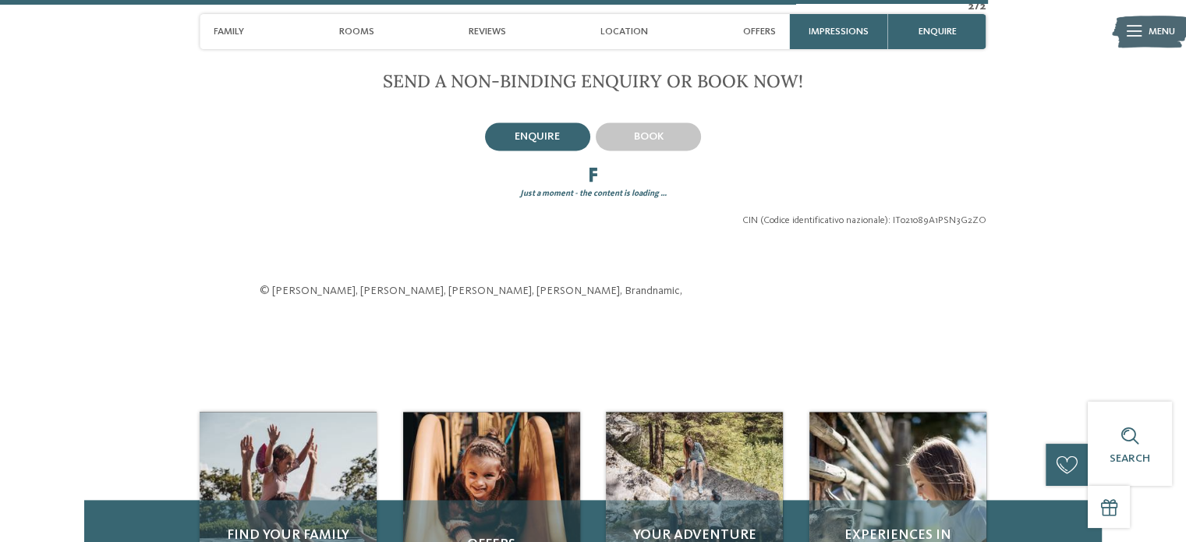
scroll to position [2560, 0]
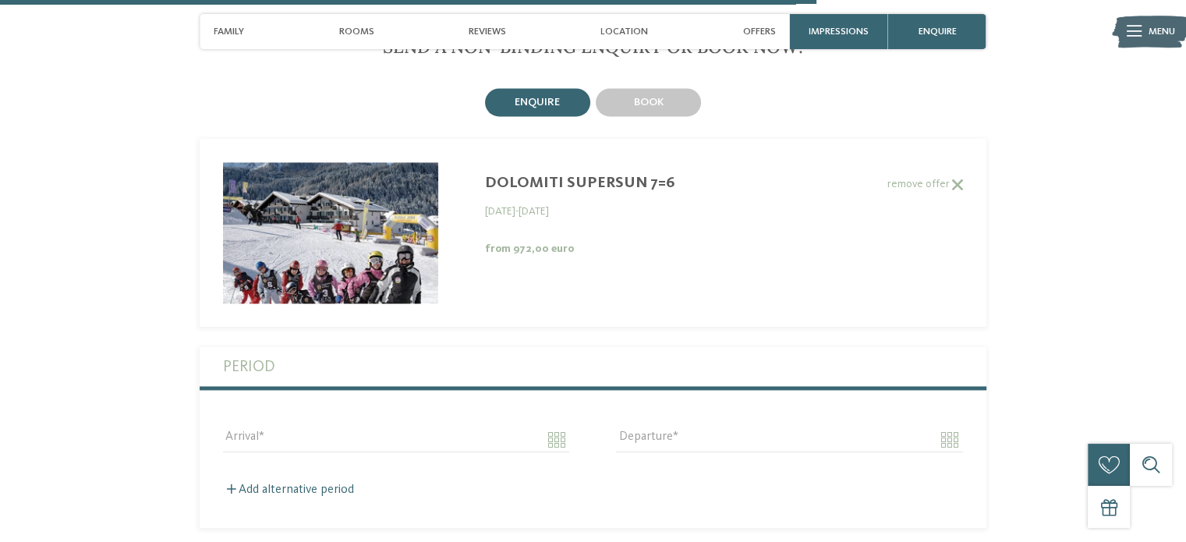
click at [343, 201] on img at bounding box center [330, 232] width 215 height 140
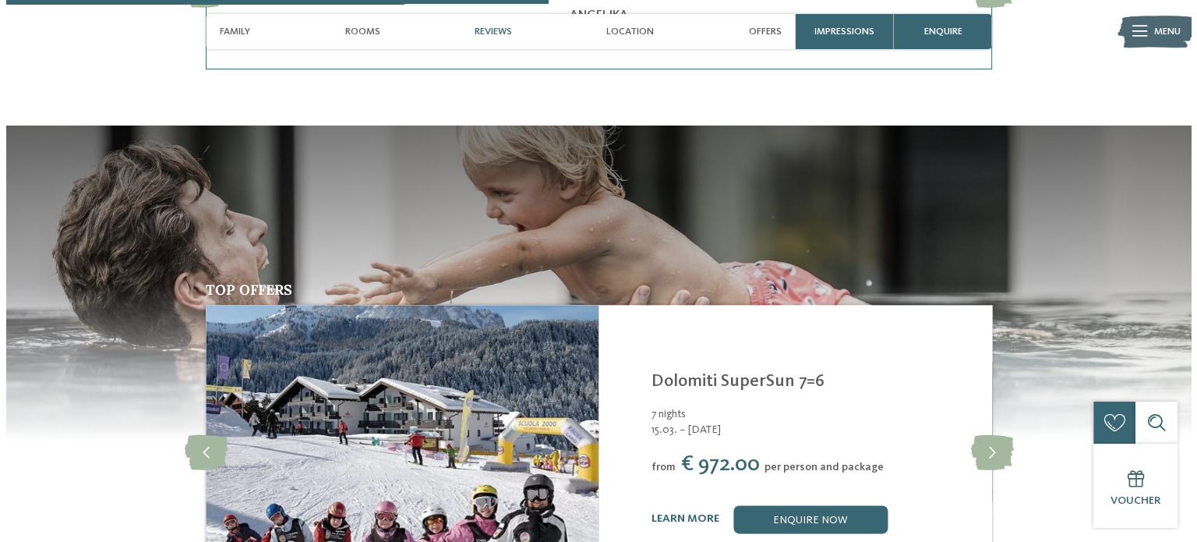
scroll to position [1929, 0]
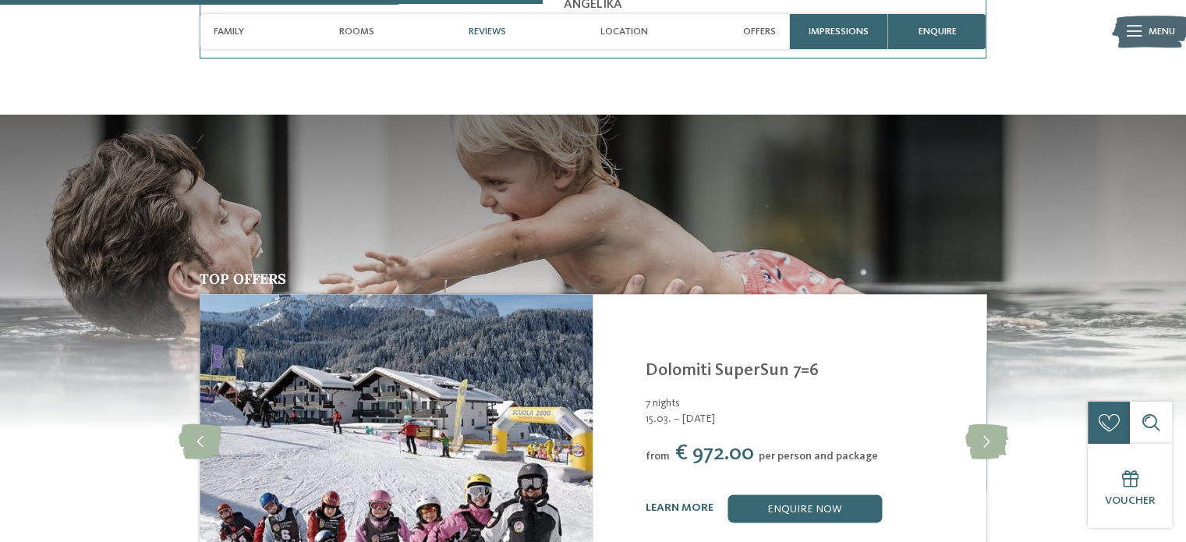
click at [421, 433] on img at bounding box center [396, 441] width 393 height 295
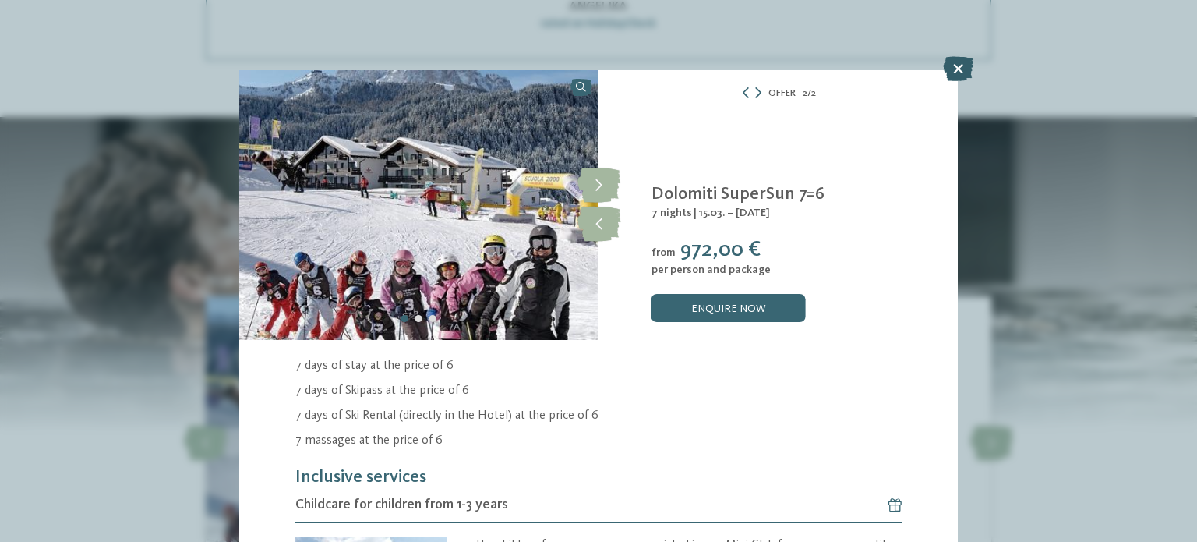
click at [961, 65] on icon at bounding box center [958, 68] width 30 height 25
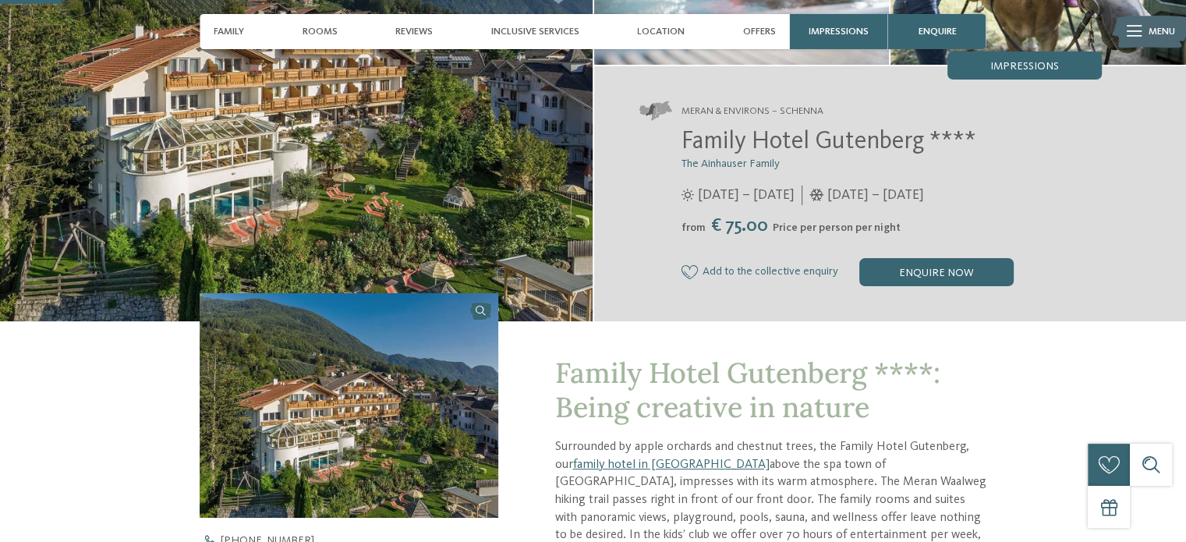
scroll to position [228, 0]
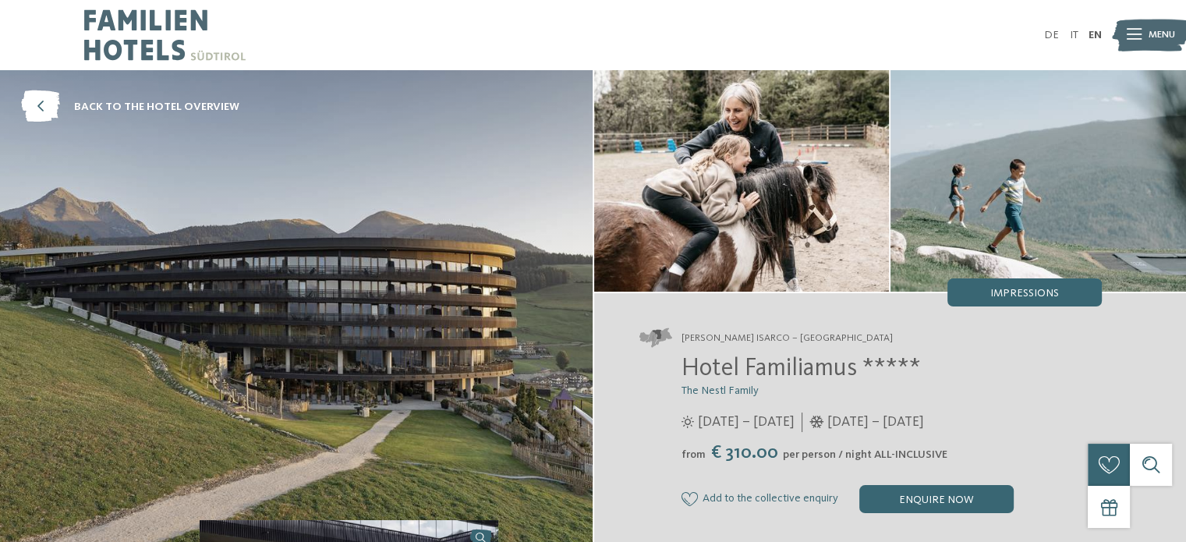
drag, startPoint x: 713, startPoint y: 454, endPoint x: 779, endPoint y: 465, distance: 66.4
click at [779, 465] on div "Hotel Familiamus ***** The Nestl Family 29/05 – 09/11/2025 05/12/2025 – 19/04/2…" at bounding box center [870, 434] width 462 height 158
click at [755, 466] on div "Hotel Familiamus ***** The Nestl Family 29/05 – 09/11/2025 05/12/2025 – 19/04/2…" at bounding box center [870, 434] width 462 height 158
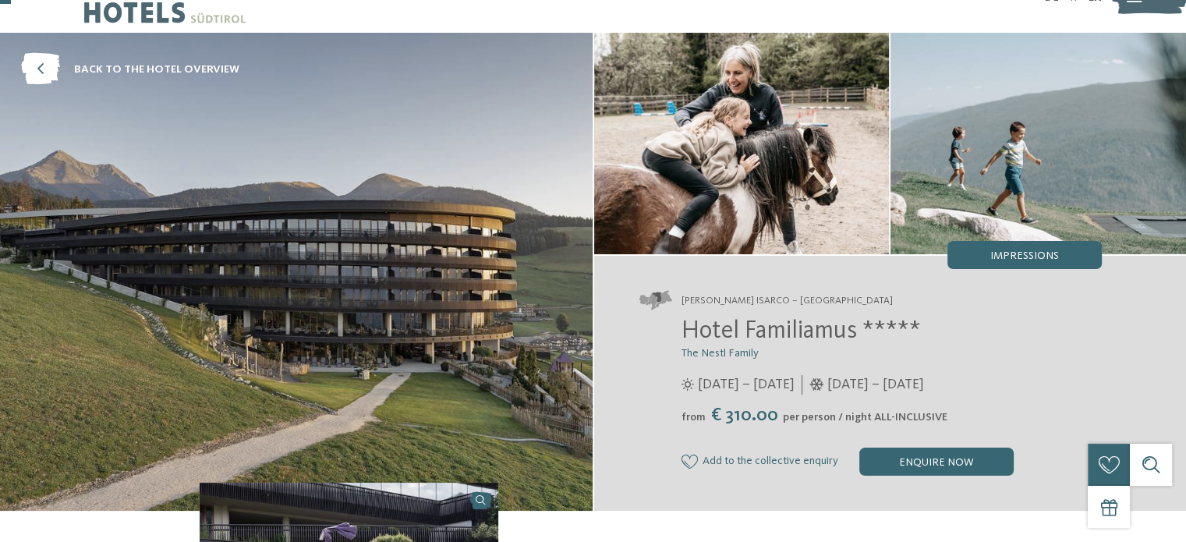
scroll to position [50, 0]
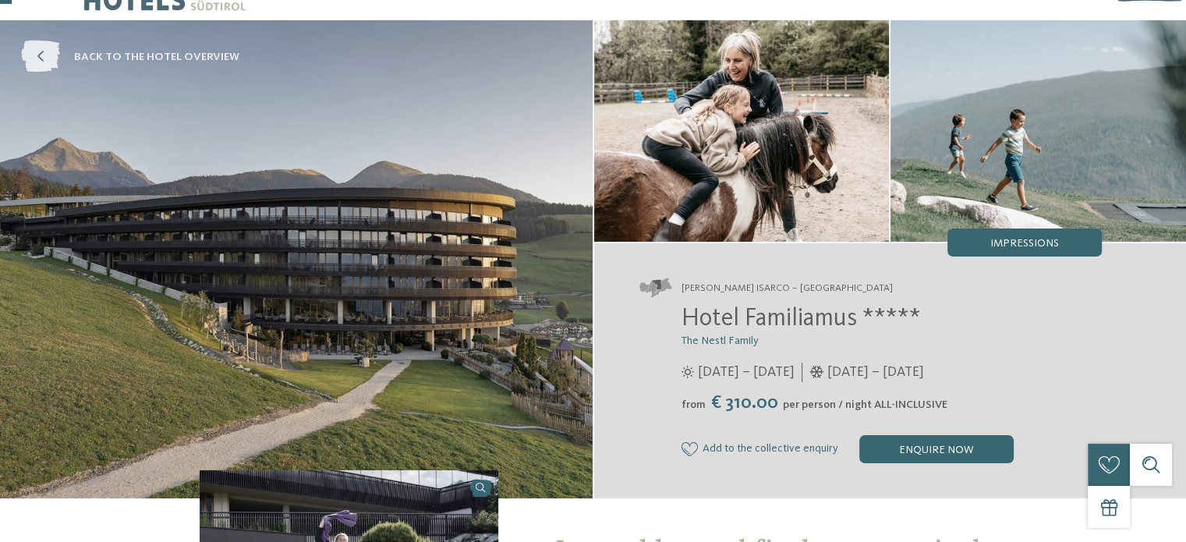
click at [37, 55] on icon at bounding box center [40, 57] width 39 height 32
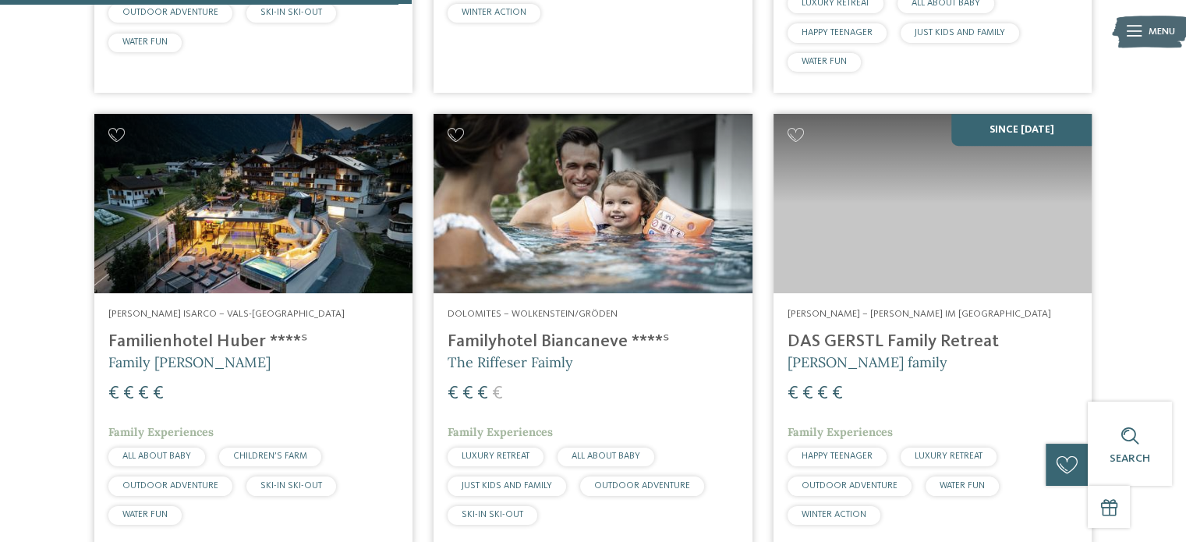
scroll to position [929, 0]
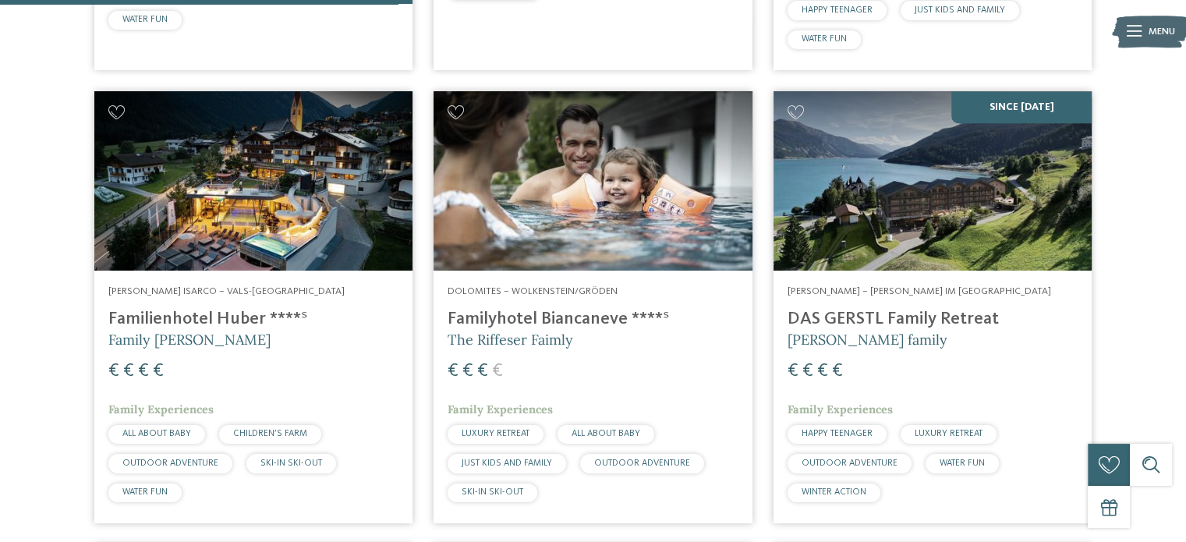
click at [153, 309] on h4 "Familienhotel Huber ****ˢ" at bounding box center [253, 319] width 290 height 21
click at [165, 309] on h4 "Familienhotel Huber ****ˢ" at bounding box center [253, 319] width 290 height 21
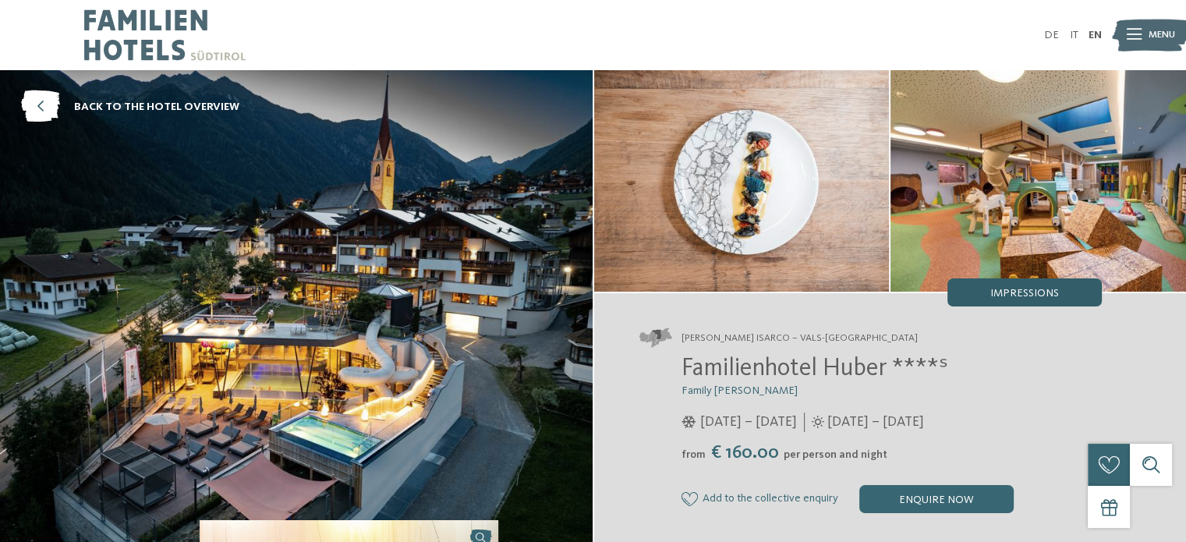
click at [1010, 297] on span "Impressions" at bounding box center [1024, 293] width 69 height 11
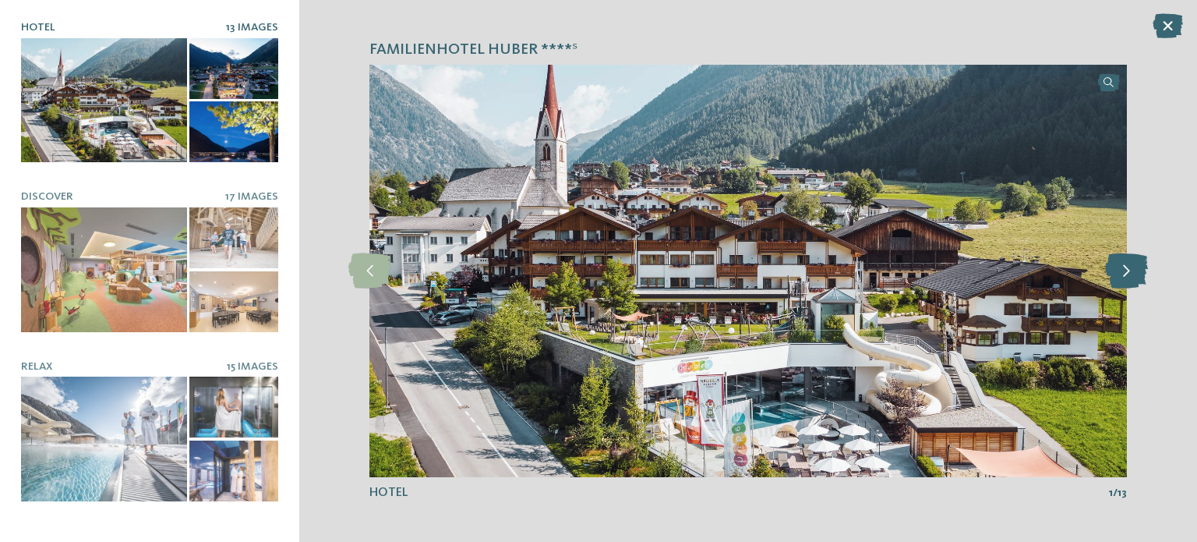
click at [1130, 274] on icon at bounding box center [1126, 270] width 43 height 35
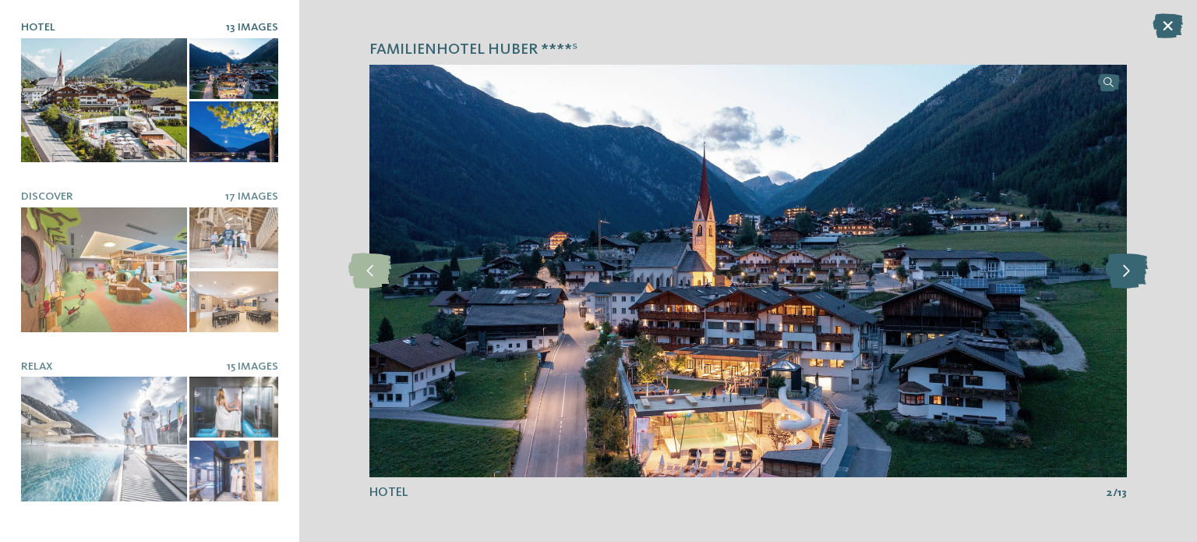
click at [1130, 274] on icon at bounding box center [1126, 270] width 43 height 35
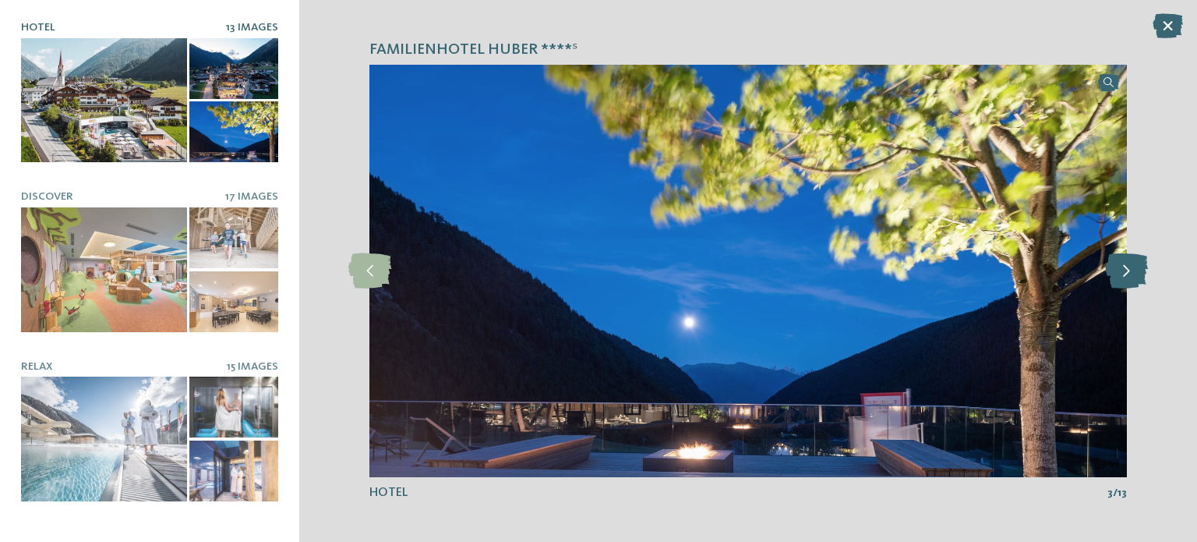
click at [1130, 274] on icon at bounding box center [1126, 270] width 43 height 35
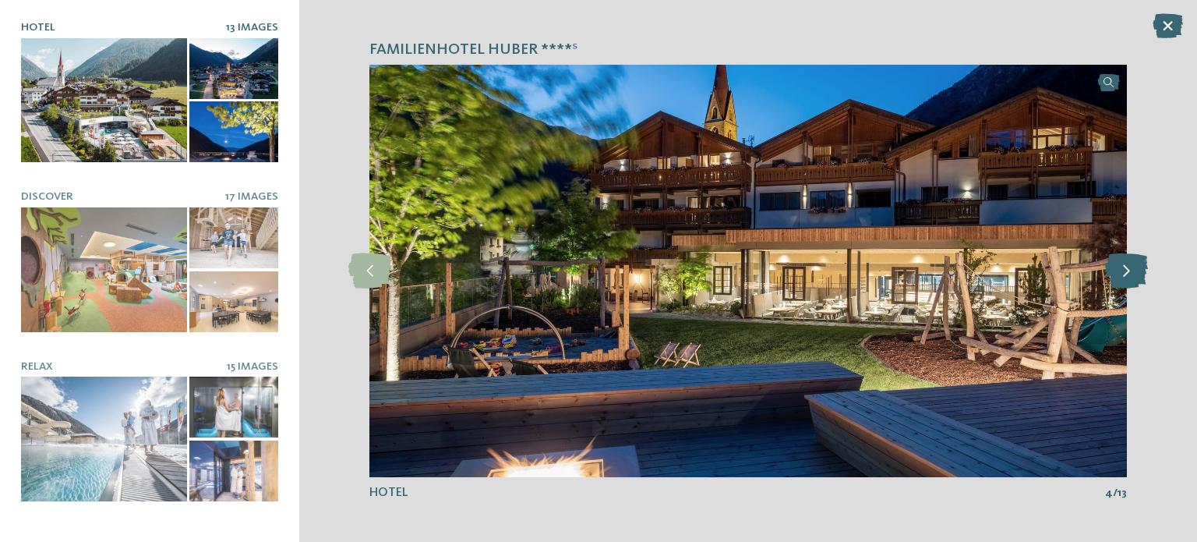
click at [1130, 274] on icon at bounding box center [1126, 270] width 43 height 35
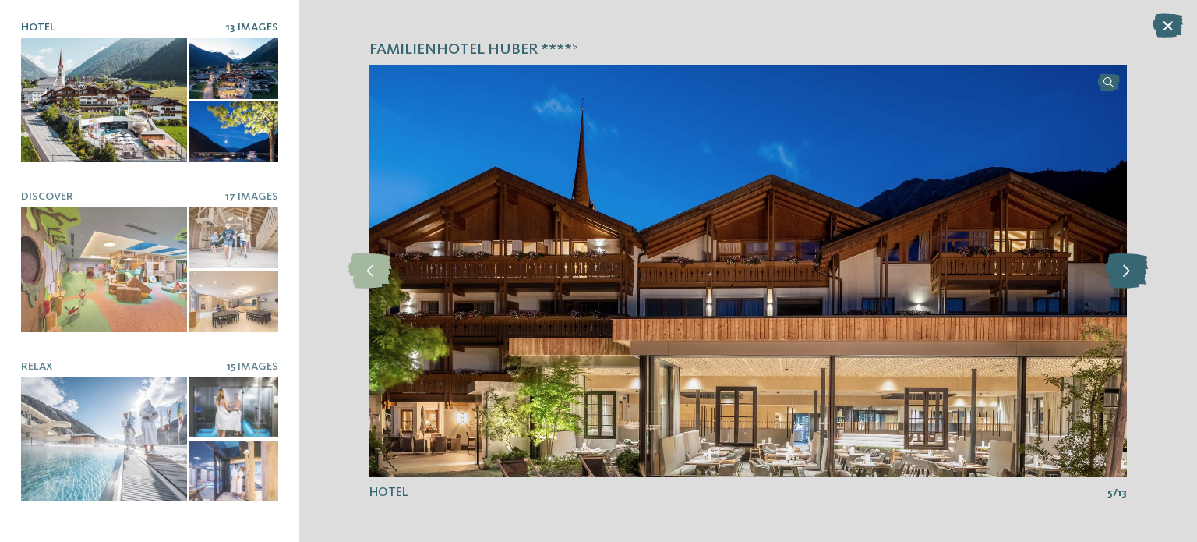
click at [1130, 274] on icon at bounding box center [1126, 270] width 43 height 35
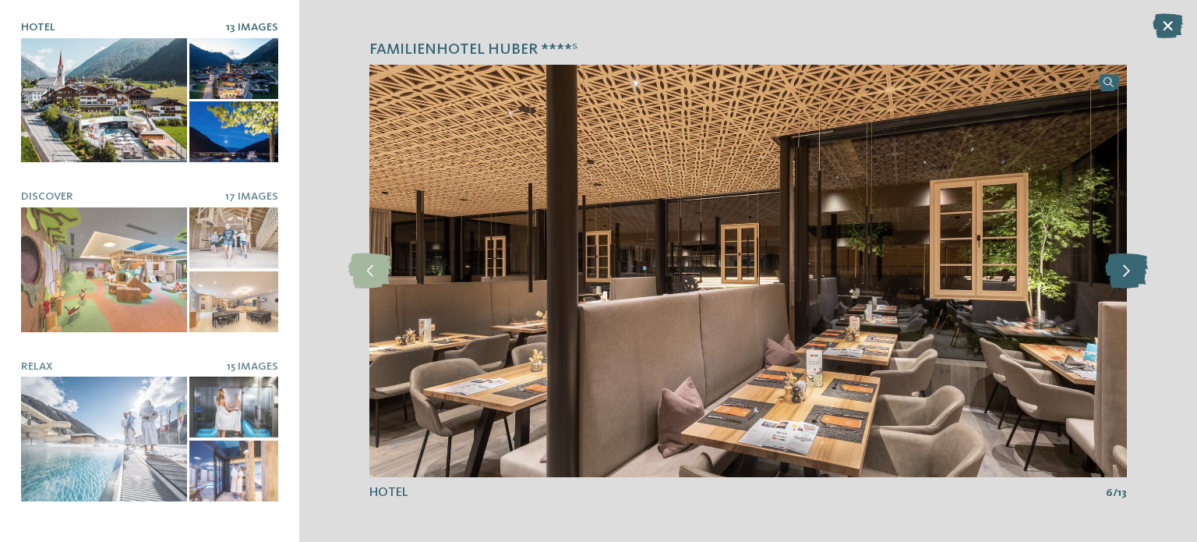
click at [1130, 274] on icon at bounding box center [1126, 270] width 43 height 35
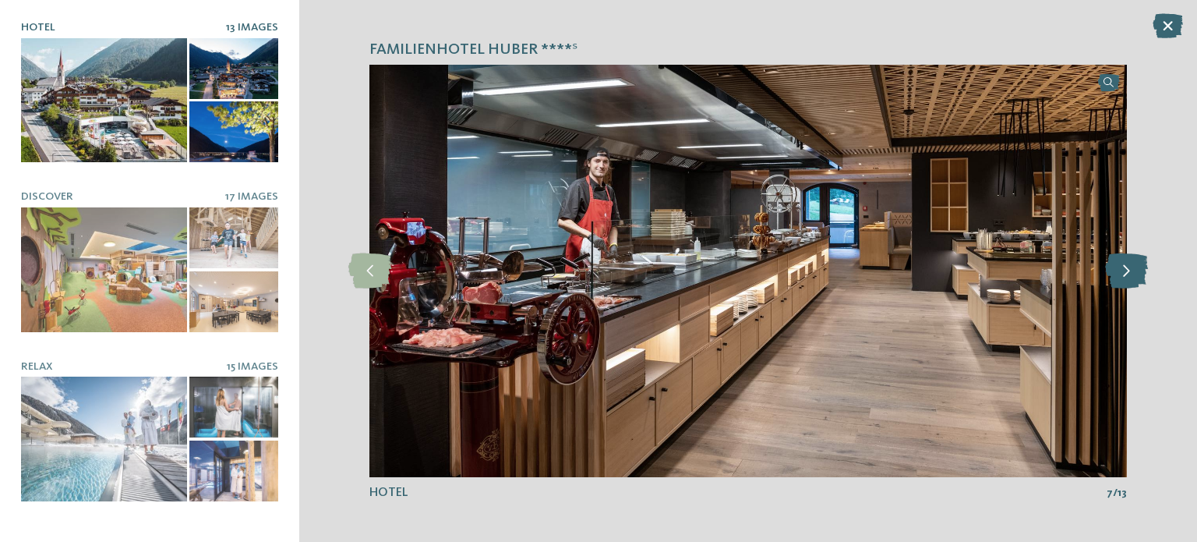
click at [1130, 274] on icon at bounding box center [1126, 270] width 43 height 35
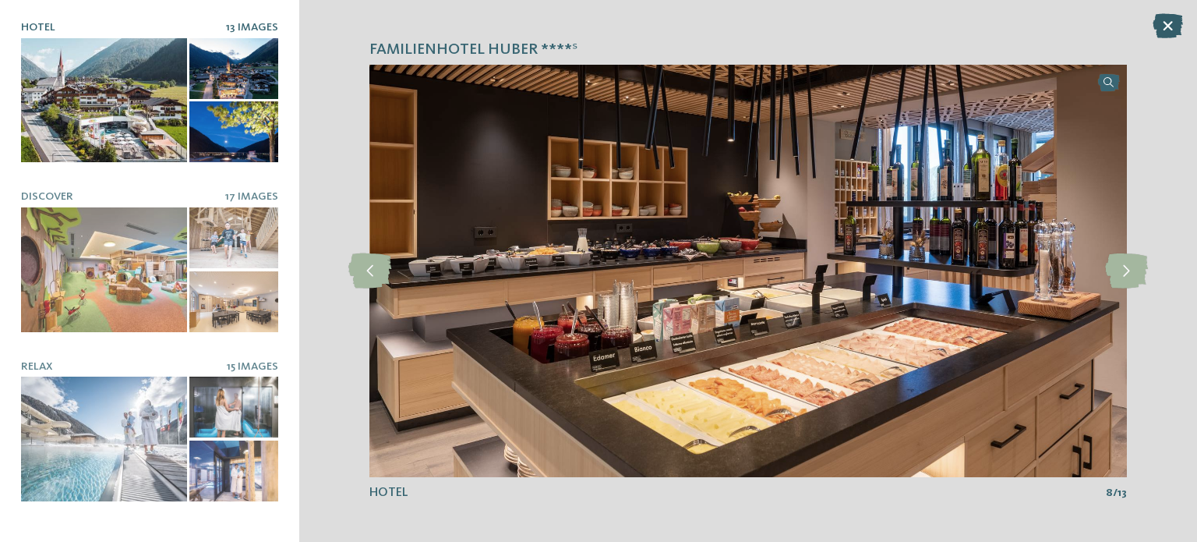
click at [1163, 26] on icon at bounding box center [1168, 25] width 30 height 25
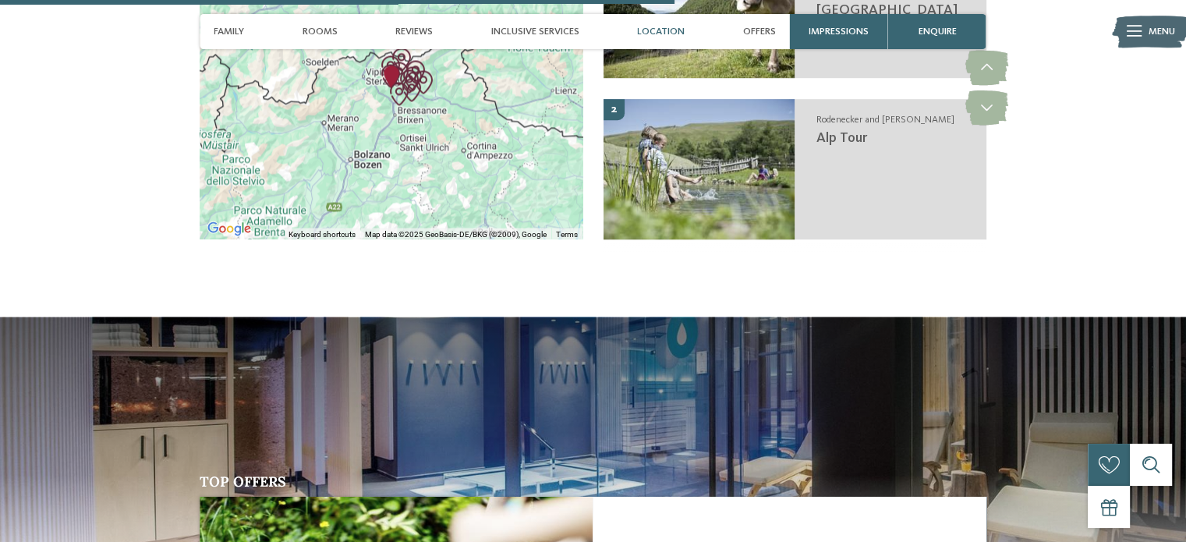
scroll to position [2888, 0]
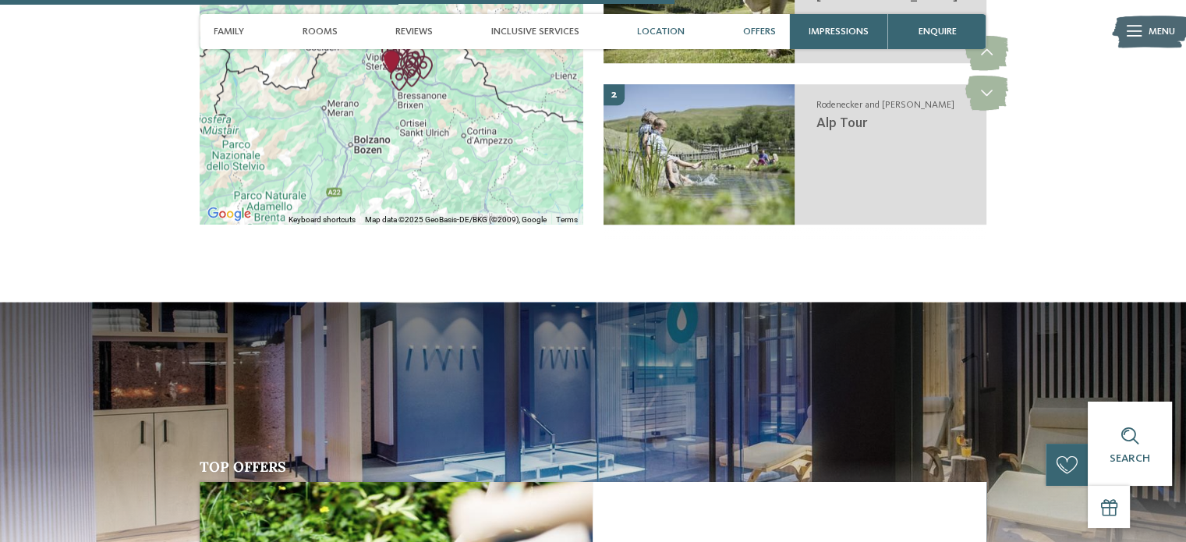
click at [748, 37] on span "Offers" at bounding box center [759, 32] width 33 height 12
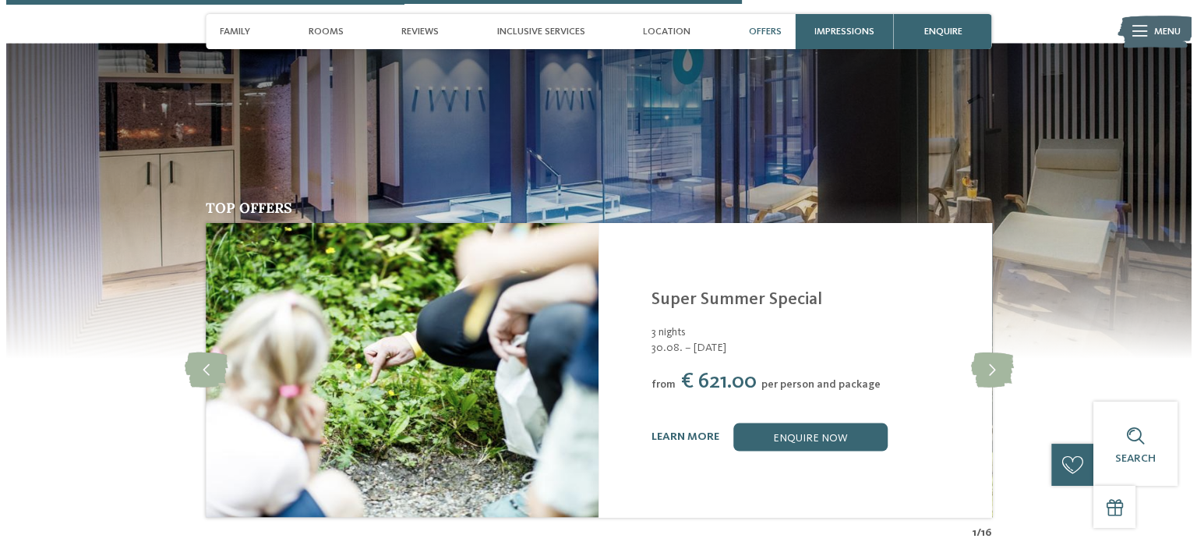
scroll to position [3151, 0]
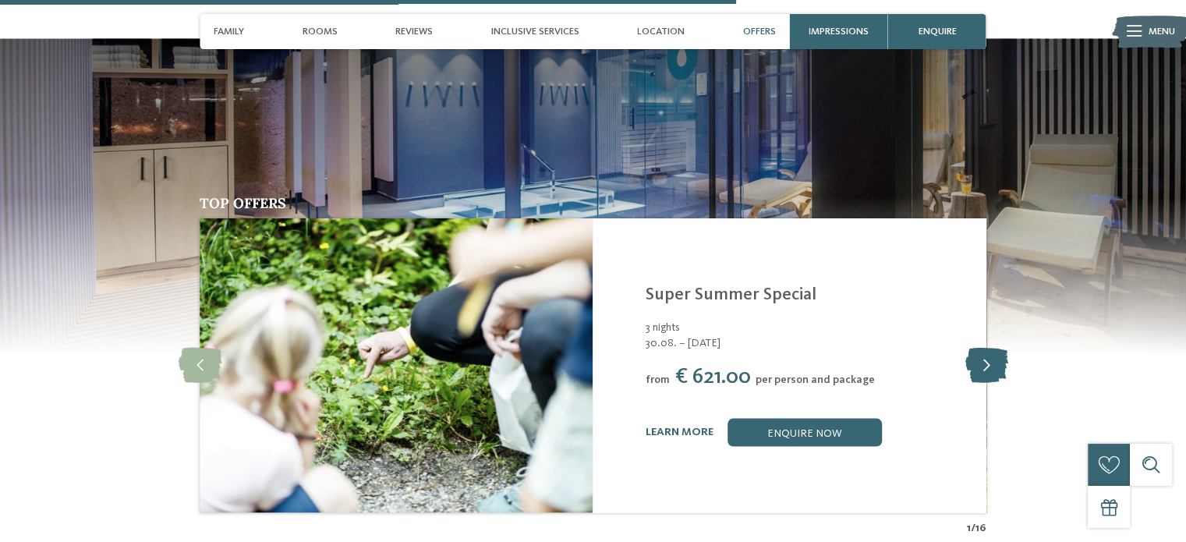
click at [978, 348] on icon at bounding box center [985, 365] width 43 height 35
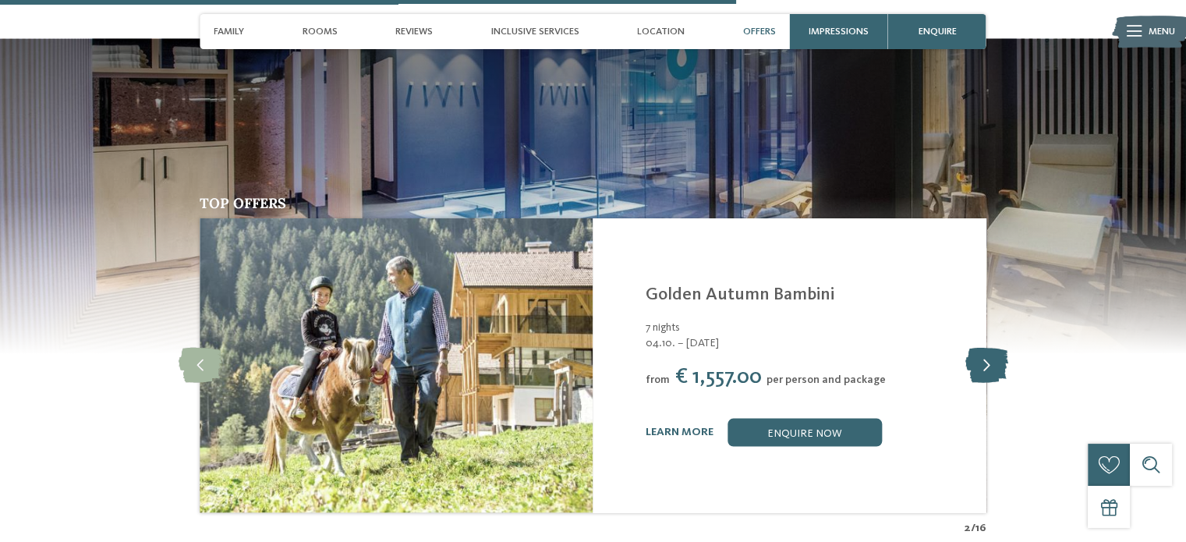
click at [978, 348] on icon at bounding box center [985, 365] width 43 height 35
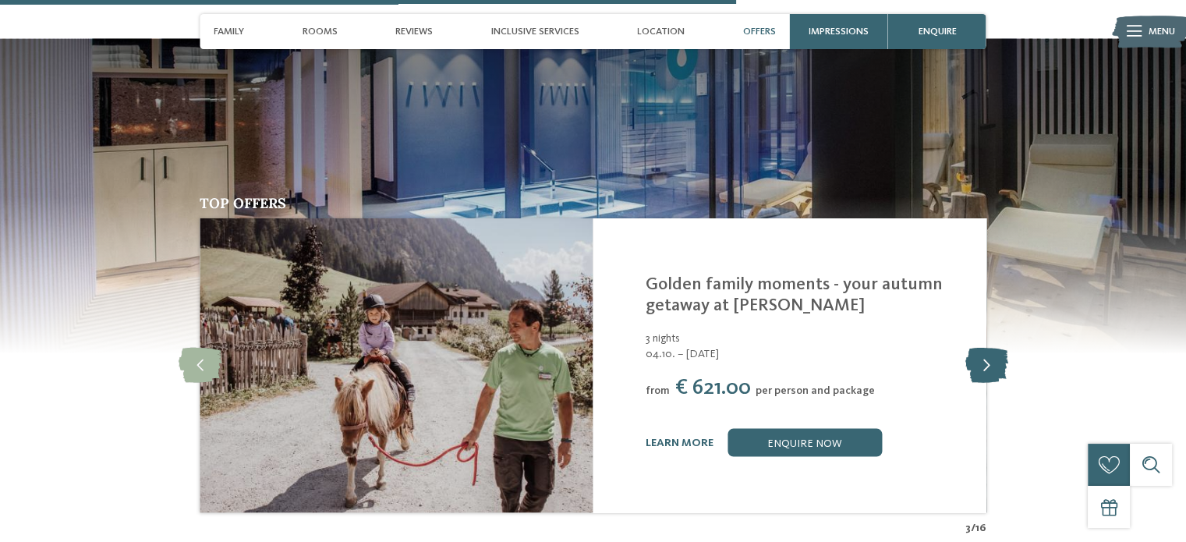
click at [978, 348] on icon at bounding box center [985, 365] width 43 height 35
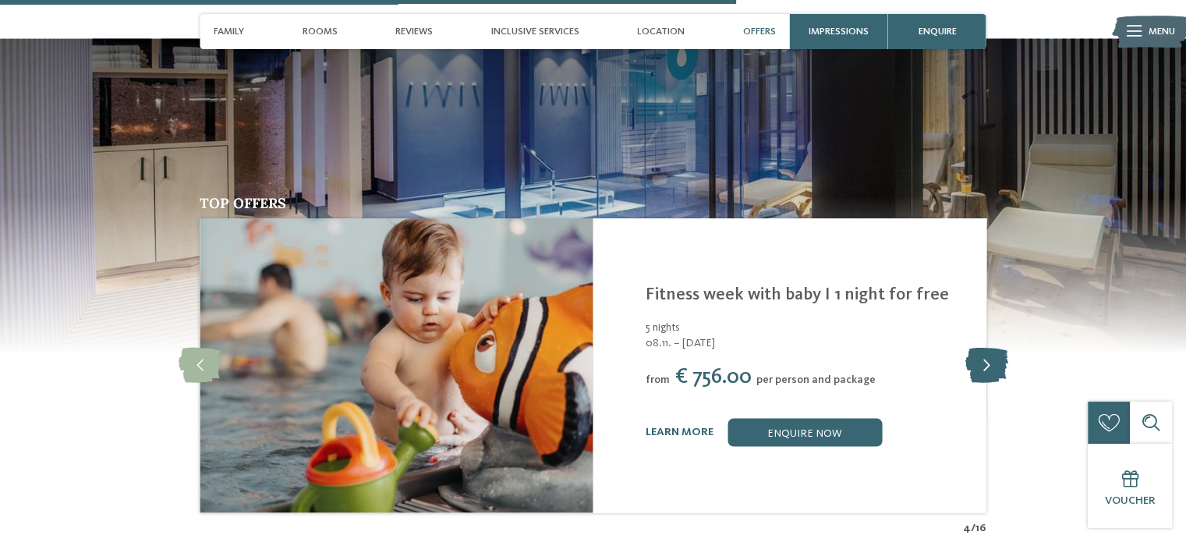
click at [978, 348] on icon at bounding box center [985, 365] width 43 height 35
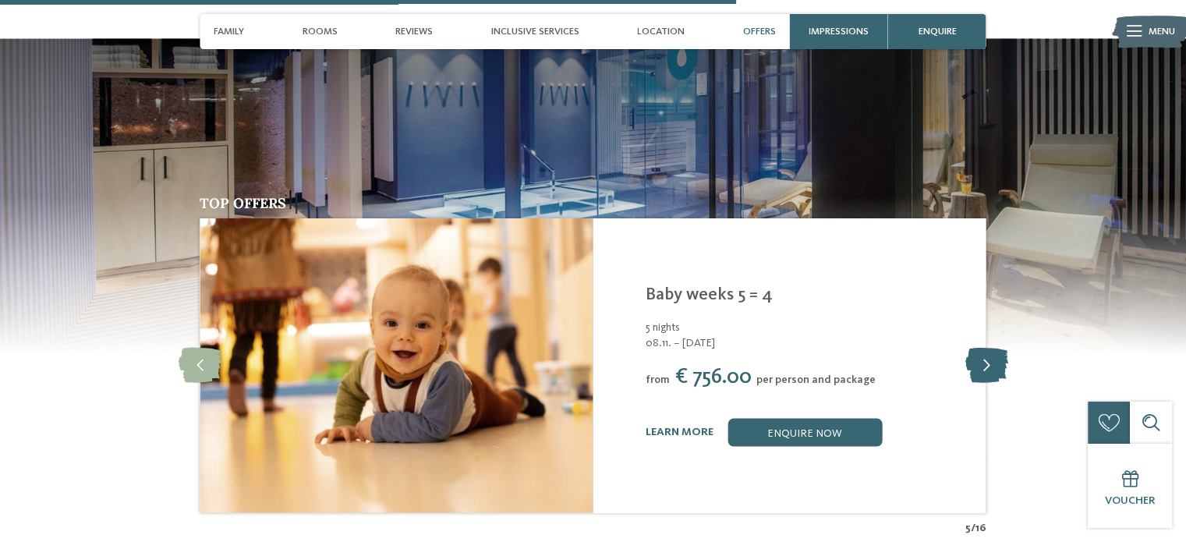
click at [978, 348] on icon at bounding box center [985, 365] width 43 height 35
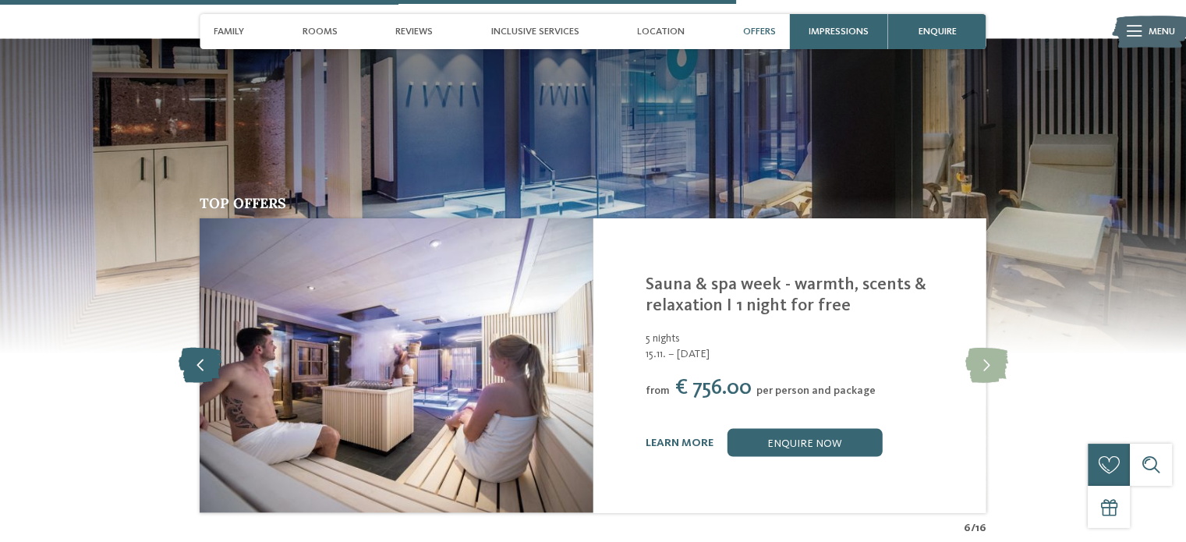
click at [189, 348] on icon at bounding box center [200, 365] width 43 height 35
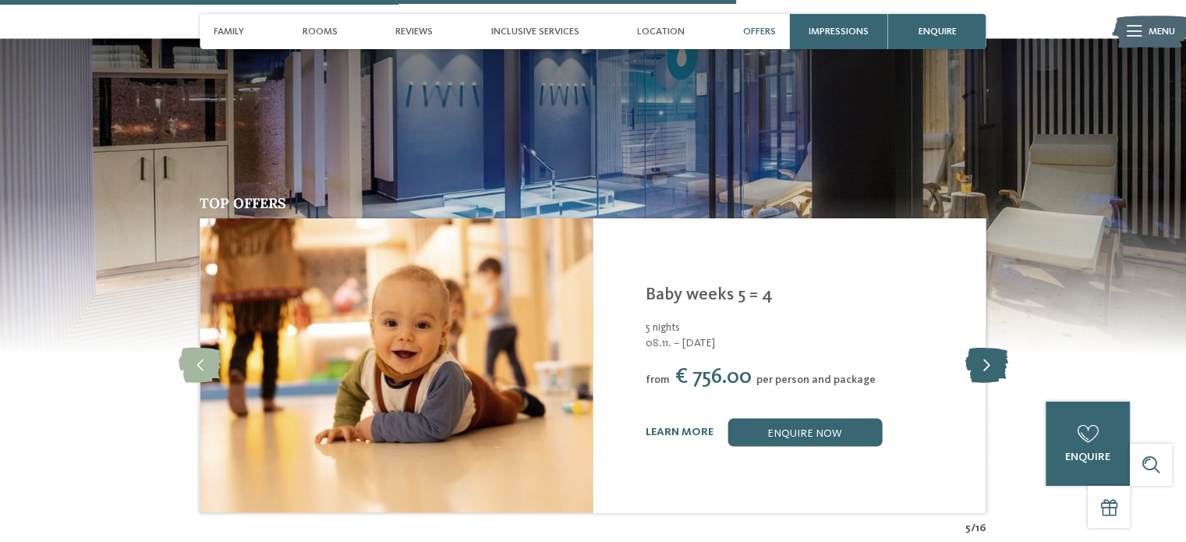
click at [995, 348] on icon at bounding box center [985, 365] width 43 height 35
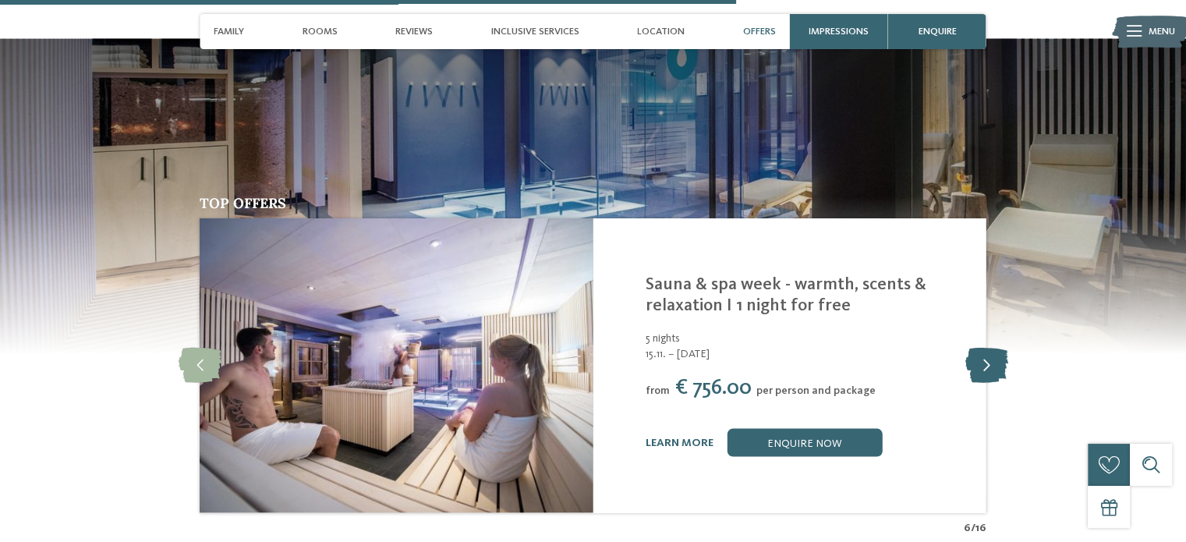
click at [995, 348] on icon at bounding box center [985, 365] width 43 height 35
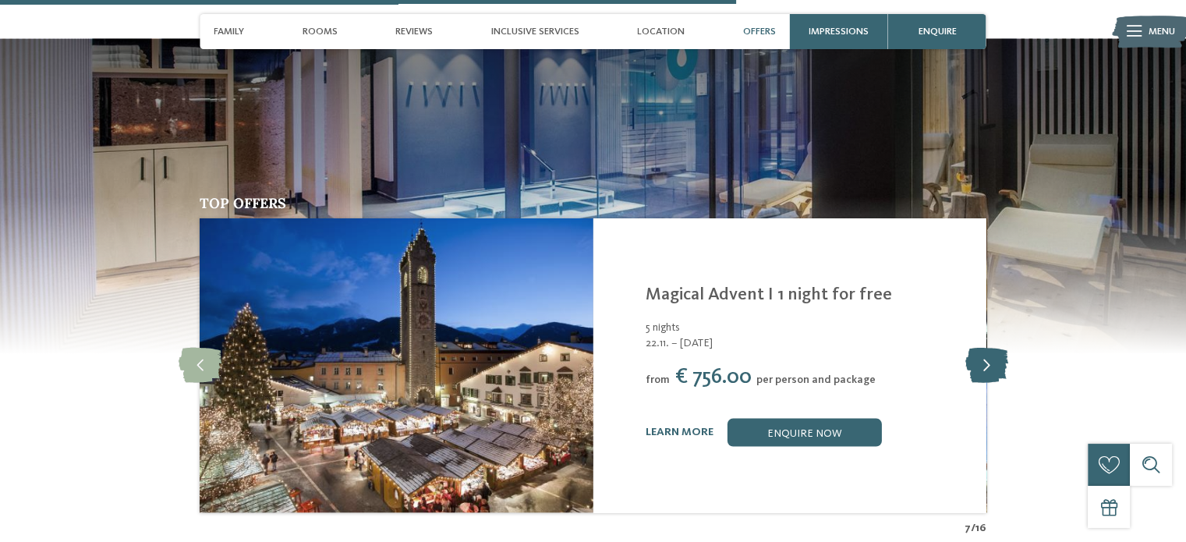
click at [995, 348] on icon at bounding box center [985, 365] width 43 height 35
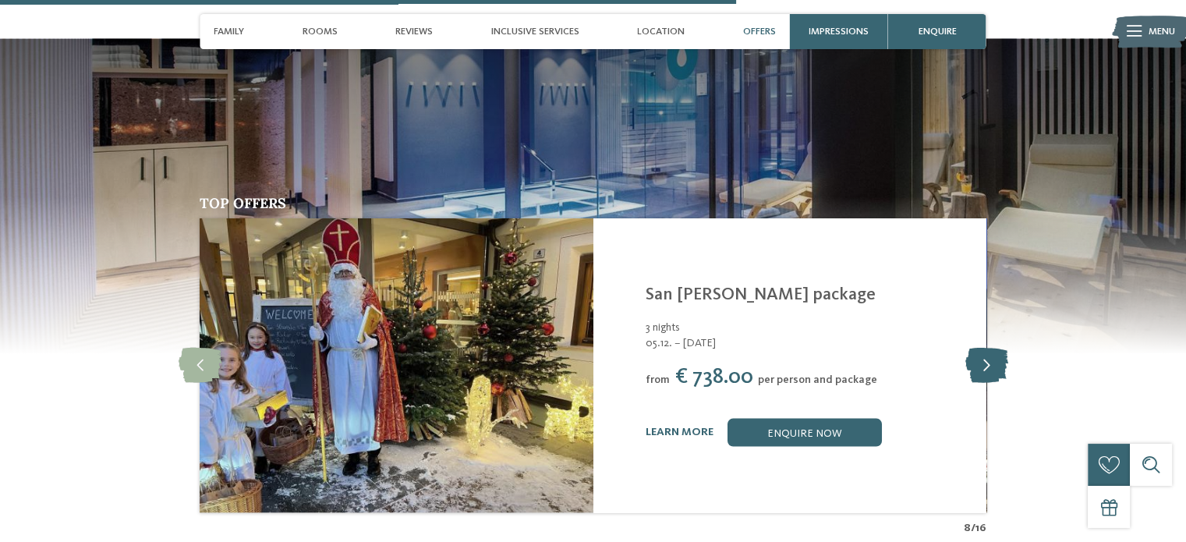
click at [995, 348] on icon at bounding box center [985, 365] width 43 height 35
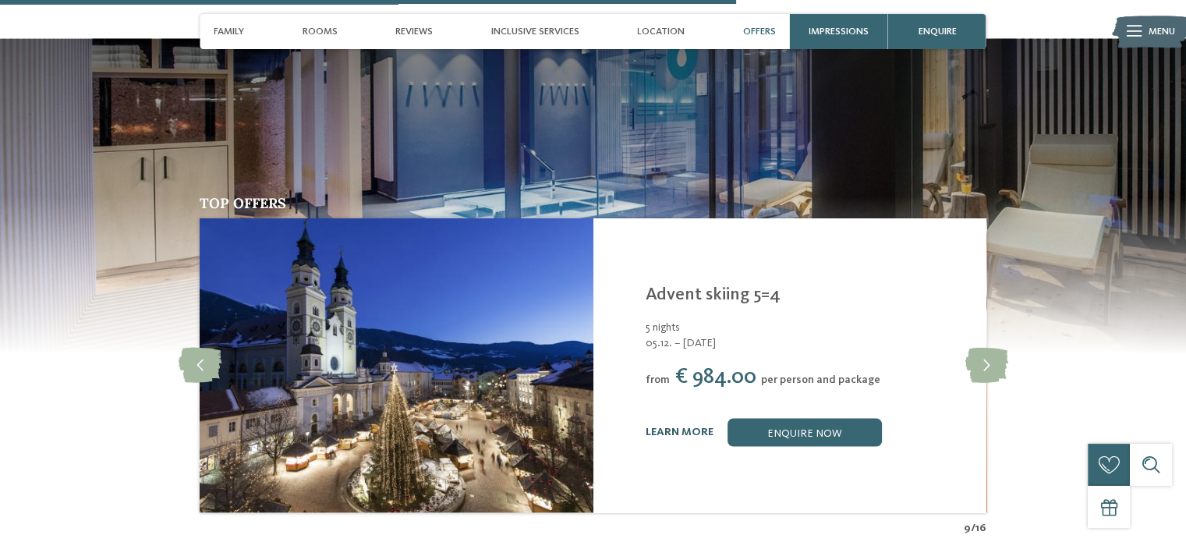
click at [676, 426] on link "learn more" at bounding box center [679, 431] width 68 height 11
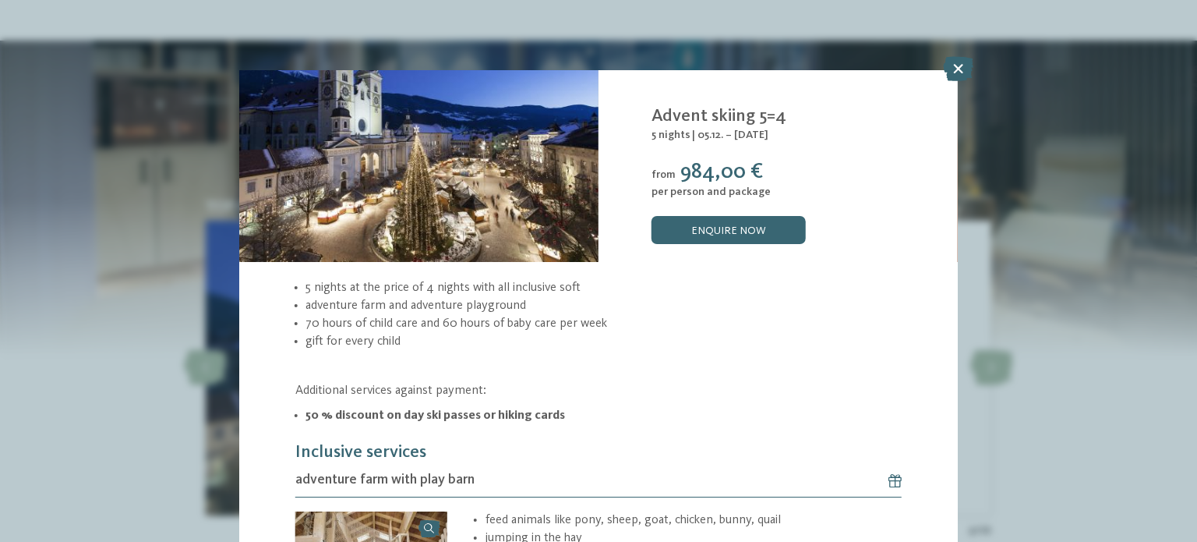
scroll to position [73, 0]
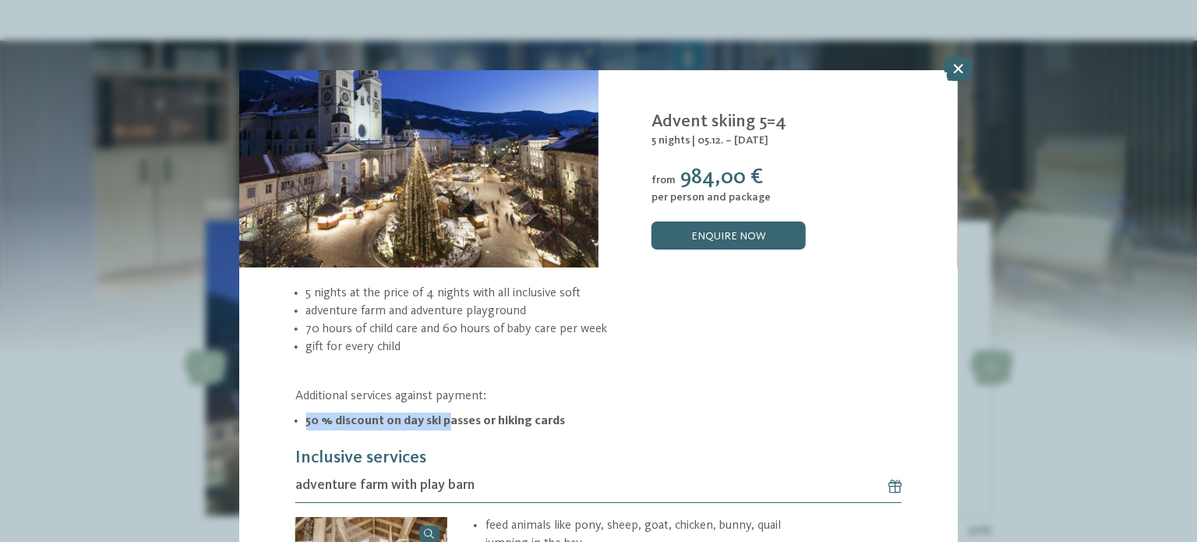
drag, startPoint x: 306, startPoint y: 420, endPoint x: 455, endPoint y: 411, distance: 150.0
click at [455, 415] on b "50 % discount on day ski passes or hiking cards" at bounding box center [436, 421] width 260 height 12
click at [472, 417] on b "50 % discount on day ski passes or hiking cards" at bounding box center [436, 421] width 260 height 12
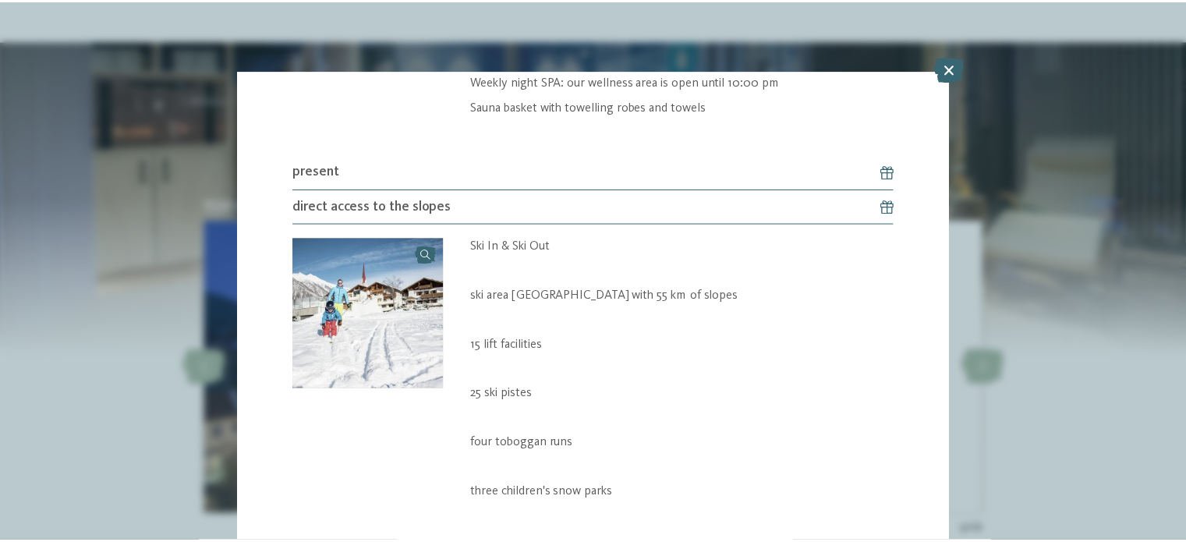
scroll to position [2064, 0]
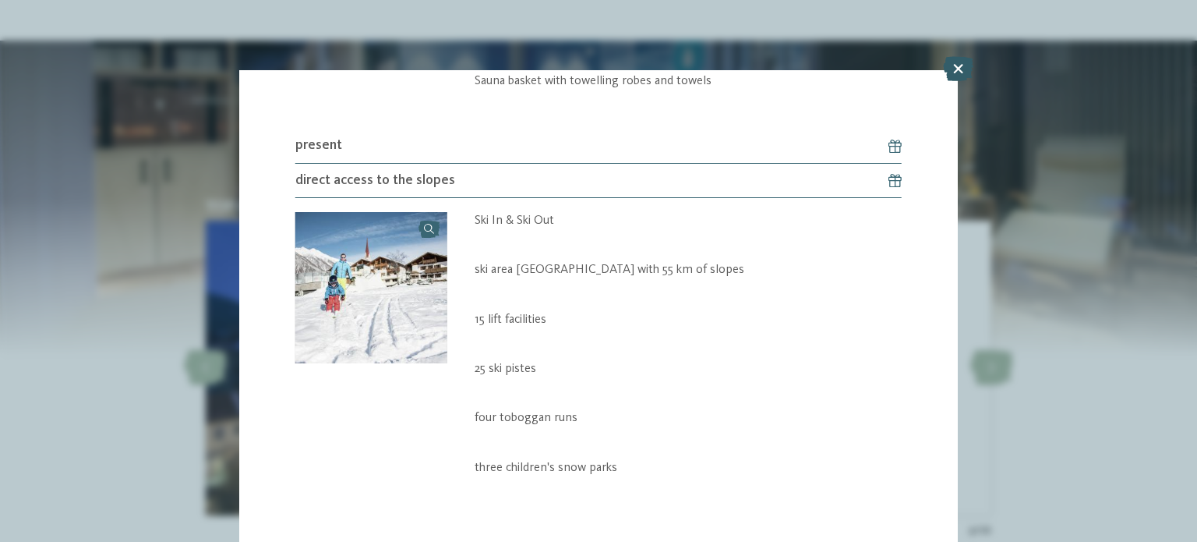
click at [955, 71] on icon at bounding box center [958, 68] width 30 height 25
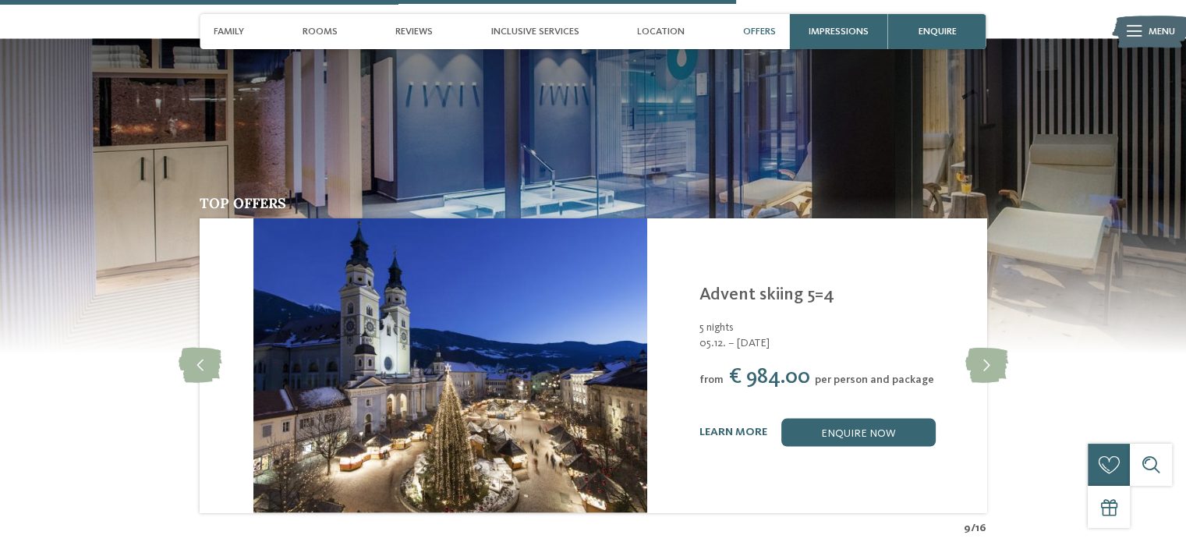
drag, startPoint x: 763, startPoint y: 302, endPoint x: 817, endPoint y: 317, distance: 55.8
click at [817, 317] on div "[PERSON_NAME] **** [GEOGRAPHIC_DATA][PERSON_NAME][GEOGRAPHIC_DATA] Advent skiin…" at bounding box center [860, 366] width 323 height 162
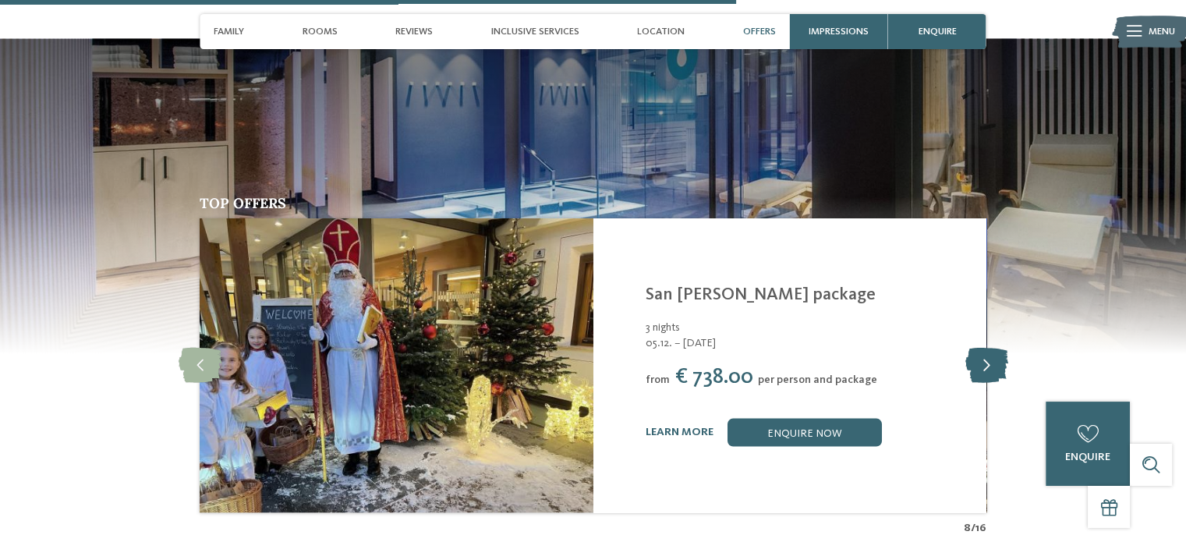
click at [982, 348] on icon at bounding box center [985, 365] width 43 height 35
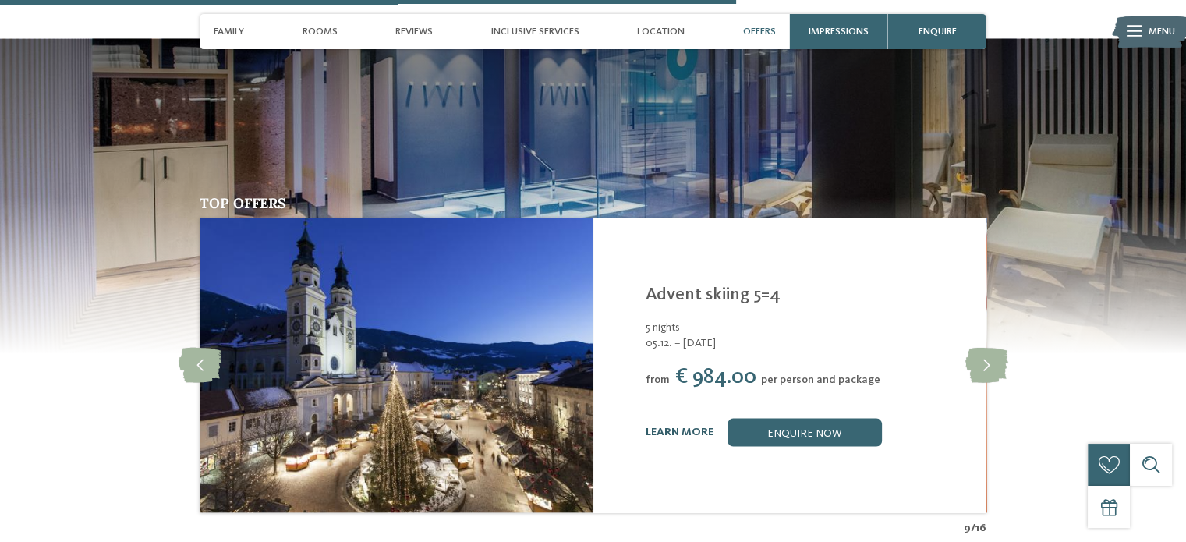
click at [669, 426] on link "learn more" at bounding box center [679, 431] width 68 height 11
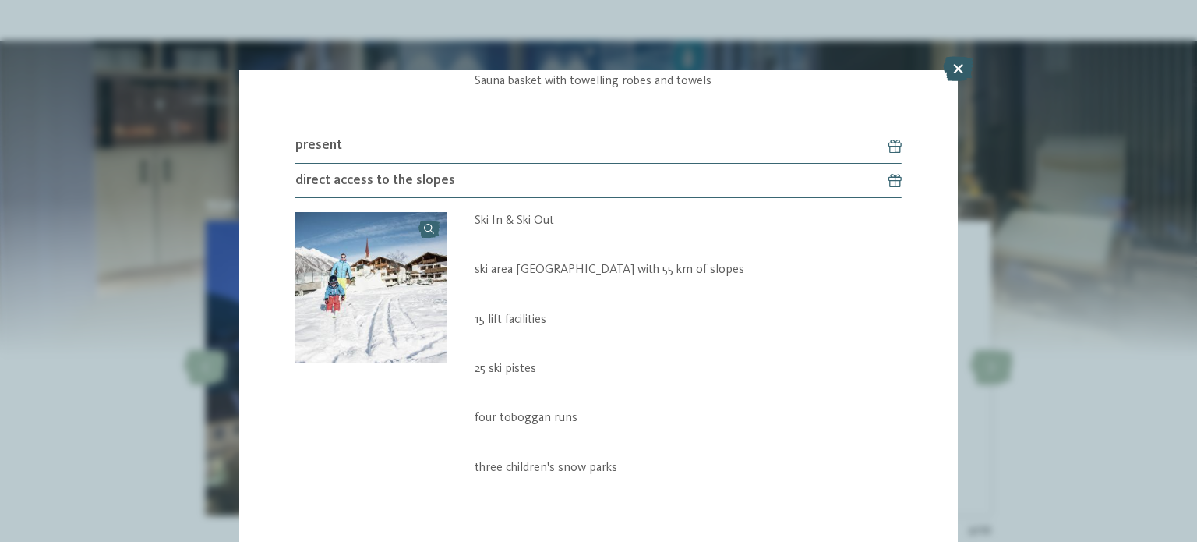
click at [950, 71] on icon at bounding box center [958, 68] width 30 height 25
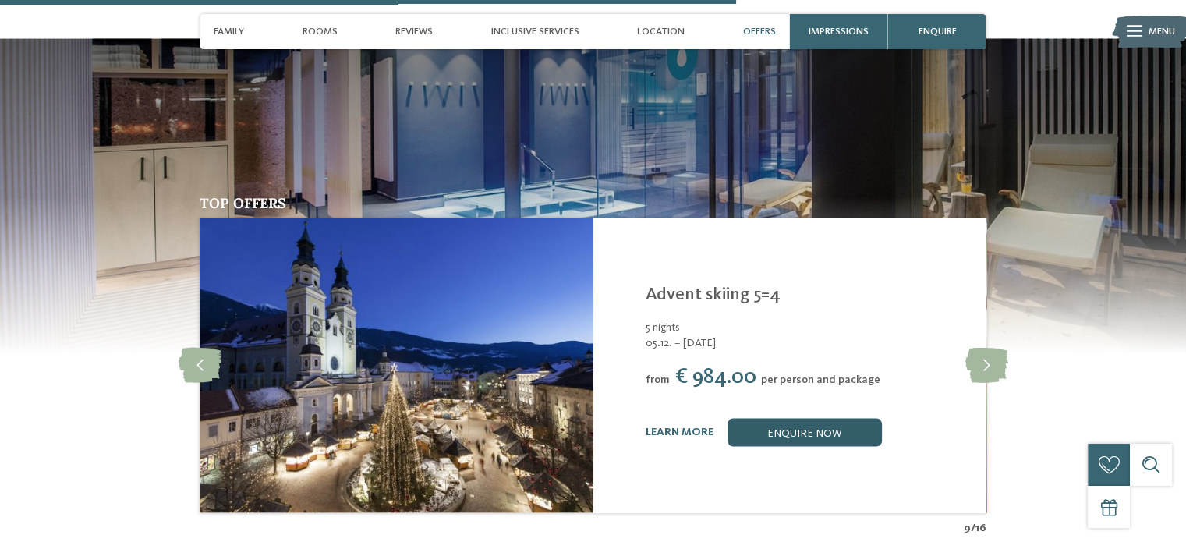
click at [805, 419] on link "enquire now" at bounding box center [804, 433] width 154 height 28
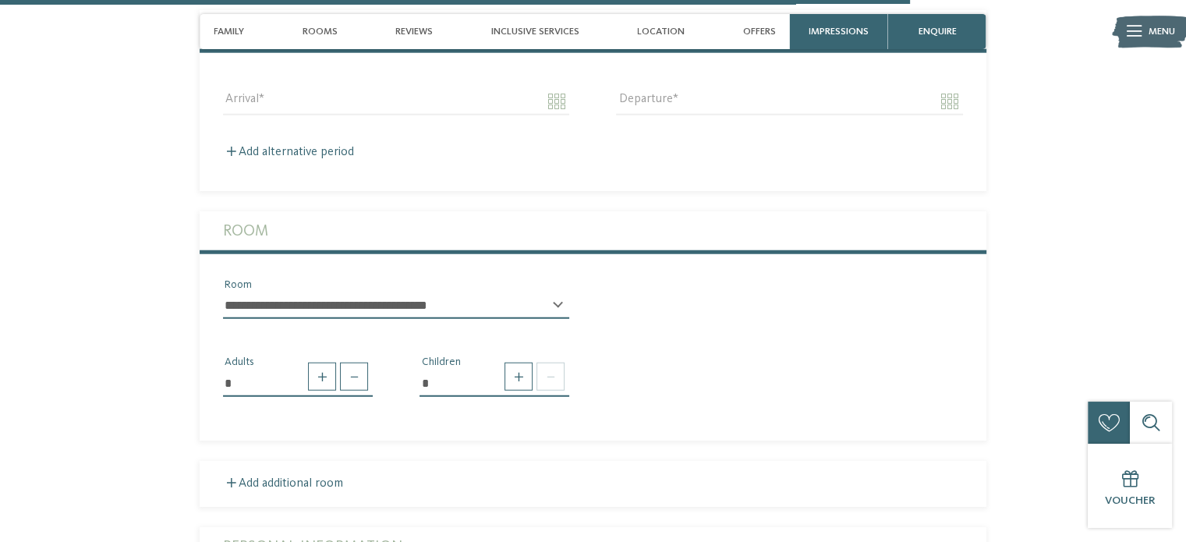
scroll to position [4056, 0]
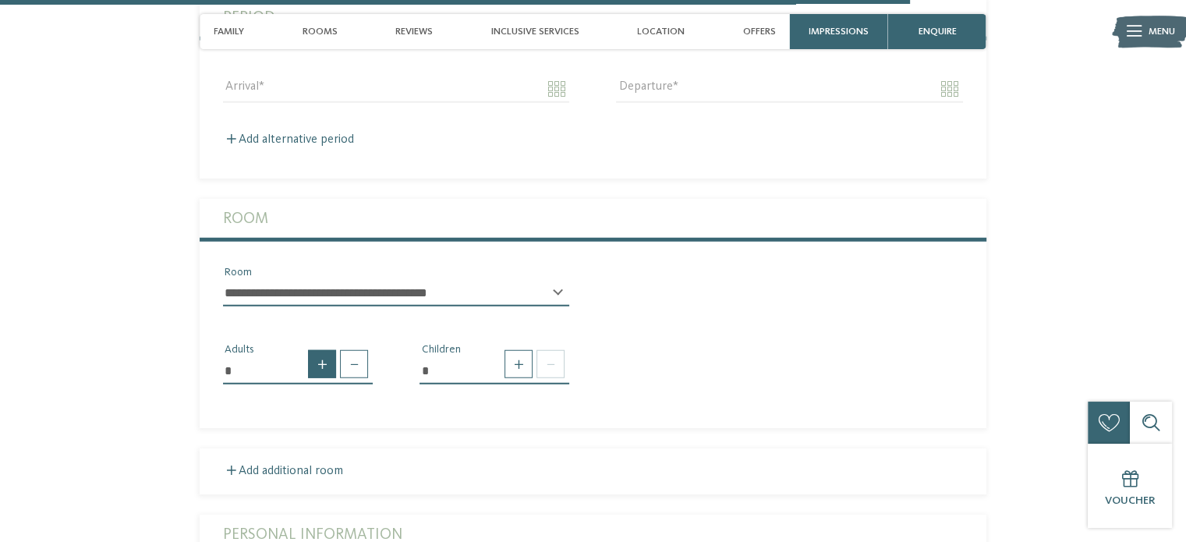
click at [327, 350] on span at bounding box center [322, 364] width 28 height 28
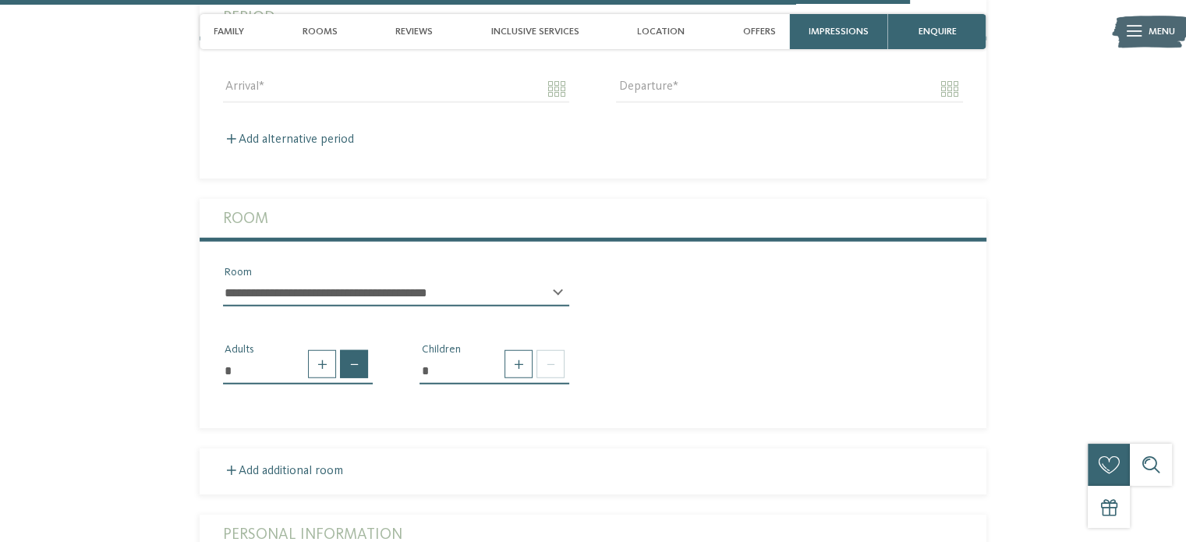
click at [350, 350] on span at bounding box center [354, 364] width 28 height 28
type input "*"
click at [518, 350] on span at bounding box center [518, 364] width 28 height 28
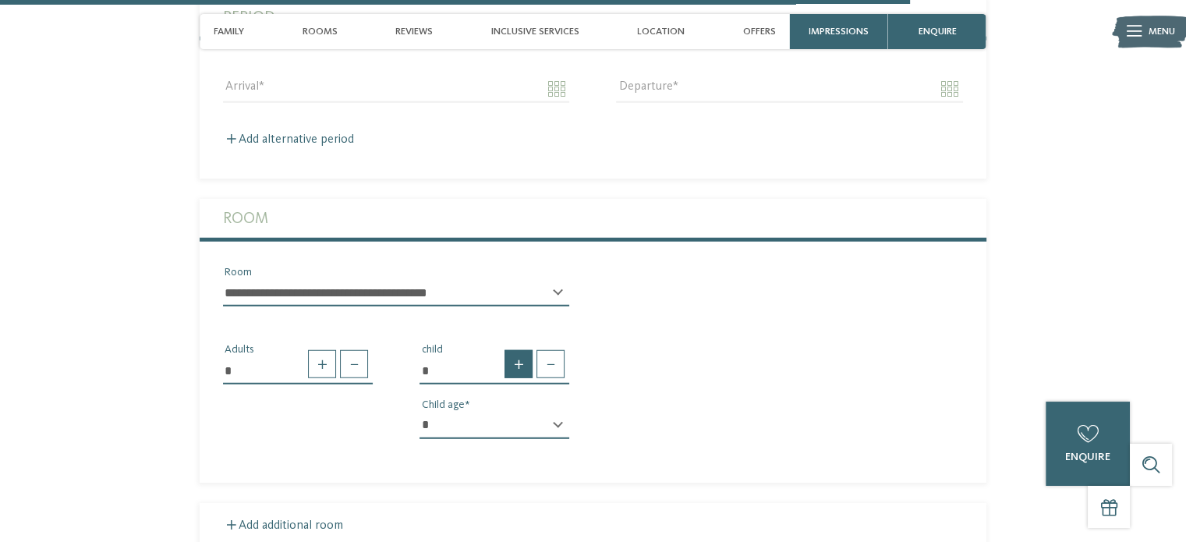
click at [515, 350] on span at bounding box center [518, 364] width 28 height 28
type input "*"
click at [529, 412] on select "* * * * * * * * * * * ** ** ** ** ** ** ** **" at bounding box center [494, 425] width 150 height 27
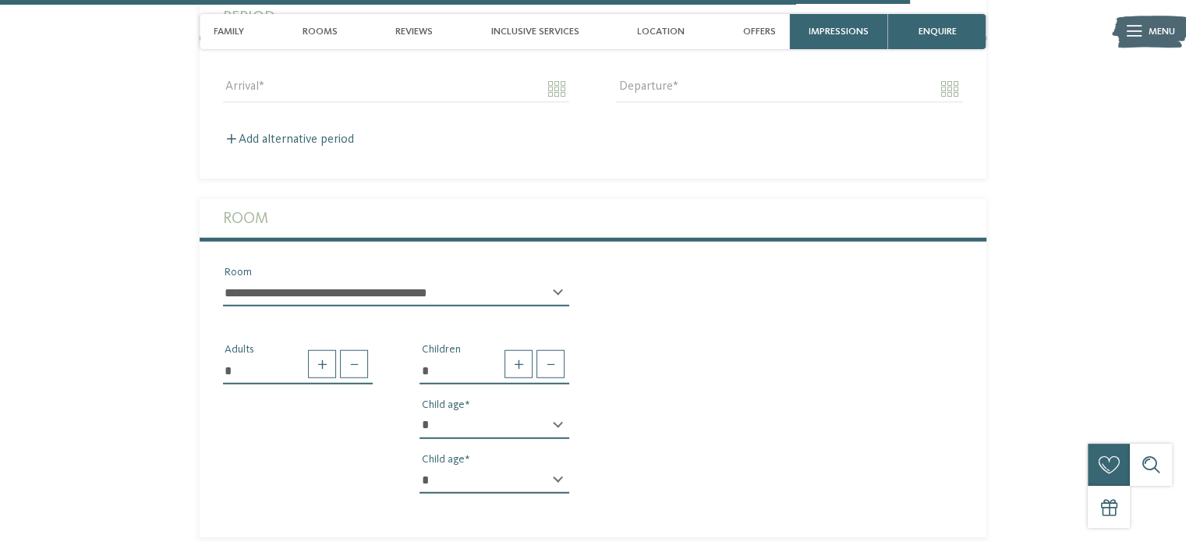
select select "*"
click at [419, 412] on select "* * * * * * * * * * * ** ** ** ** ** ** ** **" at bounding box center [494, 425] width 150 height 27
click at [452, 467] on select "* * * * * * * * * * * ** ** ** ** ** ** ** **" at bounding box center [494, 480] width 150 height 27
select select "*"
click at [419, 467] on select "* * * * * * * * * * * ** ** ** ** ** ** ** **" at bounding box center [494, 480] width 150 height 27
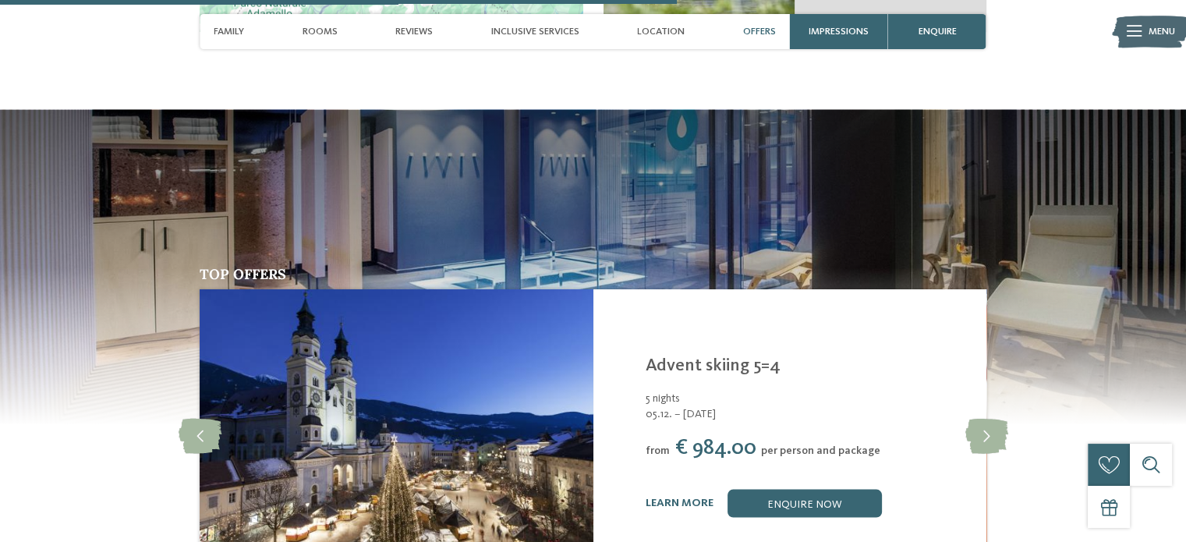
scroll to position [3081, 0]
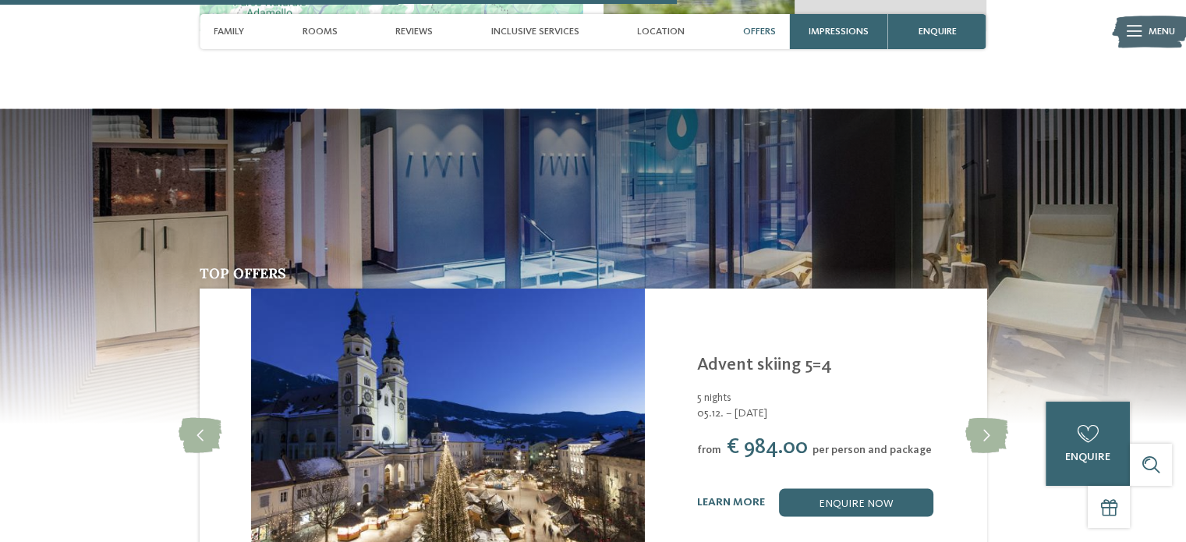
drag, startPoint x: 689, startPoint y: 370, endPoint x: 741, endPoint y: 370, distance: 51.5
click at [741, 437] on span "€ 984.00" at bounding box center [767, 447] width 81 height 21
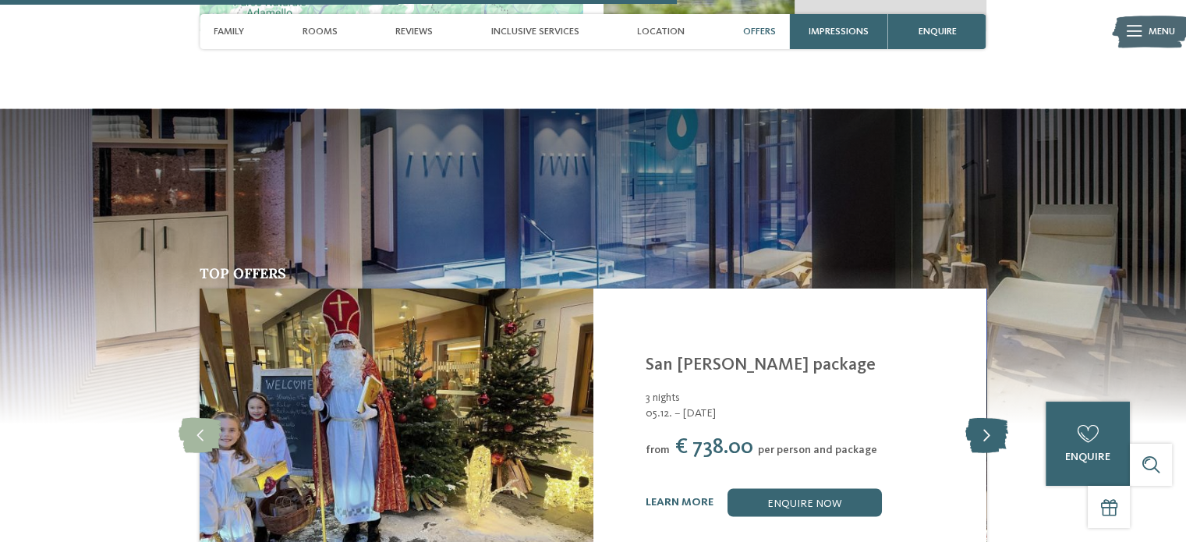
click at [979, 418] on icon at bounding box center [985, 435] width 43 height 35
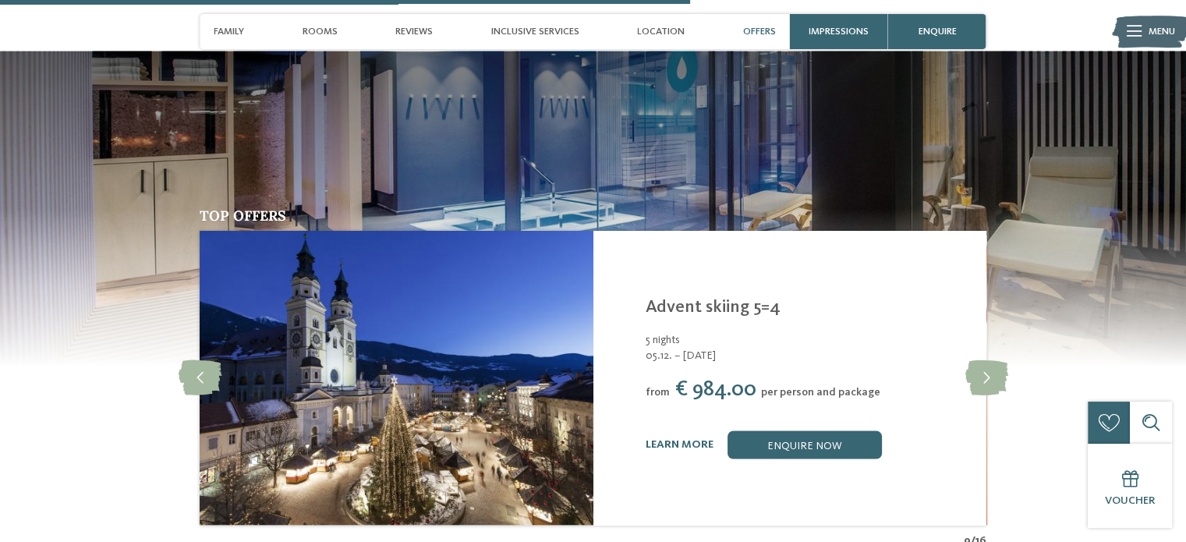
scroll to position [3138, 0]
